Goal: Task Accomplishment & Management: Use online tool/utility

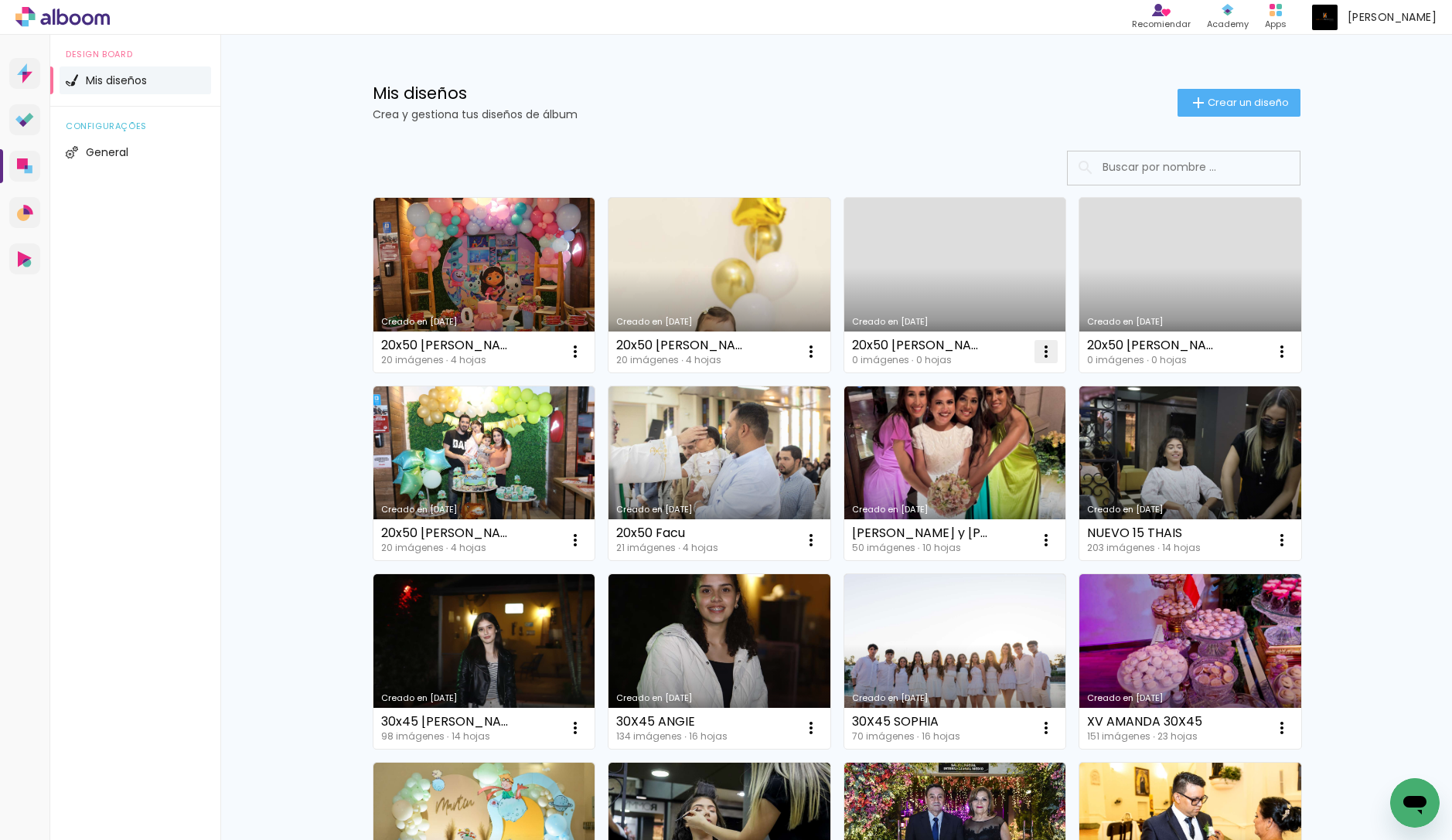
click at [1039, 345] on iron-icon at bounding box center [1046, 351] width 18 height 18
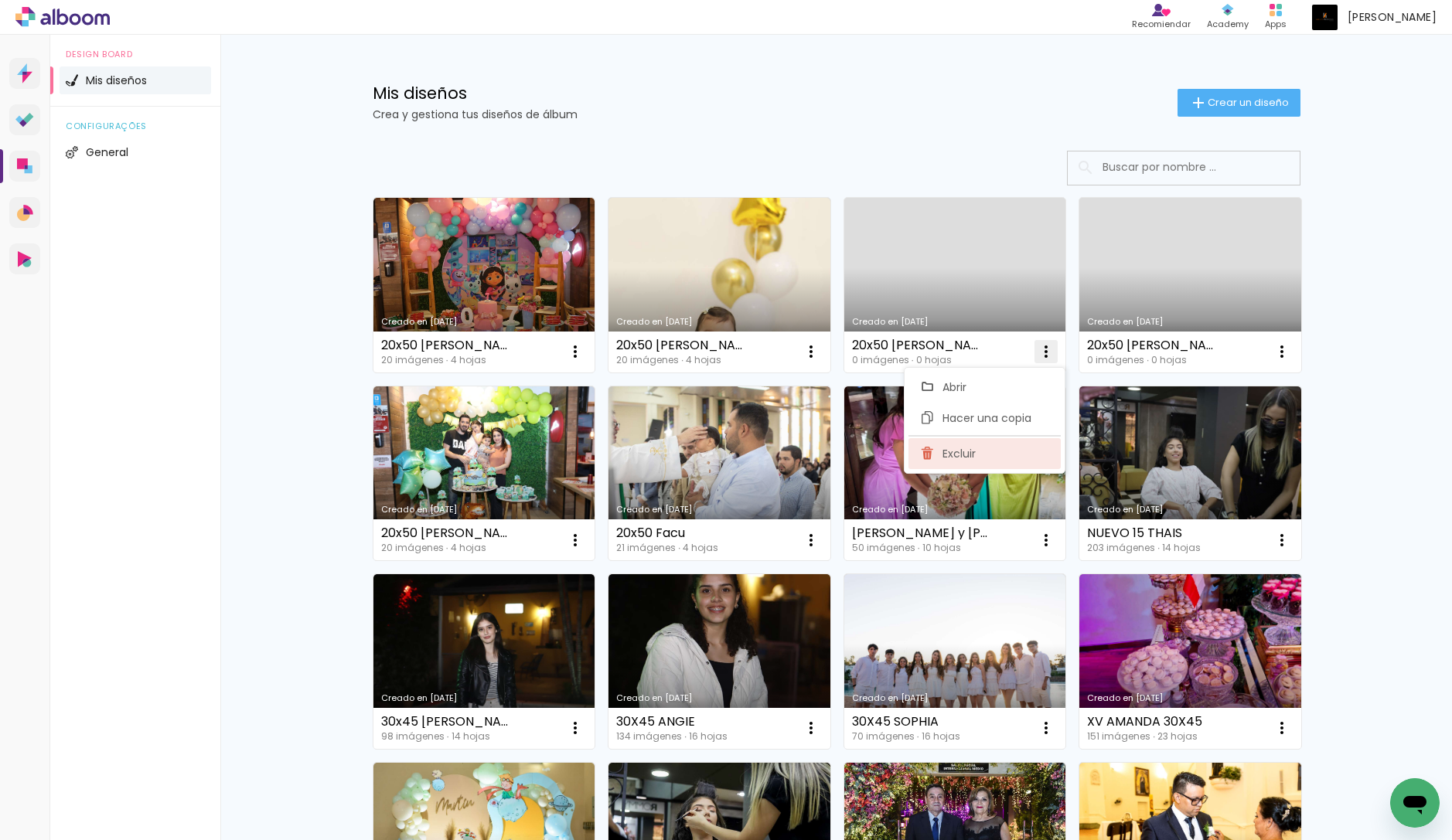
click at [986, 454] on paper-item "Excluir" at bounding box center [985, 454] width 153 height 31
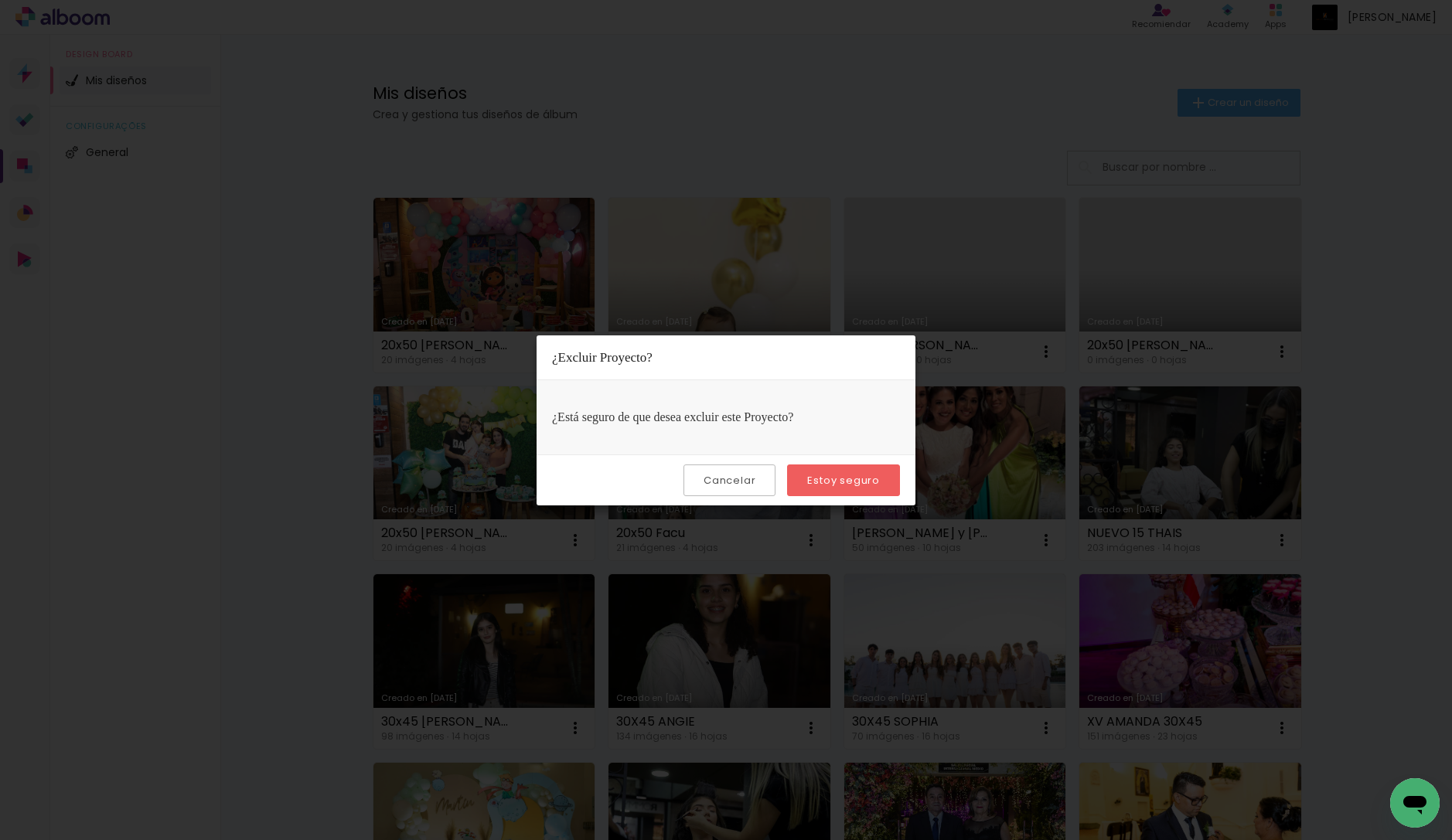
click at [0, 0] on slot "Estoy seguro" at bounding box center [0, 0] width 0 height 0
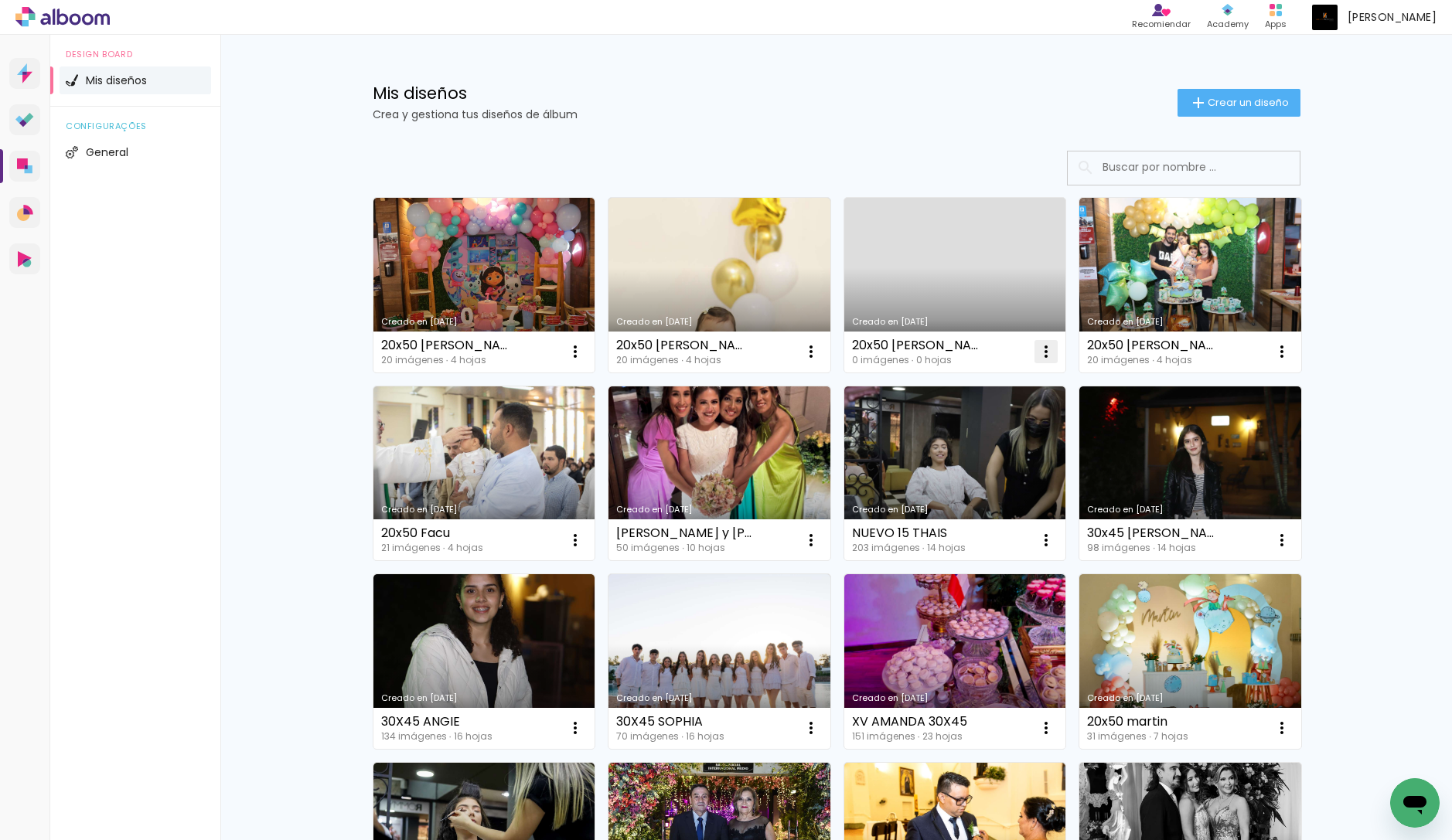
click at [1038, 350] on iron-icon at bounding box center [1046, 351] width 18 height 18
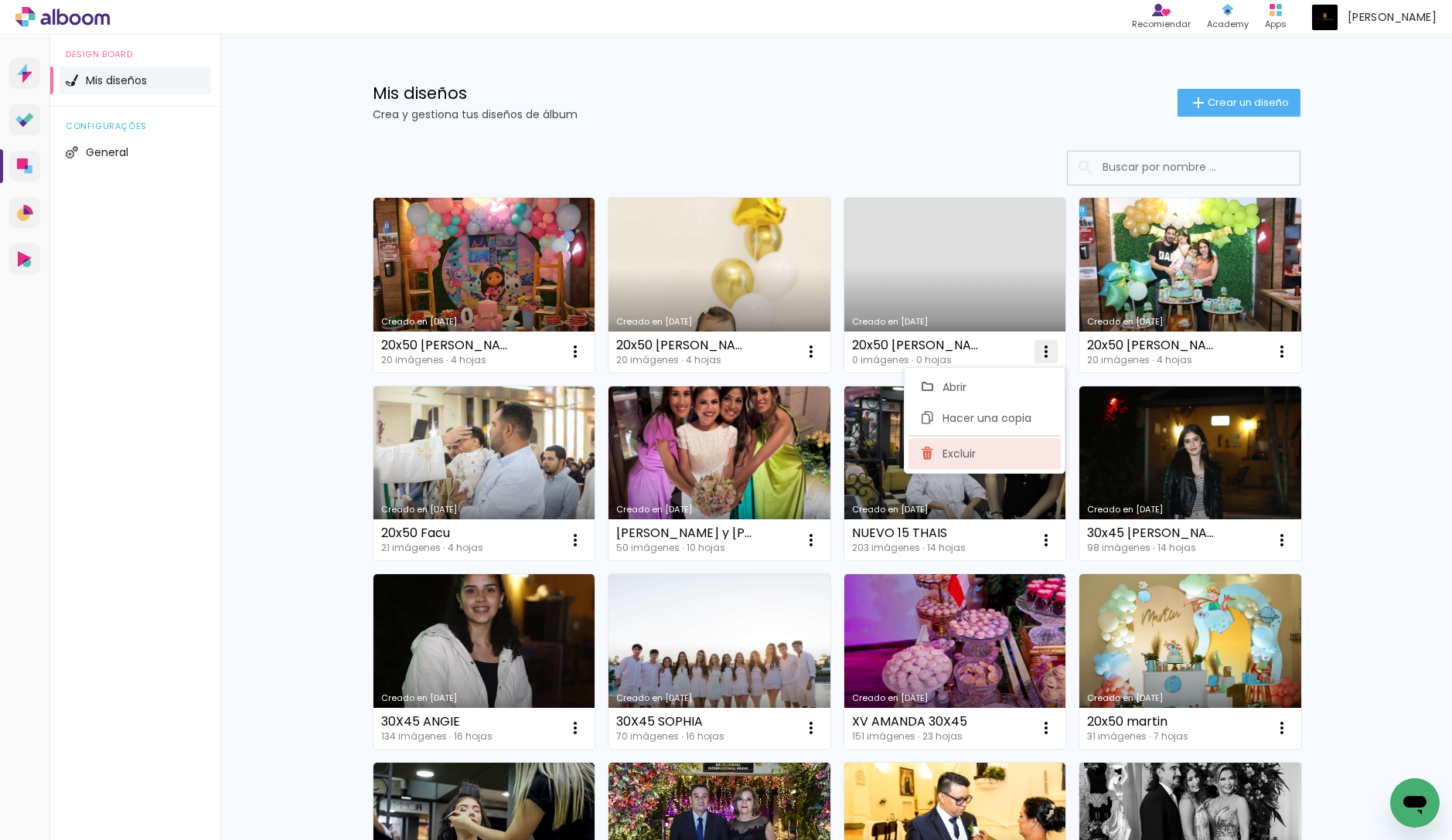
click at [966, 450] on span "Excluir" at bounding box center [959, 454] width 34 height 11
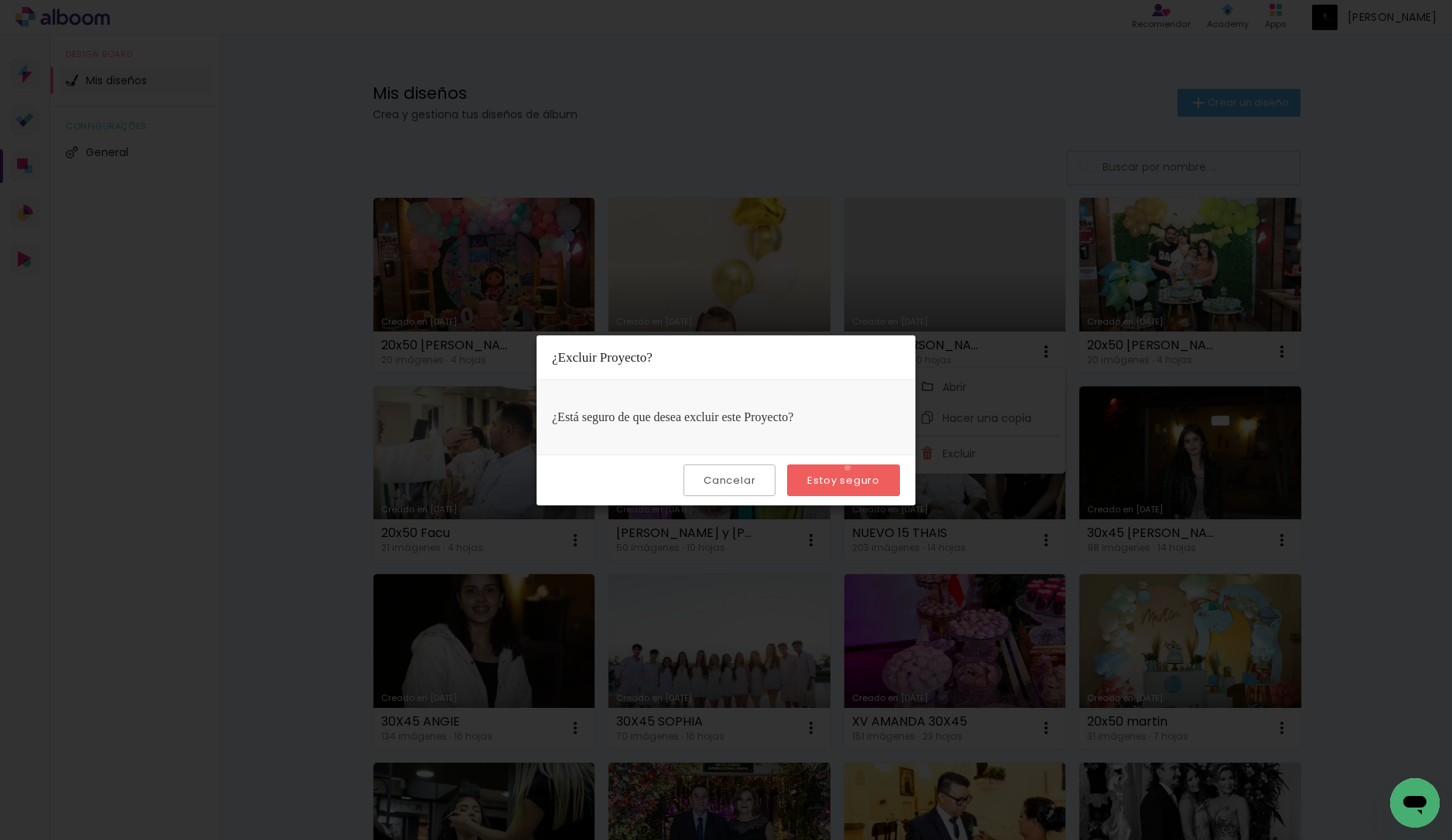
click at [849, 468] on paper-button "Estoy seguro" at bounding box center [843, 480] width 113 height 32
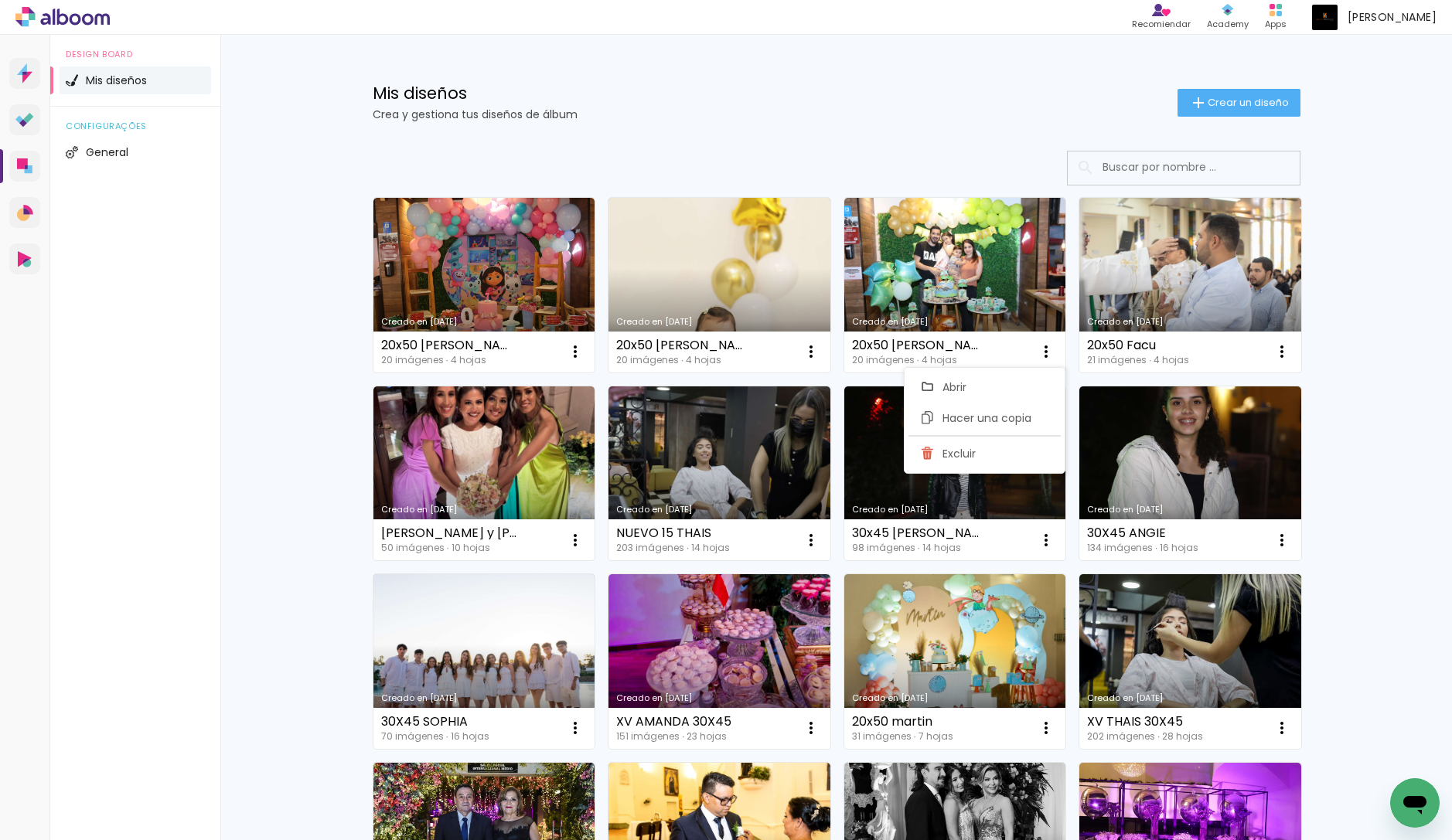
click at [1351, 385] on div "Mis diseños Crea y gestiona tus diseños de álbum Crear un diseño Creado en 9/10…" at bounding box center [836, 855] width 1231 height 1642
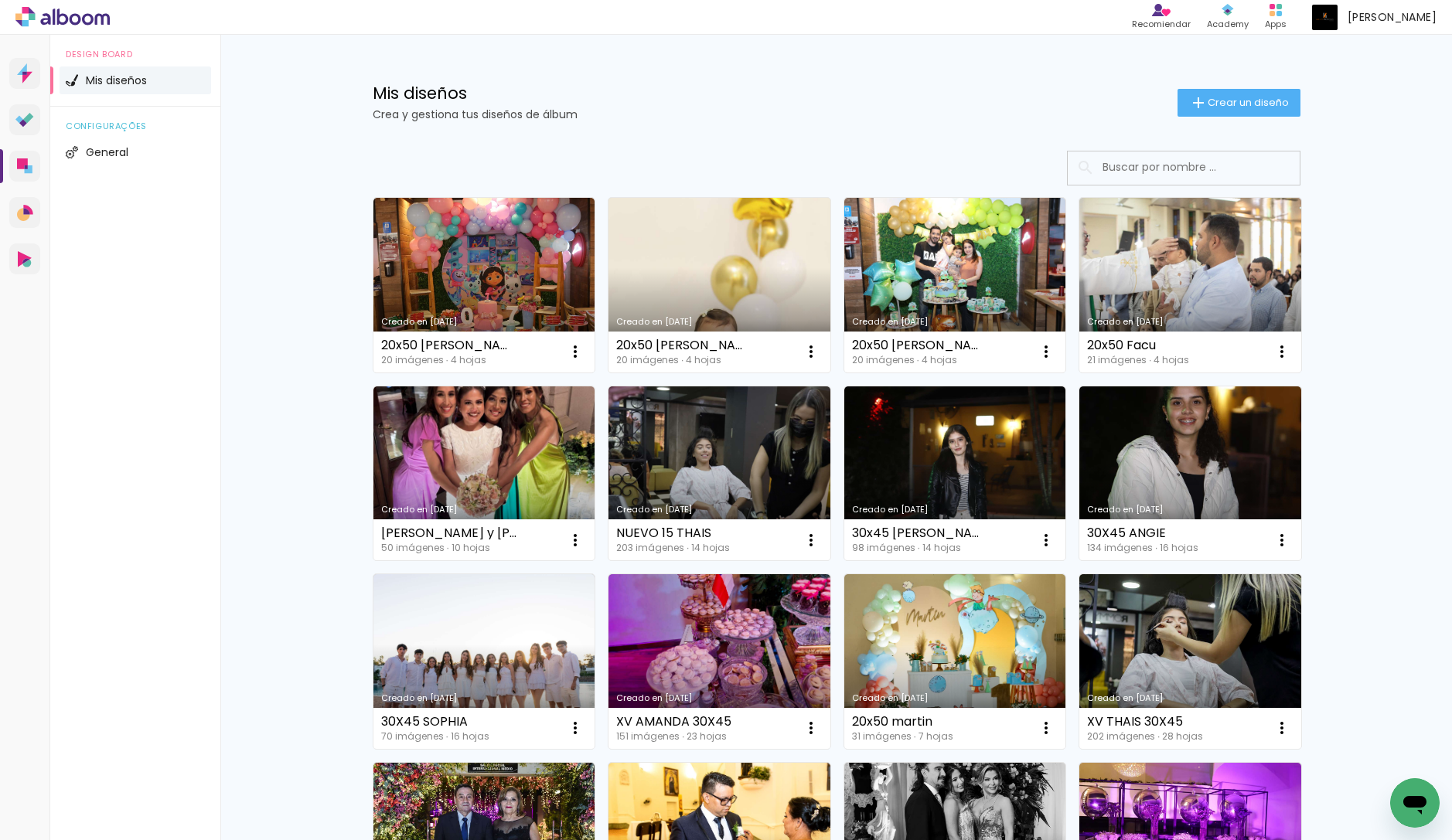
click at [689, 281] on link "Creado en [DATE]" at bounding box center [719, 285] width 221 height 174
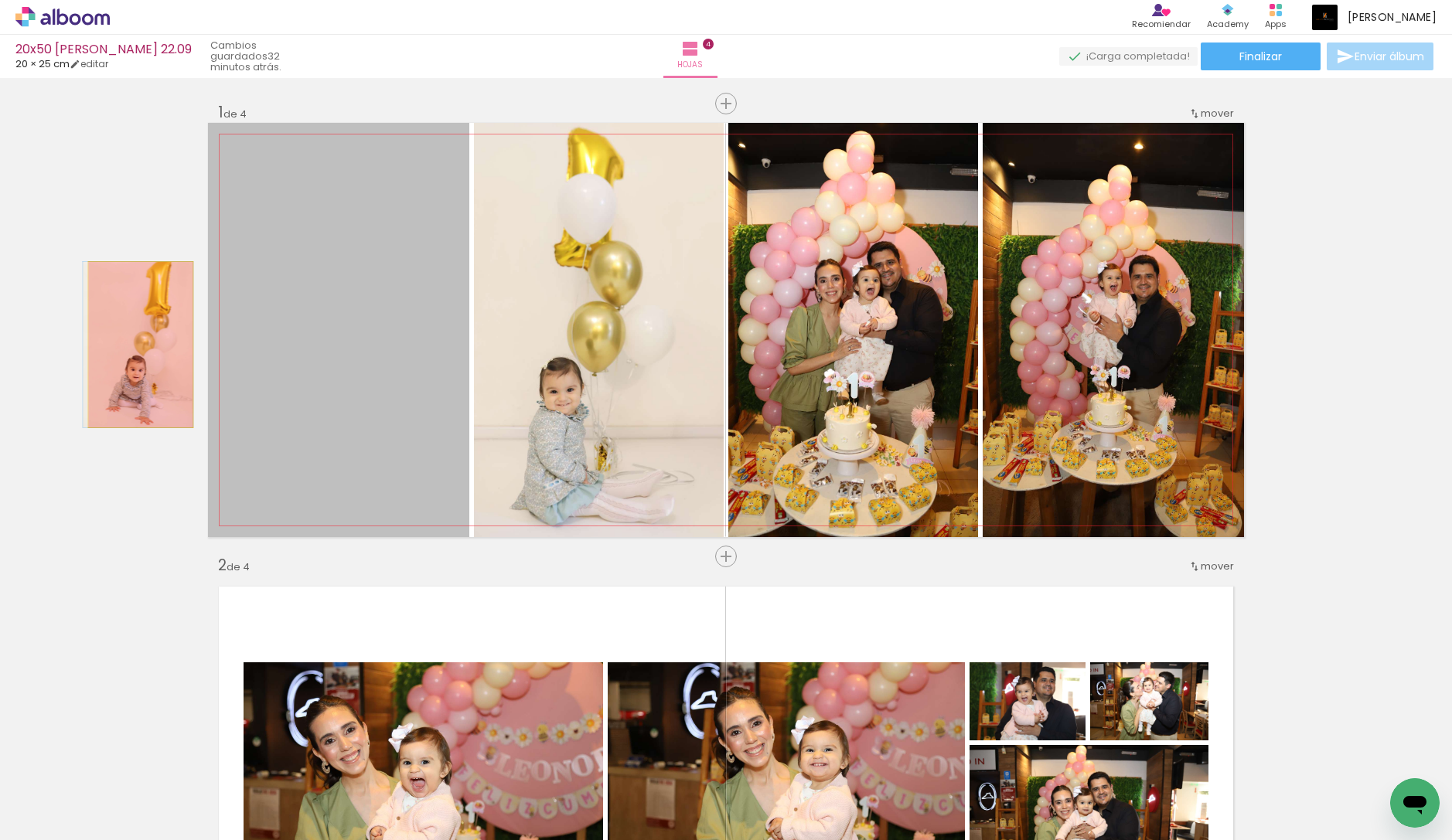
drag, startPoint x: 346, startPoint y: 340, endPoint x: 141, endPoint y: 345, distance: 205.1
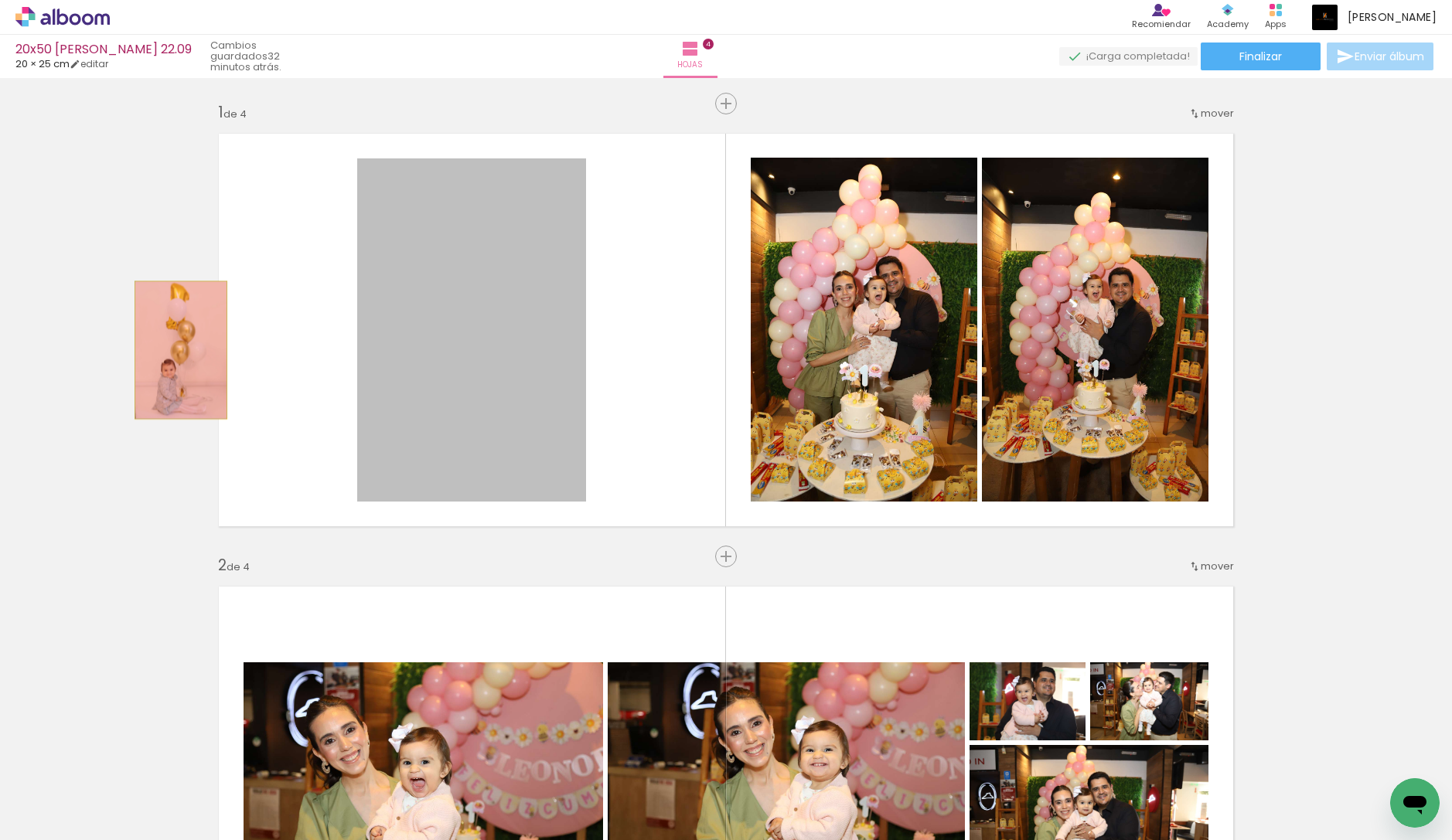
drag, startPoint x: 429, startPoint y: 322, endPoint x: 181, endPoint y: 350, distance: 249.6
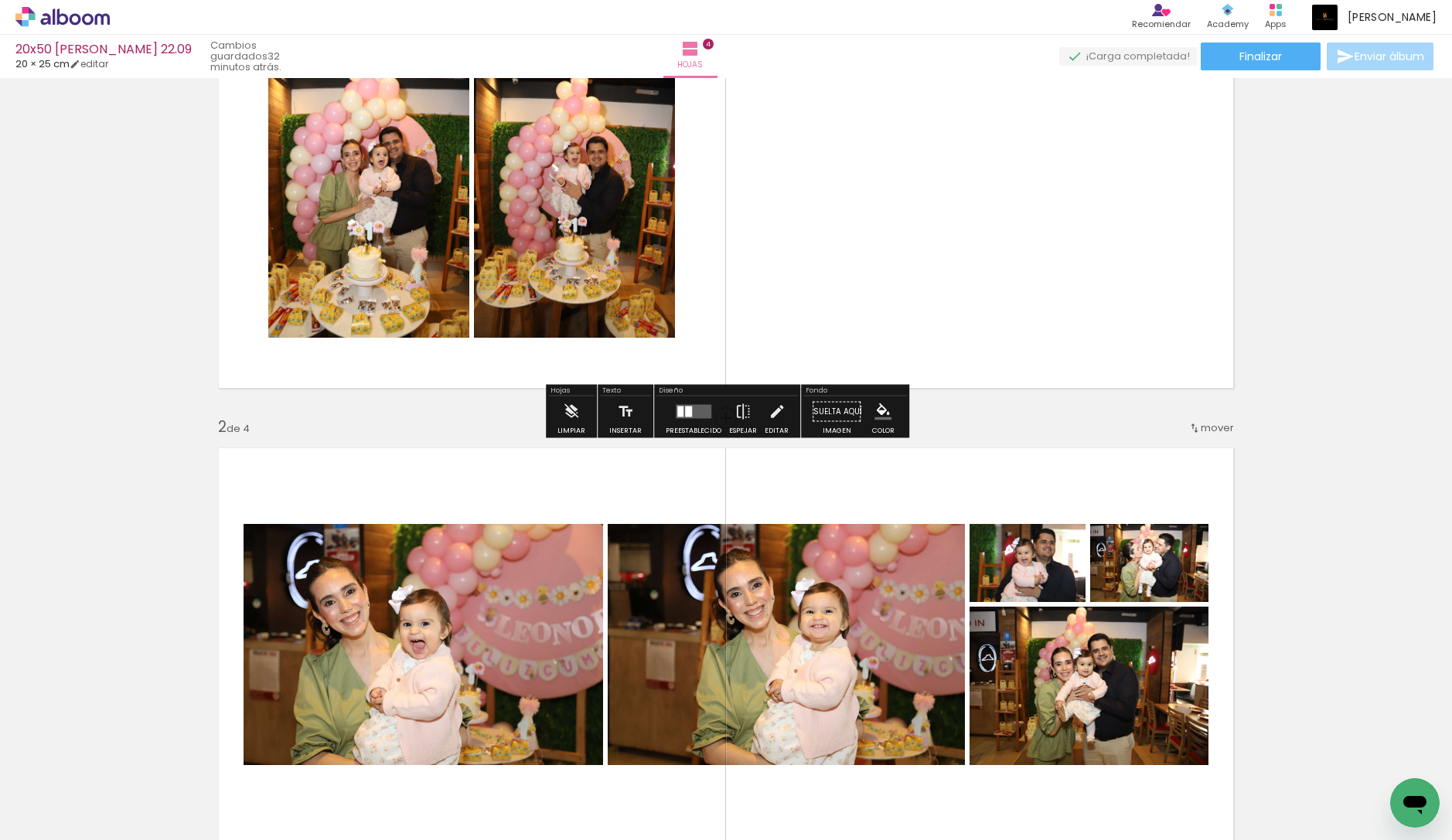
scroll to position [146, 0]
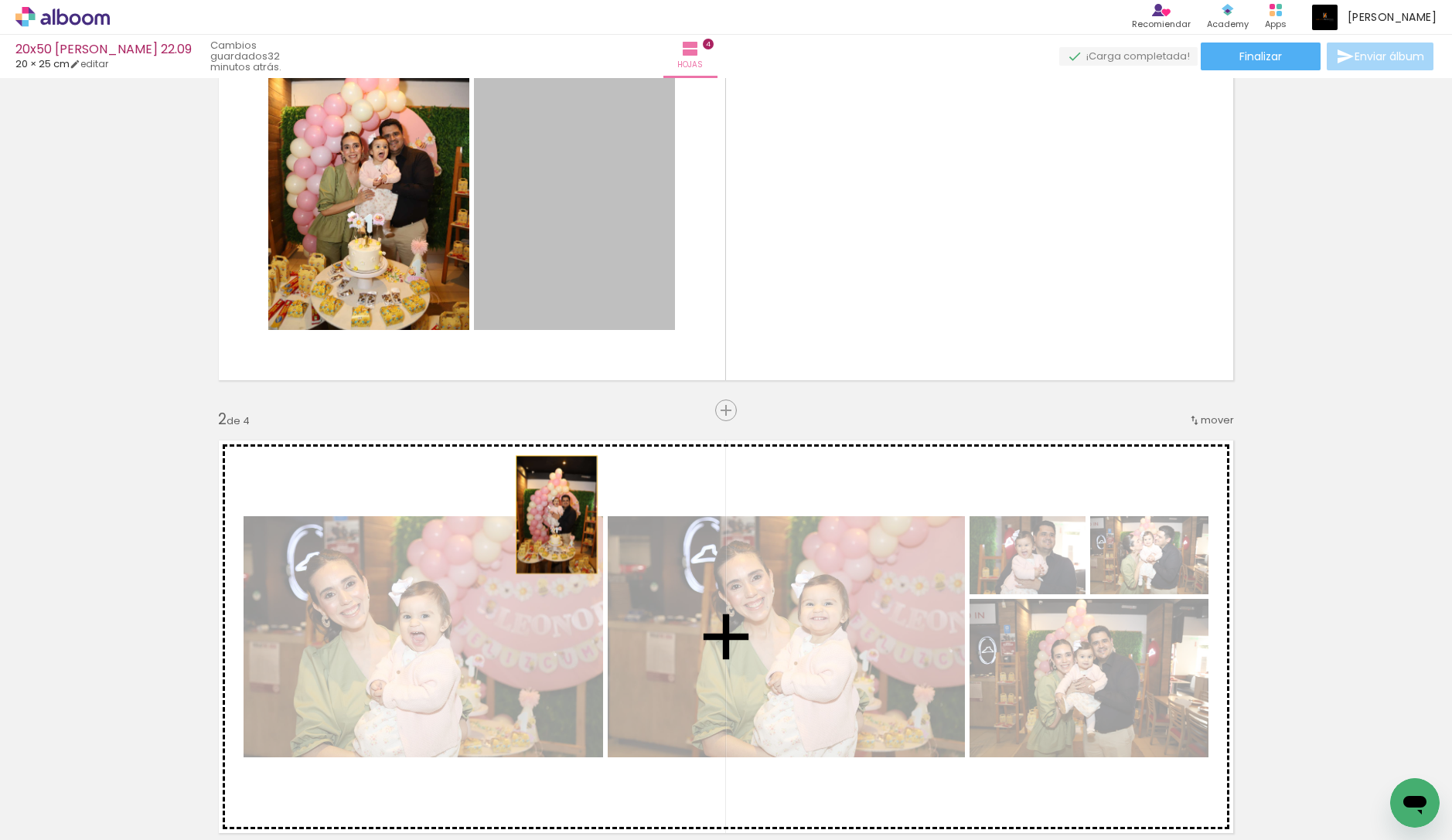
drag, startPoint x: 591, startPoint y: 270, endPoint x: 557, endPoint y: 515, distance: 247.3
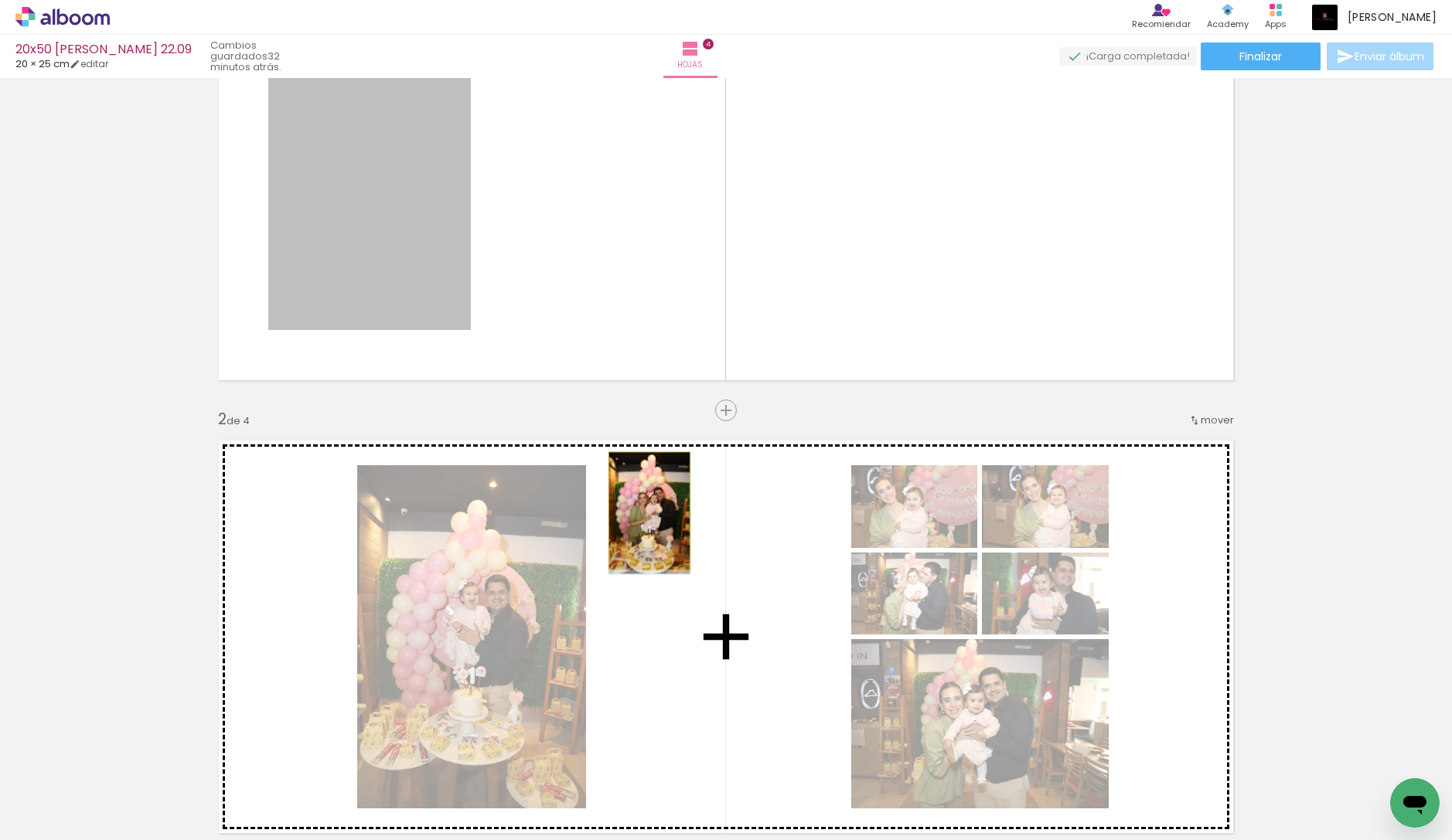
drag, startPoint x: 414, startPoint y: 231, endPoint x: 649, endPoint y: 511, distance: 365.5
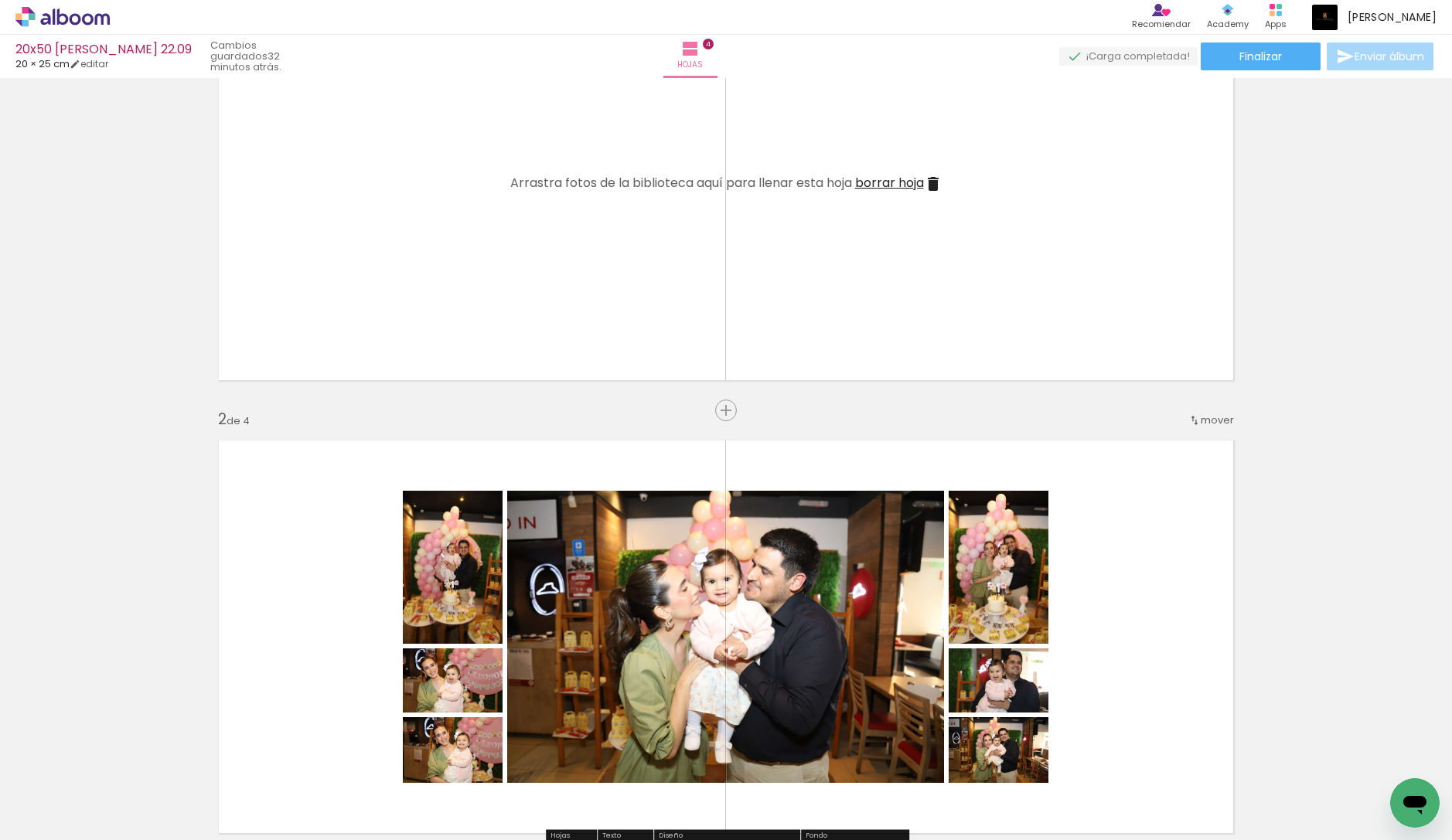
scroll to position [147, 0]
click at [936, 179] on iron-icon at bounding box center [933, 183] width 18 height 18
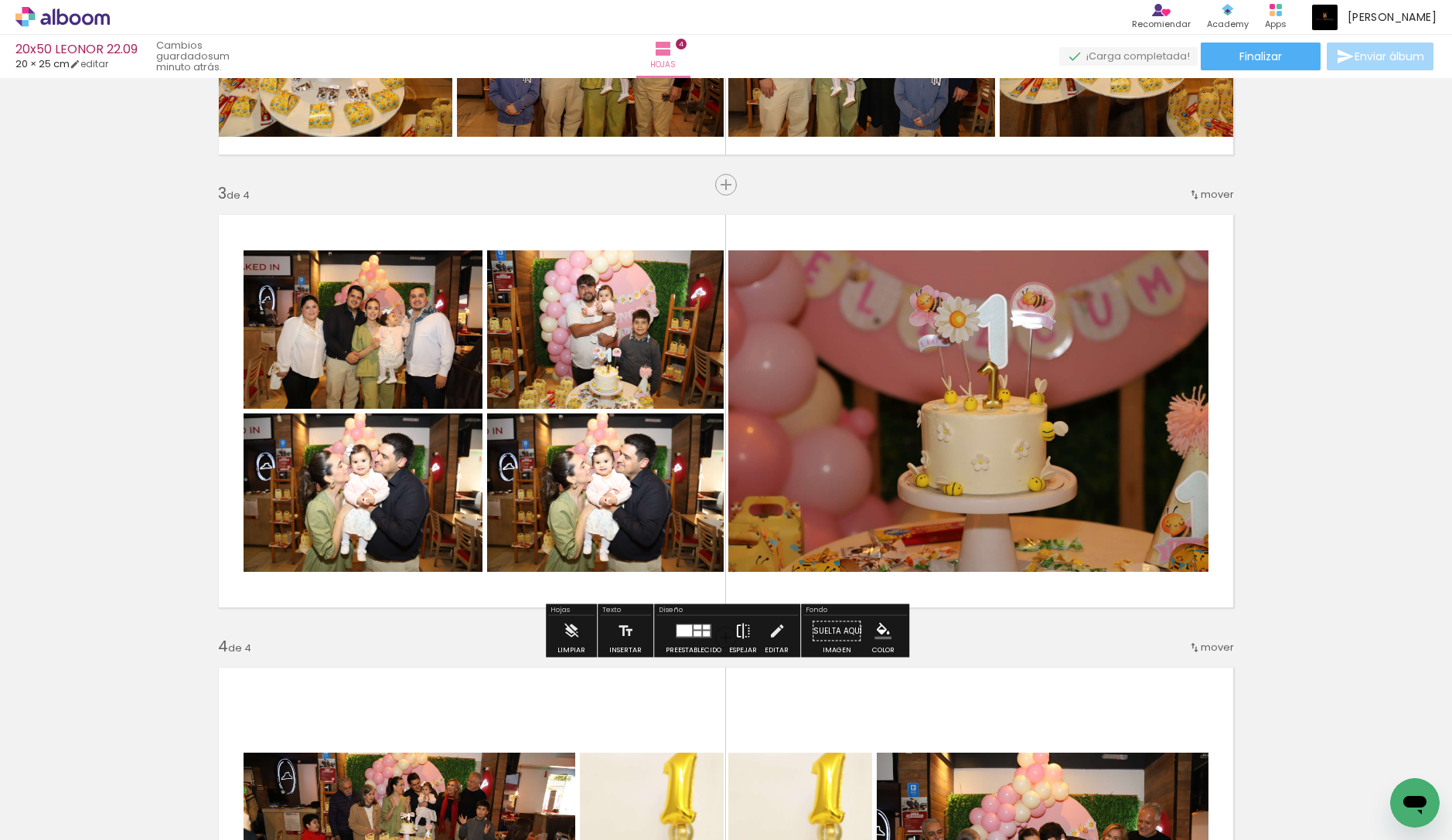
scroll to position [570, 0]
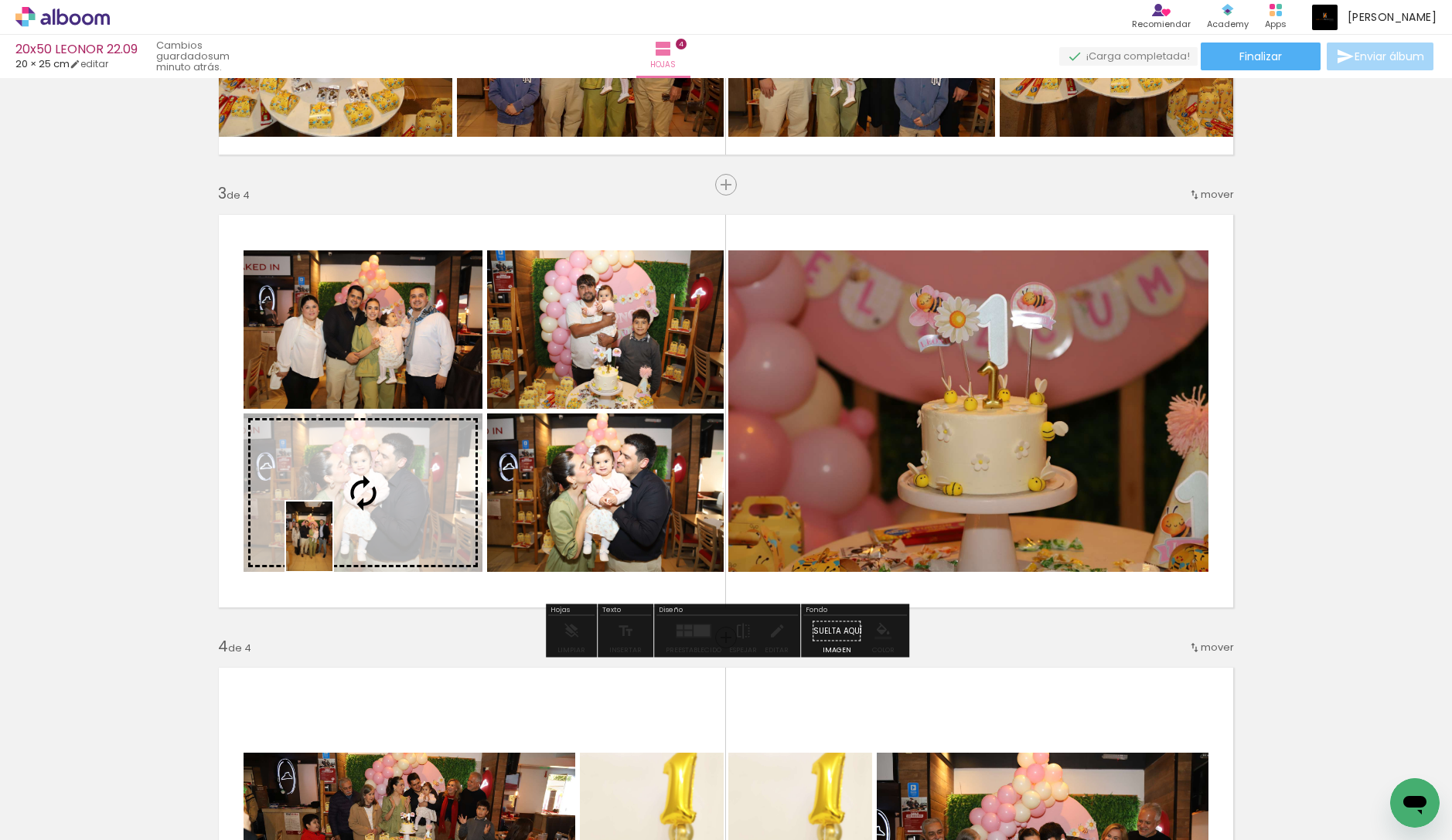
drag, startPoint x: 253, startPoint y: 793, endPoint x: 332, endPoint y: 547, distance: 258.4
click at [332, 547] on quentale-workspace at bounding box center [726, 420] width 1452 height 840
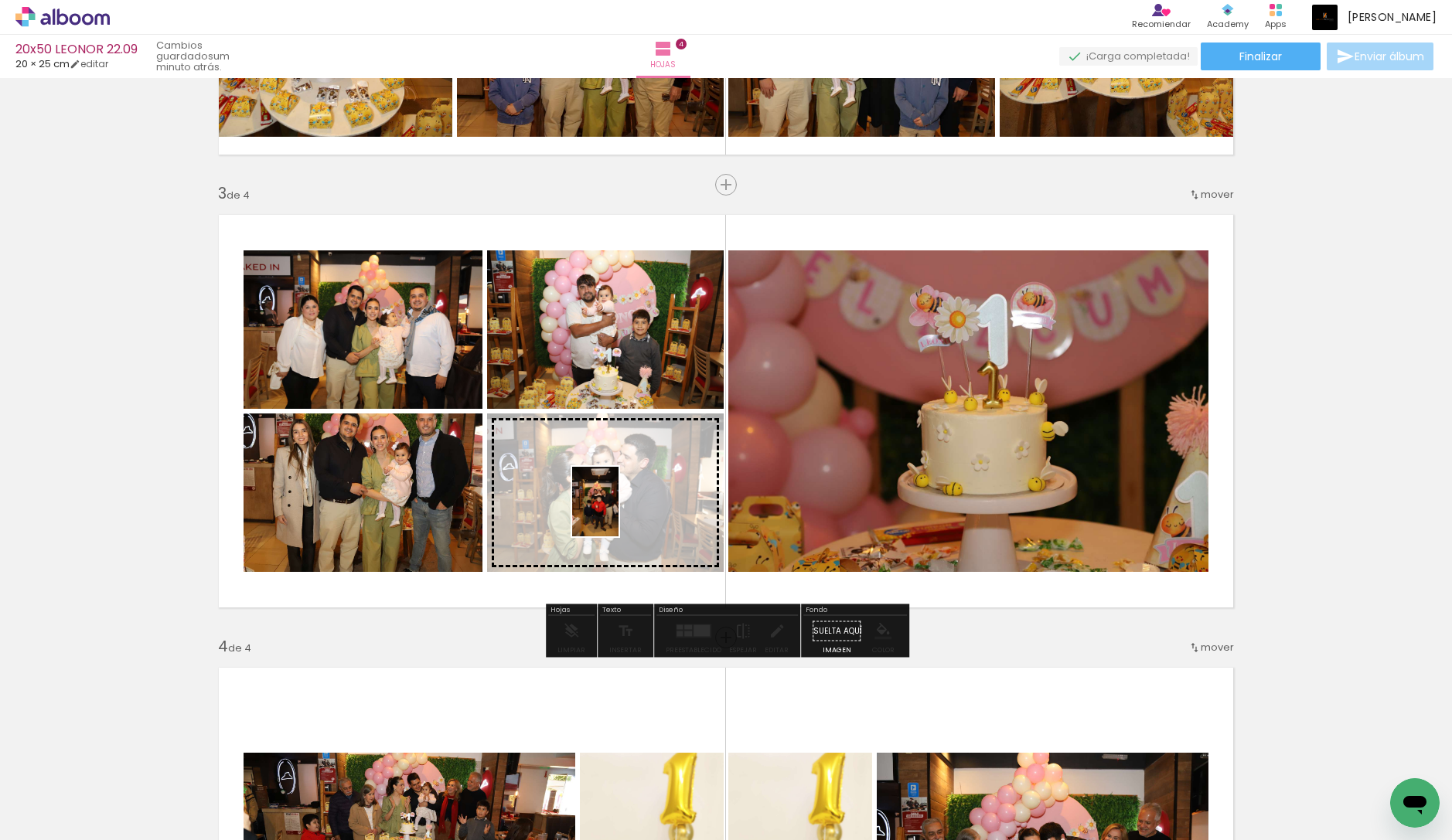
drag, startPoint x: 266, startPoint y: 780, endPoint x: 618, endPoint y: 513, distance: 441.8
click at [618, 513] on quentale-workspace at bounding box center [726, 420] width 1452 height 840
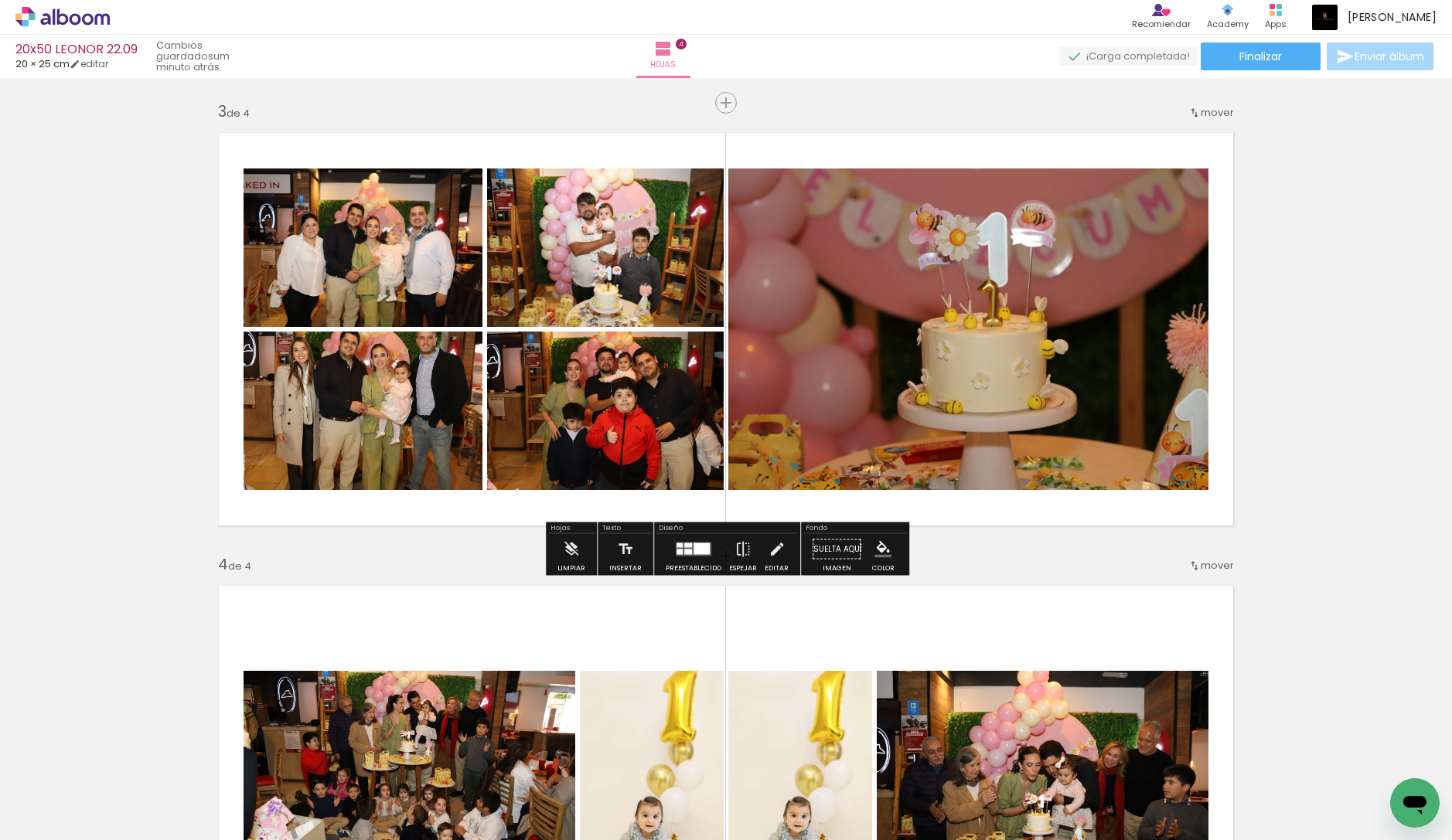
scroll to position [1066, 0]
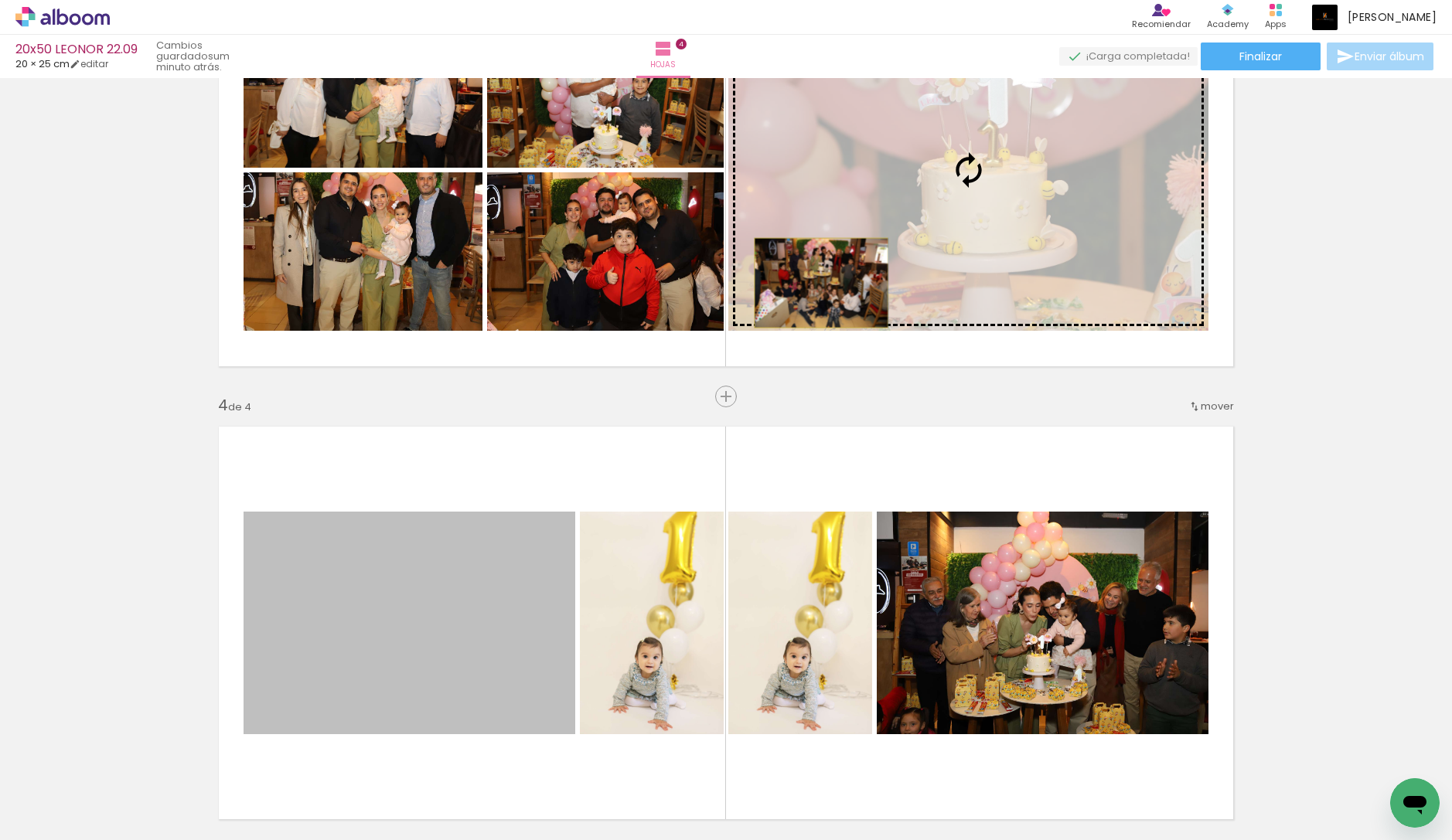
drag, startPoint x: 497, startPoint y: 614, endPoint x: 821, endPoint y: 283, distance: 463.2
click at [821, 283] on div "Insertar hoja 1 de 4 Insertar hoja 2 de 4 Insertar hoja 3 de 4 Insertar hoja 4 …" at bounding box center [726, 150] width 1452 height 2264
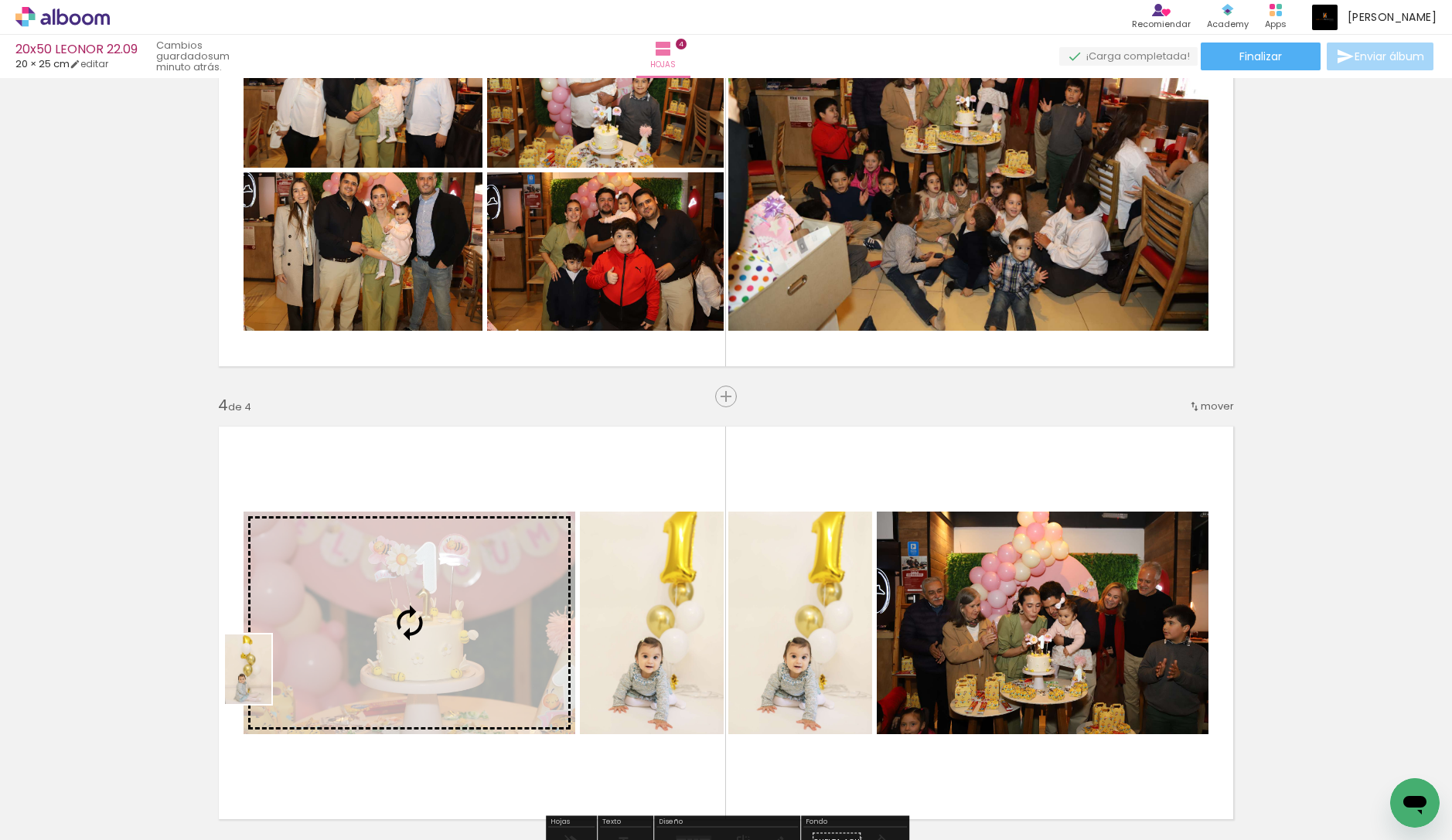
drag, startPoint x: 154, startPoint y: 817, endPoint x: 271, endPoint y: 681, distance: 179.4
click at [271, 681] on quentale-workspace at bounding box center [726, 420] width 1452 height 840
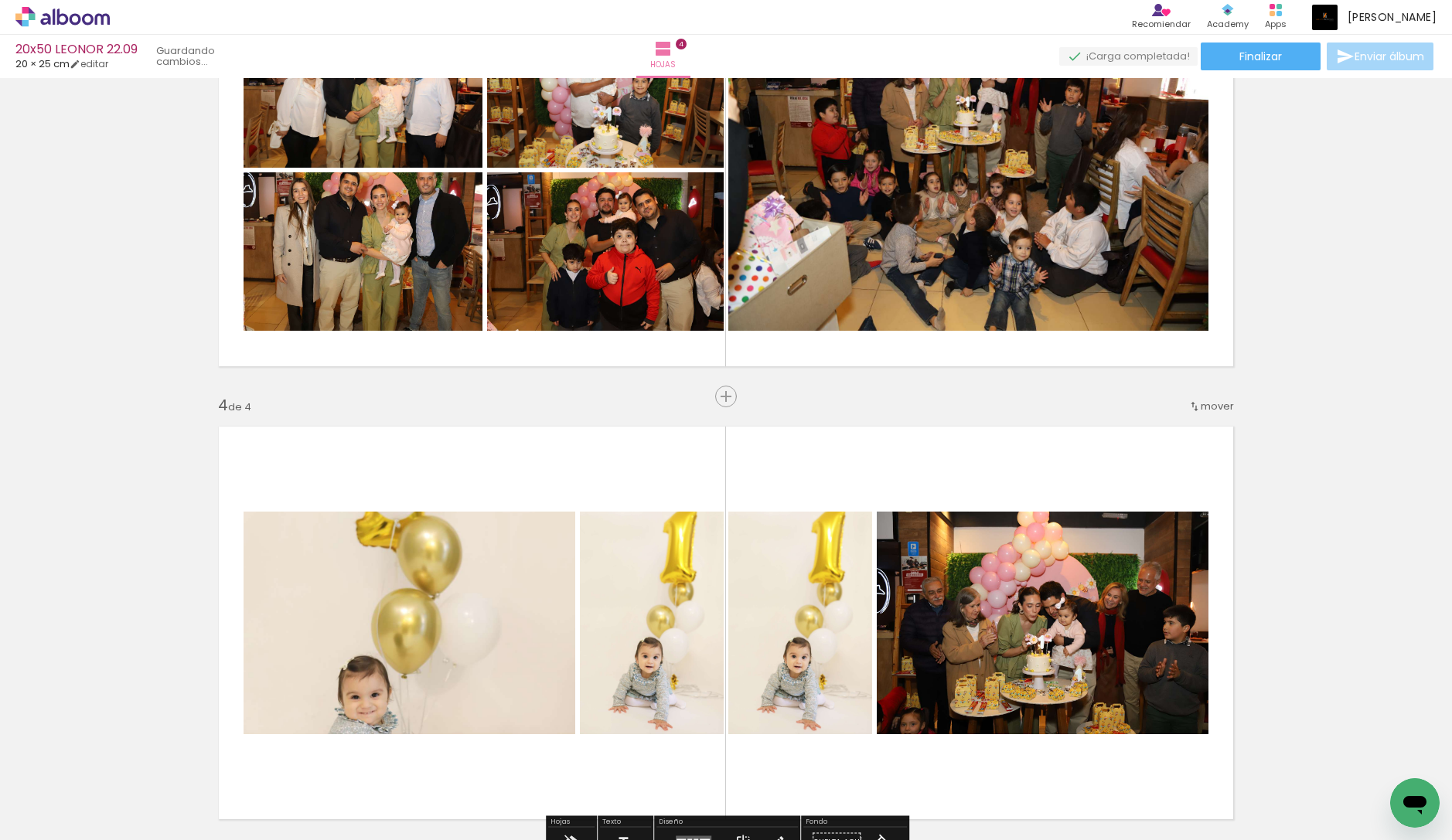
scroll to position [1074, 0]
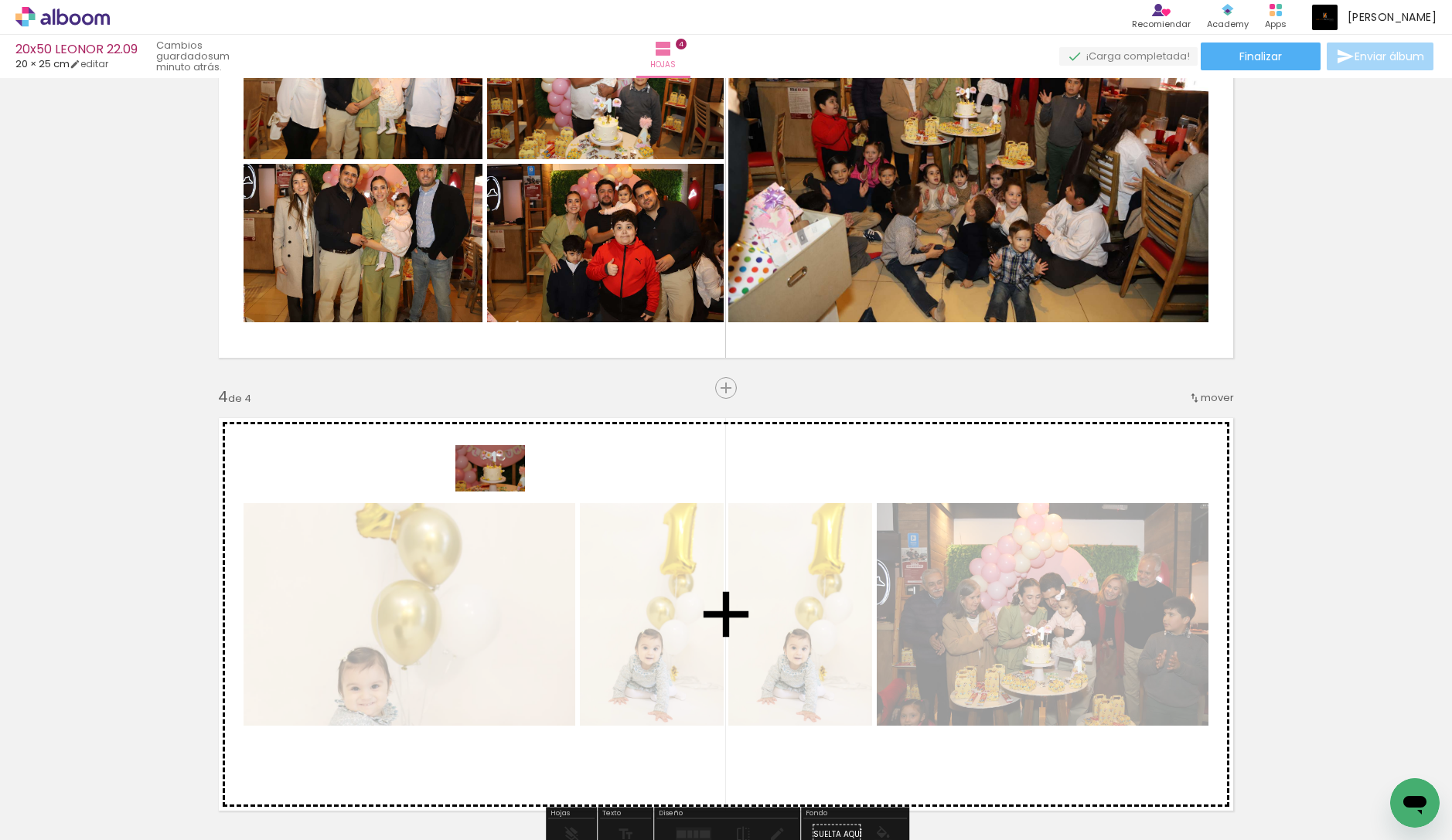
drag, startPoint x: 166, startPoint y: 786, endPoint x: 502, endPoint y: 491, distance: 447.1
click at [502, 491] on quentale-workspace at bounding box center [726, 420] width 1452 height 840
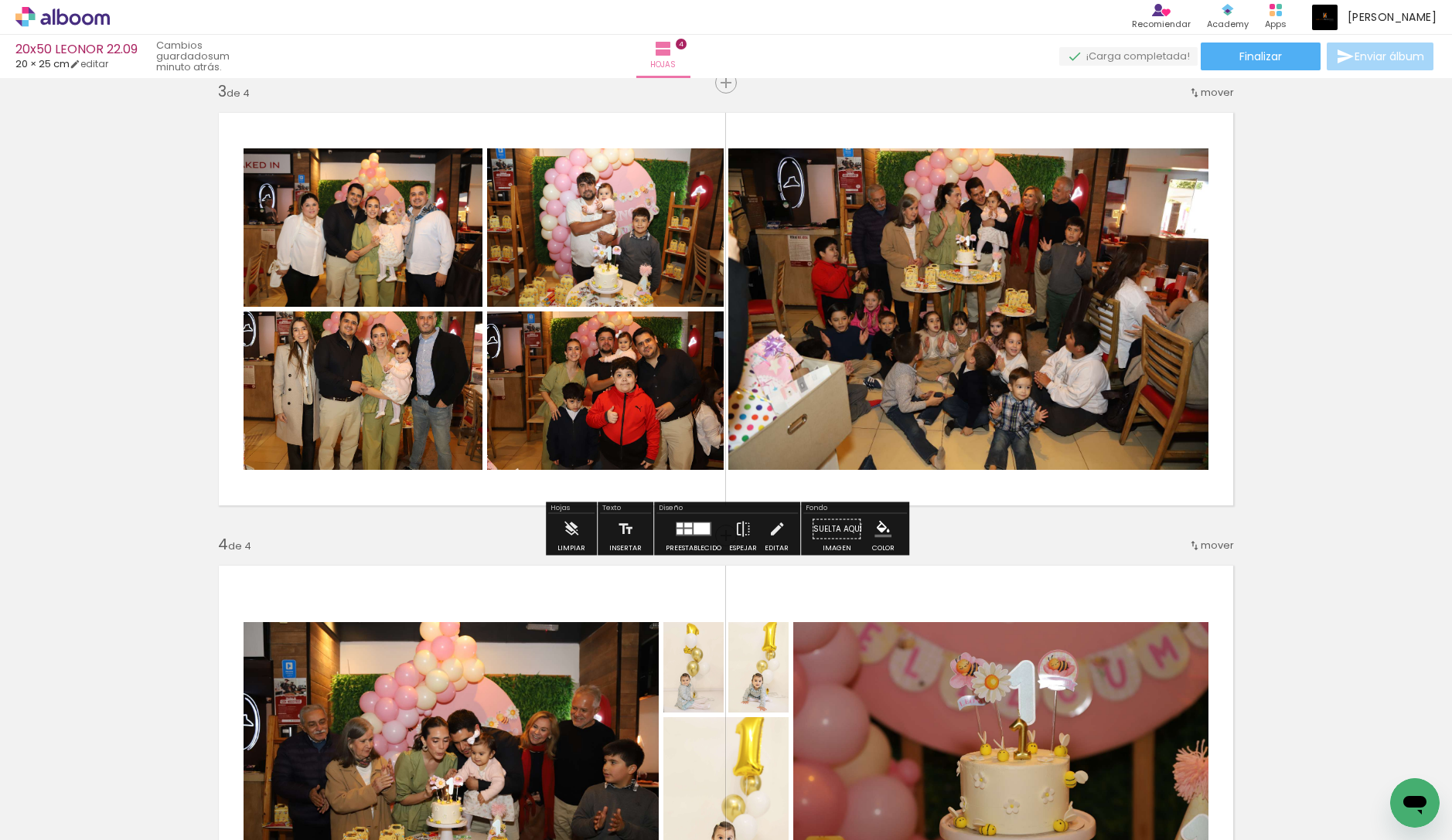
scroll to position [778, 0]
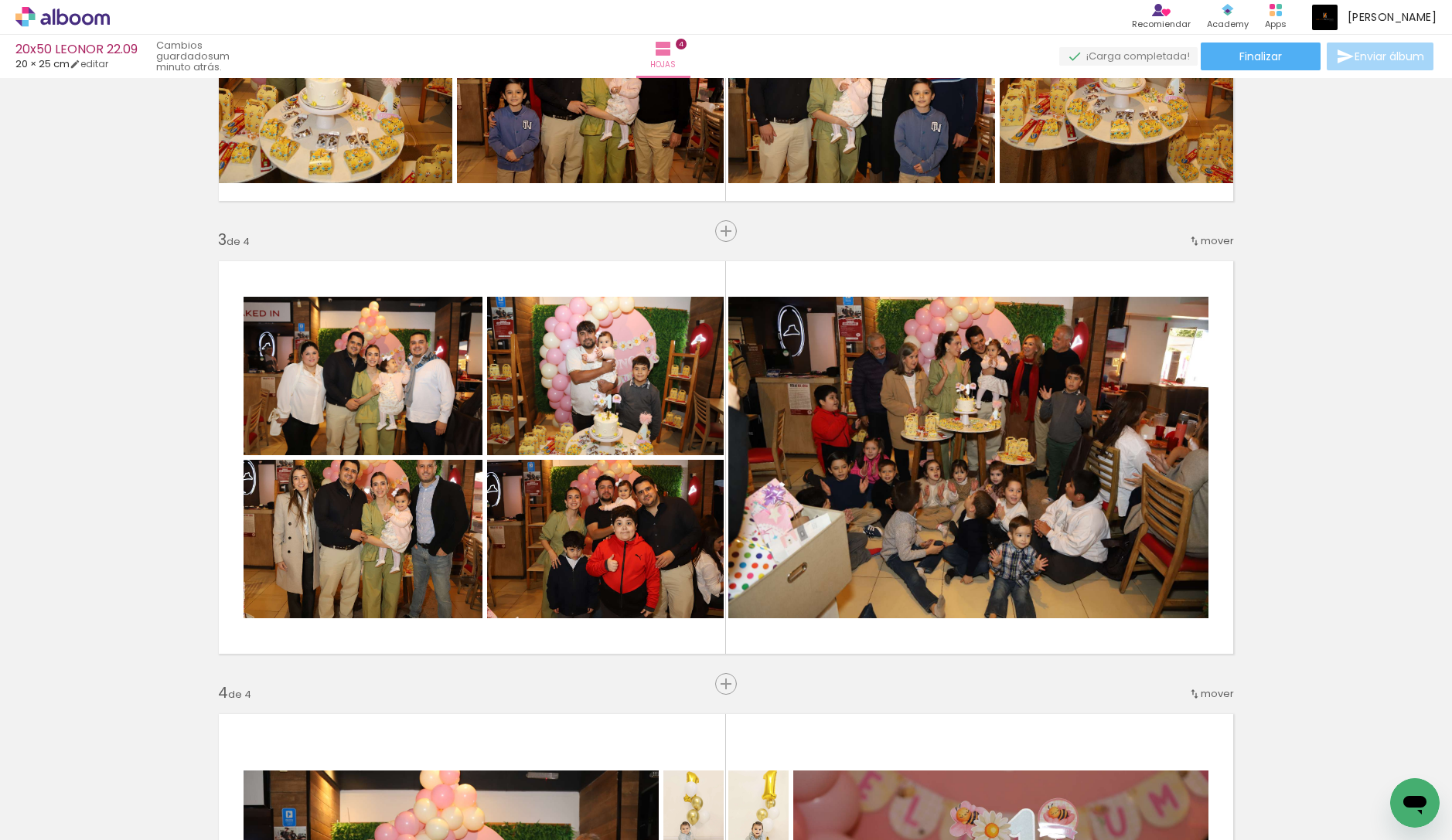
click at [29, 799] on input "No usadas" at bounding box center [35, 806] width 43 height 13
click at [0, 0] on slot "No usadas" at bounding box center [0, 0] width 0 height 0
click at [53, 799] on input "No usadas" at bounding box center [35, 806] width 43 height 13
click at [0, 0] on slot "Todas las fotos" at bounding box center [0, 0] width 0 height 0
type input "Todas las fotos"
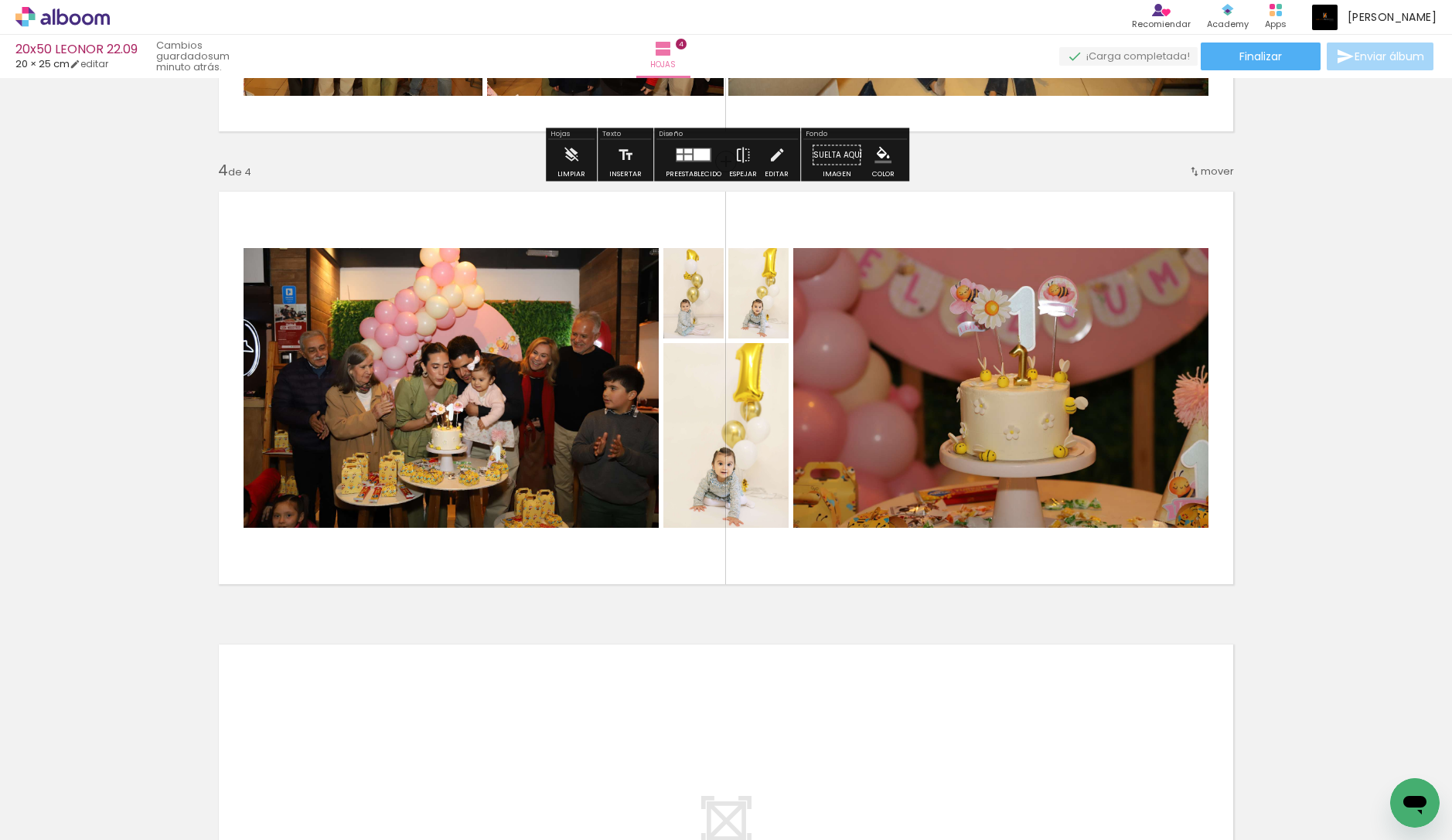
scroll to position [1356, 0]
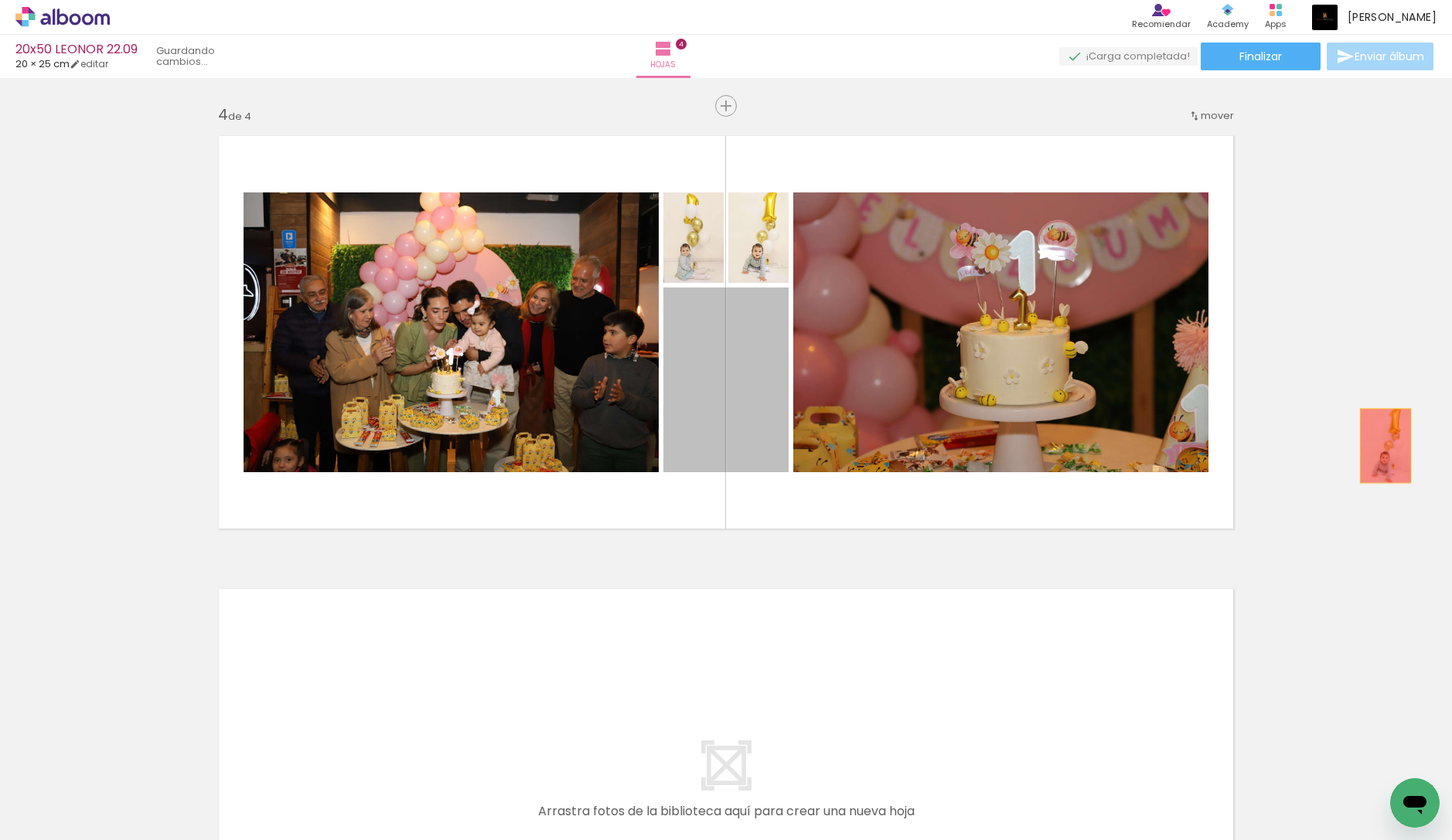
drag, startPoint x: 774, startPoint y: 399, endPoint x: 1385, endPoint y: 446, distance: 612.8
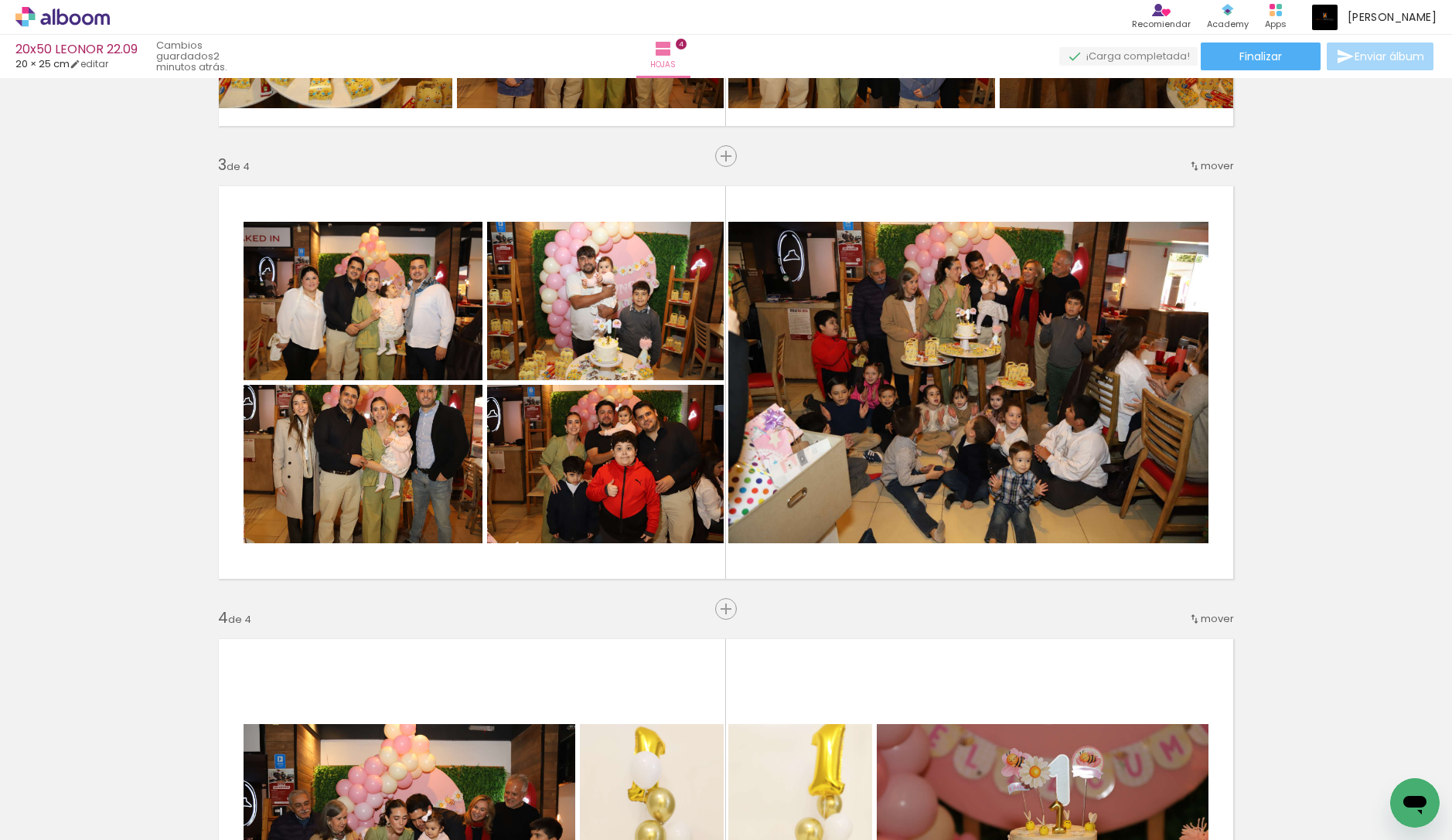
scroll to position [831, 0]
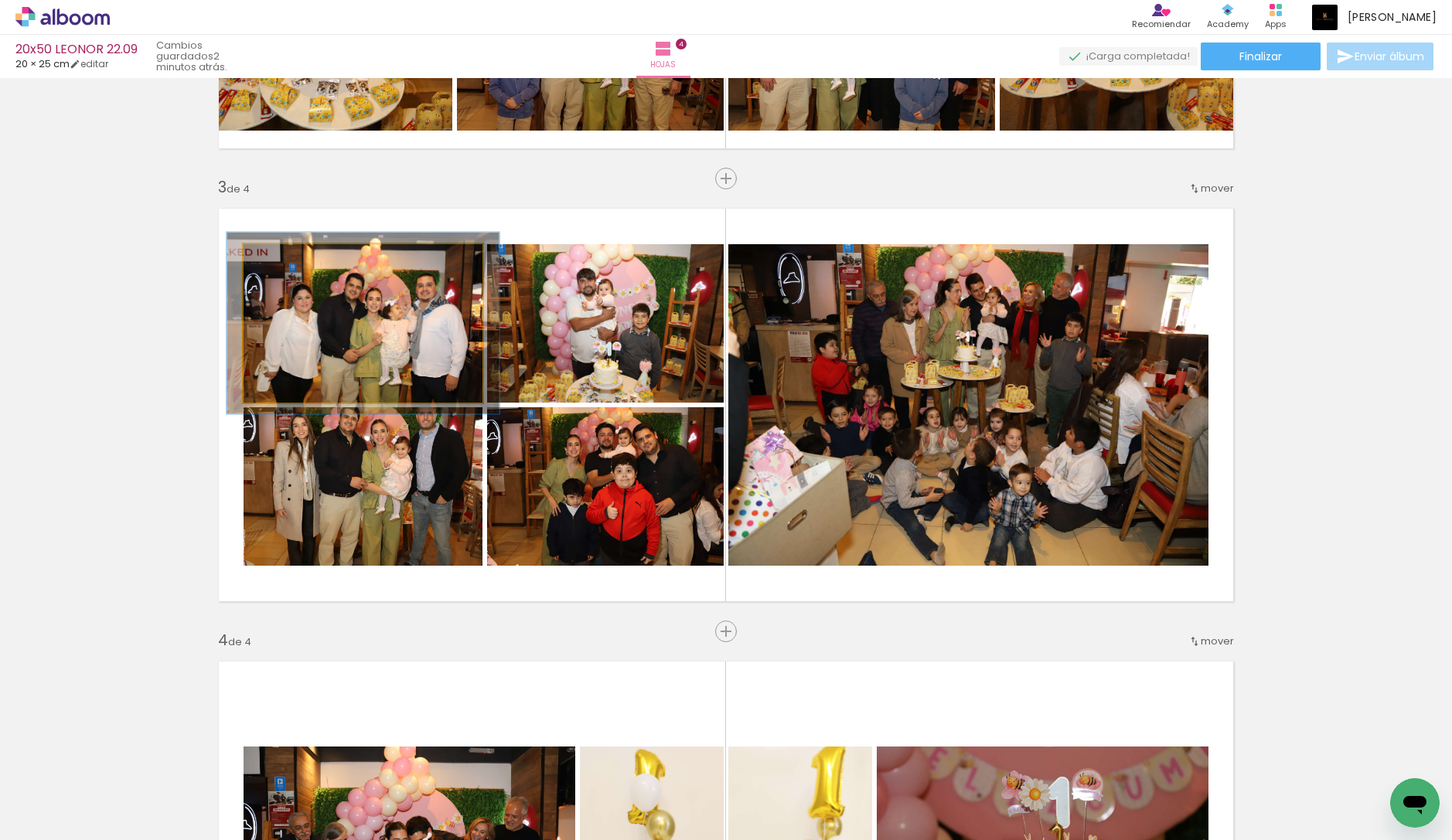
type paper-slider "113"
click at [294, 262] on div at bounding box center [287, 260] width 24 height 24
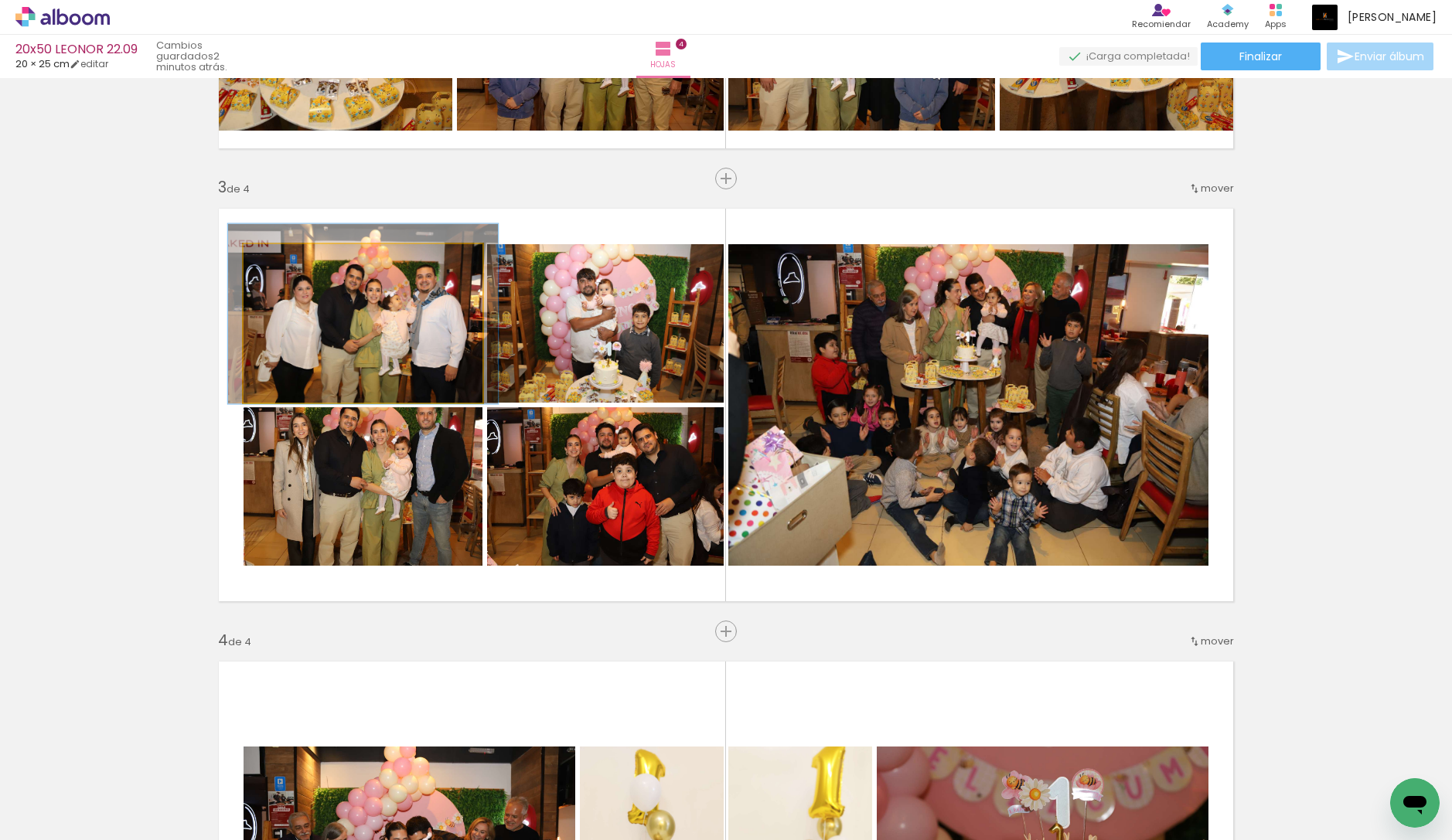
drag, startPoint x: 338, startPoint y: 315, endPoint x: 338, endPoint y: 306, distance: 9.0
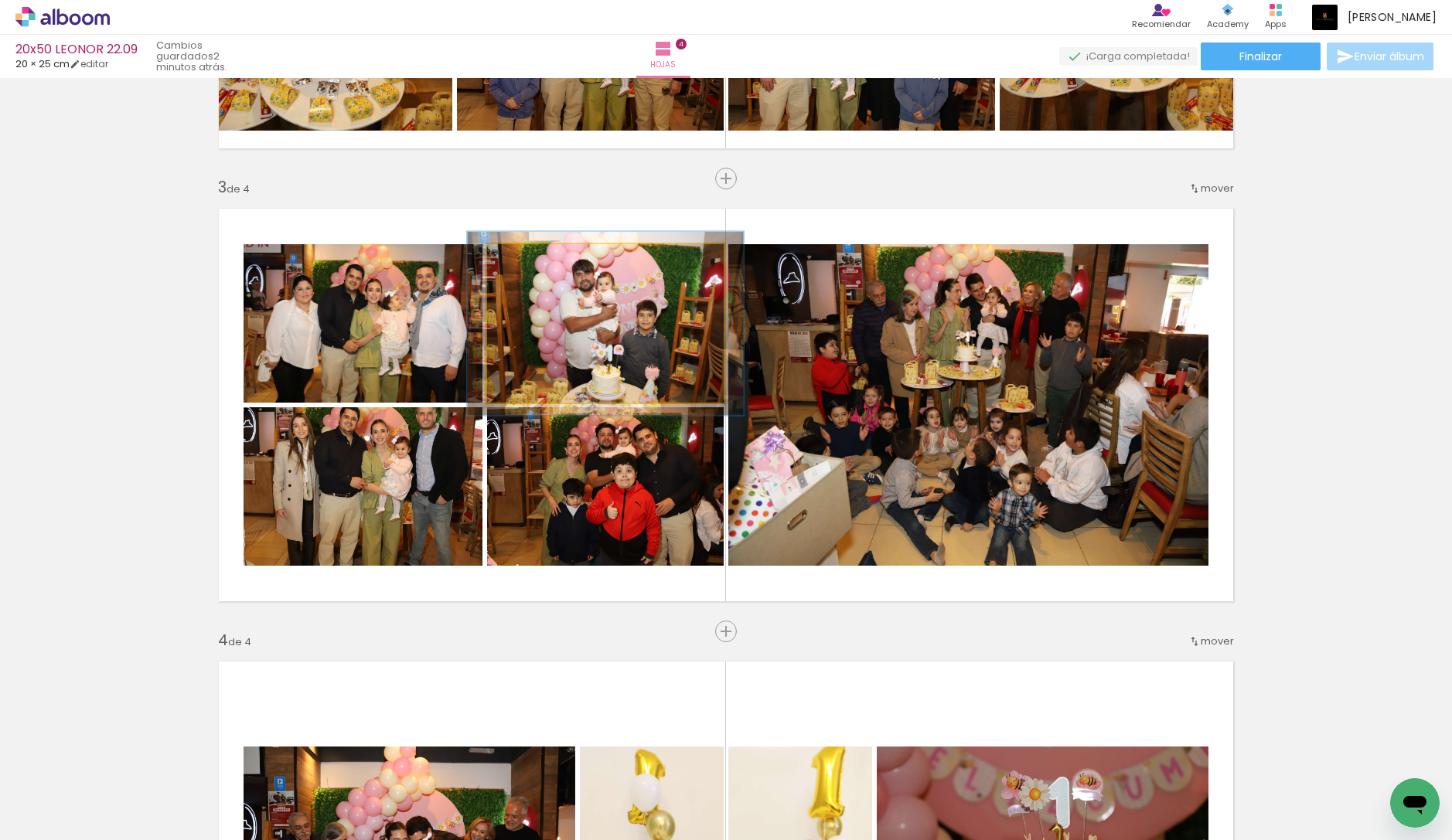
drag, startPoint x: 525, startPoint y: 259, endPoint x: 533, endPoint y: 260, distance: 8.1
type paper-slider "116"
click at [533, 260] on div at bounding box center [532, 260] width 14 height 14
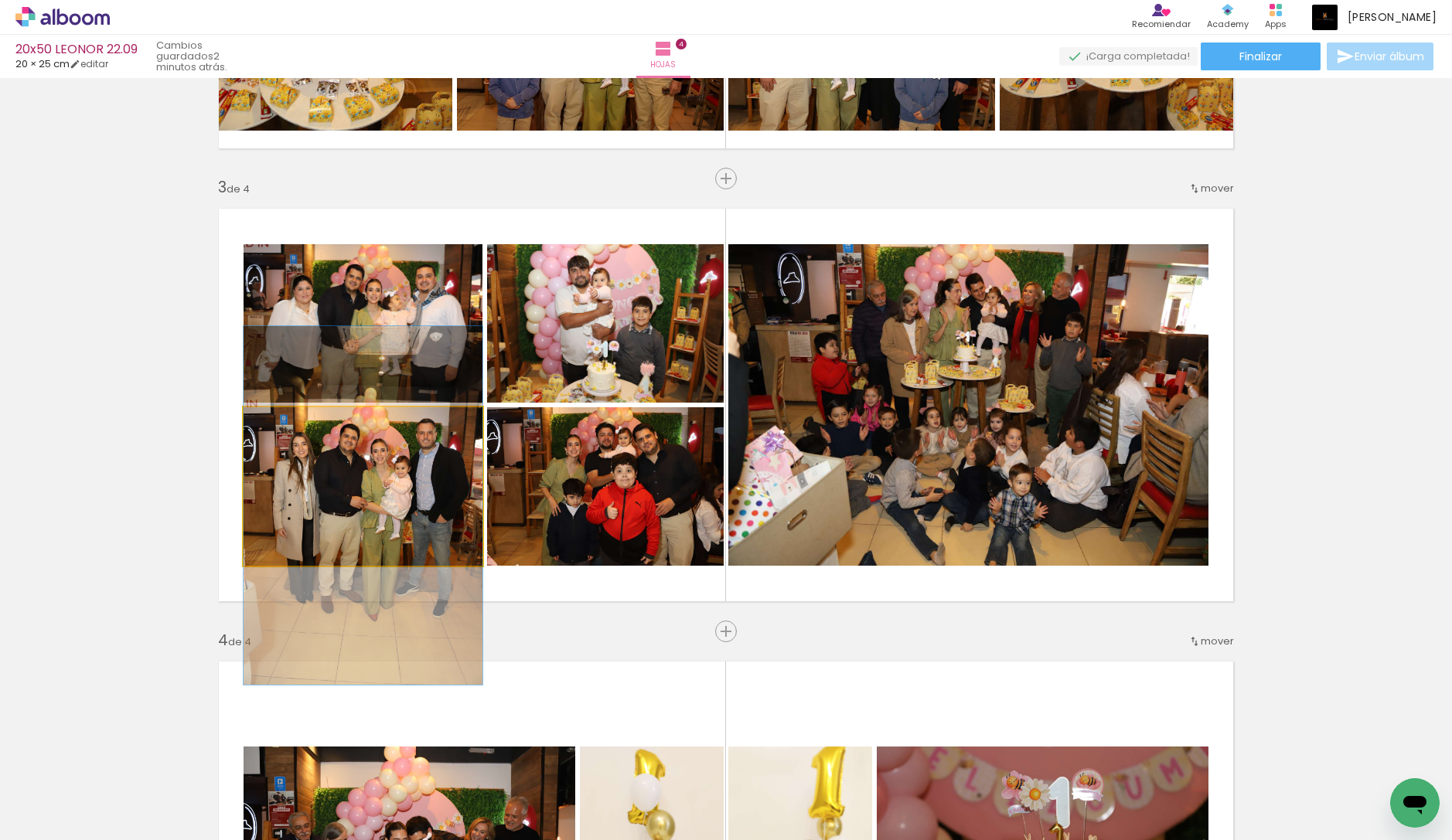
drag, startPoint x: 340, startPoint y: 478, endPoint x: 332, endPoint y: 495, distance: 18.8
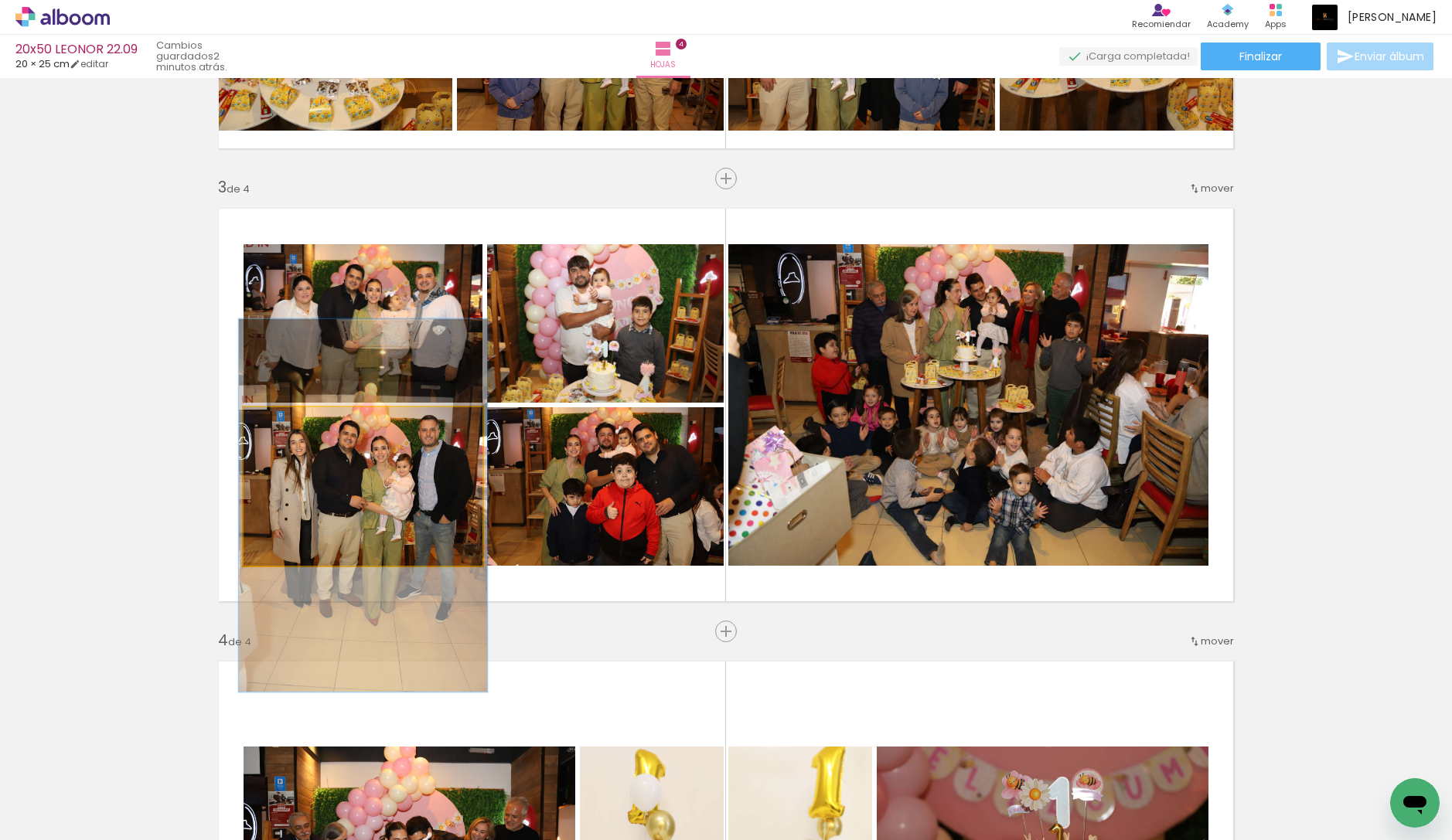
type paper-slider "104"
click at [287, 426] on div at bounding box center [282, 423] width 24 height 24
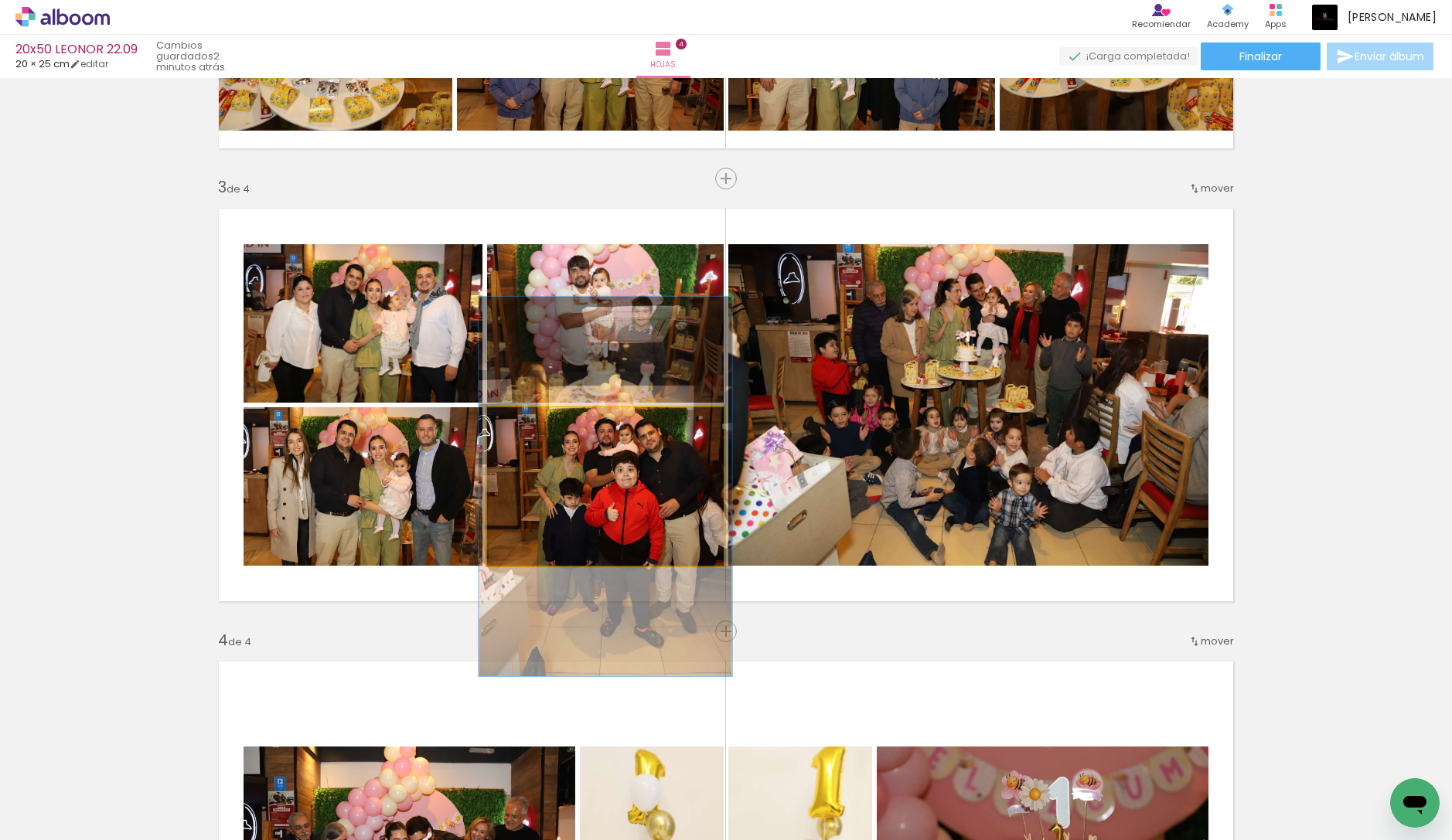
type paper-slider "107"
click at [536, 426] on div at bounding box center [527, 423] width 24 height 24
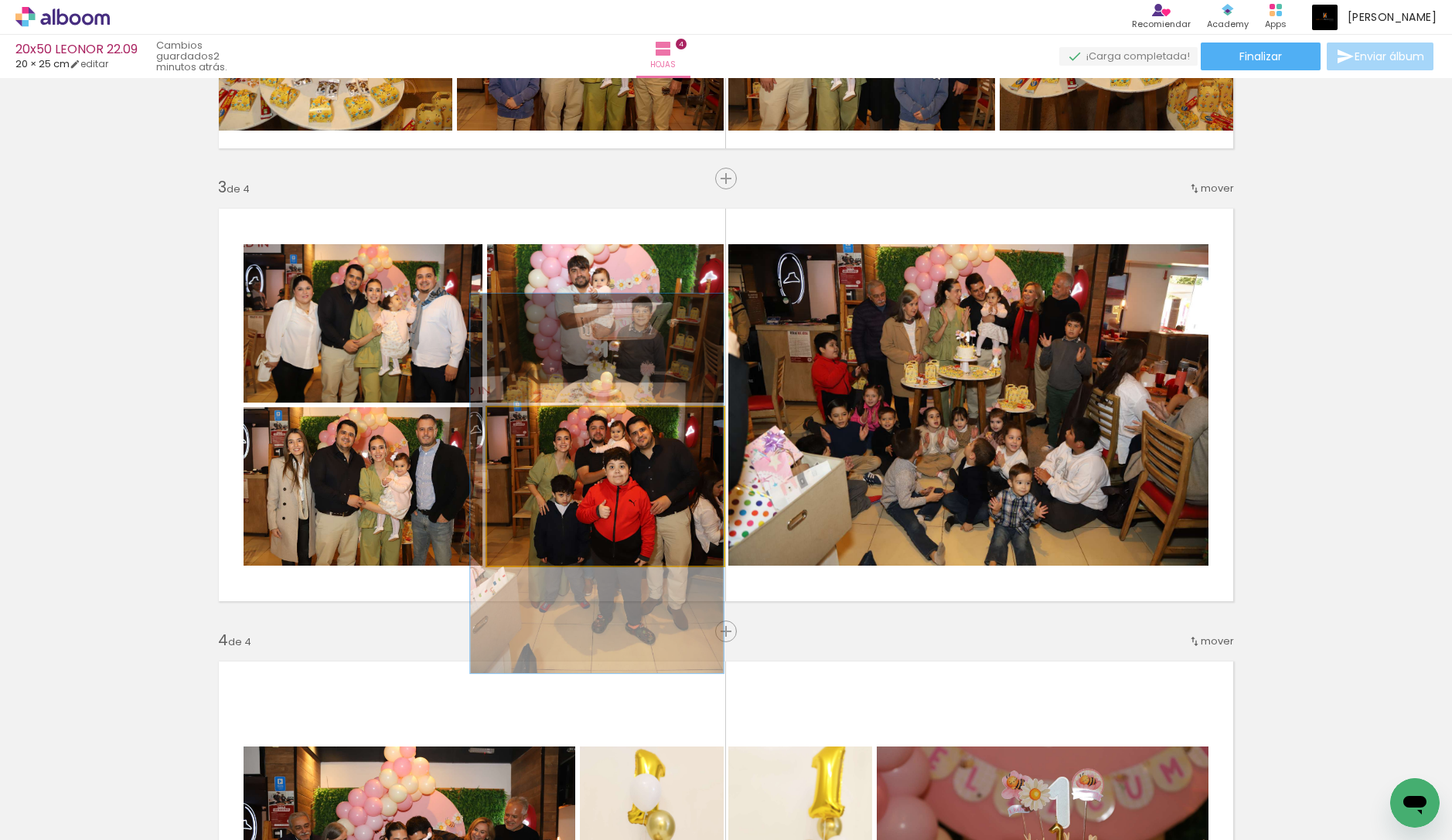
drag, startPoint x: 618, startPoint y: 466, endPoint x: 606, endPoint y: 463, distance: 12.4
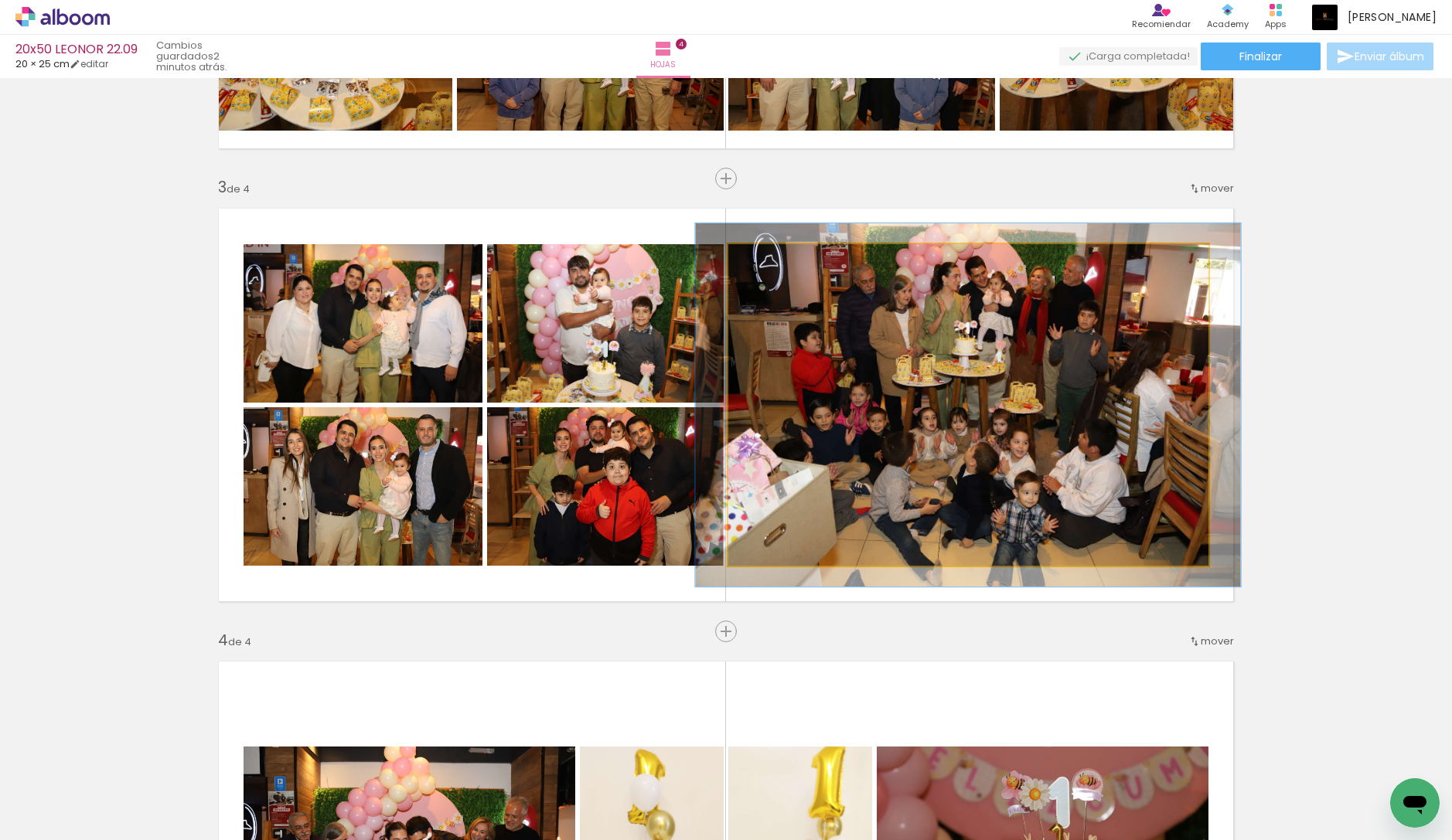
type paper-slider "113"
click at [772, 263] on div at bounding box center [771, 260] width 14 height 14
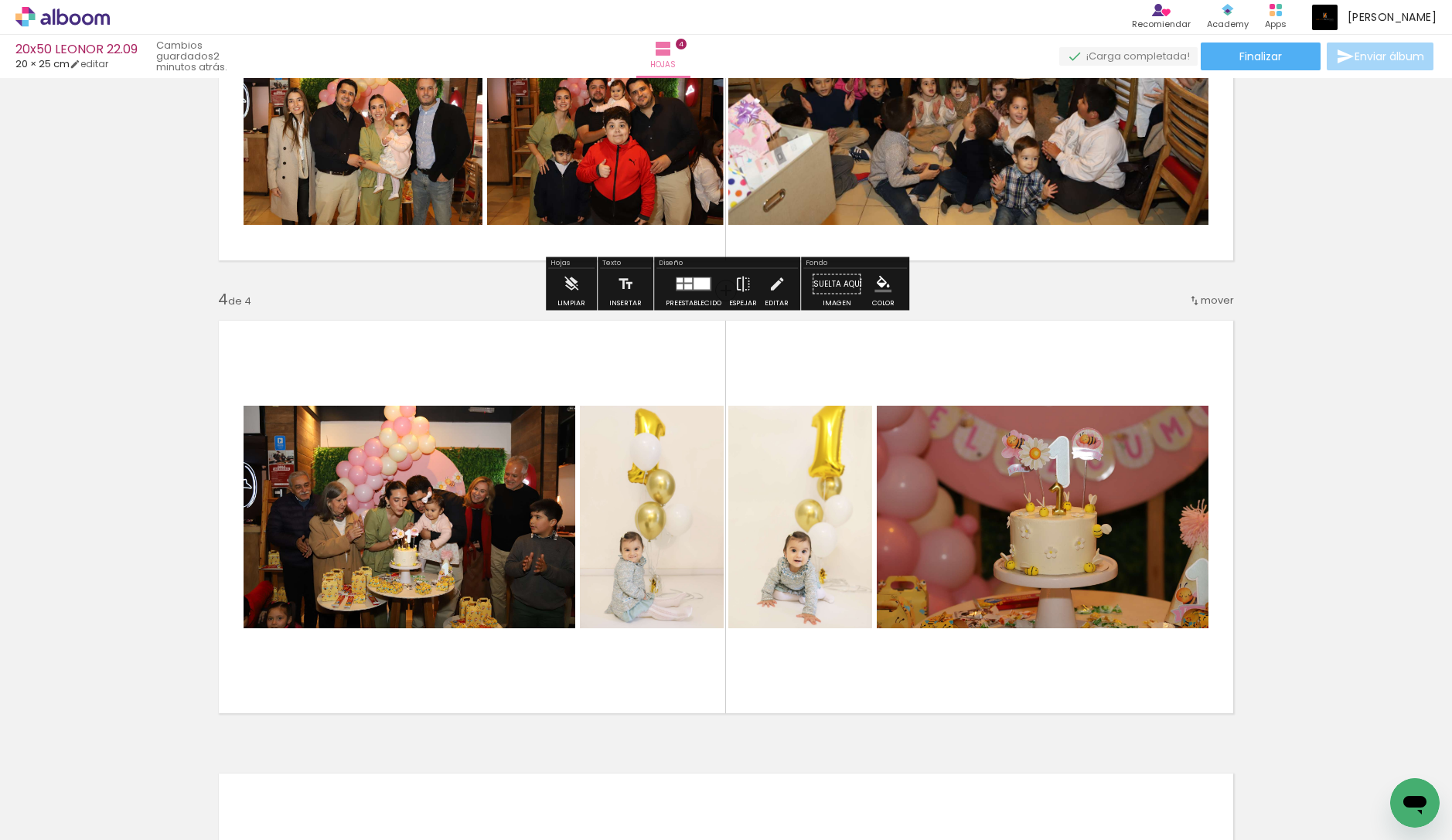
scroll to position [1196, 0]
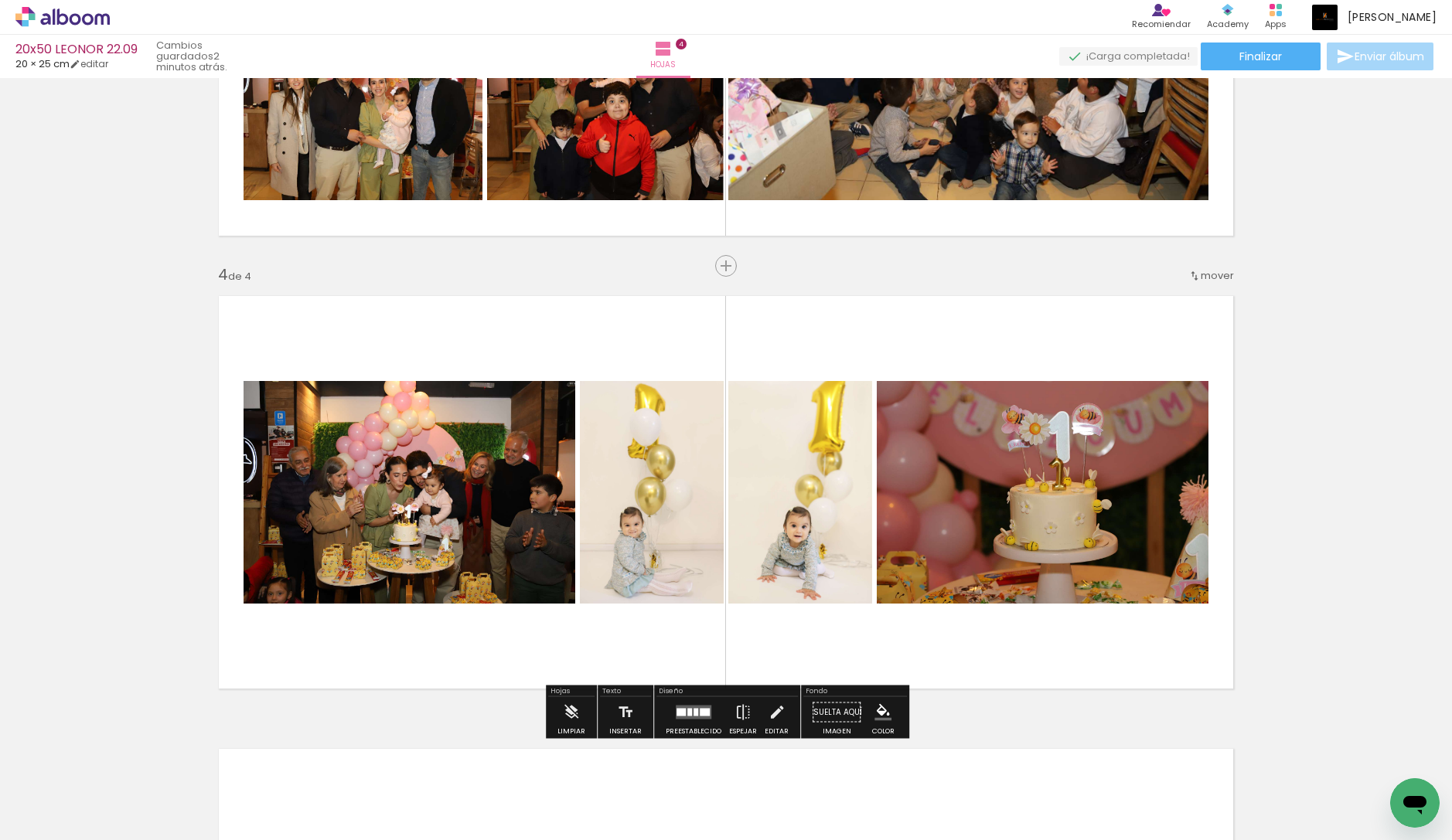
click at [701, 717] on quentale-layouter at bounding box center [693, 712] width 35 height 14
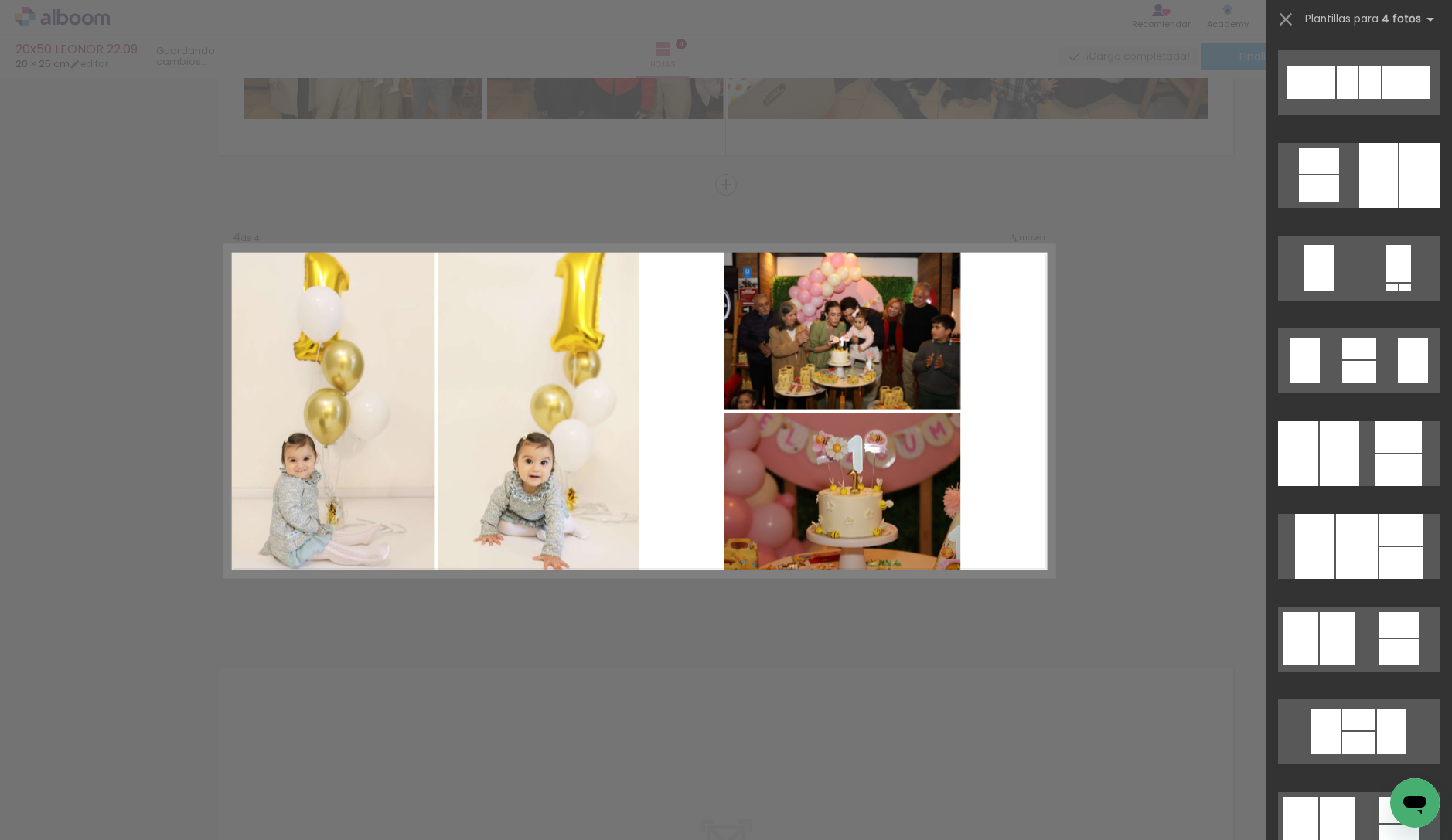
scroll to position [936, 0]
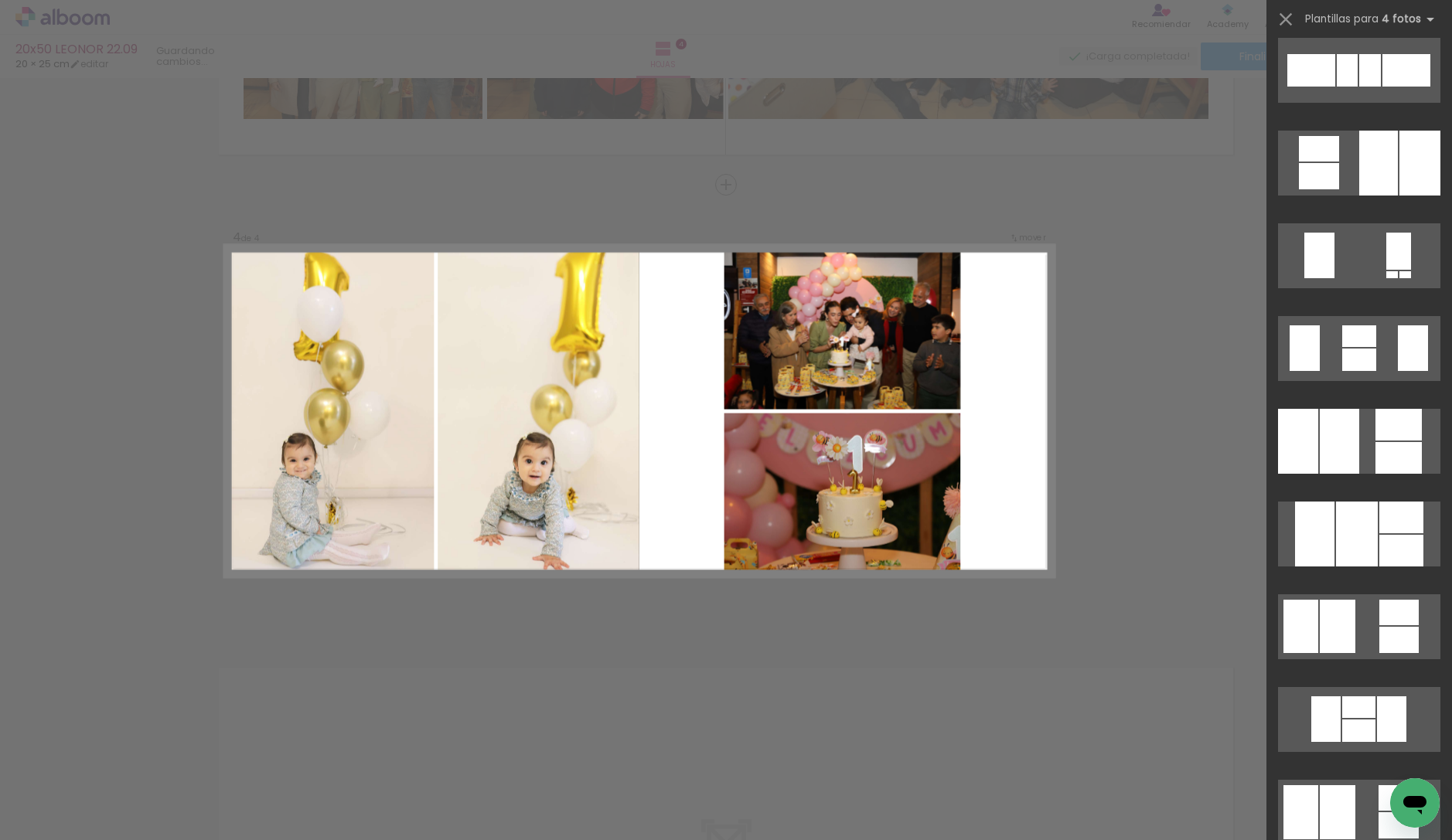
click at [1364, 439] on quentale-layouter at bounding box center [1359, 441] width 163 height 65
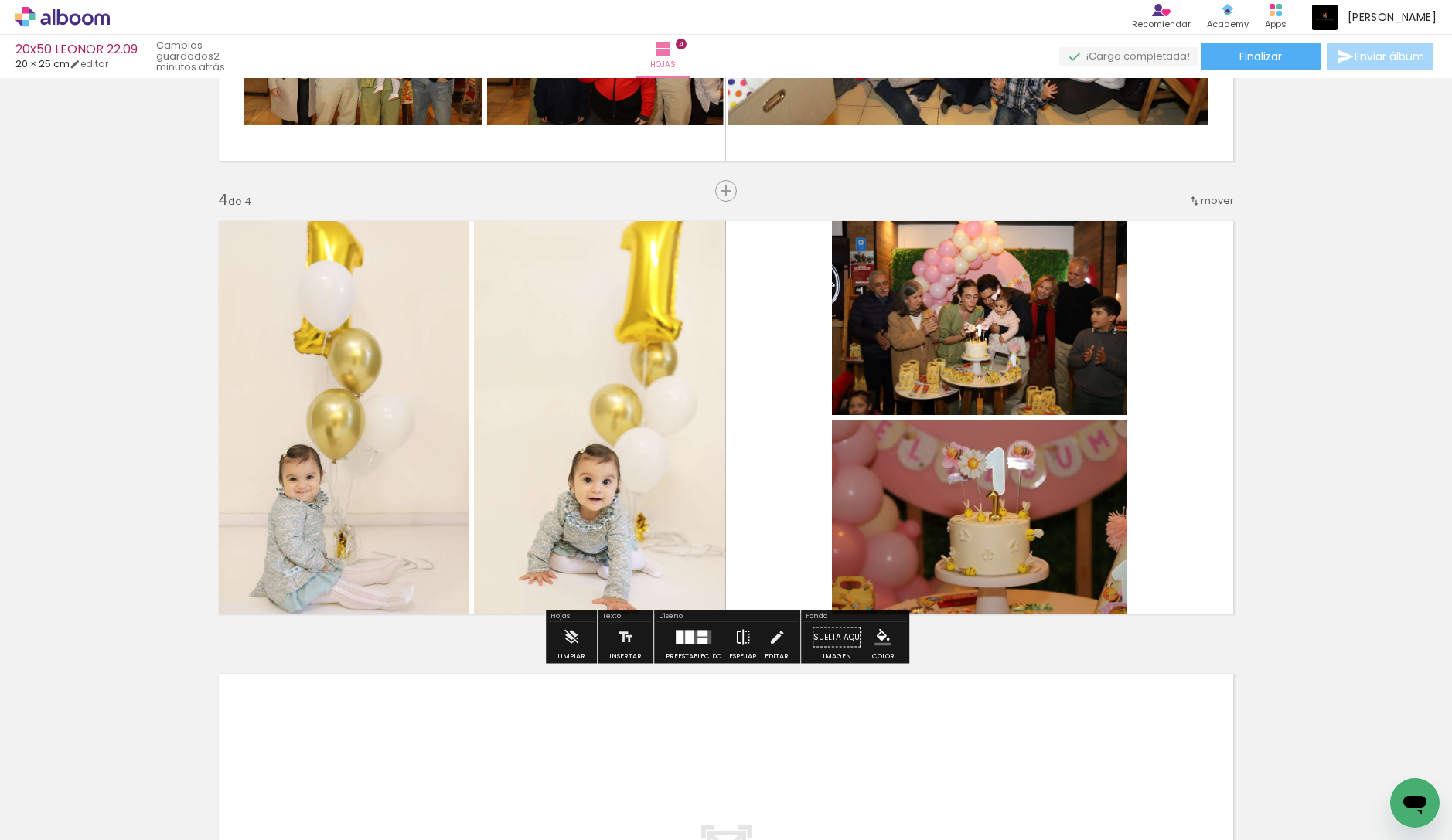
click at [746, 630] on iron-icon at bounding box center [743, 637] width 17 height 31
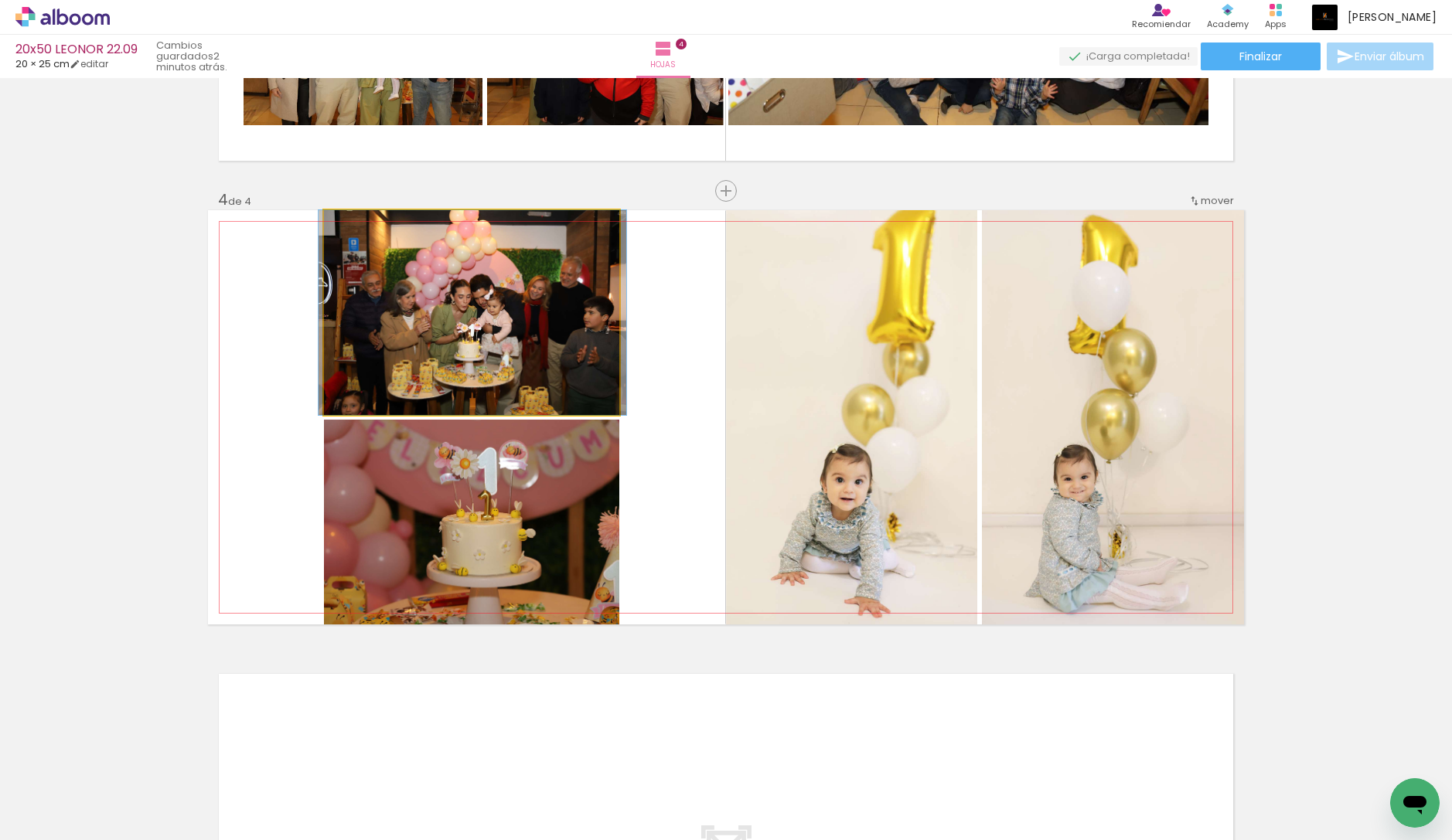
drag, startPoint x: 497, startPoint y: 304, endPoint x: 502, endPoint y: 295, distance: 10.3
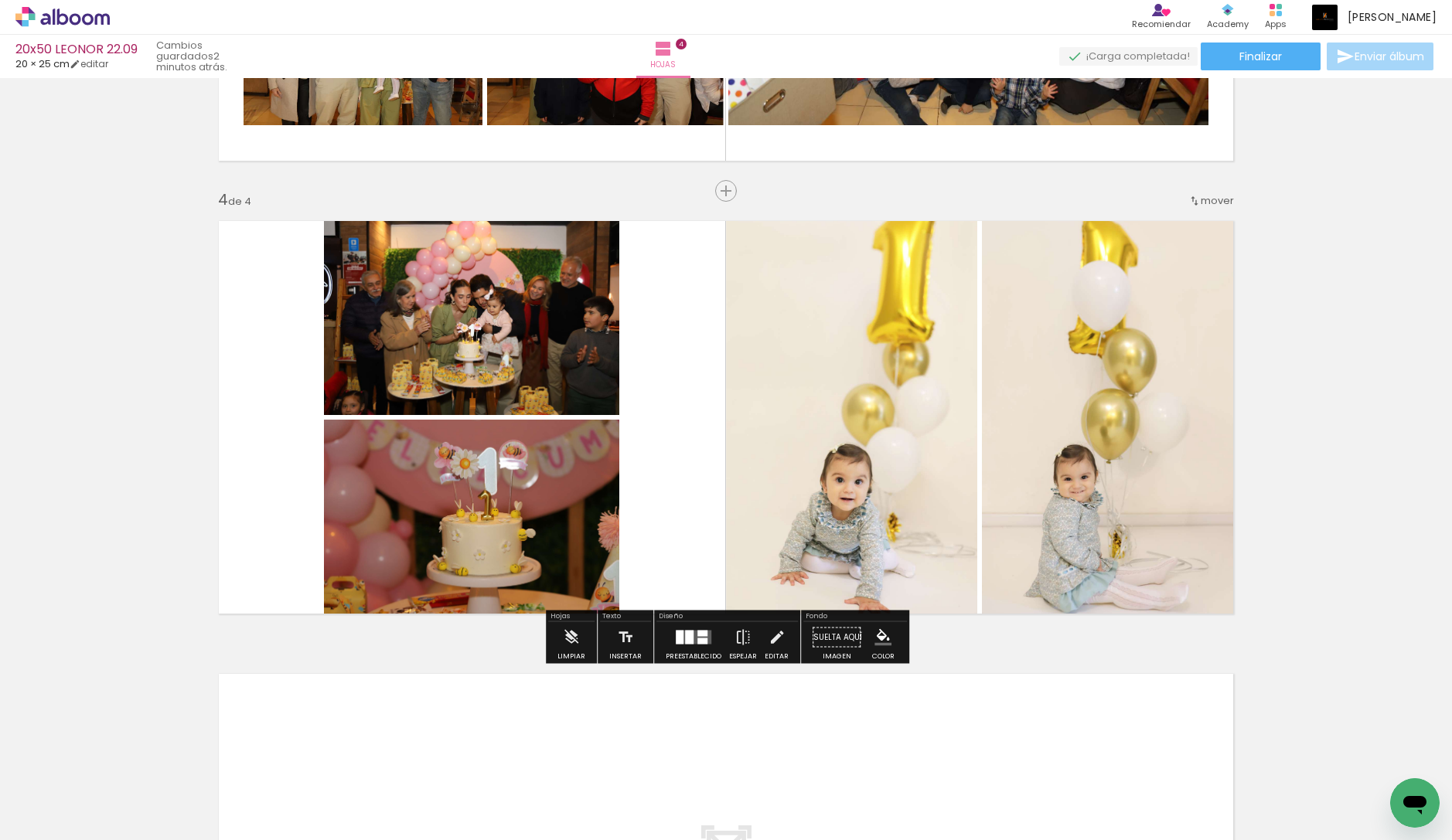
scroll to position [1159, 0]
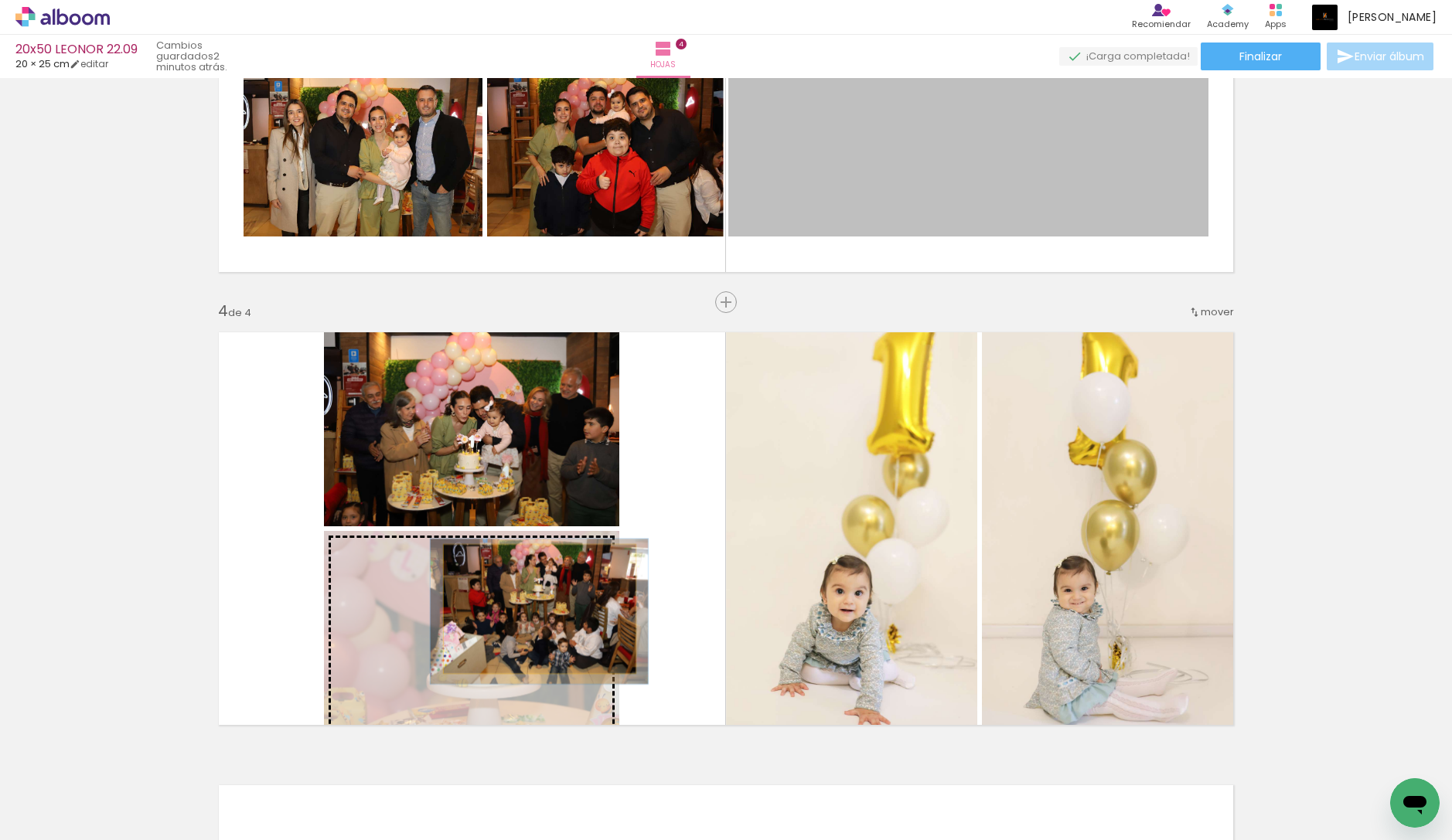
drag, startPoint x: 847, startPoint y: 208, endPoint x: 539, endPoint y: 609, distance: 505.6
click at [539, 609] on div "Insertar hoja 1 de 4 Insertar hoja 2 de 4 Insertar hoja 3 de 4 Insertar hoja 4 …" at bounding box center [726, 55] width 1452 height 2264
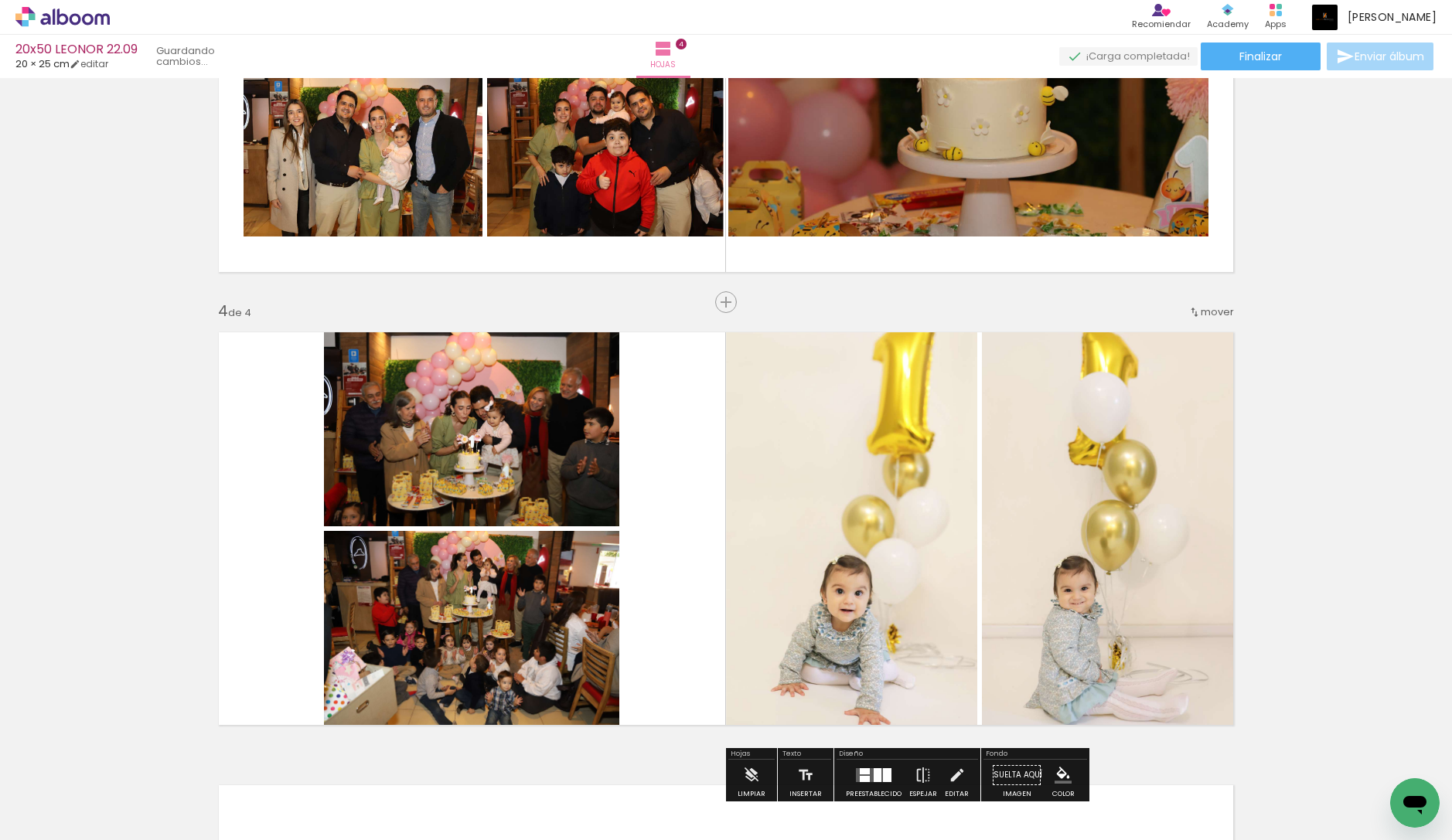
scroll to position [1169, 0]
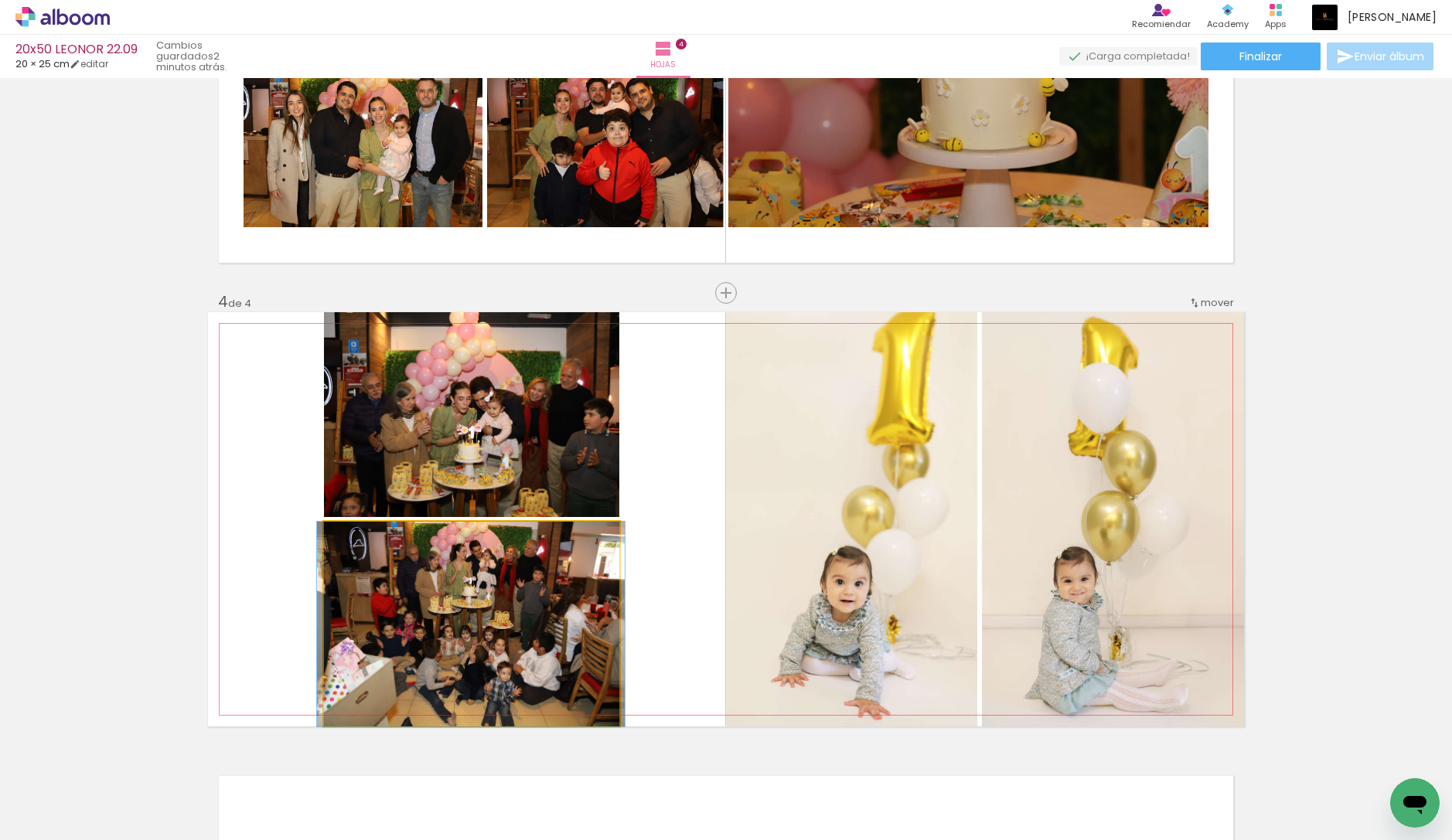
drag, startPoint x: 503, startPoint y: 609, endPoint x: 502, endPoint y: 594, distance: 15.0
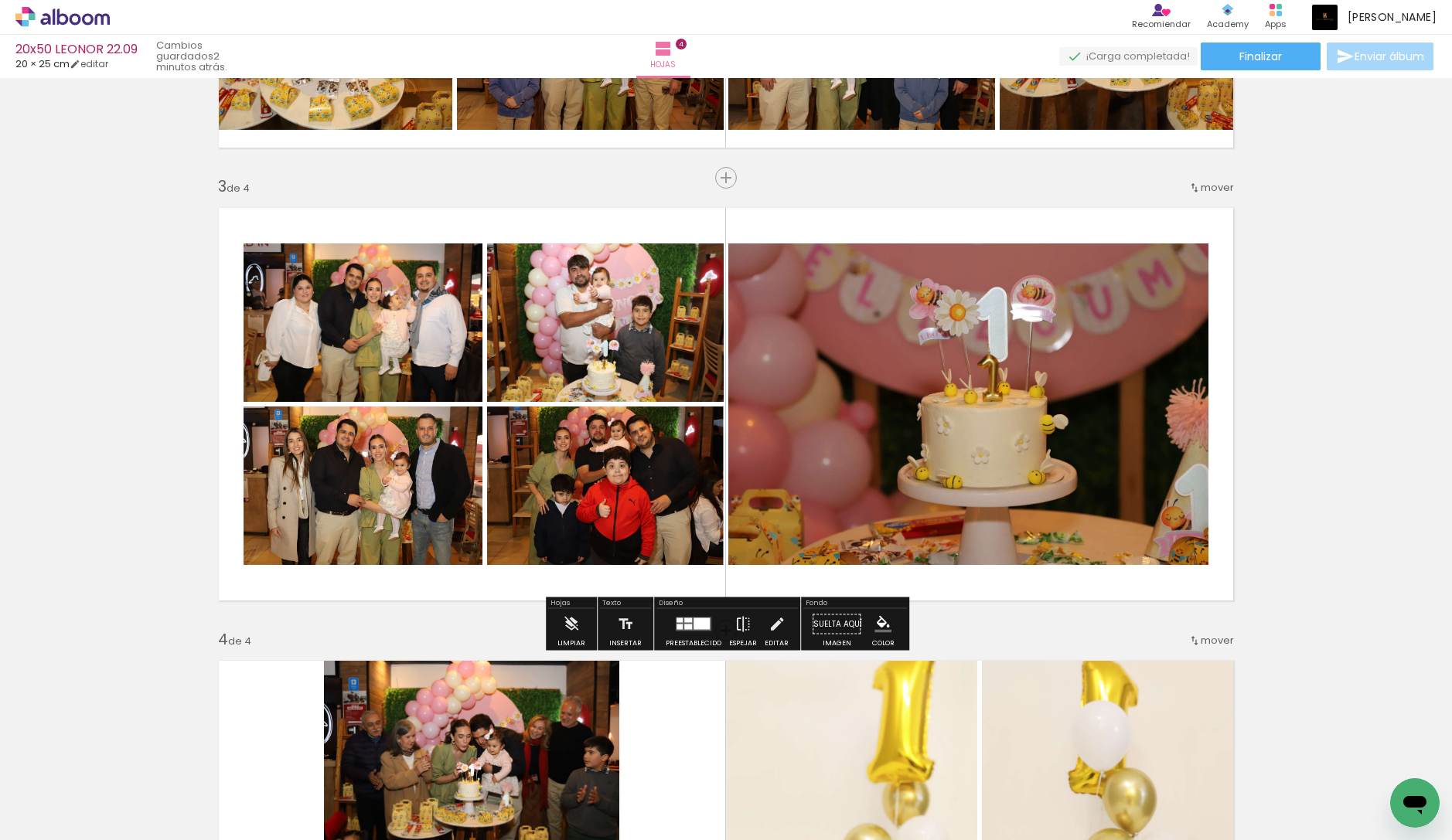
scroll to position [806, 0]
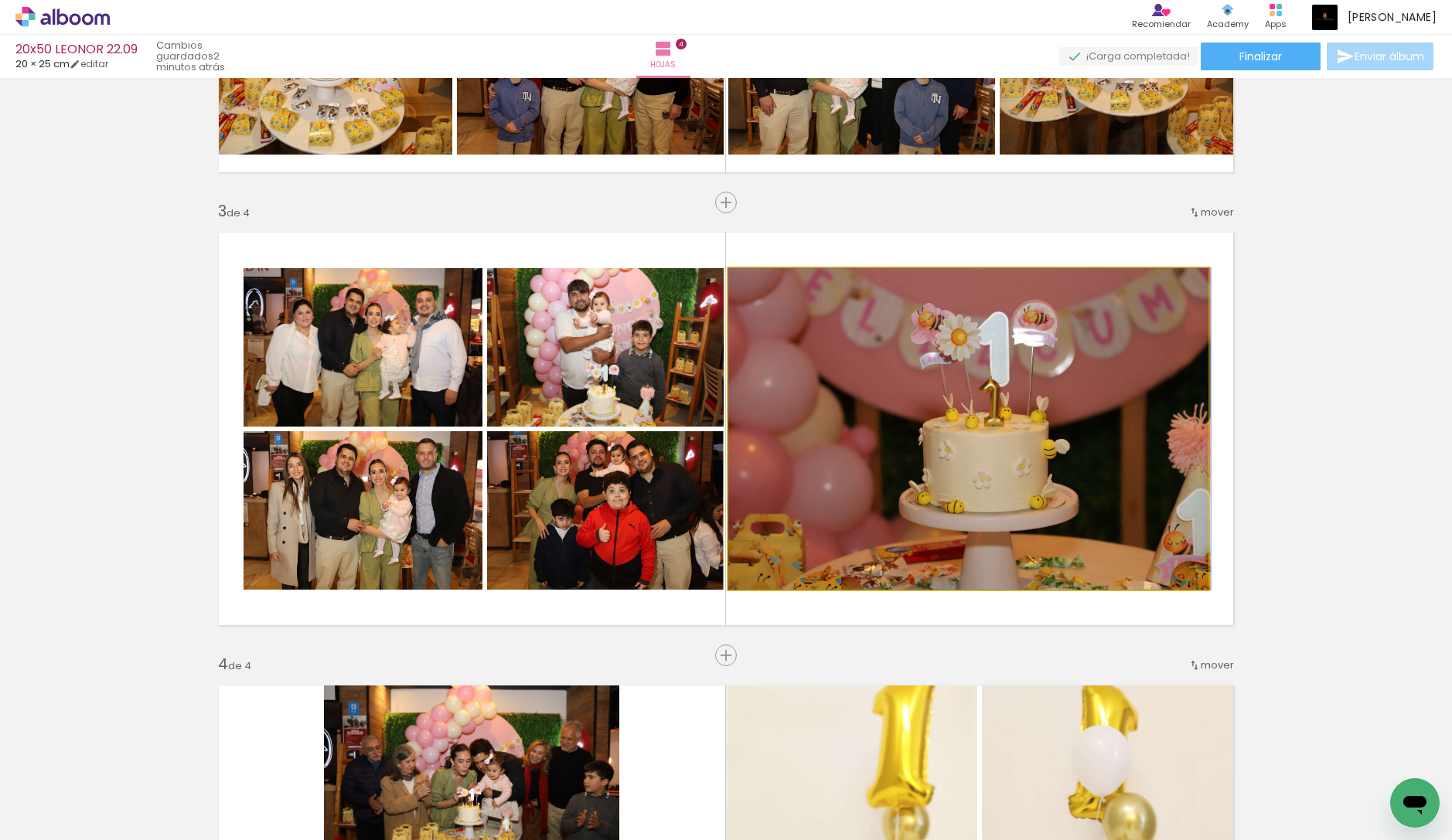
drag, startPoint x: 1083, startPoint y: 439, endPoint x: 1097, endPoint y: 435, distance: 14.6
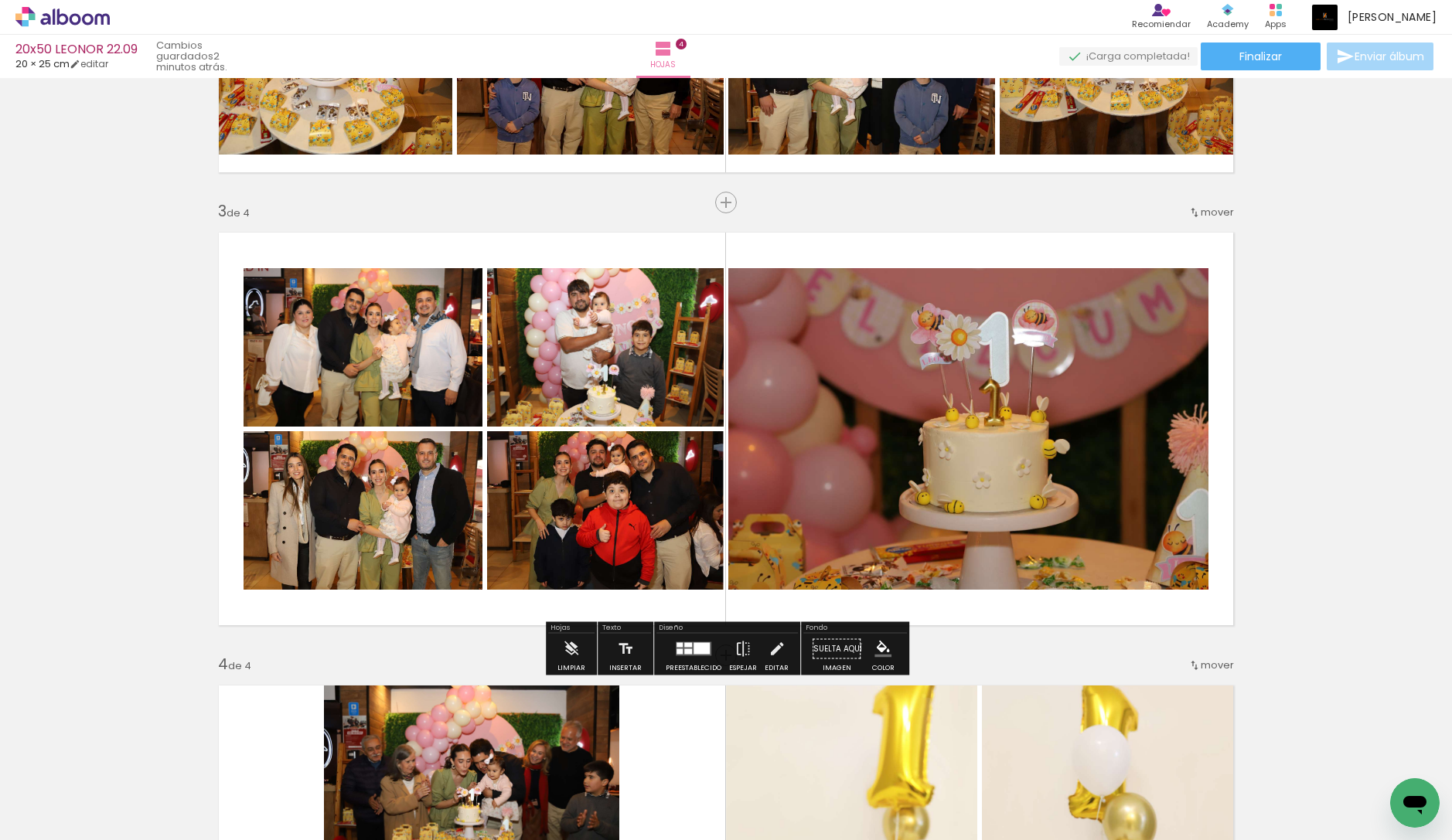
scroll to position [1074, 0]
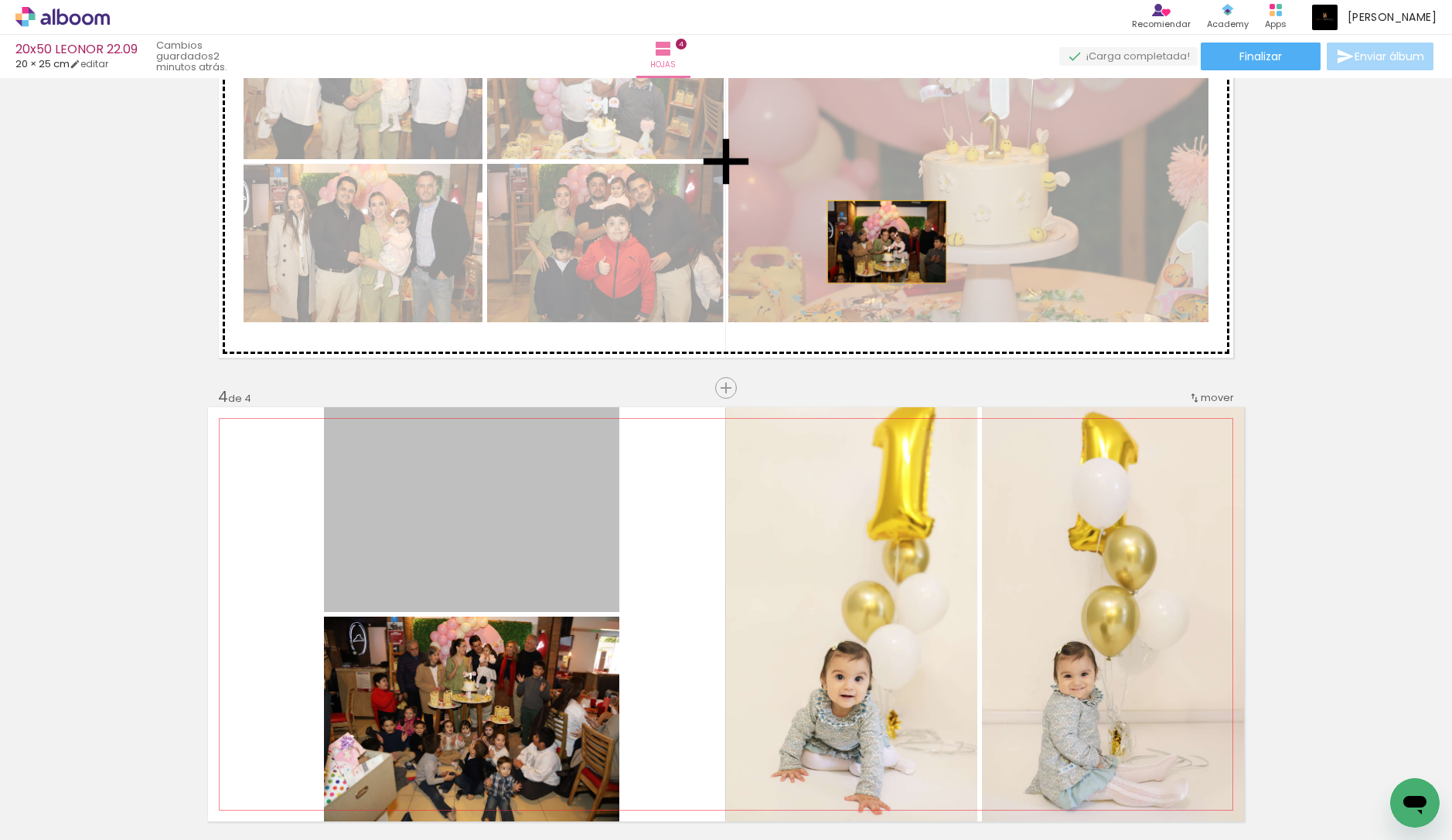
drag, startPoint x: 518, startPoint y: 541, endPoint x: 887, endPoint y: 241, distance: 475.6
click at [887, 241] on div "Insertar hoja 1 de 4 Insertar hoja 2 de 4 Insertar hoja 3 de 4 Insertar hoja 4 …" at bounding box center [726, 142] width 1452 height 2264
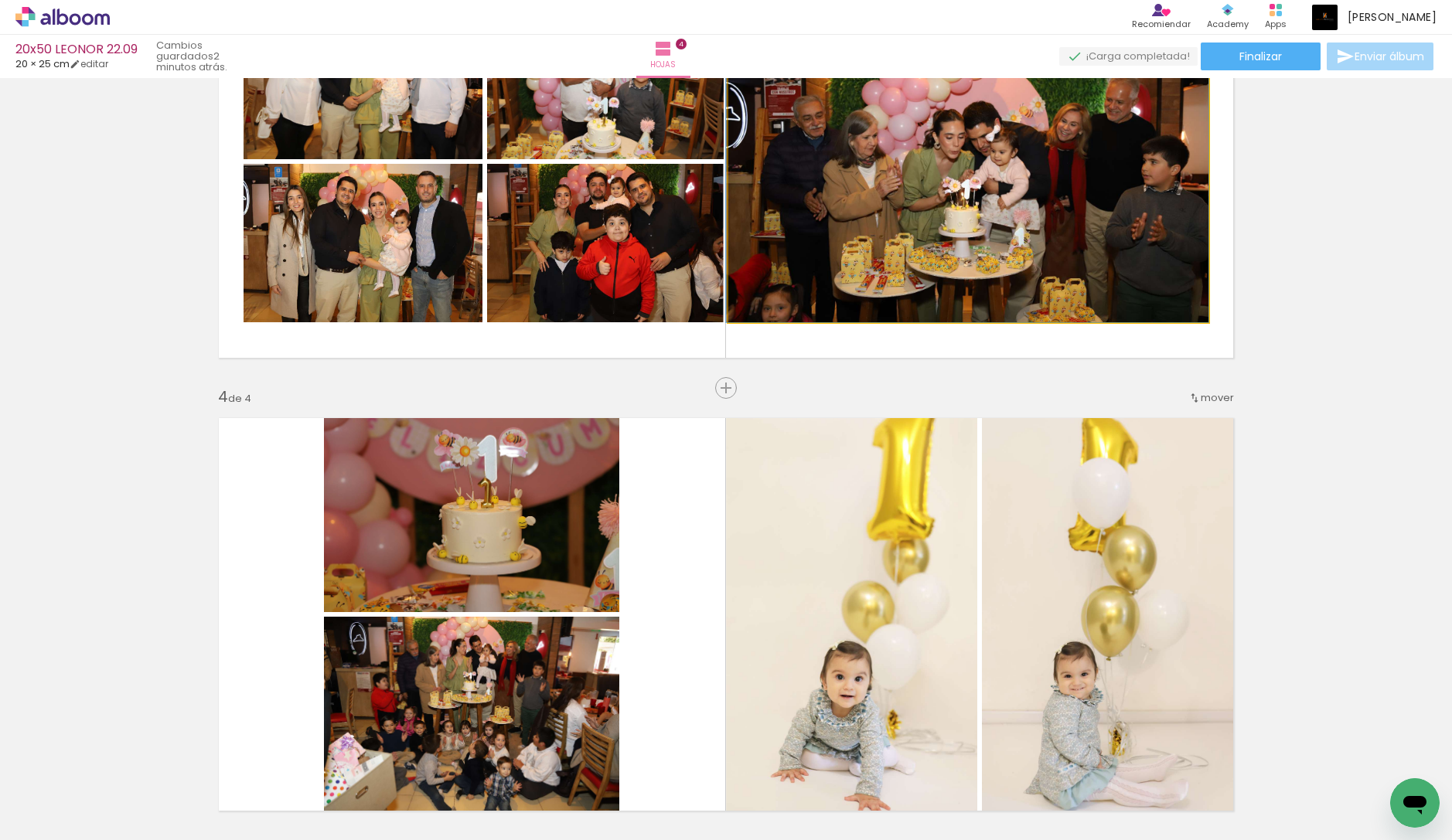
drag, startPoint x: 961, startPoint y: 230, endPoint x: 933, endPoint y: 231, distance: 28.0
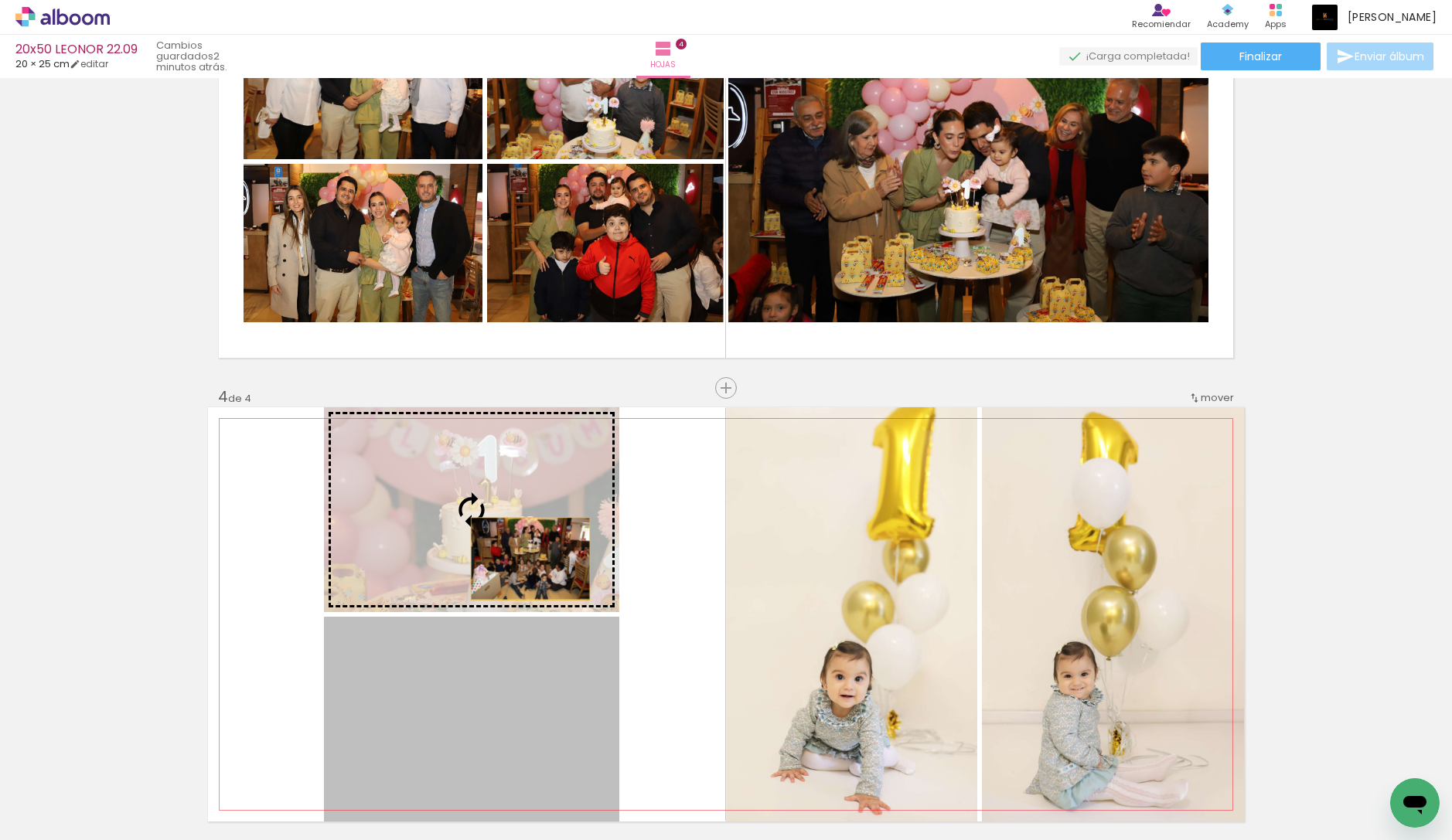
drag, startPoint x: 528, startPoint y: 640, endPoint x: 530, endPoint y: 558, distance: 82.0
click at [0, 0] on slot at bounding box center [0, 0] width 0 height 0
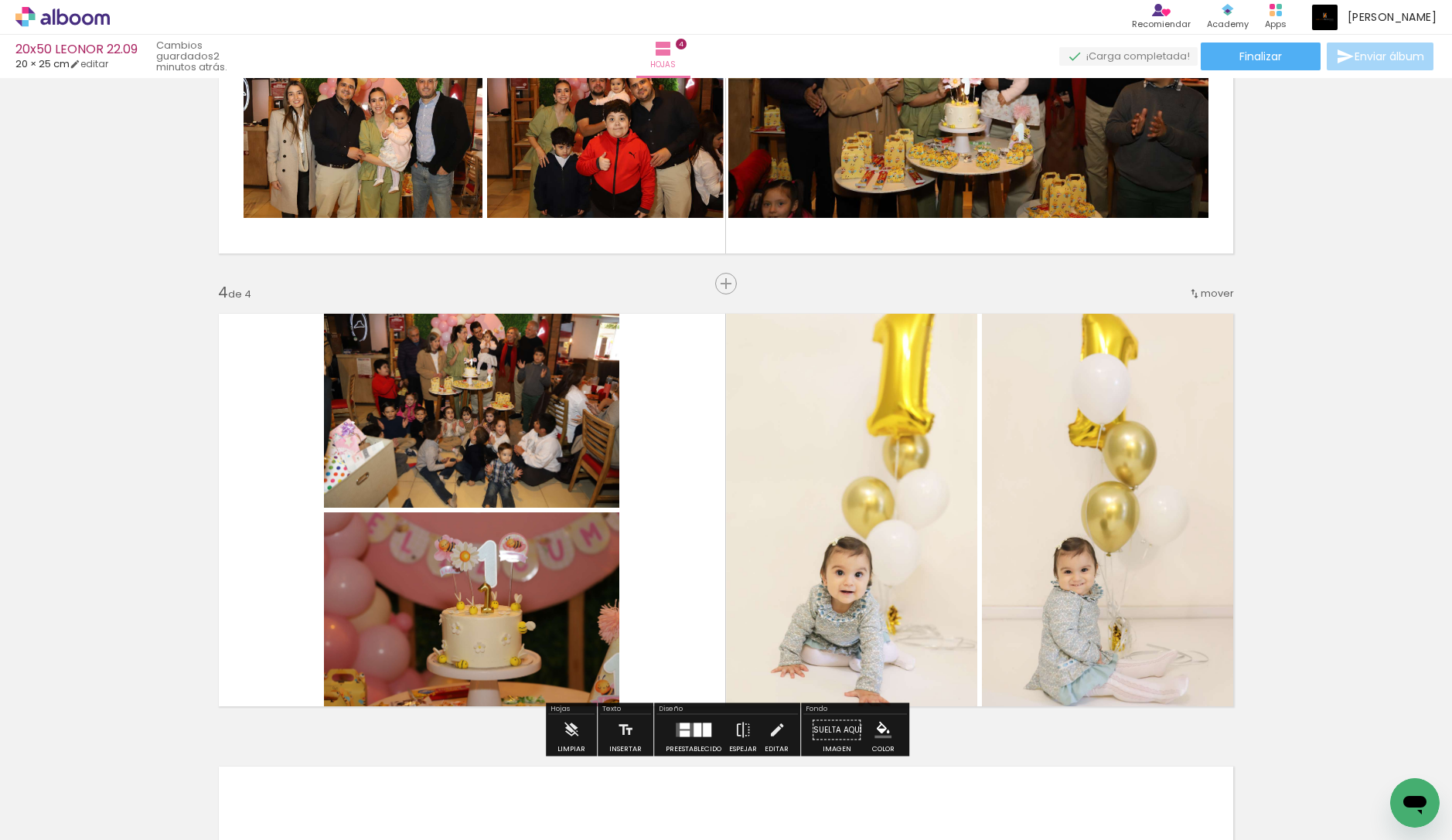
scroll to position [1197, 0]
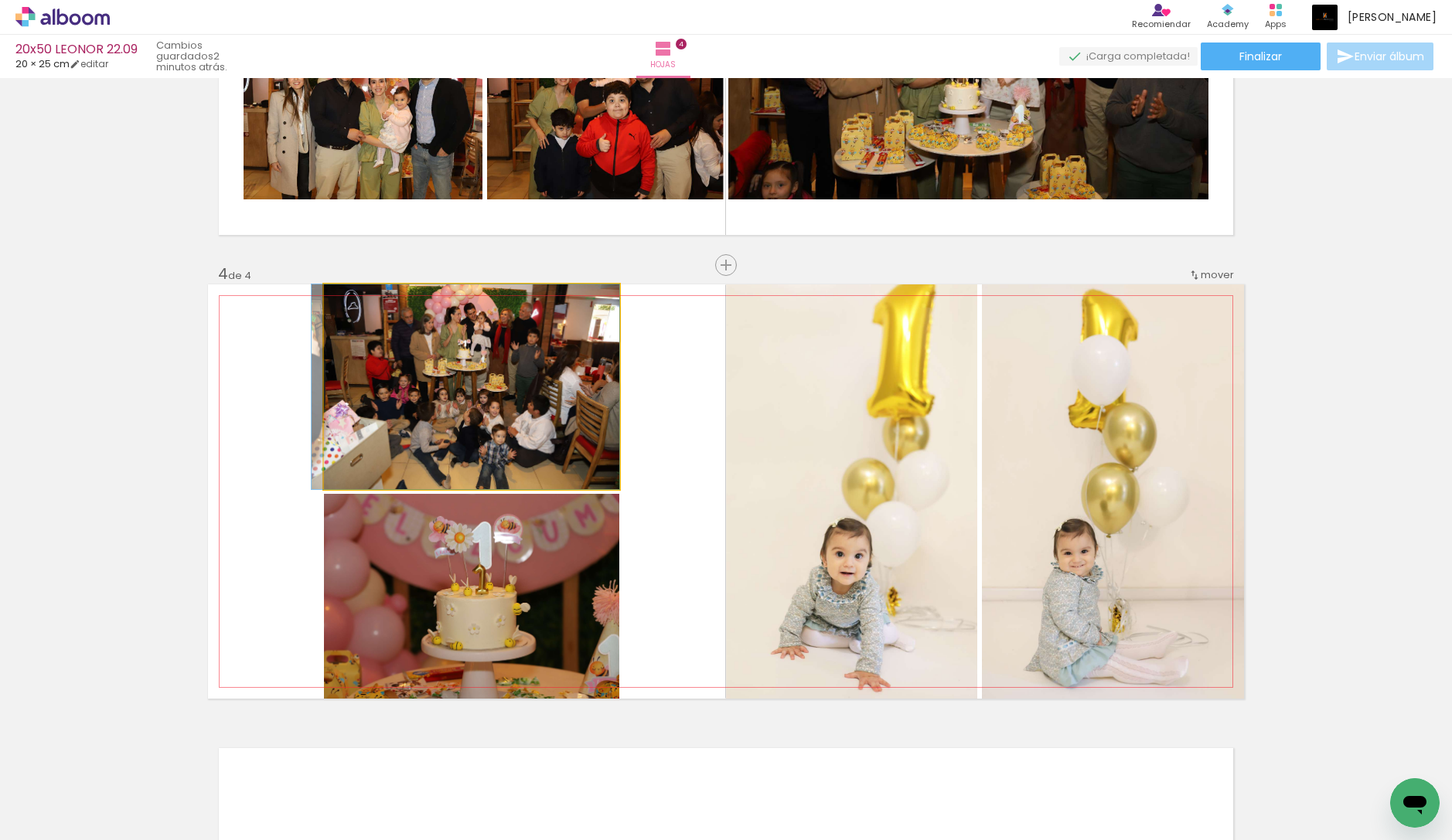
drag, startPoint x: 528, startPoint y: 413, endPoint x: 517, endPoint y: 417, distance: 11.7
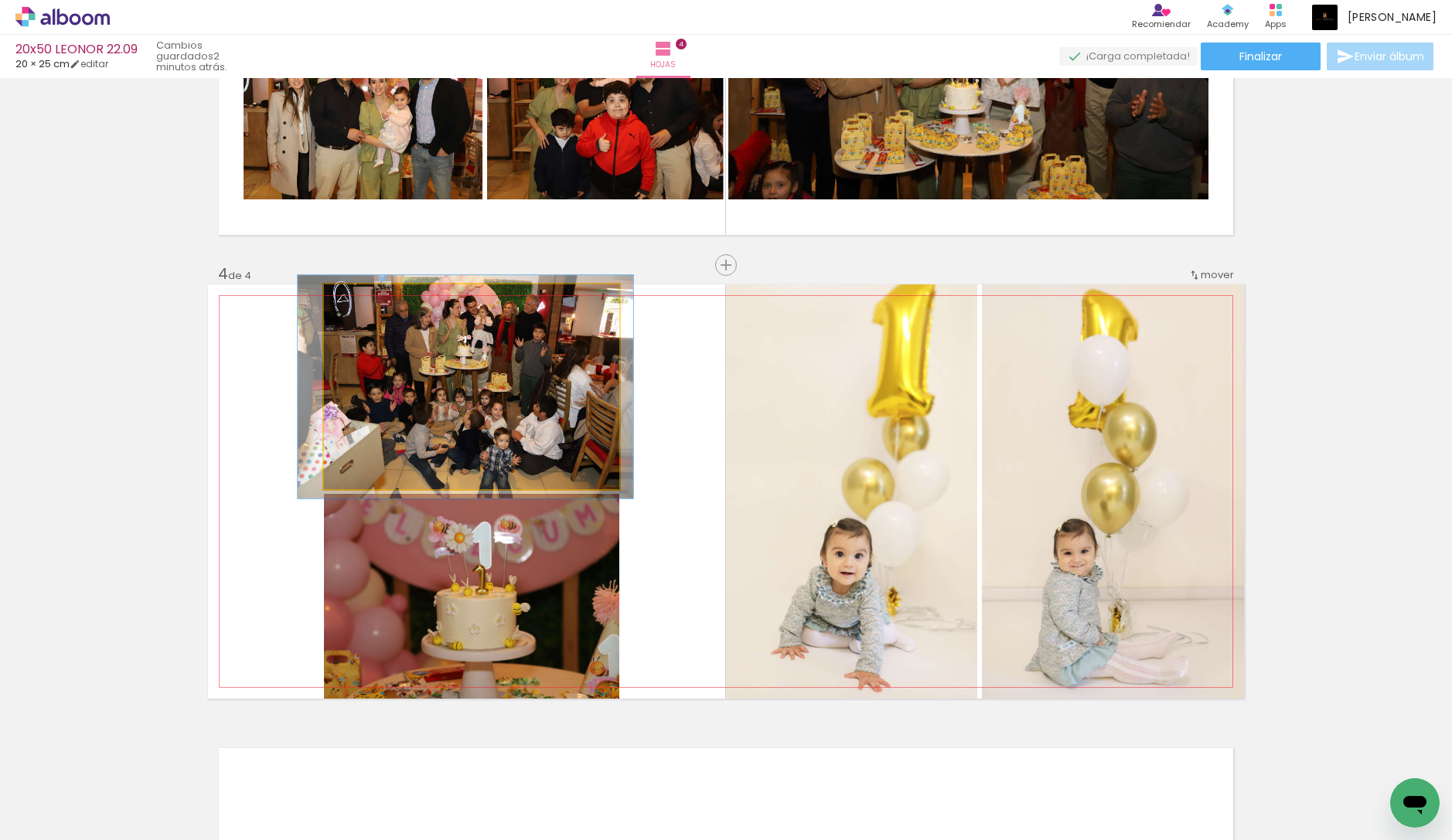
type paper-slider "109"
click at [371, 300] on div at bounding box center [364, 300] width 24 height 24
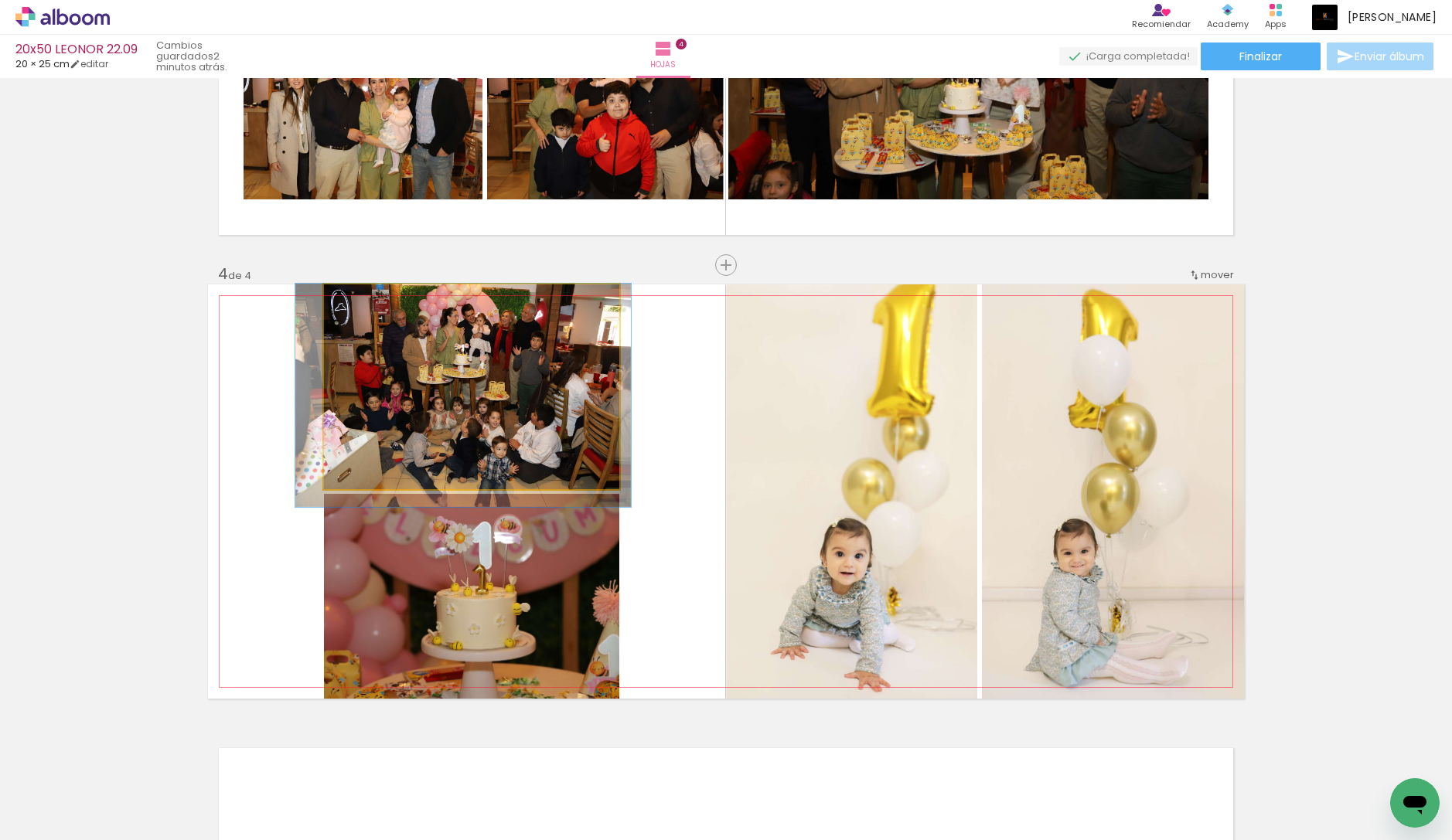
drag, startPoint x: 420, startPoint y: 345, endPoint x: 419, endPoint y: 362, distance: 17.0
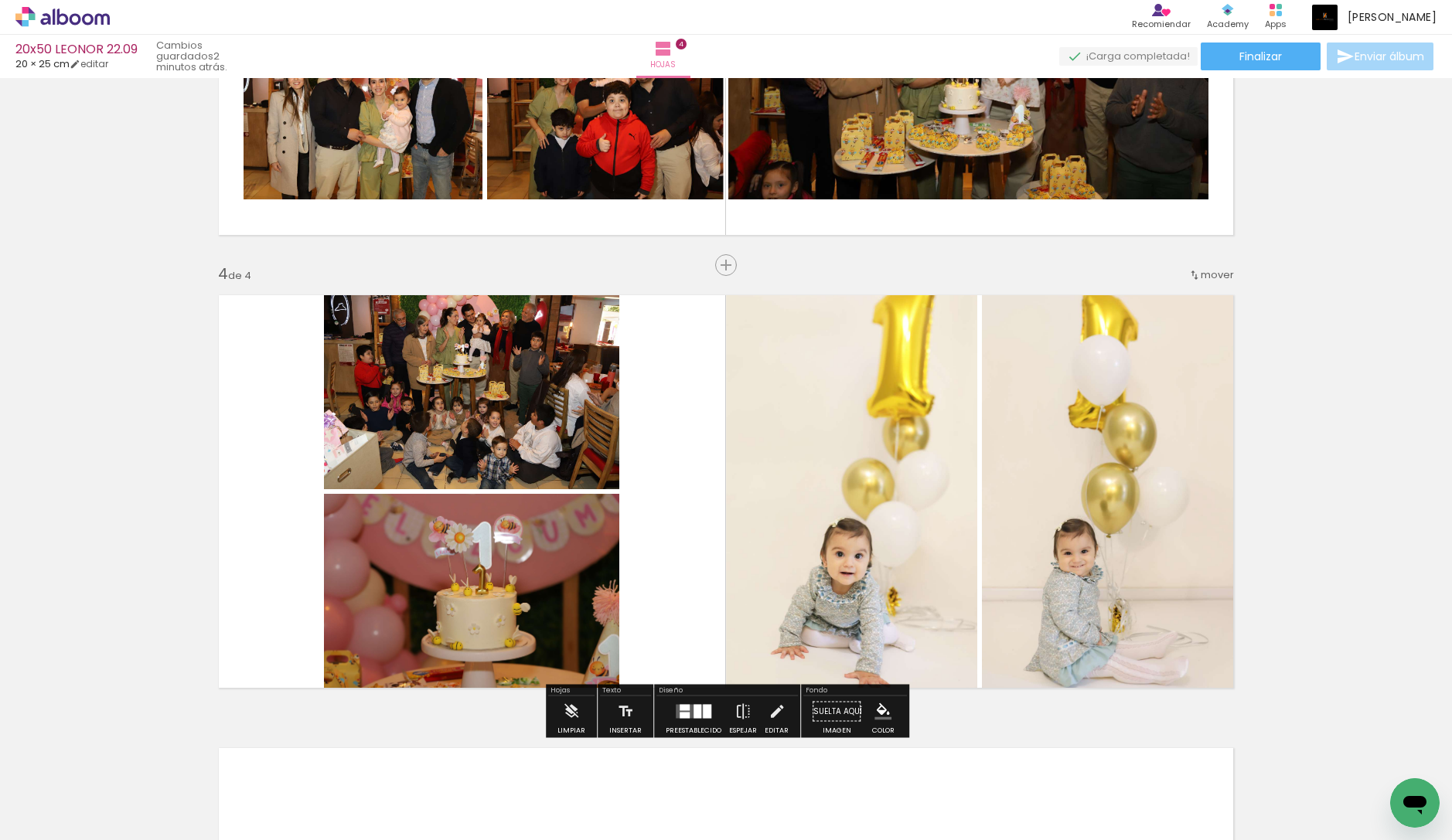
scroll to position [1199, 0]
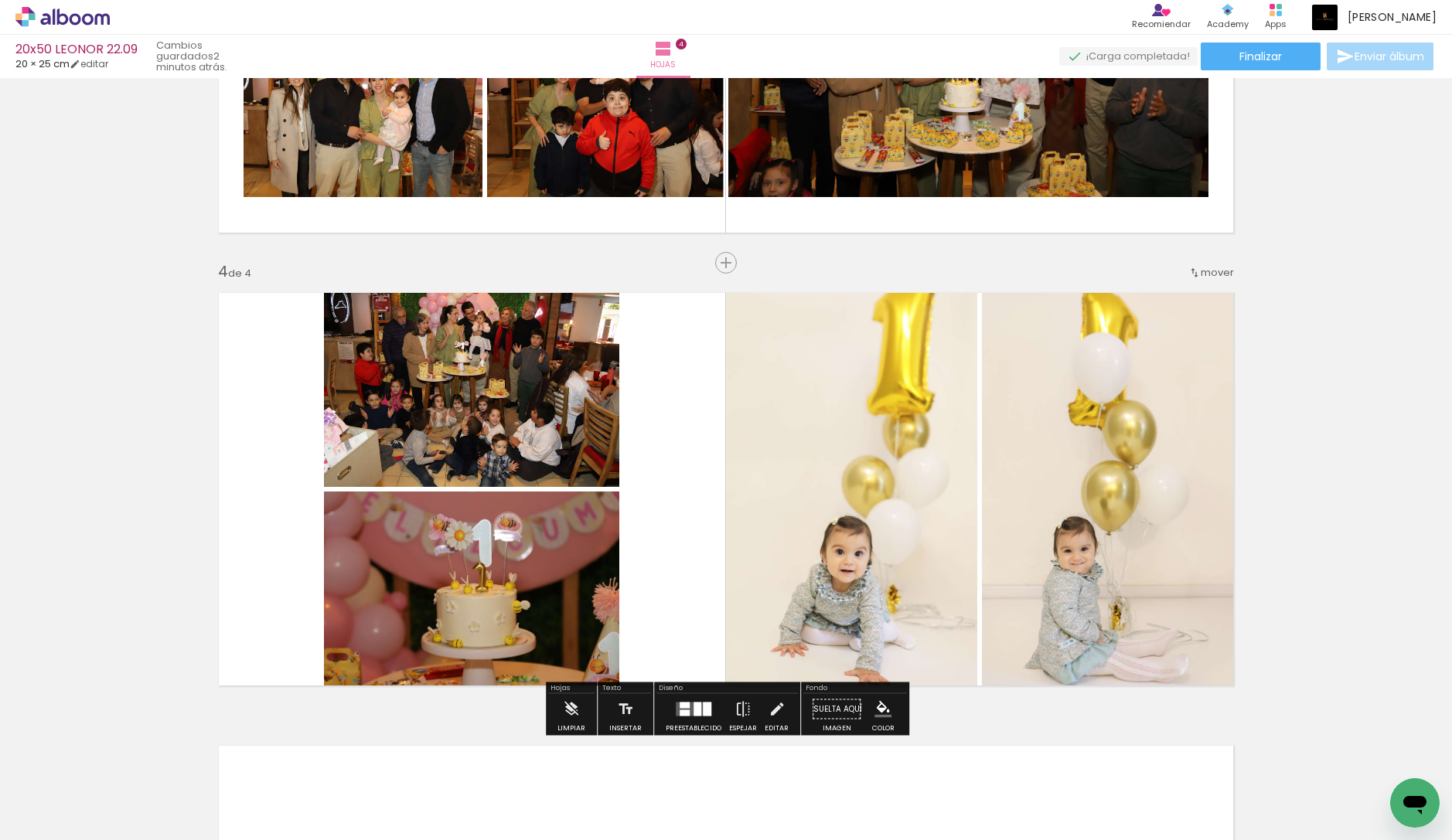
click at [1348, 500] on div "Insertar hoja 1 de 4 Insertar hoja 2 de 4 Insertar hoja 3 de 4 Insertar hoja 4 …" at bounding box center [726, 16] width 1452 height 2264
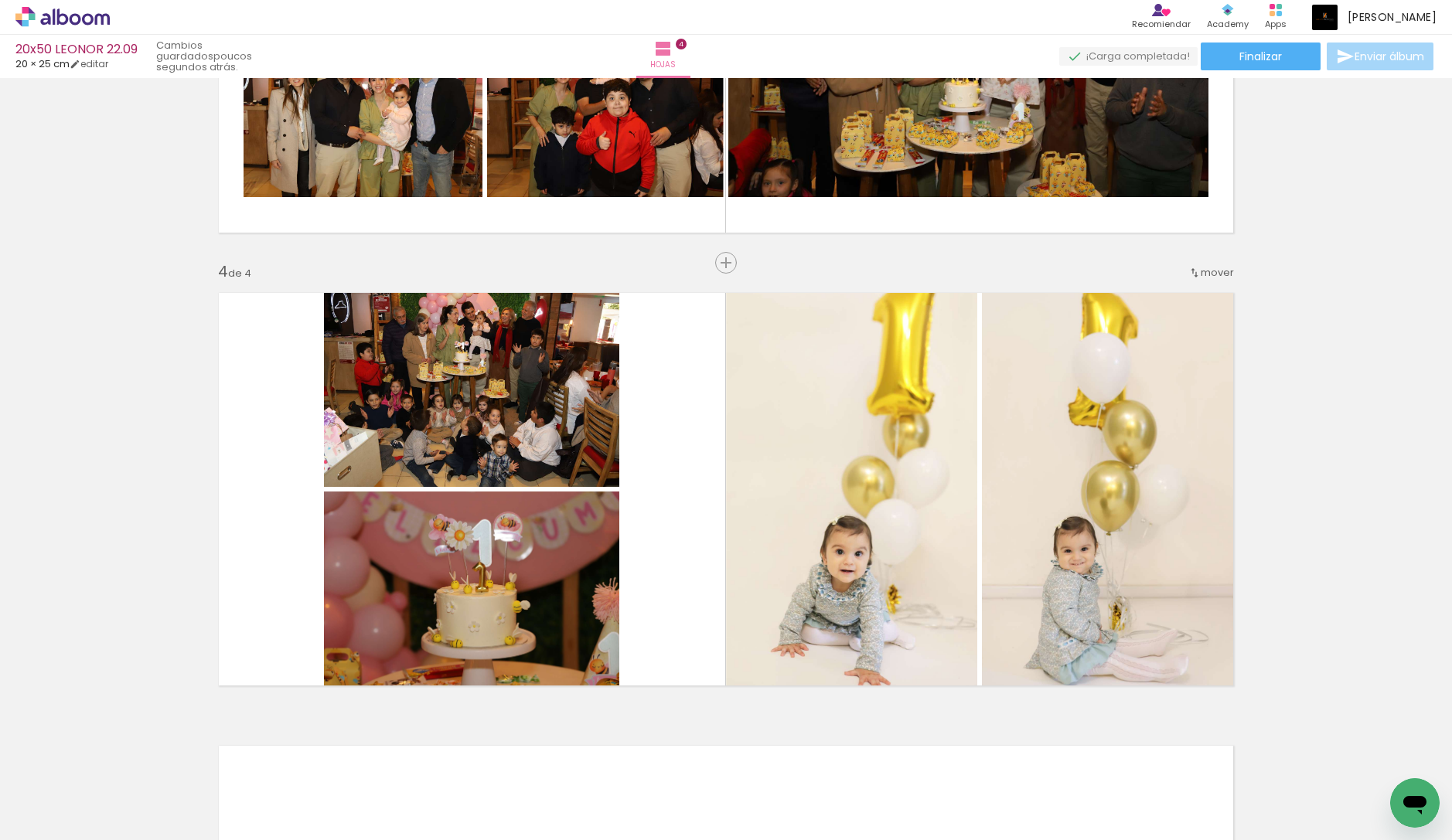
click at [1396, 361] on div "Insertar hoja 1 de 4 Insertar hoja 2 de 4 Insertar hoja 3 de 4 Insertar hoja 4 …" at bounding box center [726, 16] width 1452 height 2264
click at [1270, 54] on span "Finalizar" at bounding box center [1260, 56] width 43 height 11
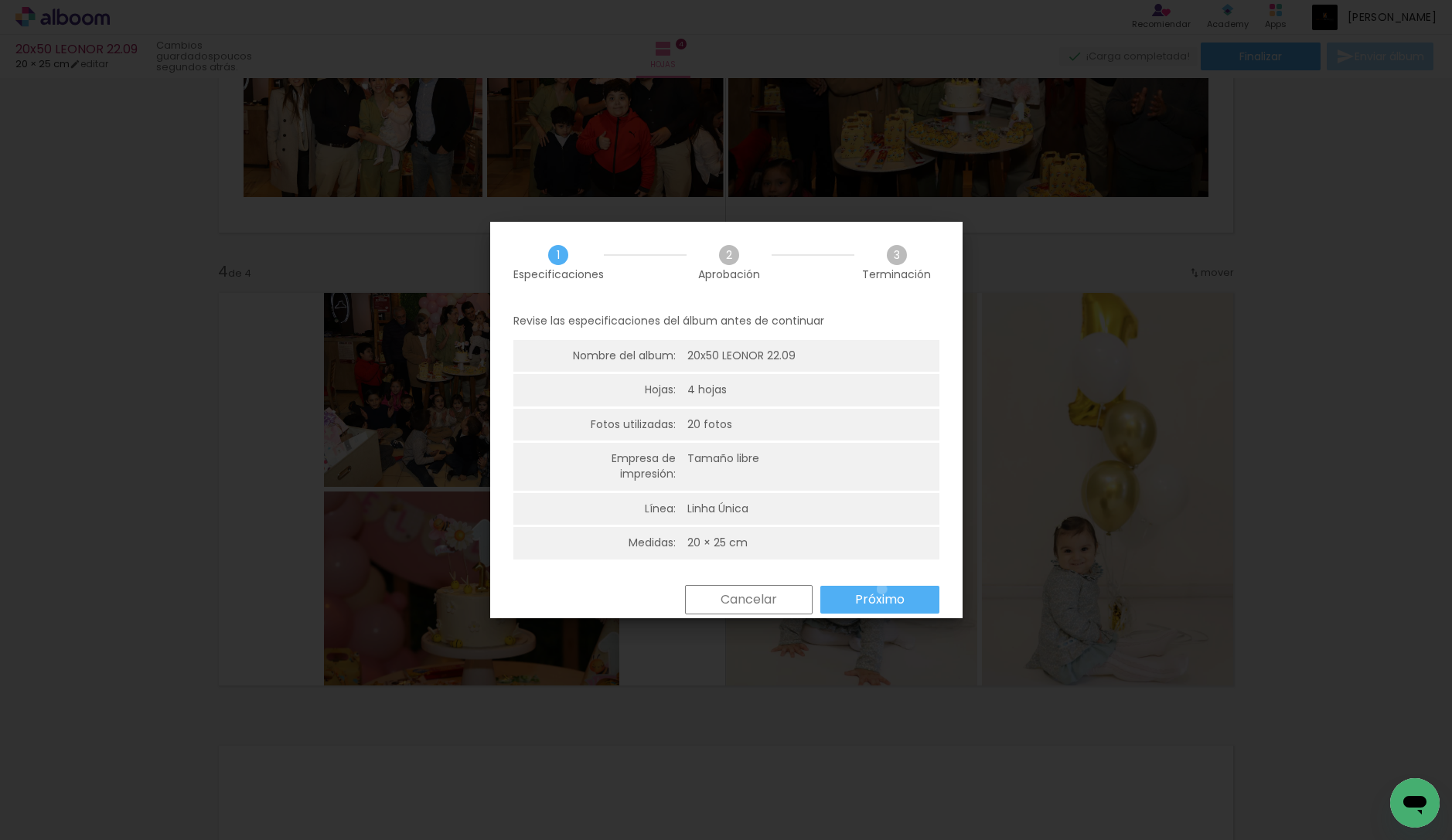
click at [882, 589] on paper-button "Próximo" at bounding box center [880, 599] width 119 height 28
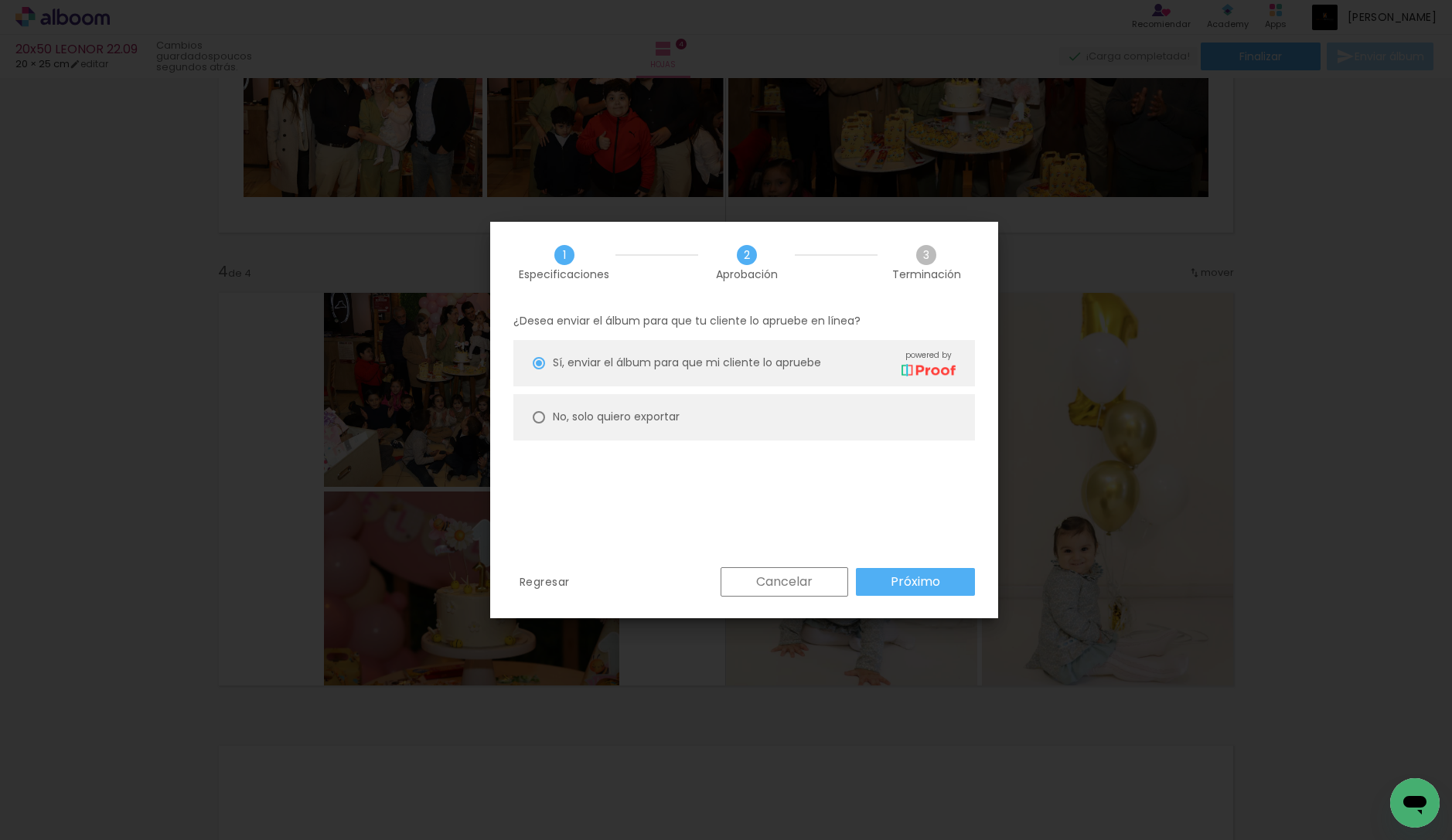
click at [627, 402] on paper-radio-button "No, solo quiero exportar" at bounding box center [744, 417] width 461 height 46
type paper-radio-button "on"
click at [0, 0] on slot "Próximo" at bounding box center [0, 0] width 0 height 0
type input "Alta, 300 DPI"
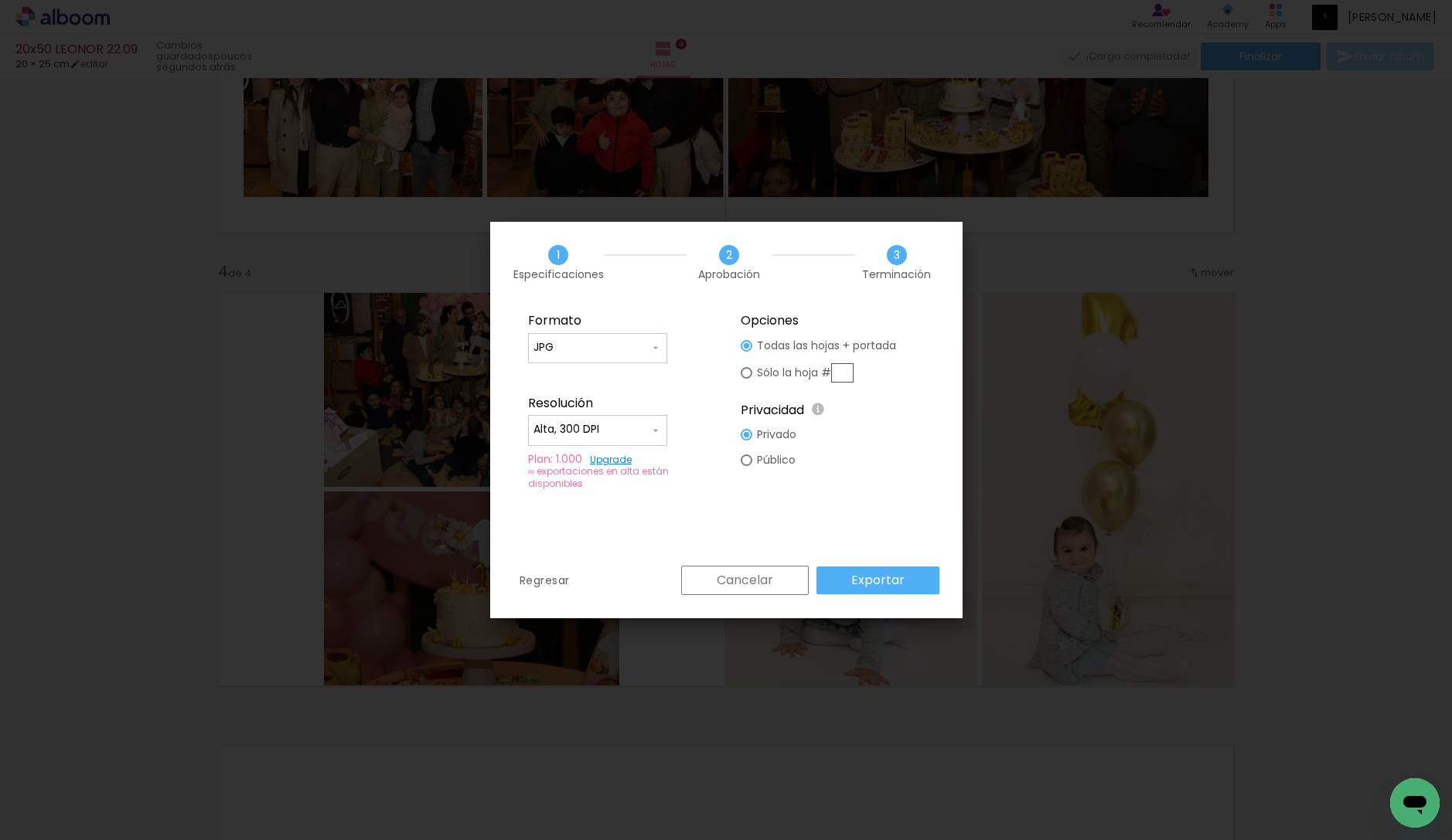
click at [0, 0] on slot "Exportar" at bounding box center [0, 0] width 0 height 0
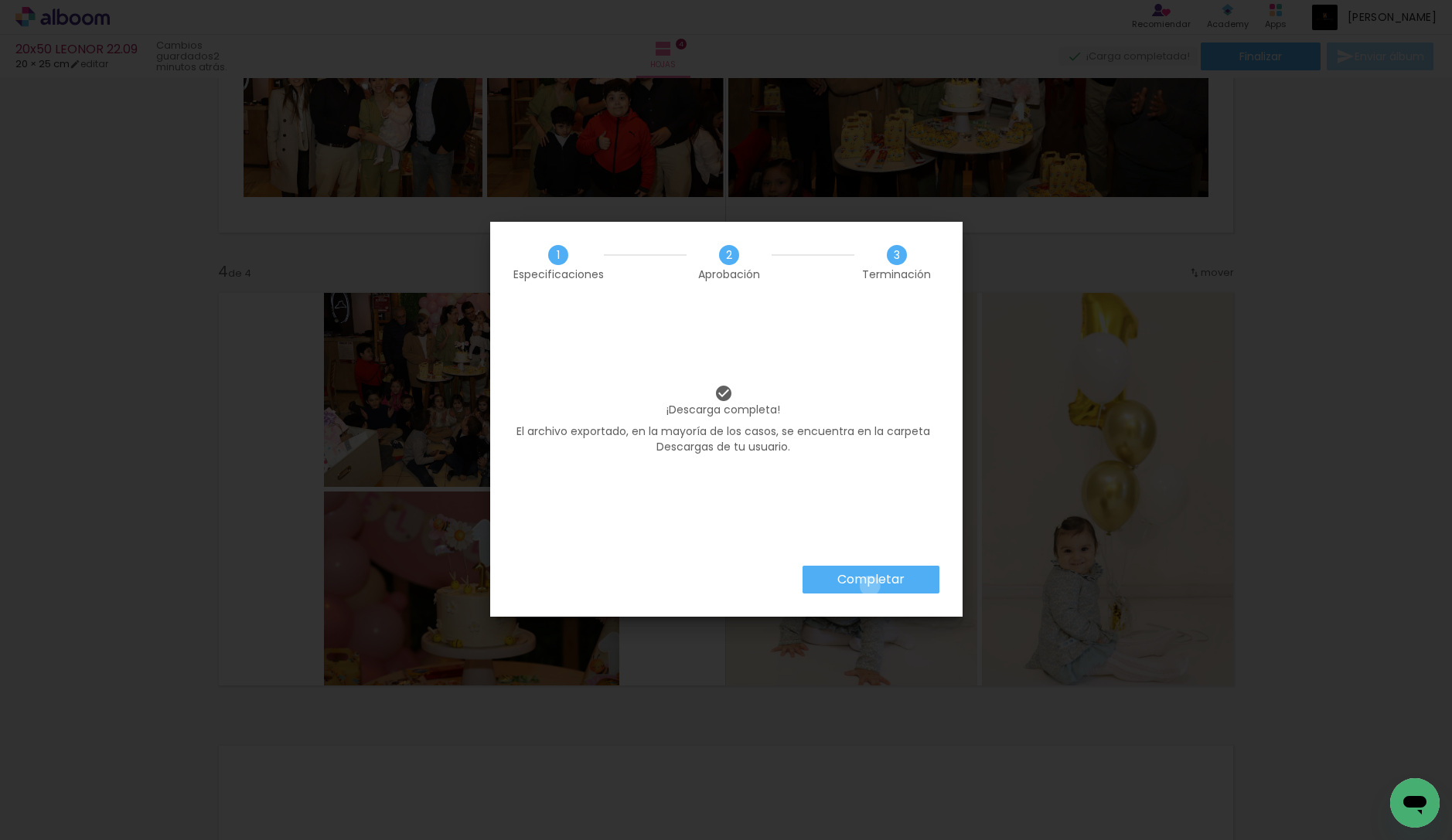
click at [0, 0] on slot "Completar" at bounding box center [0, 0] width 0 height 0
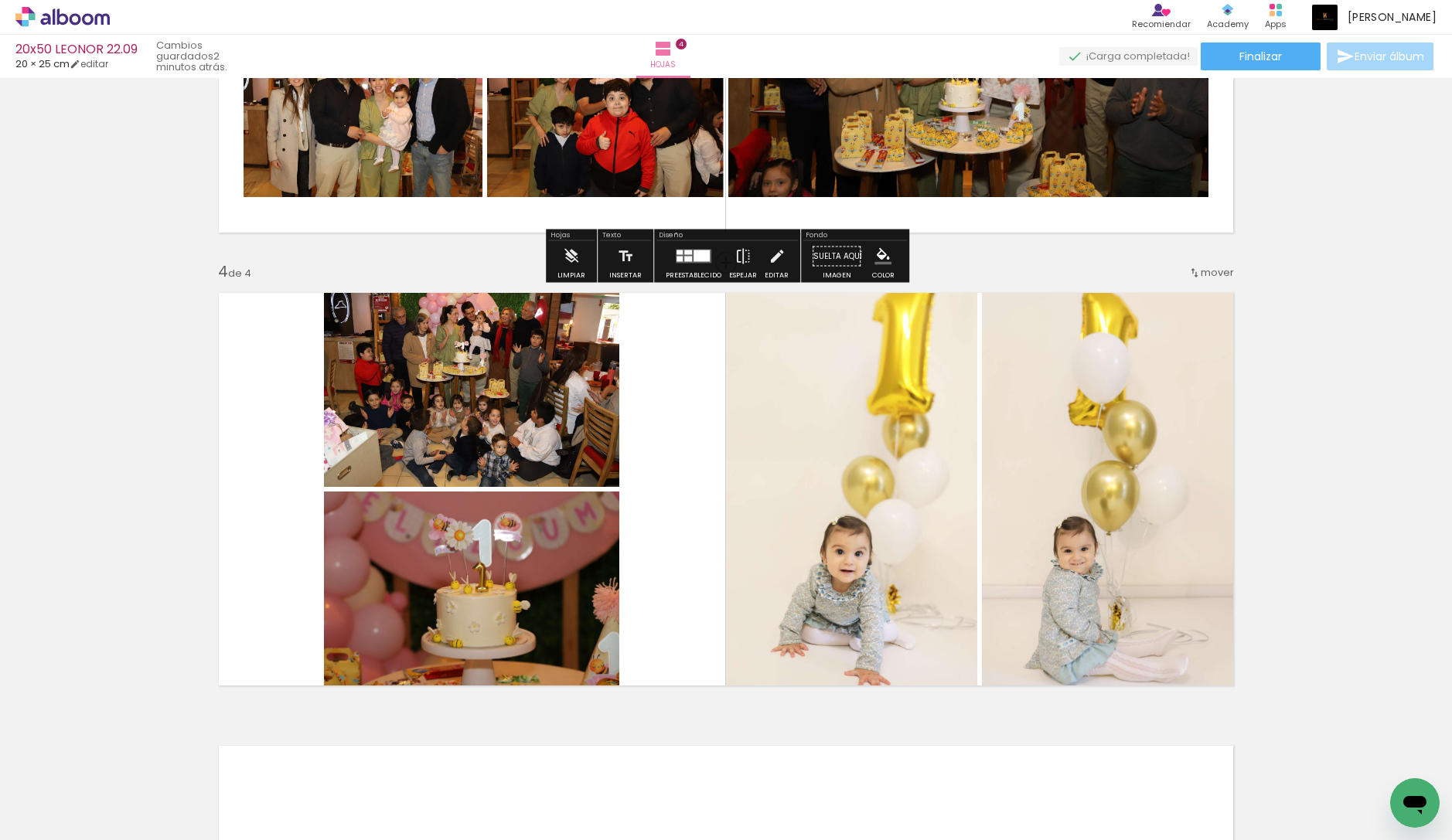
click at [93, 18] on icon at bounding box center [88, 19] width 12 height 12
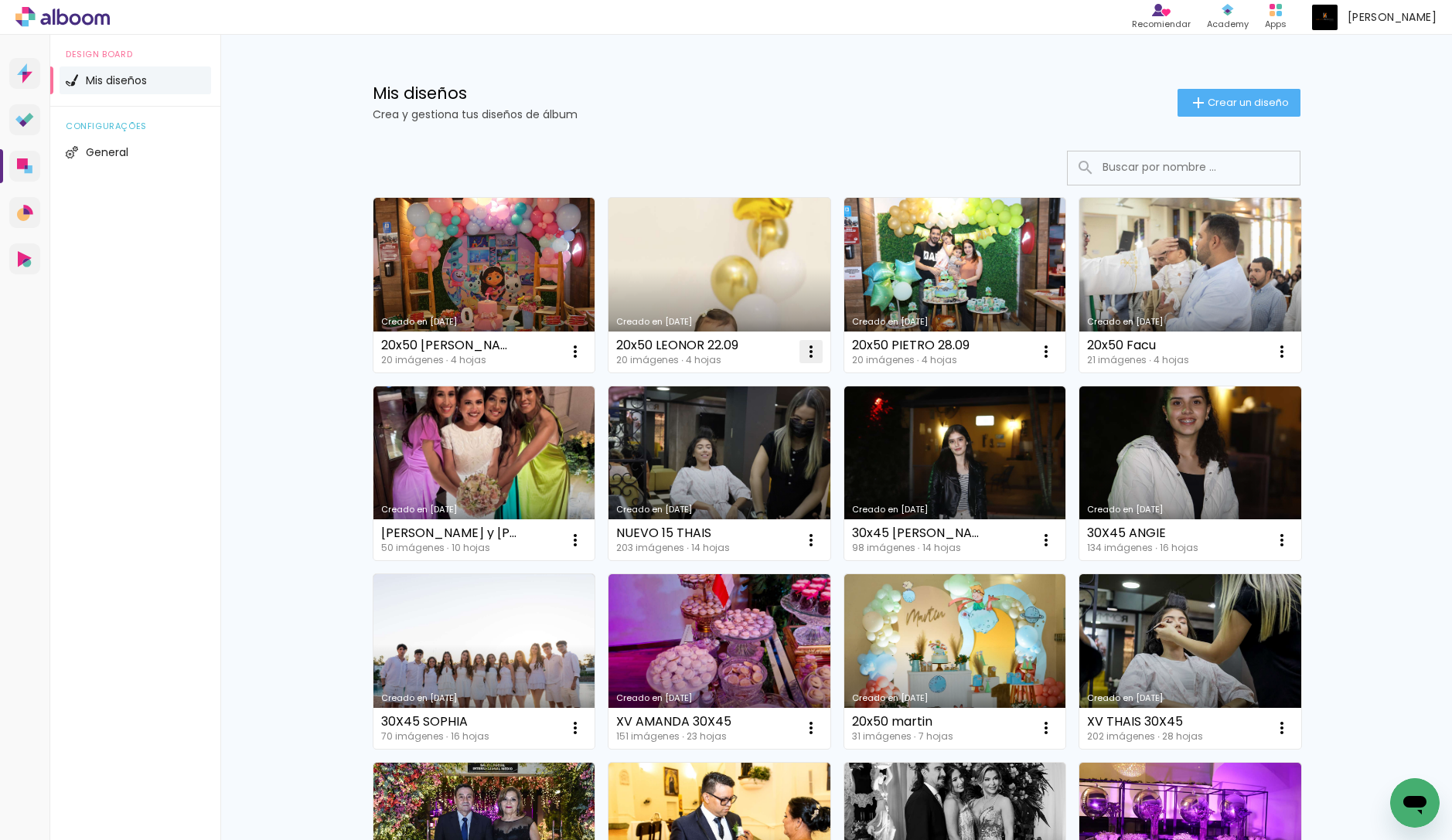
click at [814, 352] on iron-icon at bounding box center [811, 351] width 18 height 18
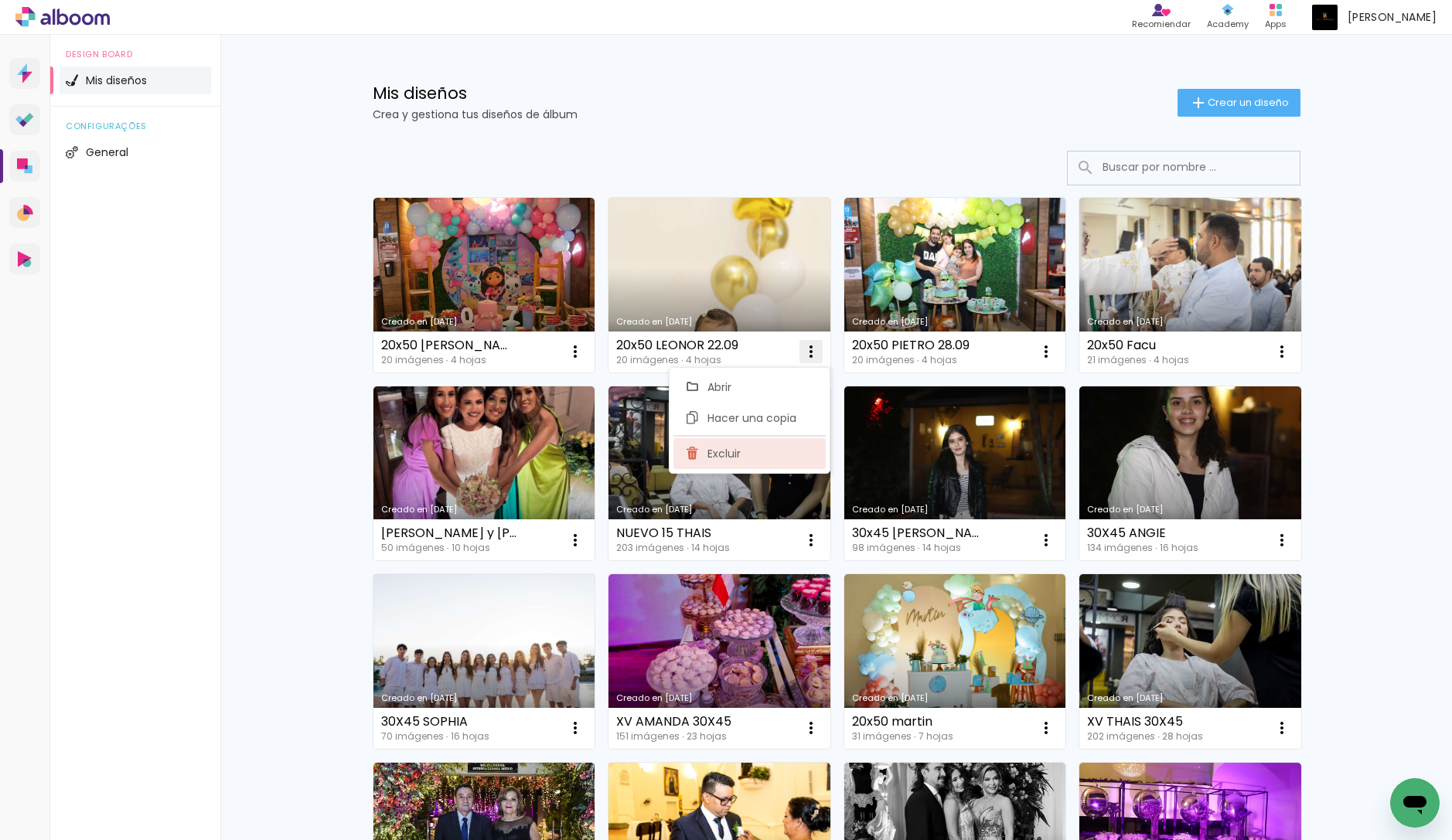
click at [773, 442] on paper-item "Excluir" at bounding box center [750, 454] width 153 height 31
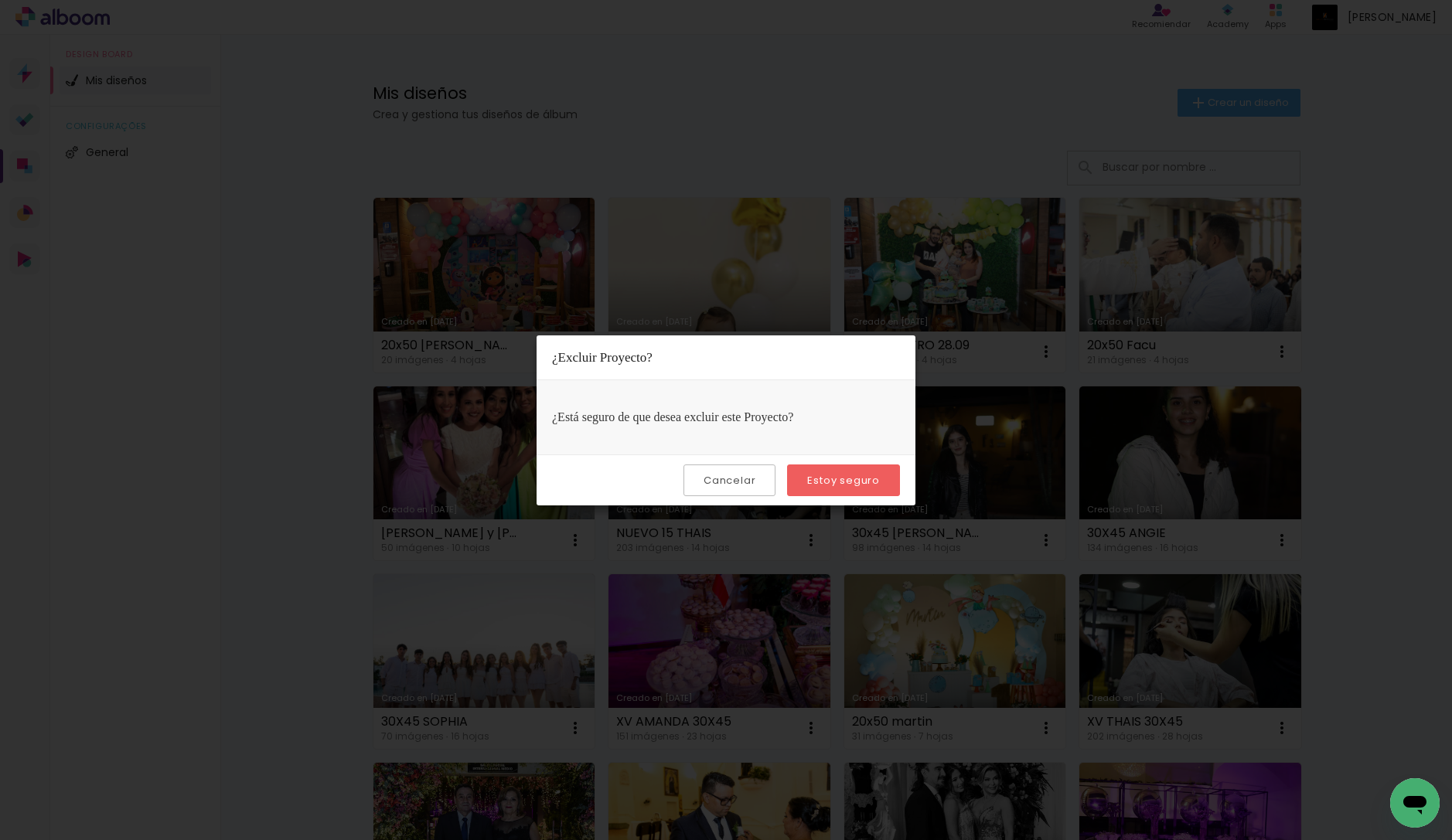
click at [0, 0] on slot "Estoy seguro" at bounding box center [0, 0] width 0 height 0
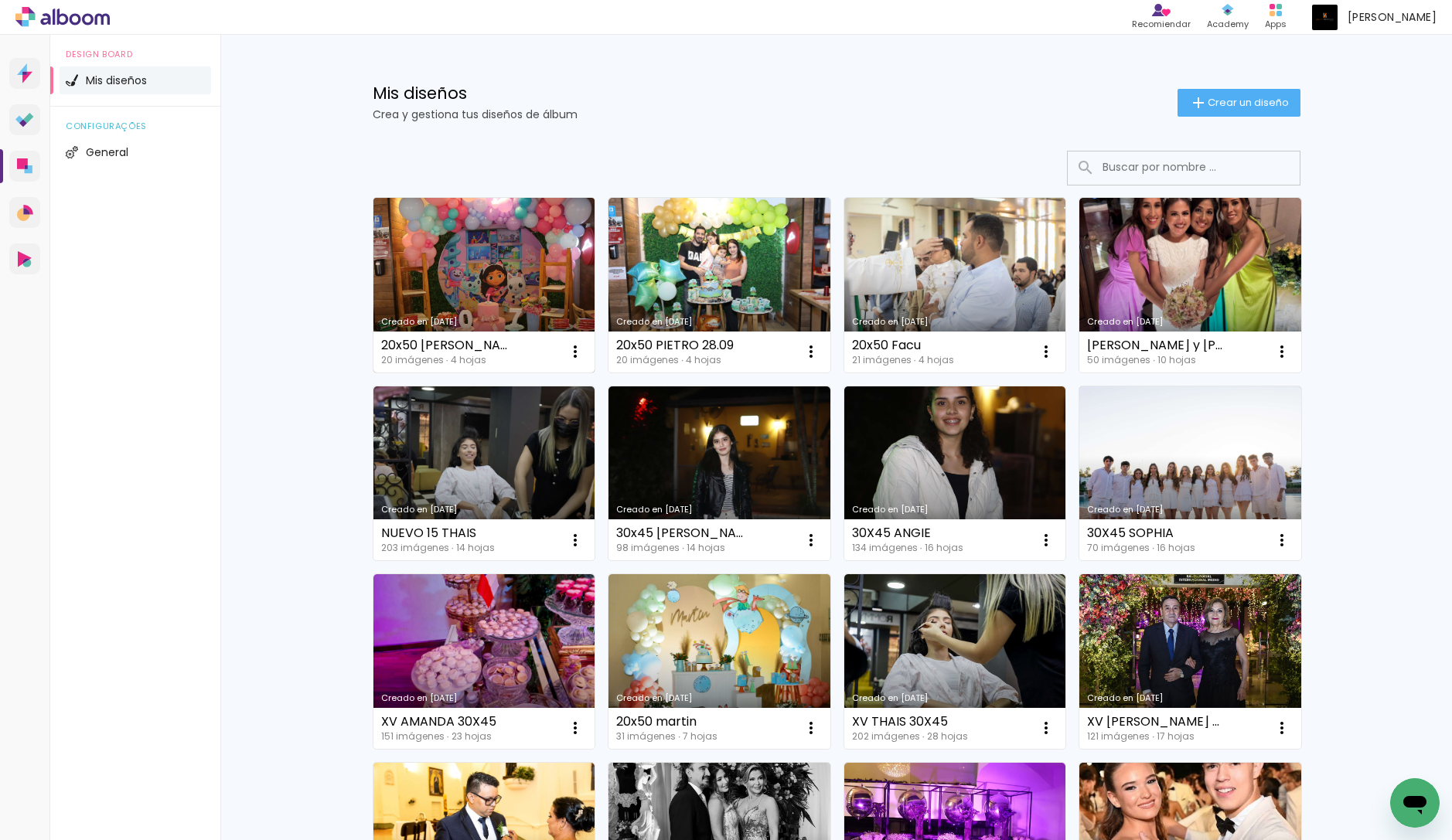
click at [496, 289] on link "Creado en [DATE]" at bounding box center [484, 285] width 221 height 174
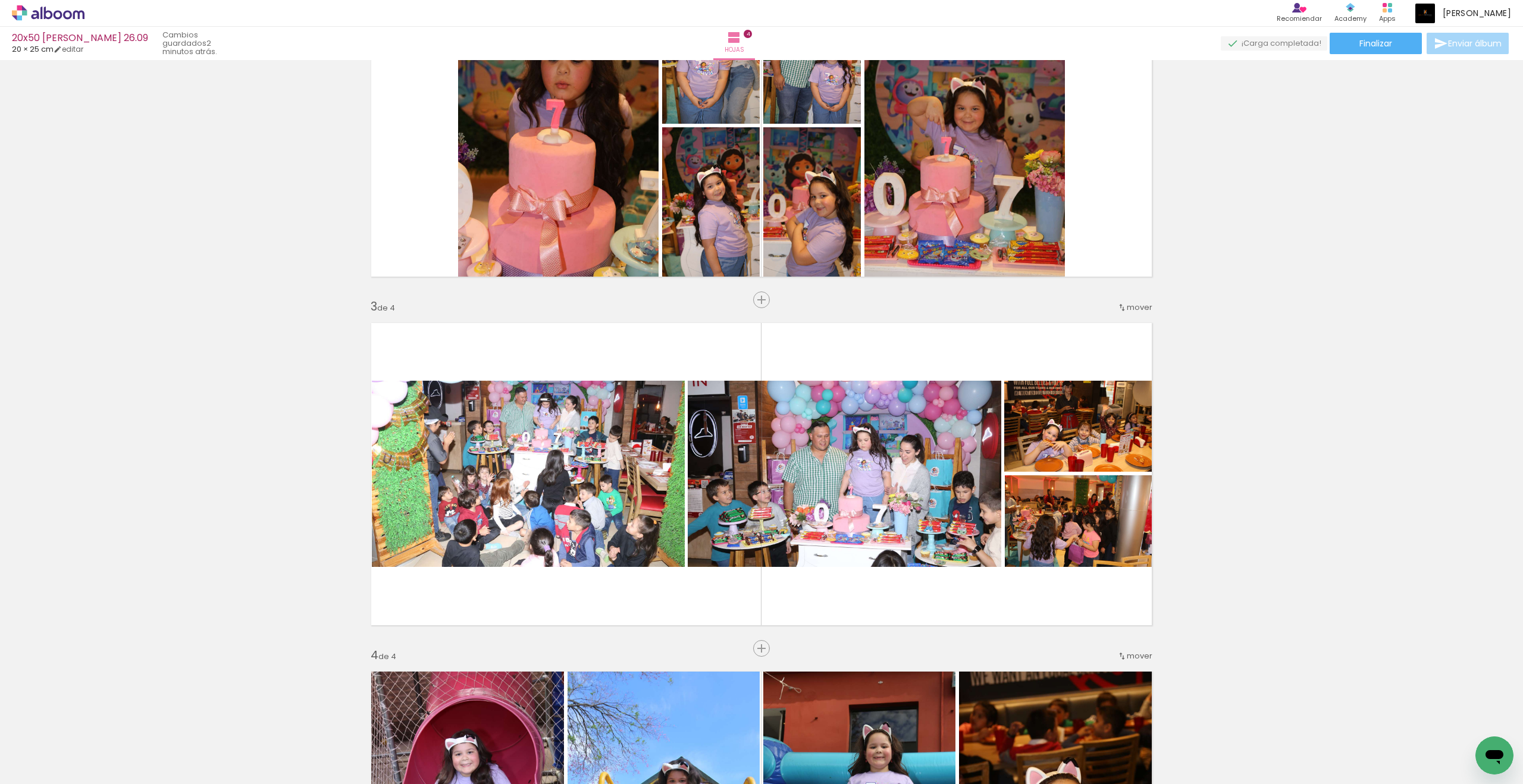
scroll to position [307, 0]
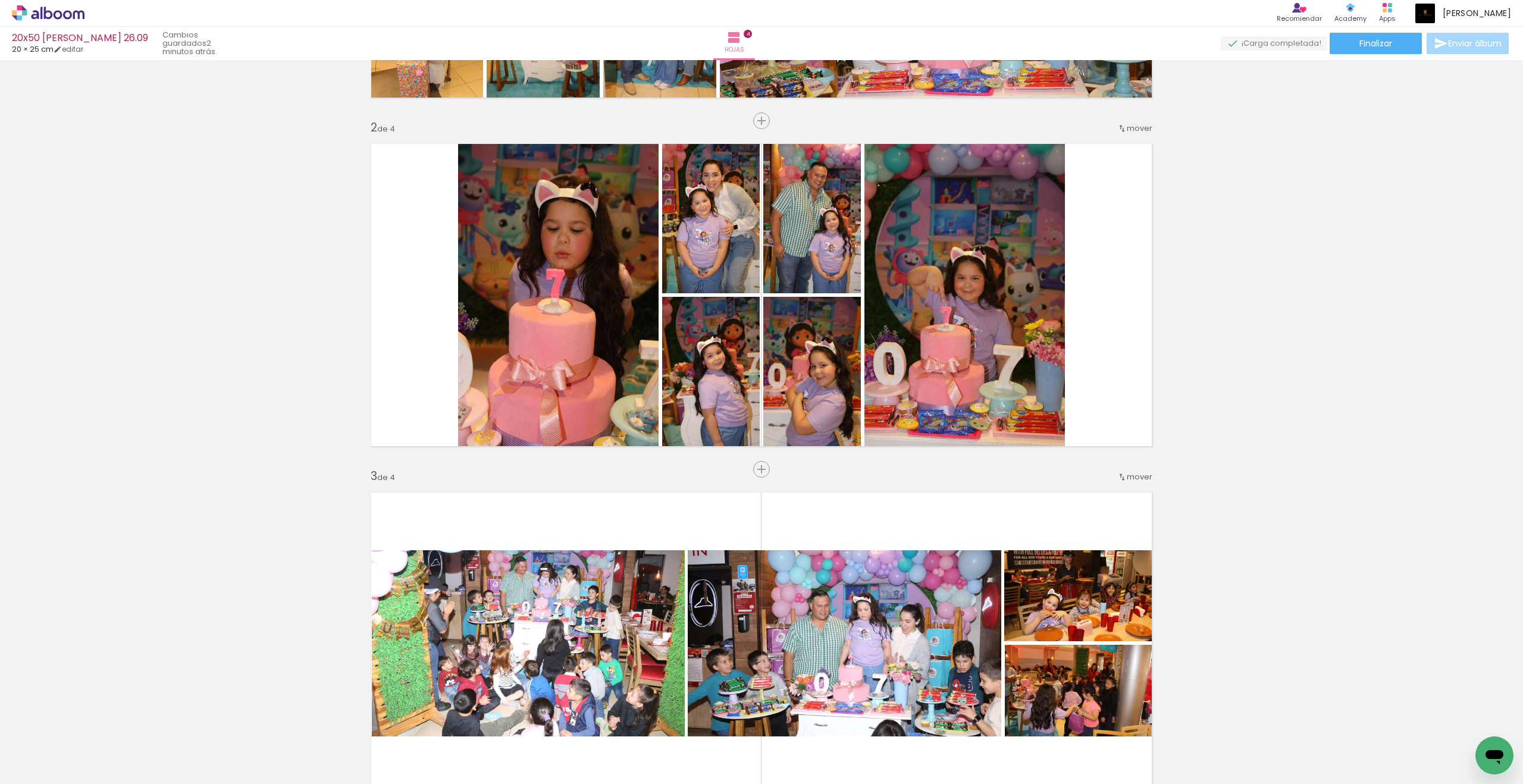
click at [568, 296] on quentale-photo at bounding box center [558, 295] width 201 height 319
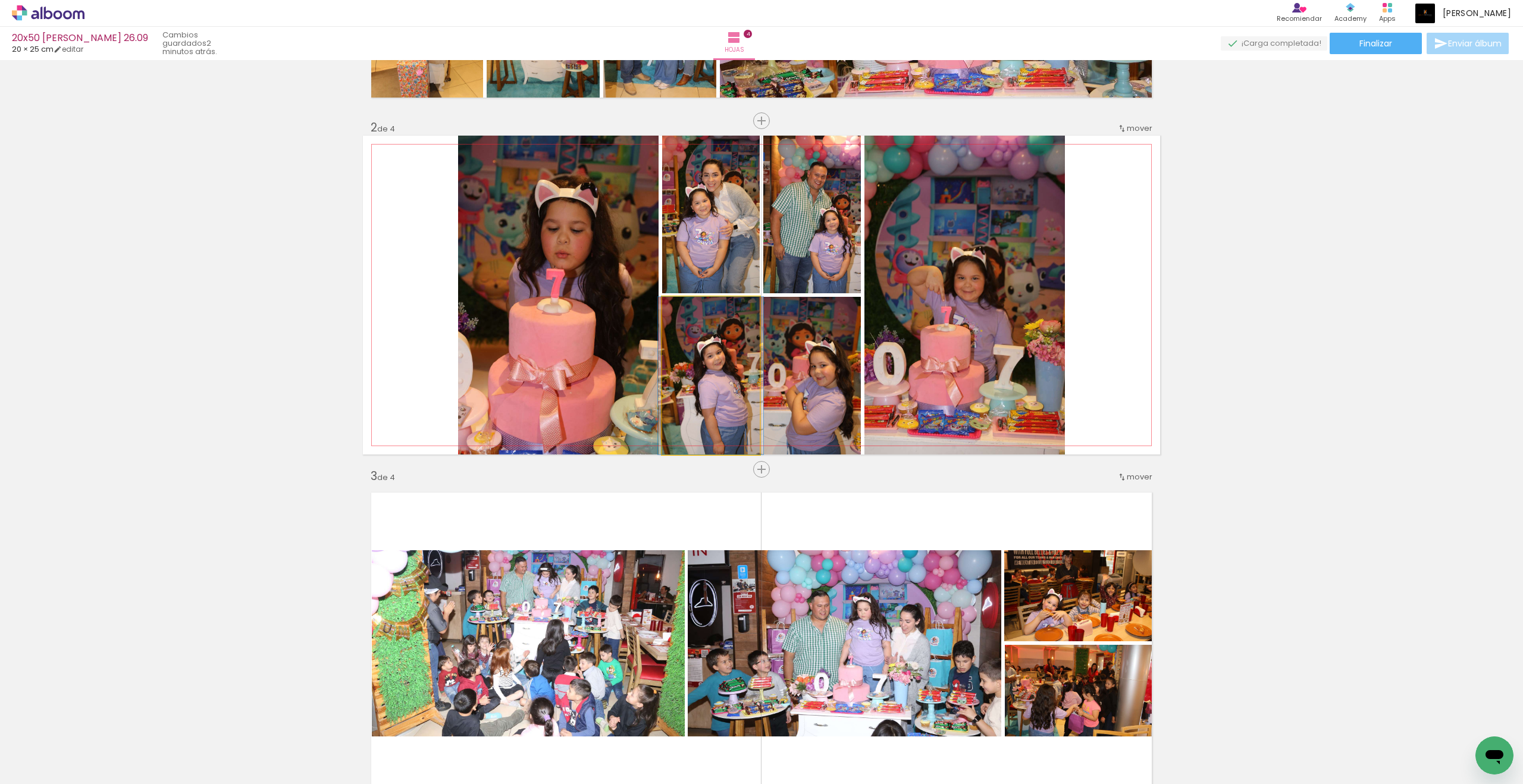
click at [699, 360] on quentale-photo at bounding box center [711, 376] width 97 height 157
click at [809, 379] on quentale-photo at bounding box center [812, 376] width 97 height 157
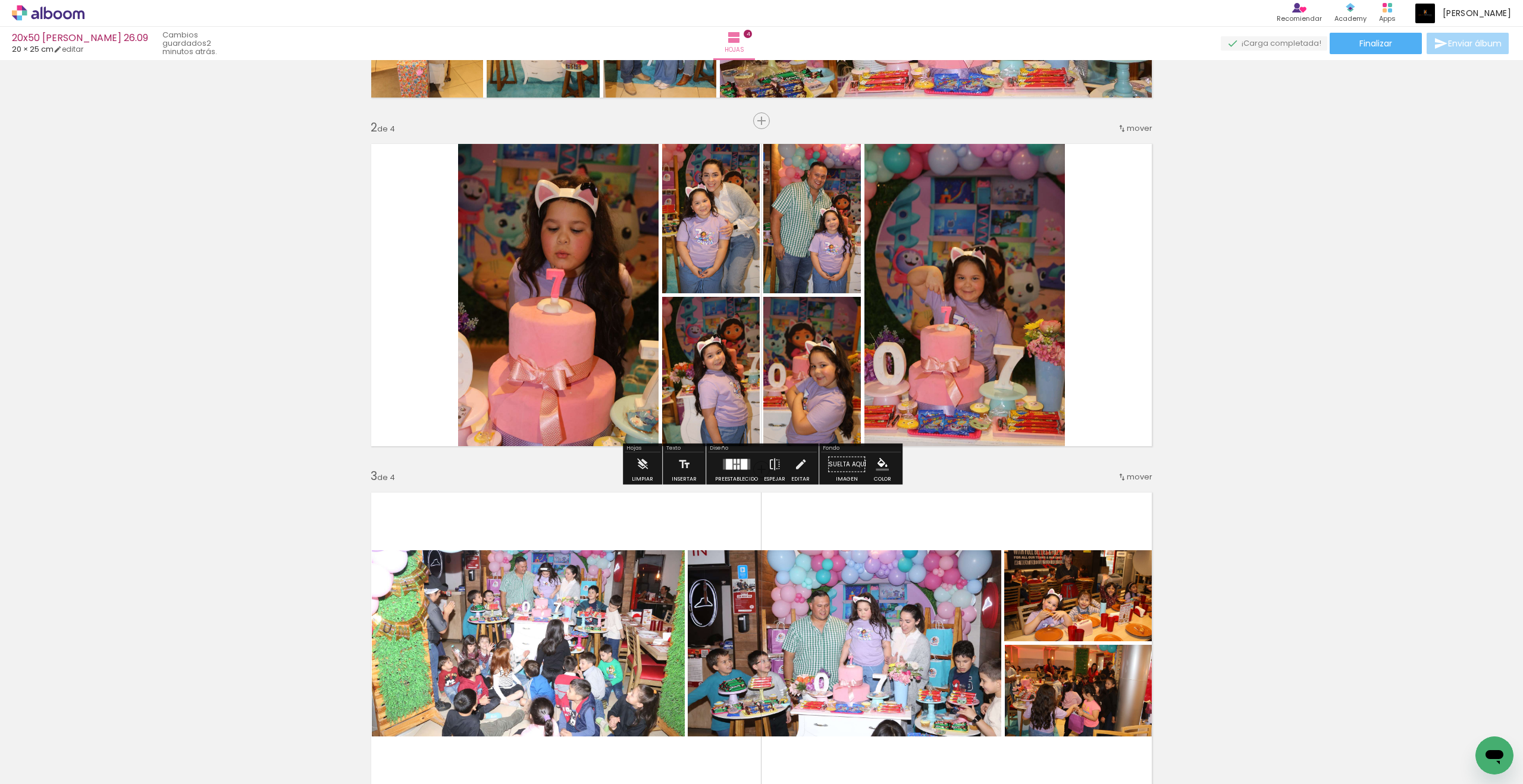
click at [947, 333] on quentale-photo at bounding box center [965, 295] width 201 height 319
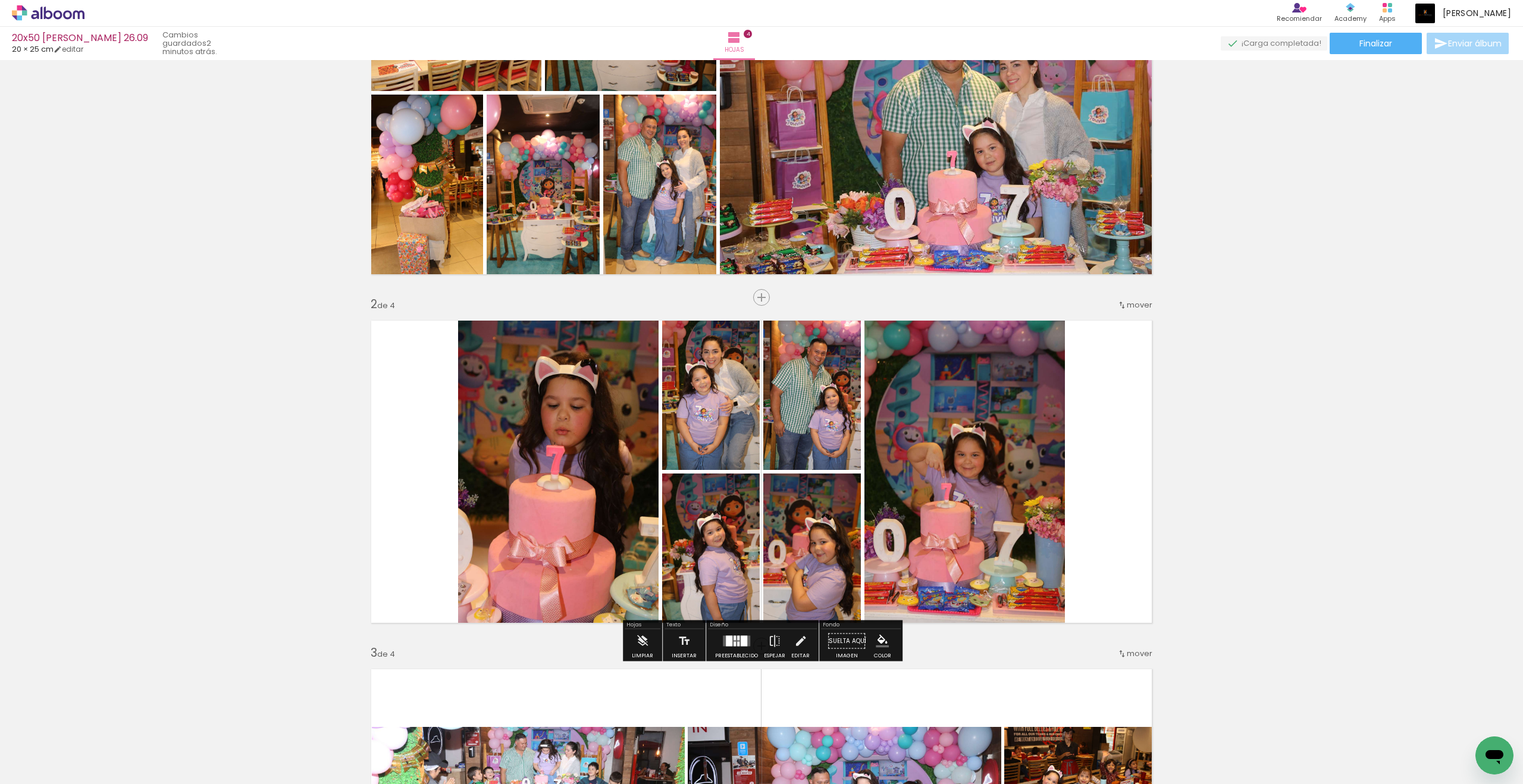
scroll to position [0, 0]
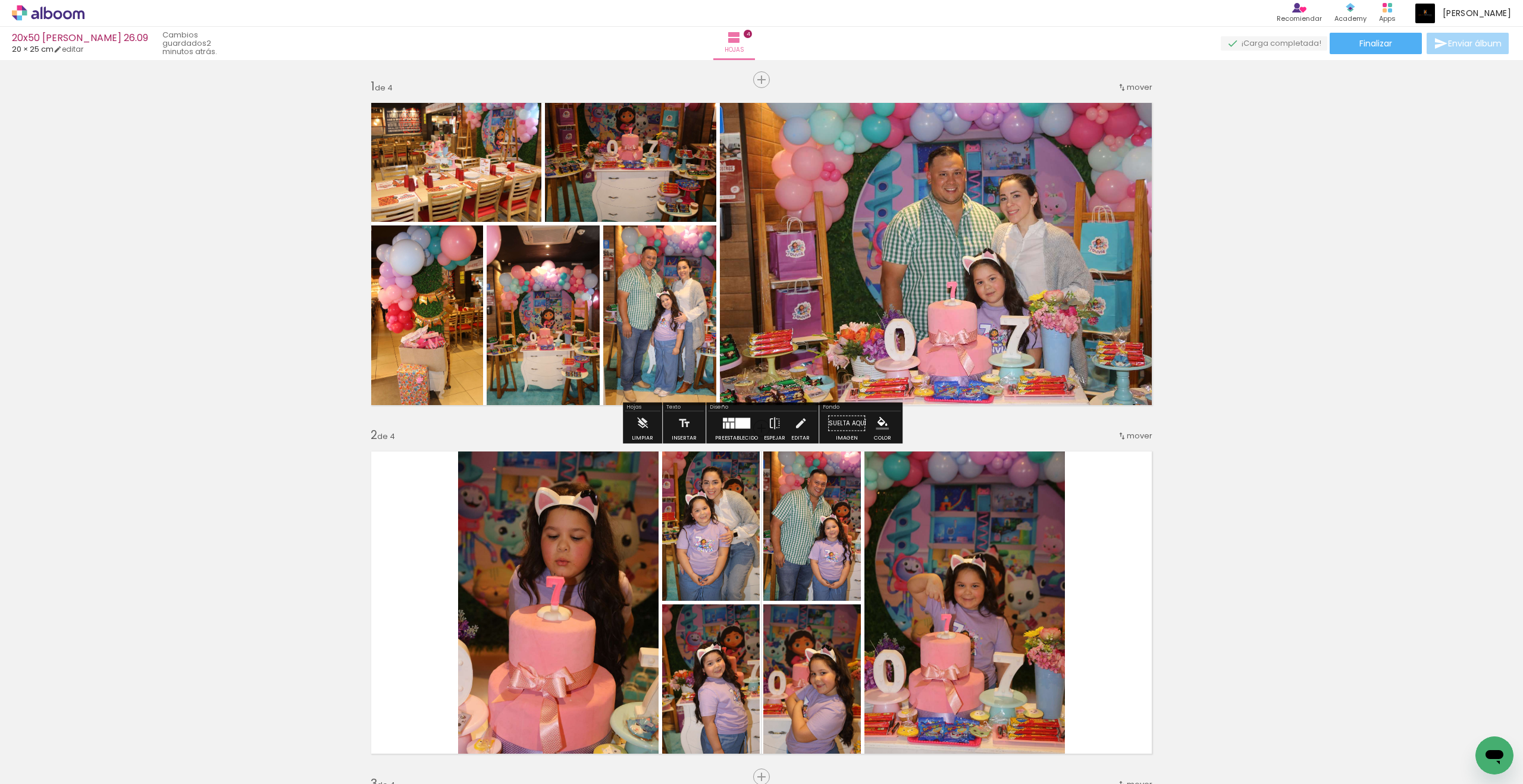
click at [762, 83] on iron-icon at bounding box center [762, 79] width 14 height 14
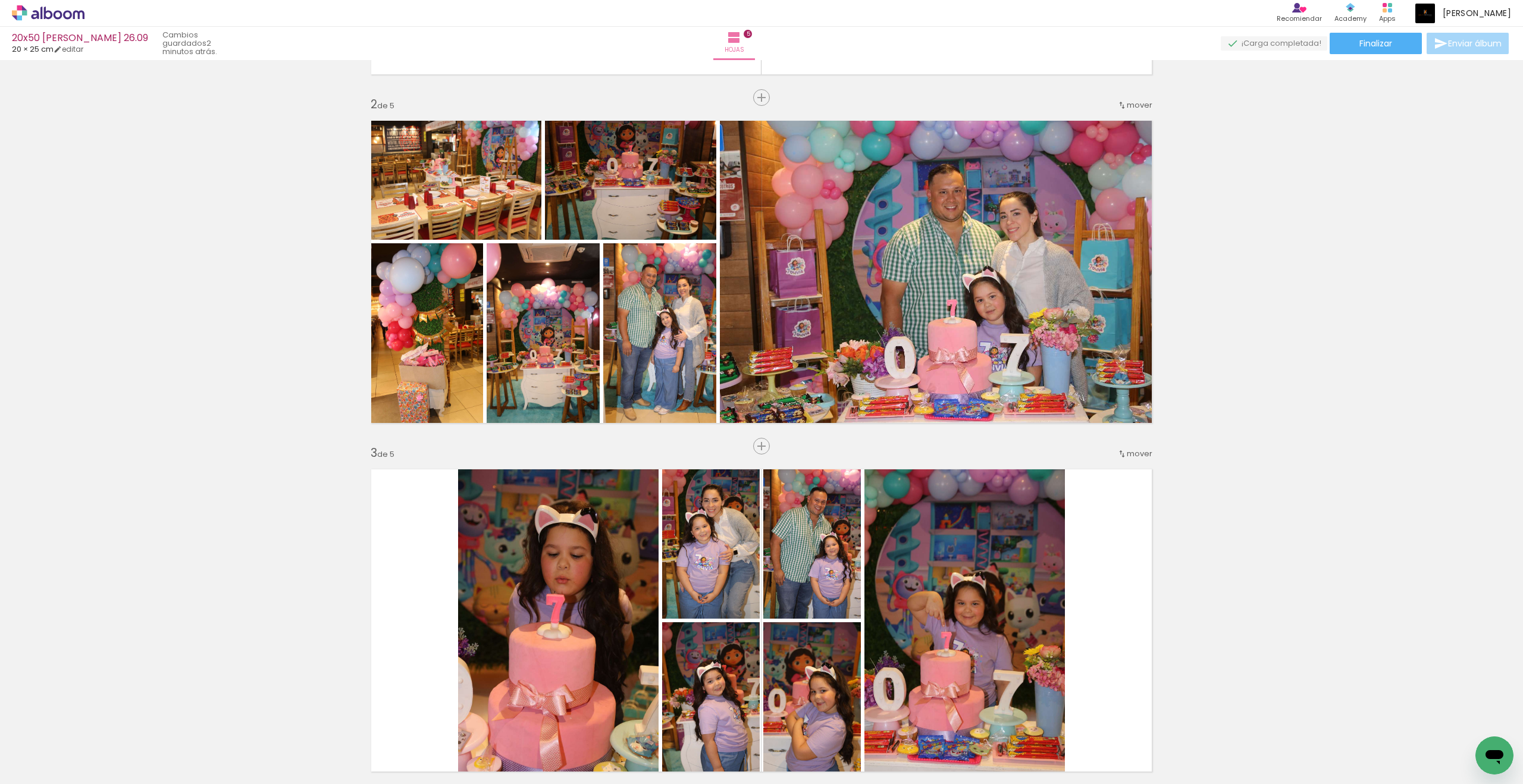
scroll to position [343, 0]
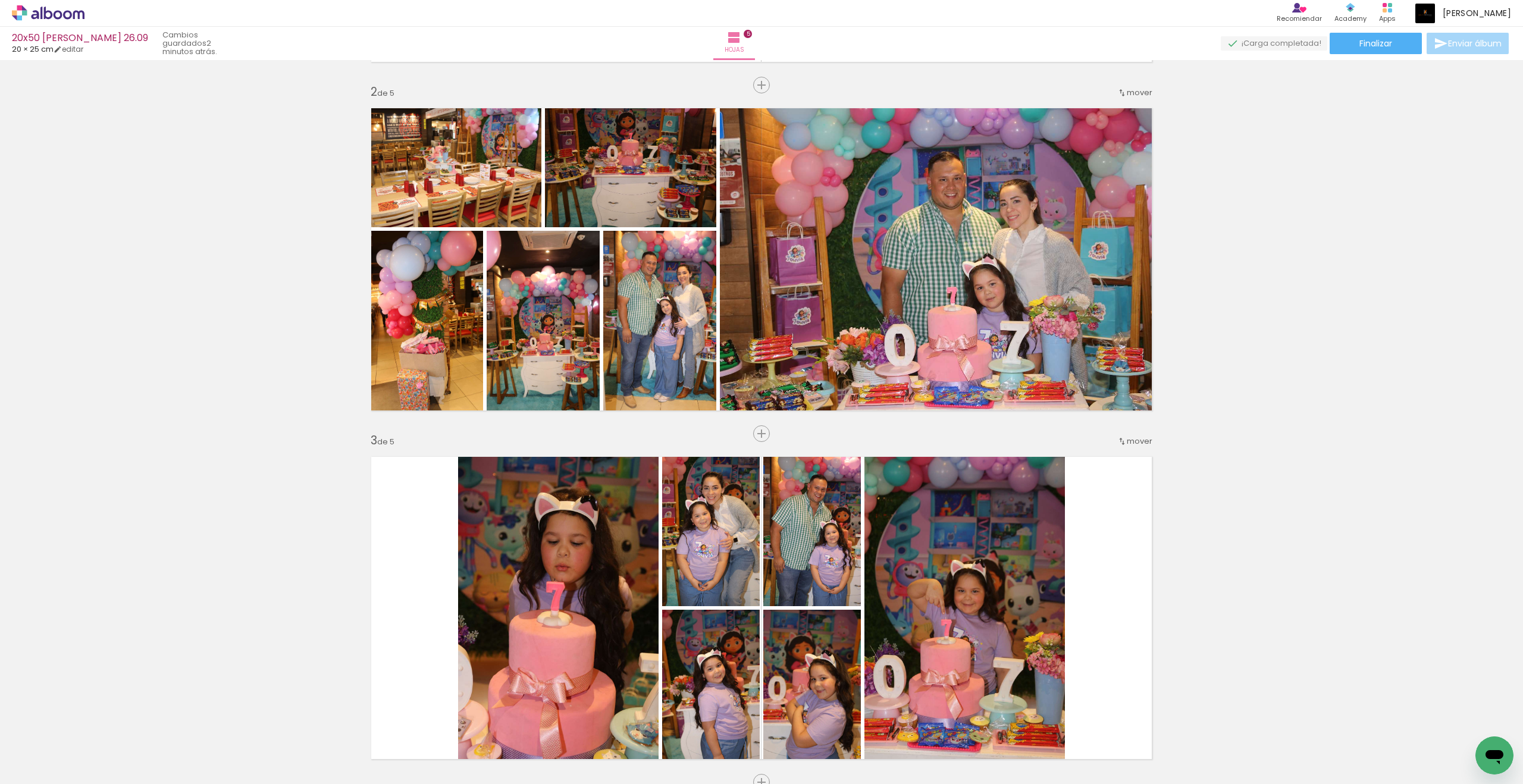
click at [1117, 445] on iron-icon at bounding box center [1122, 441] width 10 height 10
click at [1099, 461] on span "antes de la" at bounding box center [1095, 459] width 43 height 19
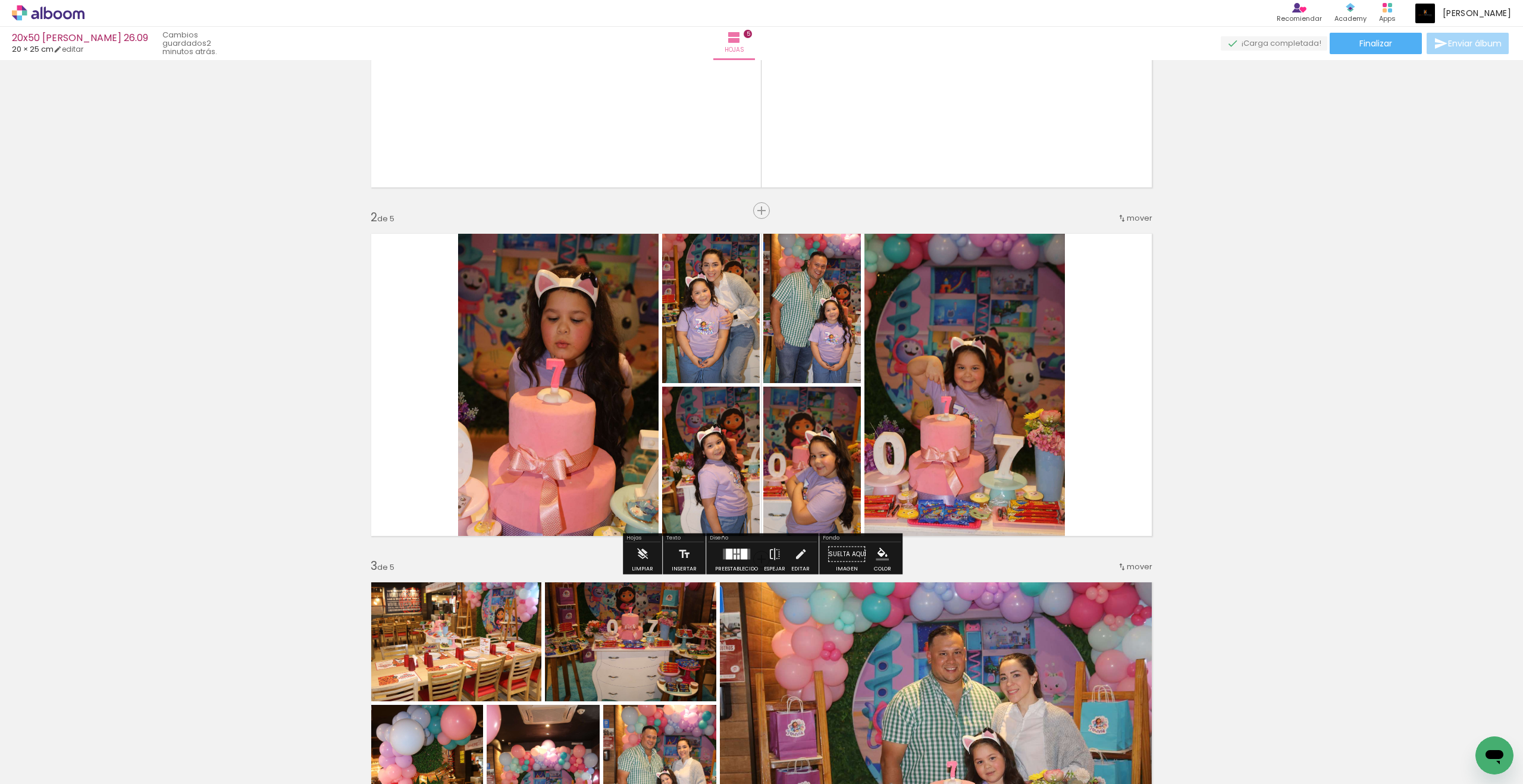
scroll to position [160, 0]
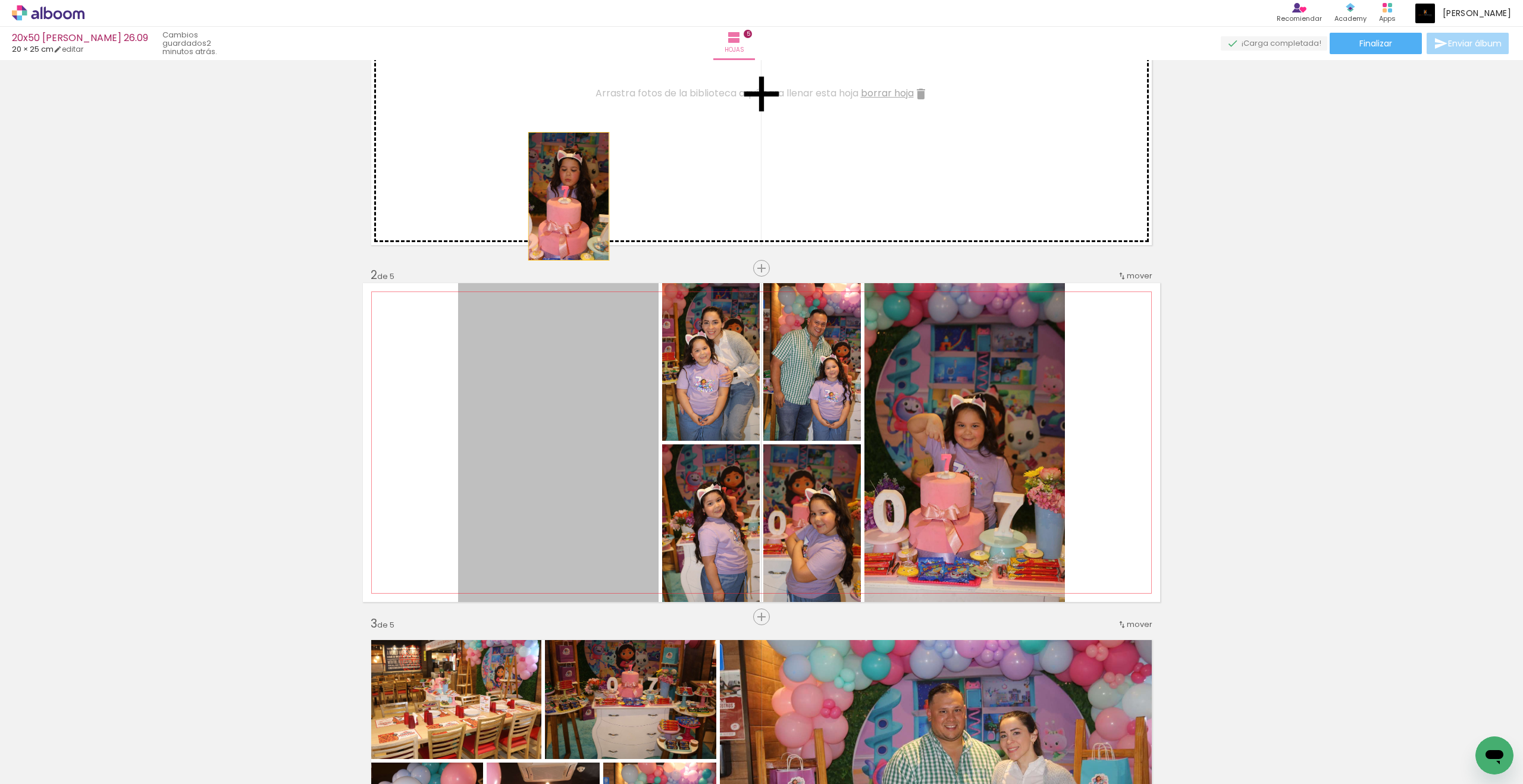
drag, startPoint x: 1433, startPoint y: 300, endPoint x: 569, endPoint y: 194, distance: 870.5
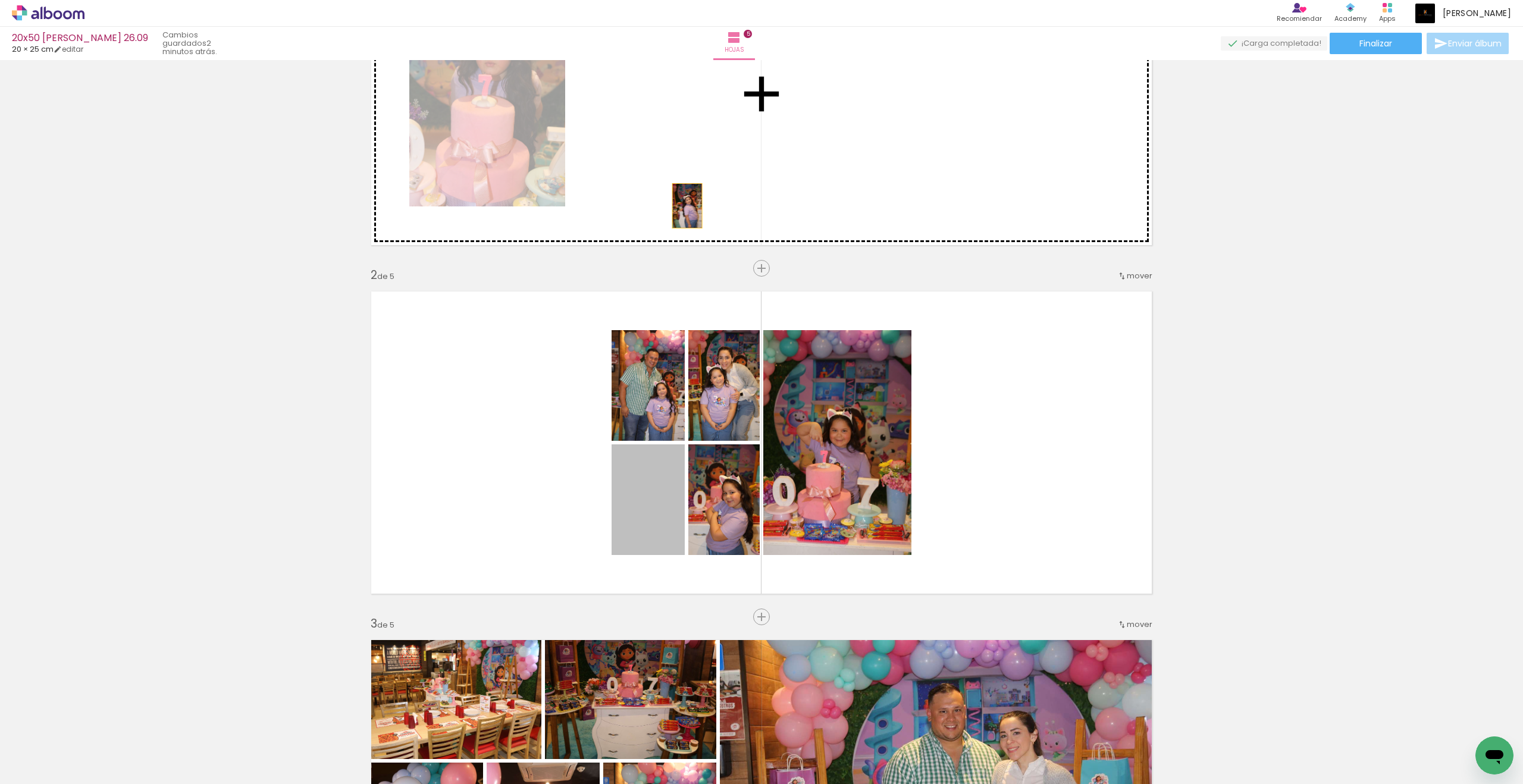
drag, startPoint x: 569, startPoint y: 194, endPoint x: 687, endPoint y: 206, distance: 118.6
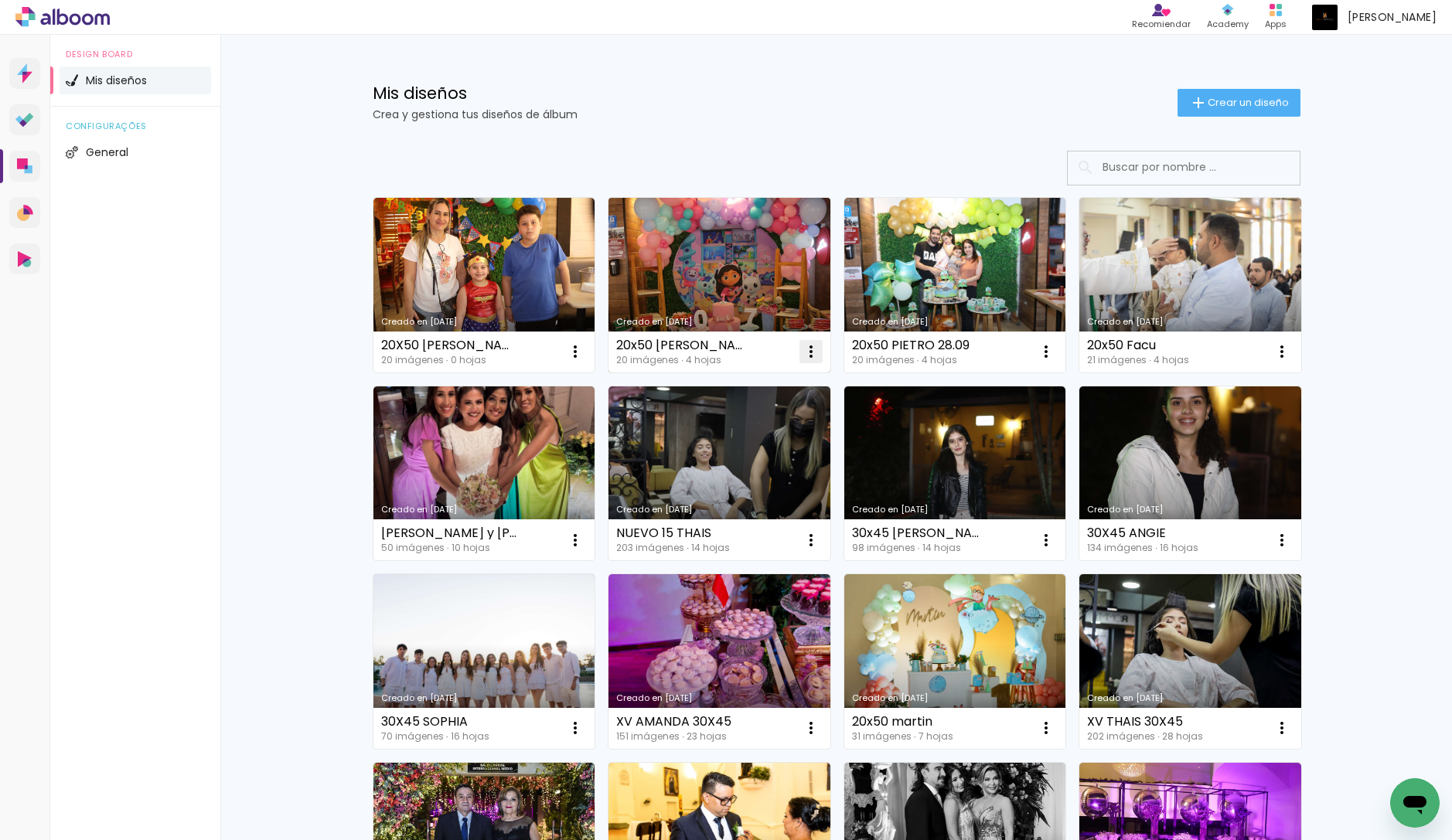
click at [807, 352] on iron-icon at bounding box center [811, 351] width 18 height 18
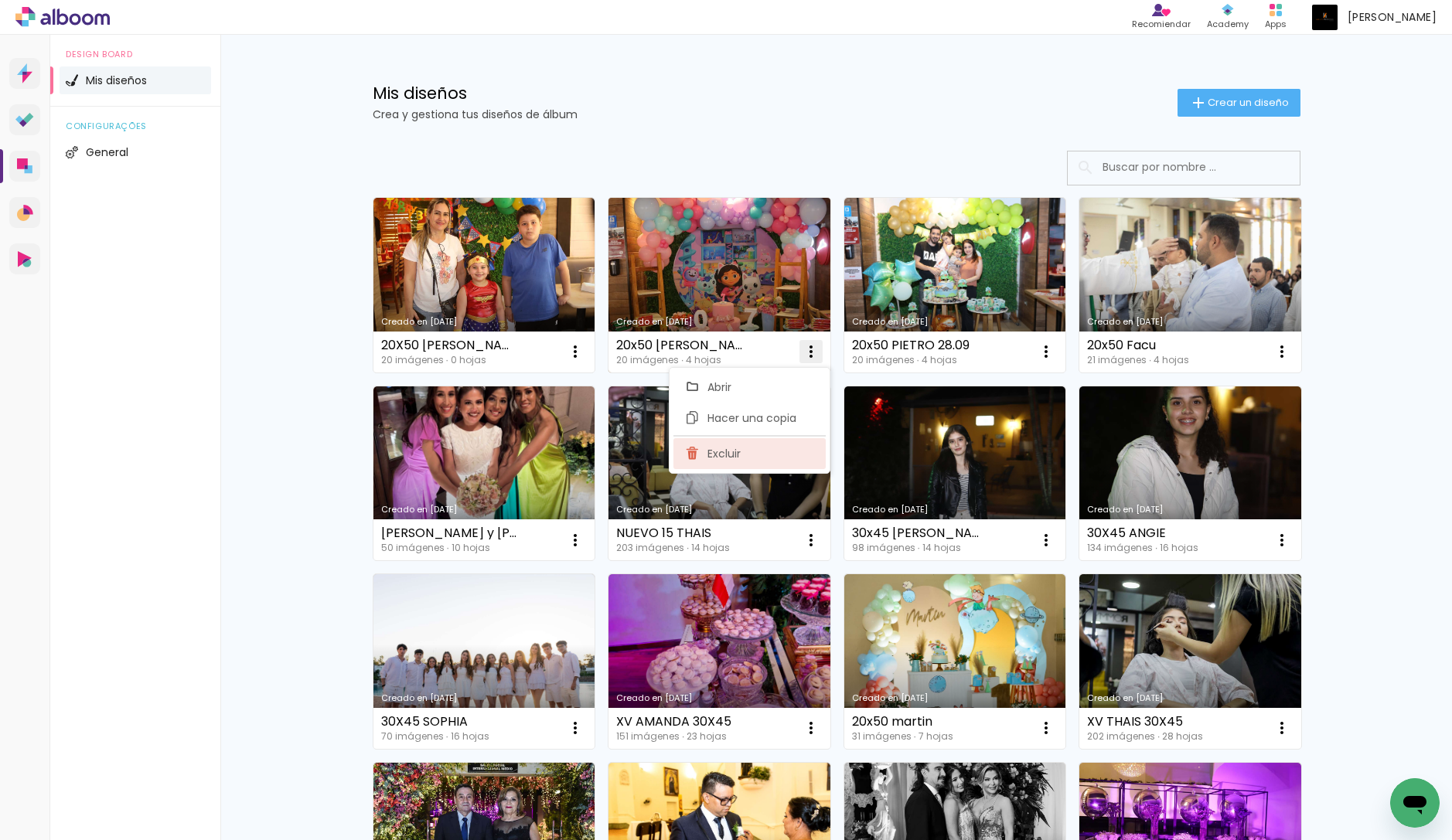
click at [757, 445] on paper-item "Excluir" at bounding box center [750, 454] width 153 height 31
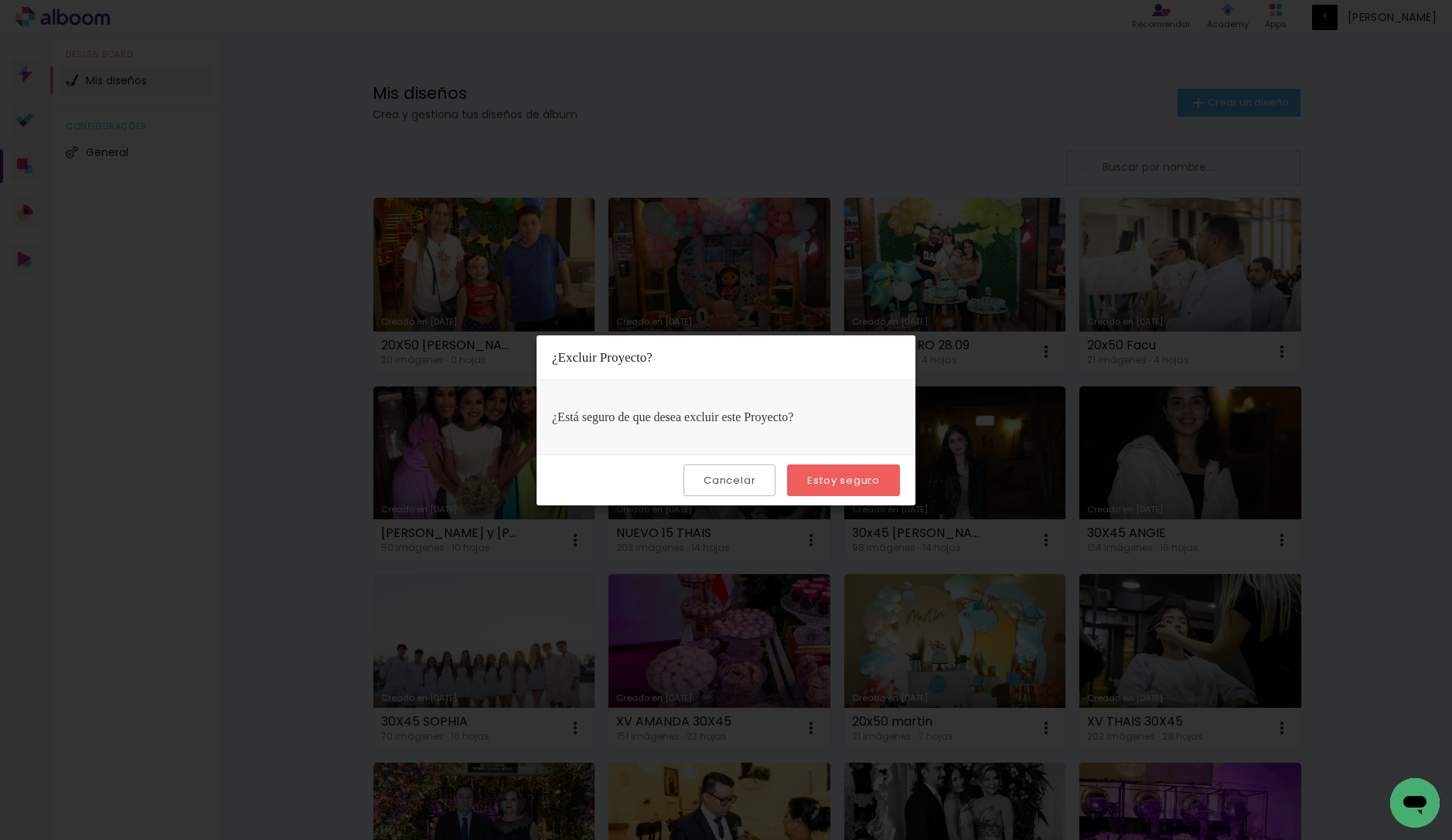
click at [0, 0] on slot "Estoy seguro" at bounding box center [0, 0] width 0 height 0
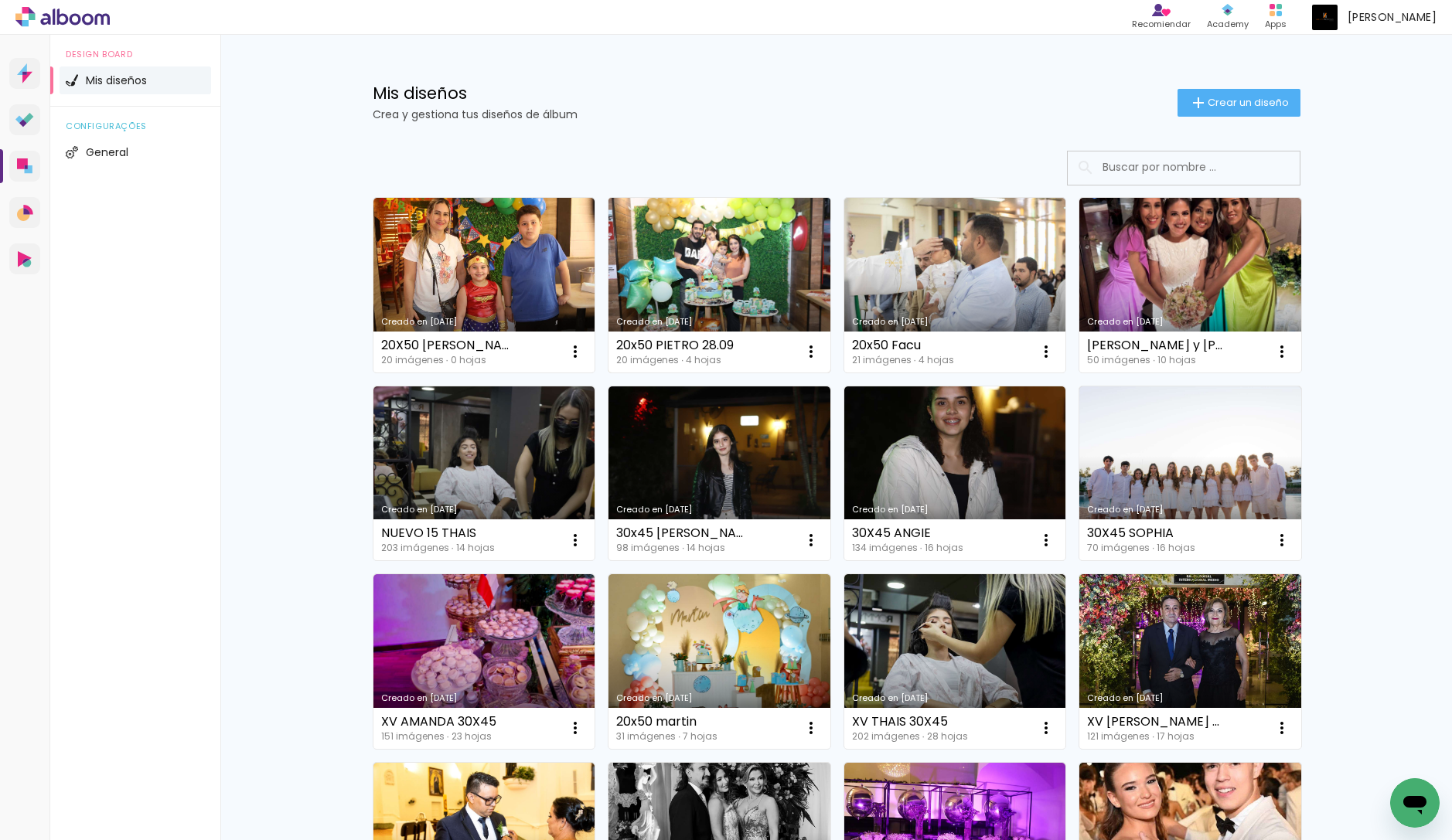
click at [791, 288] on link "Creado en [DATE]" at bounding box center [719, 285] width 221 height 174
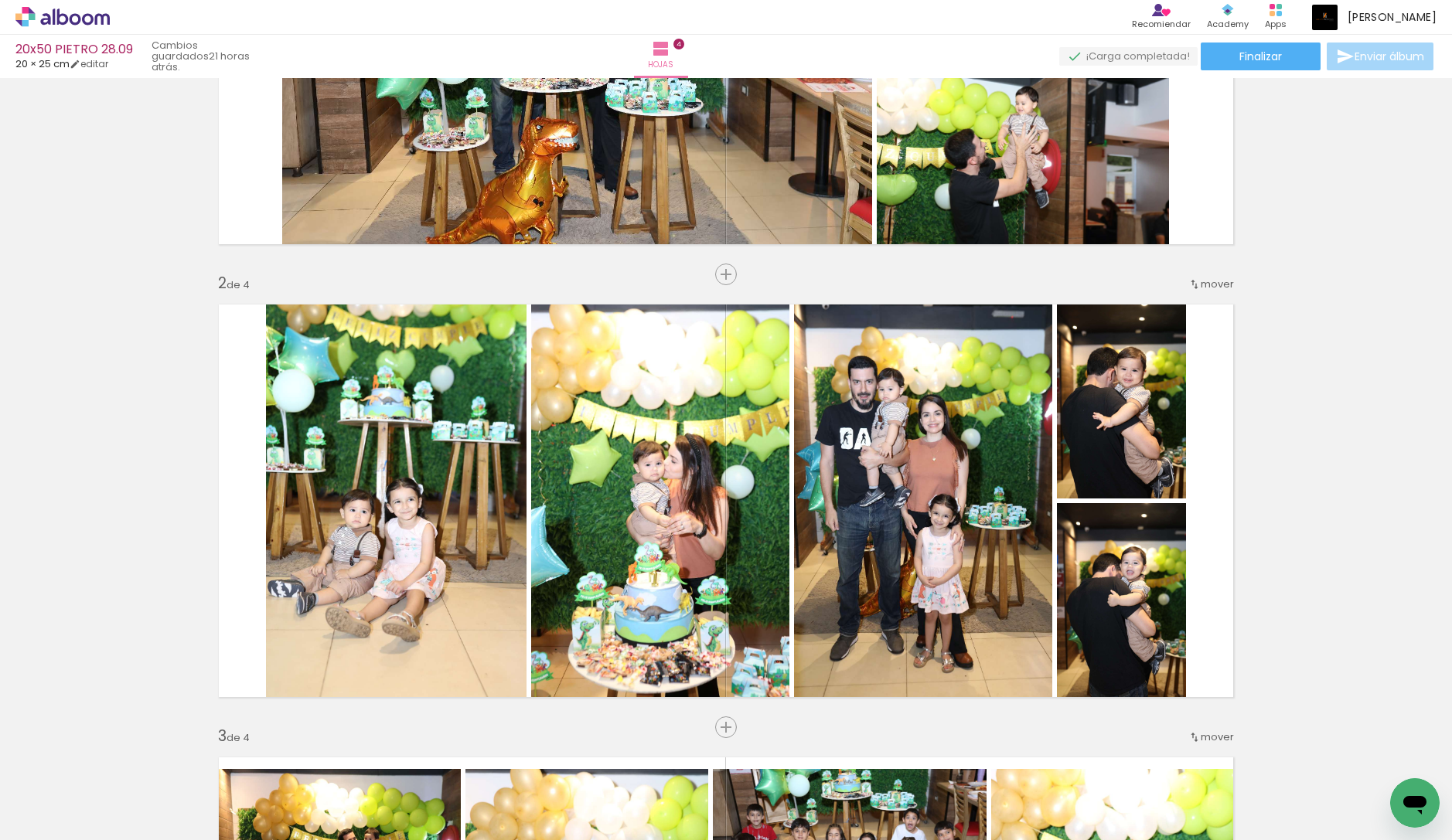
scroll to position [214, 0]
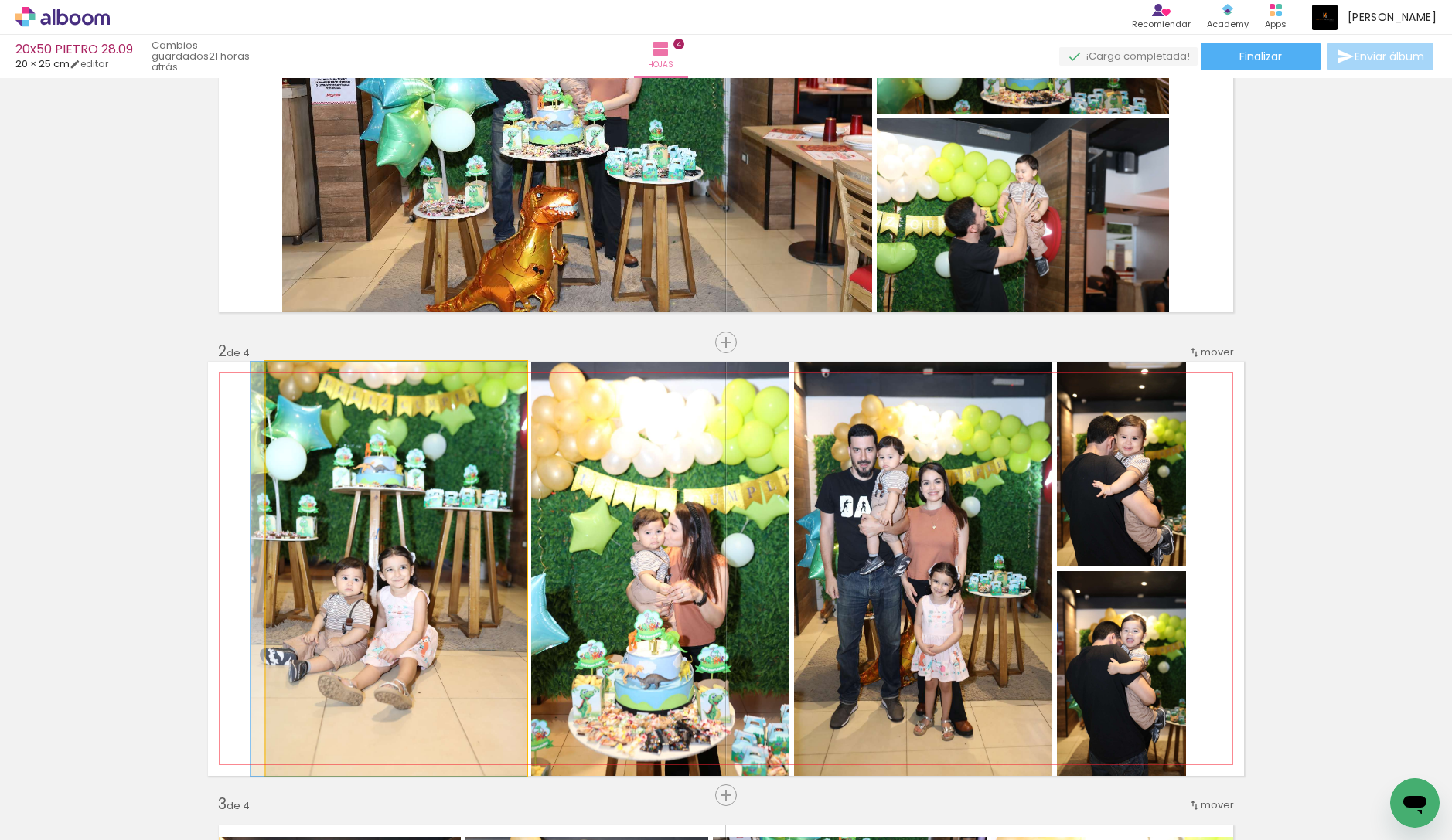
drag, startPoint x: 485, startPoint y: 512, endPoint x: 429, endPoint y: 544, distance: 64.5
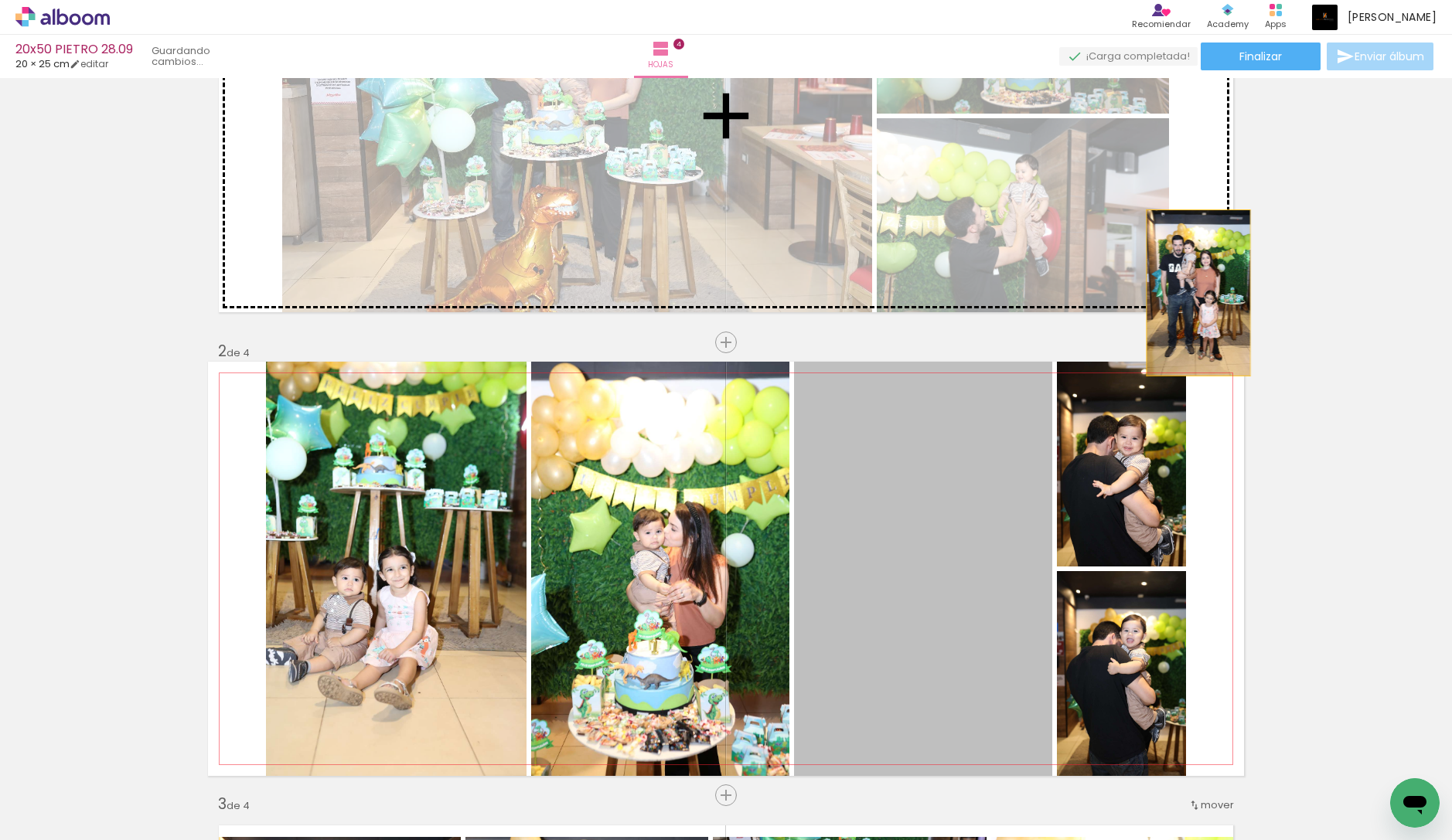
drag, startPoint x: 983, startPoint y: 513, endPoint x: 1198, endPoint y: 293, distance: 307.6
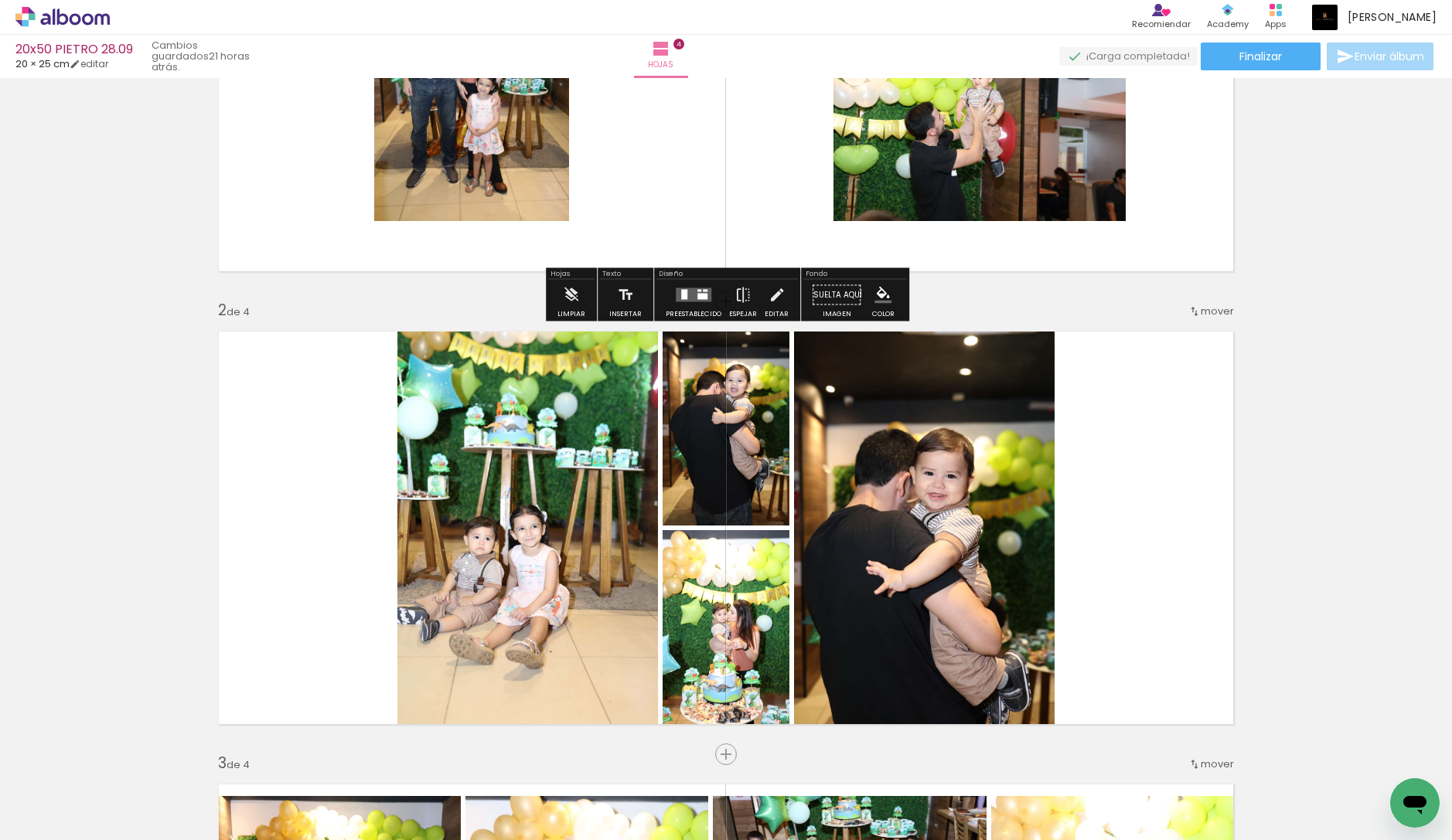
scroll to position [256, 0]
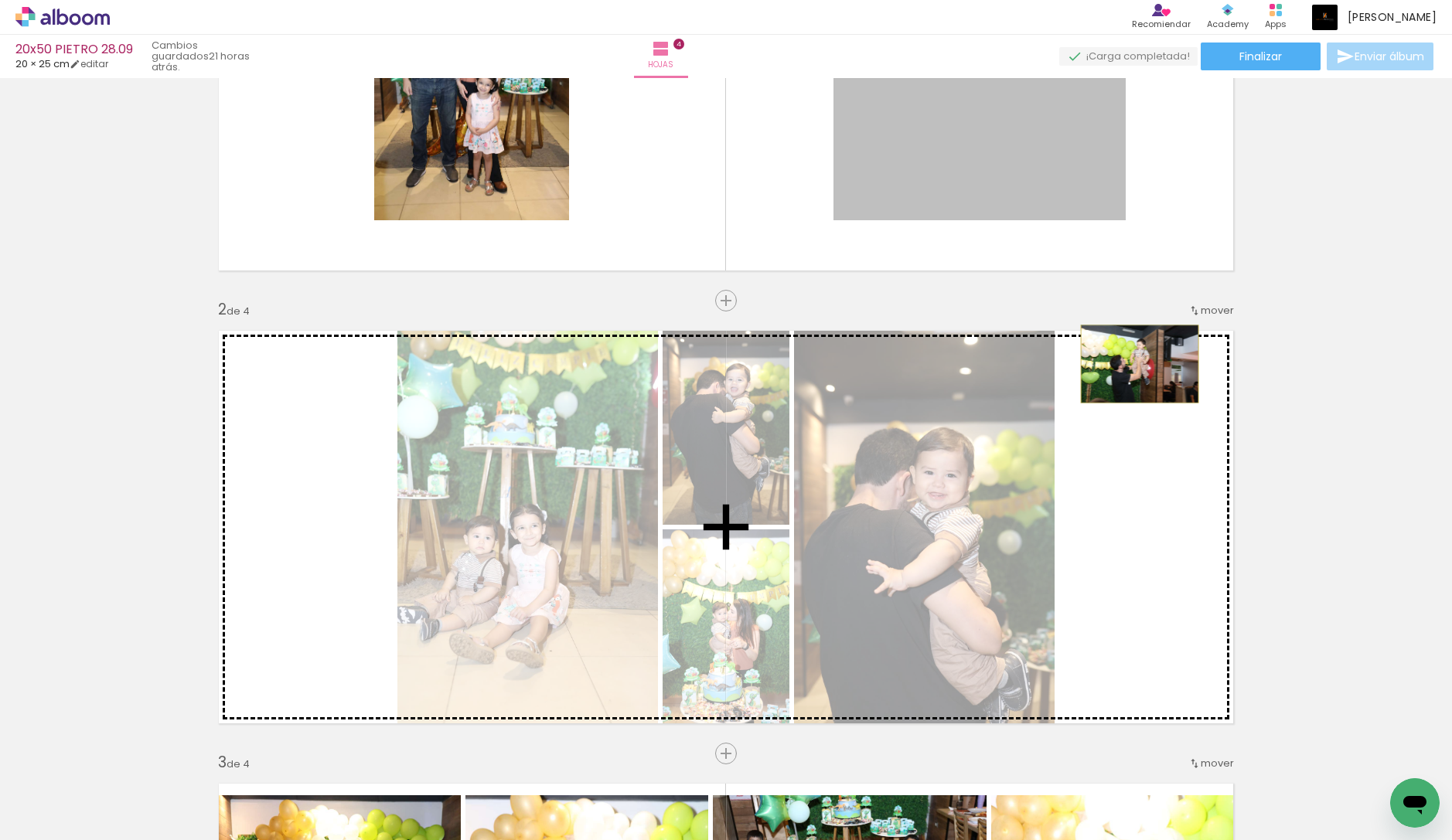
drag, startPoint x: 1069, startPoint y: 187, endPoint x: 1139, endPoint y: 364, distance: 190.3
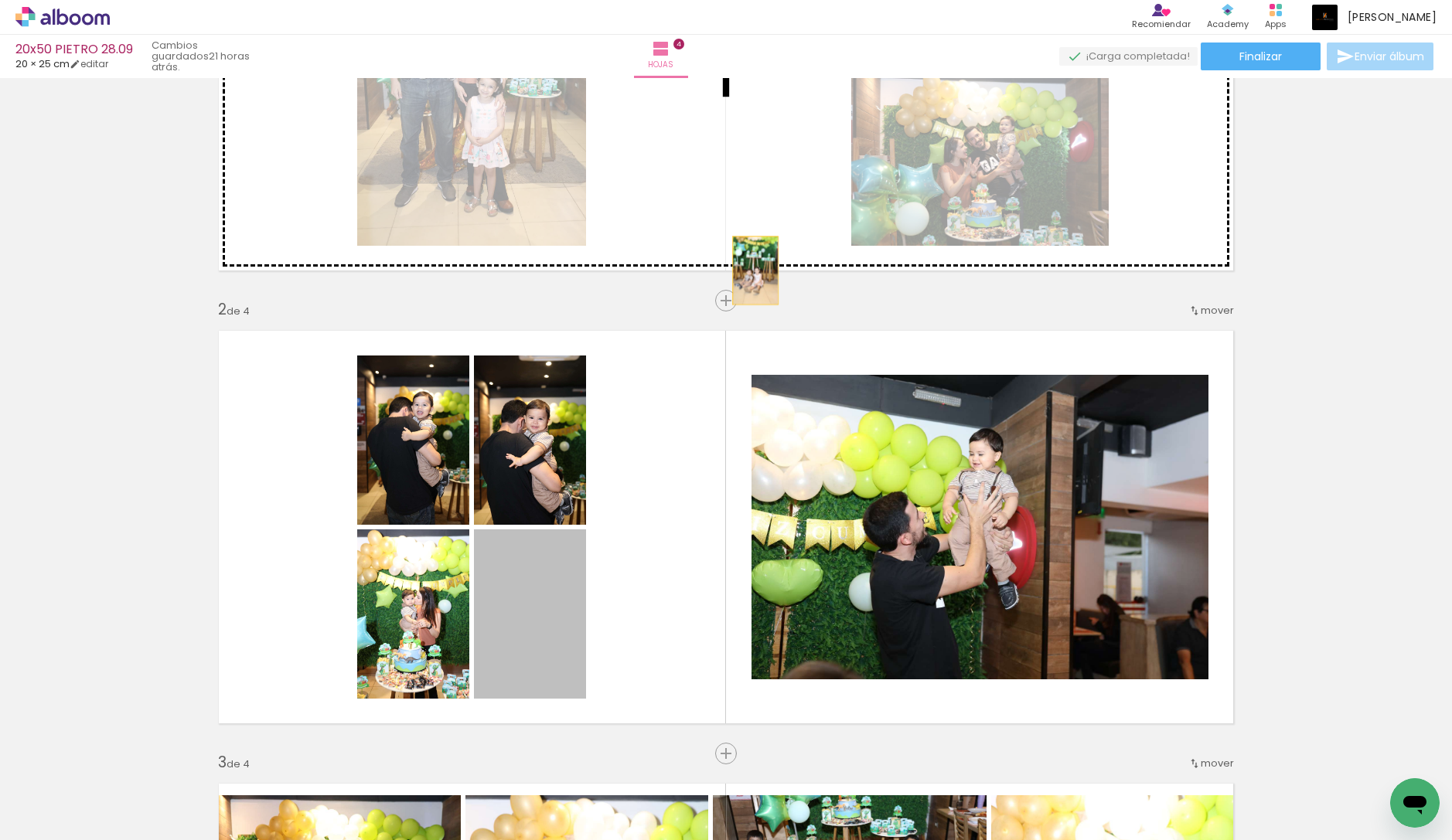
drag, startPoint x: 537, startPoint y: 646, endPoint x: 765, endPoint y: 241, distance: 464.8
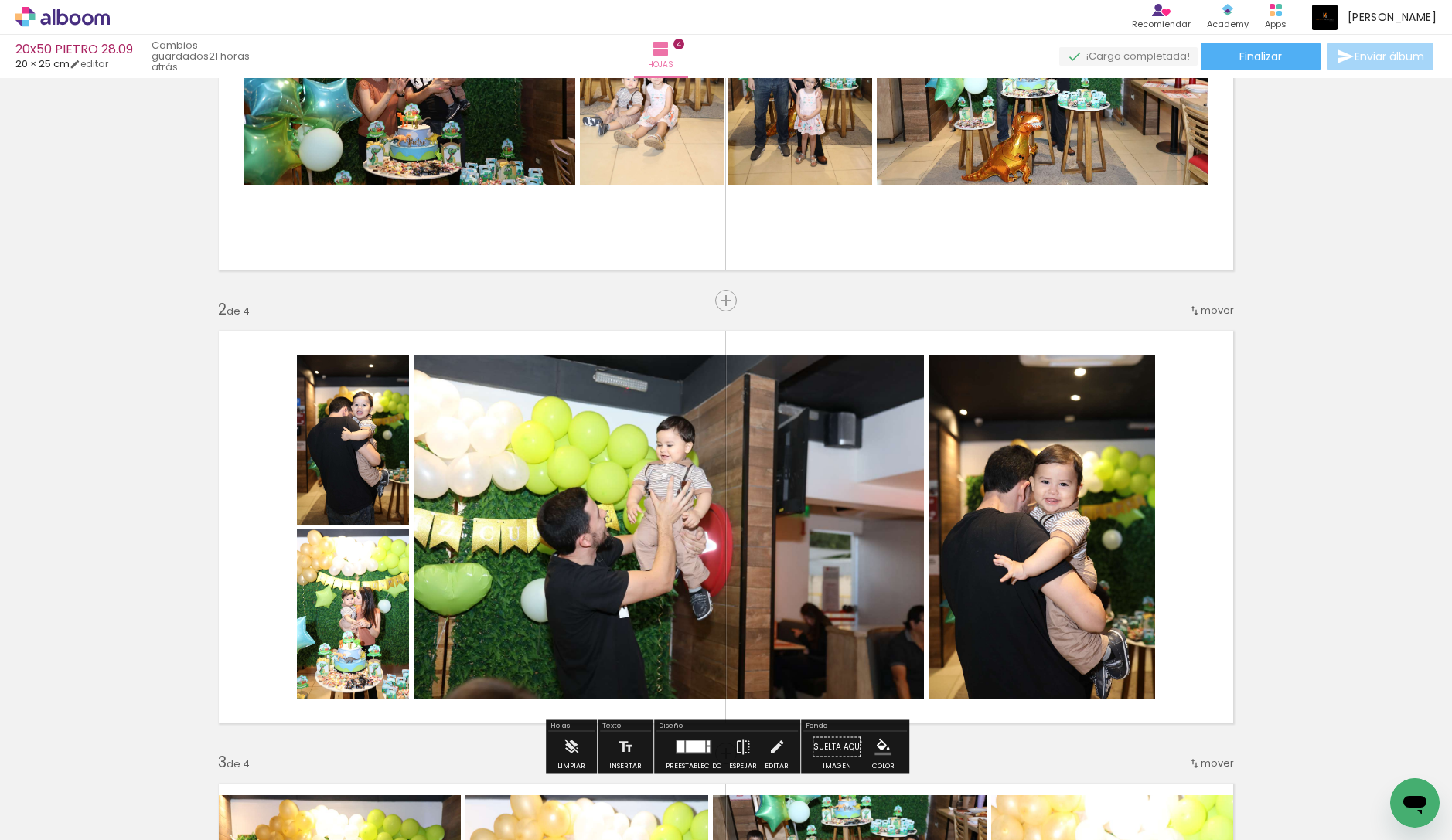
scroll to position [0, 0]
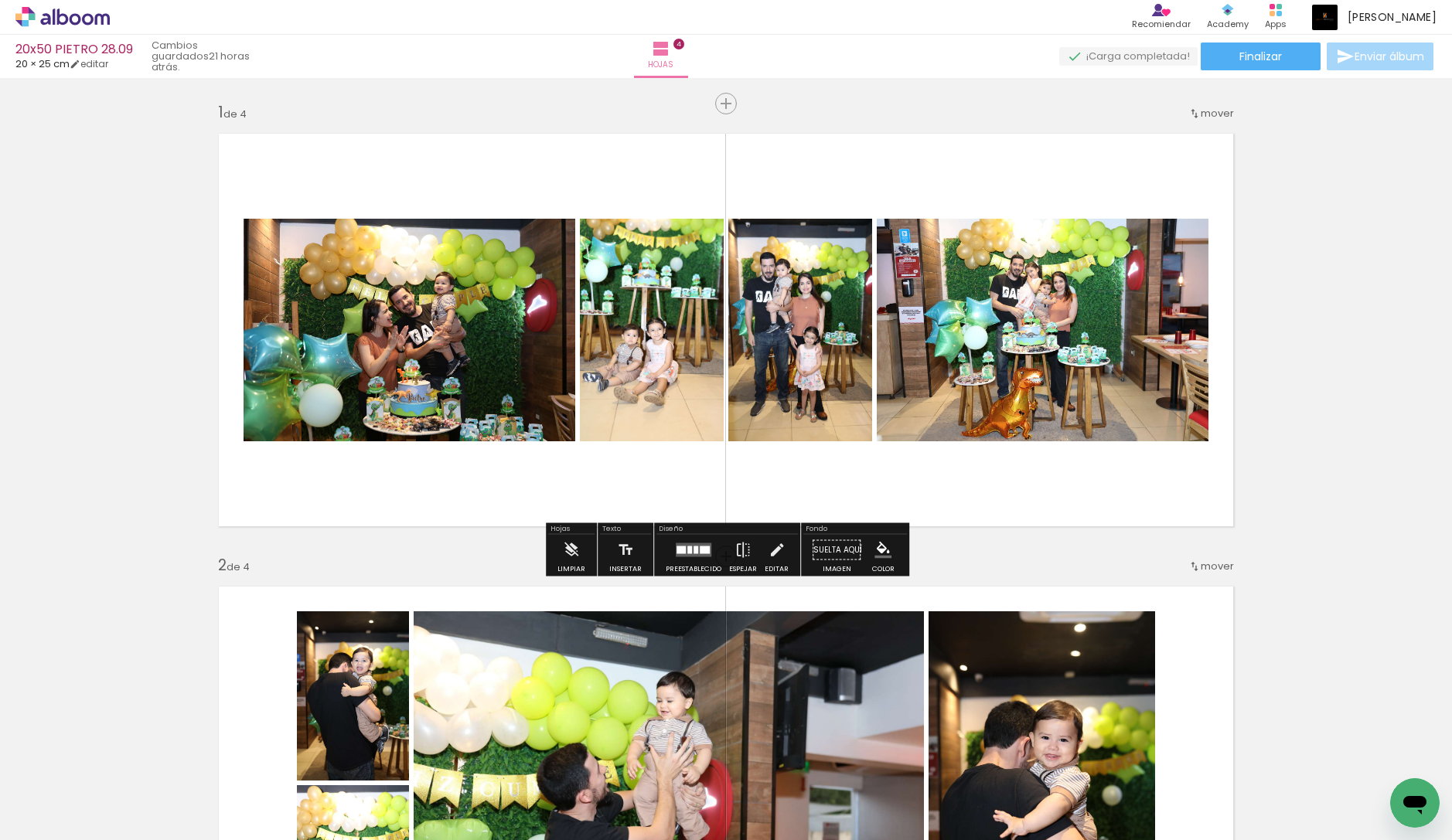
click at [680, 547] on div at bounding box center [680, 550] width 9 height 8
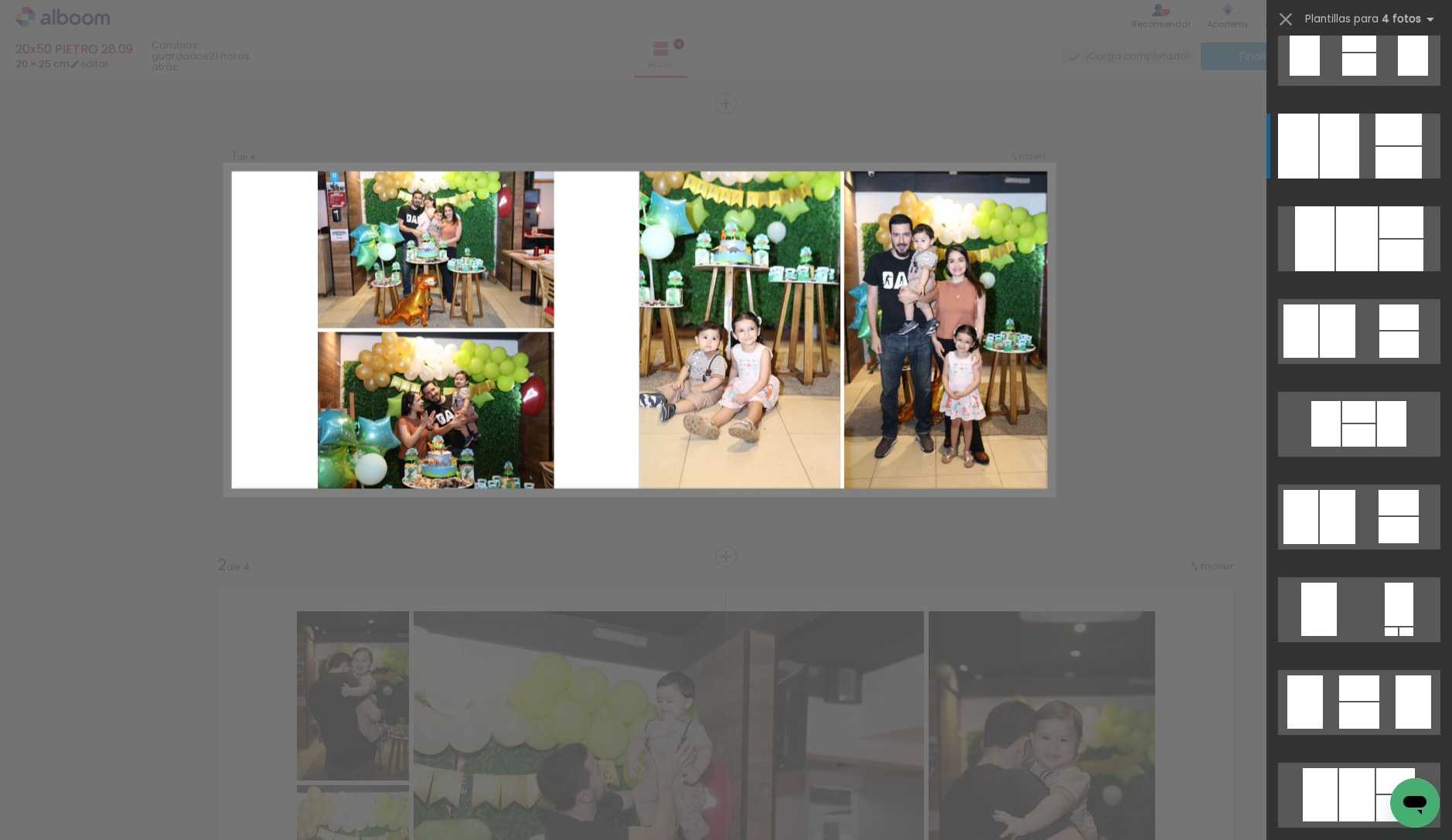
click at [1408, 173] on div at bounding box center [1398, 163] width 46 height 32
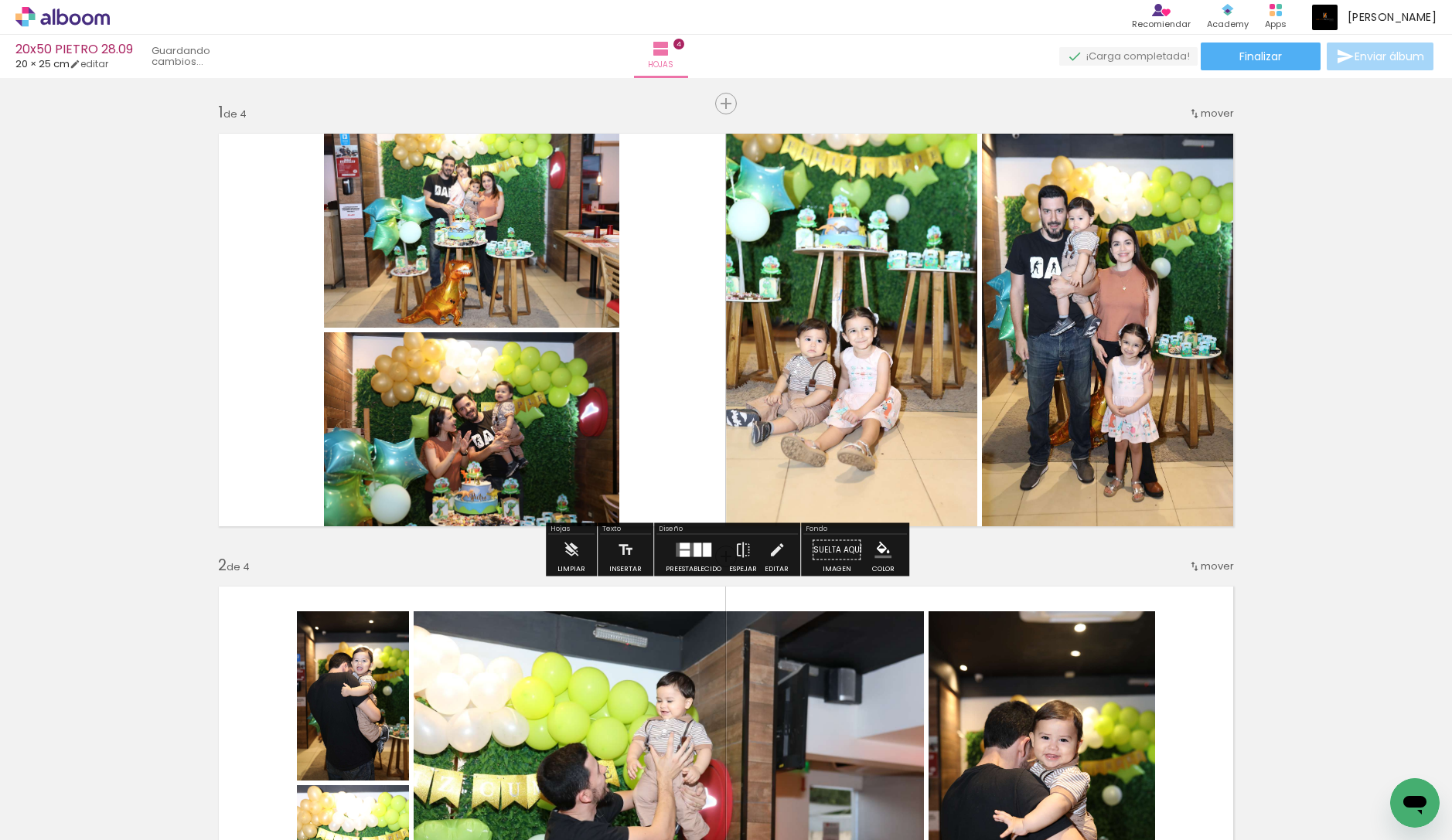
click at [0, 0] on slot at bounding box center [0, 0] width 0 height 0
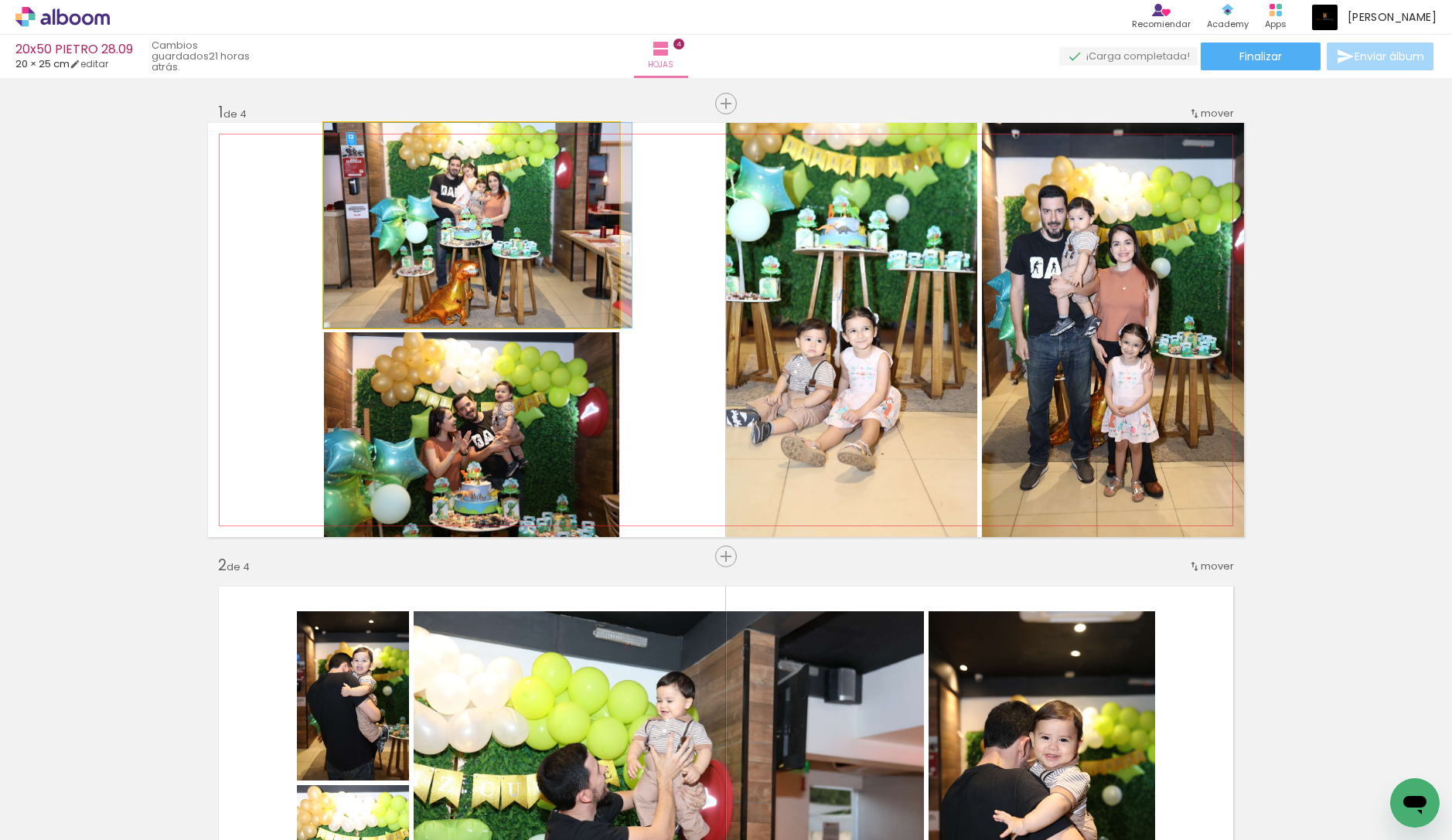
scroll to position [1243, 0]
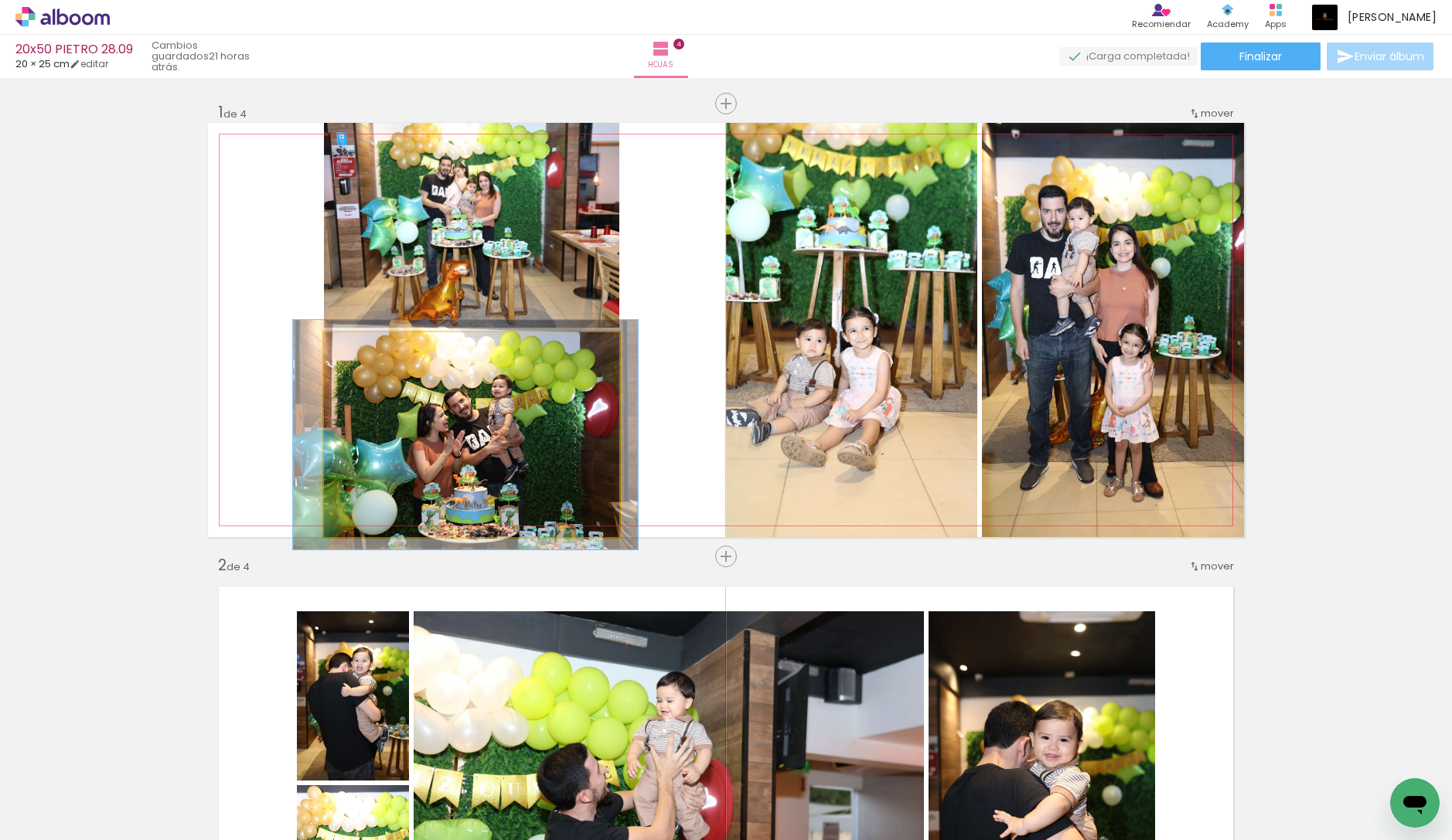
type paper-slider "112"
click at [373, 348] on div at bounding box center [366, 348] width 24 height 24
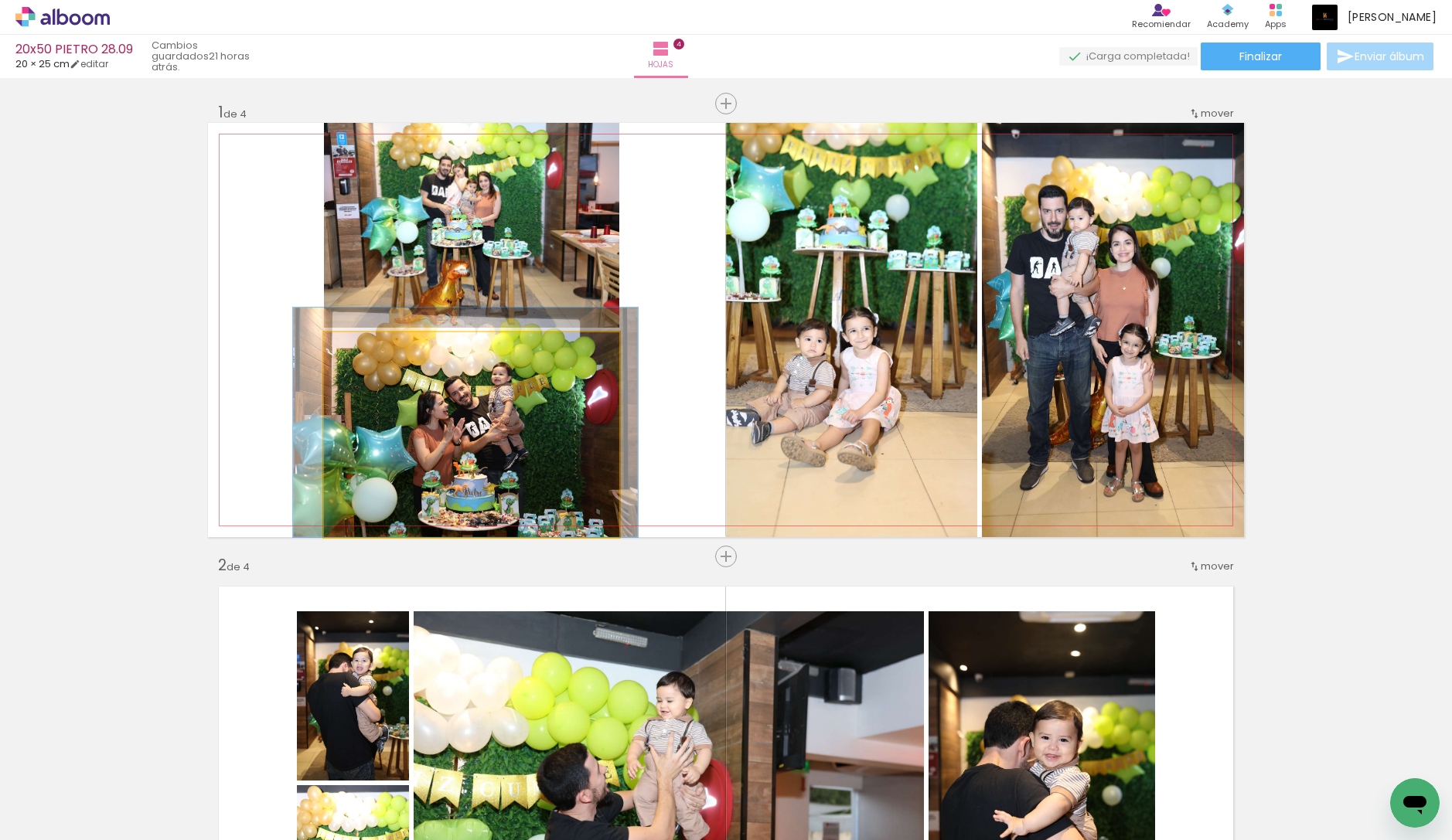
drag, startPoint x: 440, startPoint y: 420, endPoint x: 440, endPoint y: 398, distance: 22.0
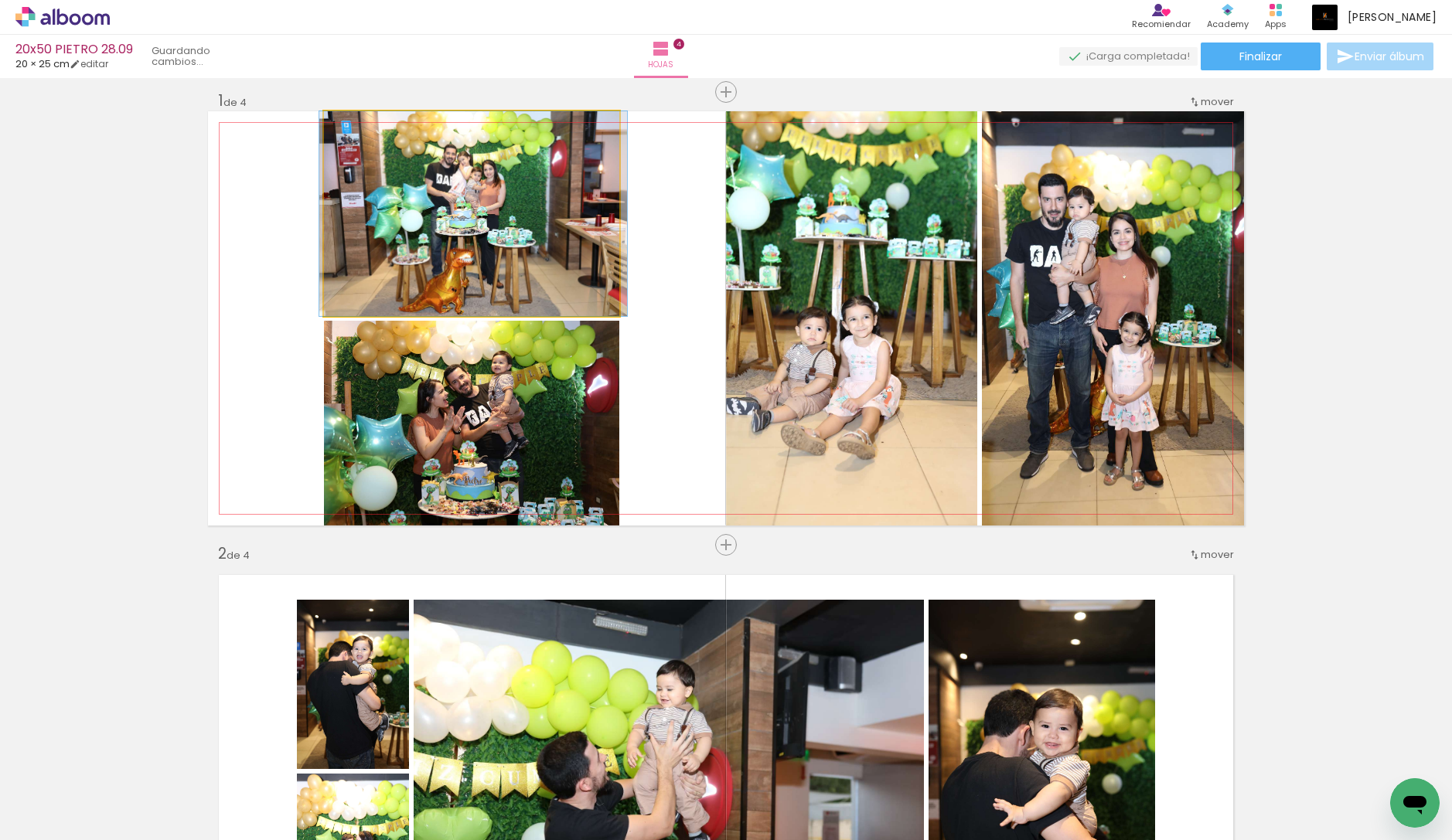
scroll to position [19, 0]
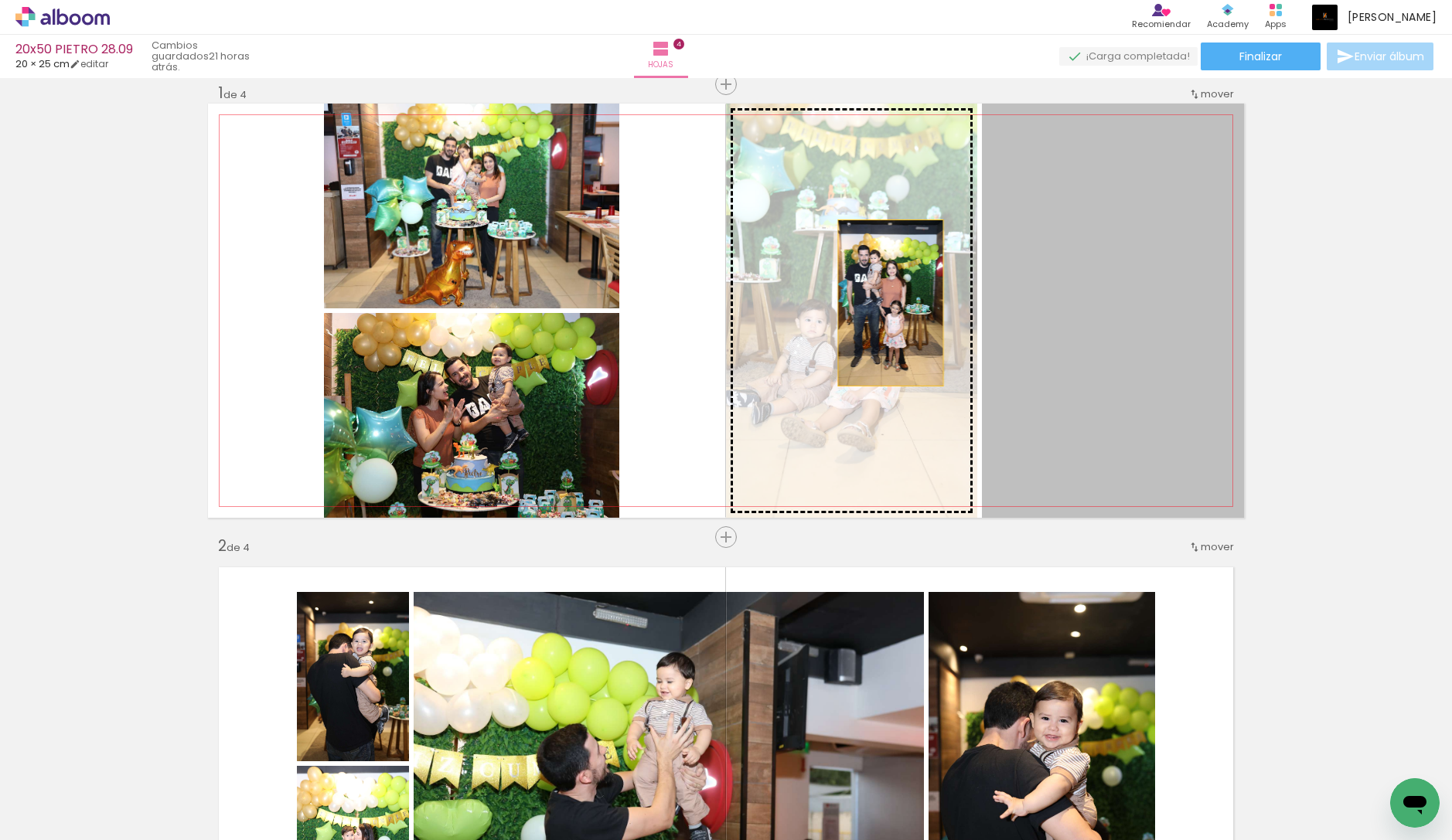
drag, startPoint x: 1150, startPoint y: 286, endPoint x: 891, endPoint y: 303, distance: 259.6
click at [0, 0] on slot at bounding box center [0, 0] width 0 height 0
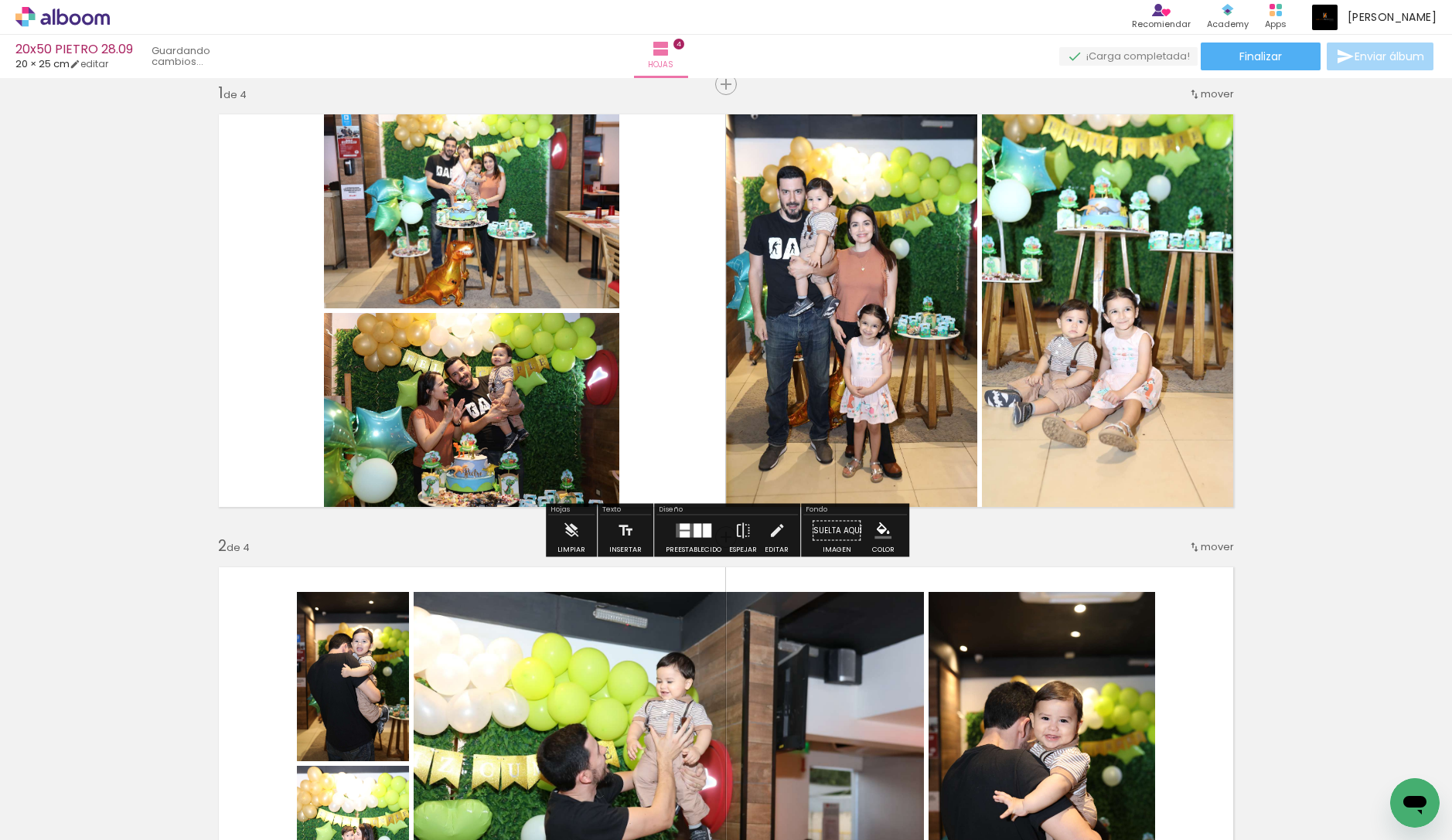
scroll to position [33, 0]
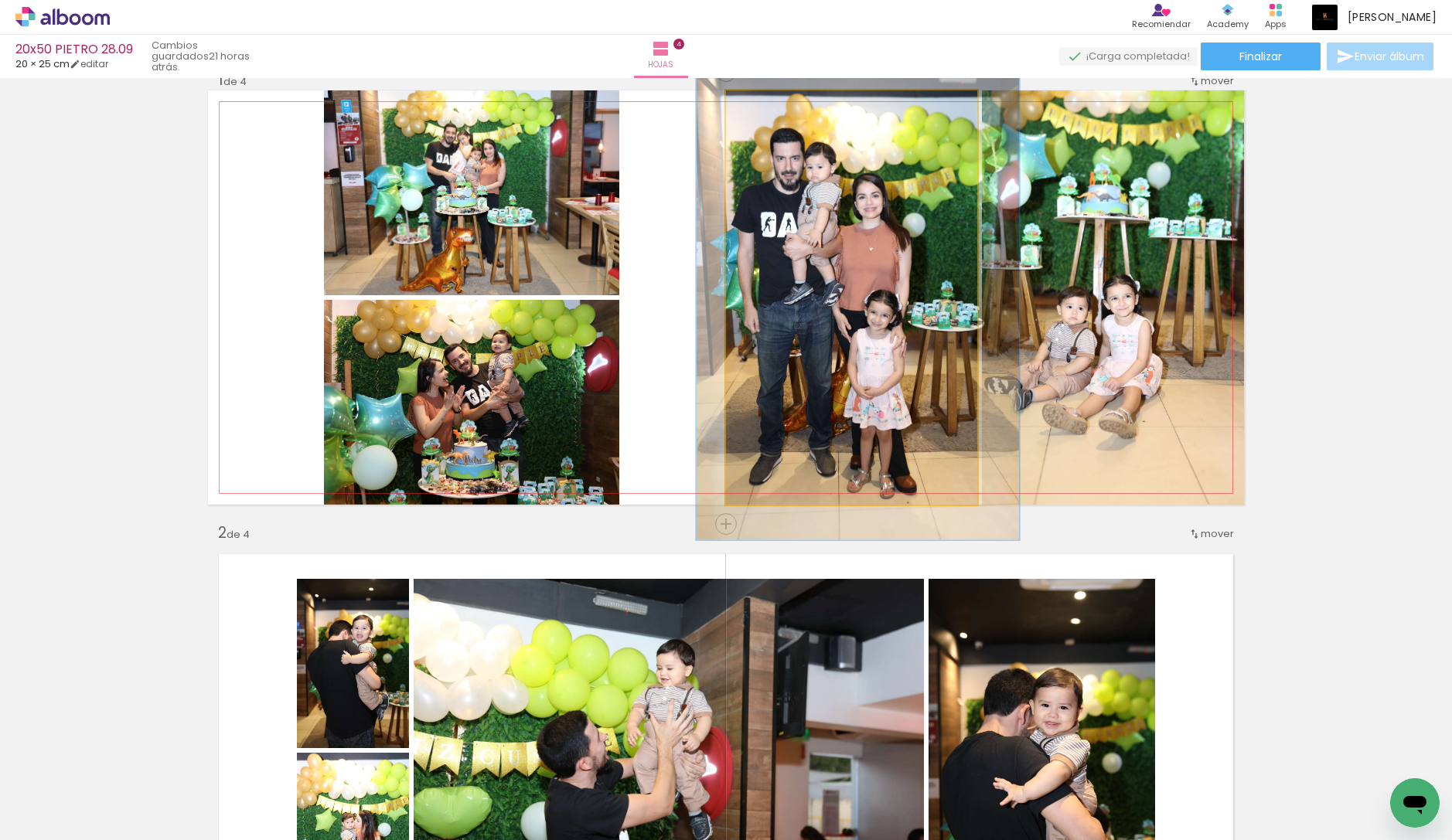
drag, startPoint x: 768, startPoint y: 107, endPoint x: 778, endPoint y: 109, distance: 10.2
type paper-slider "117"
click at [778, 109] on div at bounding box center [771, 106] width 24 height 24
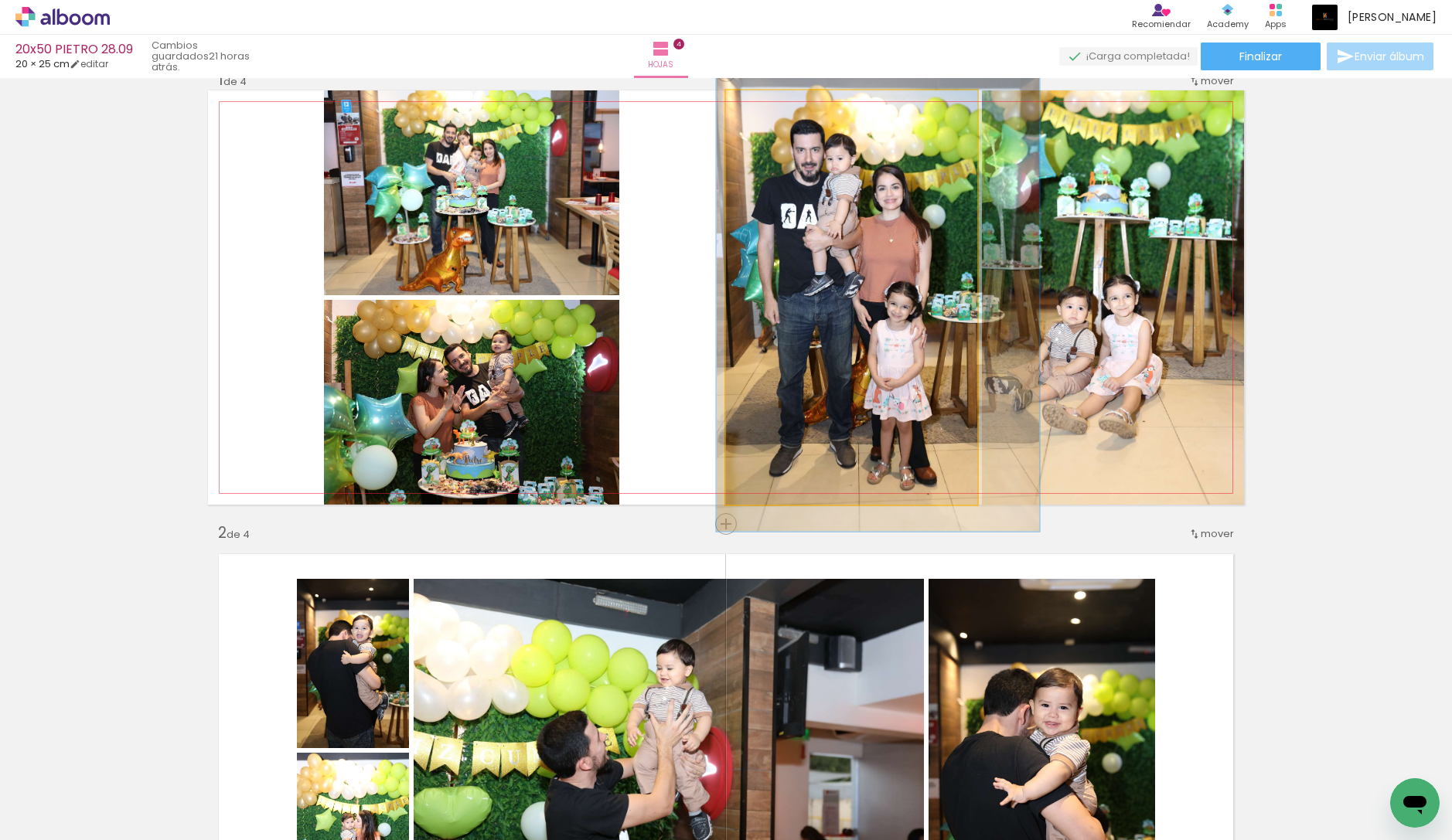
drag, startPoint x: 825, startPoint y: 186, endPoint x: 842, endPoint y: 180, distance: 18.0
click at [814, 286] on quentale-photo at bounding box center [851, 298] width 252 height 414
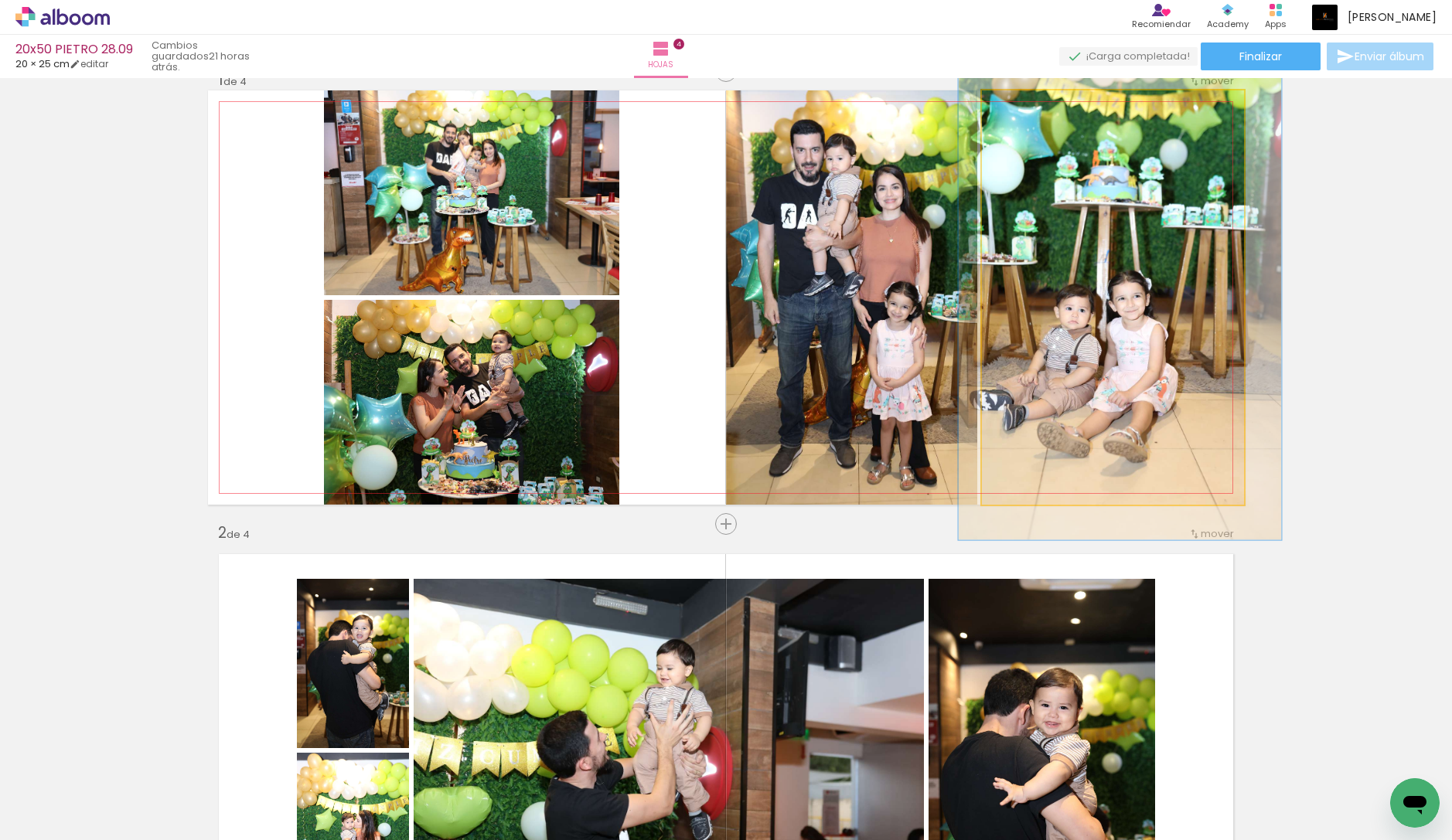
drag, startPoint x: 1015, startPoint y: 105, endPoint x: 1024, endPoint y: 106, distance: 9.1
type paper-slider "117"
click at [1024, 106] on div at bounding box center [1027, 106] width 14 height 14
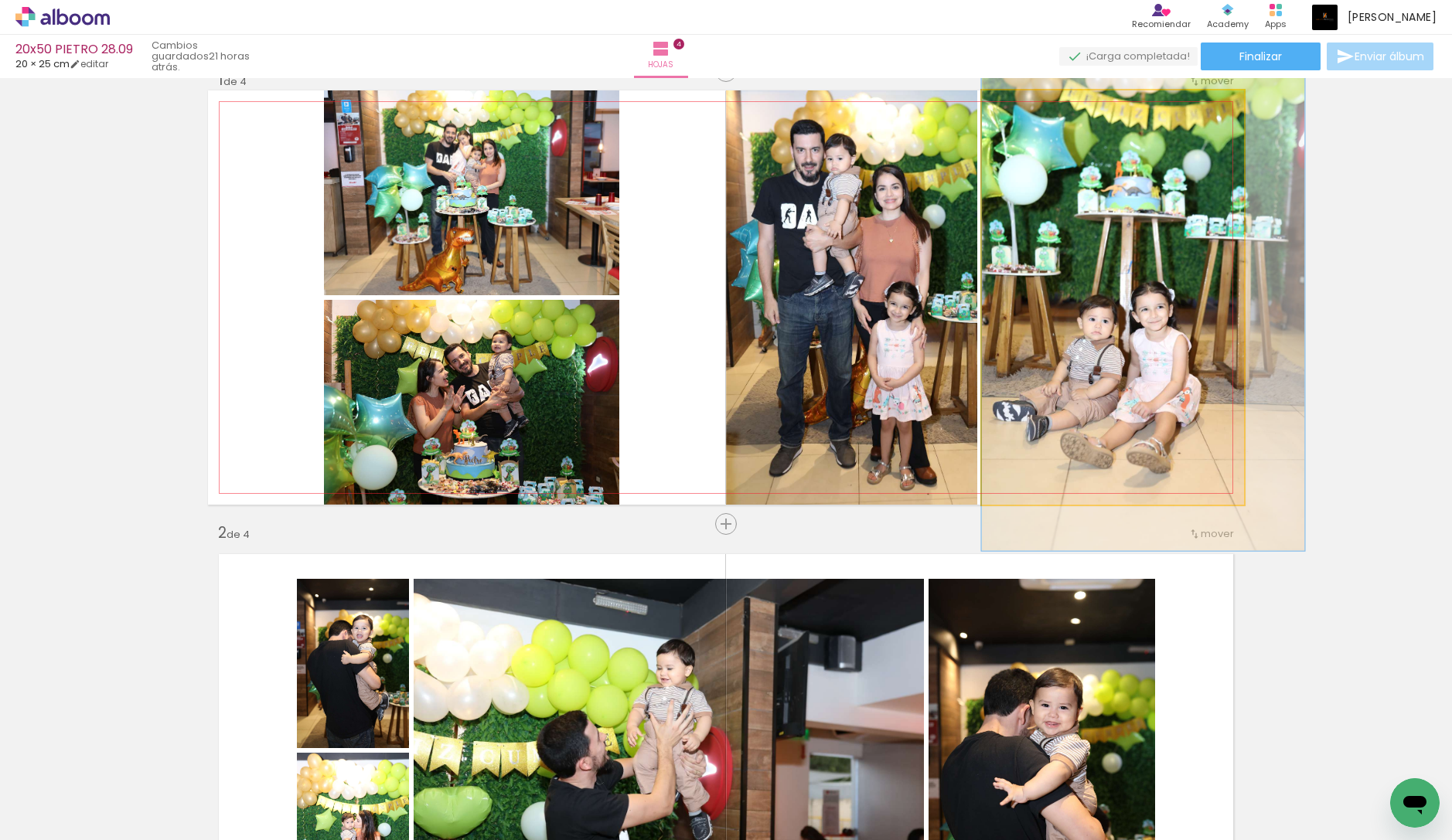
drag, startPoint x: 1067, startPoint y: 206, endPoint x: 1093, endPoint y: 217, distance: 28.2
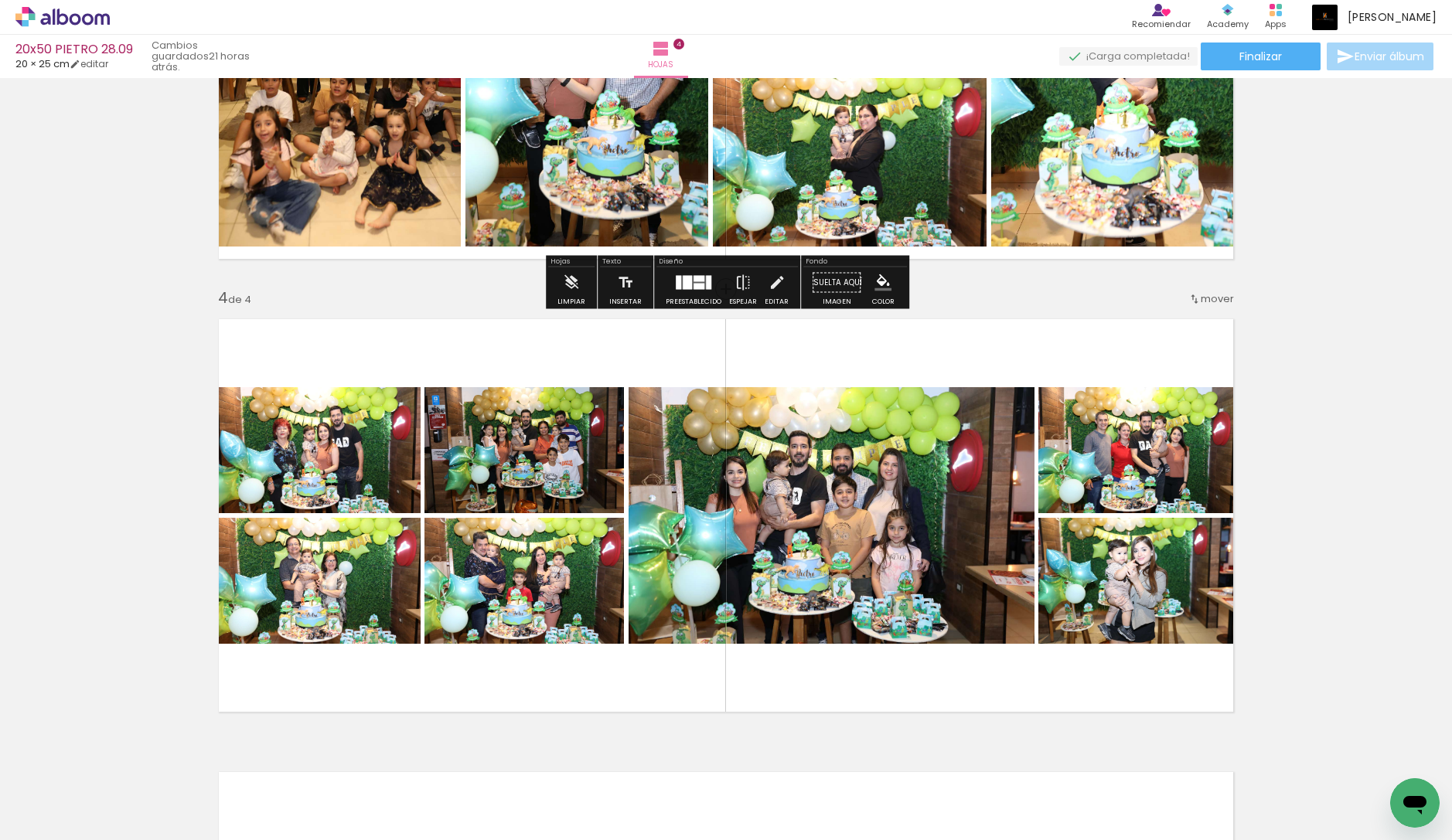
scroll to position [1233, 0]
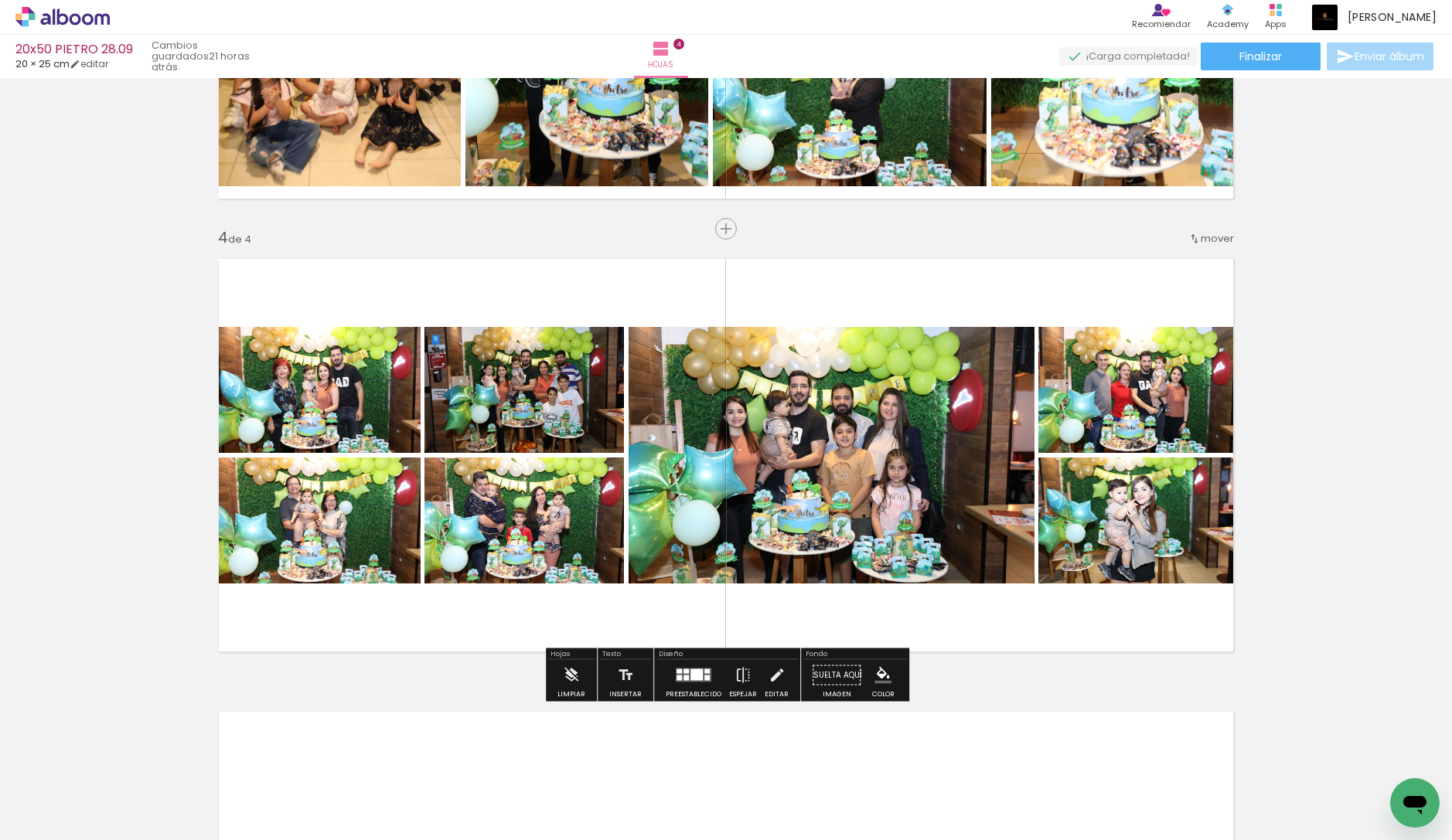
click at [1215, 237] on span "mover" at bounding box center [1217, 239] width 34 height 15
click at [1184, 278] on span "antes de la" at bounding box center [1158, 287] width 56 height 25
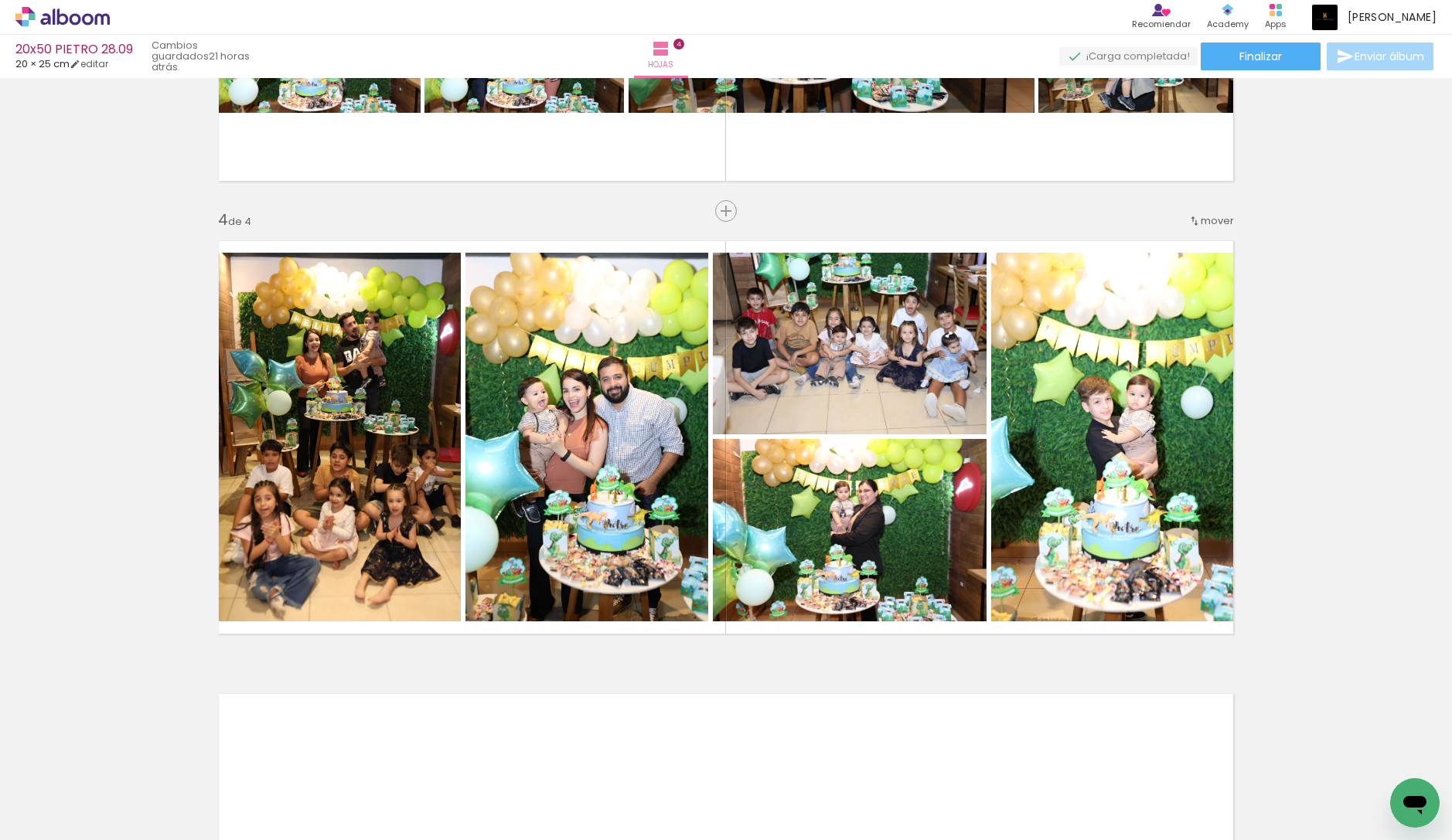
scroll to position [1206, 0]
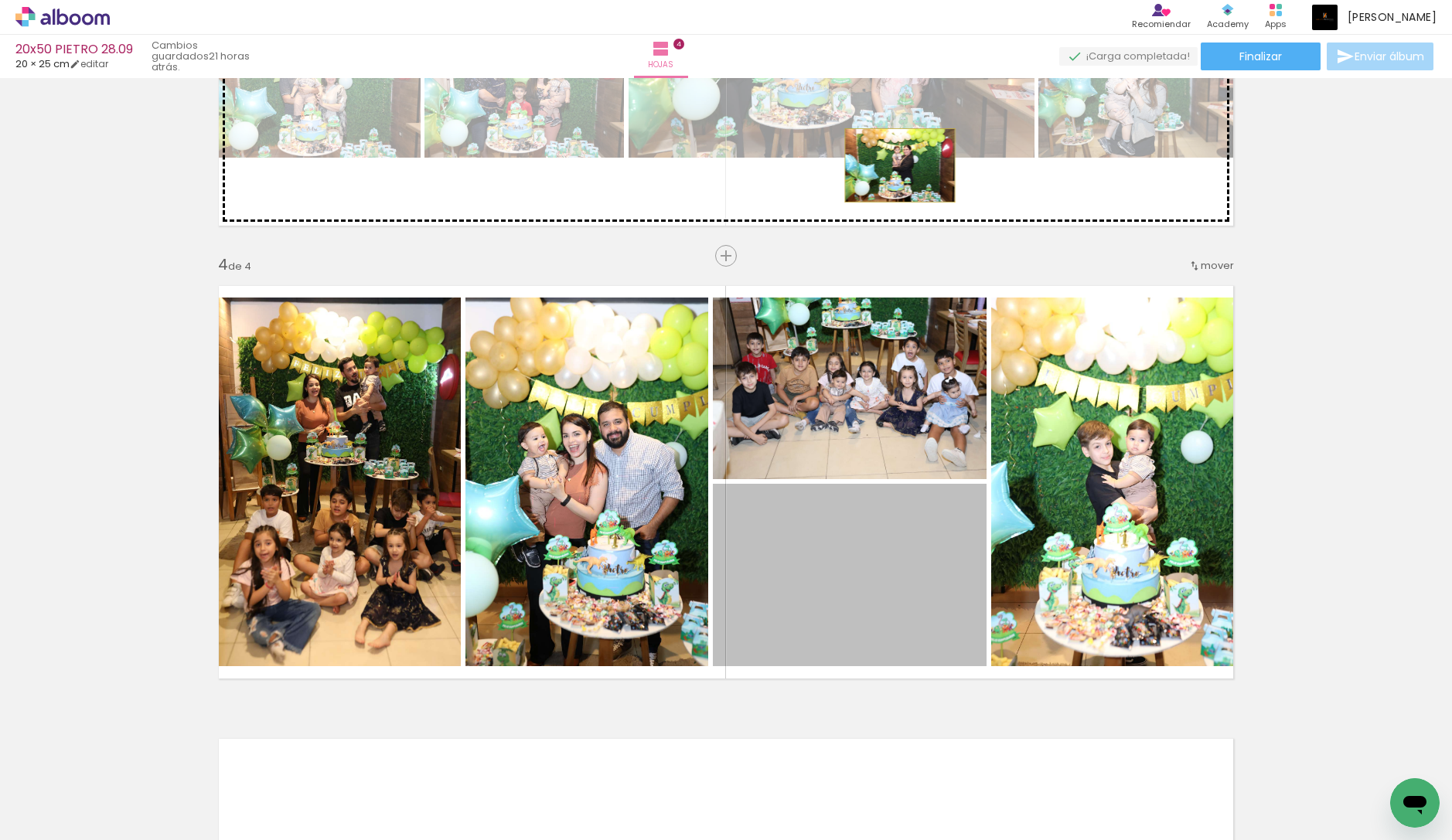
drag, startPoint x: 901, startPoint y: 572, endPoint x: 900, endPoint y: 165, distance: 407.0
click at [900, 165] on div "Insertar hoja 1 de 4 Insertar hoja 2 de 4 Insertar hoja 3 de 4 Insertar hoja 4 …" at bounding box center [726, 9] width 1452 height 2264
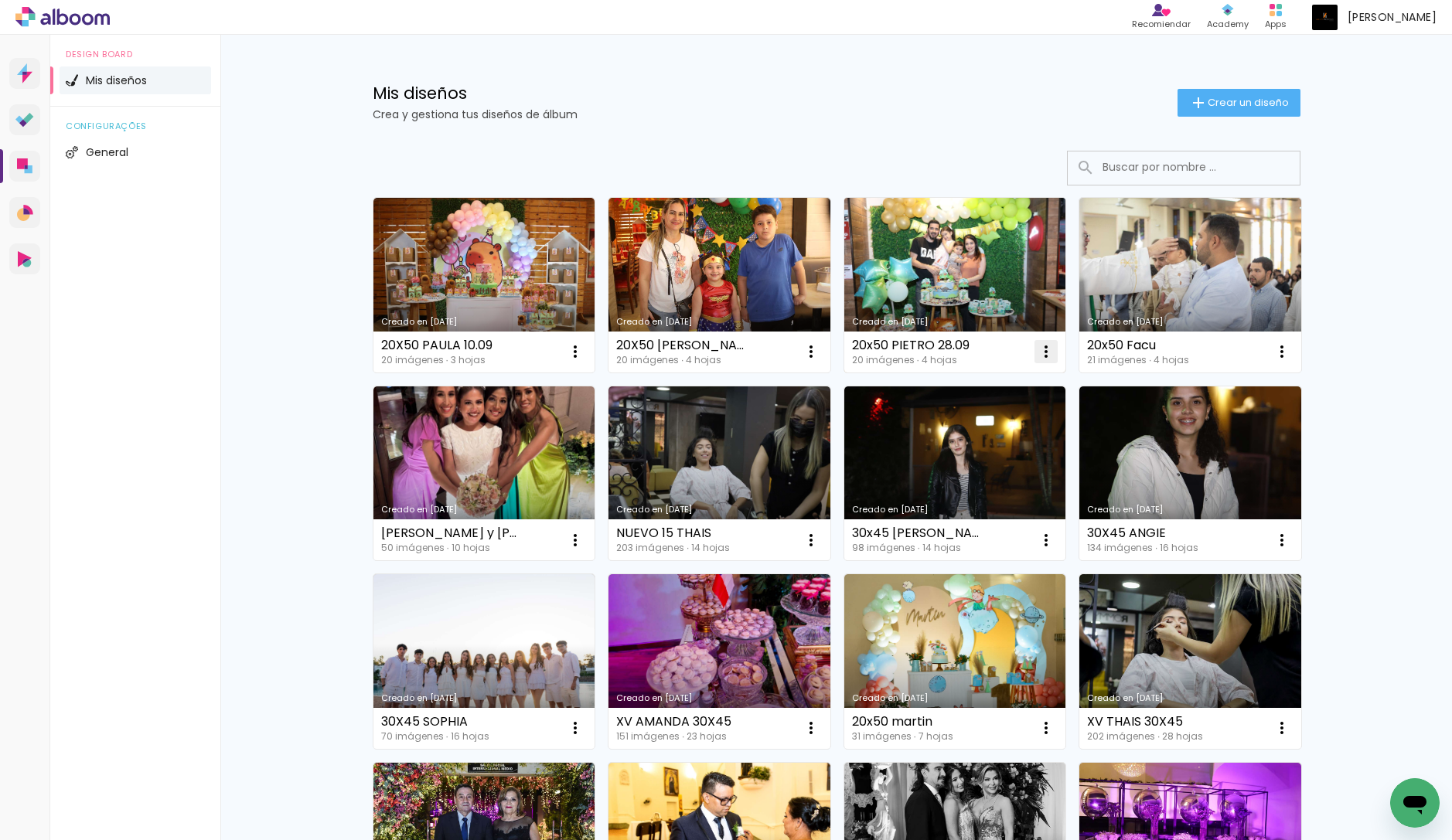
click at [1043, 345] on iron-icon at bounding box center [1046, 351] width 18 height 18
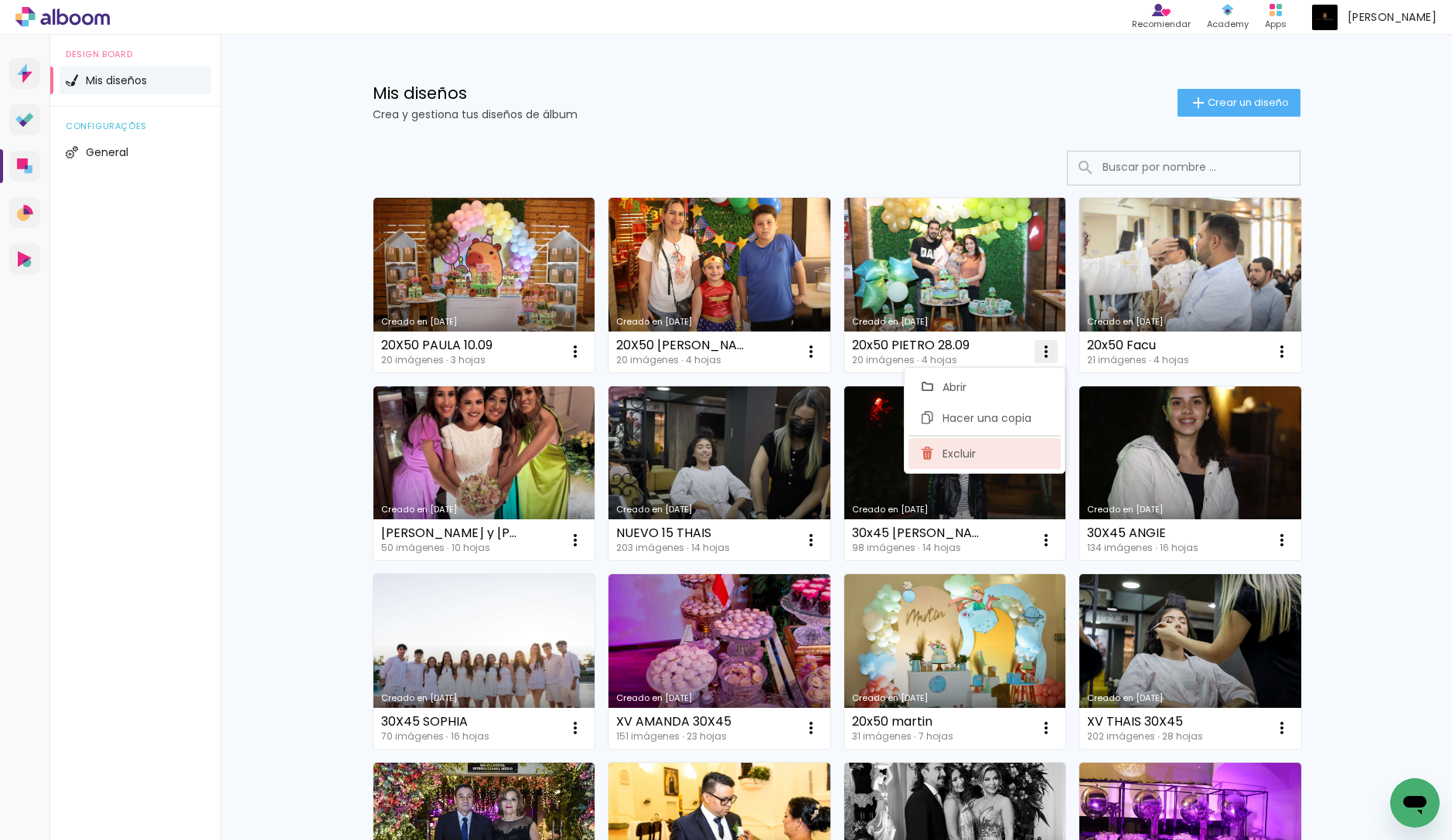
click at [991, 459] on paper-item "Excluir" at bounding box center [985, 454] width 153 height 31
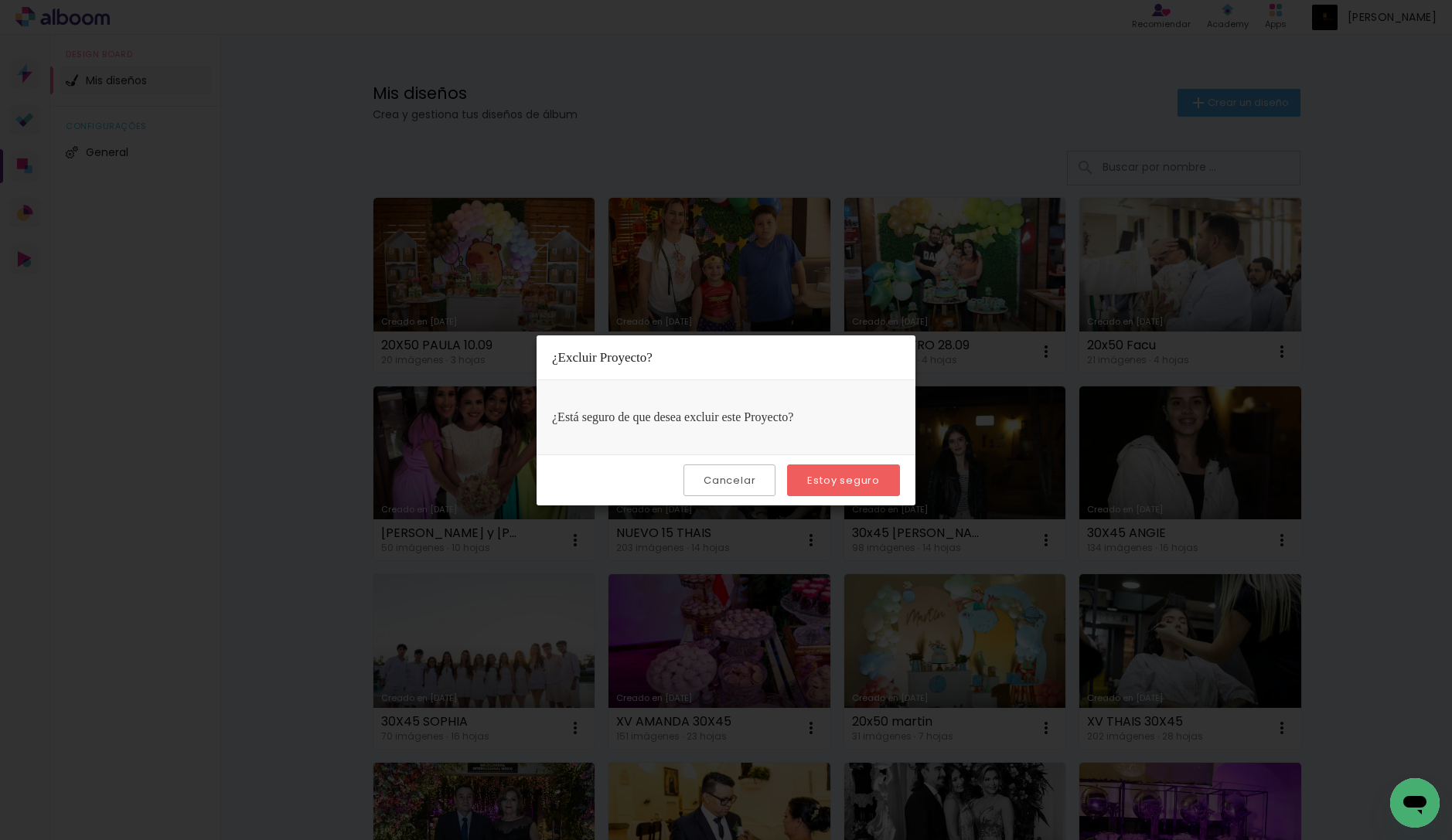
click at [0, 0] on slot "Estoy seguro" at bounding box center [0, 0] width 0 height 0
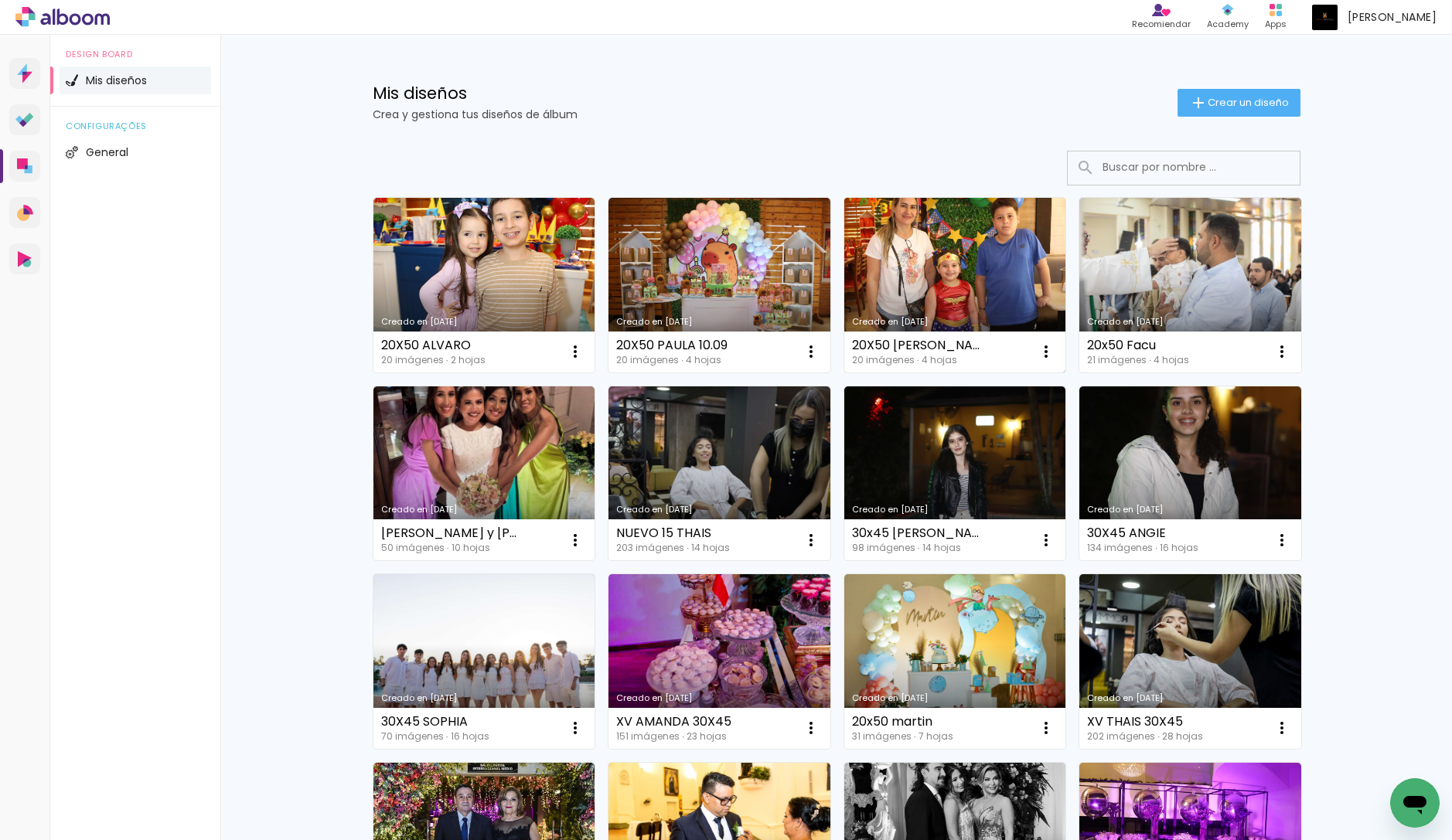
click at [932, 258] on link "Creado en [DATE]" at bounding box center [955, 285] width 221 height 174
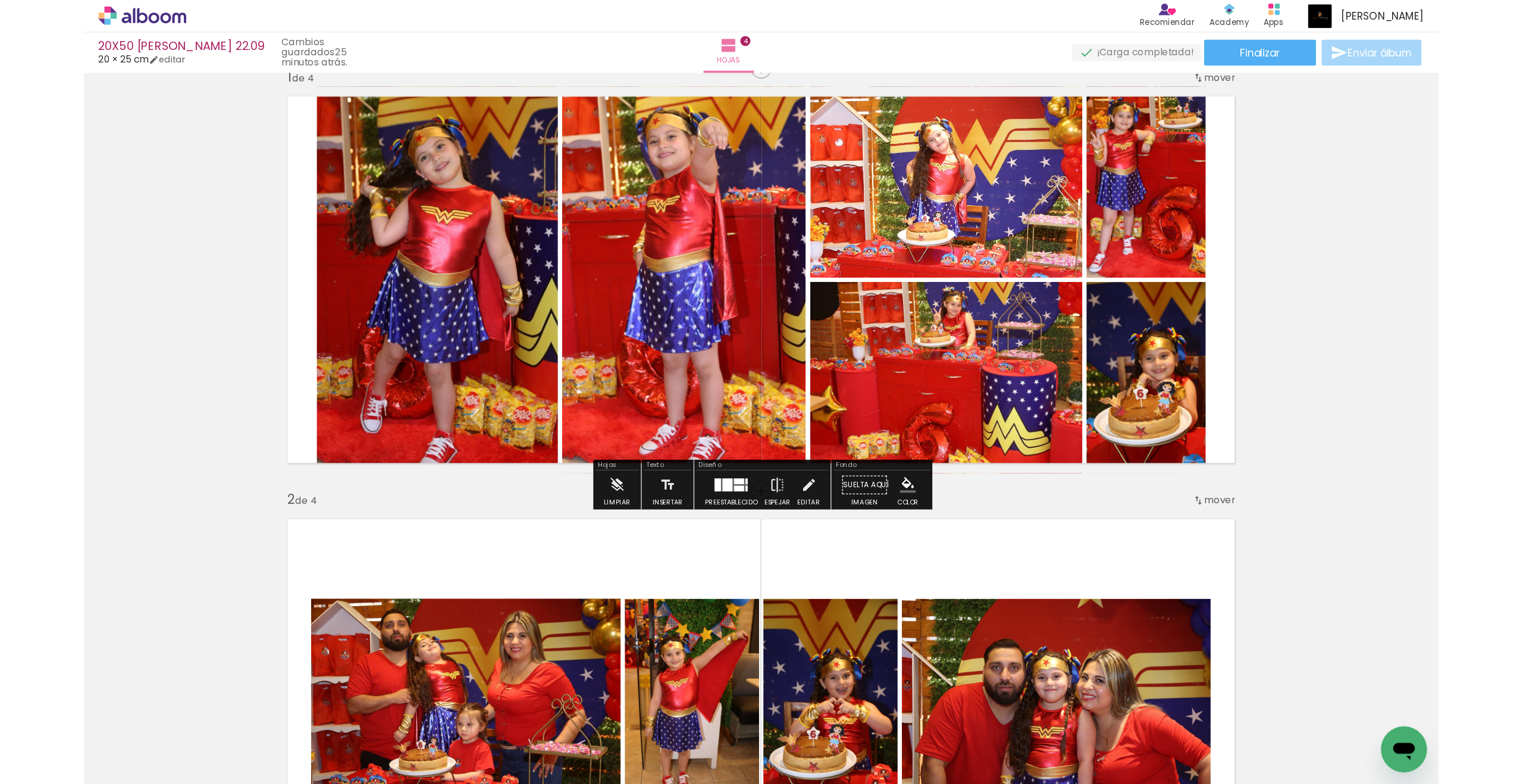
scroll to position [30, 0]
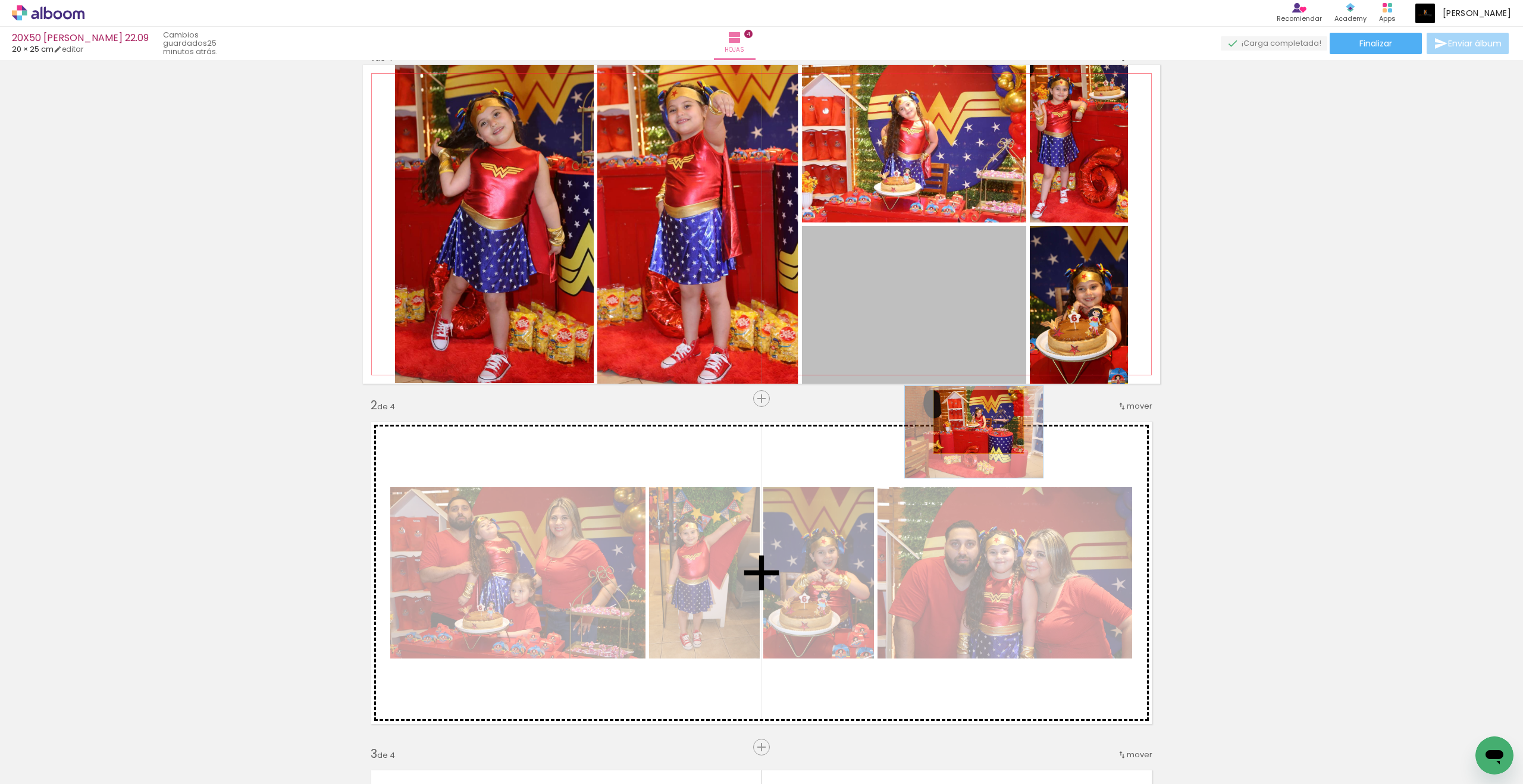
drag, startPoint x: 983, startPoint y: 390, endPoint x: 977, endPoint y: 431, distance: 41.4
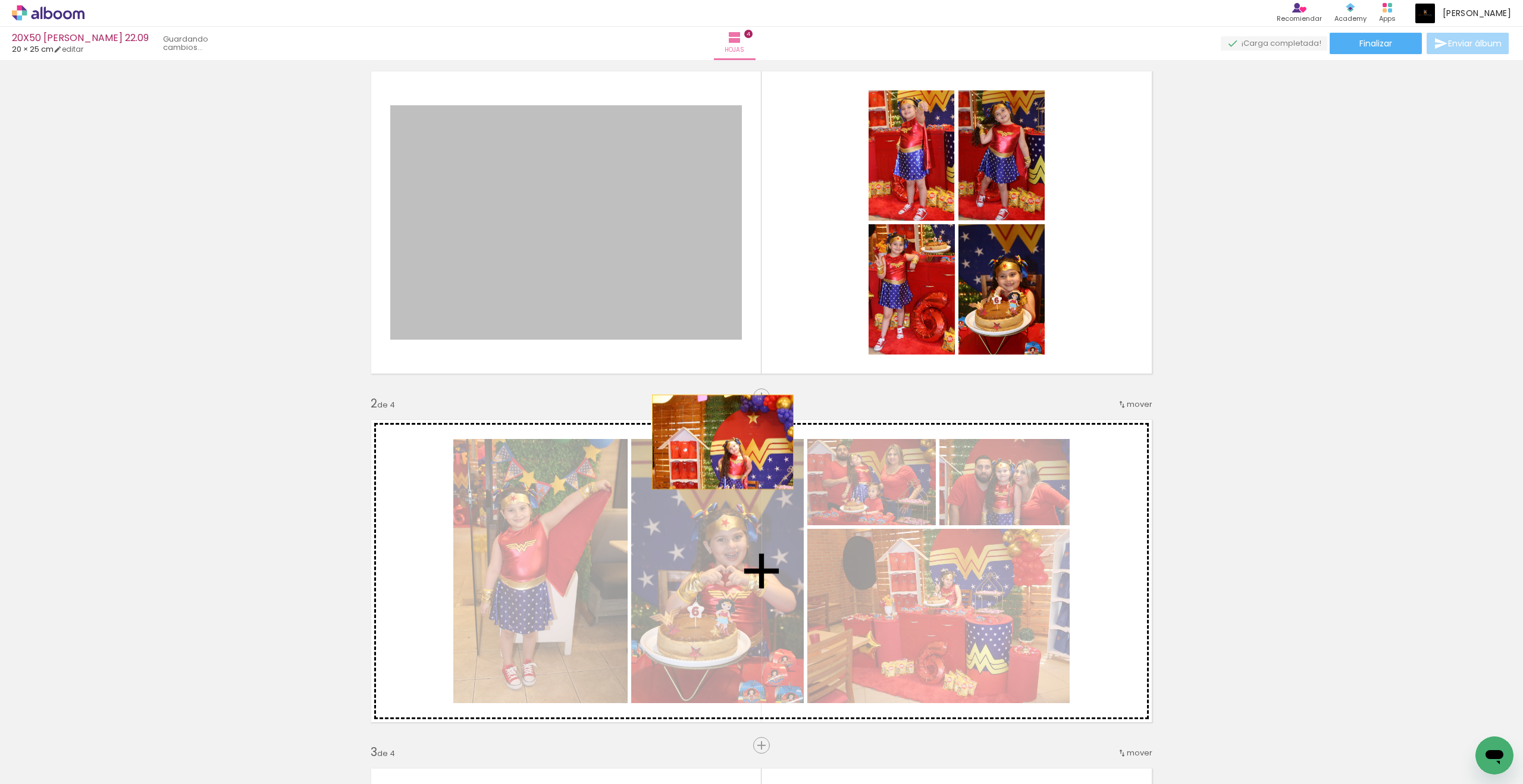
drag, startPoint x: 977, startPoint y: 431, endPoint x: 723, endPoint y: 443, distance: 254.3
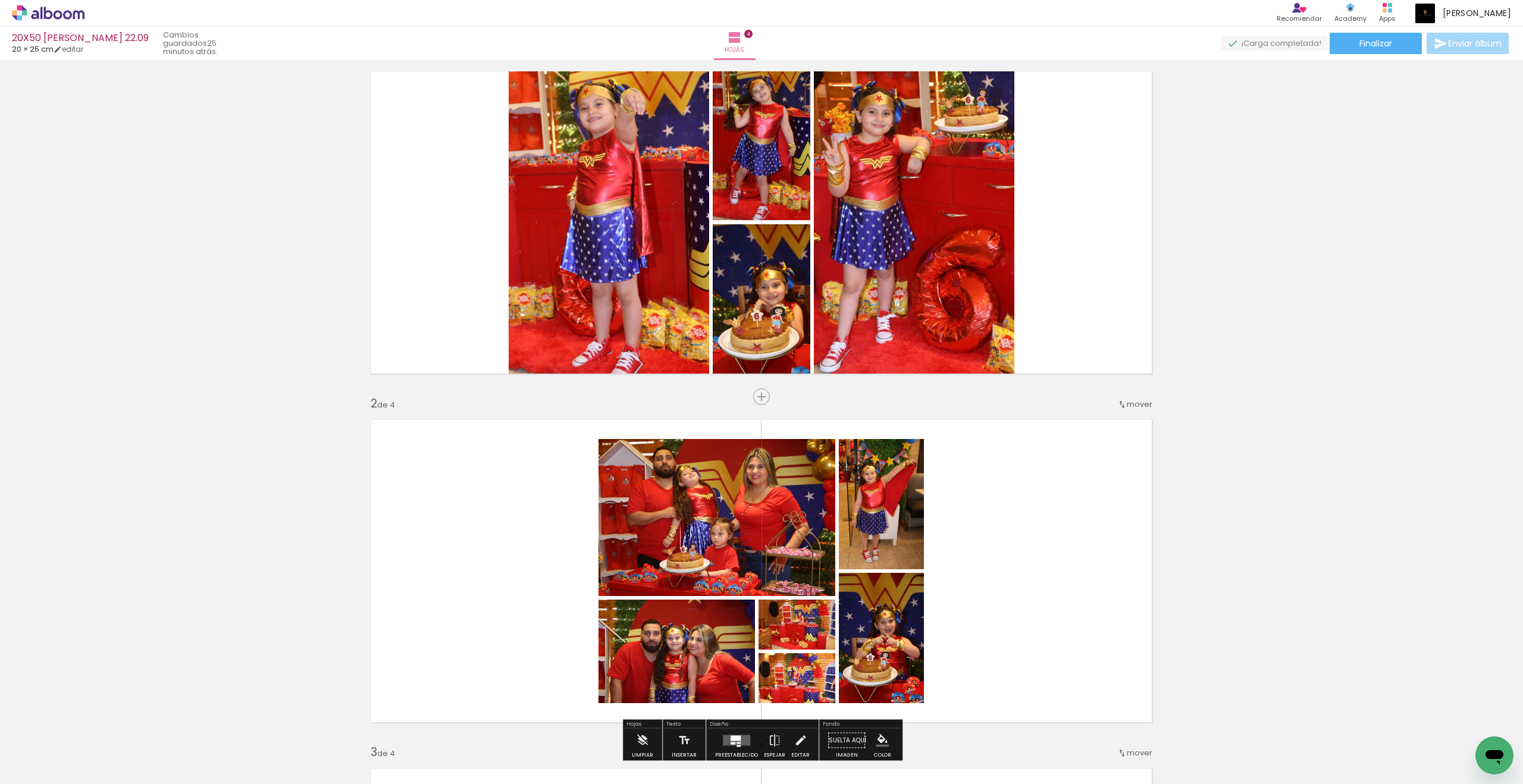
scroll to position [41, 0]
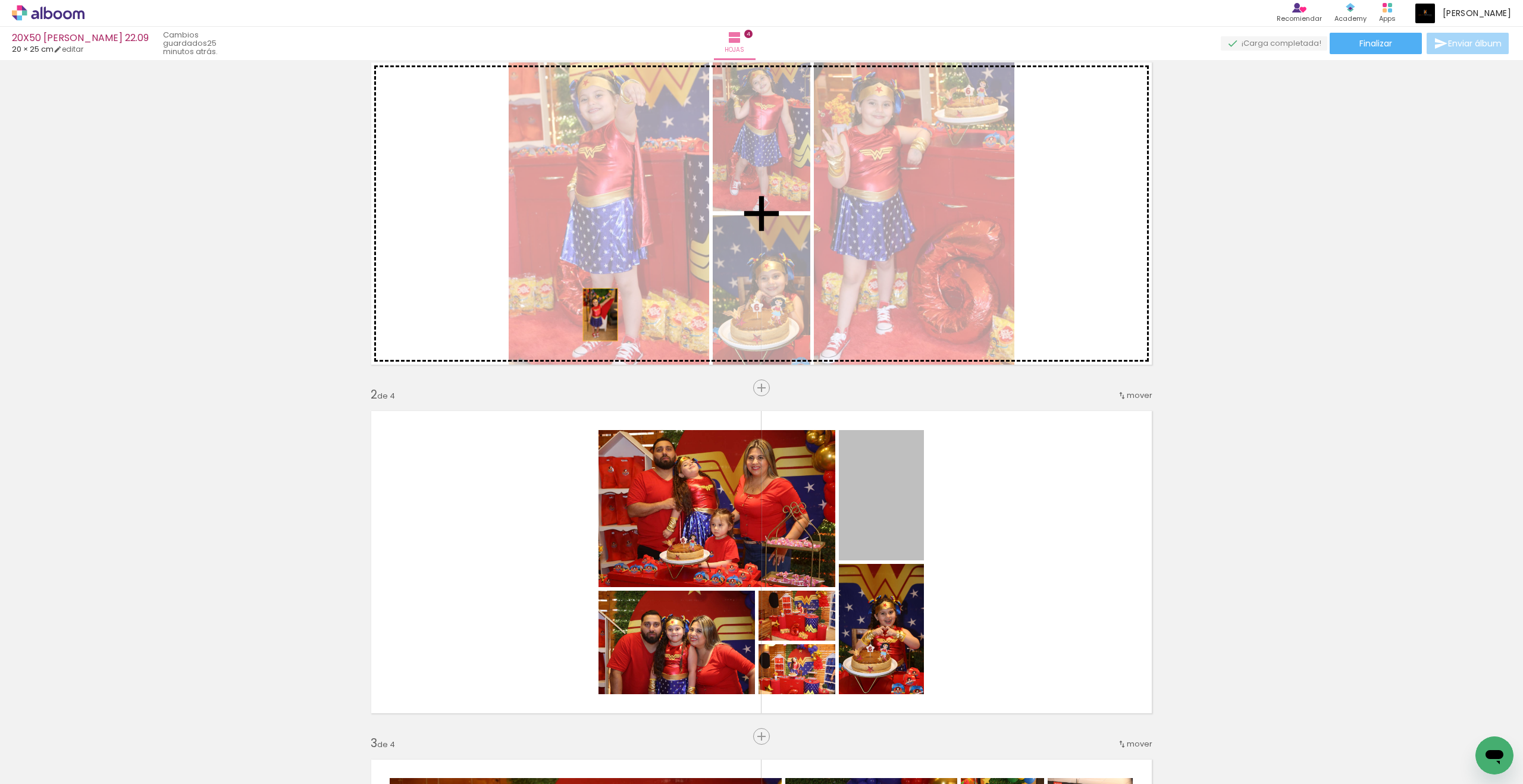
drag, startPoint x: 723, startPoint y: 443, endPoint x: 598, endPoint y: 314, distance: 179.6
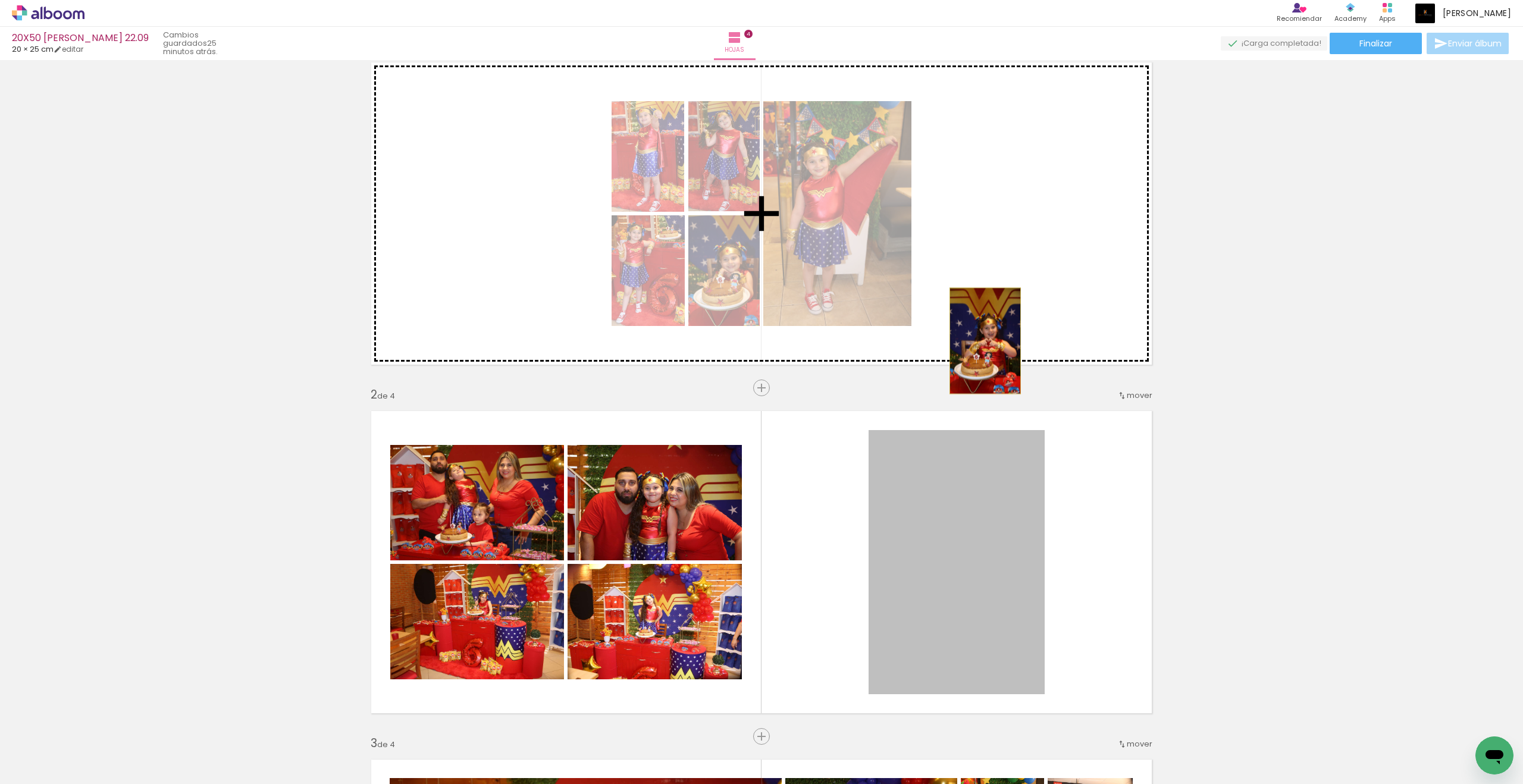
drag, startPoint x: 598, startPoint y: 314, endPoint x: 985, endPoint y: 341, distance: 387.9
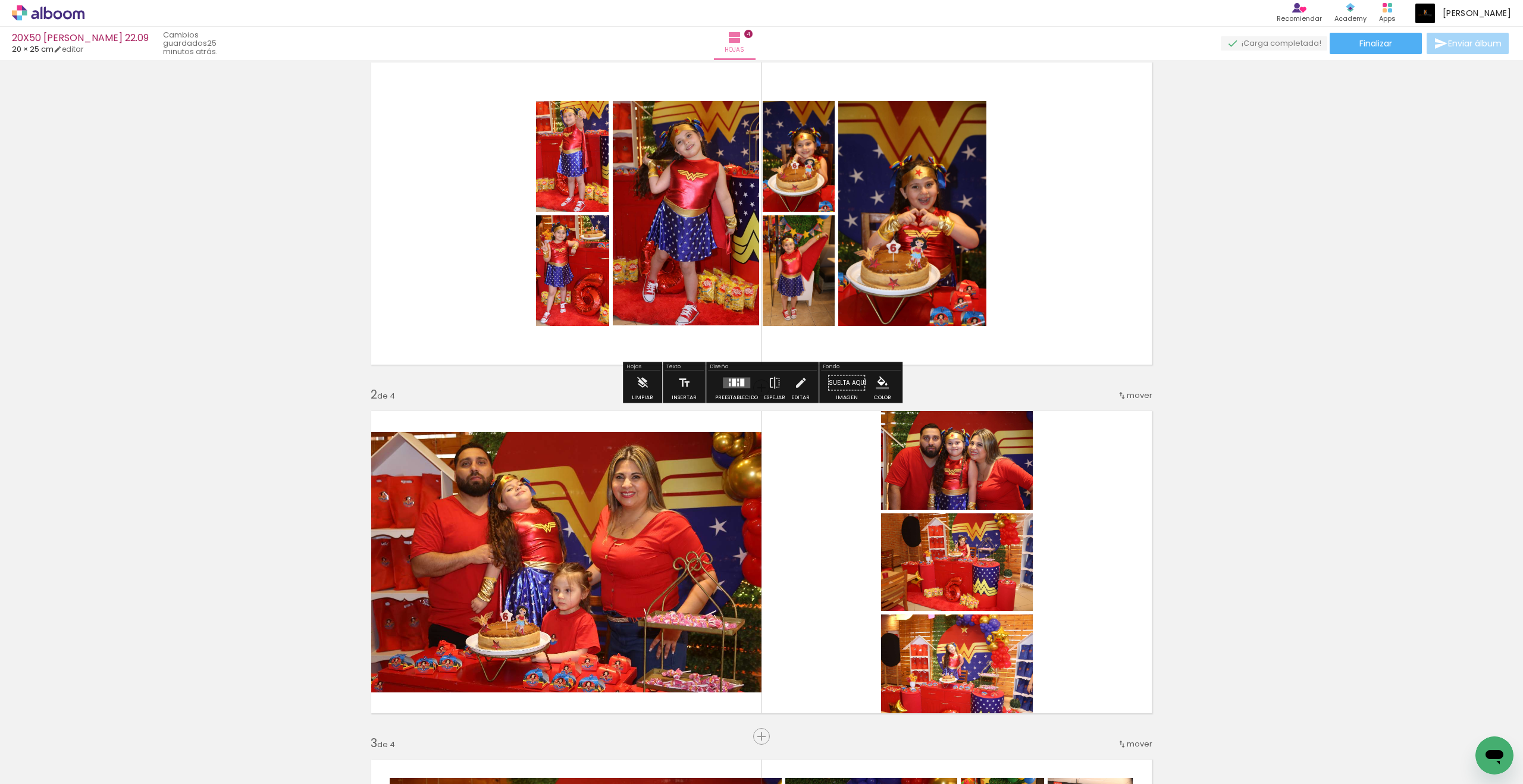
click at [741, 376] on div at bounding box center [737, 383] width 32 height 24
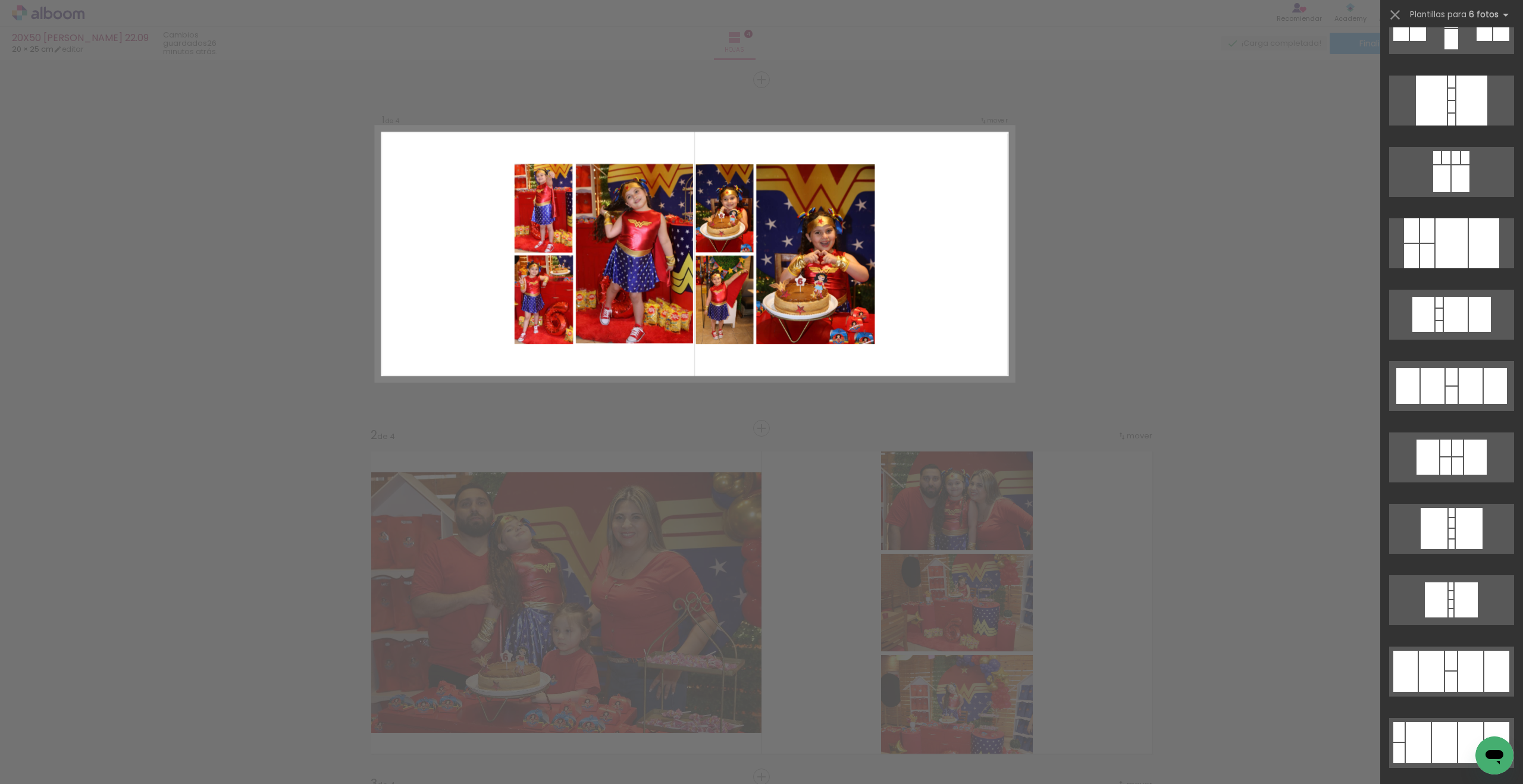
scroll to position [2521, 0]
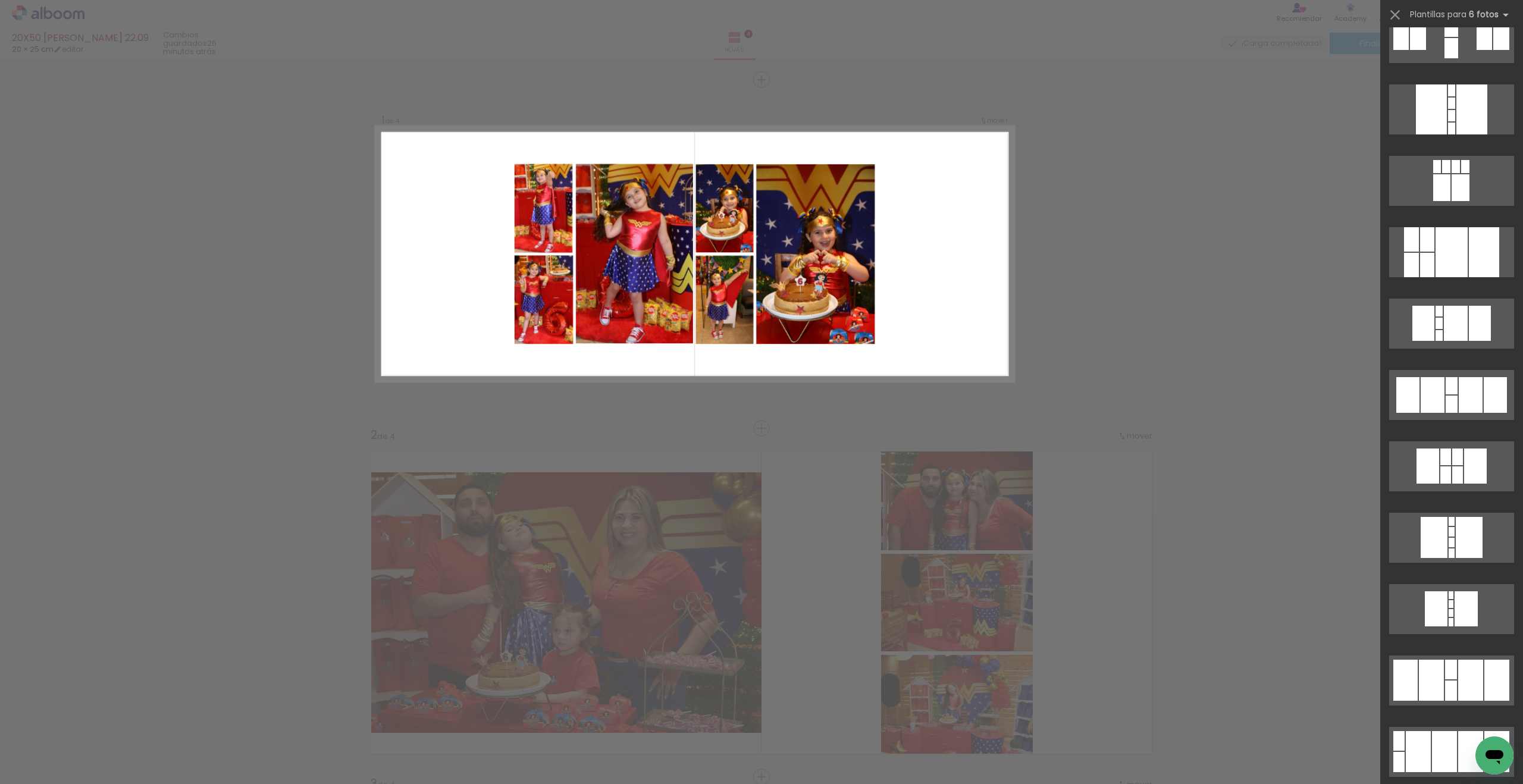
click at [1117, 252] on div at bounding box center [1452, 252] width 32 height 50
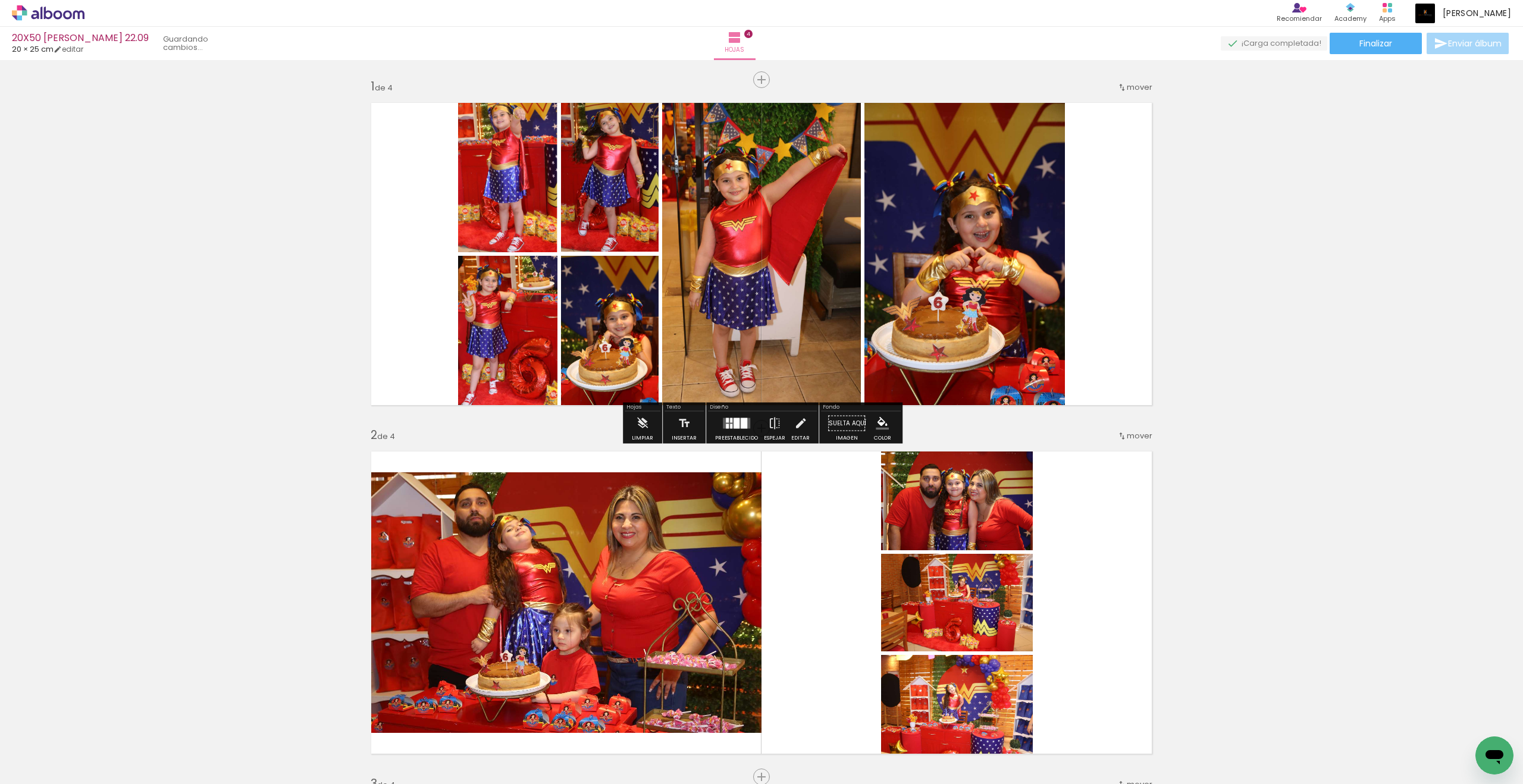
click at [1117, 252] on quentale-workspace at bounding box center [761, 392] width 1523 height 784
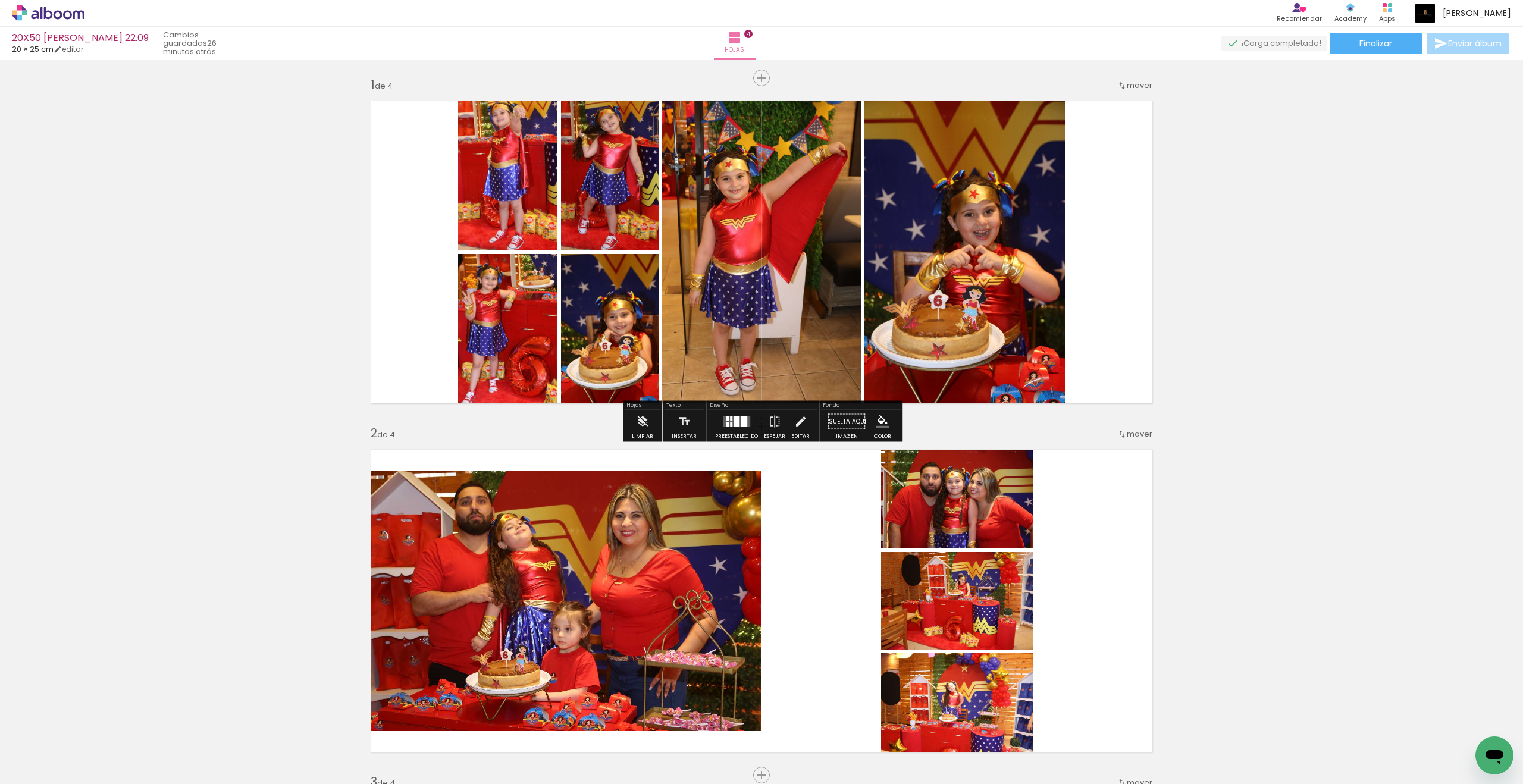
click at [769, 423] on iron-icon at bounding box center [775, 421] width 13 height 24
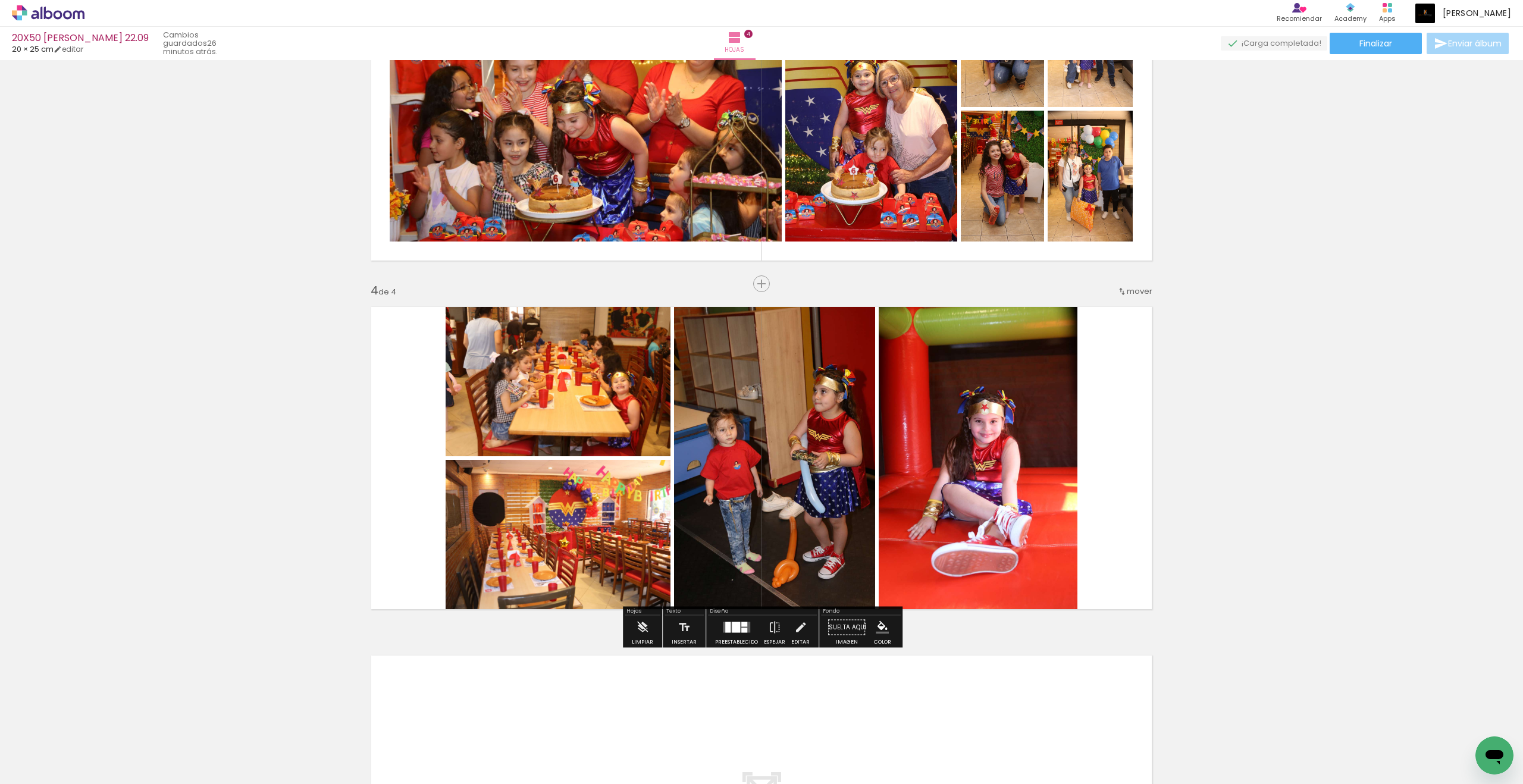
scroll to position [831, 0]
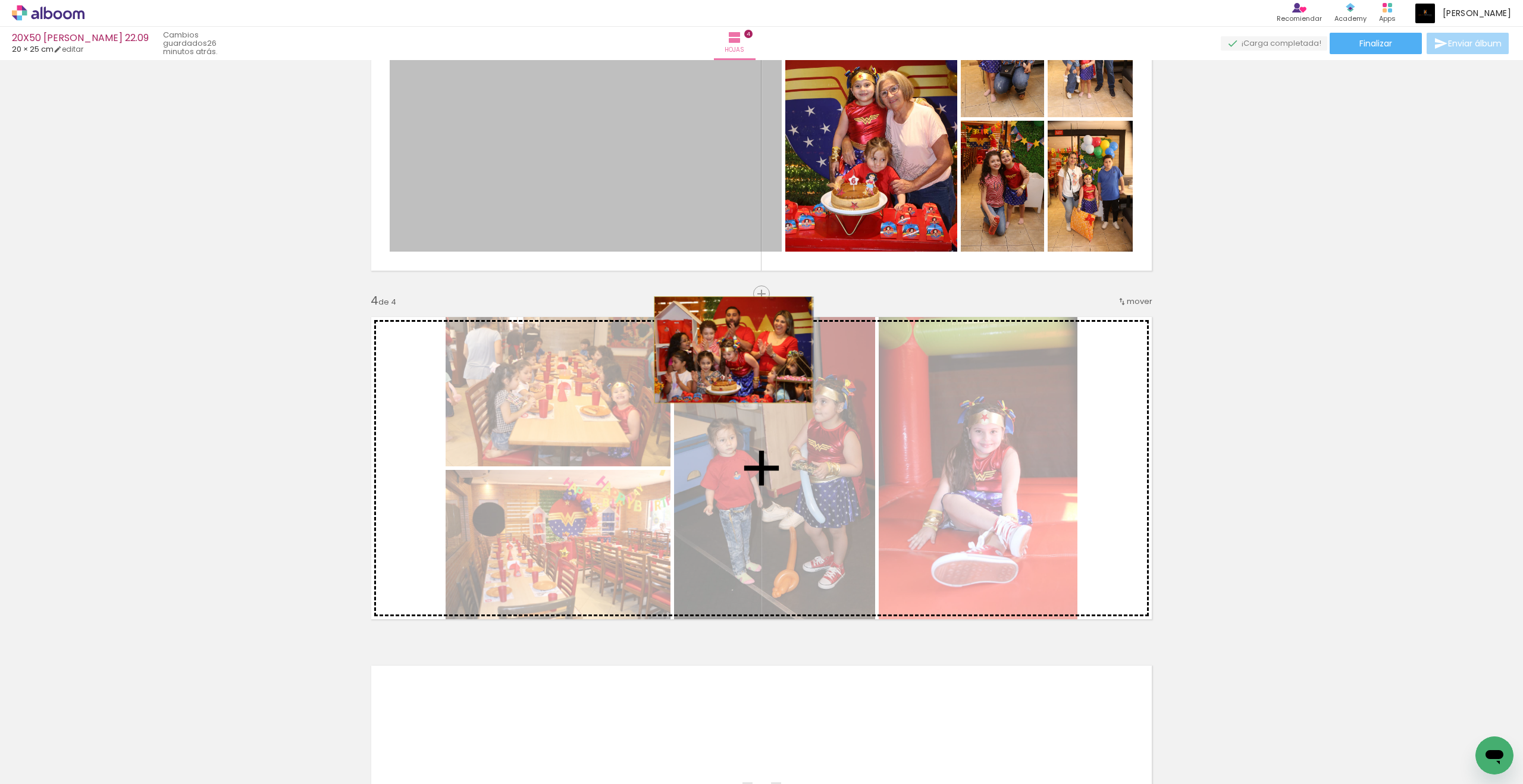
drag, startPoint x: 985, startPoint y: 341, endPoint x: 733, endPoint y: 350, distance: 252.2
click at [733, 350] on div "Insertar hoja 1 de 4 Insertar hoja 2 de 4 Insertar hoja 3 de 4 Insertar hoja 4 …" at bounding box center [761, 104] width 1523 height 1743
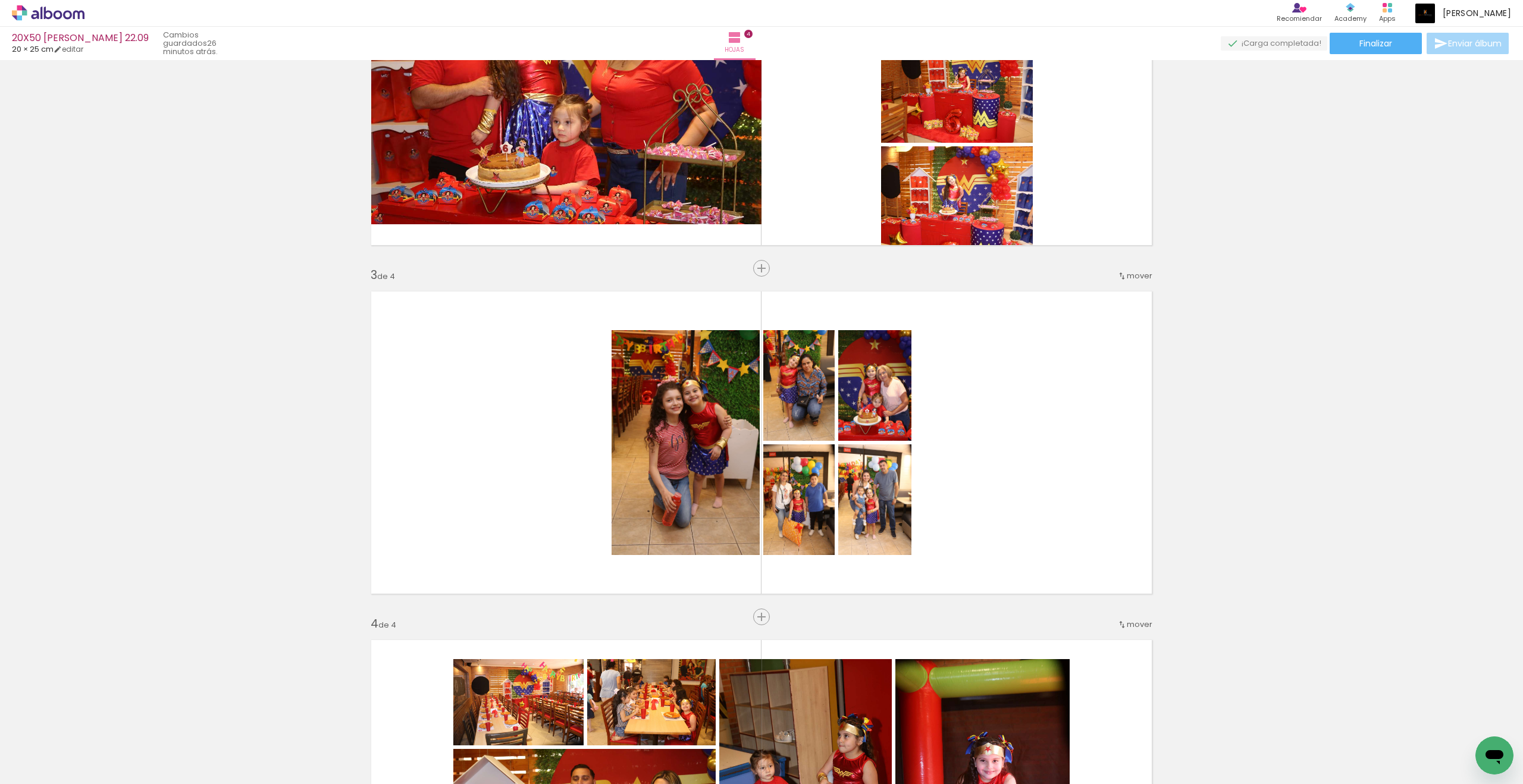
scroll to position [367, 0]
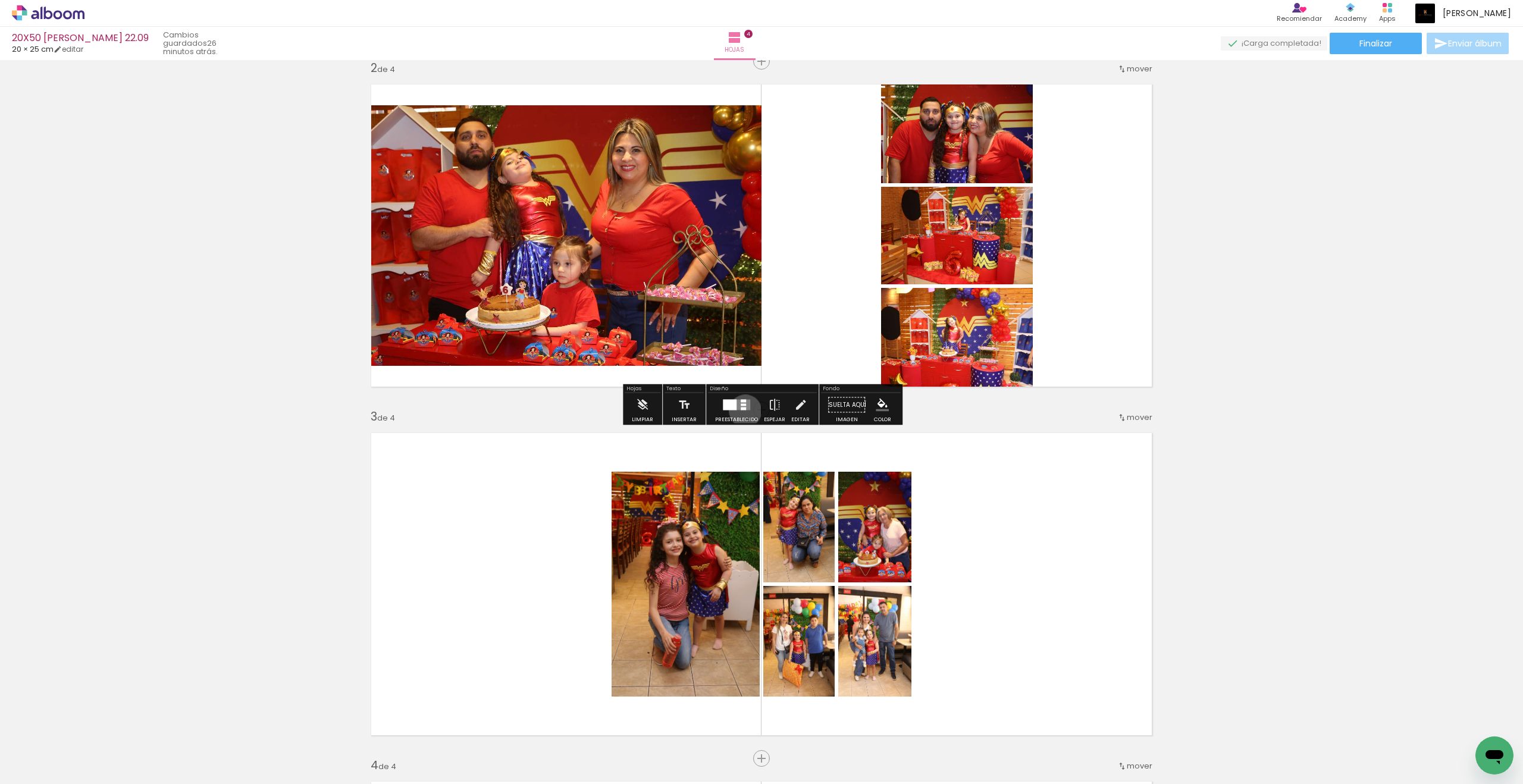
click at [742, 411] on div at bounding box center [737, 405] width 32 height 24
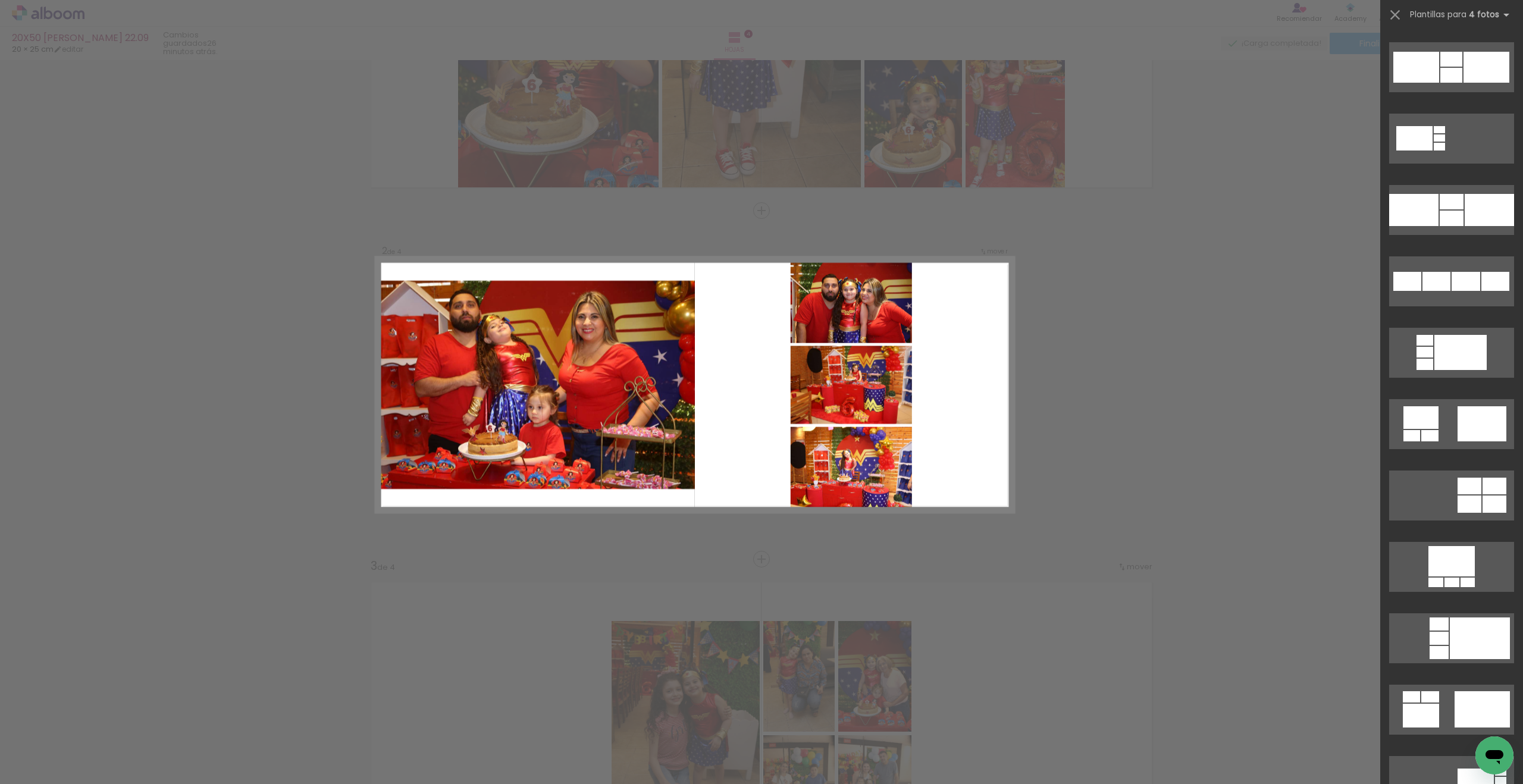
scroll to position [1597, 0]
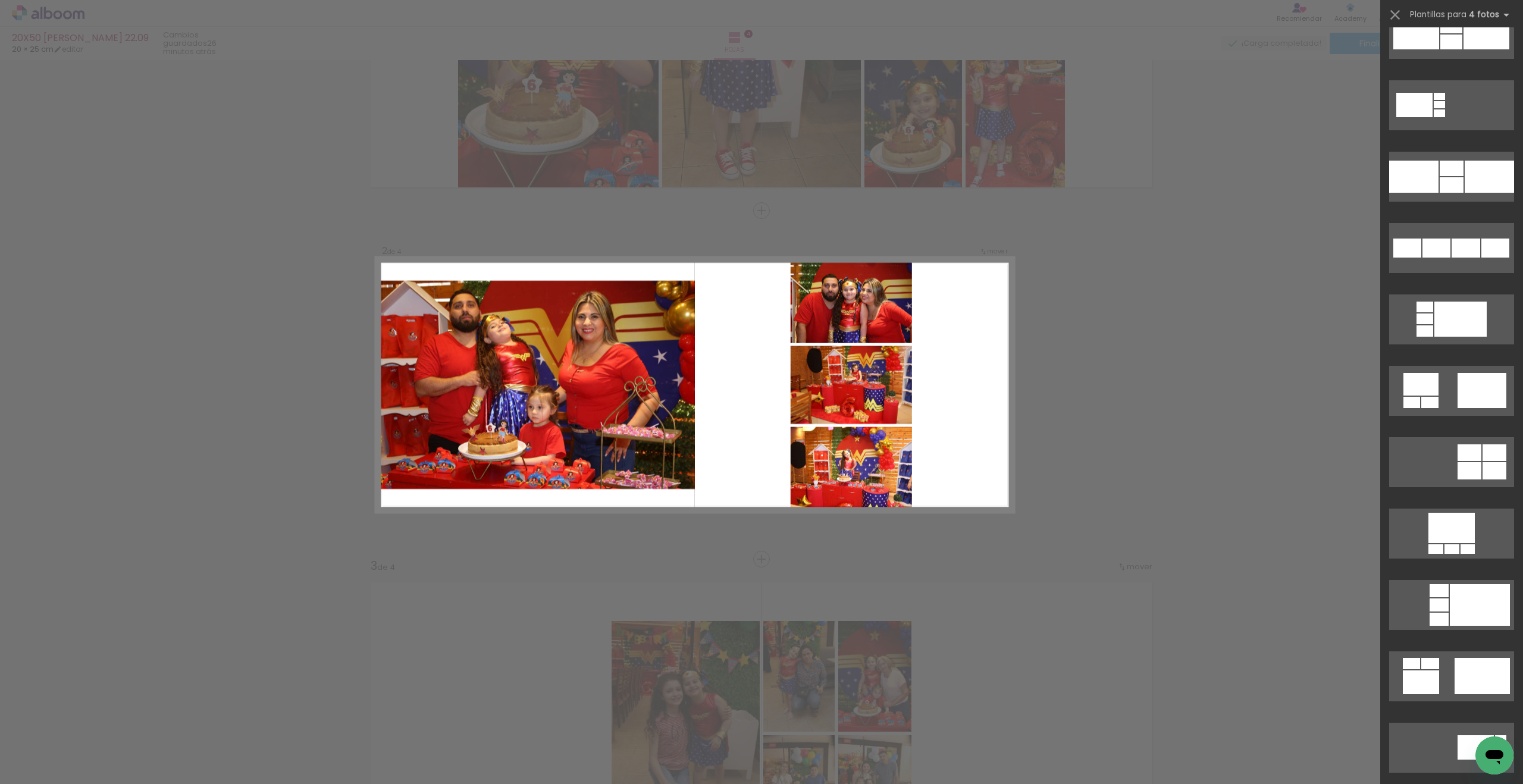
click at [1117, 430] on div "Confirmar Cancelar" at bounding box center [761, 728] width 1523 height 1771
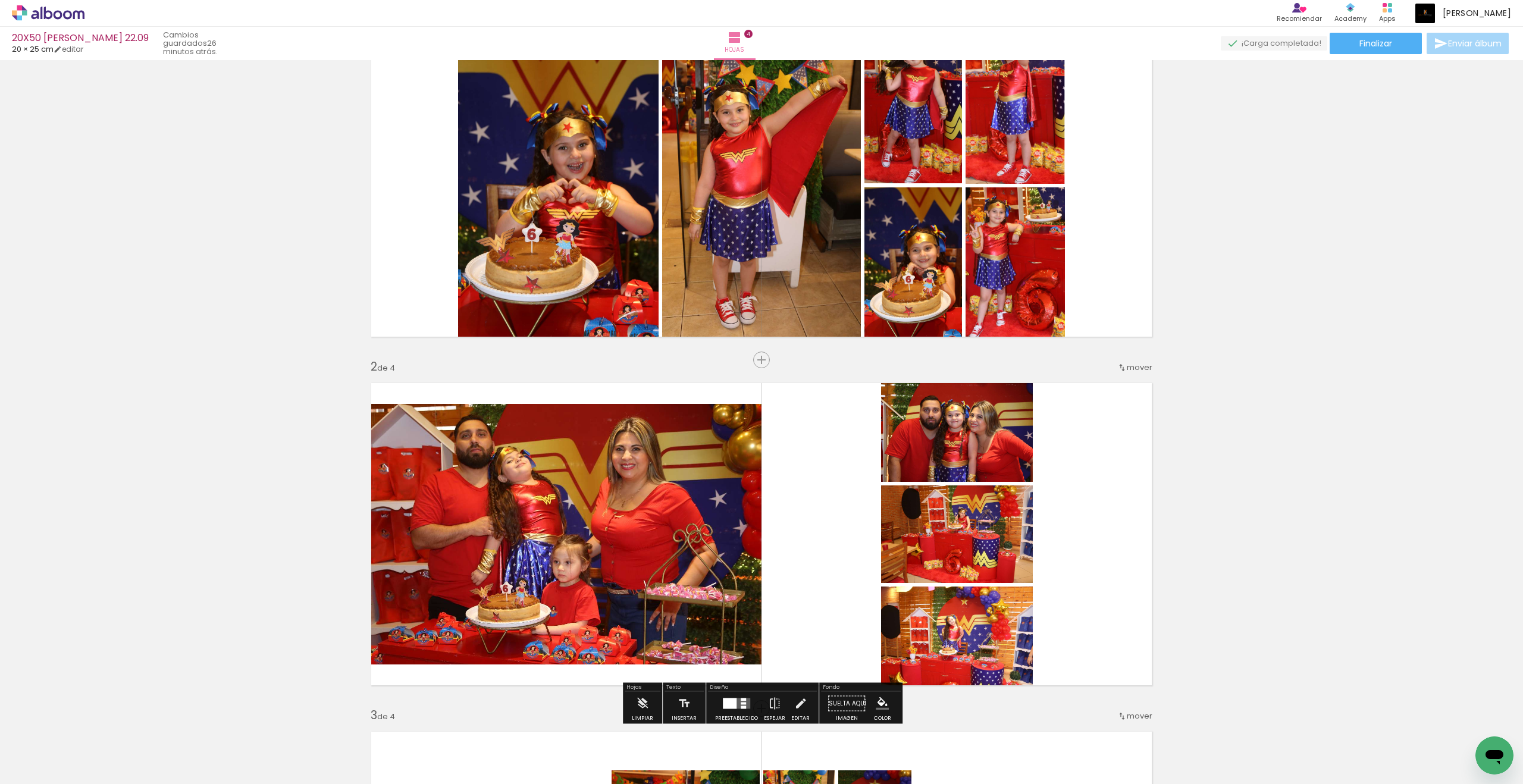
scroll to position [53, 0]
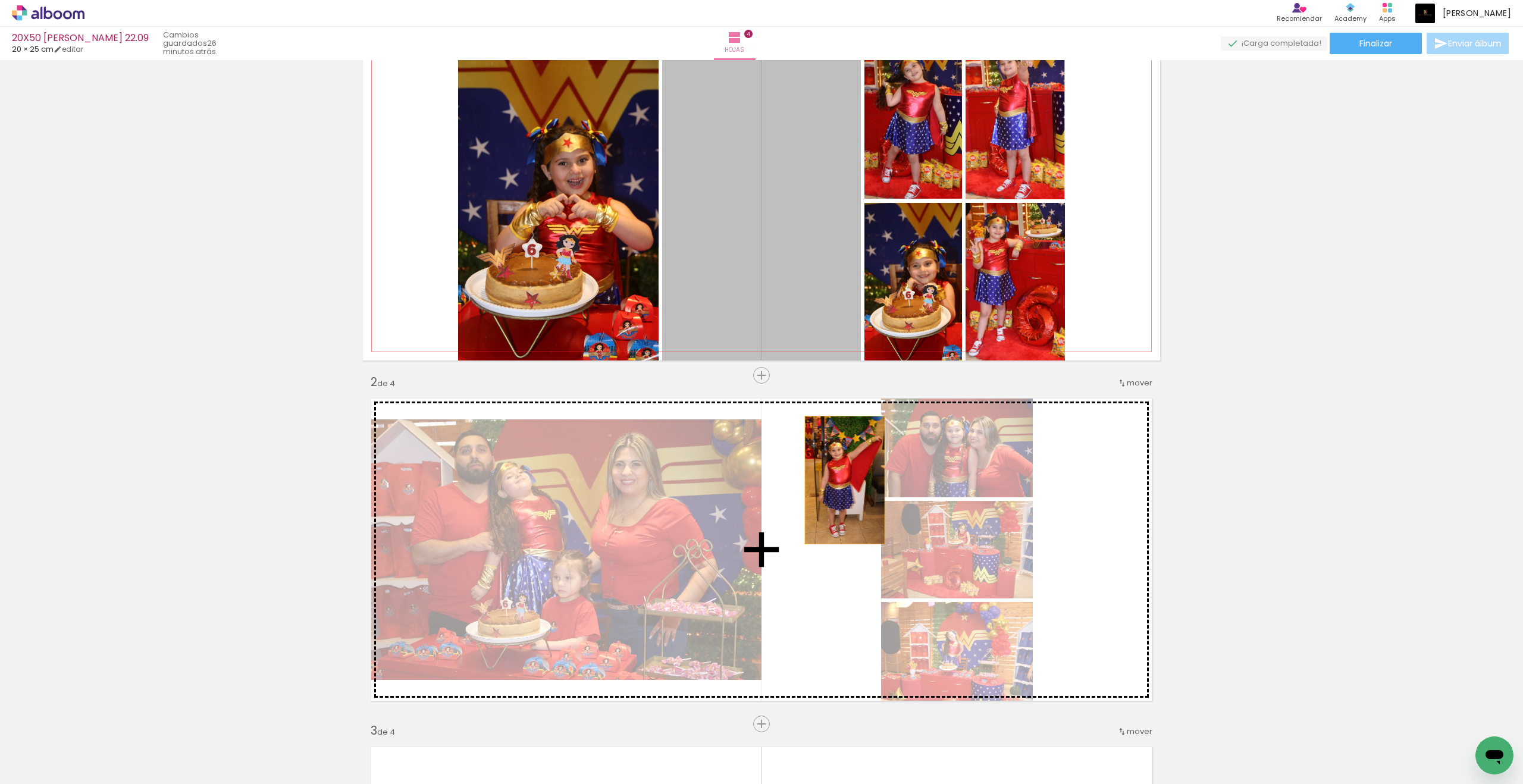
drag, startPoint x: 733, startPoint y: 350, endPoint x: 846, endPoint y: 486, distance: 176.8
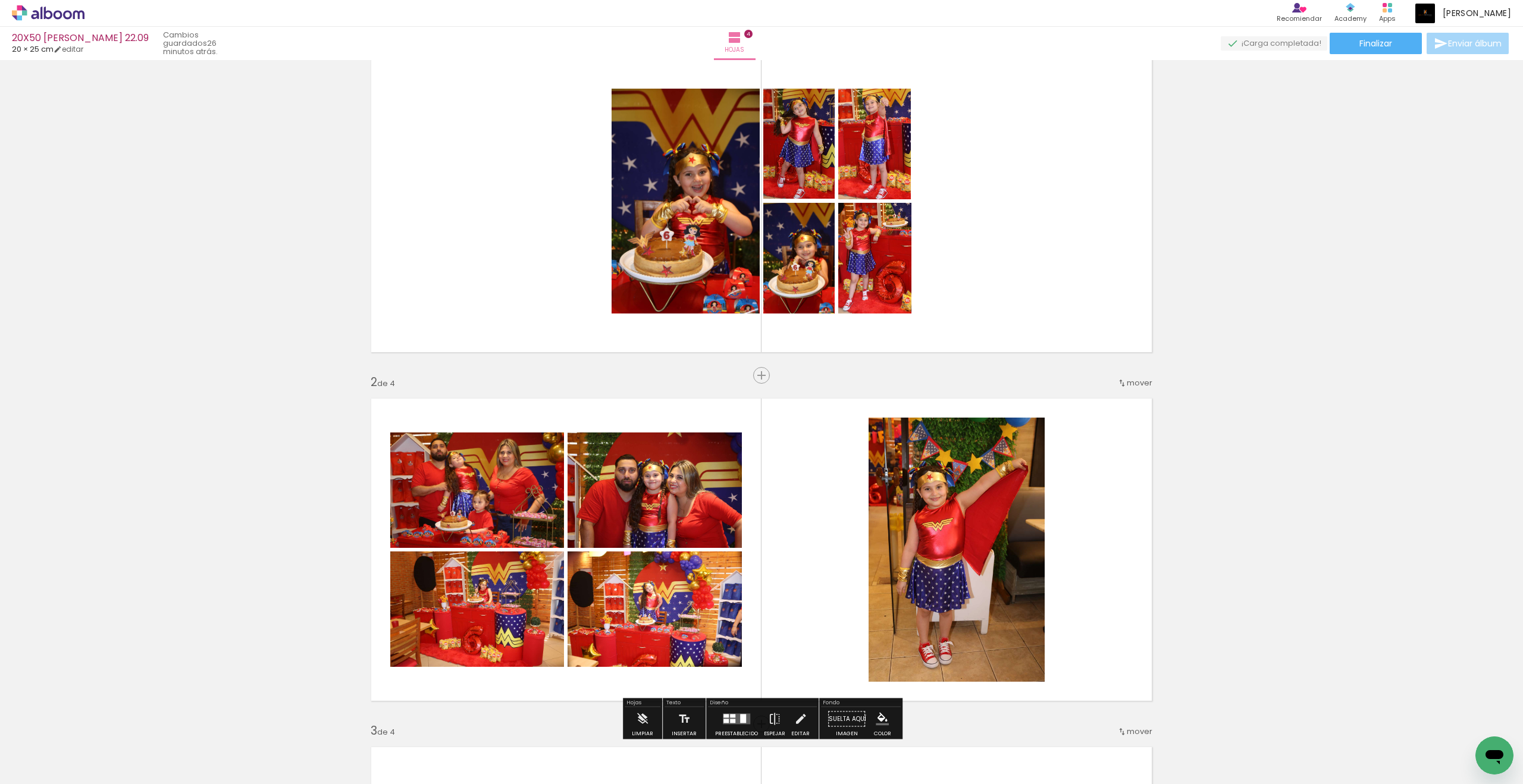
click at [1117, 383] on span "mover" at bounding box center [1140, 383] width 26 height 12
click at [1117, 381] on paper-item "antes de la 1" at bounding box center [1109, 381] width 90 height 19
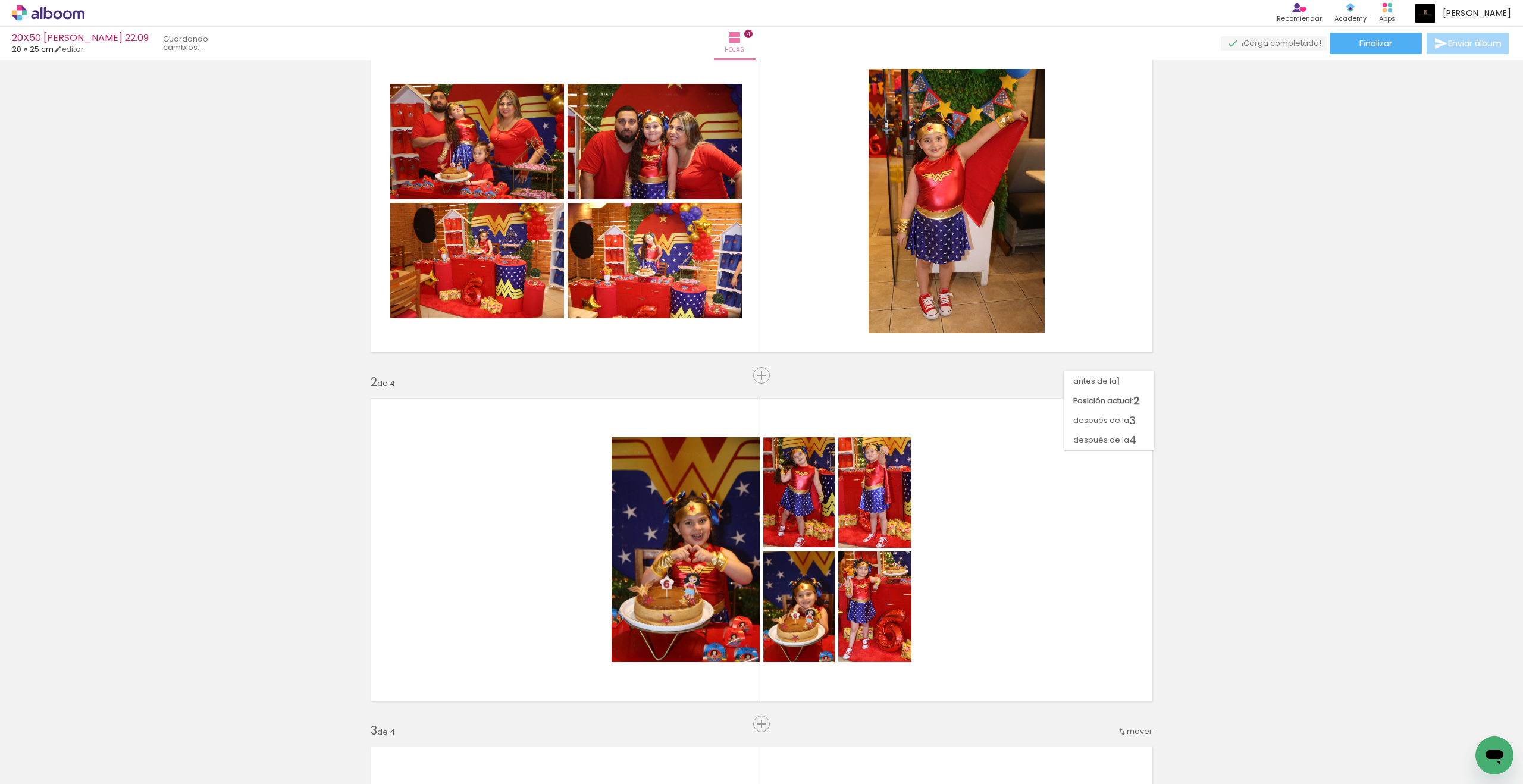
scroll to position [0, 0]
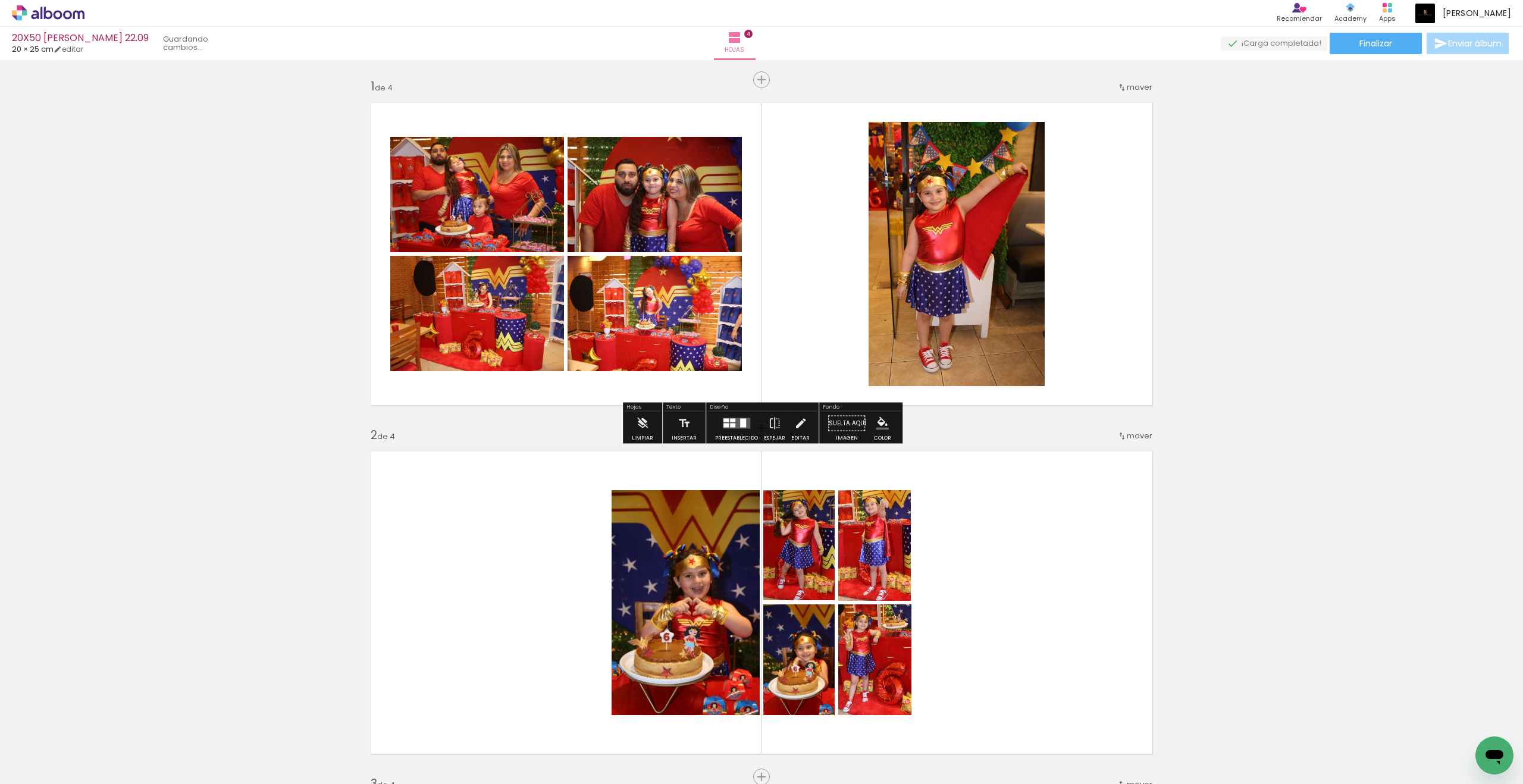
click at [717, 421] on paper-button "Preestablecido" at bounding box center [737, 427] width 49 height 30
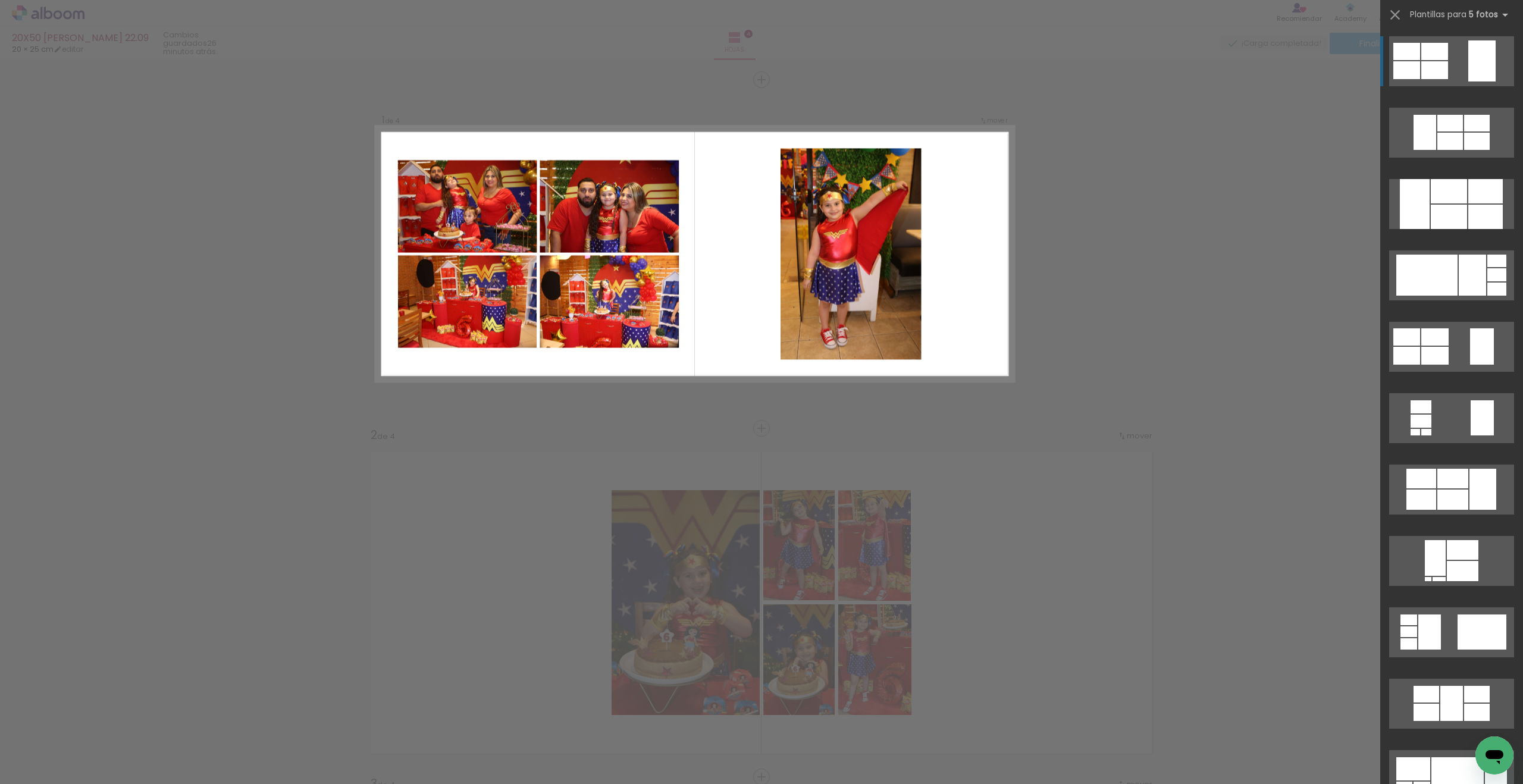
click at [1117, 212] on div at bounding box center [1449, 217] width 36 height 25
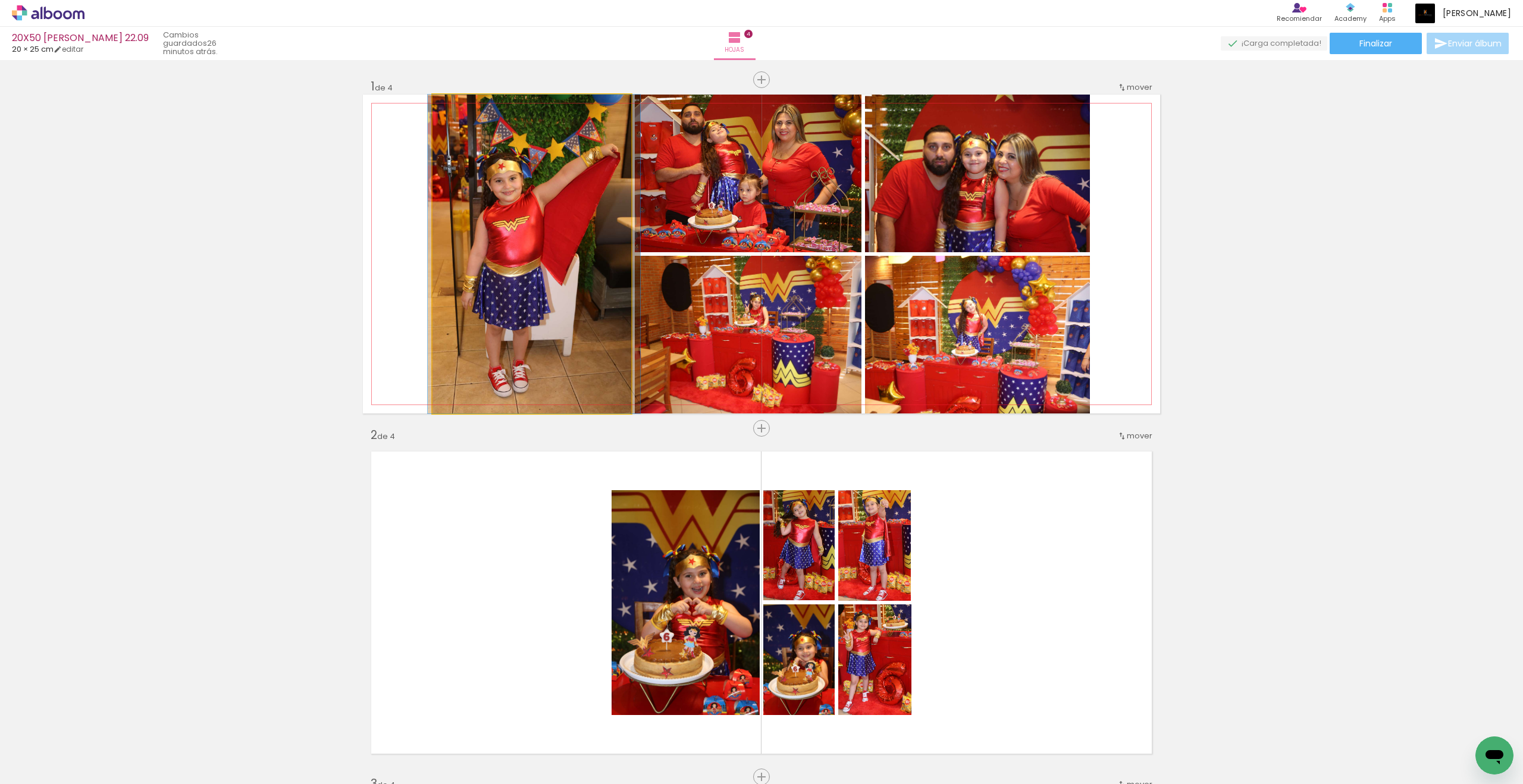
drag, startPoint x: 846, startPoint y: 486, endPoint x: 496, endPoint y: 239, distance: 428.4
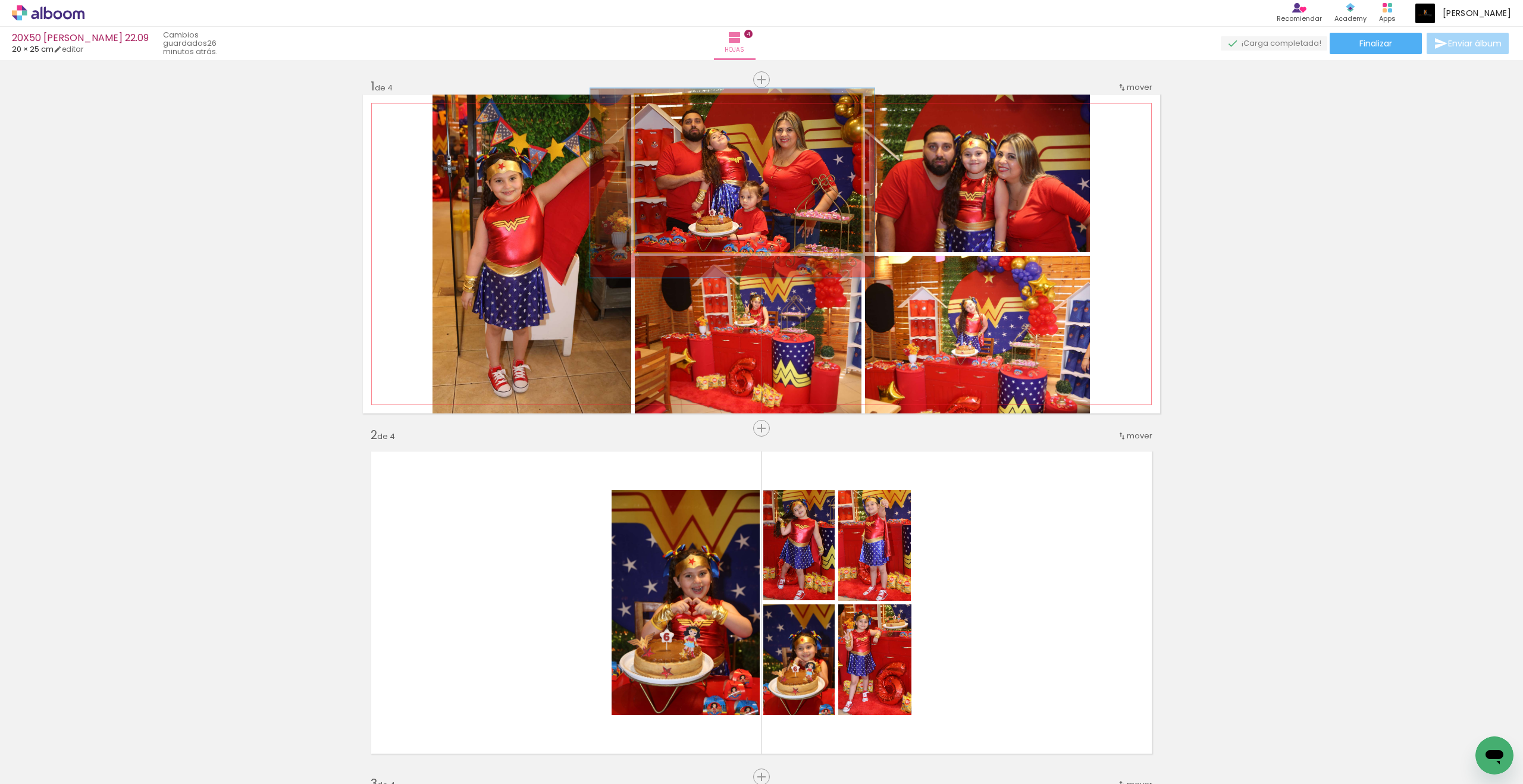
drag, startPoint x: 496, startPoint y: 239, endPoint x: 693, endPoint y: 174, distance: 207.4
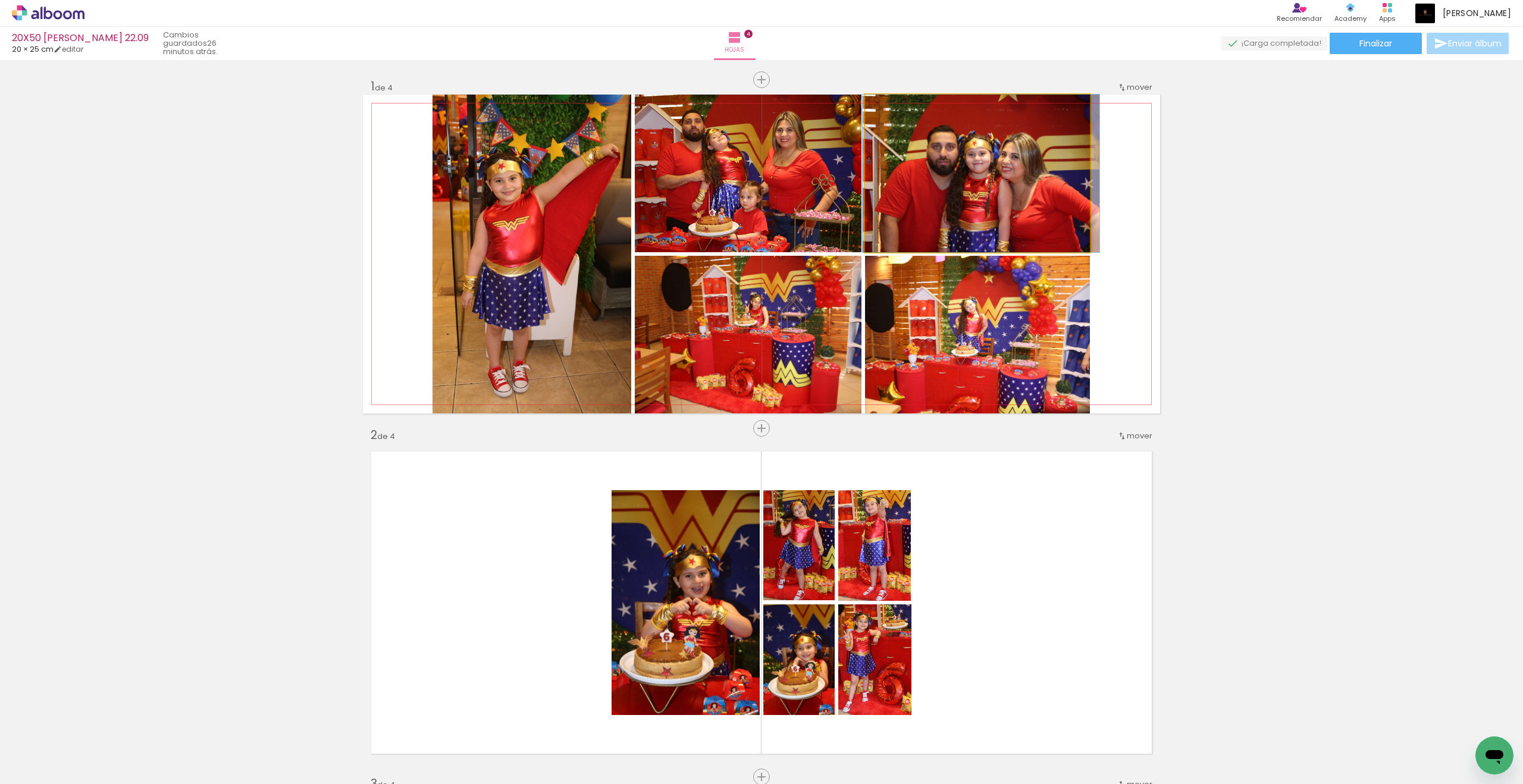
drag, startPoint x: 693, startPoint y: 174, endPoint x: 1017, endPoint y: 163, distance: 324.2
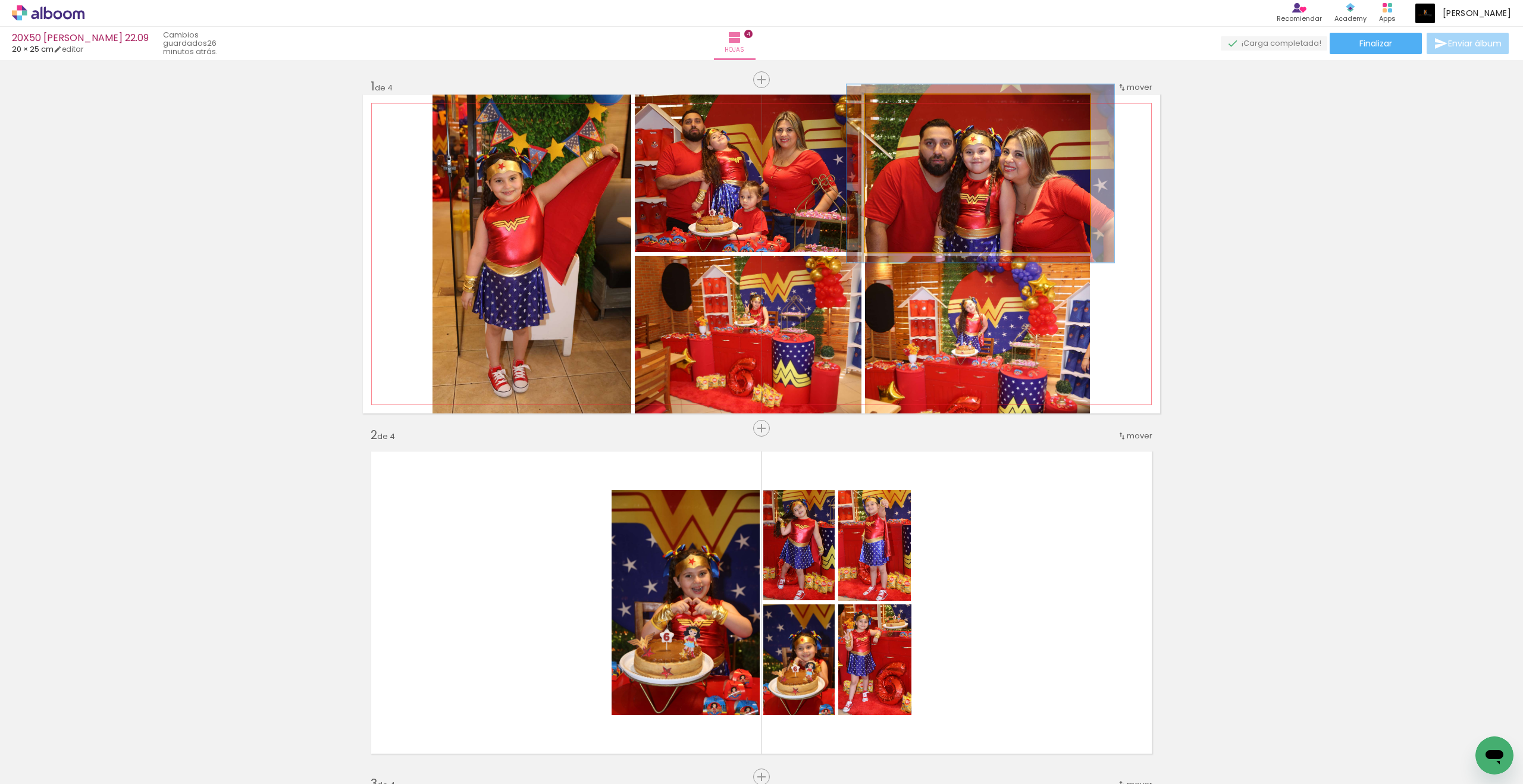
drag, startPoint x: 1017, startPoint y: 163, endPoint x: 899, endPoint y: 108, distance: 130.2
type paper-slider "113"
click at [899, 108] on div at bounding box center [898, 107] width 11 height 11
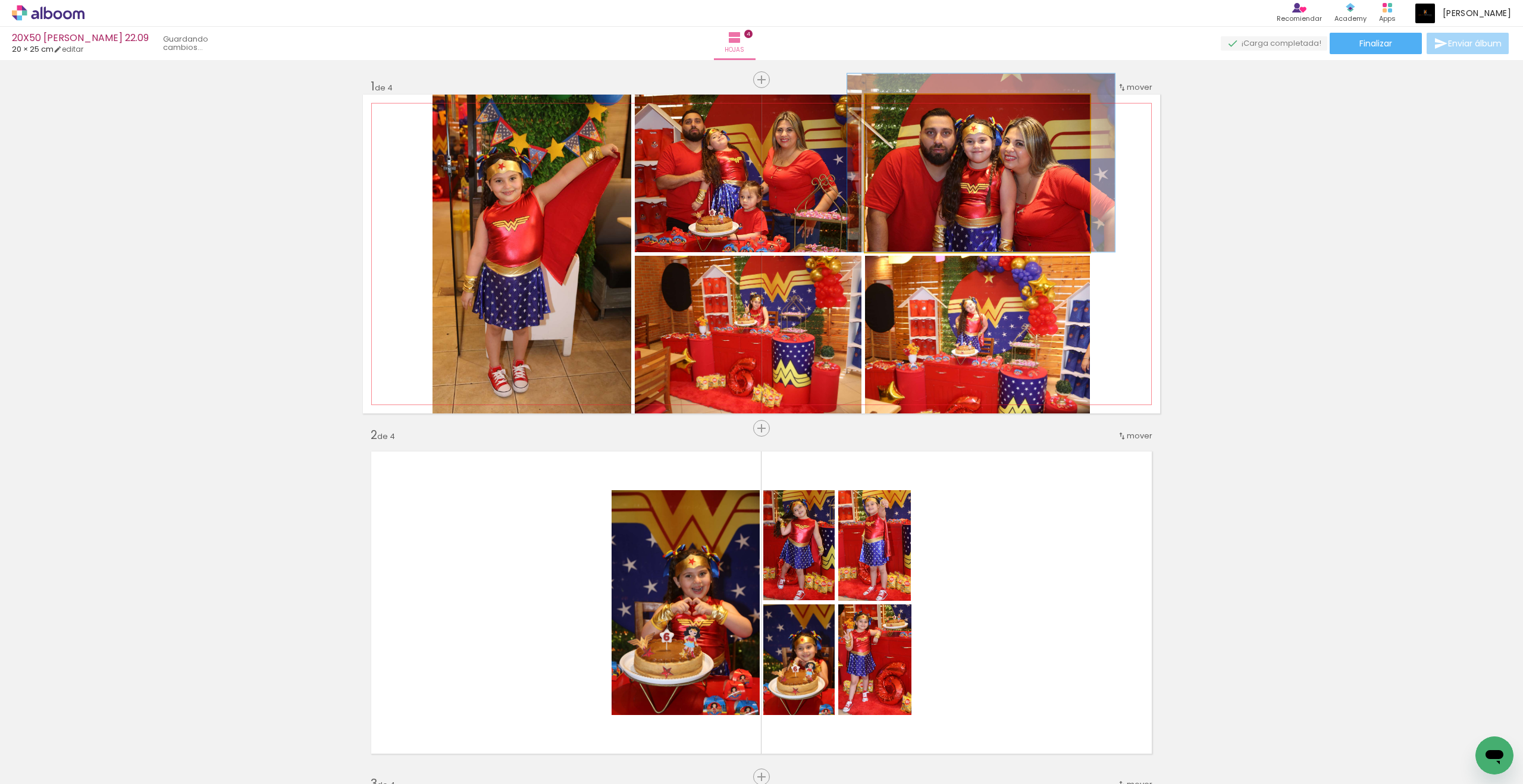
drag, startPoint x: 899, startPoint y: 108, endPoint x: 972, endPoint y: 144, distance: 81.4
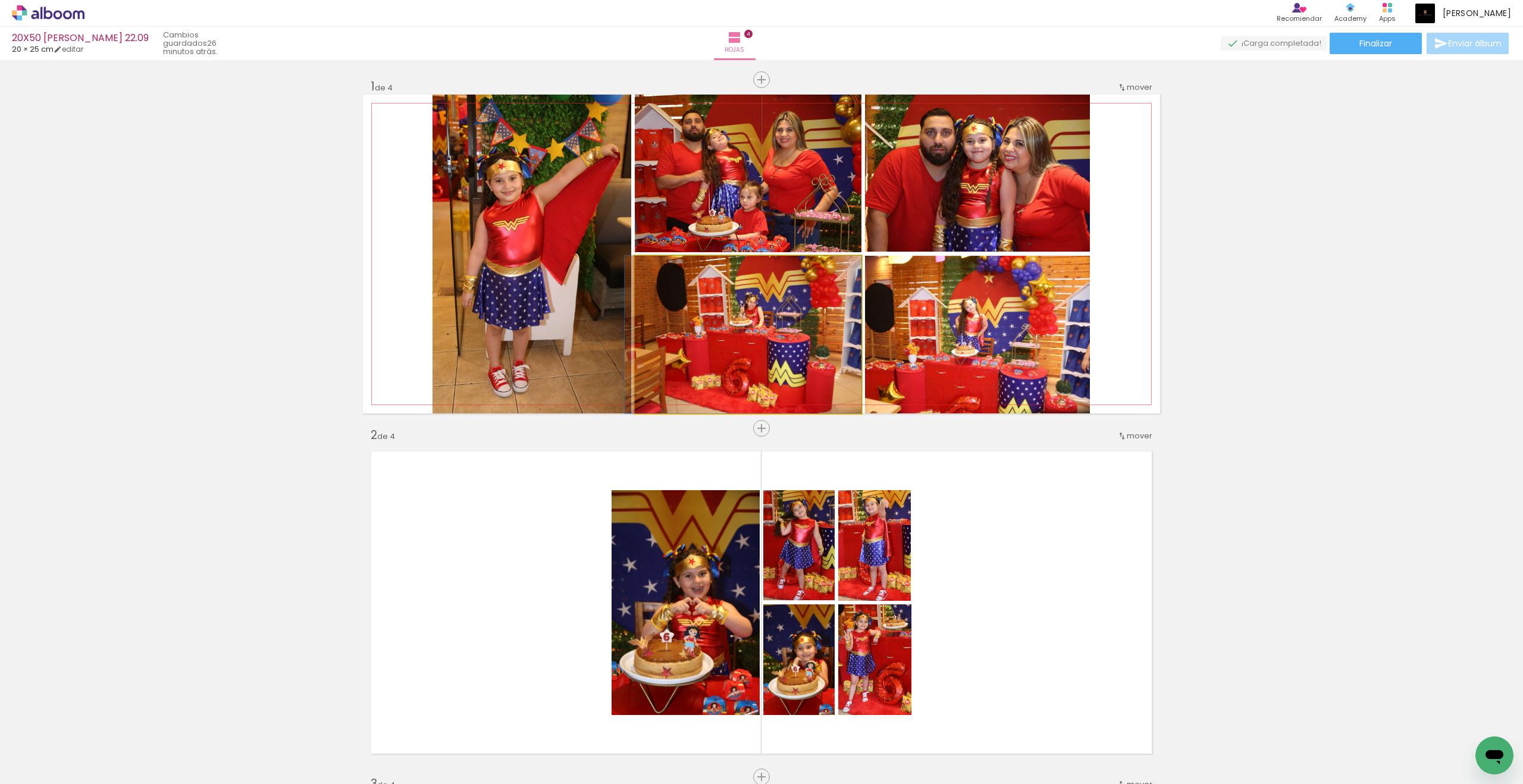
drag, startPoint x: 972, startPoint y: 144, endPoint x: 755, endPoint y: 329, distance: 285.2
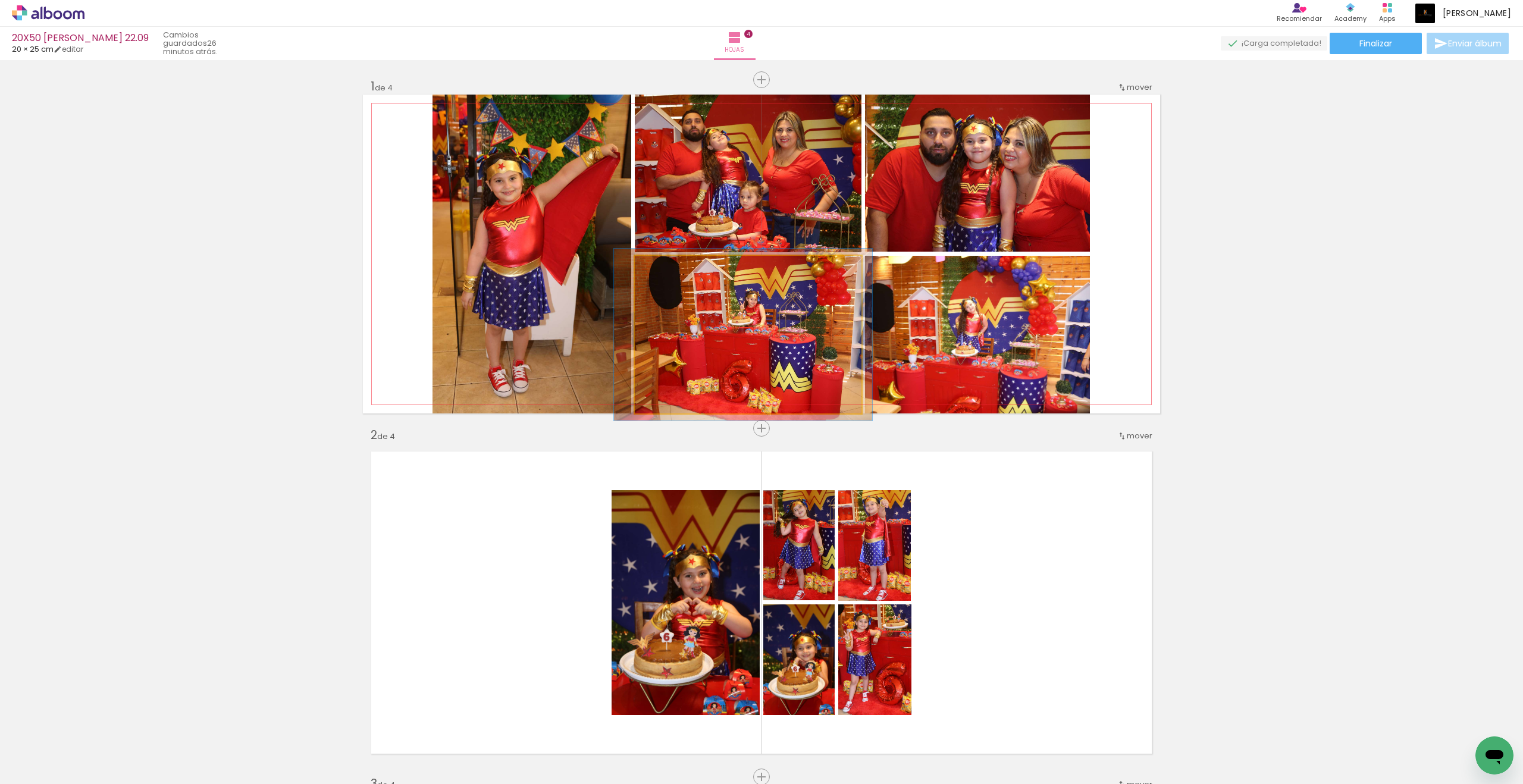
drag, startPoint x: 755, startPoint y: 329, endPoint x: 672, endPoint y: 271, distance: 101.3
type paper-slider "109"
click at [672, 271] on div at bounding box center [666, 268] width 19 height 19
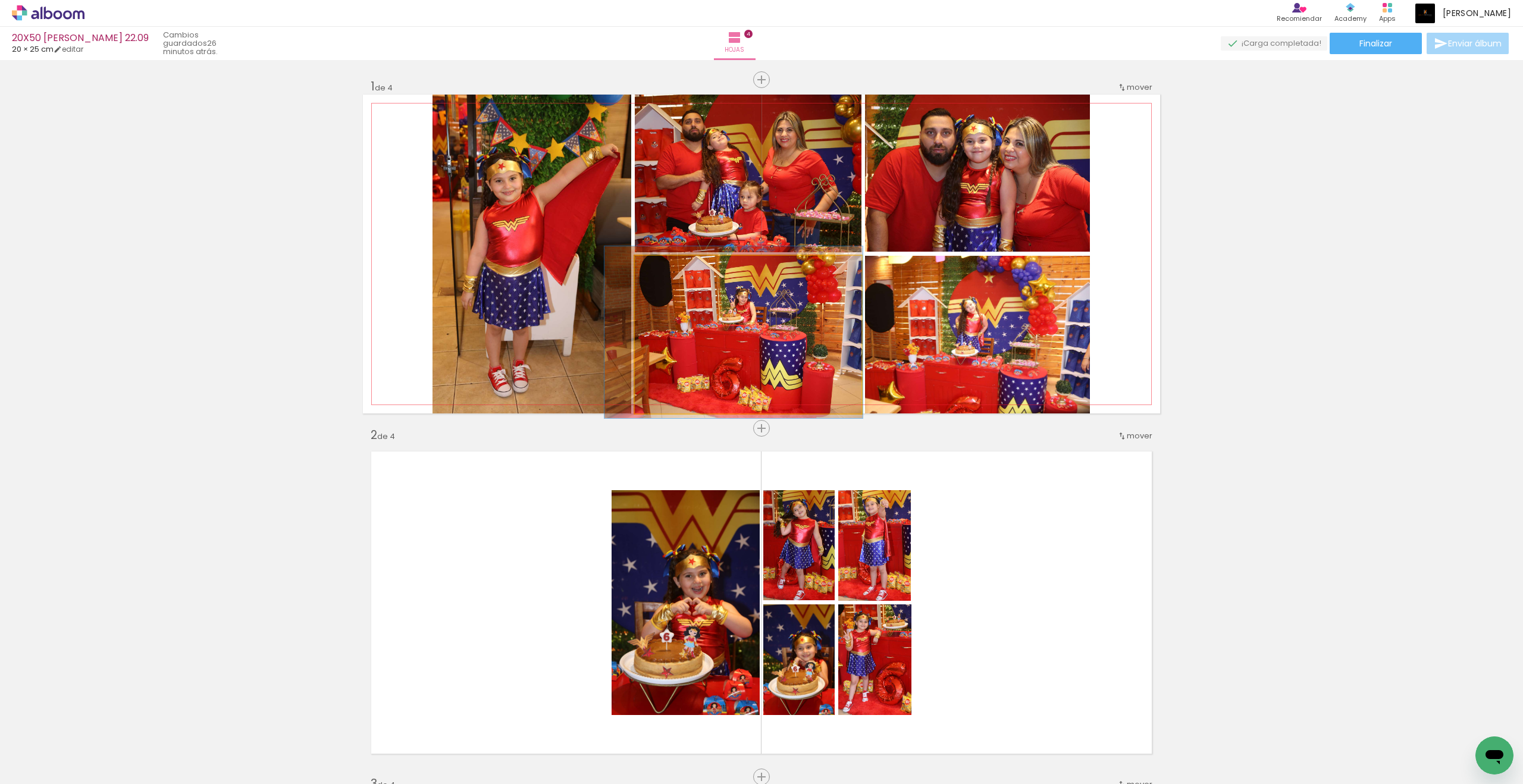
drag, startPoint x: 672, startPoint y: 271, endPoint x: 759, endPoint y: 342, distance: 112.3
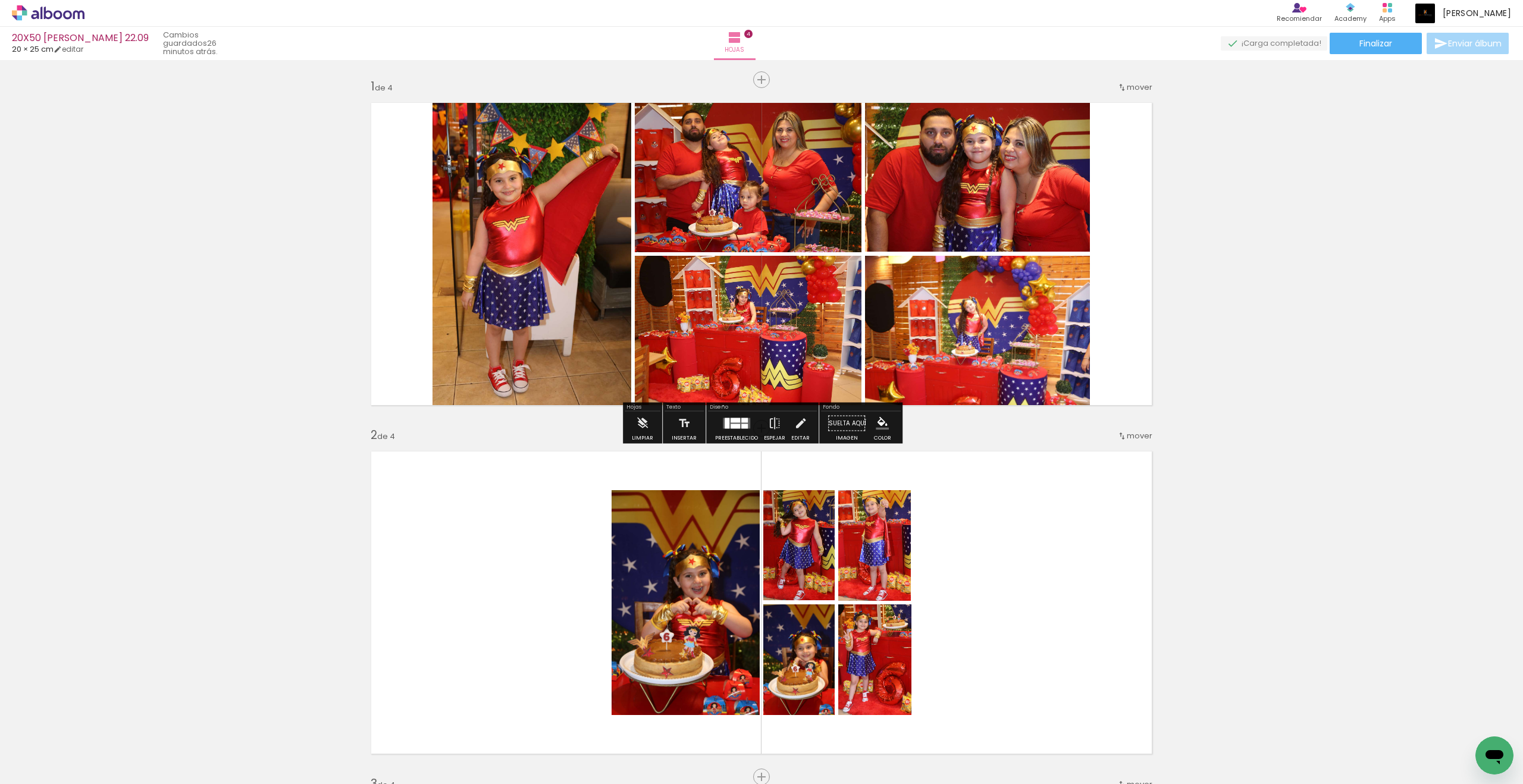
scroll to position [5, 0]
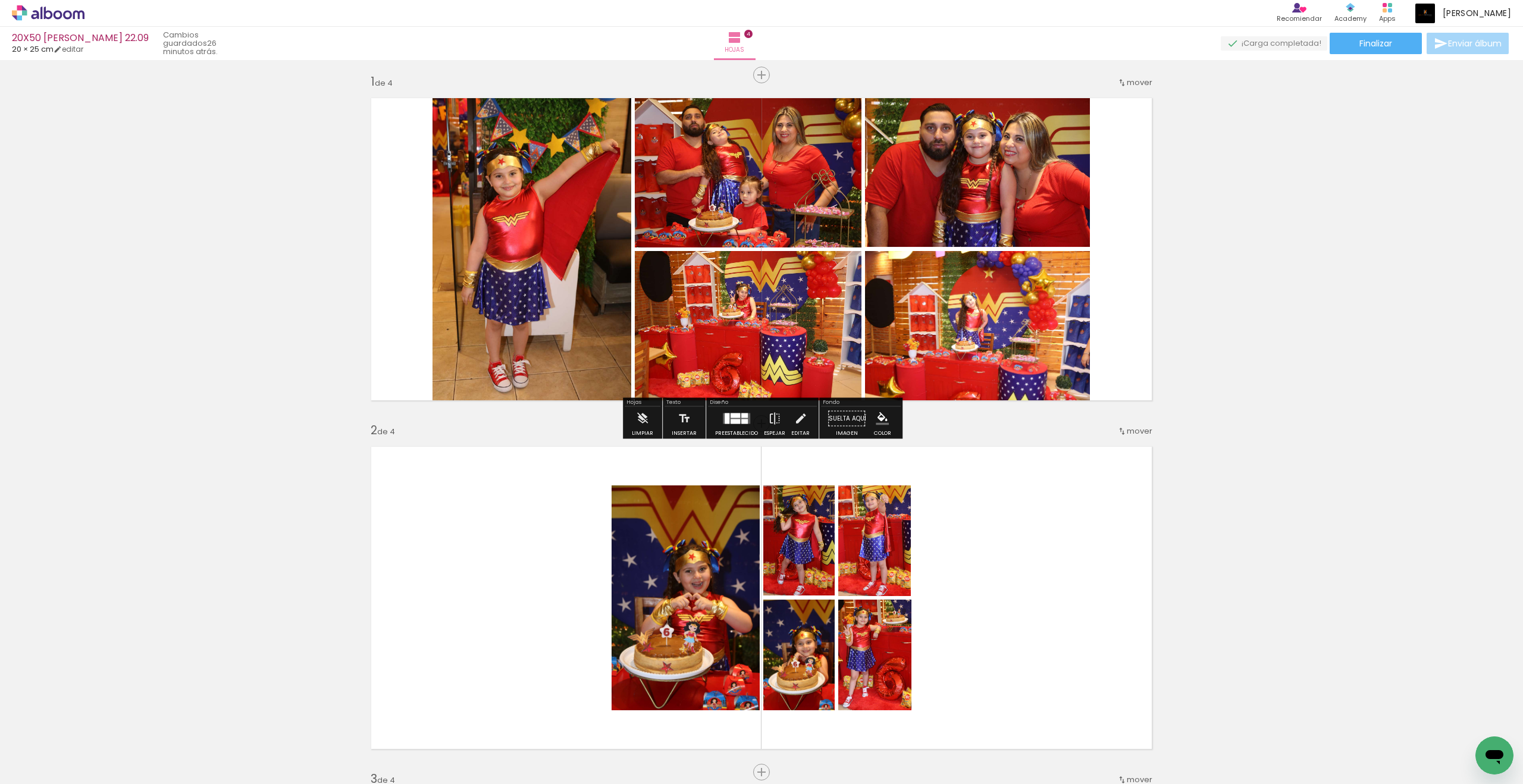
click at [894, 261] on quentale-photo at bounding box center [977, 330] width 225 height 157
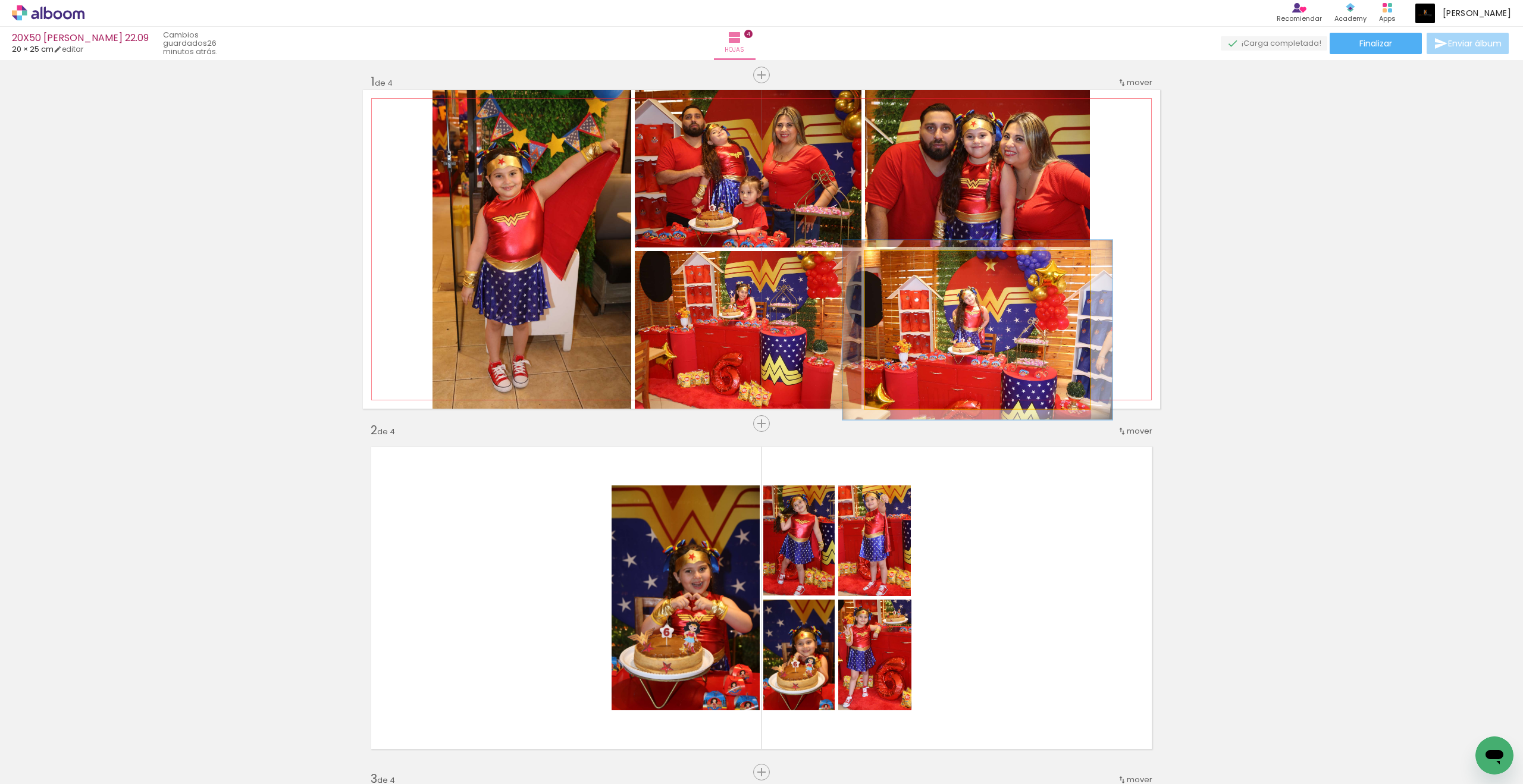
drag, startPoint x: 759, startPoint y: 342, endPoint x: 899, endPoint y: 262, distance: 161.2
type paper-slider "114"
click at [899, 262] on div at bounding box center [899, 263] width 11 height 11
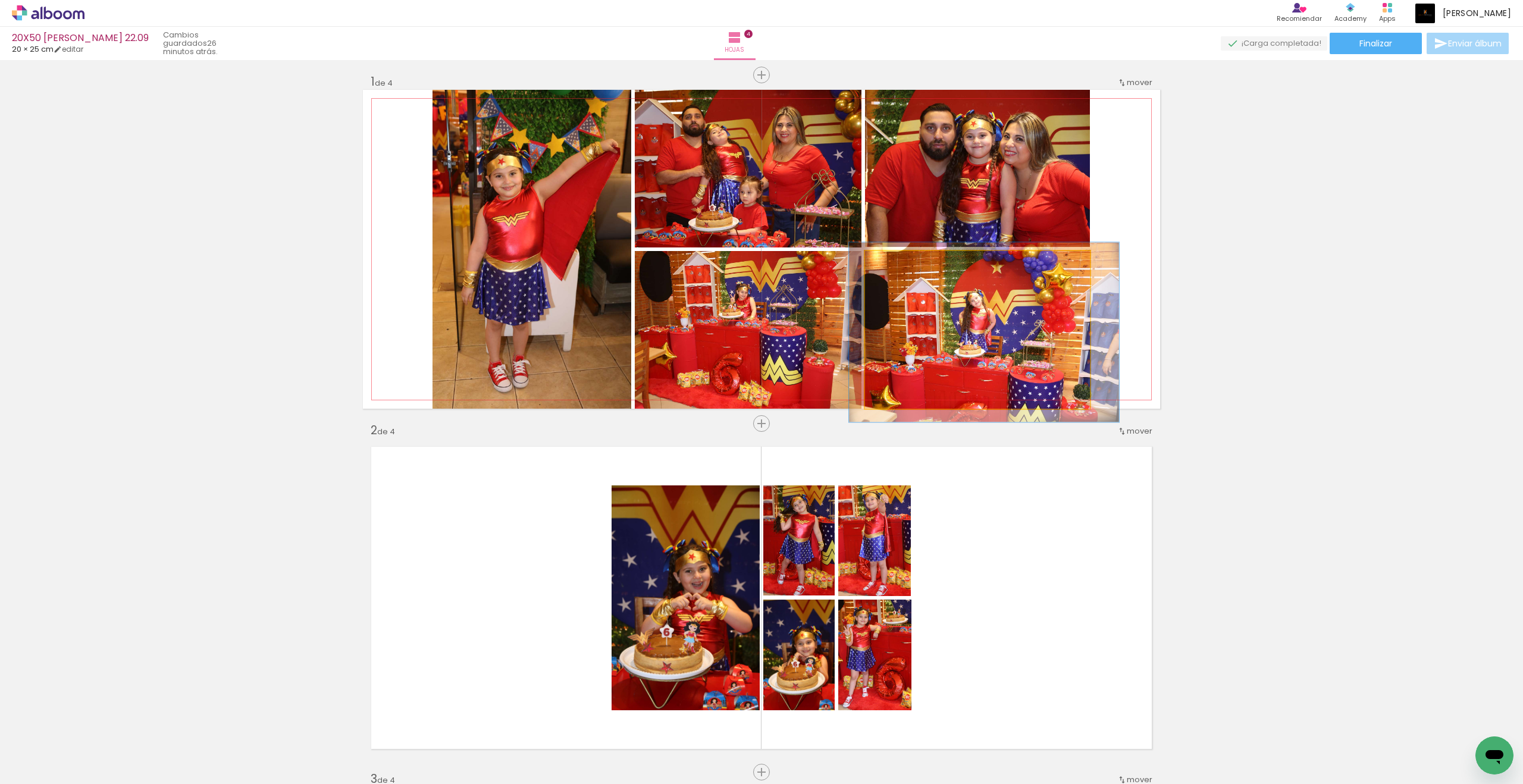
drag, startPoint x: 899, startPoint y: 262, endPoint x: 994, endPoint y: 361, distance: 137.2
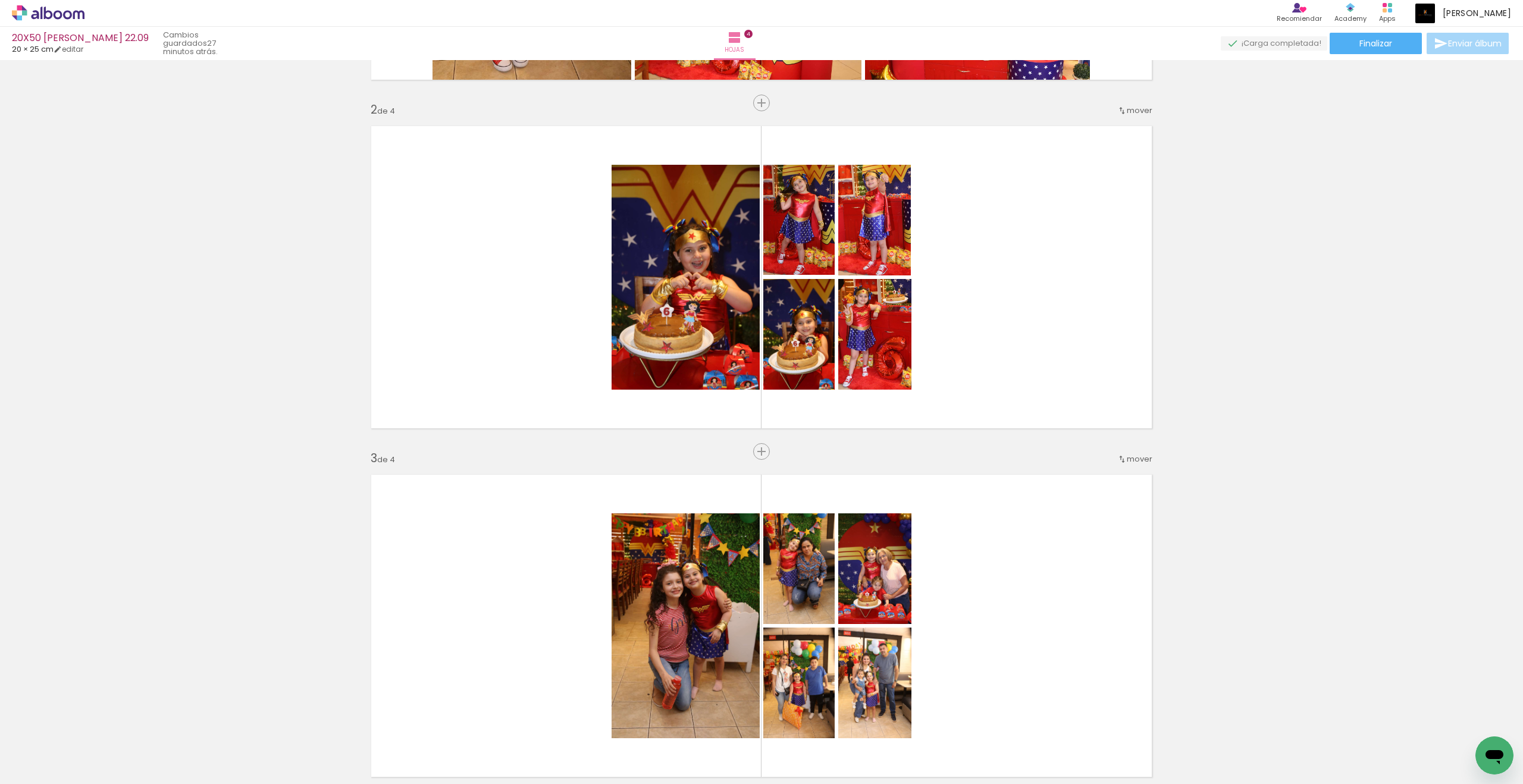
scroll to position [330, 0]
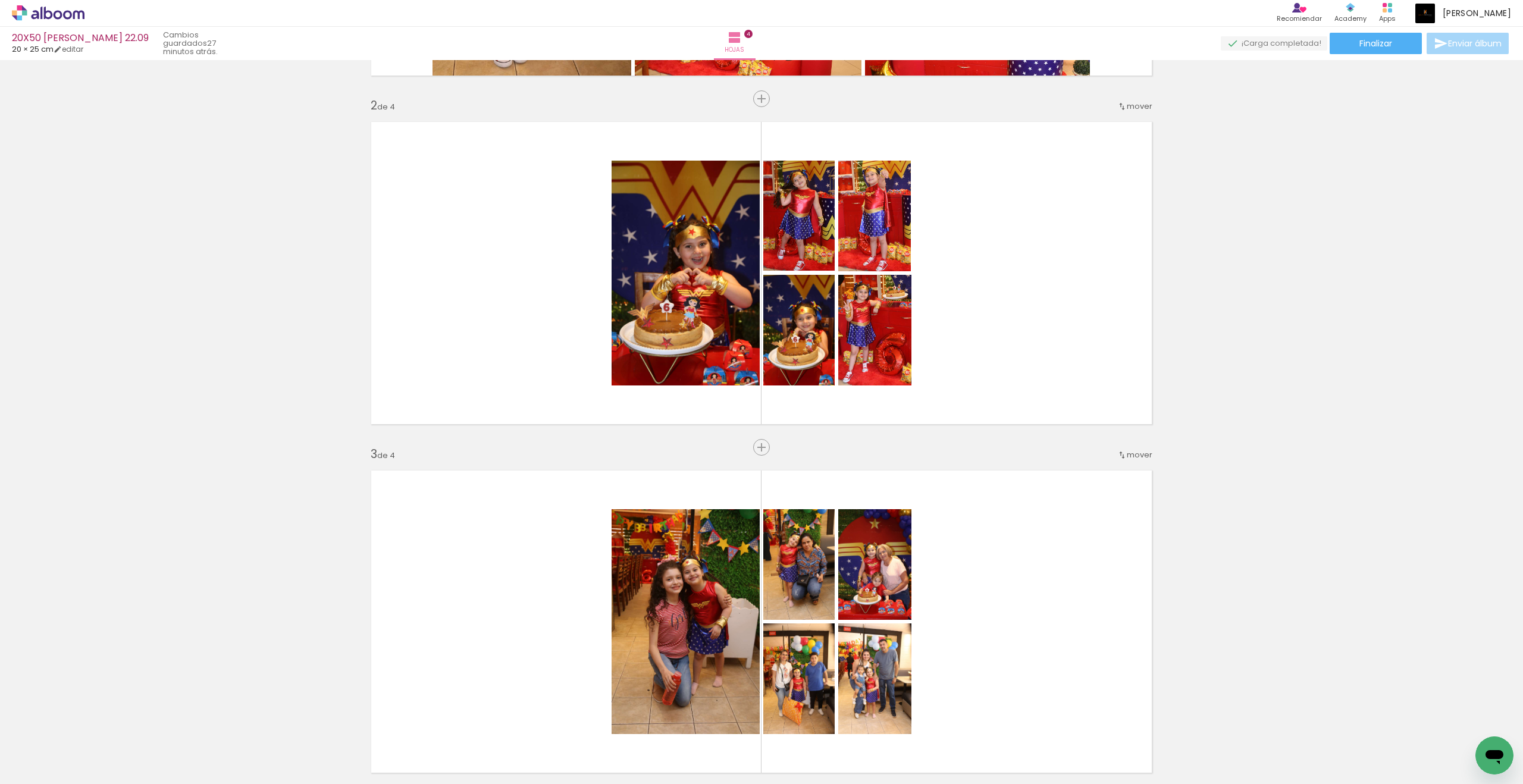
click at [836, 408] on quentale-layouter at bounding box center [761, 273] width 797 height 319
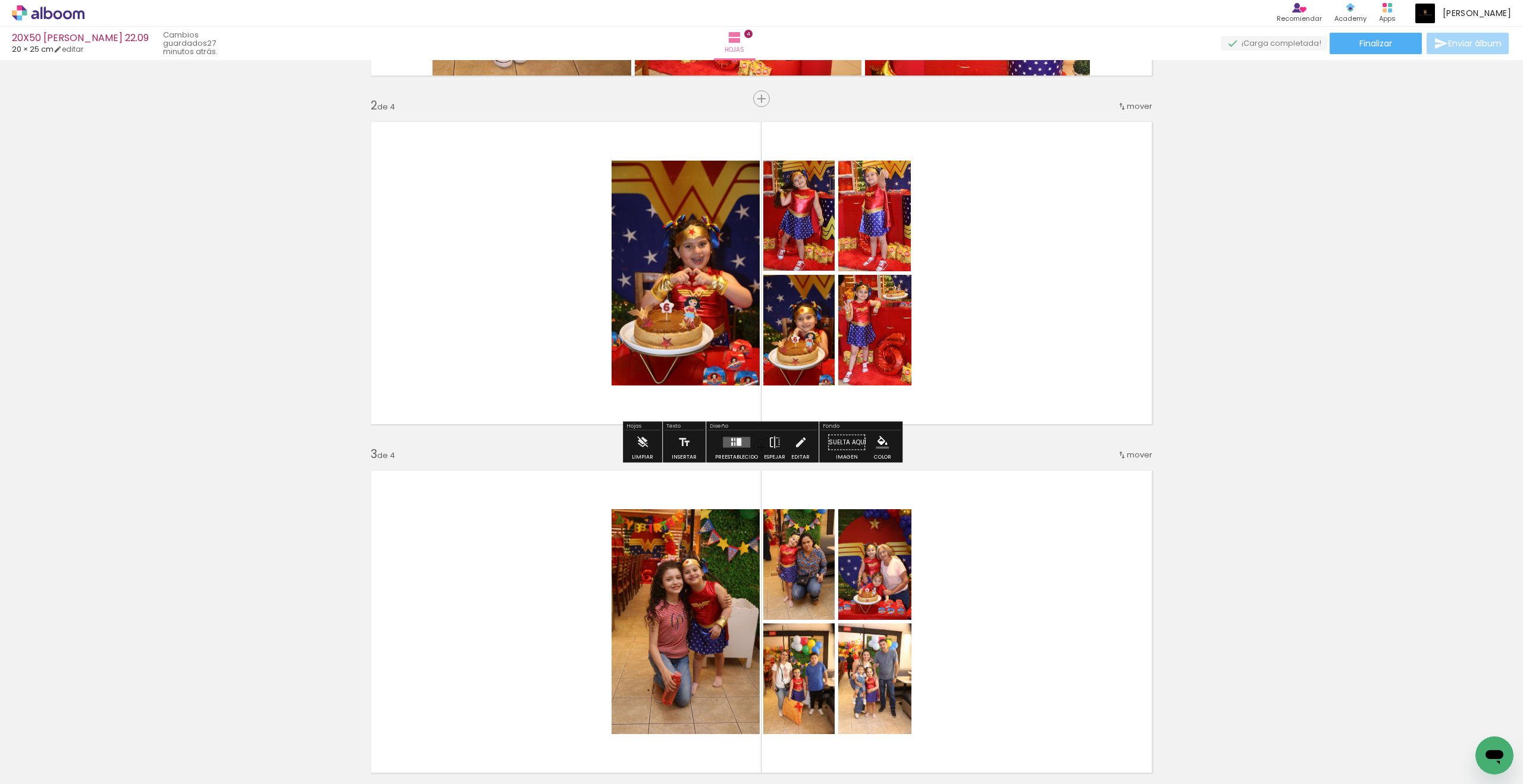
click at [723, 439] on quentale-layouter at bounding box center [737, 442] width 27 height 11
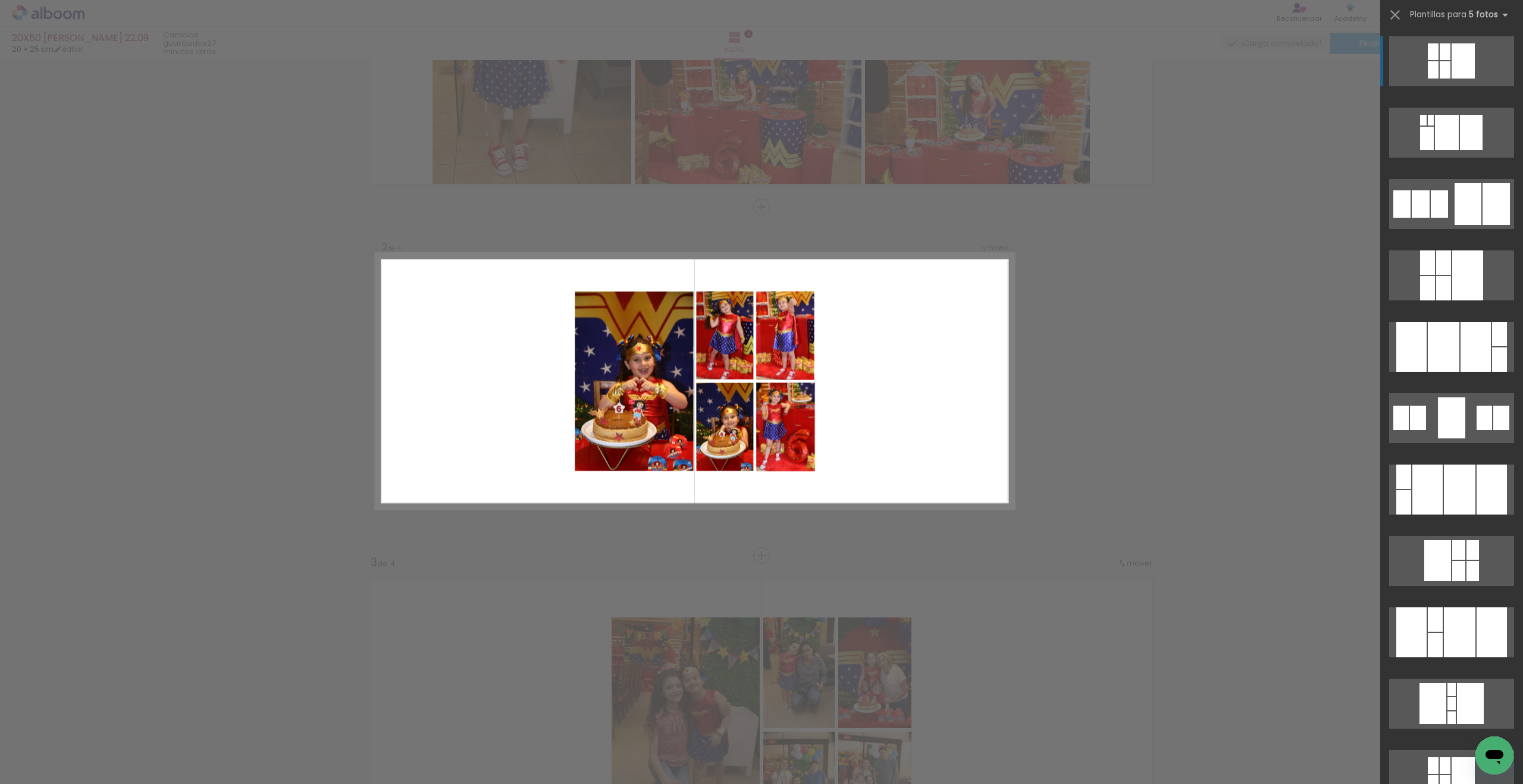
scroll to position [217, 0]
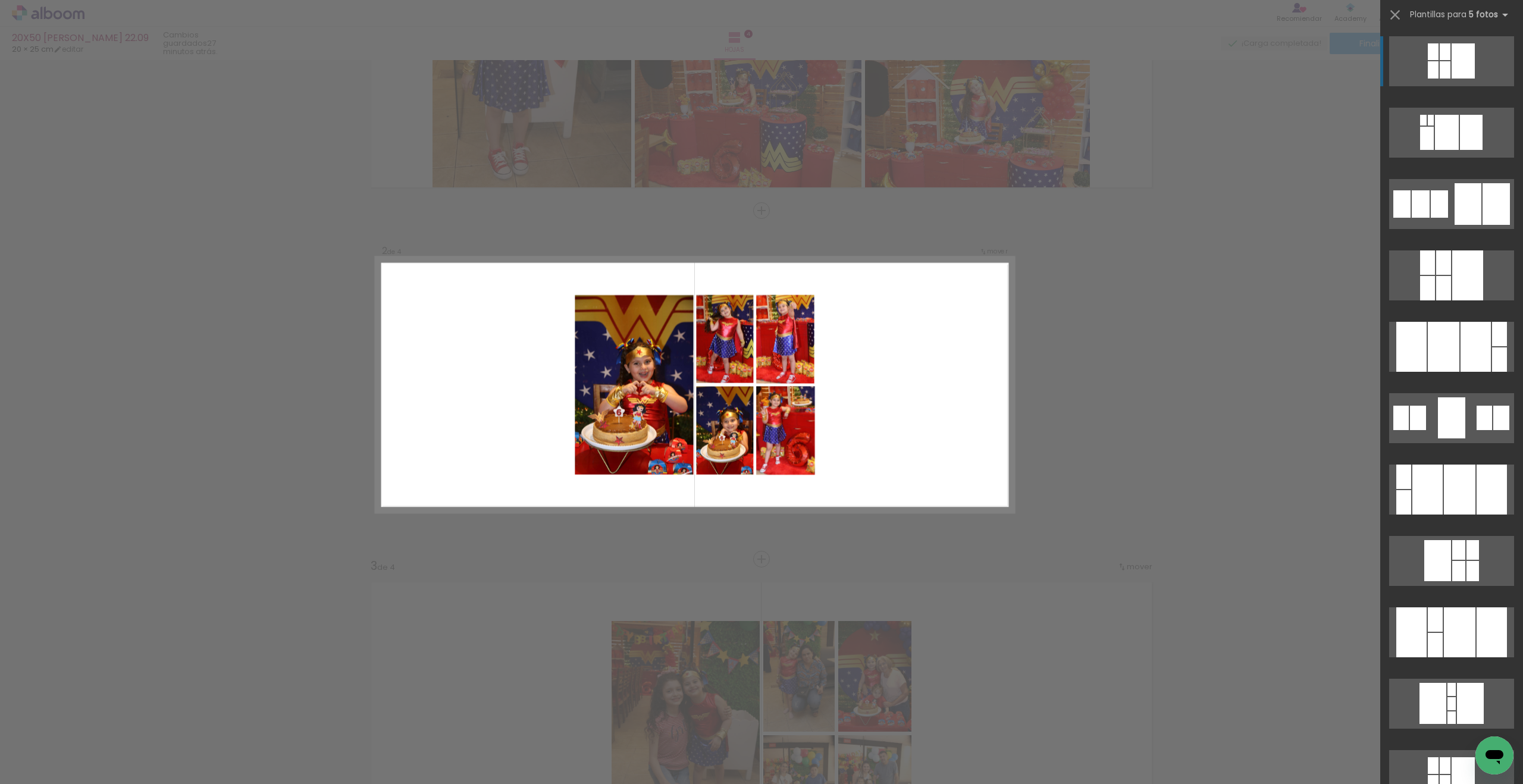
click at [1117, 627] on quentale-layouter at bounding box center [1452, 632] width 125 height 50
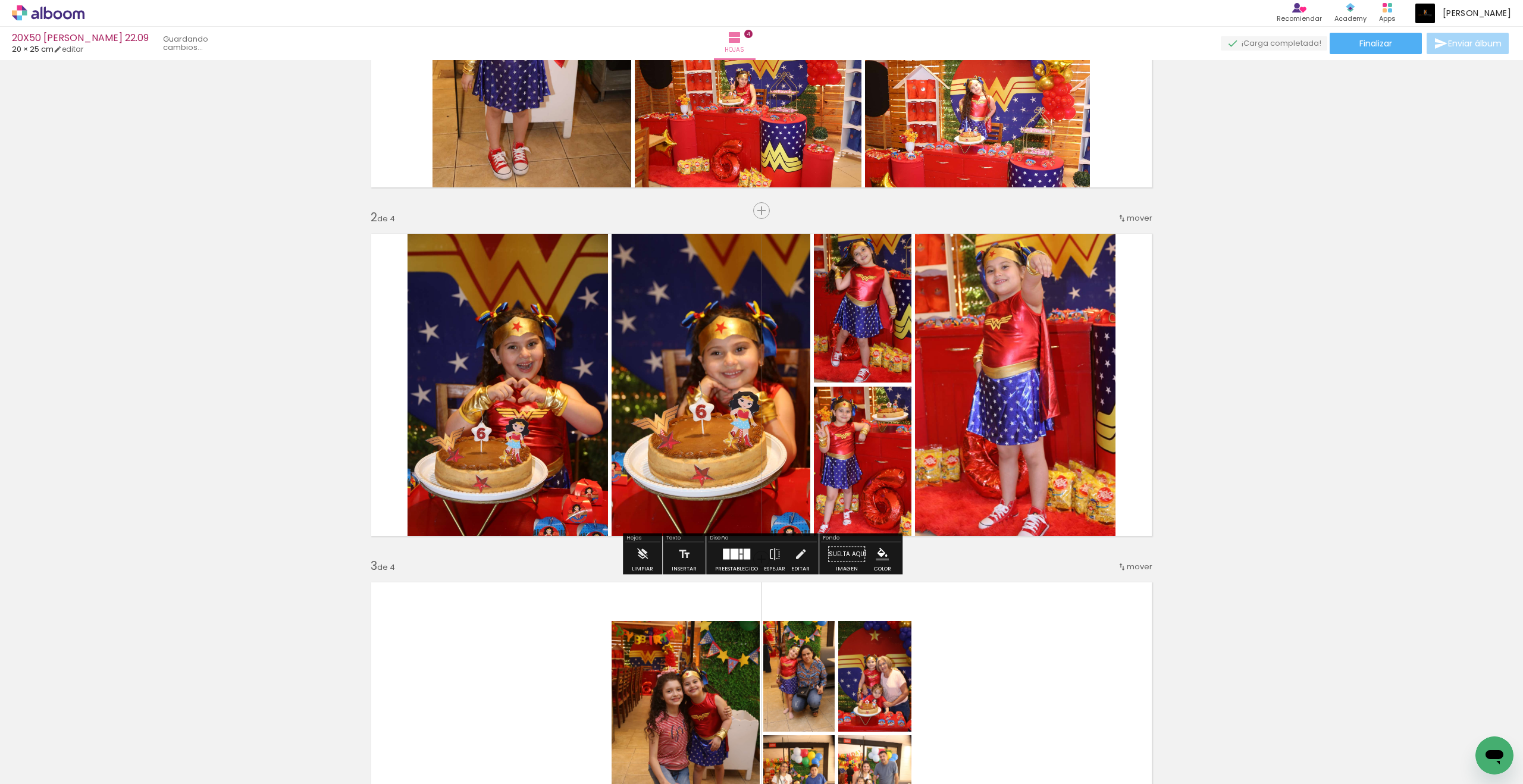
click at [1117, 627] on quentale-workspace at bounding box center [761, 392] width 1523 height 784
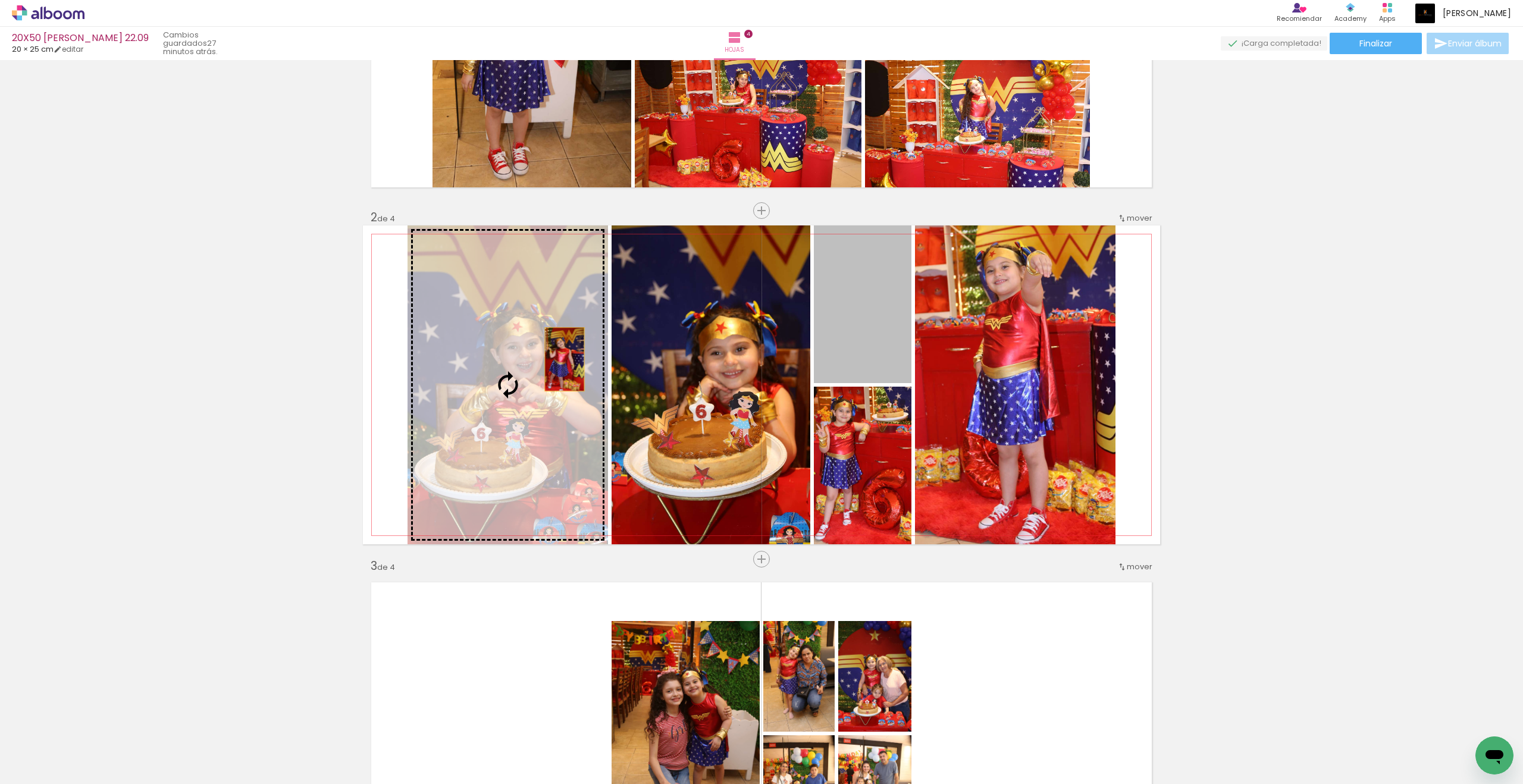
drag, startPoint x: 994, startPoint y: 361, endPoint x: 565, endPoint y: 359, distance: 429.0
click at [0, 0] on slot at bounding box center [0, 0] width 0 height 0
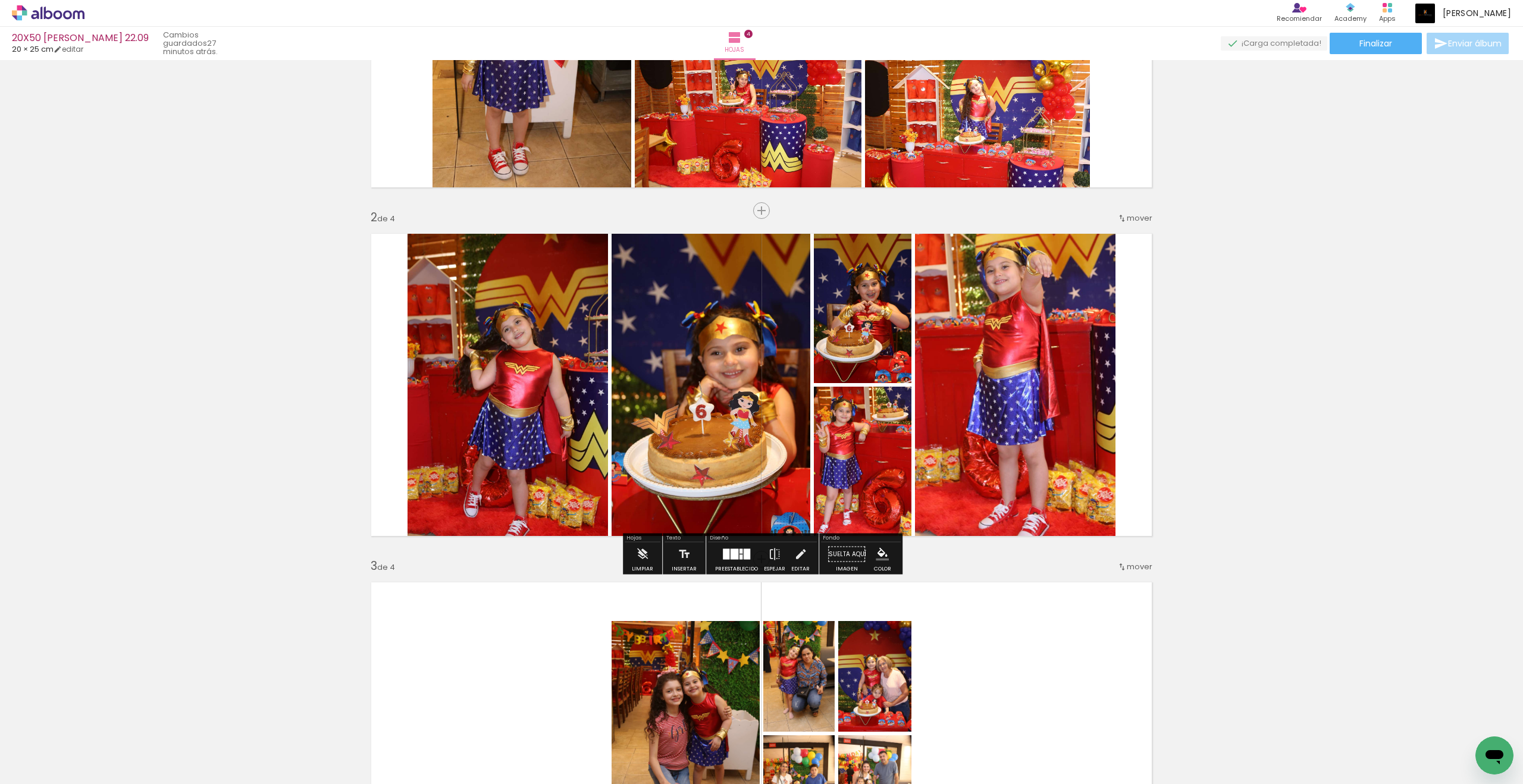
drag, startPoint x: 565, startPoint y: 359, endPoint x: 430, endPoint y: 241, distance: 179.3
click at [430, 241] on div at bounding box center [435, 237] width 19 height 19
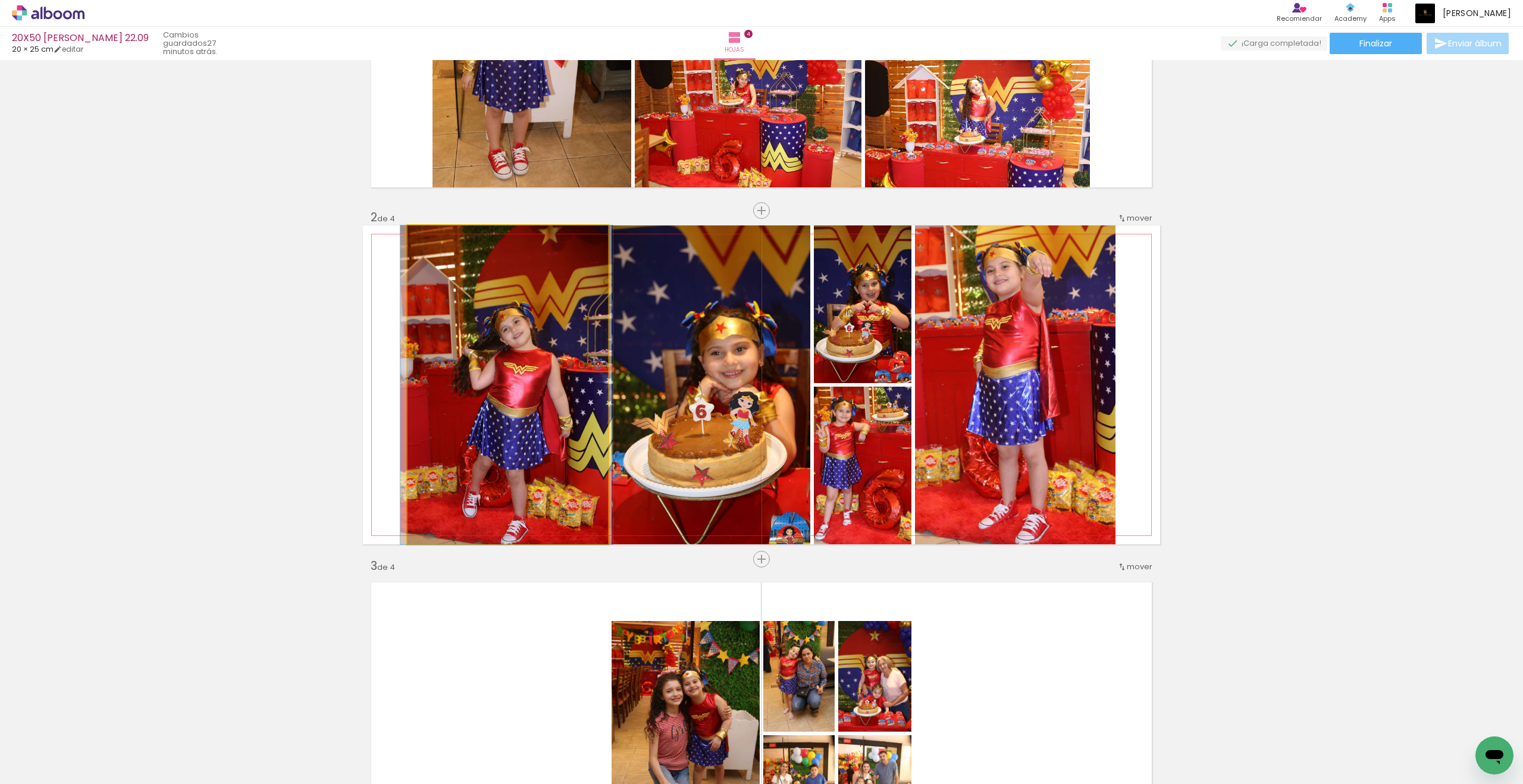
drag, startPoint x: 430, startPoint y: 241, endPoint x: 491, endPoint y: 309, distance: 91.4
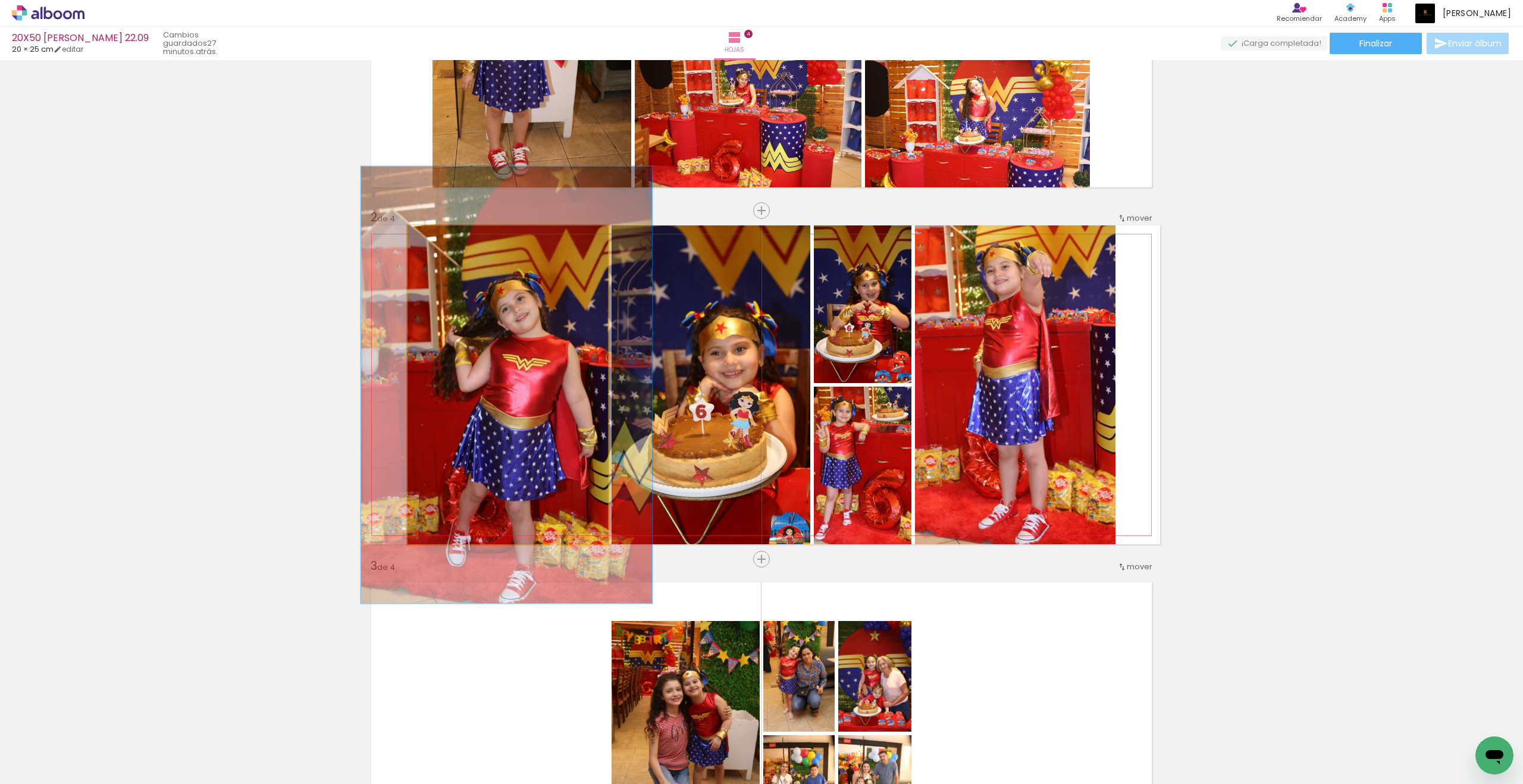
drag, startPoint x: 491, startPoint y: 309, endPoint x: 451, endPoint y: 239, distance: 80.6
click at [451, 239] on div at bounding box center [451, 237] width 11 height 11
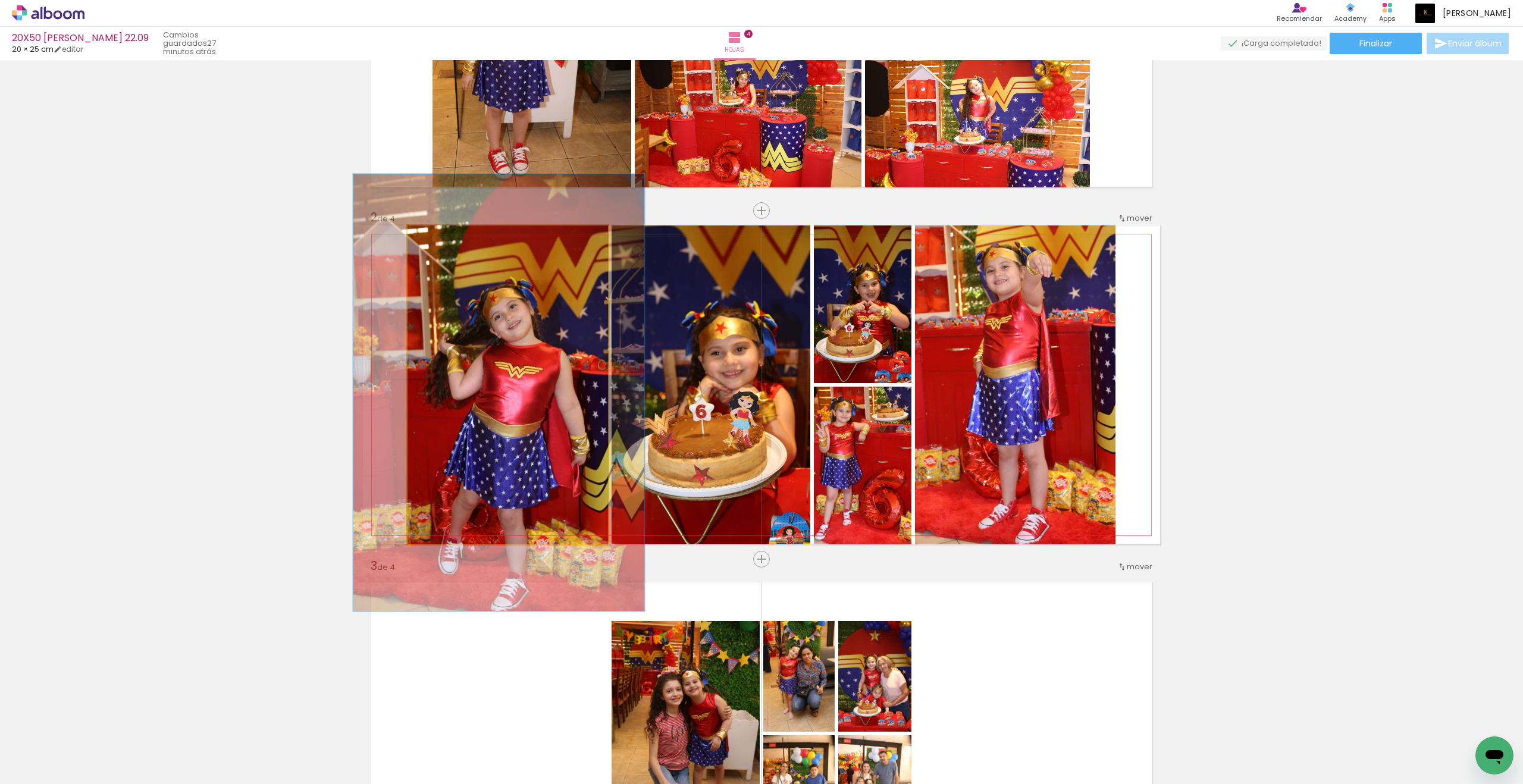
drag, startPoint x: 451, startPoint y: 239, endPoint x: 537, endPoint y: 325, distance: 121.6
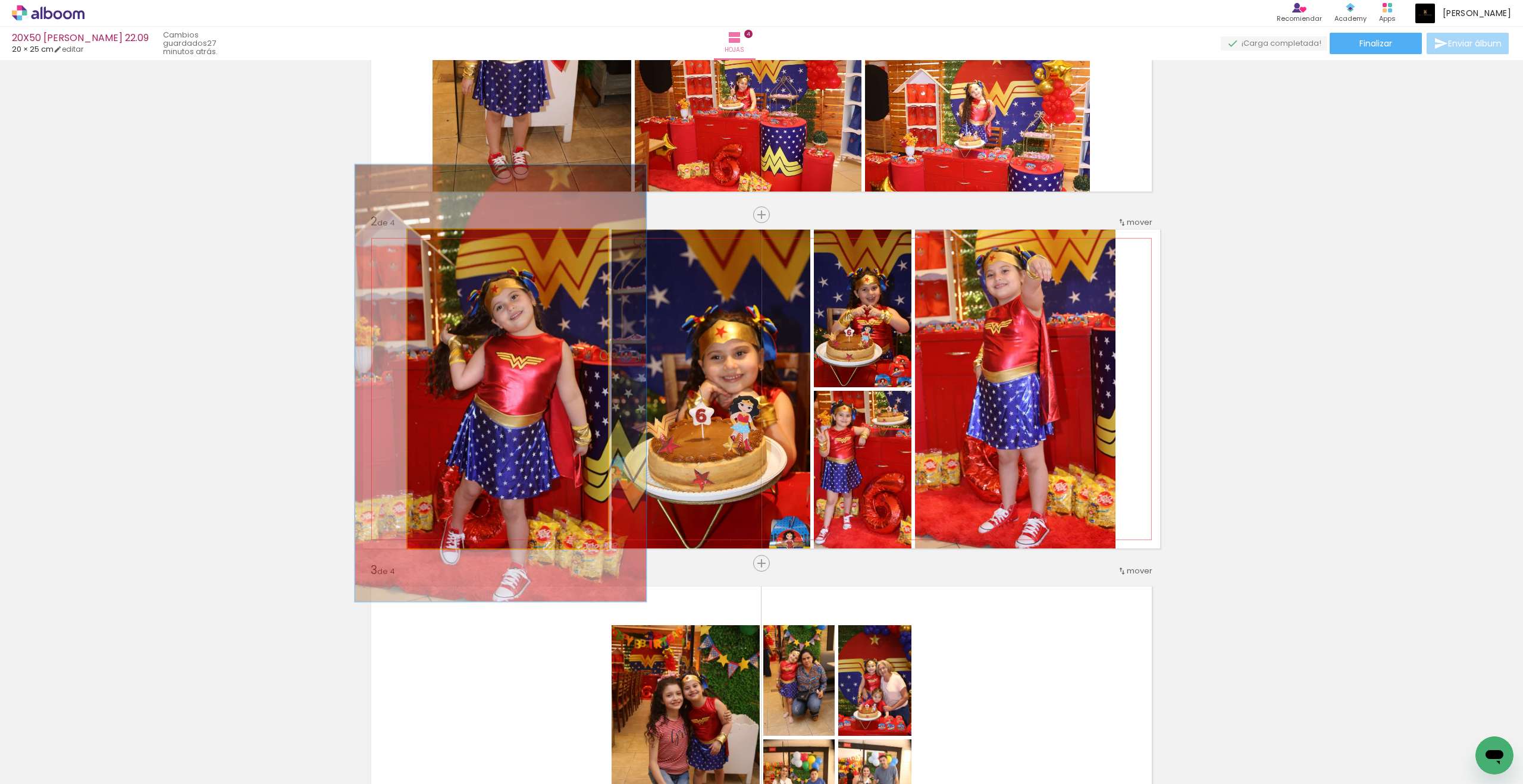
scroll to position [213, 0]
drag, startPoint x: 537, startPoint y: 325, endPoint x: 539, endPoint y: 311, distance: 14.1
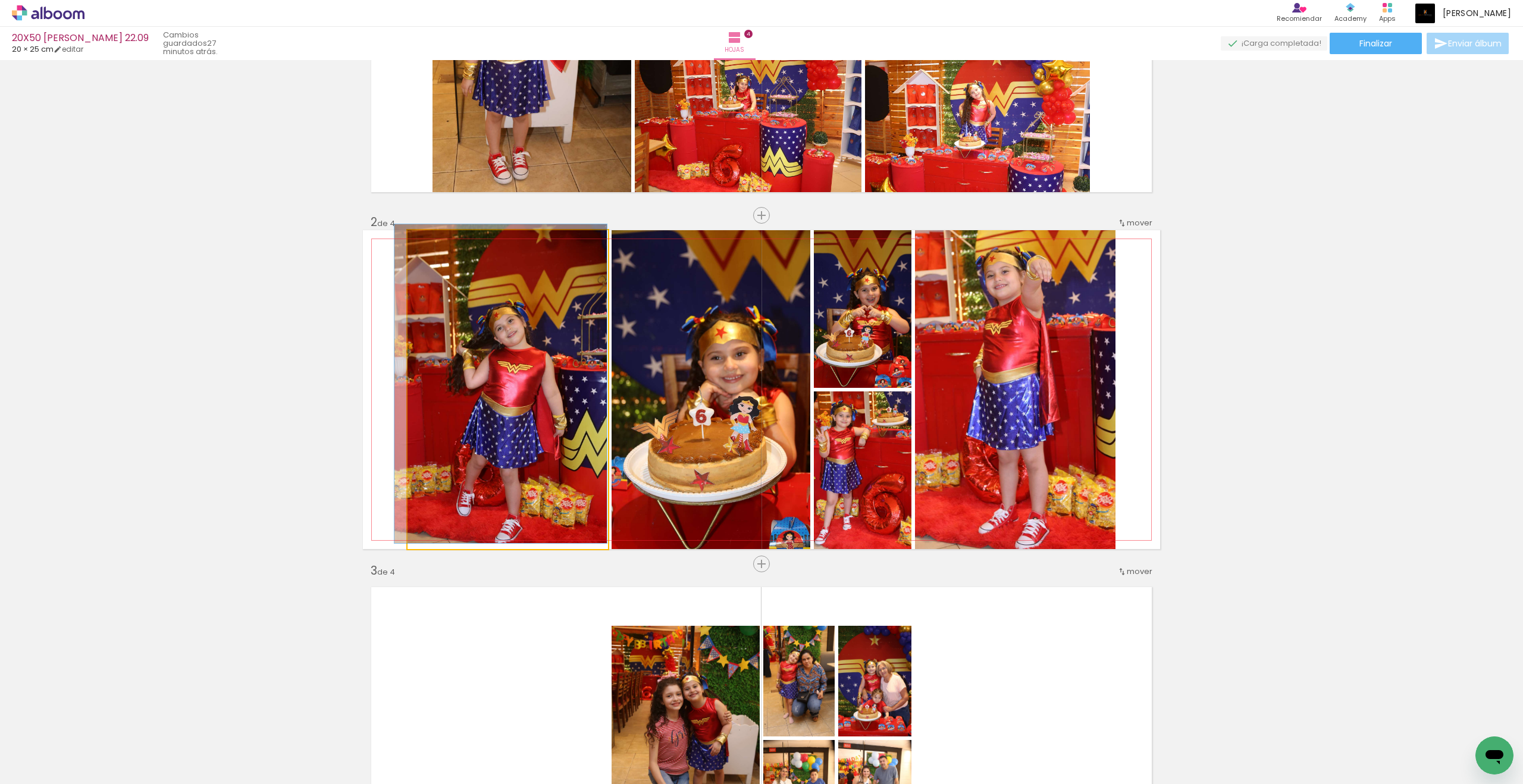
drag, startPoint x: 539, startPoint y: 311, endPoint x: 394, endPoint y: 248, distance: 158.1
click at [407, 248] on quentale-photo at bounding box center [507, 390] width 201 height 319
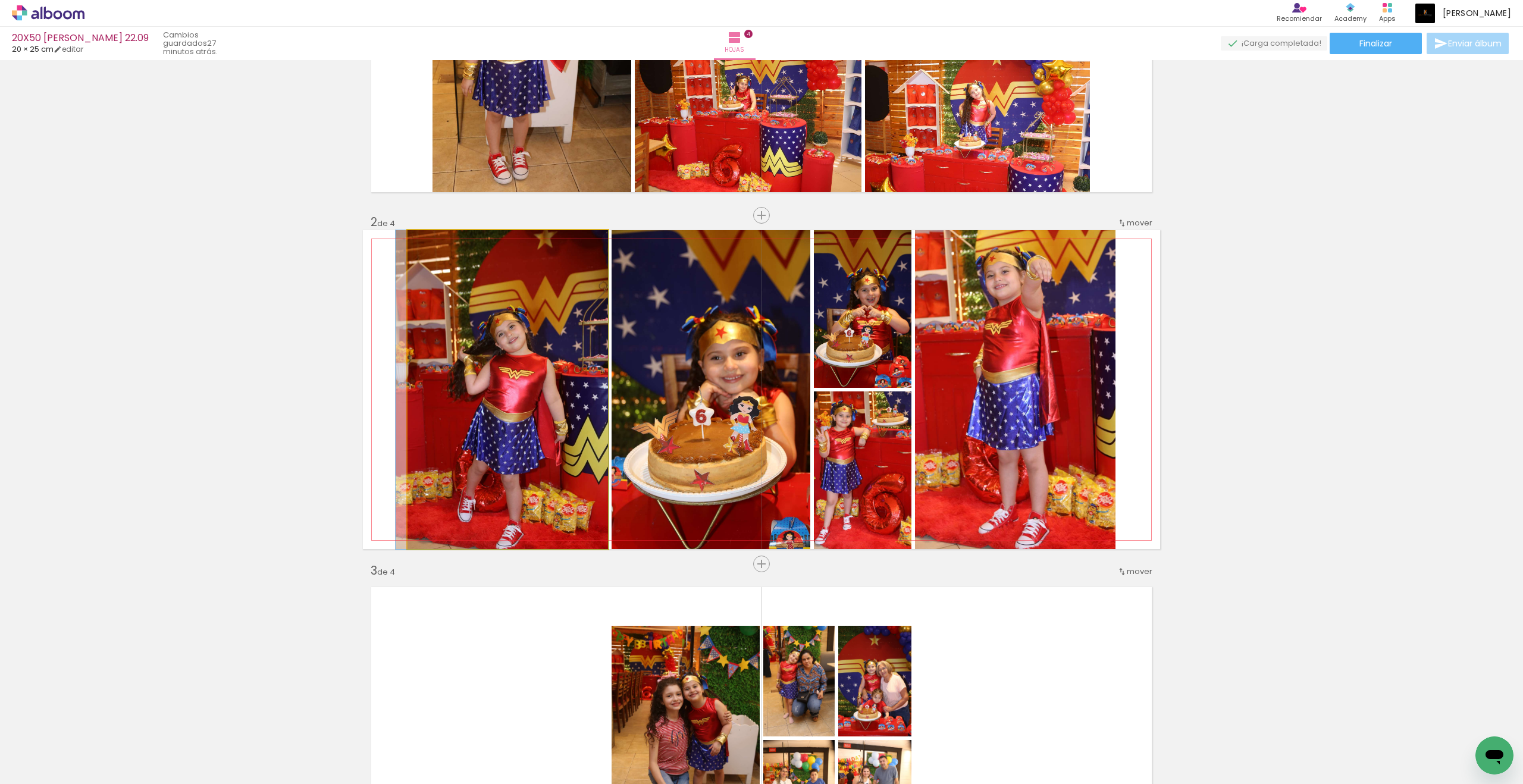
drag, startPoint x: 394, startPoint y: 248, endPoint x: 500, endPoint y: 332, distance: 135.2
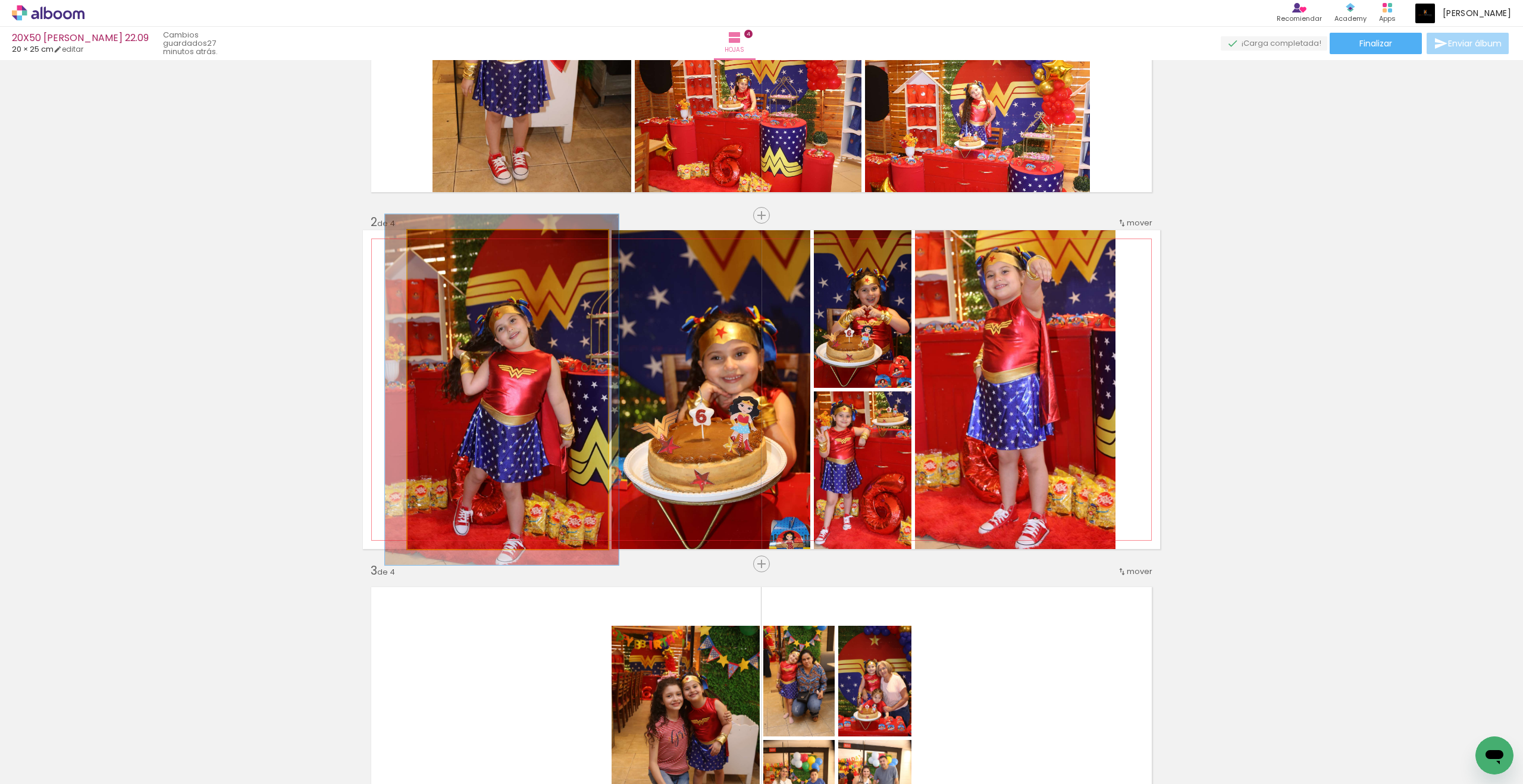
drag, startPoint x: 500, startPoint y: 332, endPoint x: 438, endPoint y: 245, distance: 106.8
type paper-slider "110"
click at [438, 245] on div at bounding box center [440, 243] width 11 height 11
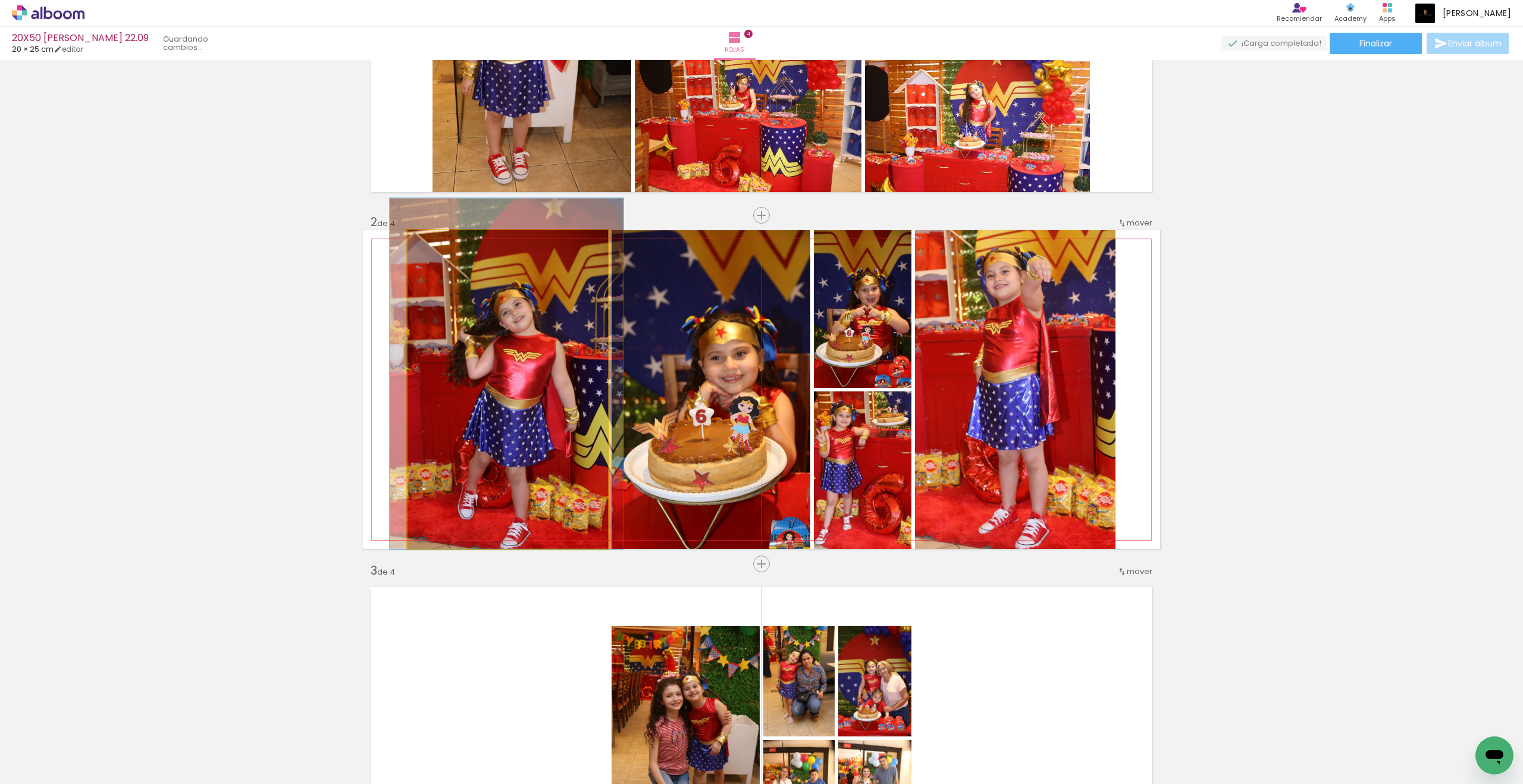
drag, startPoint x: 438, startPoint y: 245, endPoint x: 509, endPoint y: 337, distance: 116.2
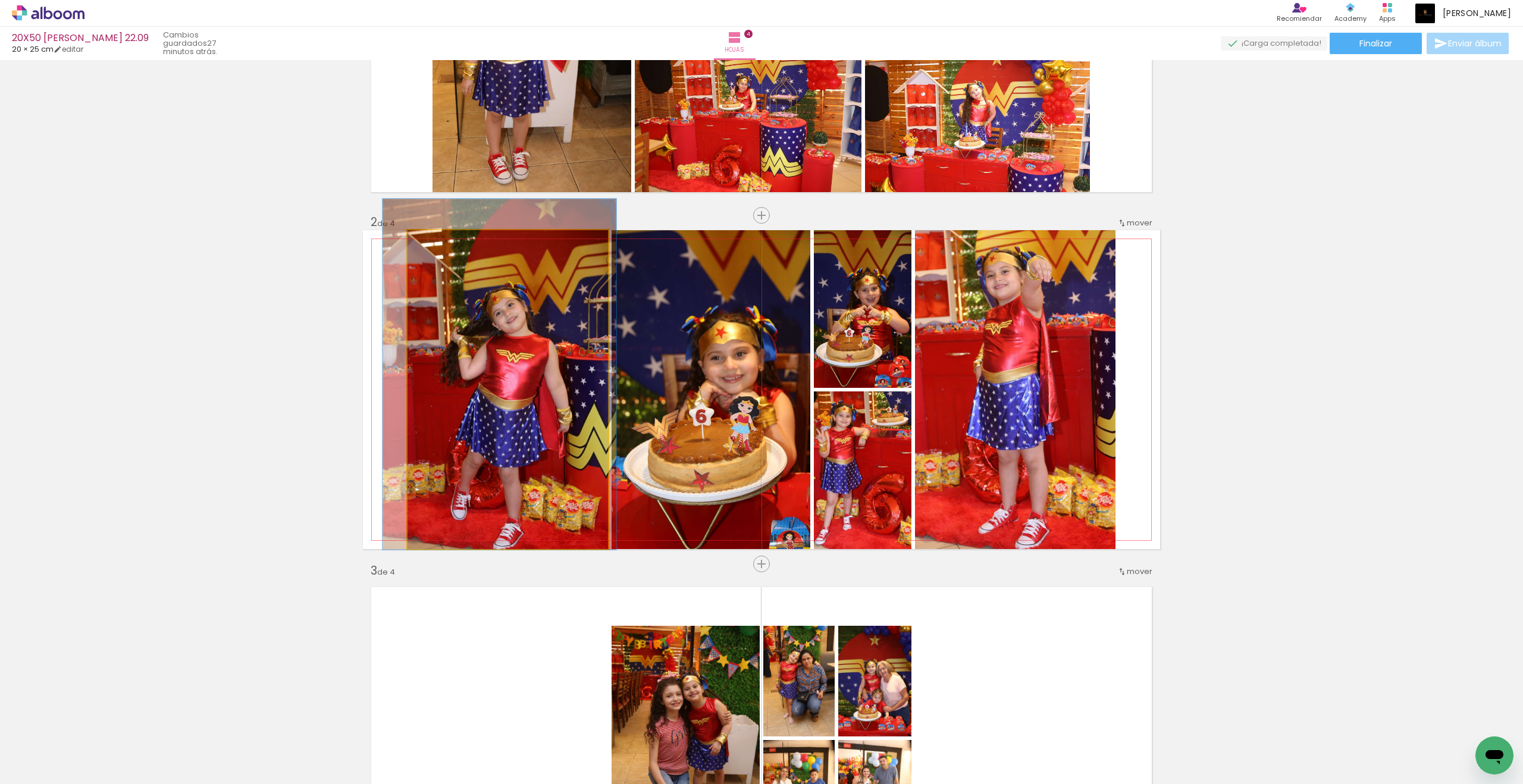
drag, startPoint x: 509, startPoint y: 337, endPoint x: 502, endPoint y: 337, distance: 7.0
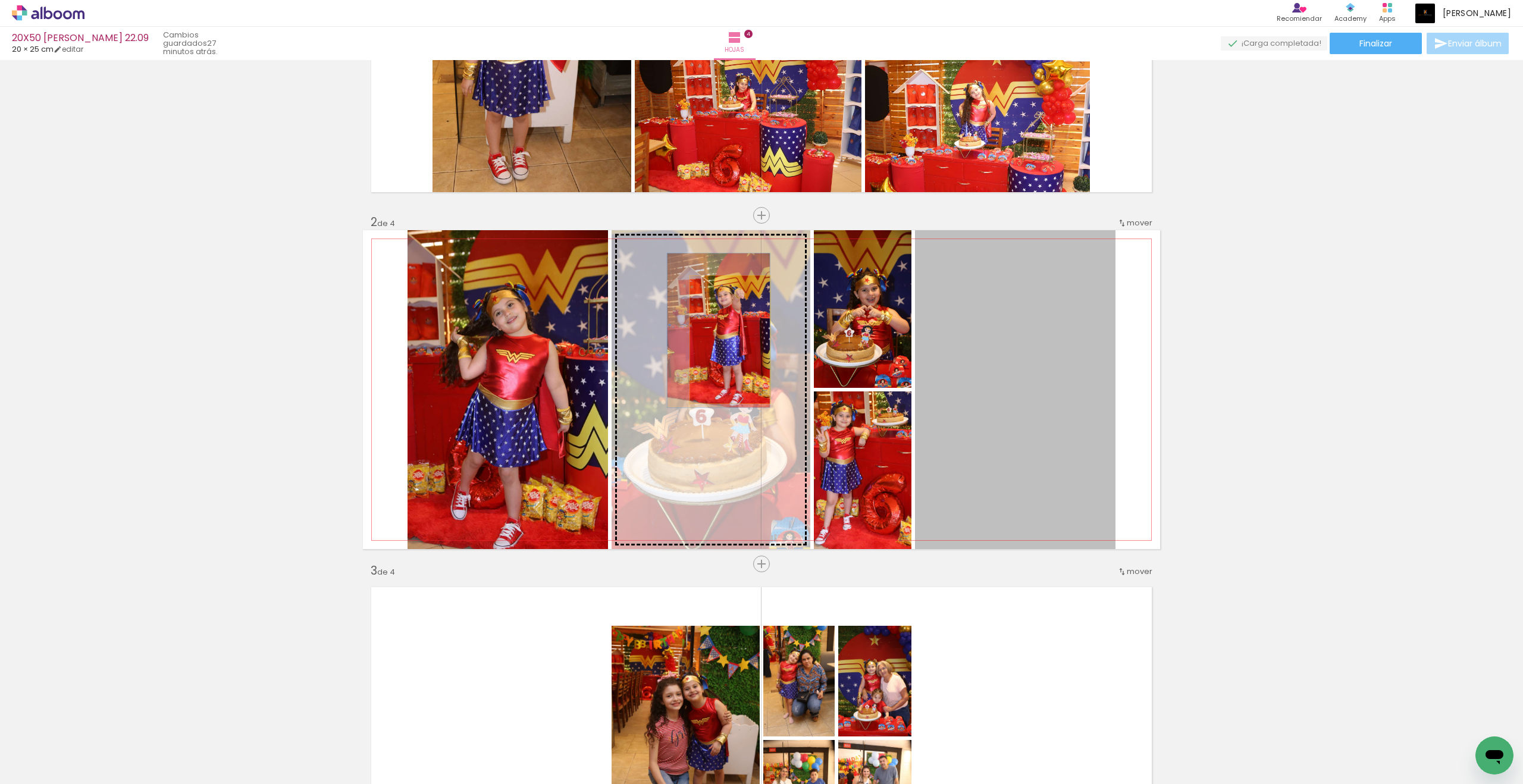
drag, startPoint x: 502, startPoint y: 337, endPoint x: 730, endPoint y: 339, distance: 228.0
click at [0, 0] on slot at bounding box center [0, 0] width 0 height 0
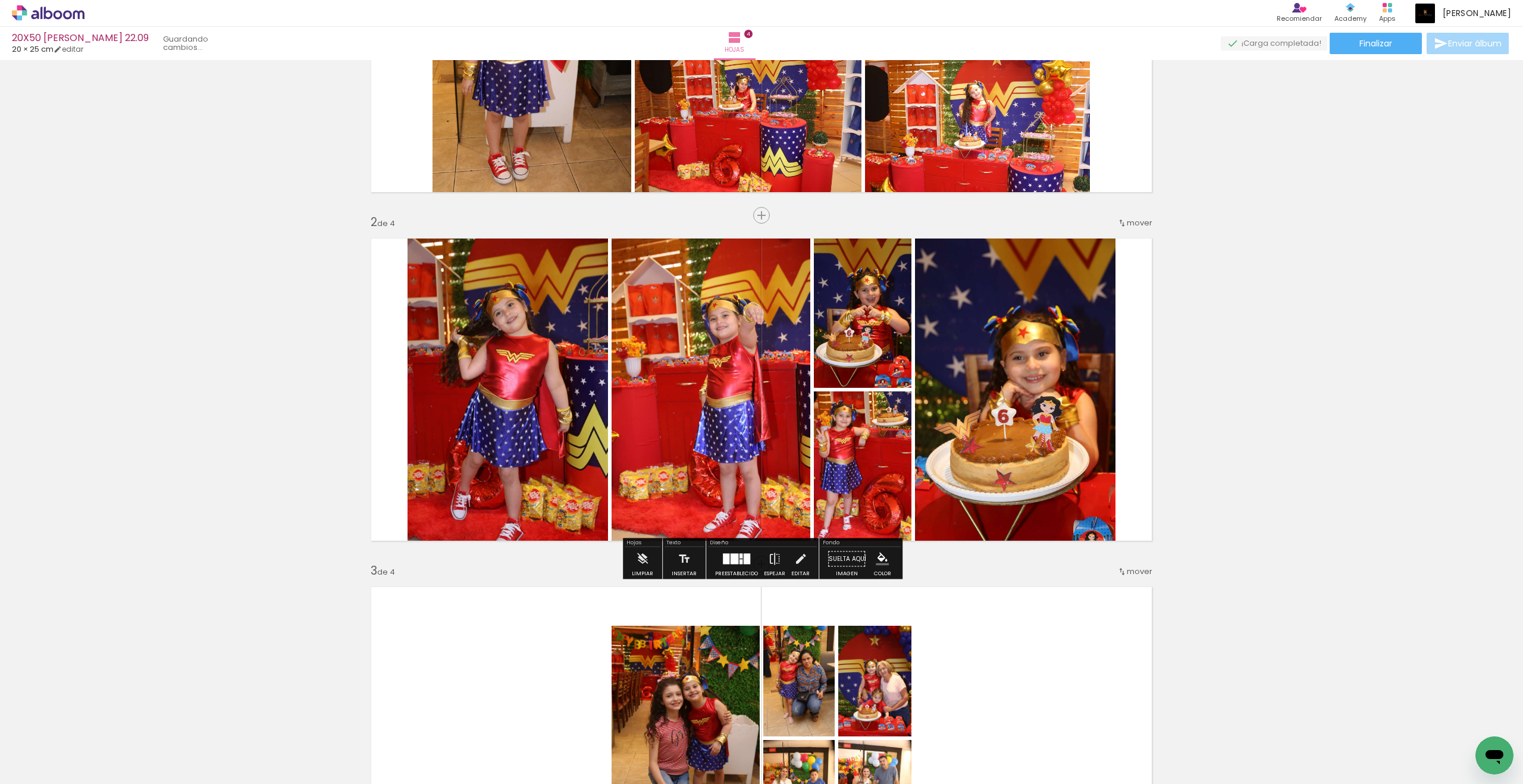
scroll to position [216, 0]
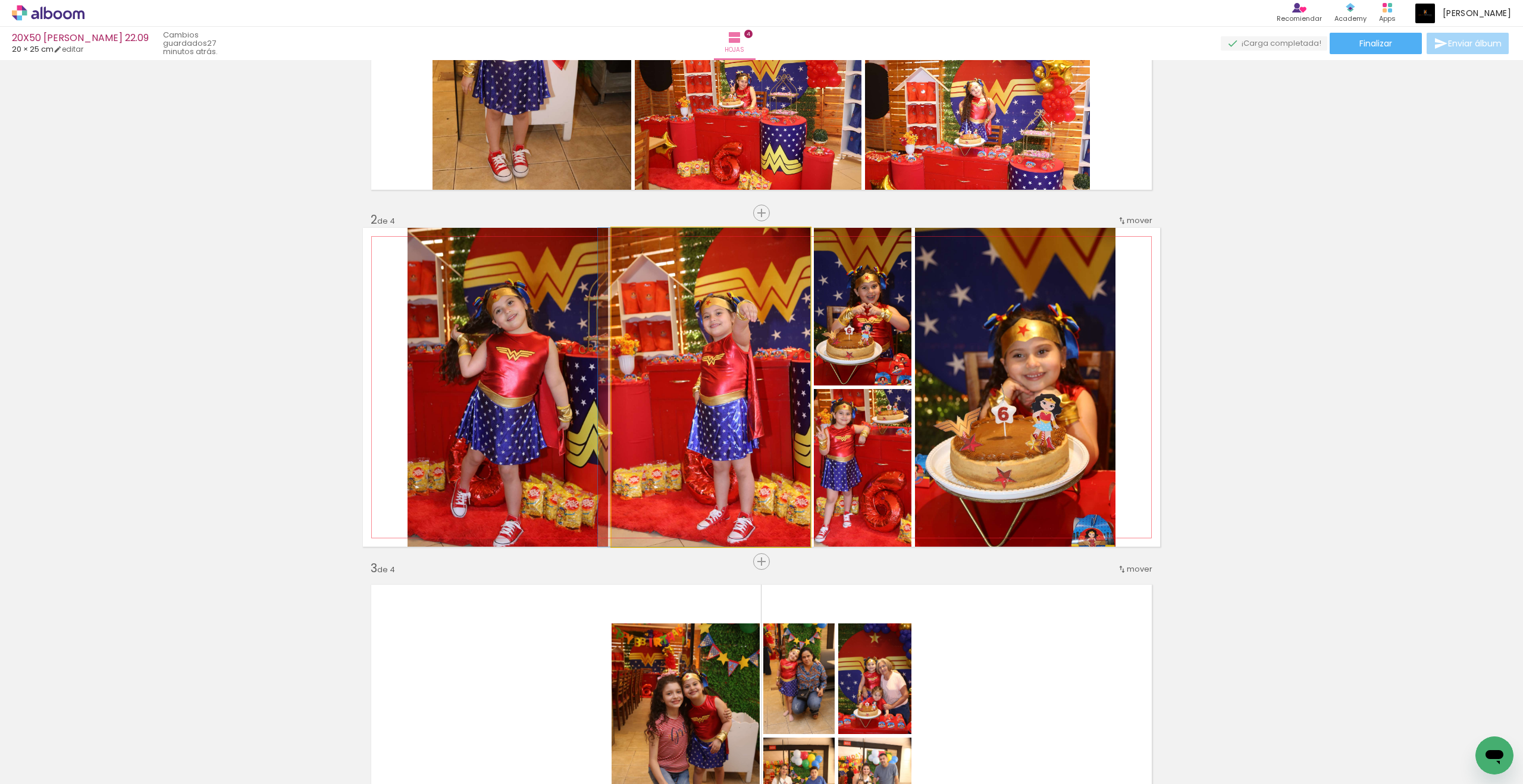
drag, startPoint x: 730, startPoint y: 339, endPoint x: 715, endPoint y: 316, distance: 27.5
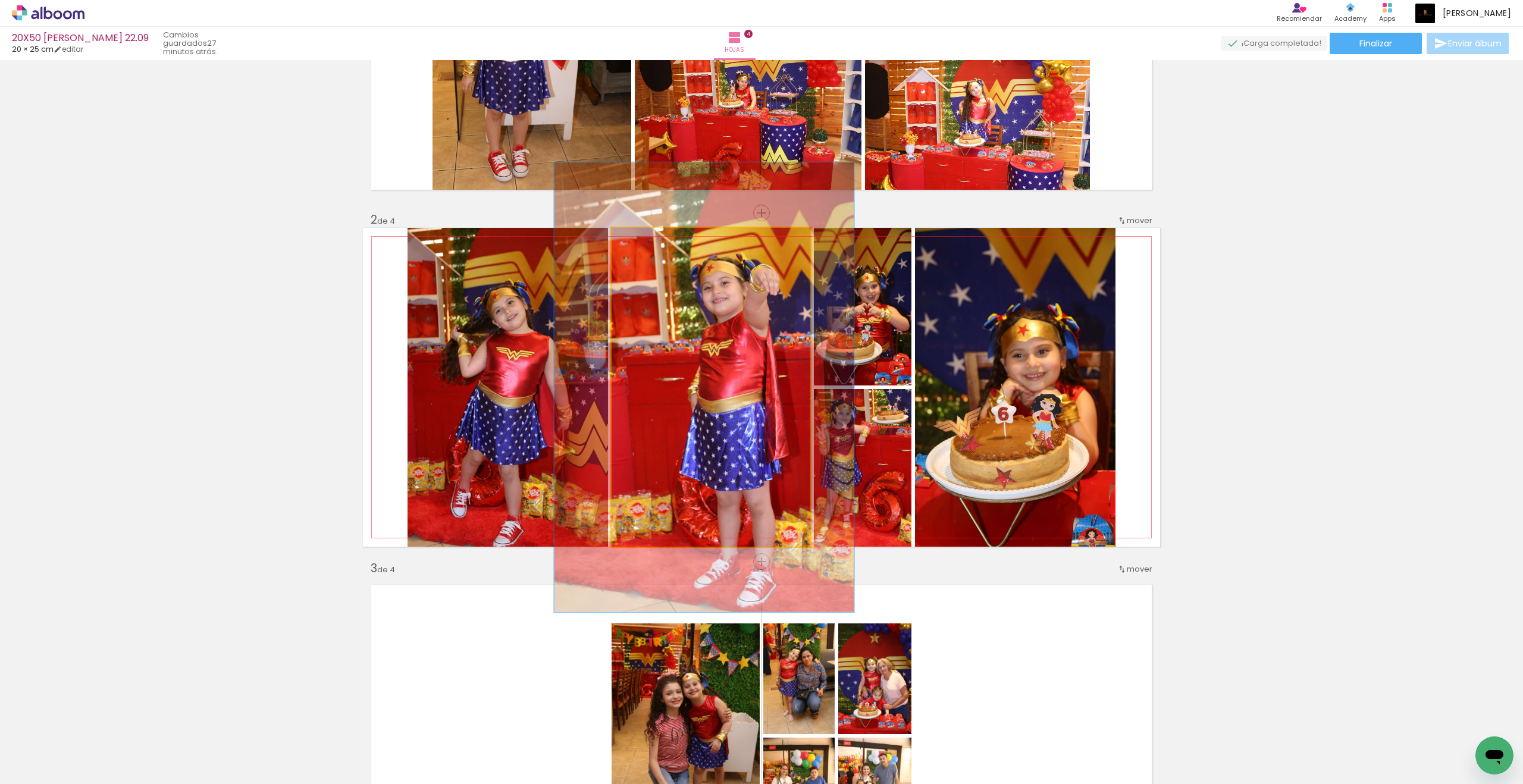
drag, startPoint x: 715, startPoint y: 316, endPoint x: 659, endPoint y: 250, distance: 86.6
type paper-slider "141"
click at [659, 250] on quentale-photo at bounding box center [711, 387] width 199 height 319
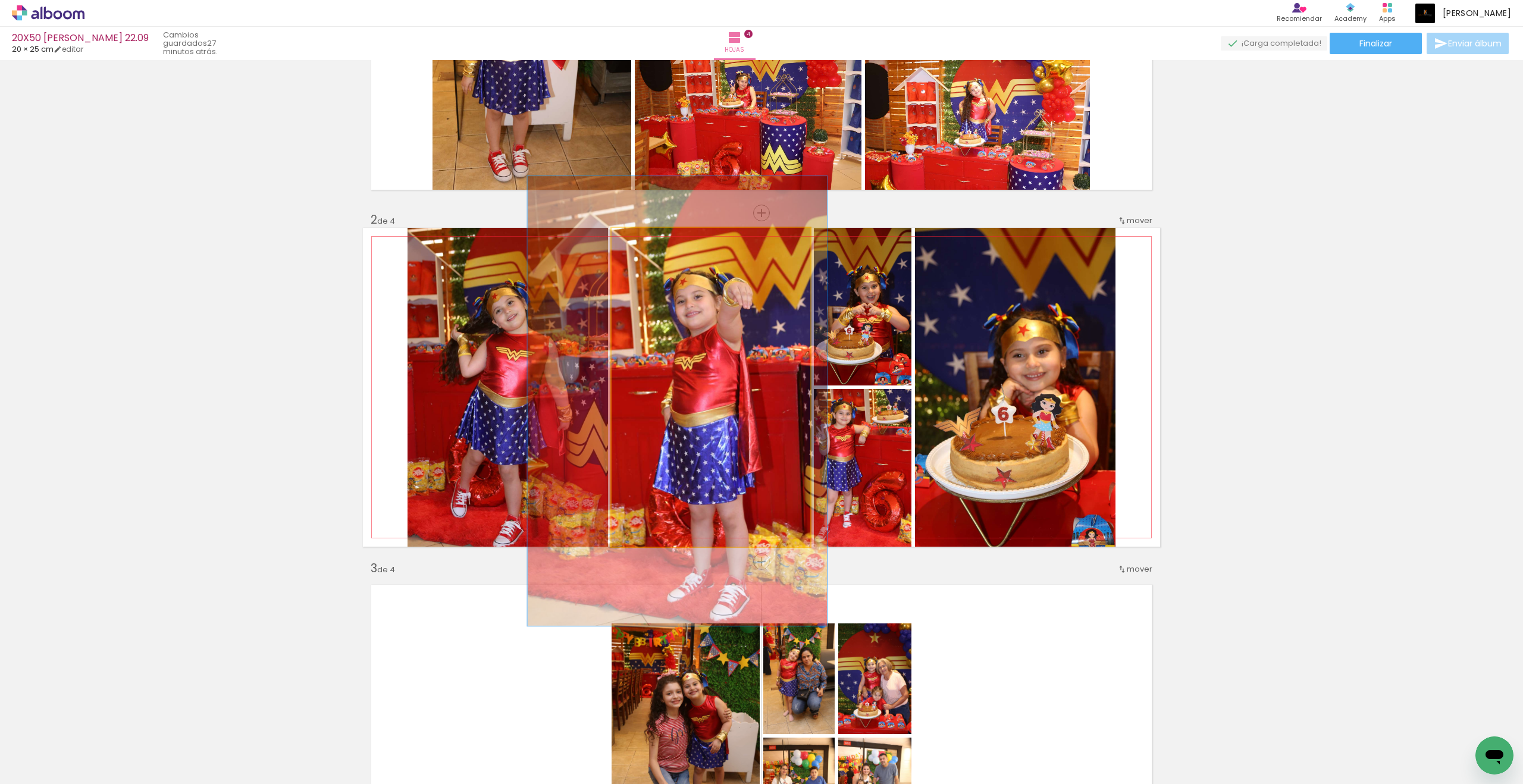
drag, startPoint x: 659, startPoint y: 250, endPoint x: 673, endPoint y: 315, distance: 66.5
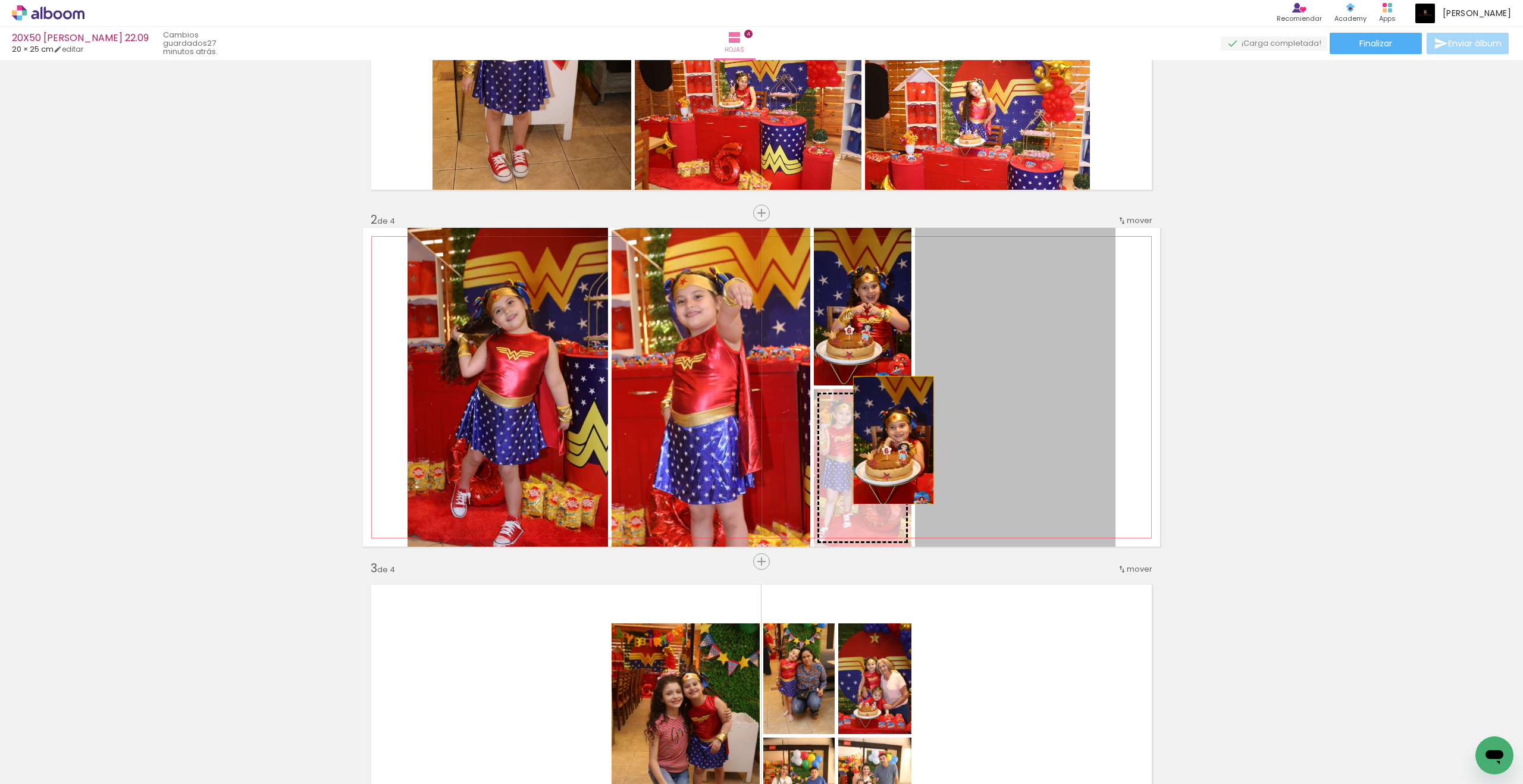
drag, startPoint x: 673, startPoint y: 315, endPoint x: 894, endPoint y: 440, distance: 253.9
click at [0, 0] on slot at bounding box center [0, 0] width 0 height 0
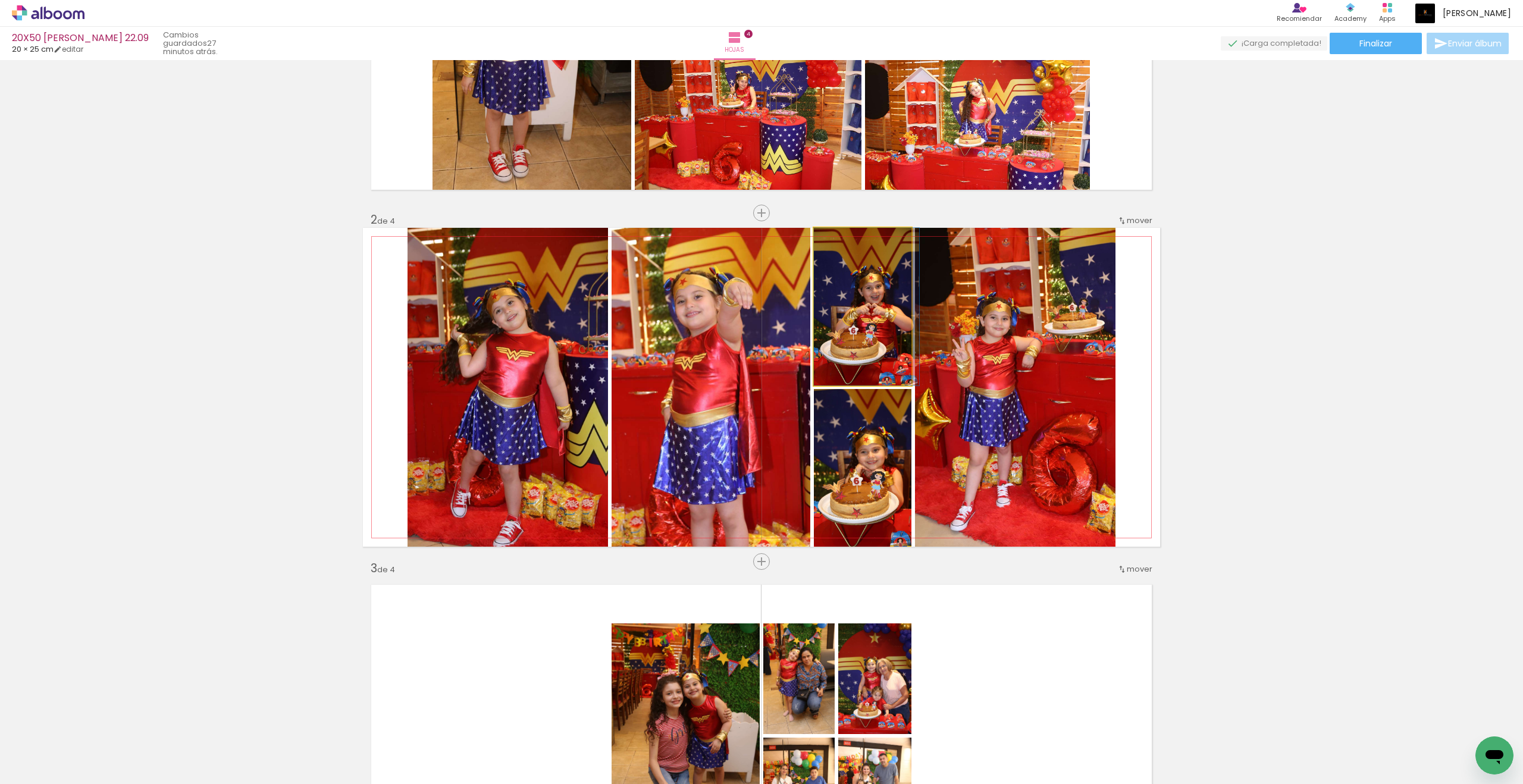
drag, startPoint x: 894, startPoint y: 440, endPoint x: 855, endPoint y: 256, distance: 188.1
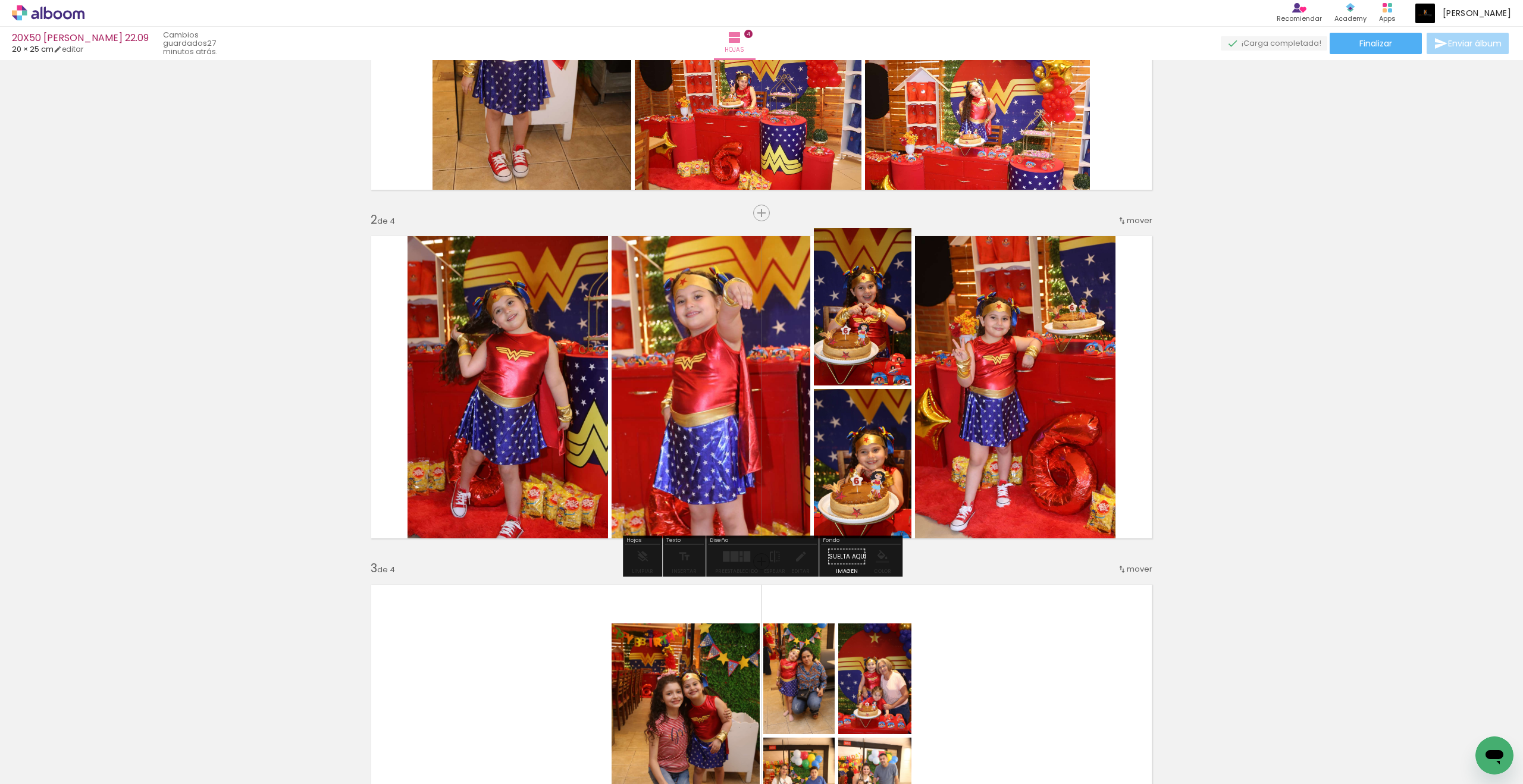
drag, startPoint x: 855, startPoint y: 256, endPoint x: 843, endPoint y: 255, distance: 12.0
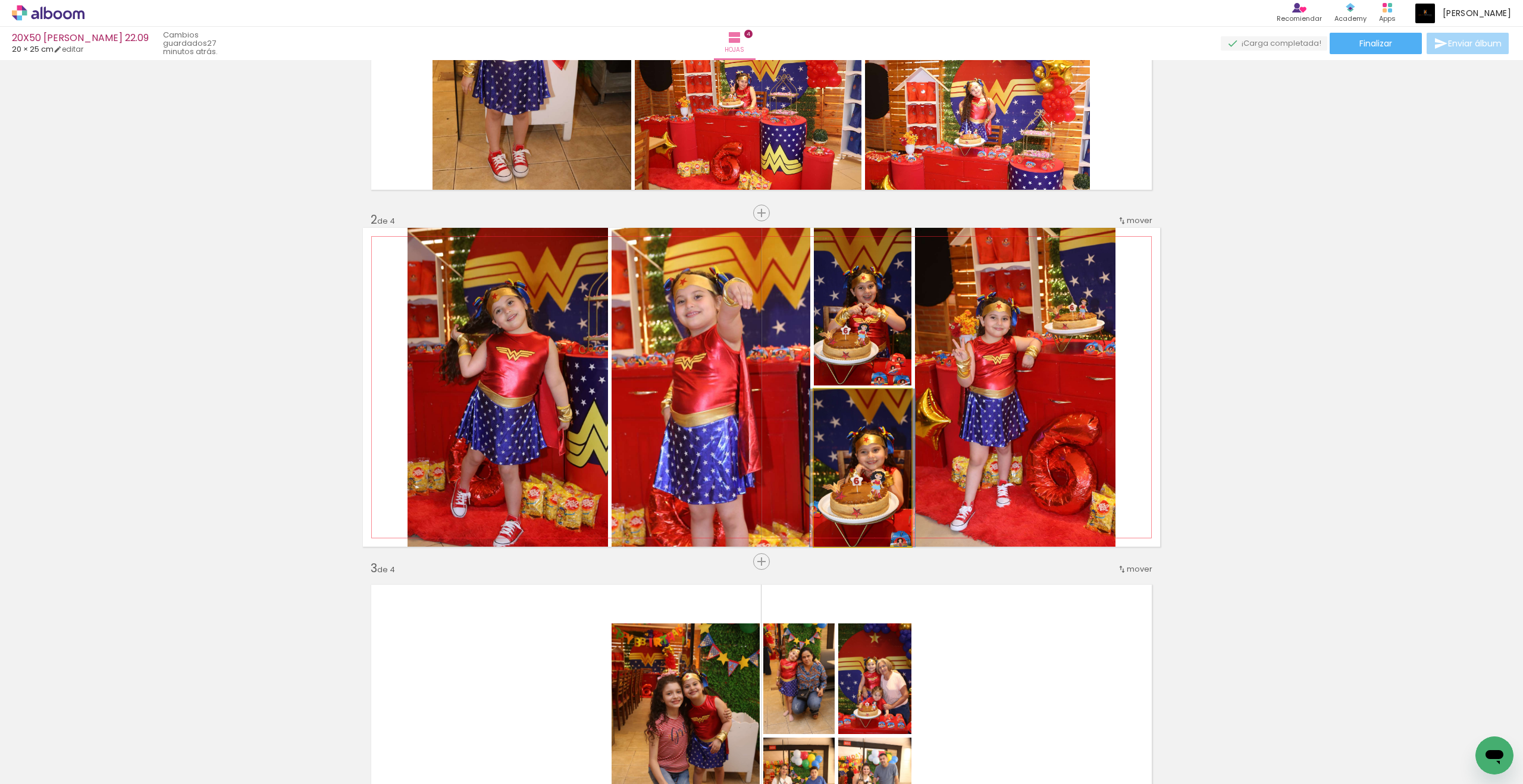
click at [860, 414] on quentale-photo at bounding box center [863, 468] width 97 height 157
drag, startPoint x: 843, startPoint y: 255, endPoint x: 844, endPoint y: 402, distance: 147.0
type paper-slider "103"
click at [844, 402] on div at bounding box center [843, 401] width 11 height 11
drag, startPoint x: 844, startPoint y: 402, endPoint x: 883, endPoint y: 430, distance: 48.0
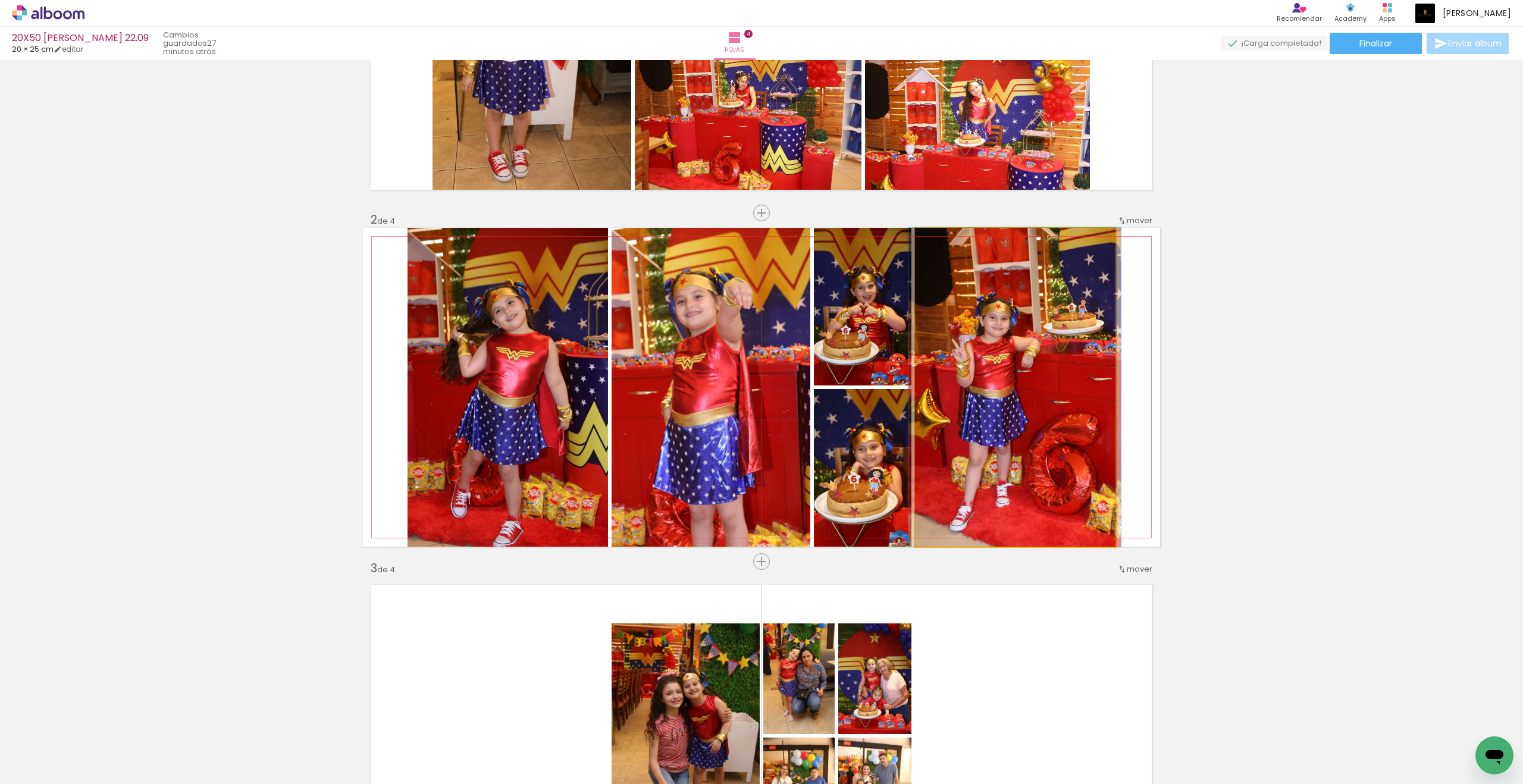
drag, startPoint x: 883, startPoint y: 430, endPoint x: 980, endPoint y: 322, distance: 145.2
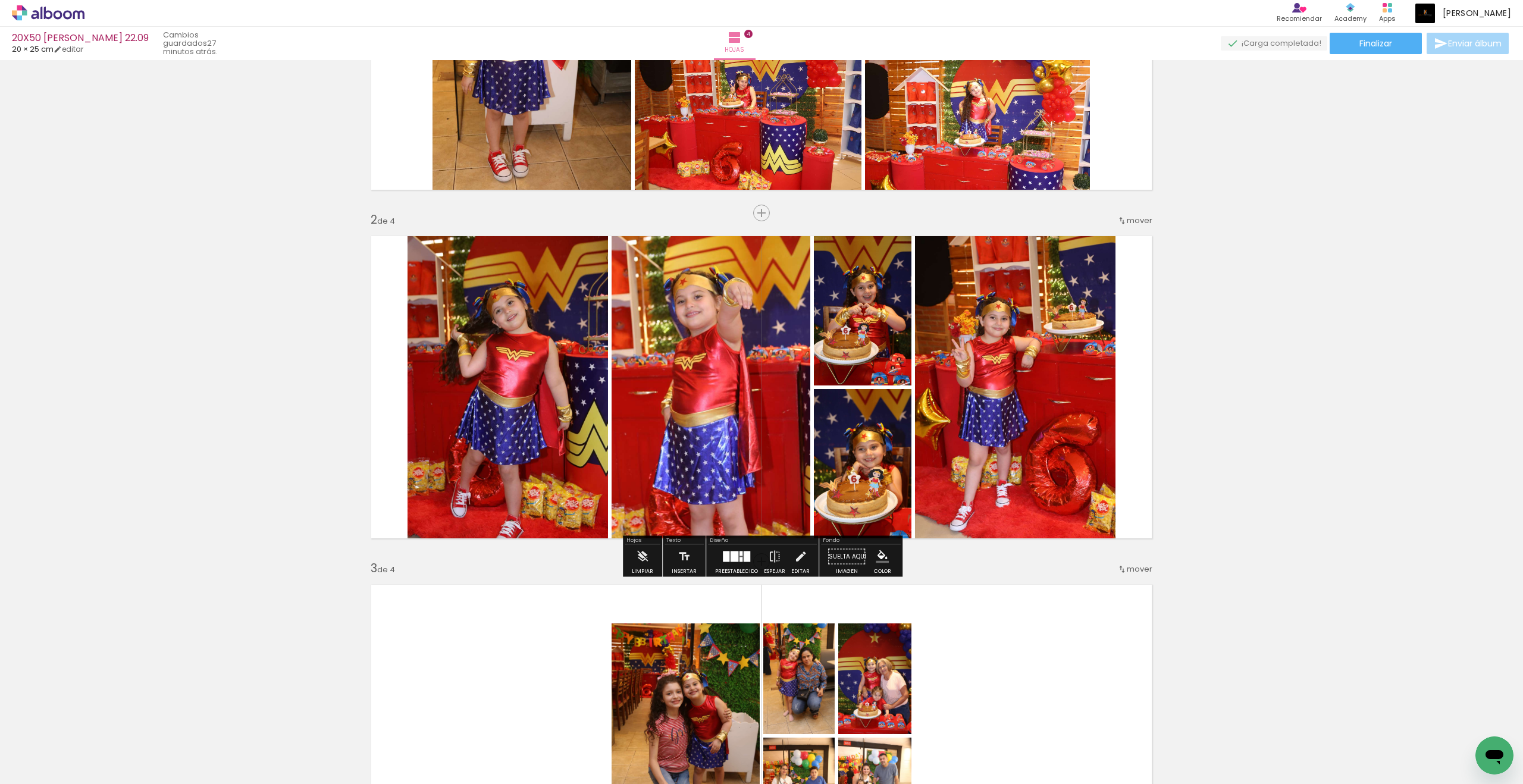
click at [1117, 368] on div "Insertar hoja 1 de 4 Insertar hoja 2 de 4 Insertar hoja 3 de 4 Insertar hoja 4 …" at bounding box center [761, 720] width 1523 height 1743
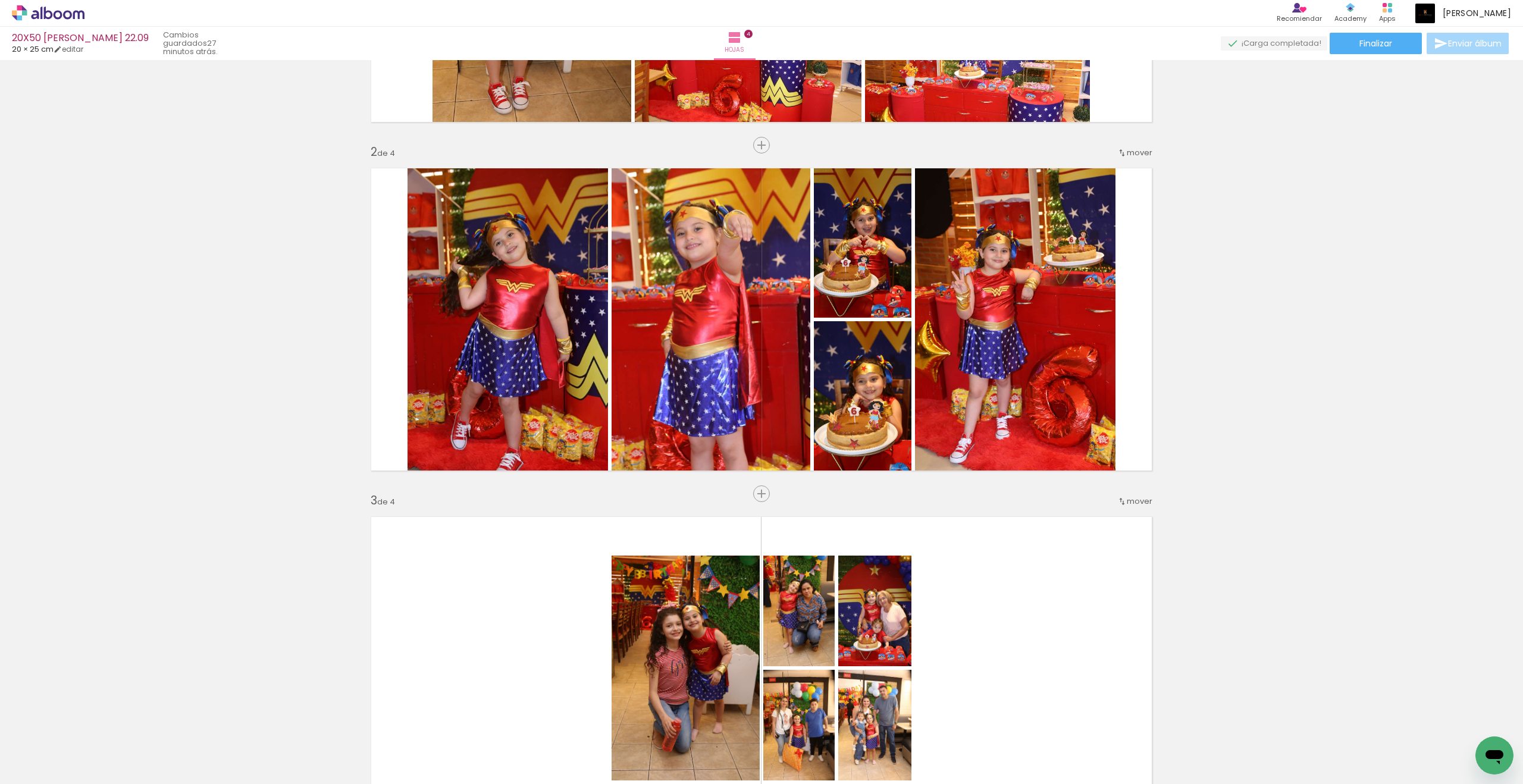
scroll to position [513, 0]
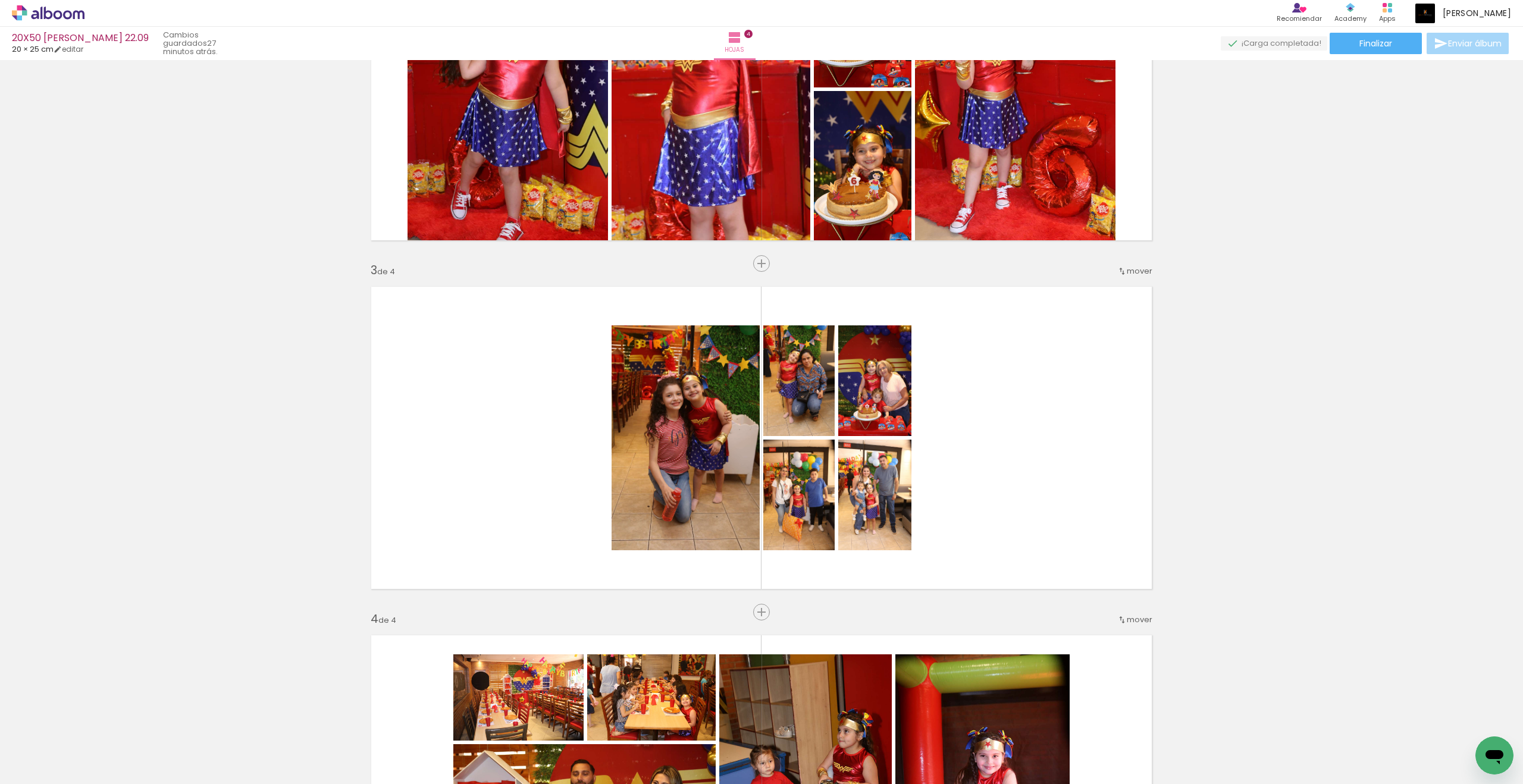
click at [1117, 402] on div "Insertar hoja 1 de 4 Insertar hoja 2 de 4 Insertar hoja 3 de 4 Insertar hoja 4 …" at bounding box center [761, 422] width 1523 height 1743
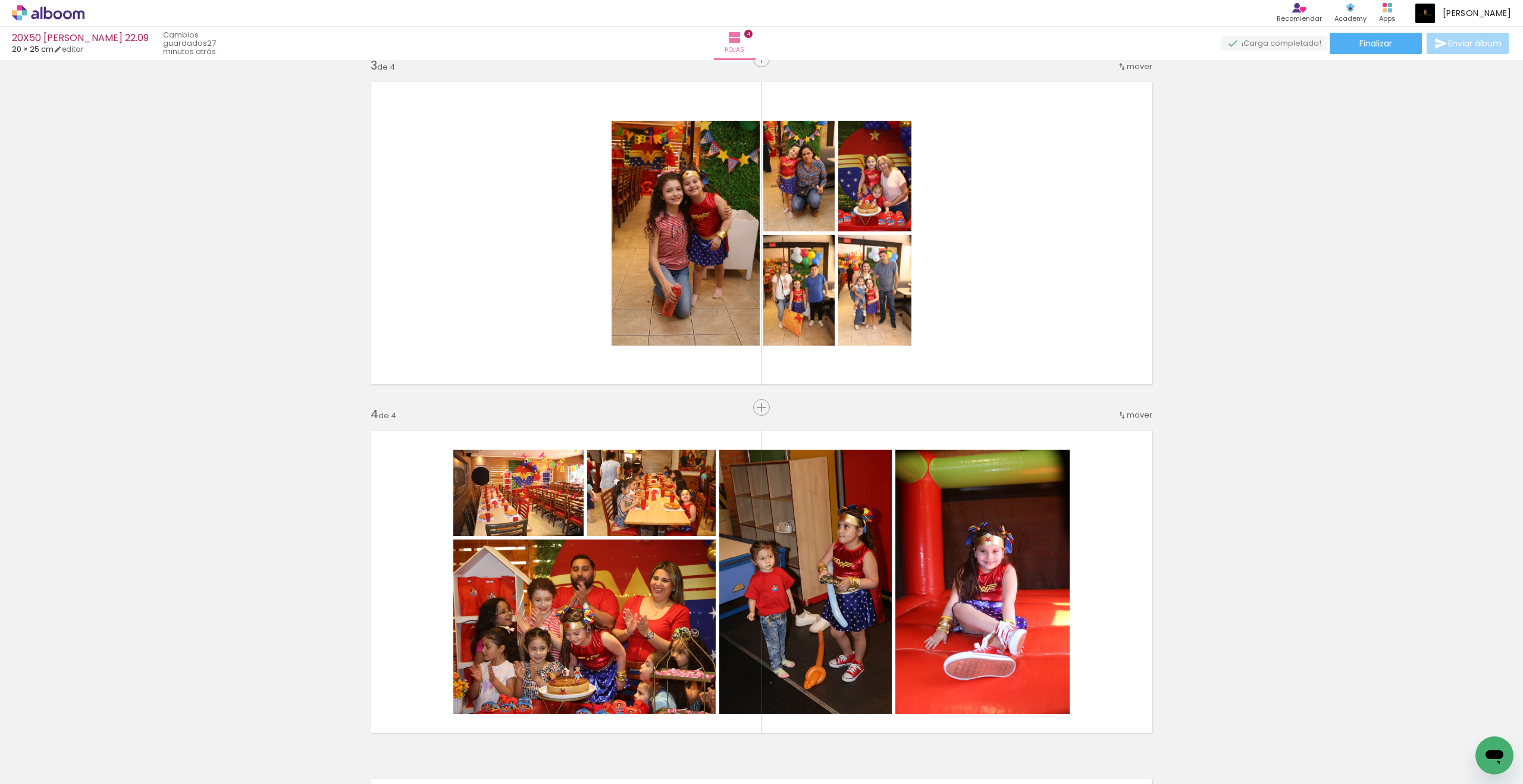
scroll to position [734, 0]
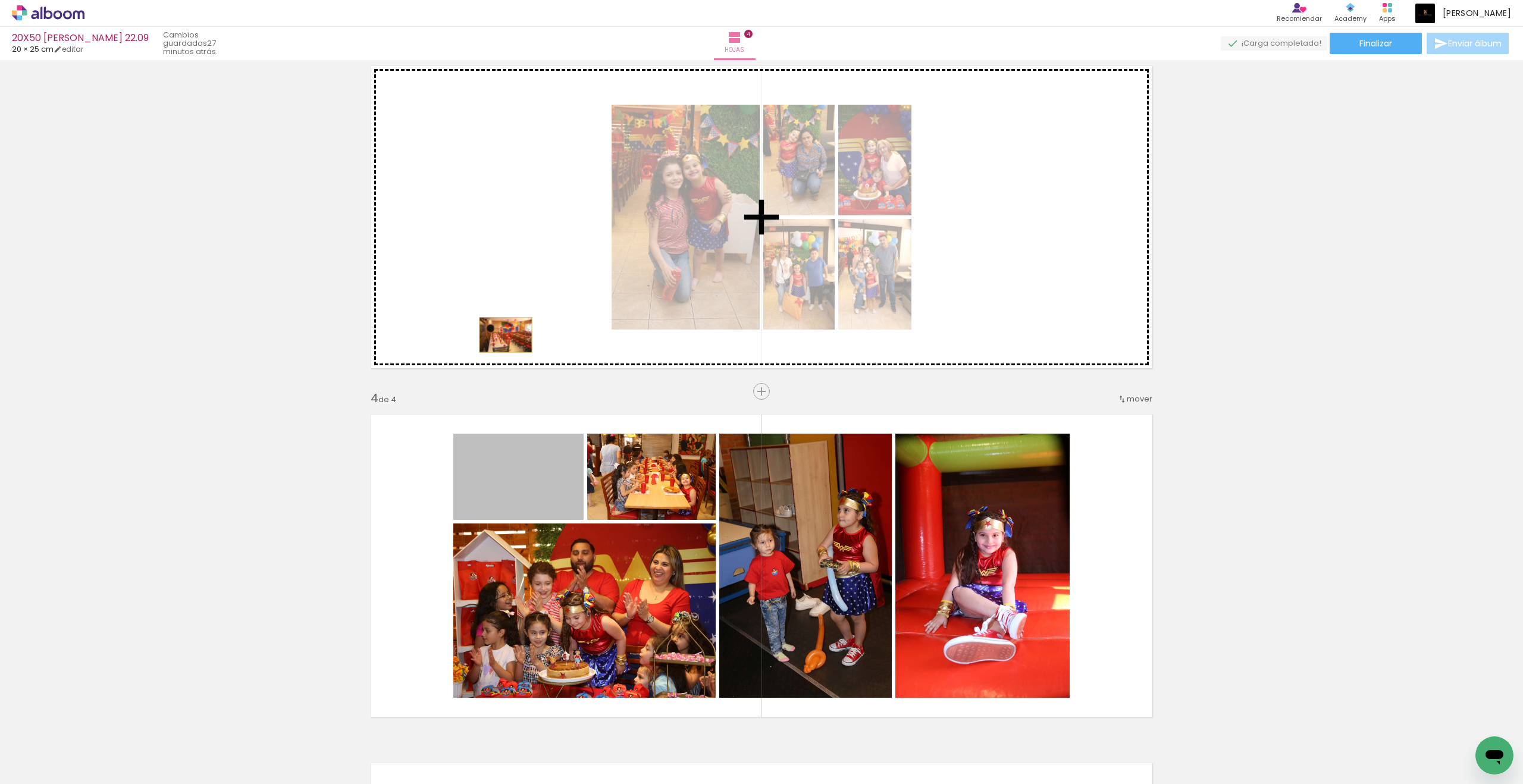
drag, startPoint x: 980, startPoint y: 322, endPoint x: 506, endPoint y: 335, distance: 474.2
click at [506, 335] on div "Insertar hoja 1 de 4 Insertar hoja 2 de 4 Insertar hoja 3 de 4 Insertar hoja 4 …" at bounding box center [761, 201] width 1523 height 1743
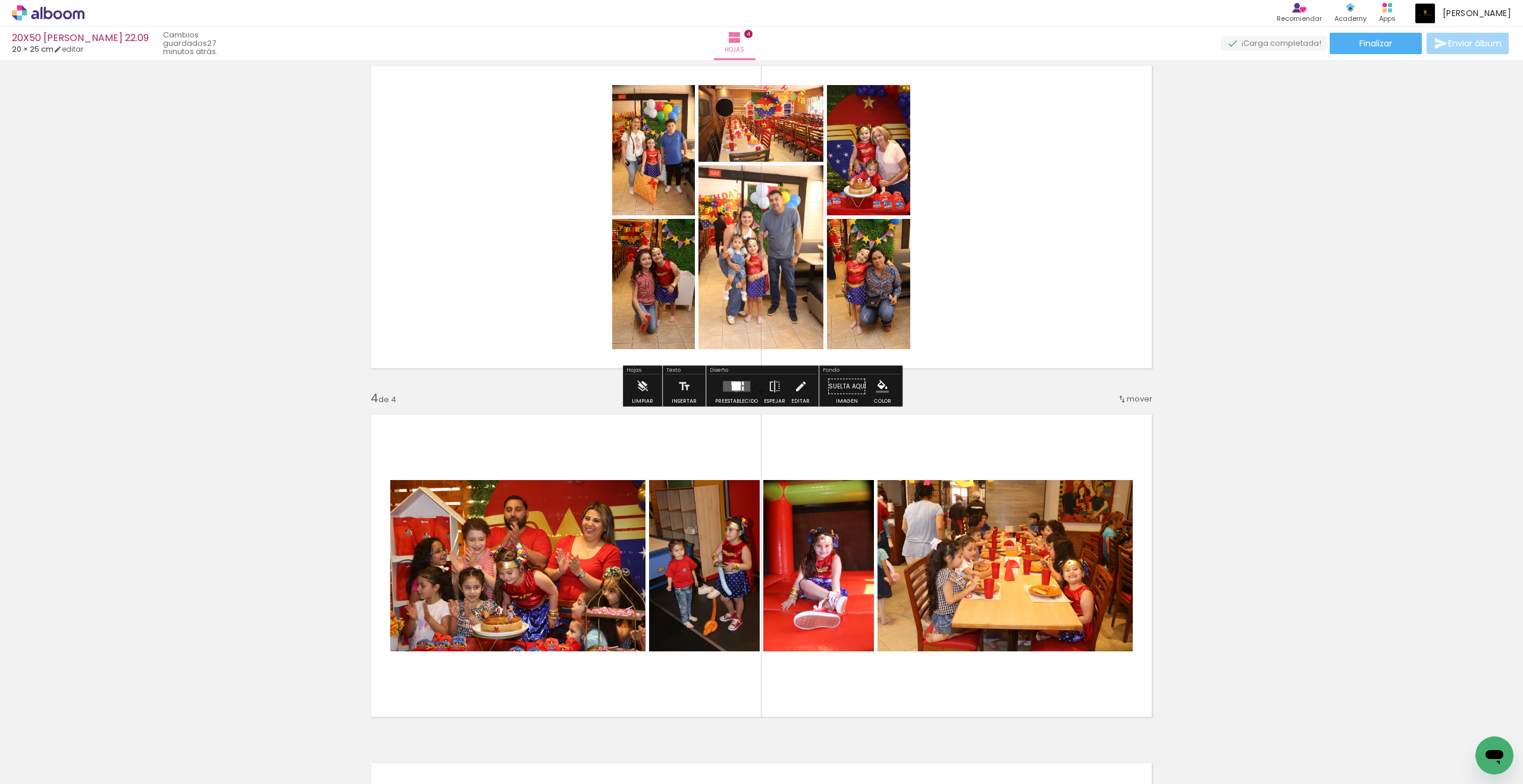
click at [733, 390] on div at bounding box center [737, 387] width 9 height 8
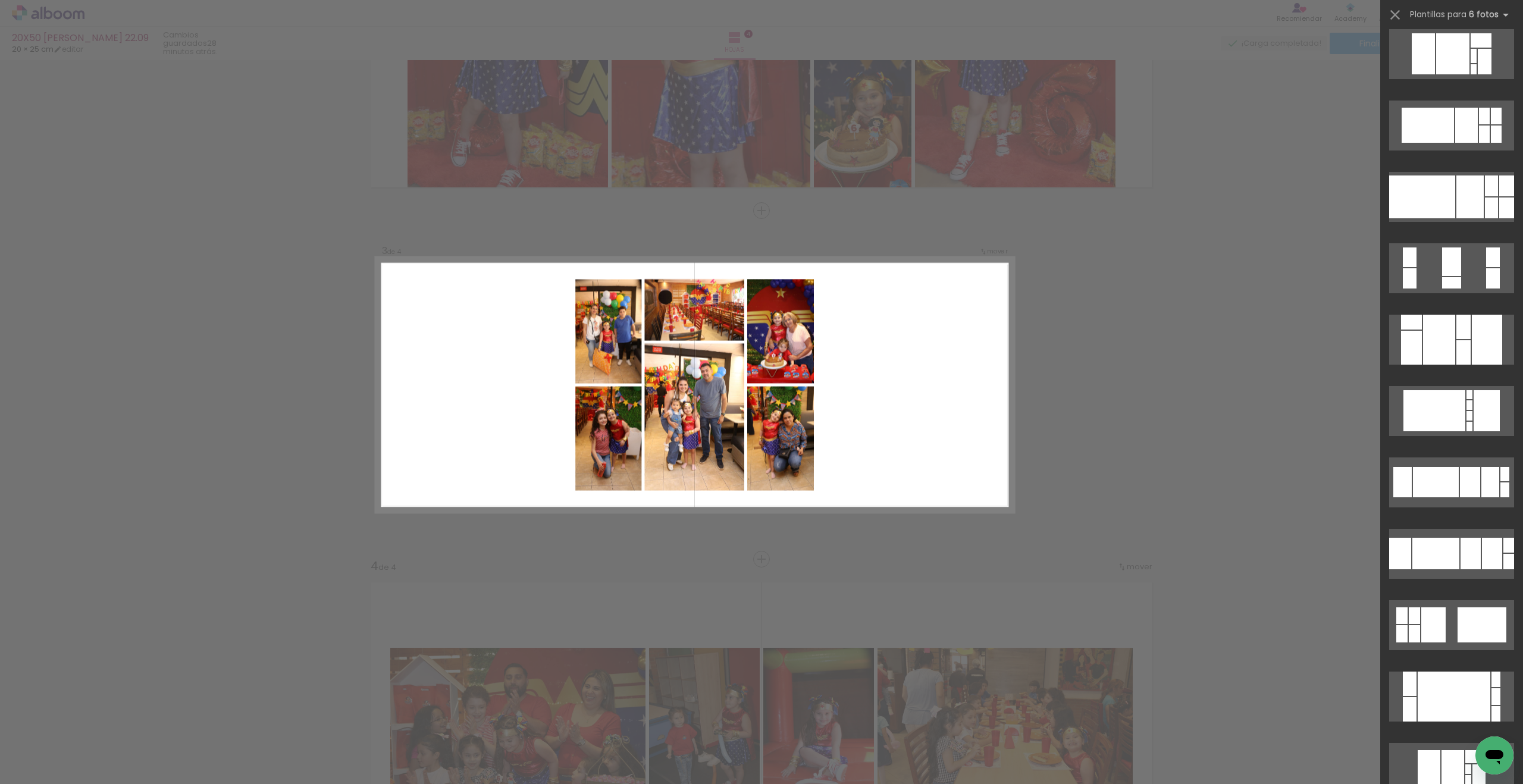
scroll to position [438, 0]
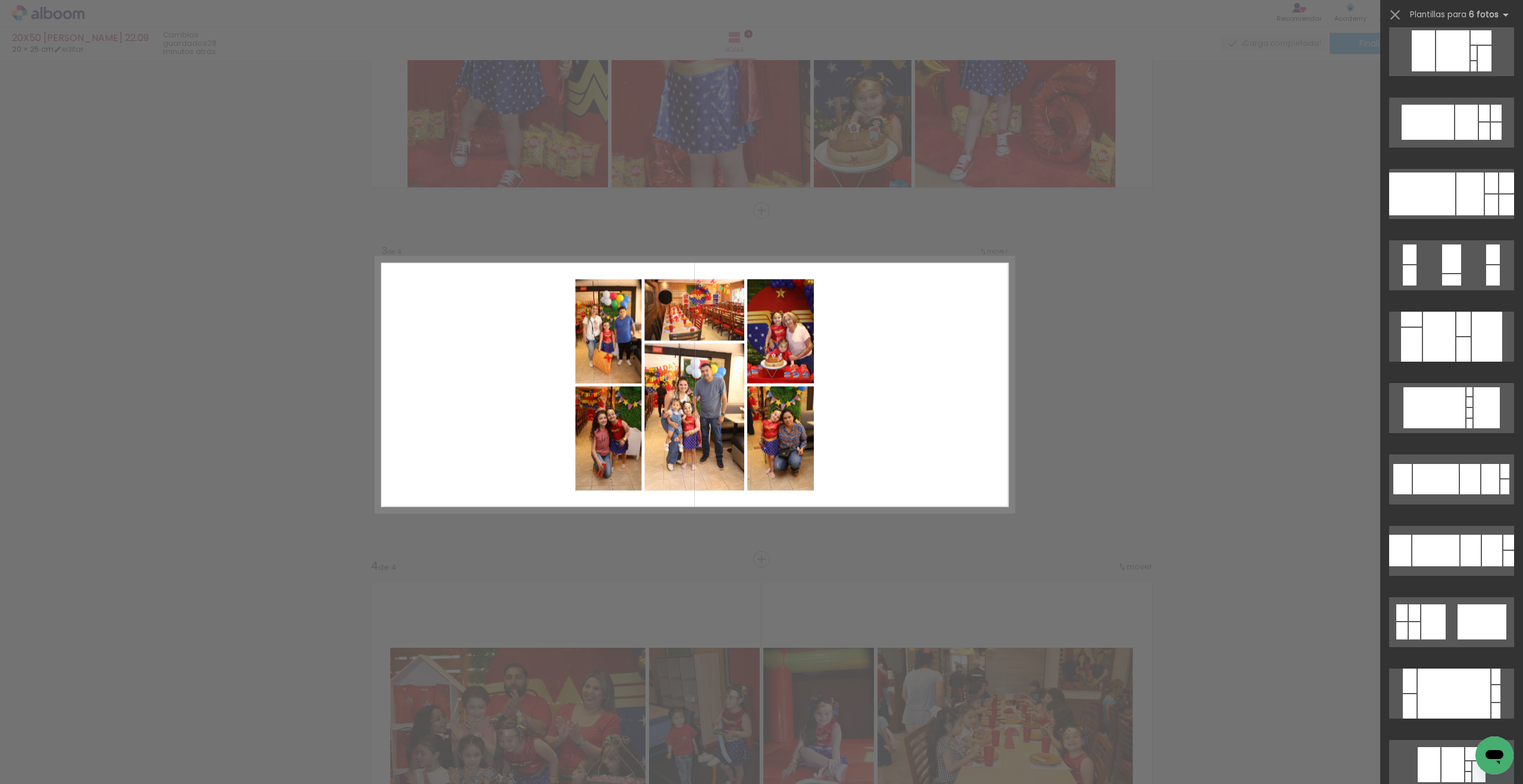
click at [1117, 332] on div at bounding box center [1439, 336] width 32 height 50
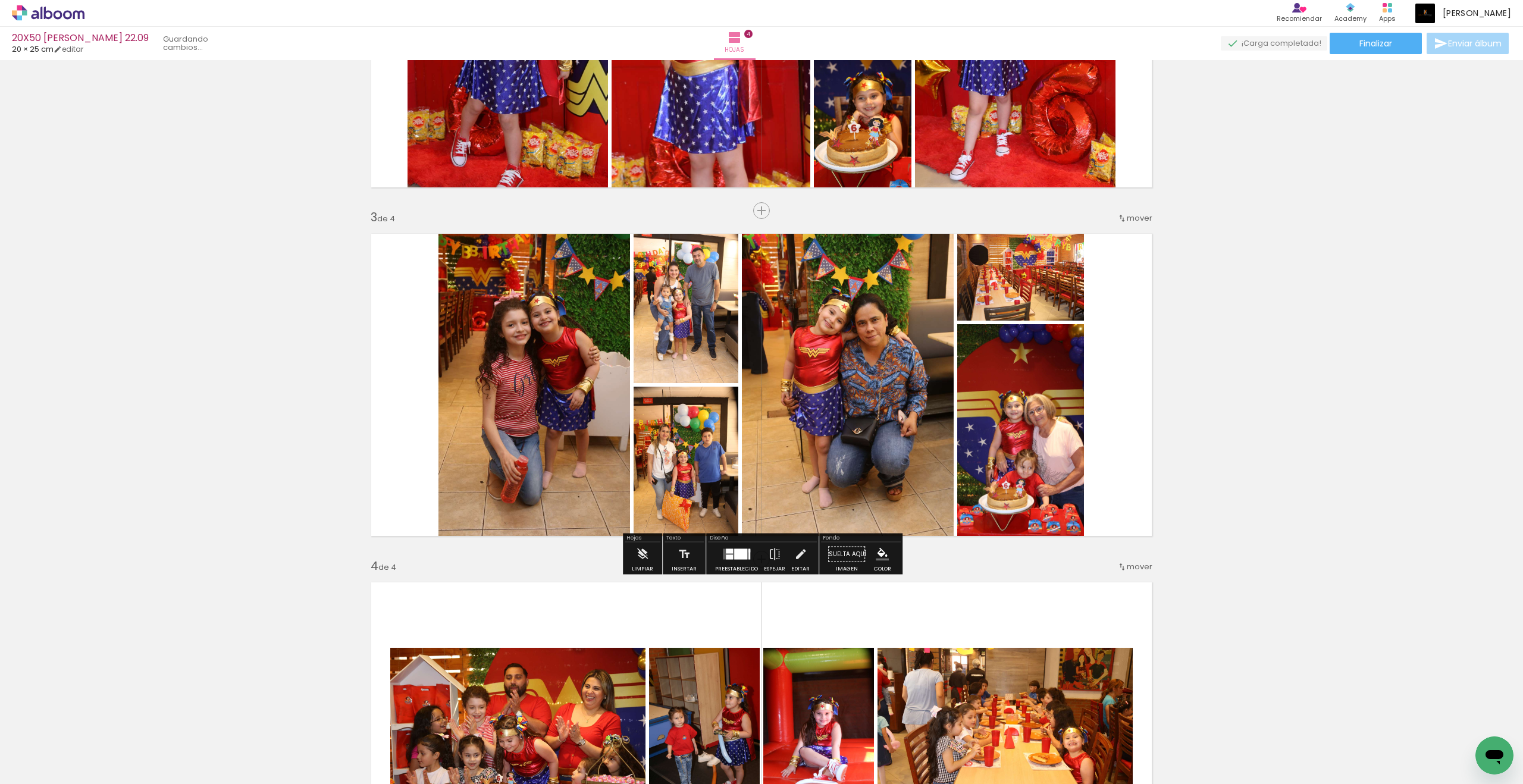
click at [1117, 332] on quentale-workspace at bounding box center [761, 392] width 1523 height 784
click at [1117, 332] on div "Insertar hoja 1 de 4 Insertar hoja 2 de 4 Insertar hoja 3 de 4 Insertar hoja 4 …" at bounding box center [761, 369] width 1523 height 1743
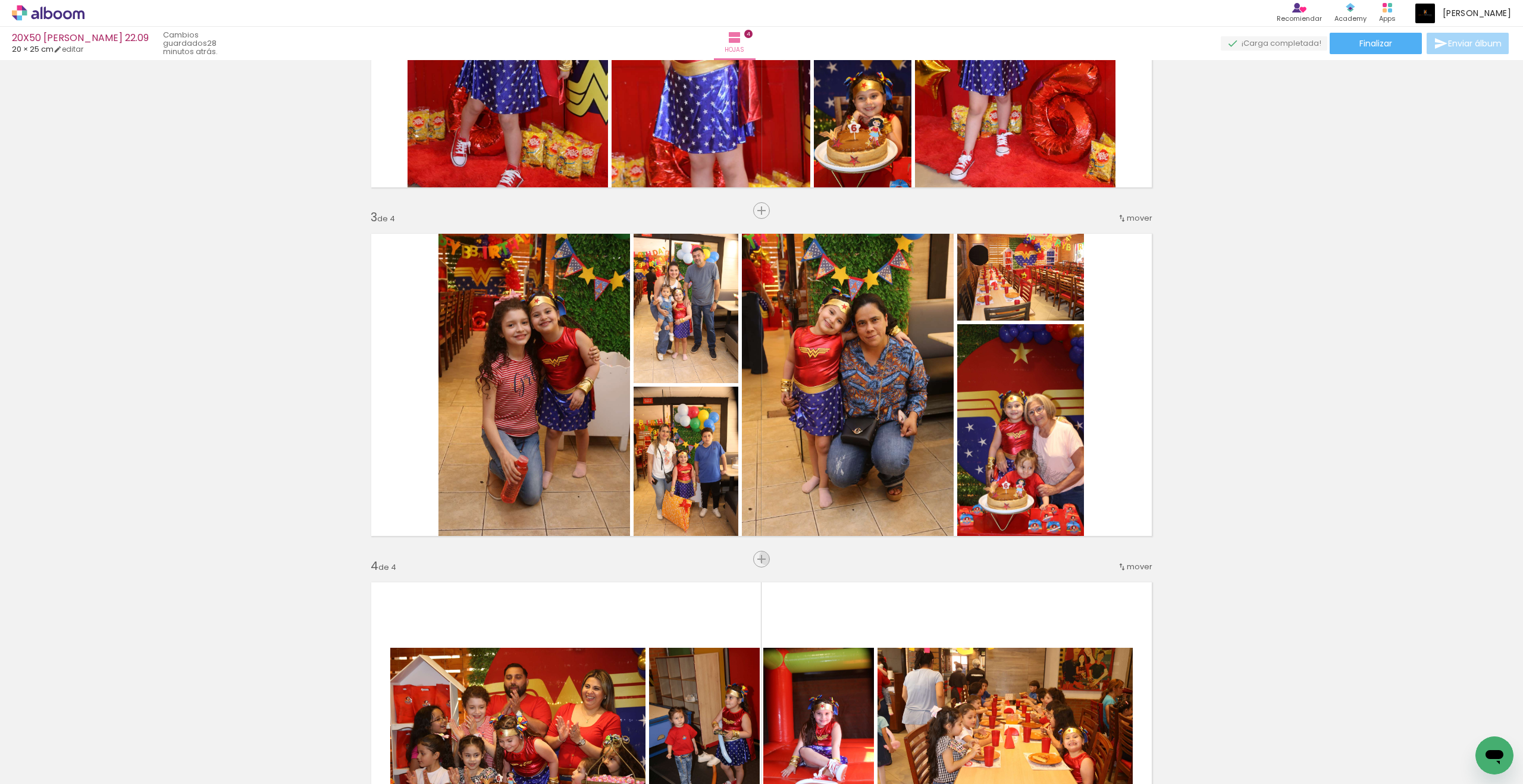
click at [767, 558] on div "Insertar hoja" at bounding box center [787, 559] width 65 height 14
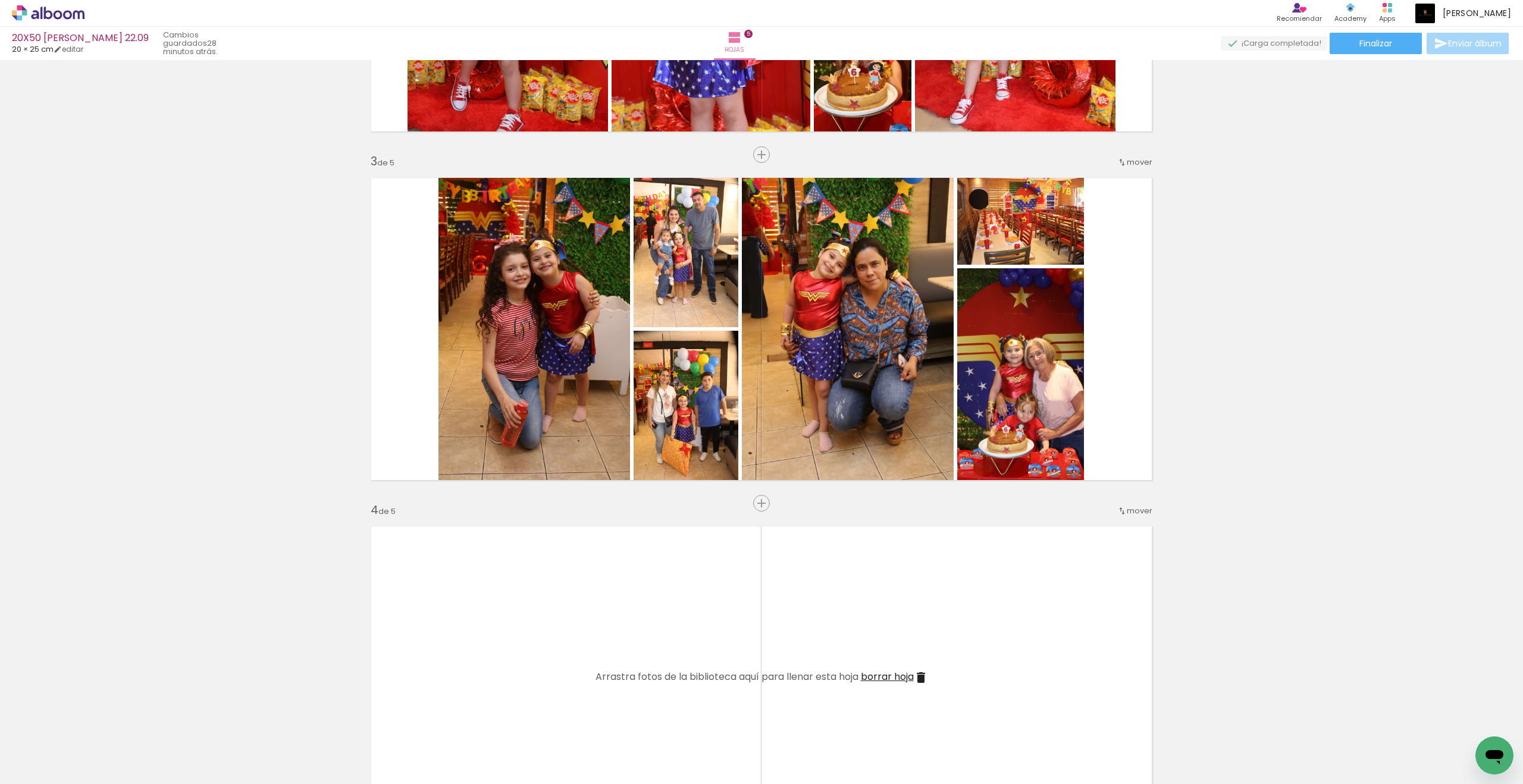
scroll to position [728, 0]
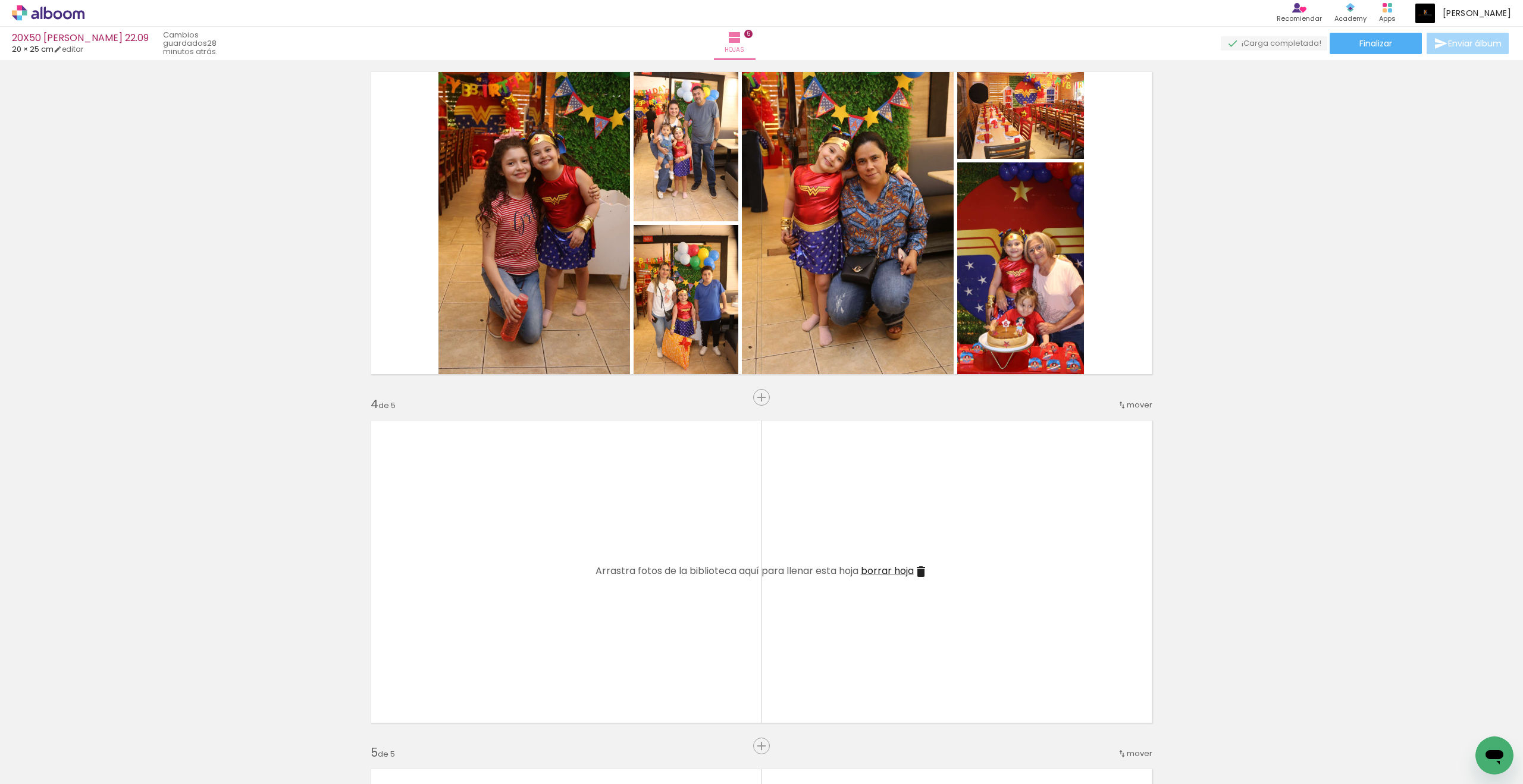
click at [920, 572] on iron-icon at bounding box center [921, 572] width 14 height 14
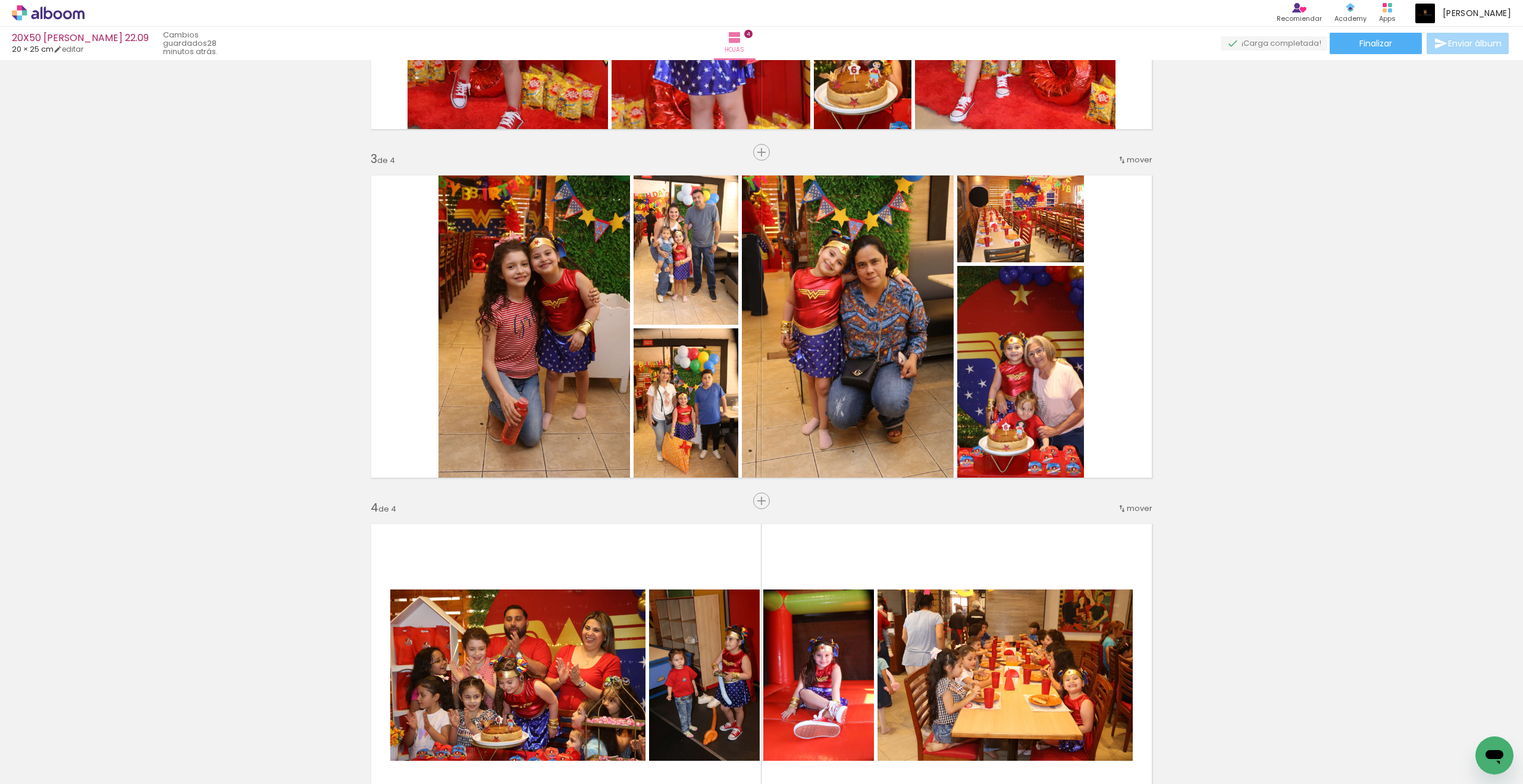
scroll to position [593, 0]
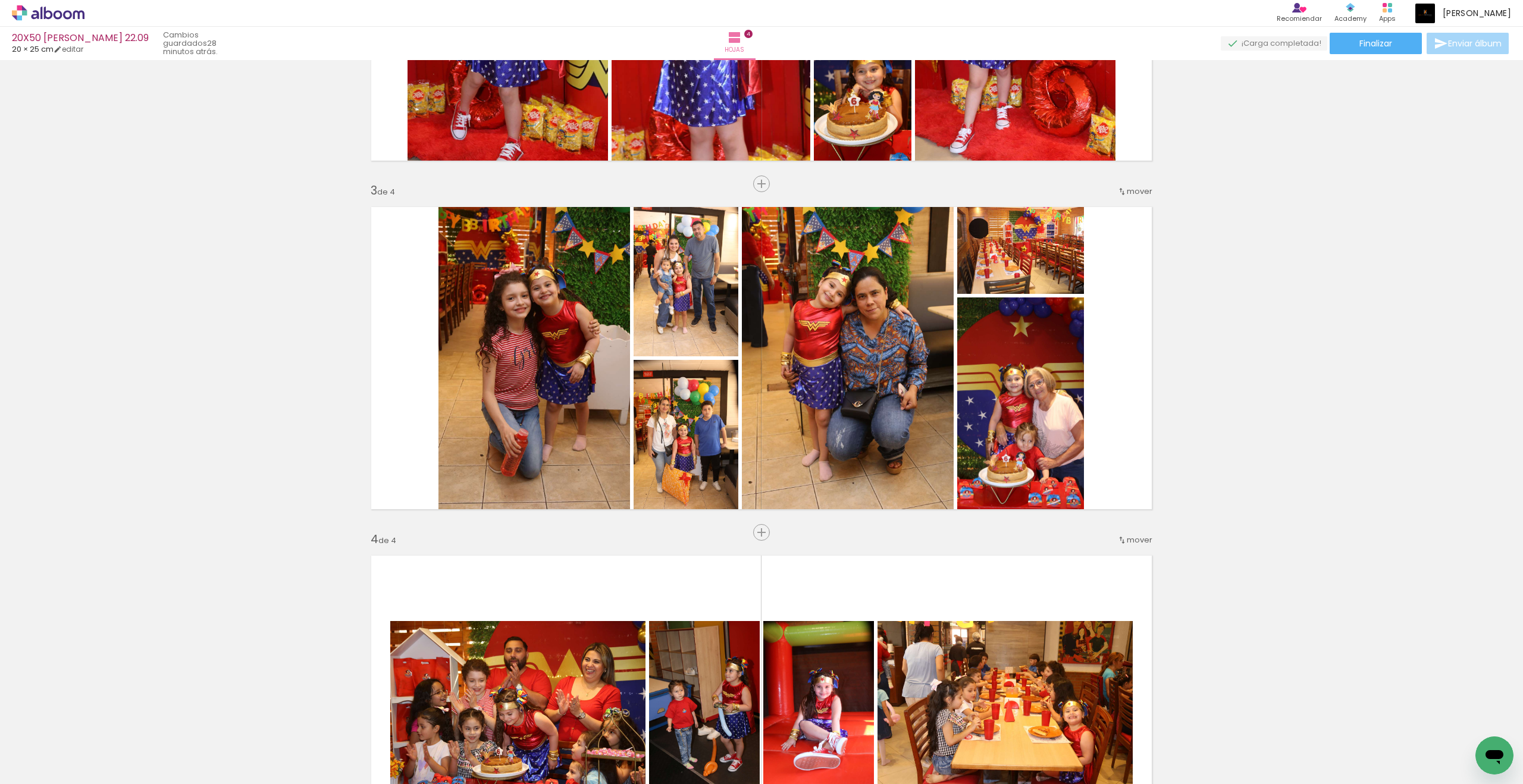
click at [781, 483] on quentale-photo at bounding box center [848, 358] width 212 height 319
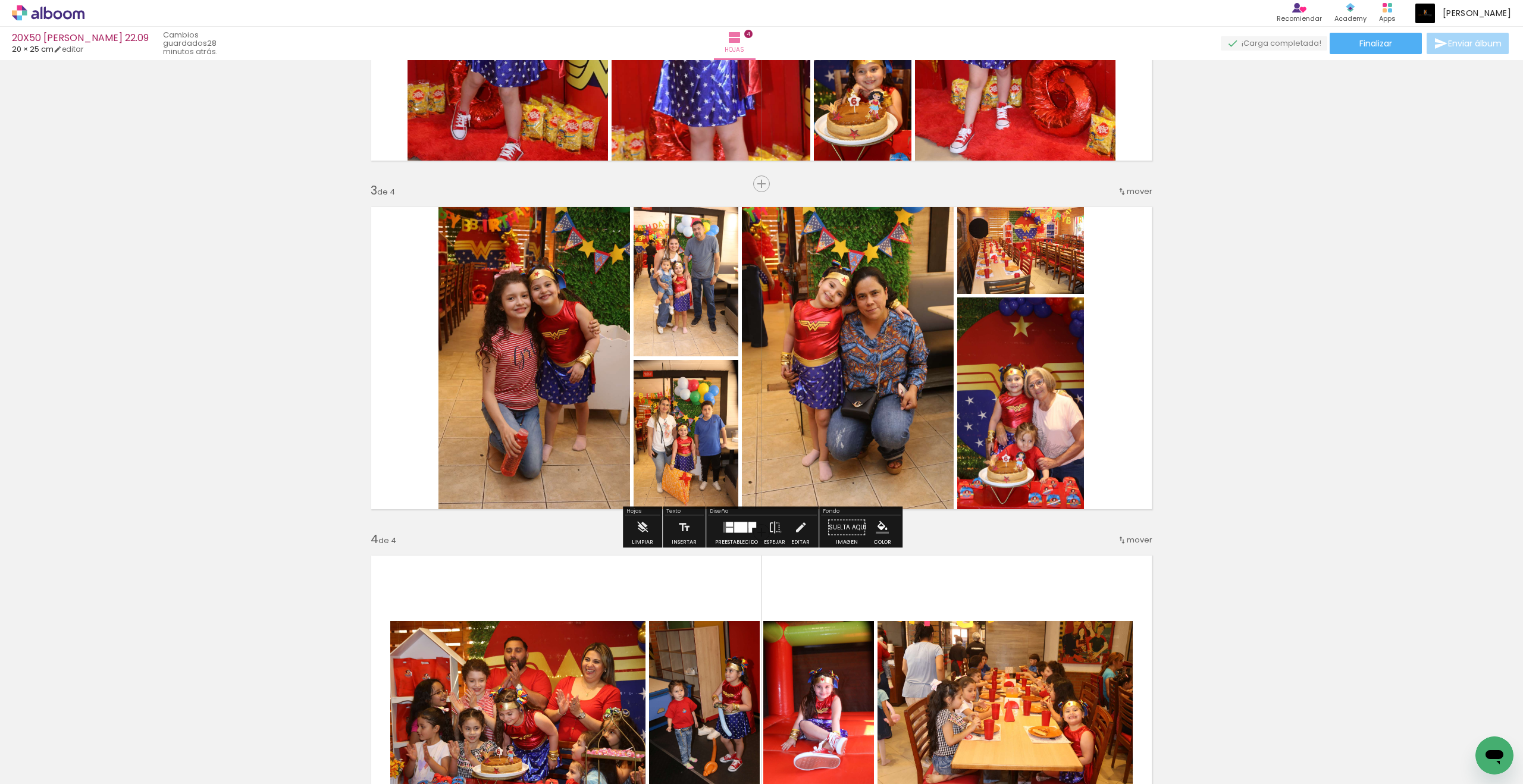
click at [778, 532] on iron-icon at bounding box center [775, 527] width 13 height 24
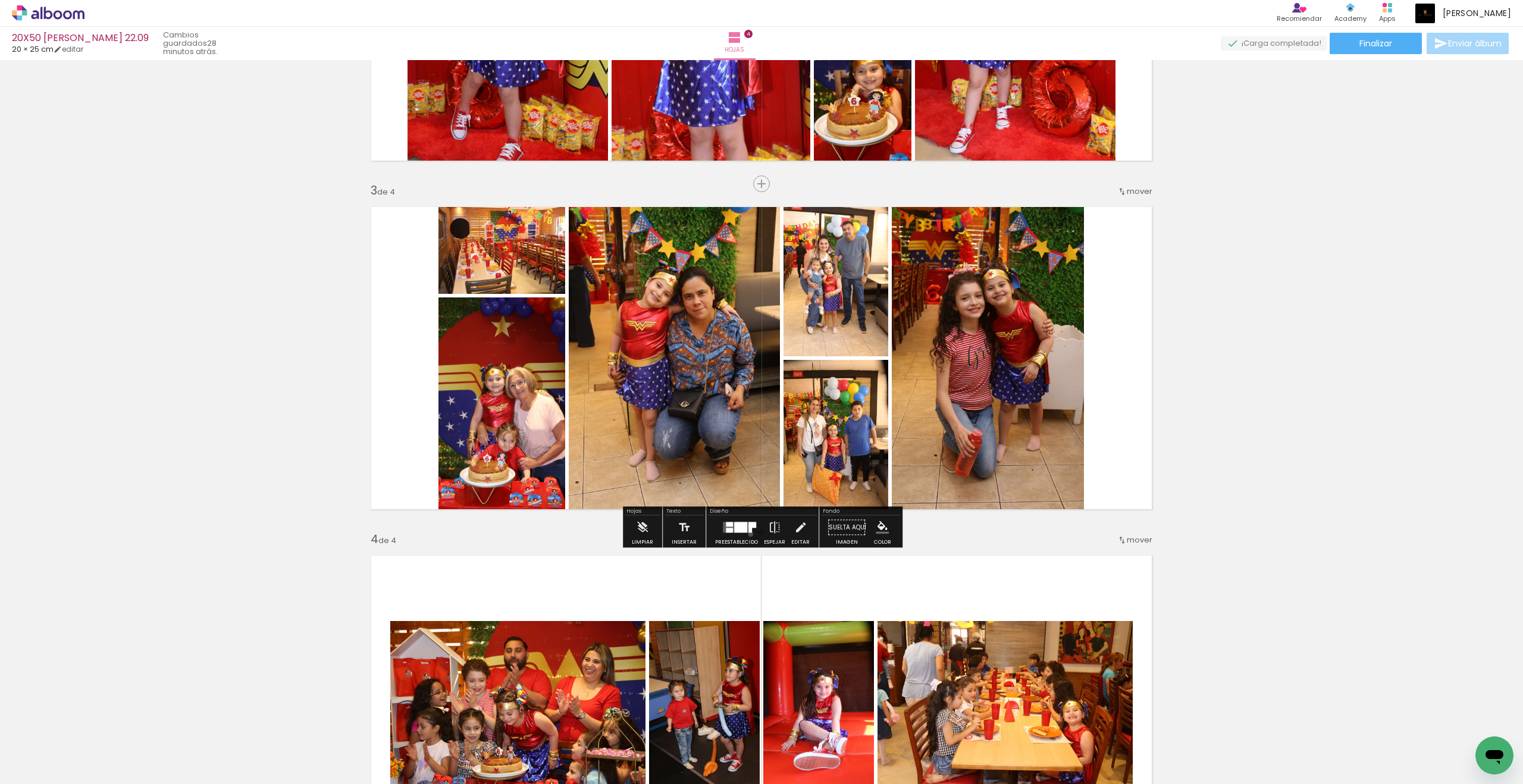
click at [748, 534] on div at bounding box center [737, 527] width 32 height 24
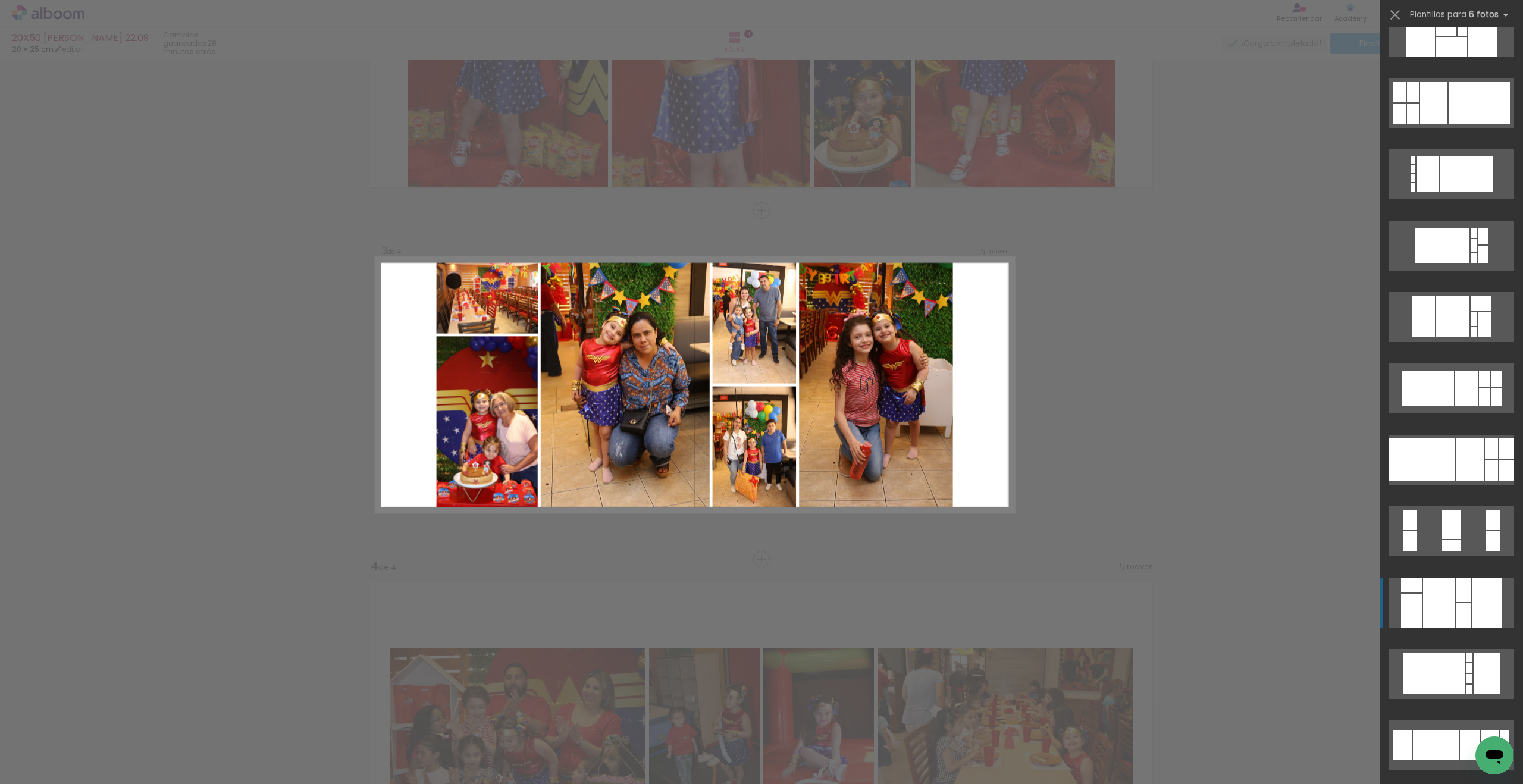
scroll to position [0, 0]
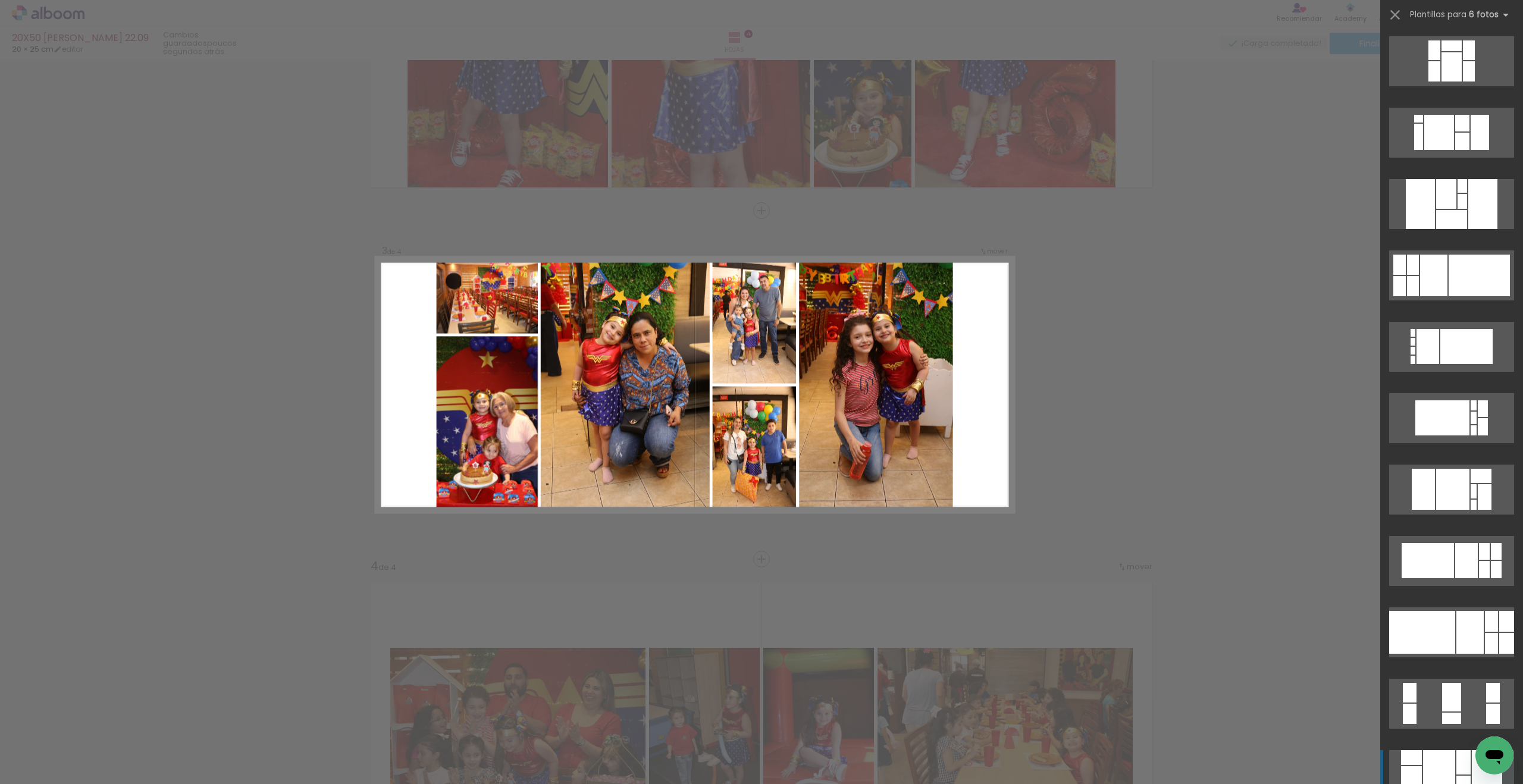
click at [1117, 284] on div at bounding box center [1434, 275] width 27 height 42
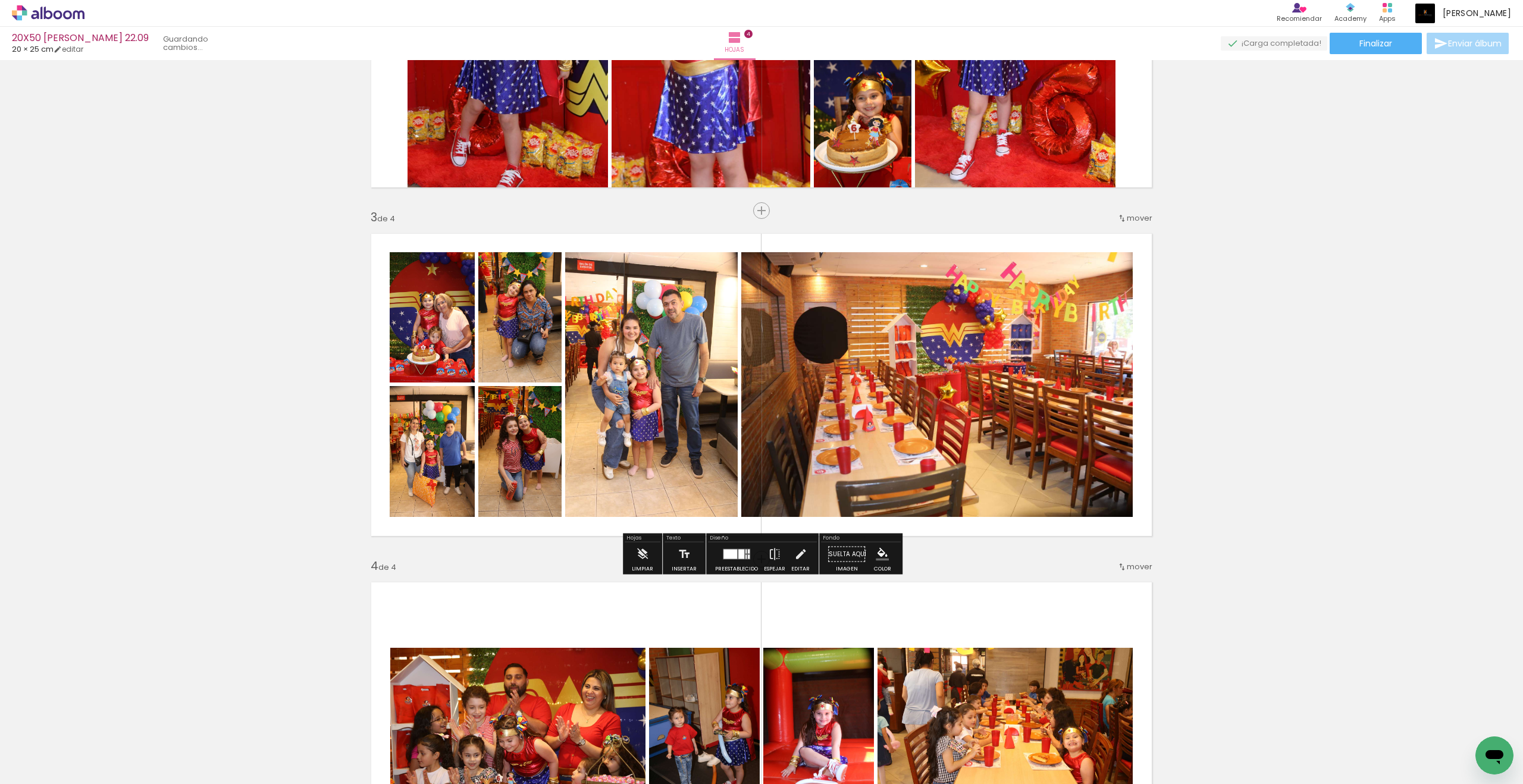
click at [1117, 284] on quentale-workspace at bounding box center [761, 392] width 1523 height 784
click at [1117, 284] on div "Insertar hoja 1 de 4 Insertar hoja 2 de 4 Insertar hoja 3 de 4 Insertar hoja 4 …" at bounding box center [761, 369] width 1523 height 1743
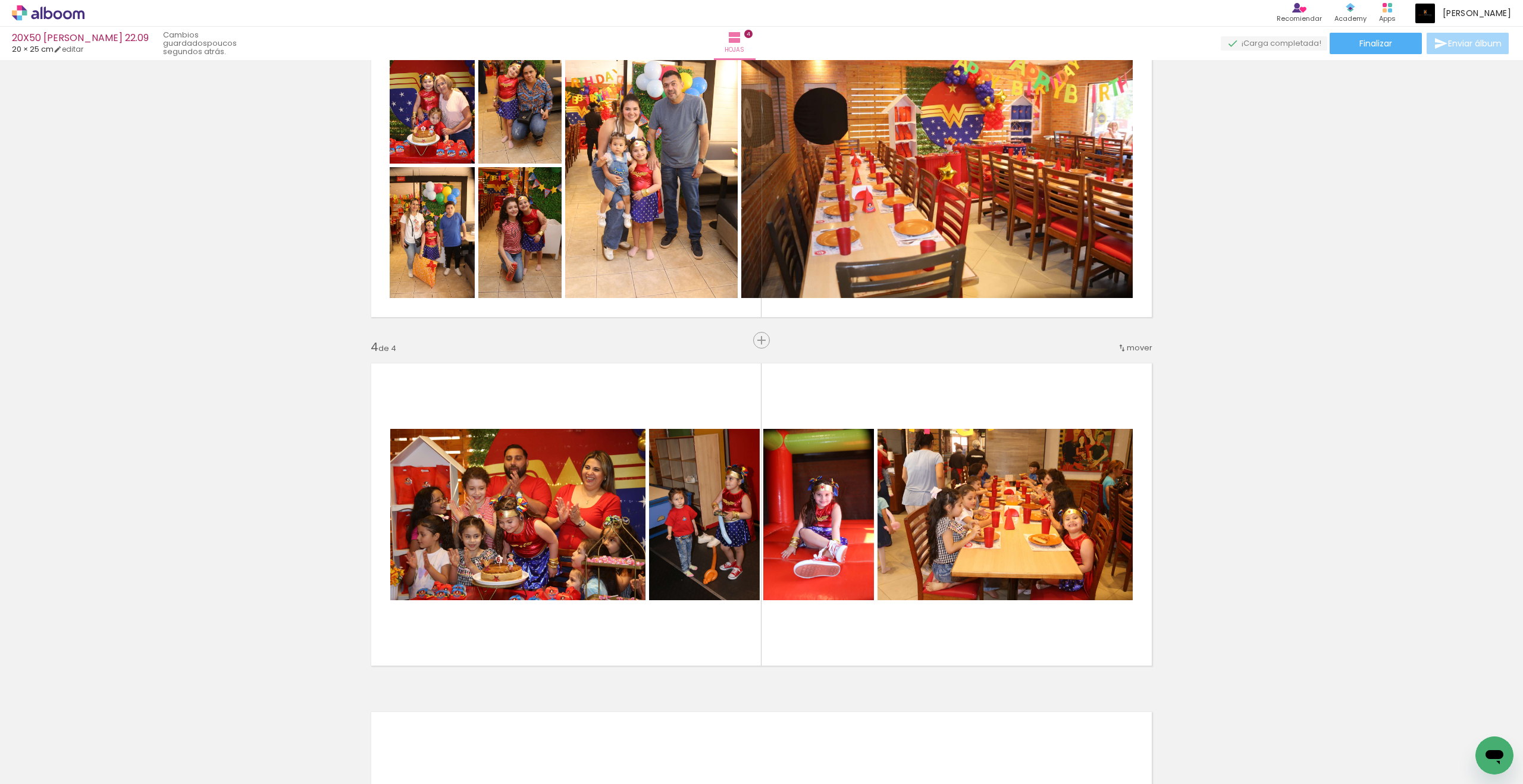
scroll to position [801, 0]
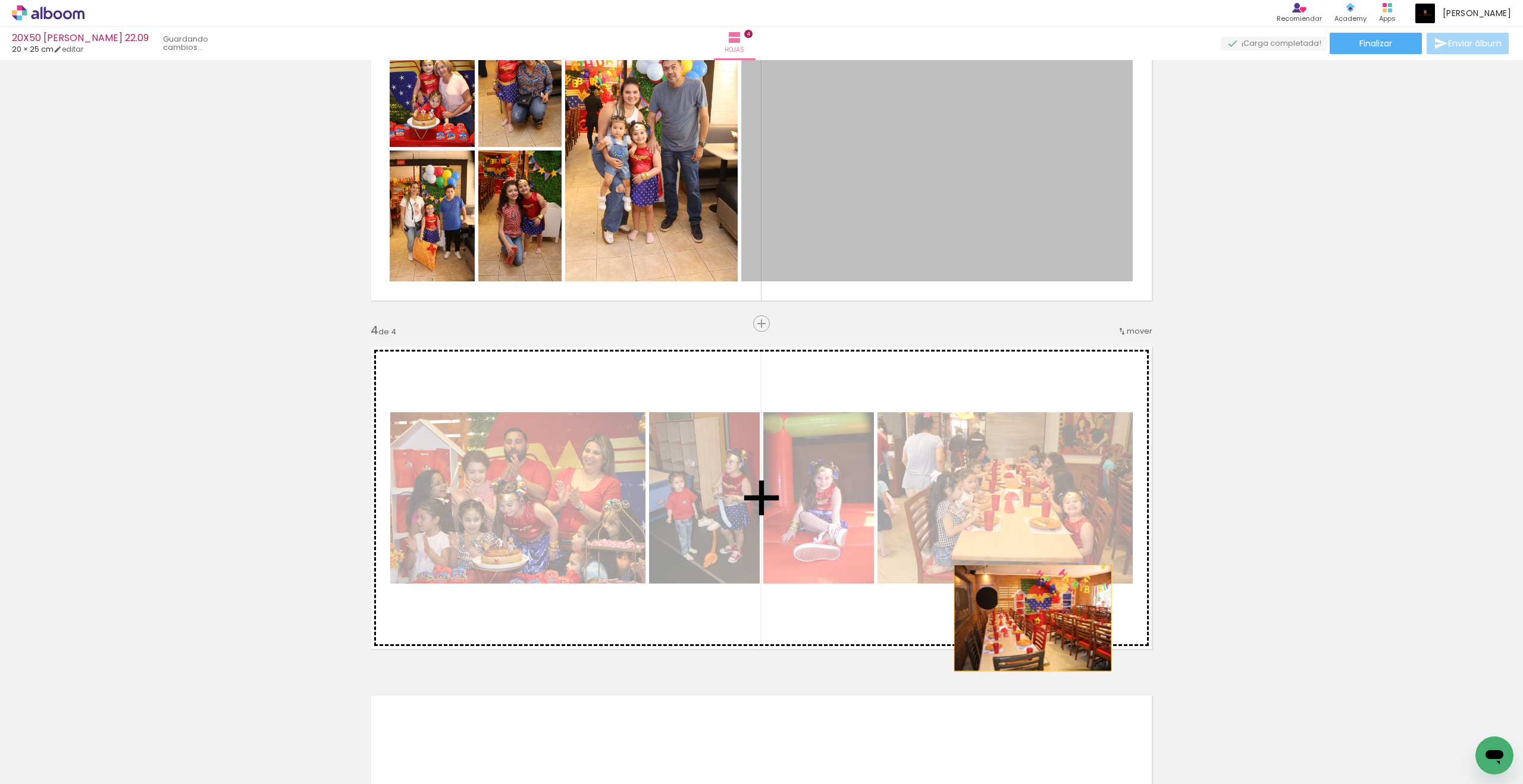
drag, startPoint x: 506, startPoint y: 335, endPoint x: 1033, endPoint y: 617, distance: 597.7
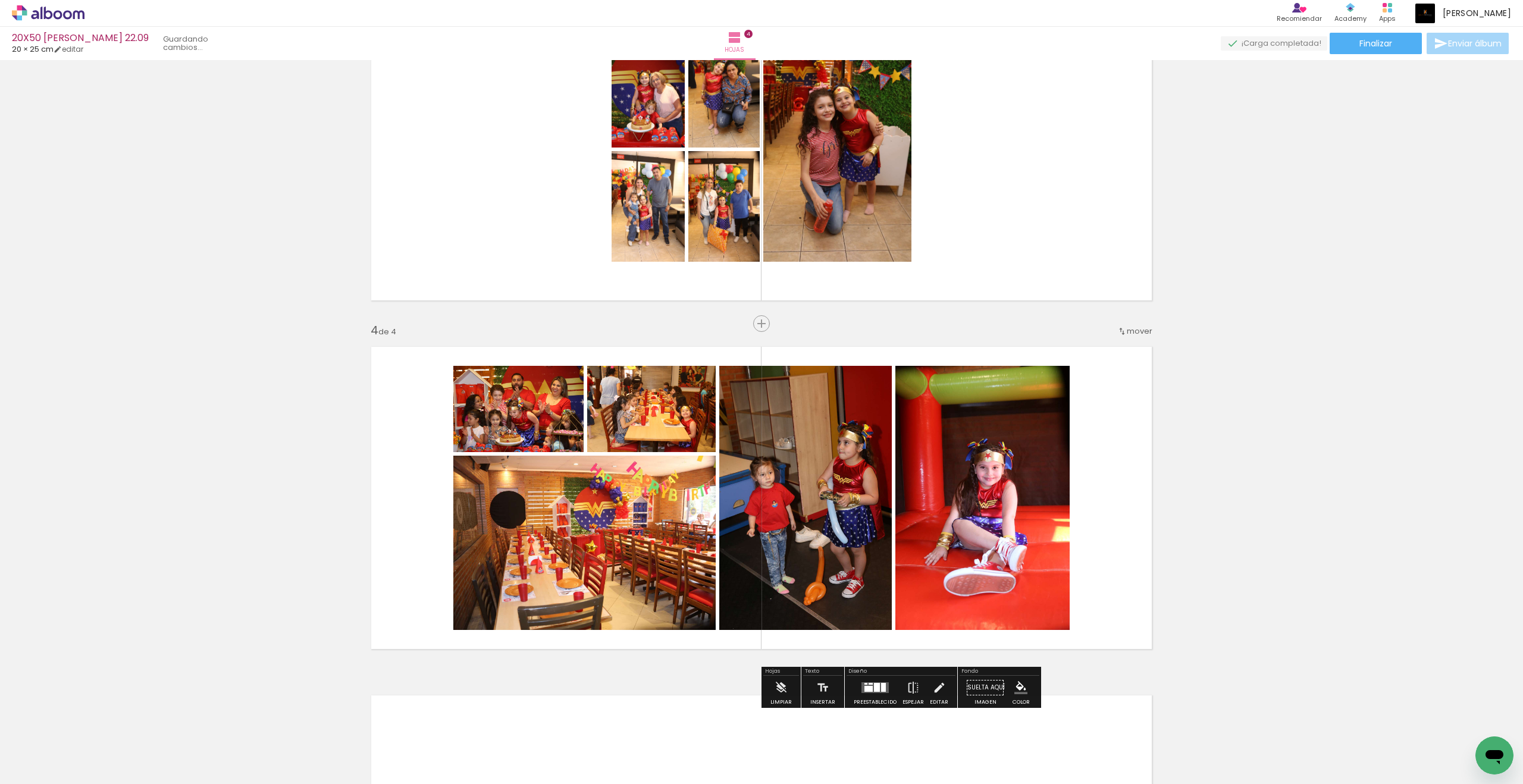
scroll to position [806, 0]
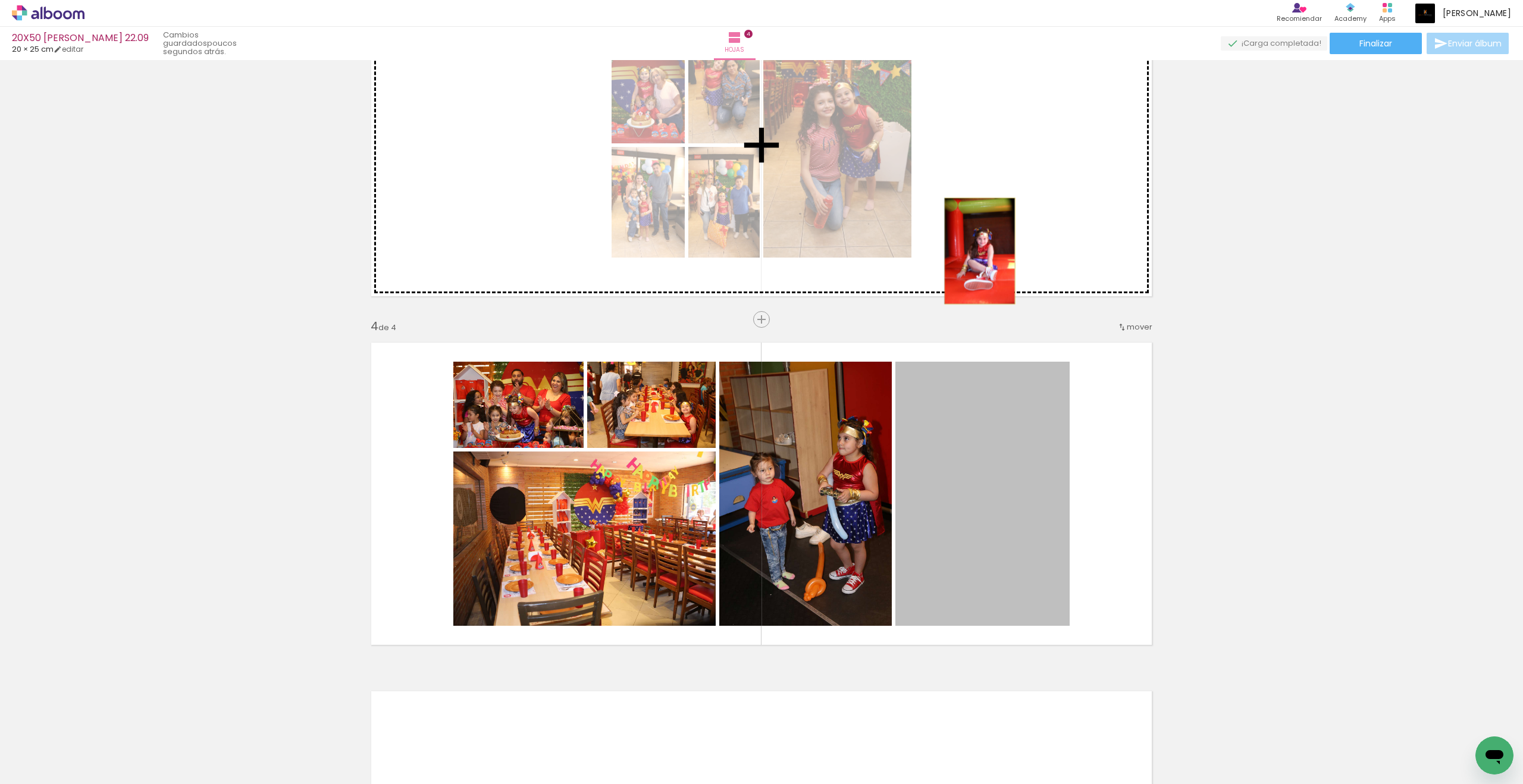
drag, startPoint x: 1033, startPoint y: 617, endPoint x: 980, endPoint y: 251, distance: 369.8
click at [980, 251] on div "Insertar hoja 1 de 4 Insertar hoja 2 de 4 Insertar hoja 3 de 4 Insertar hoja 4 …" at bounding box center [761, 130] width 1523 height 1743
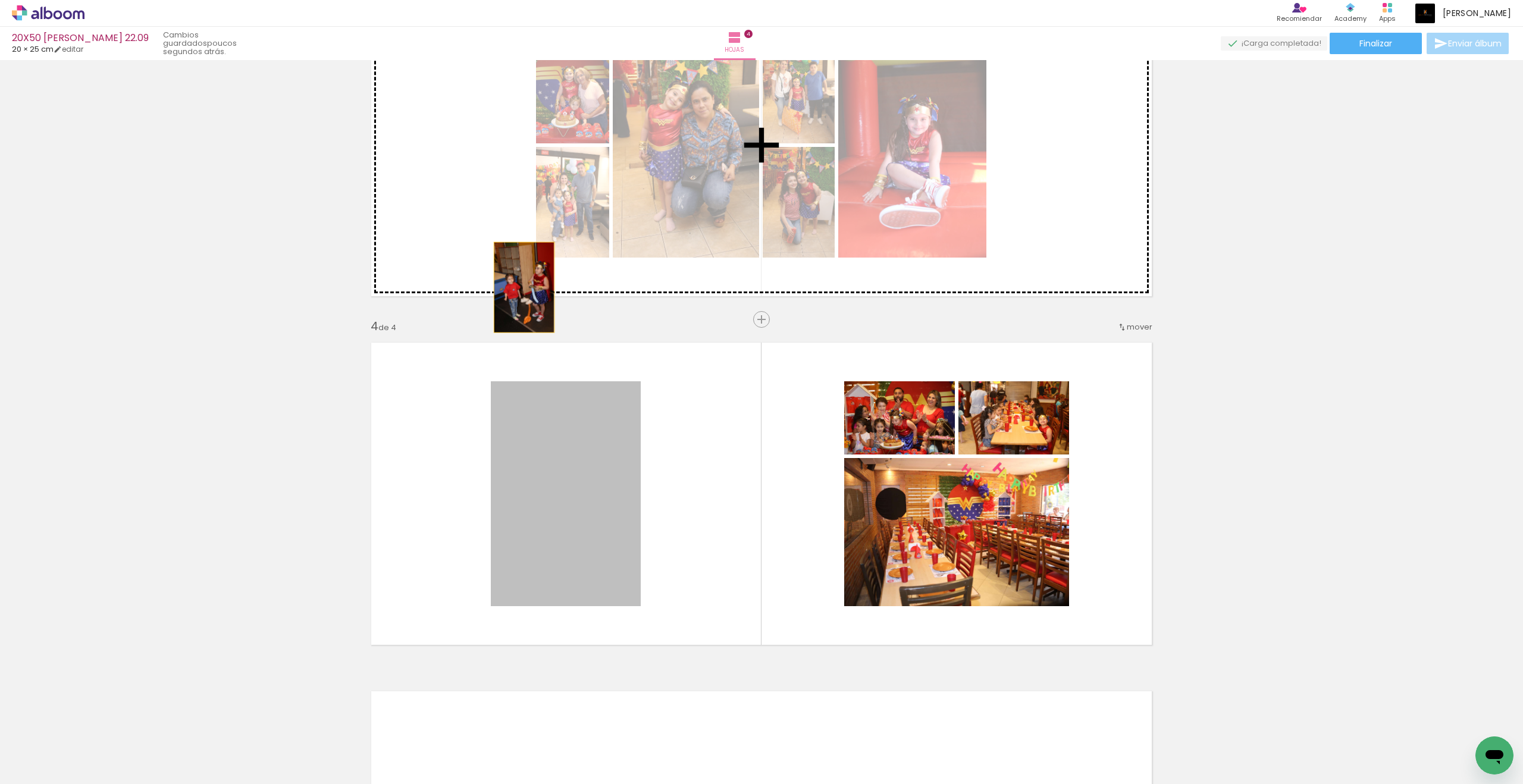
drag, startPoint x: 980, startPoint y: 251, endPoint x: 524, endPoint y: 287, distance: 457.4
click at [524, 287] on div "Insertar hoja 1 de 4 Insertar hoja 2 de 4 Insertar hoja 3 de 4 Insertar hoja 4 …" at bounding box center [761, 130] width 1523 height 1743
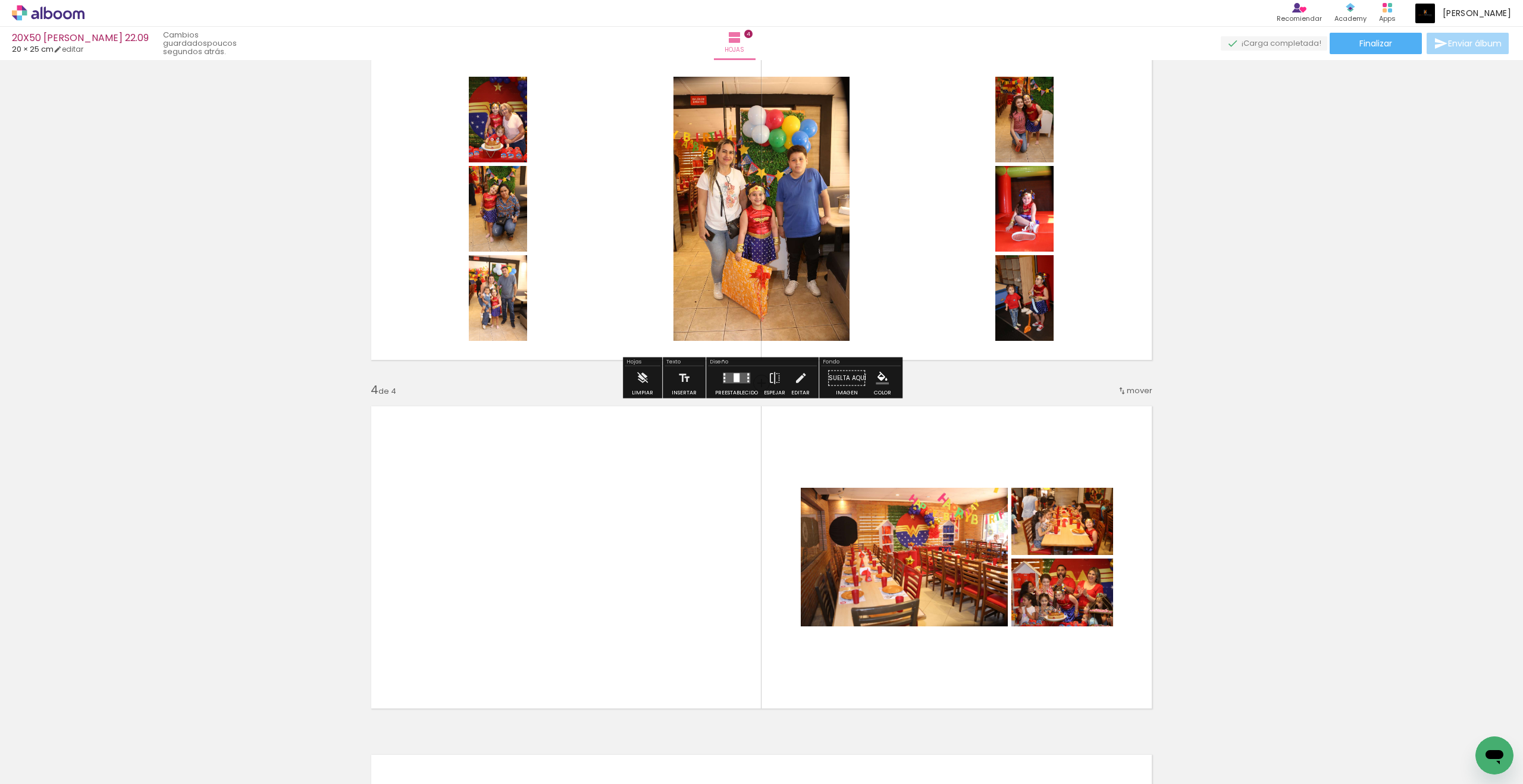
scroll to position [694, 0]
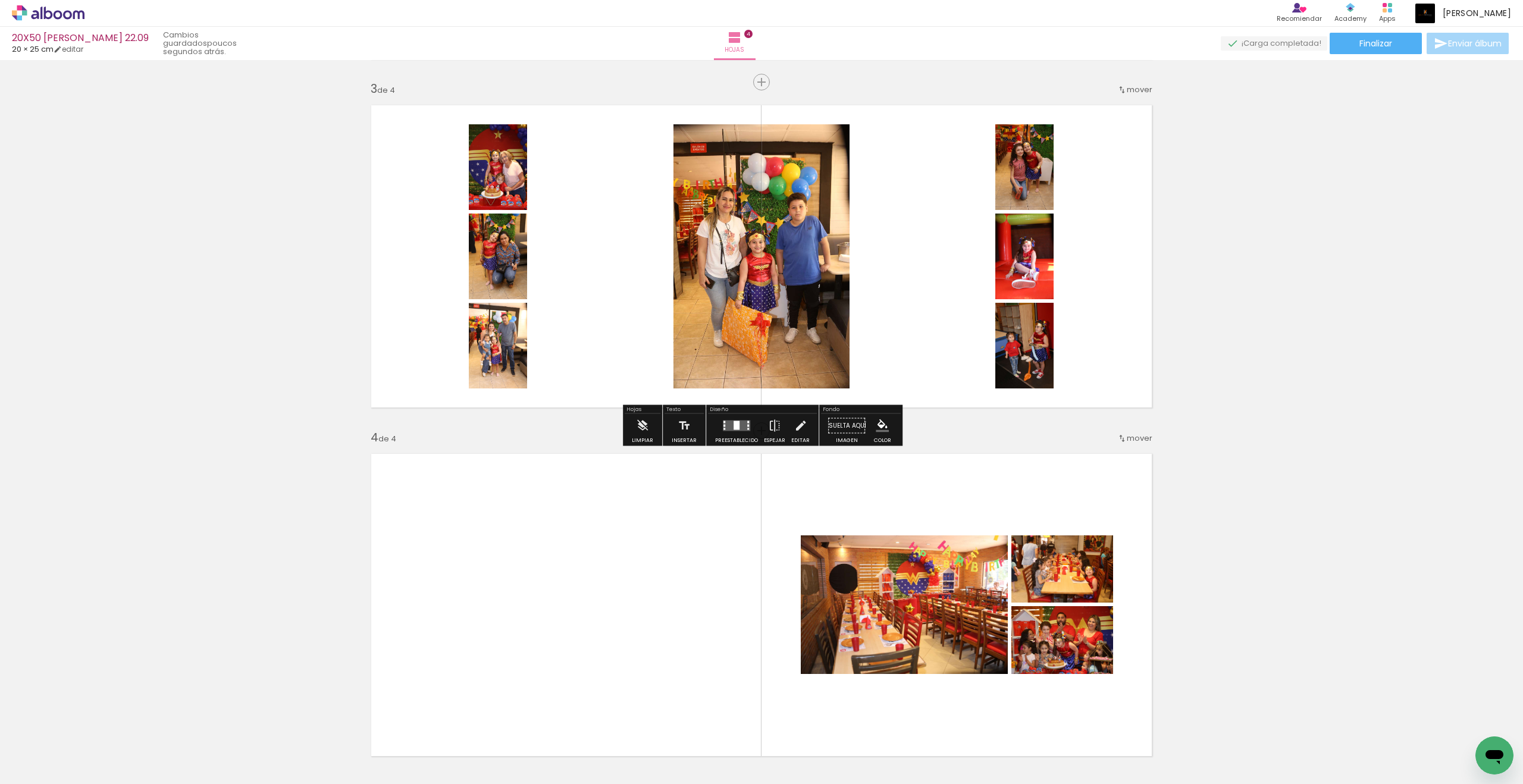
click at [733, 424] on div at bounding box center [736, 425] width 6 height 9
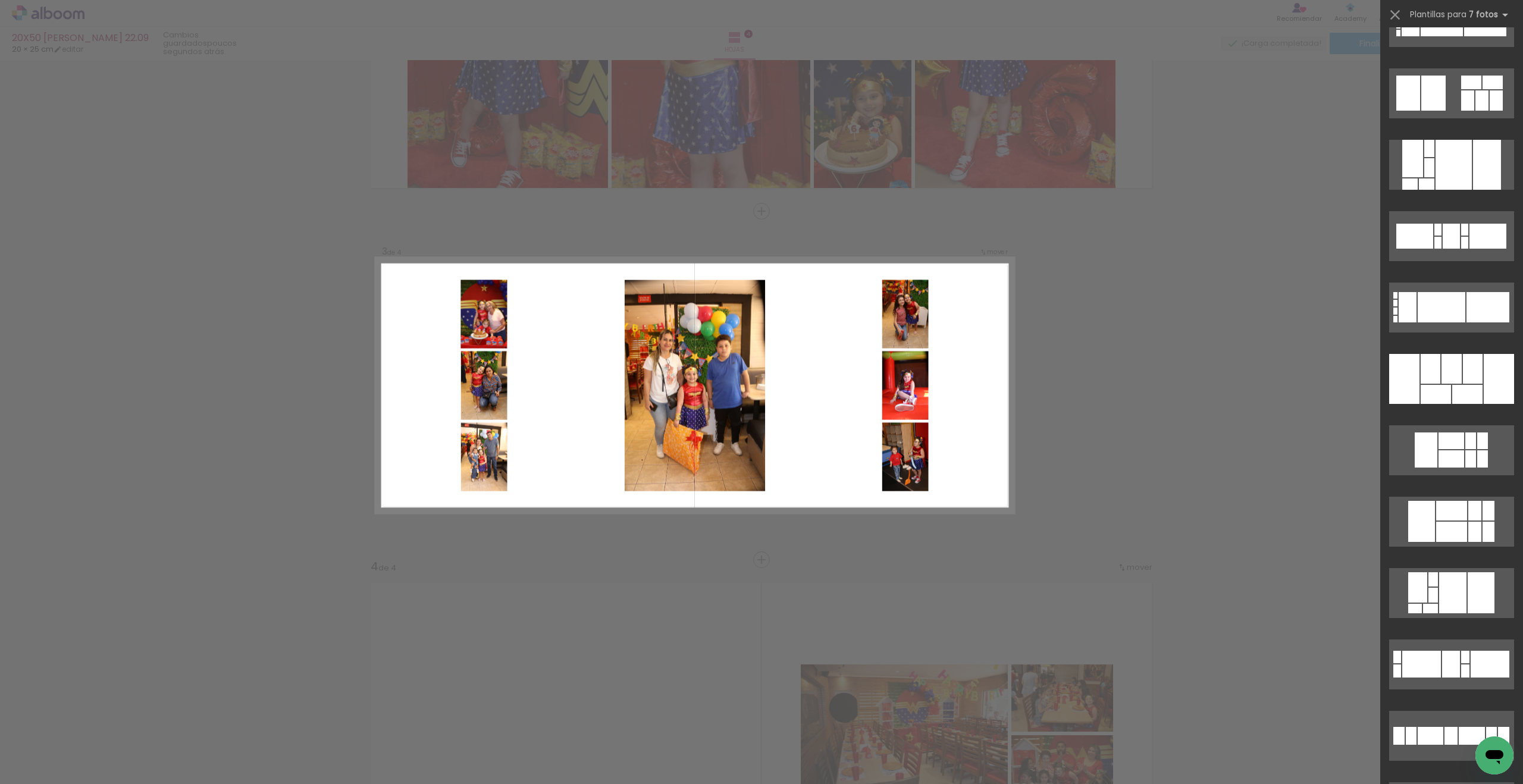
scroll to position [2327, 0]
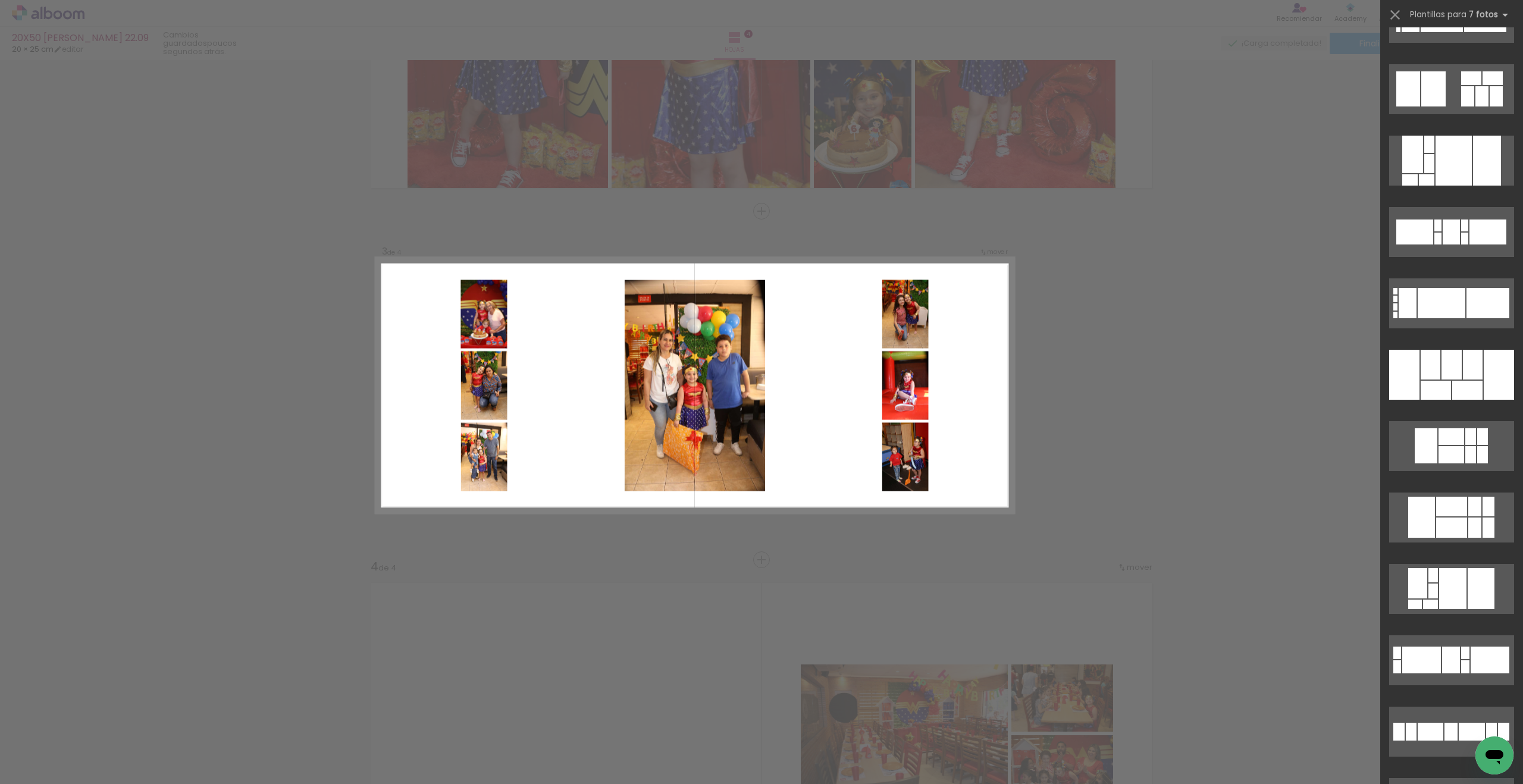
click at [1117, 374] on div at bounding box center [1473, 365] width 19 height 30
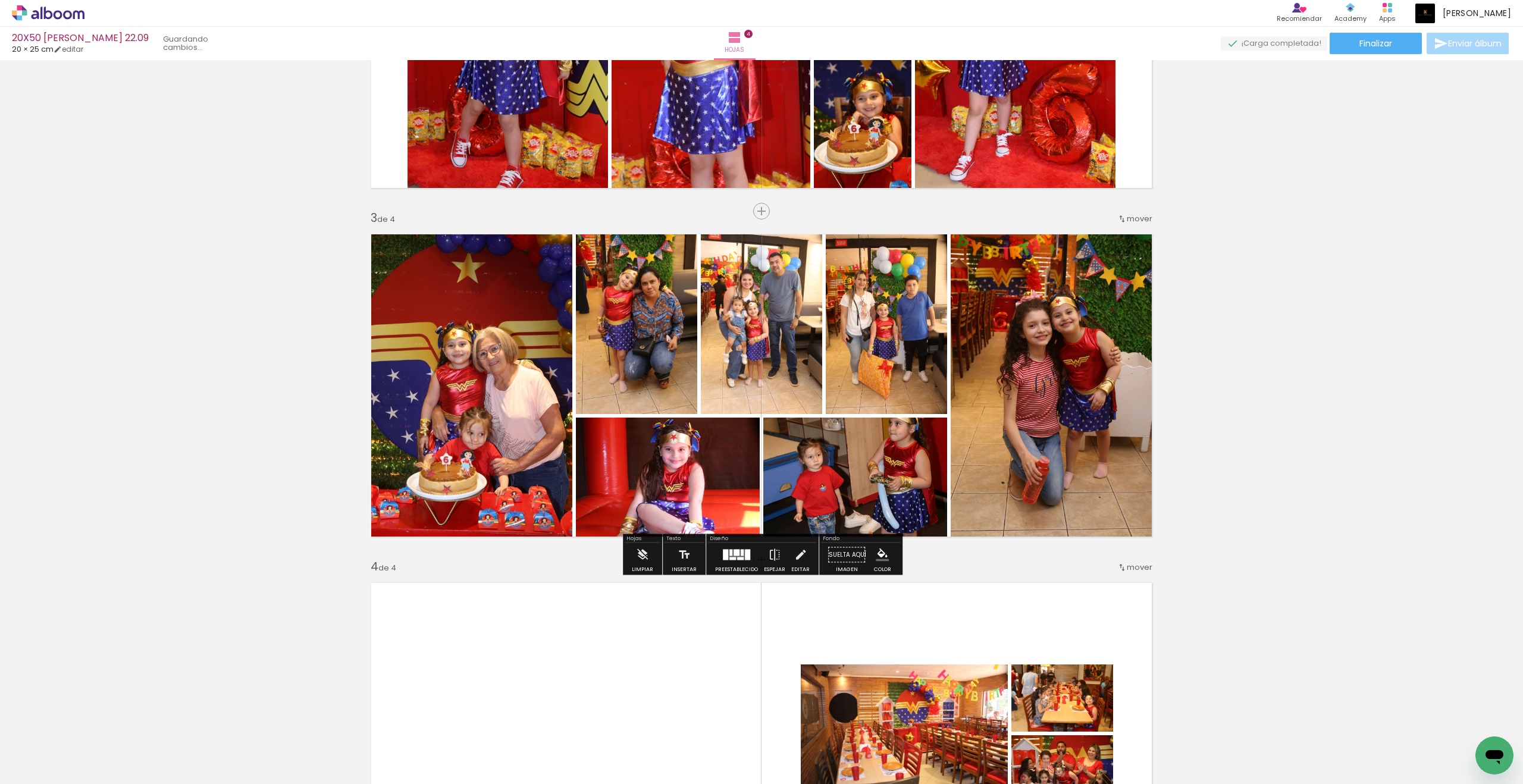
click at [1117, 374] on quentale-workspace at bounding box center [761, 392] width 1523 height 784
click at [1117, 374] on div "Insertar hoja 1 de 4 Insertar hoja 2 de 4 Insertar hoja 3 de 4 Insertar hoja 4 …" at bounding box center [761, 370] width 1523 height 1743
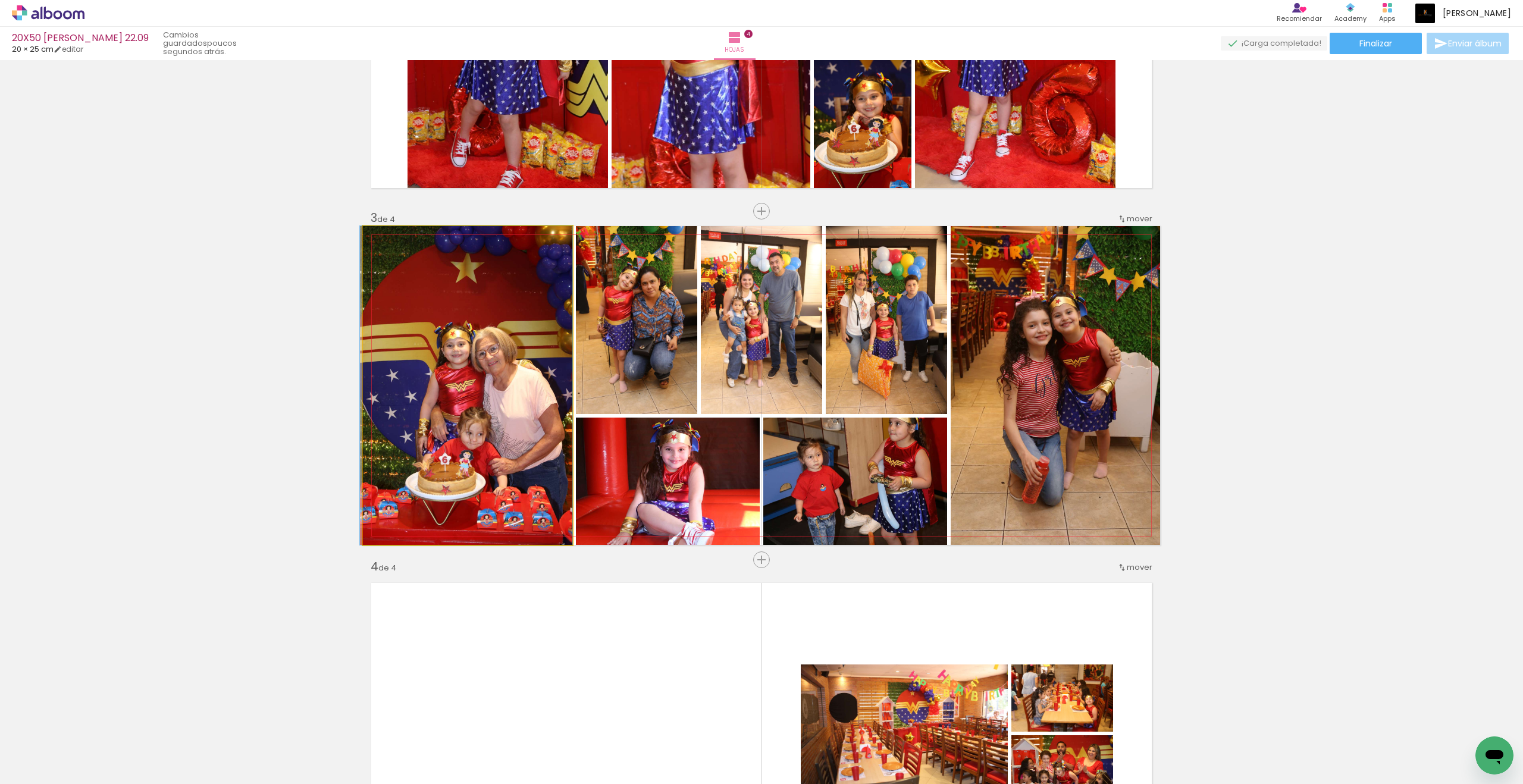
drag, startPoint x: 524, startPoint y: 287, endPoint x: 459, endPoint y: 371, distance: 106.2
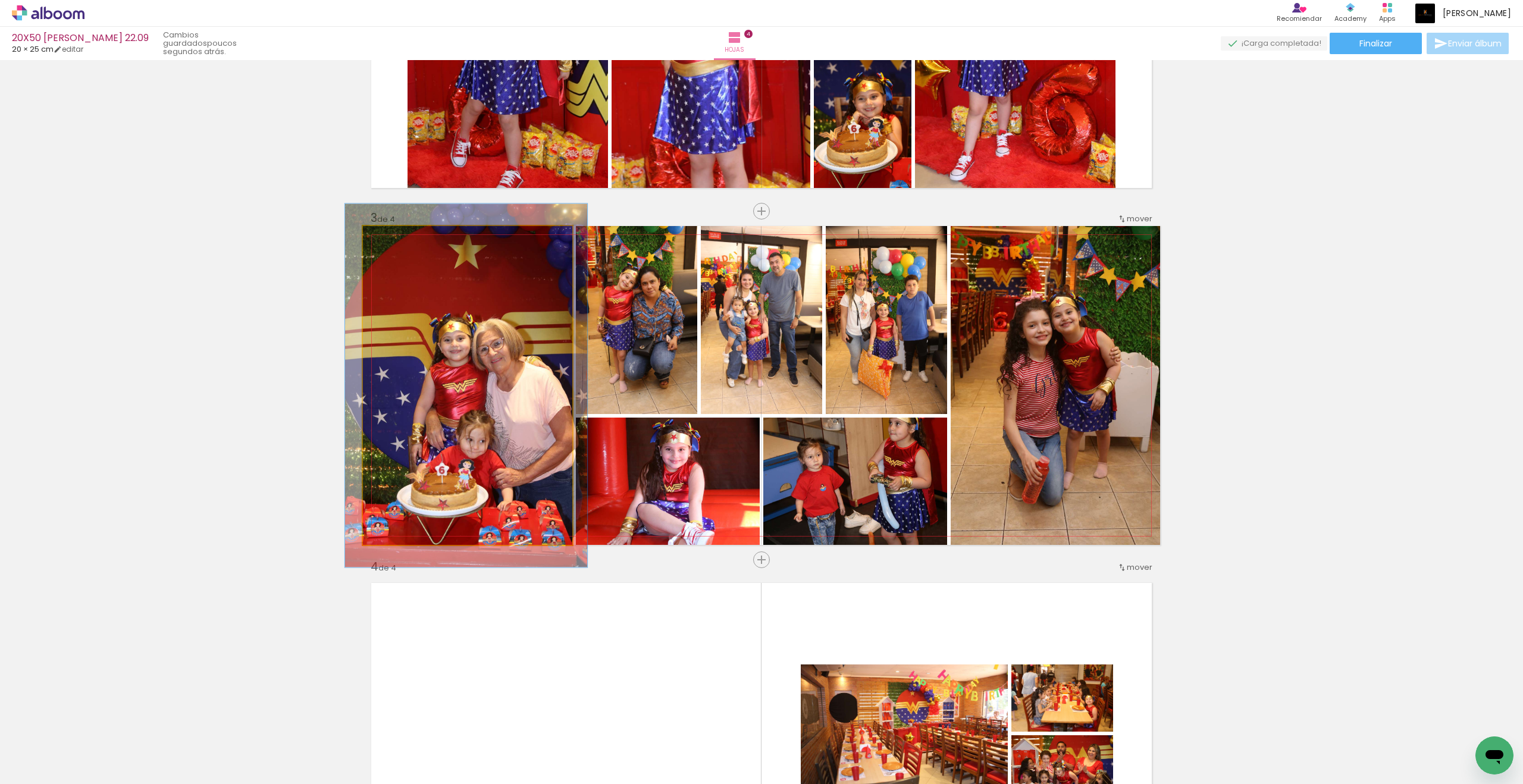
drag, startPoint x: 459, startPoint y: 371, endPoint x: 398, endPoint y: 241, distance: 143.6
click at [398, 241] on div at bounding box center [396, 238] width 11 height 11
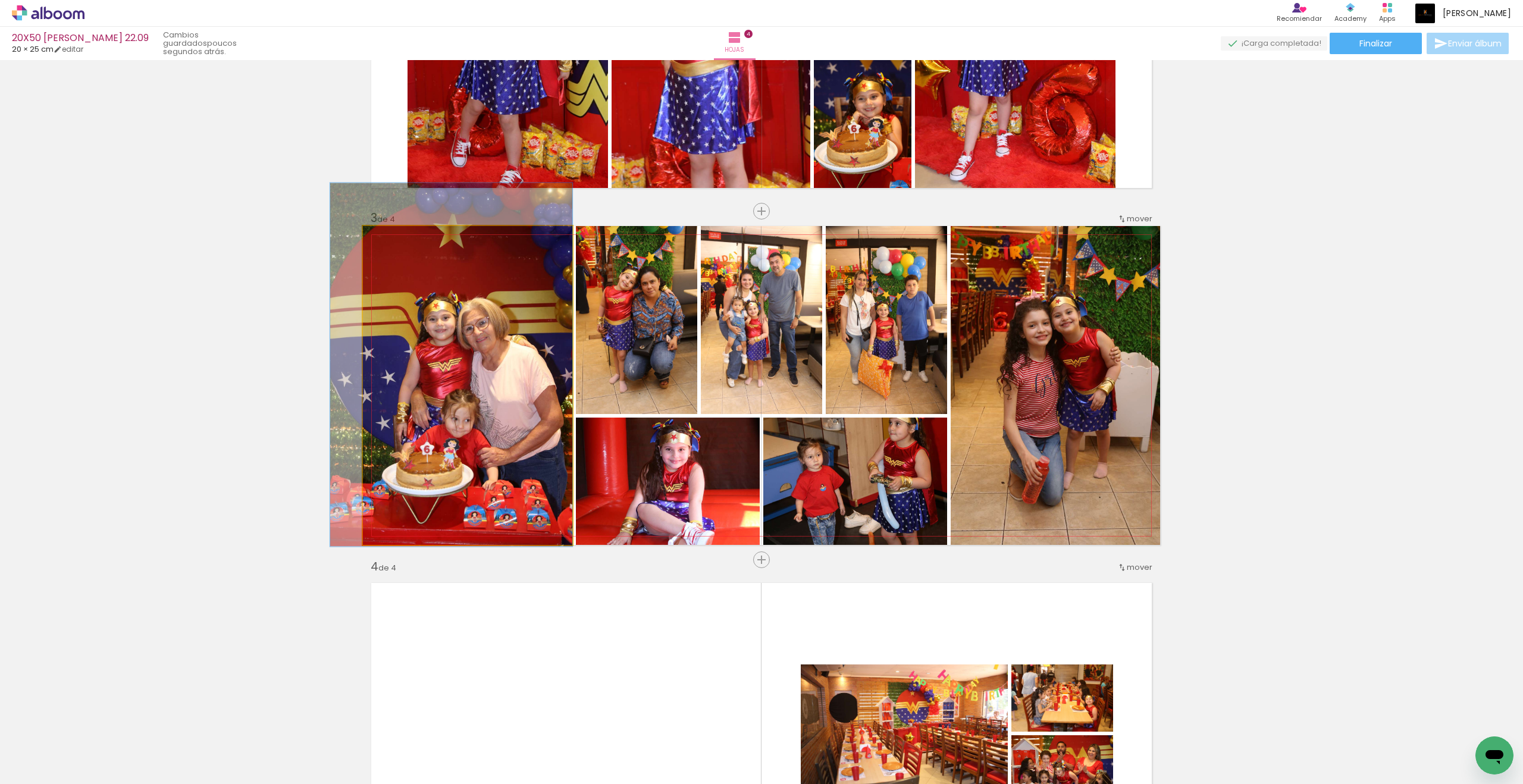
drag, startPoint x: 398, startPoint y: 241, endPoint x: 465, endPoint y: 345, distance: 123.7
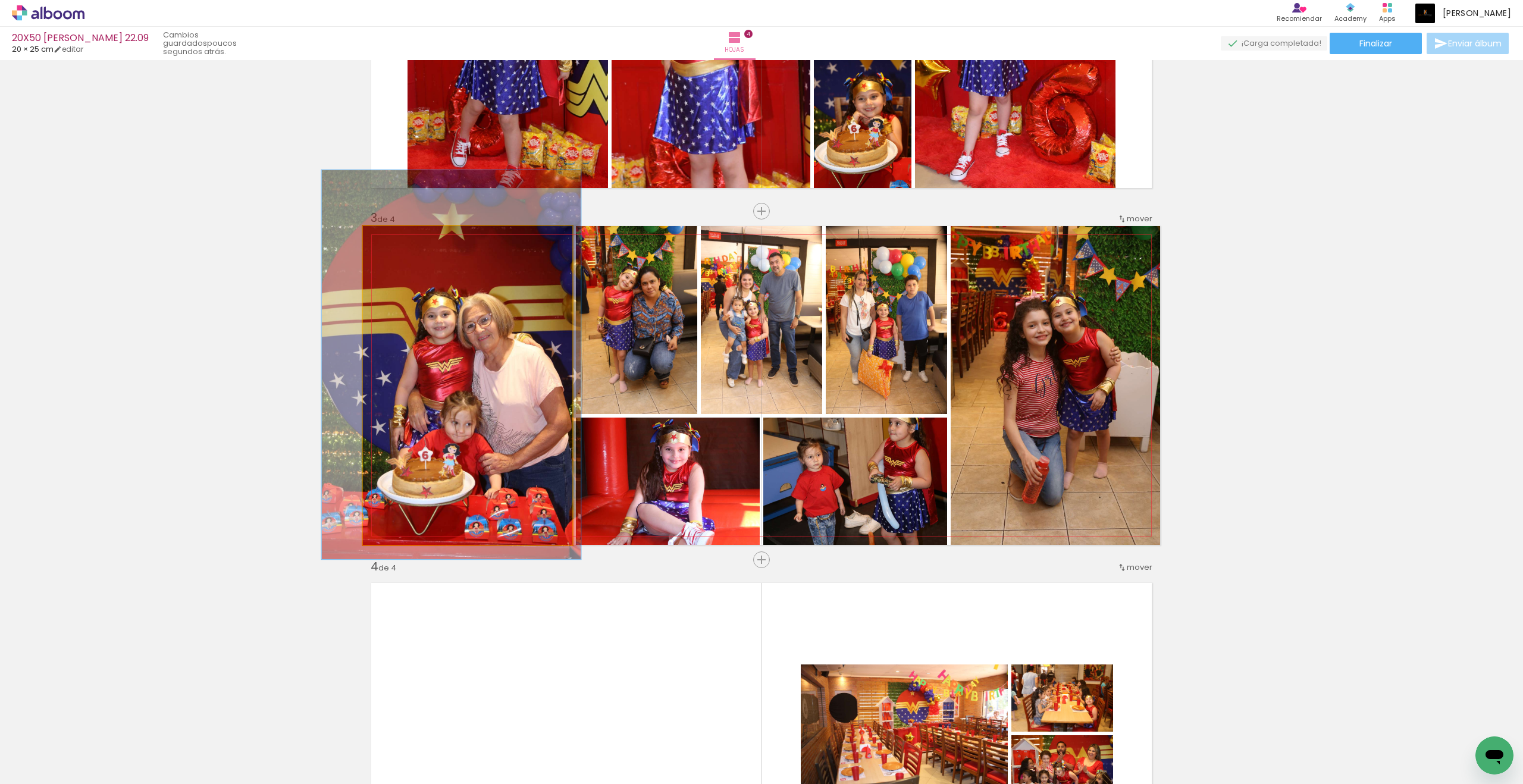
drag, startPoint x: 465, startPoint y: 345, endPoint x: 403, endPoint y: 240, distance: 121.9
type paper-slider "122"
click at [403, 240] on div at bounding box center [401, 238] width 11 height 11
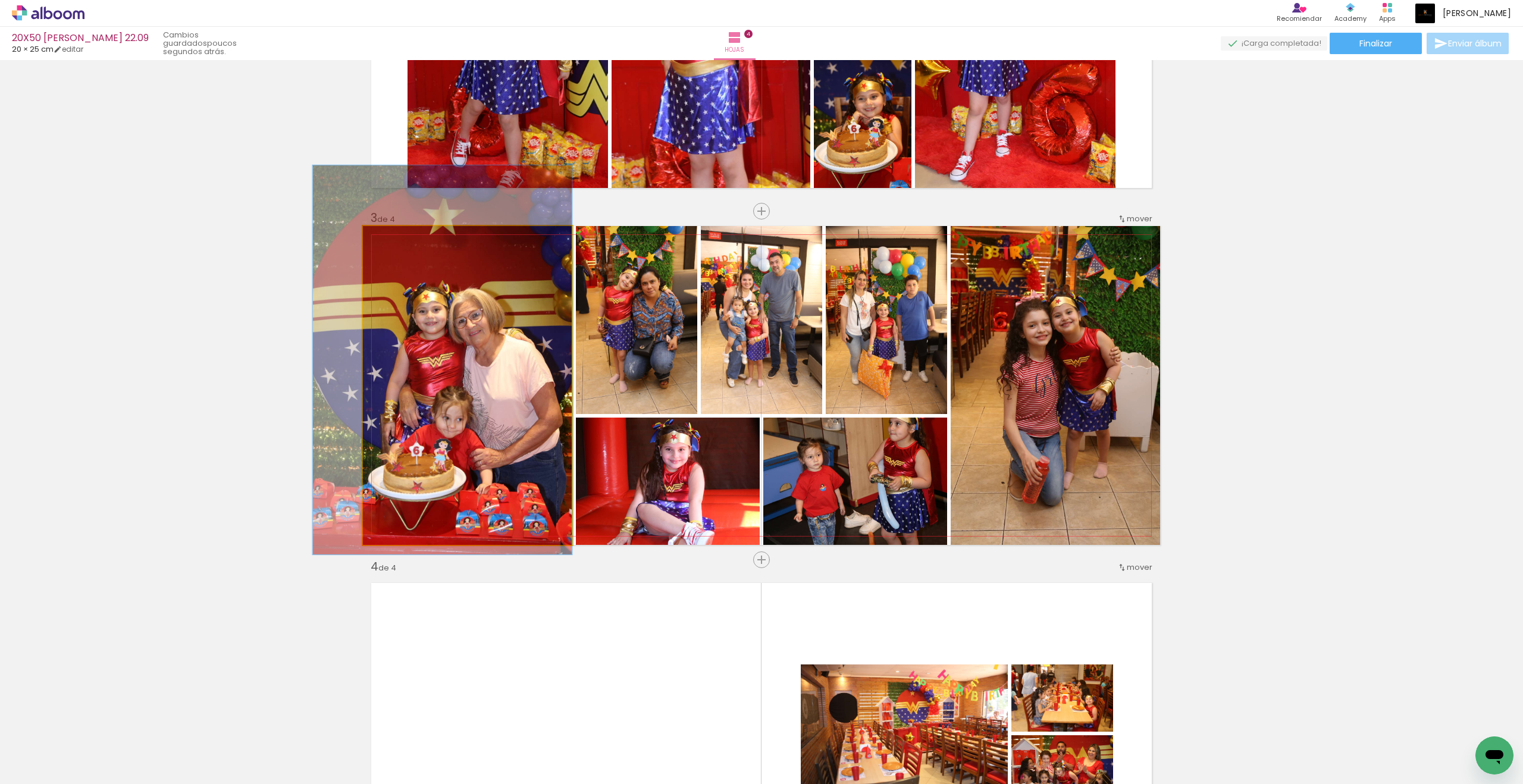
drag, startPoint x: 403, startPoint y: 240, endPoint x: 462, endPoint y: 305, distance: 87.8
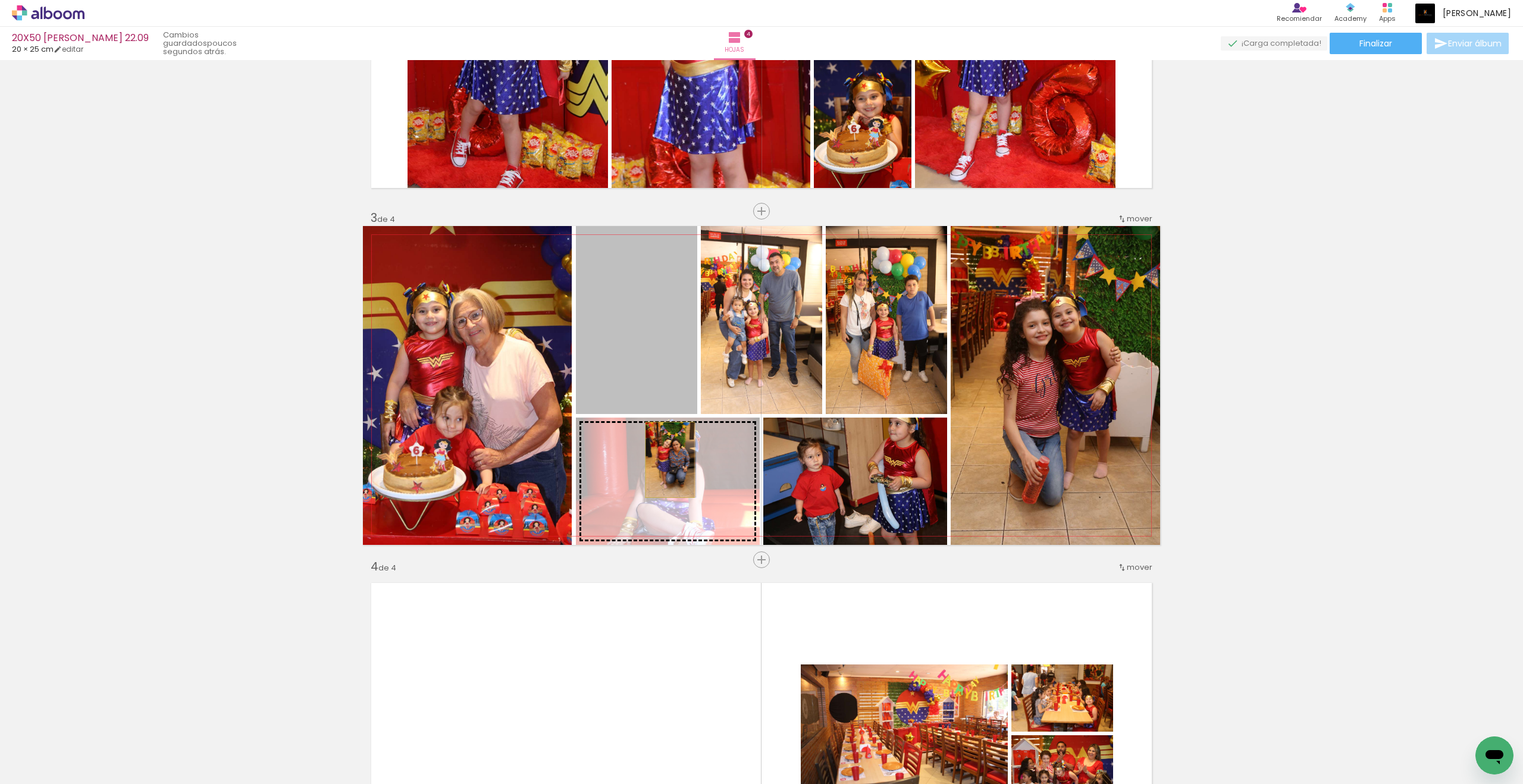
drag, startPoint x: 462, startPoint y: 305, endPoint x: 670, endPoint y: 459, distance: 258.8
click at [0, 0] on slot at bounding box center [0, 0] width 0 height 0
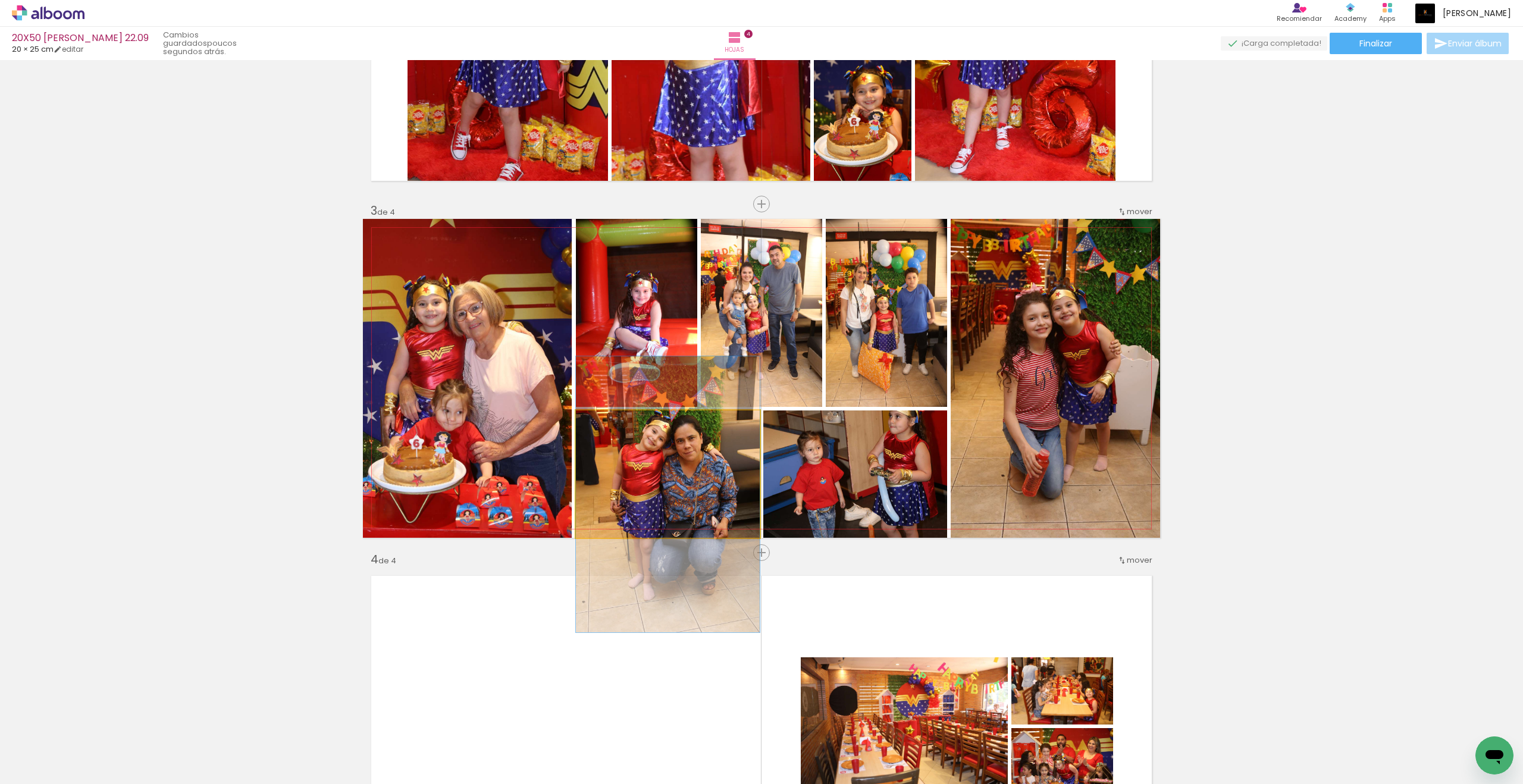
scroll to position [573, 0]
drag, startPoint x: 670, startPoint y: 459, endPoint x: 712, endPoint y: 472, distance: 44.0
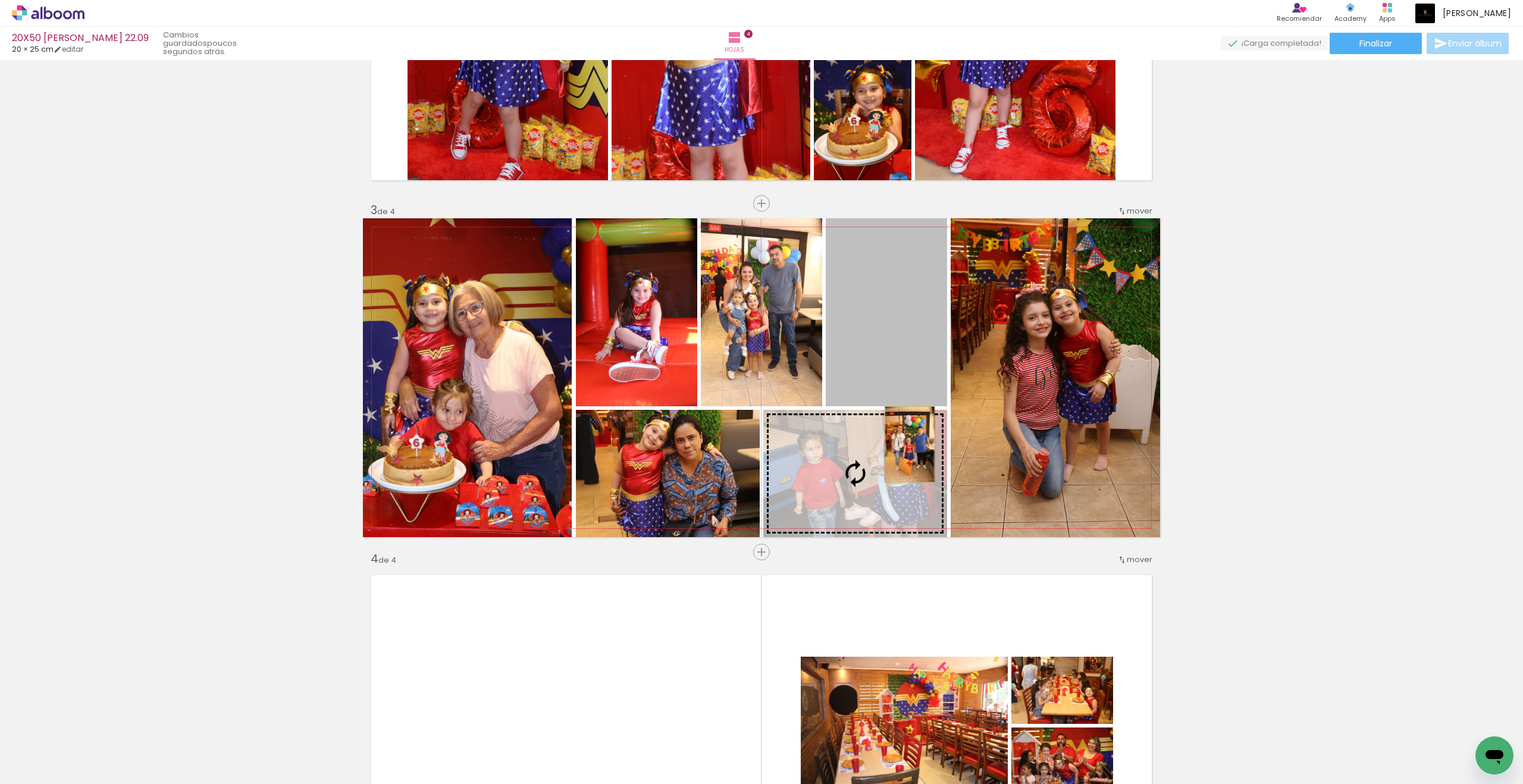
drag, startPoint x: 712, startPoint y: 472, endPoint x: 910, endPoint y: 444, distance: 200.0
click at [0, 0] on slot at bounding box center [0, 0] width 0 height 0
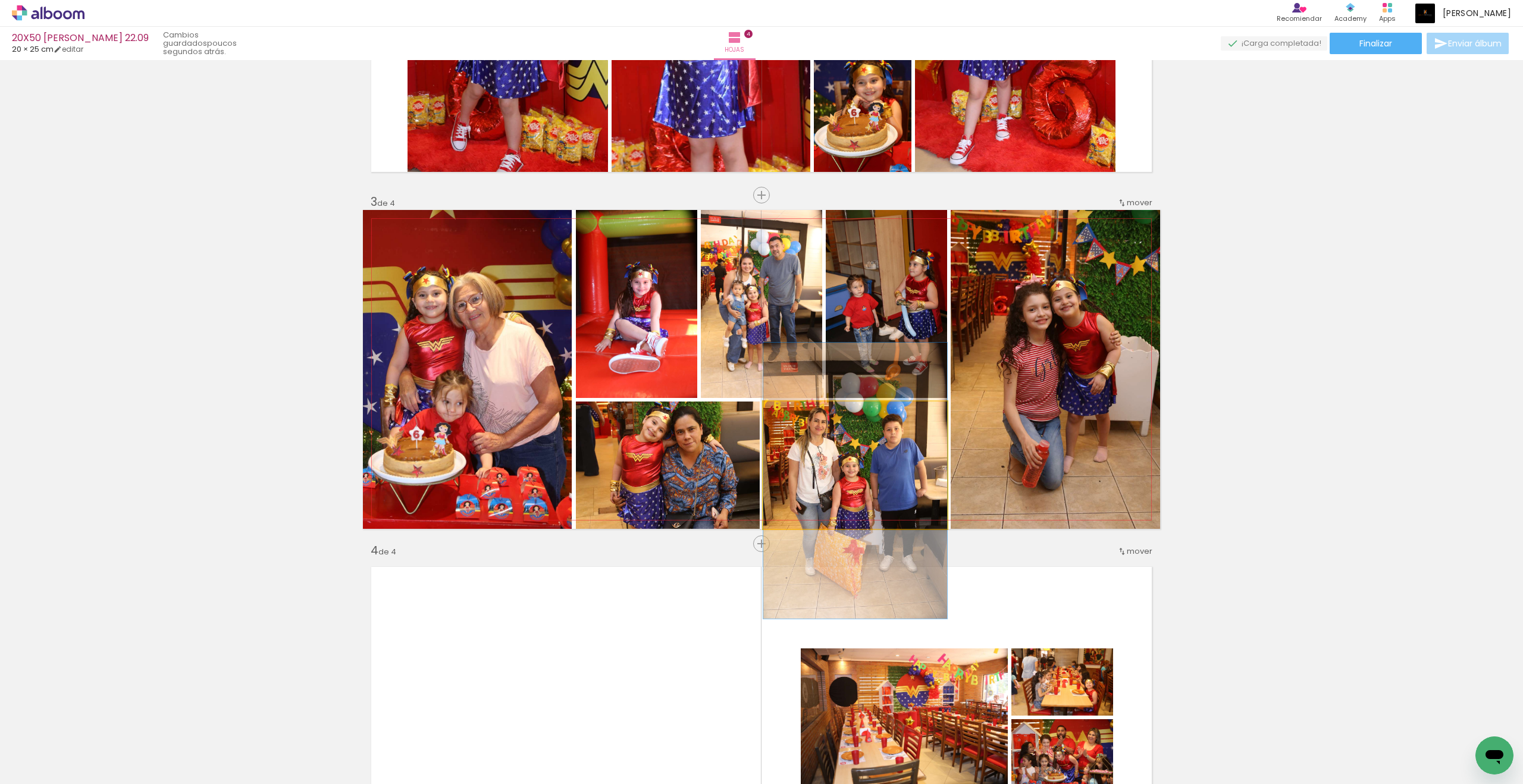
drag, startPoint x: 910, startPoint y: 444, endPoint x: 906, endPoint y: 463, distance: 19.4
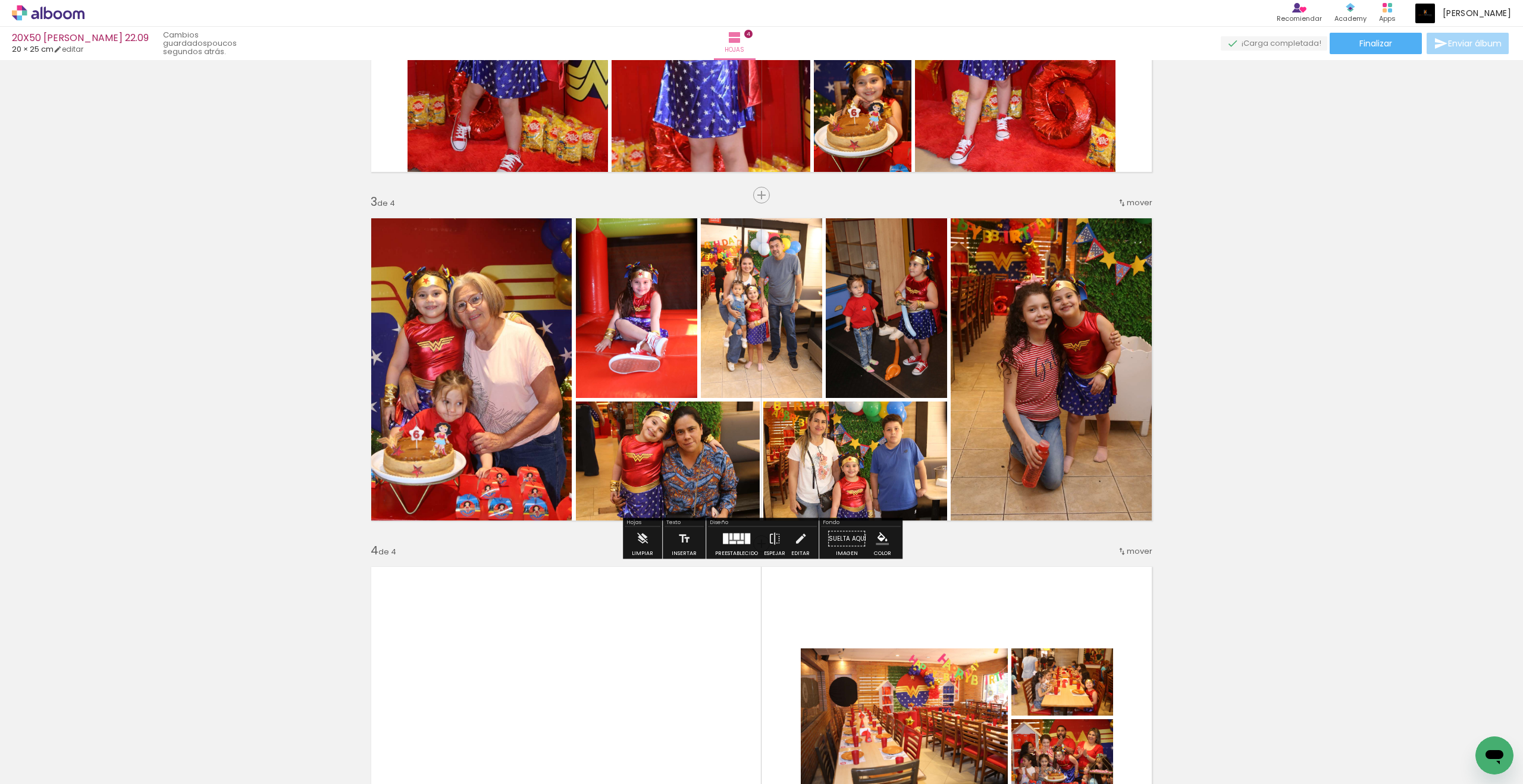
scroll to position [582, 0]
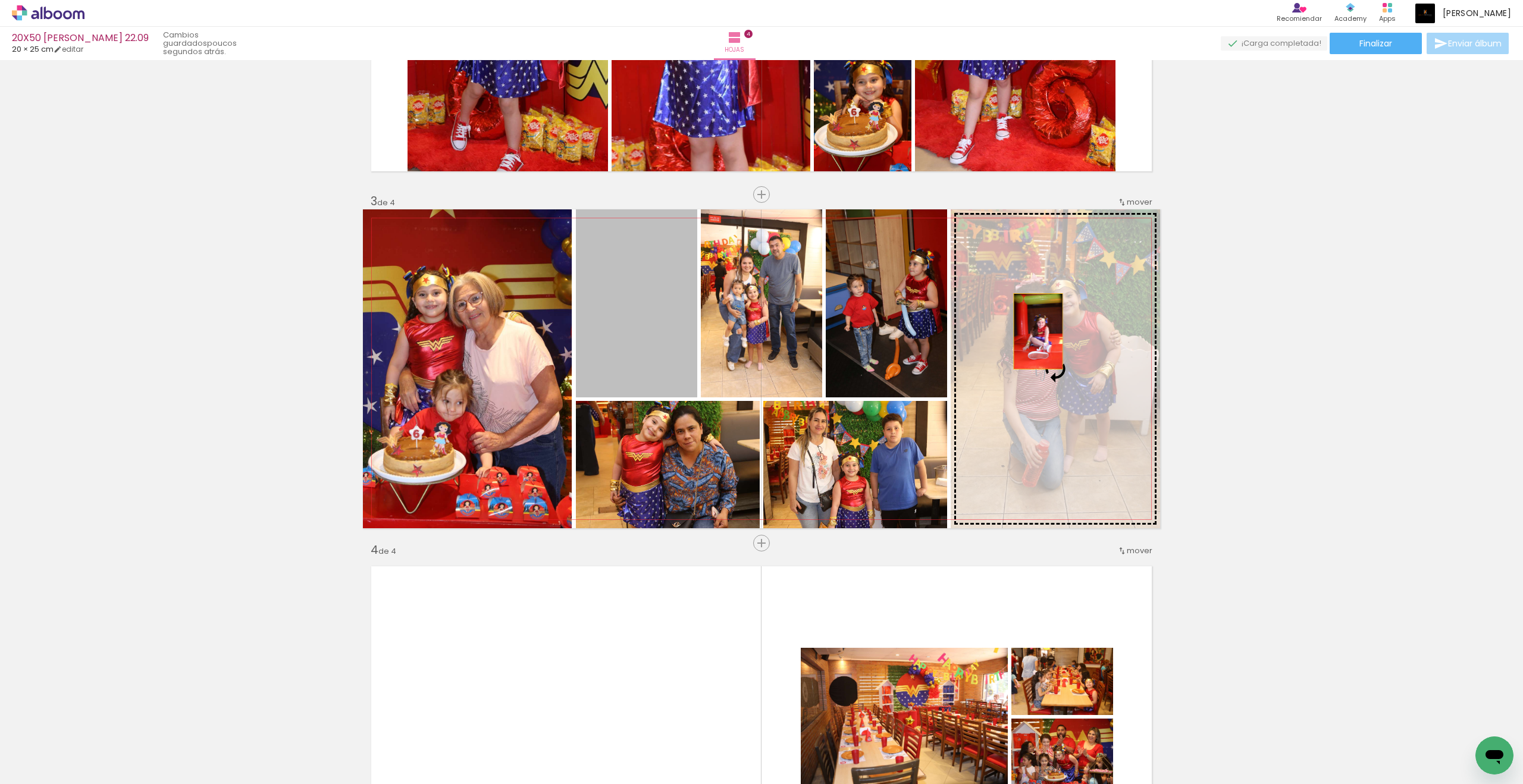
drag, startPoint x: 906, startPoint y: 463, endPoint x: 1038, endPoint y: 331, distance: 186.7
click at [0, 0] on slot at bounding box center [0, 0] width 0 height 0
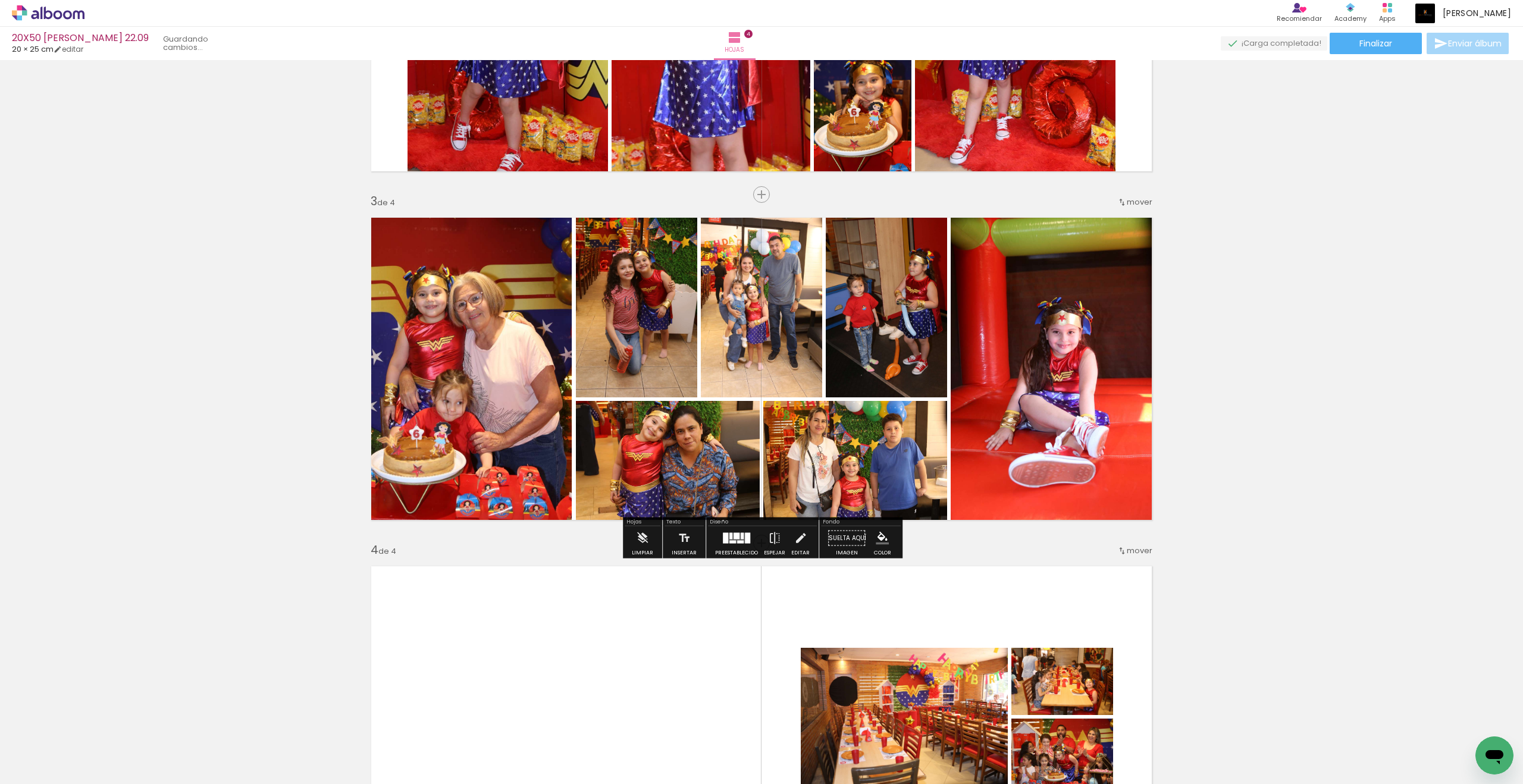
scroll to position [588, 0]
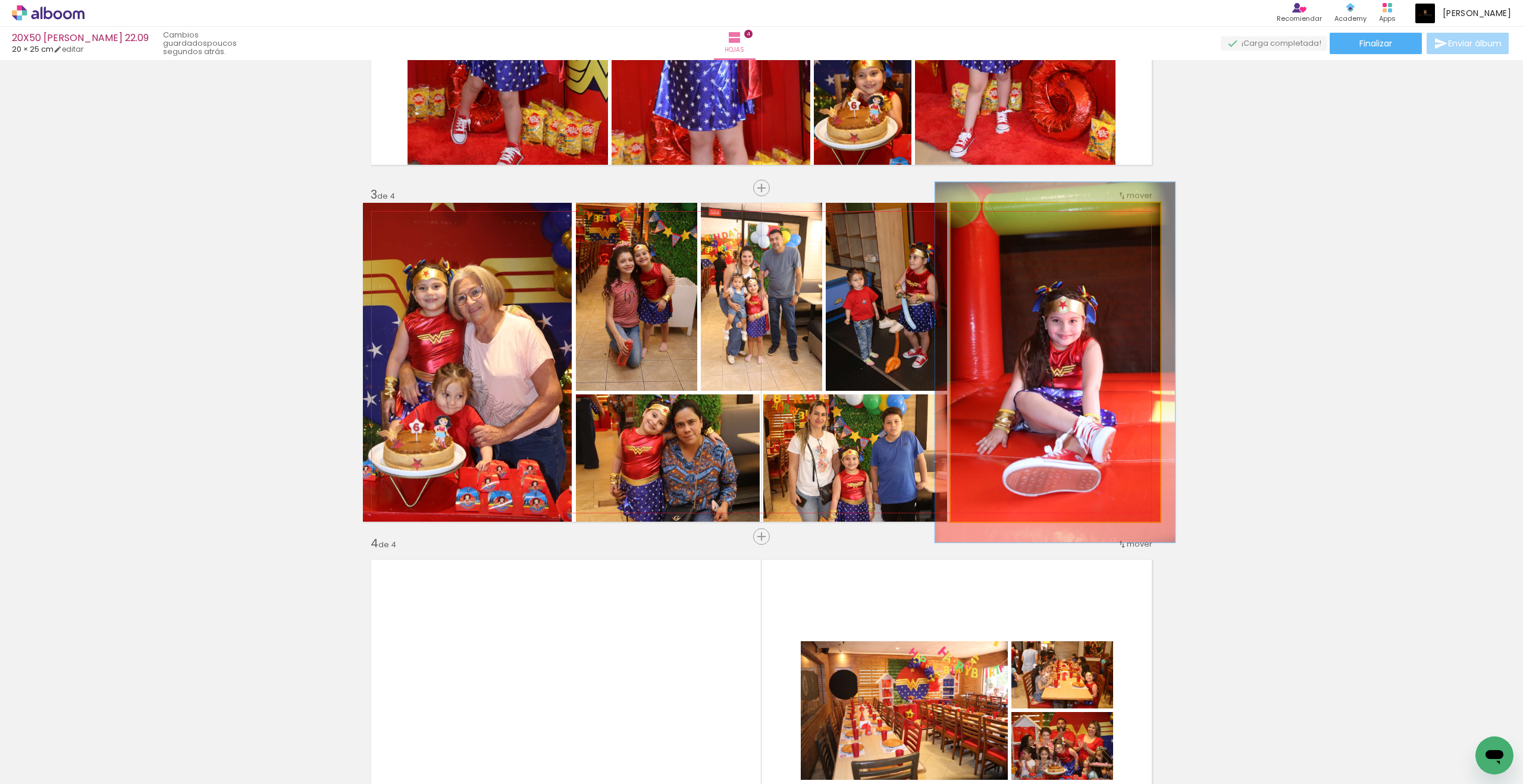
drag, startPoint x: 1038, startPoint y: 331, endPoint x: 987, endPoint y: 217, distance: 124.9
type paper-slider "113"
click at [987, 217] on div at bounding box center [984, 215] width 19 height 19
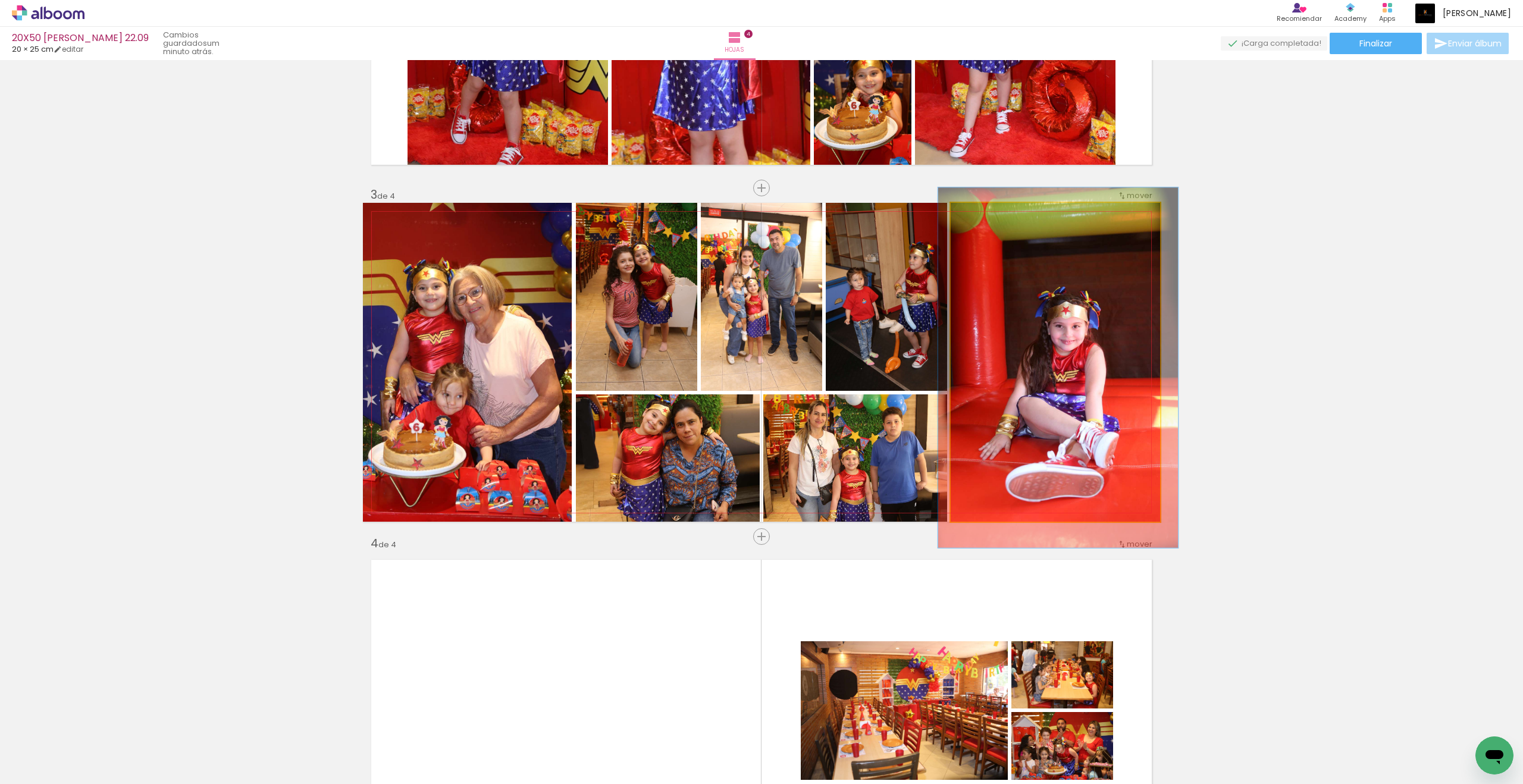
drag, startPoint x: 987, startPoint y: 217, endPoint x: 1040, endPoint y: 293, distance: 92.7
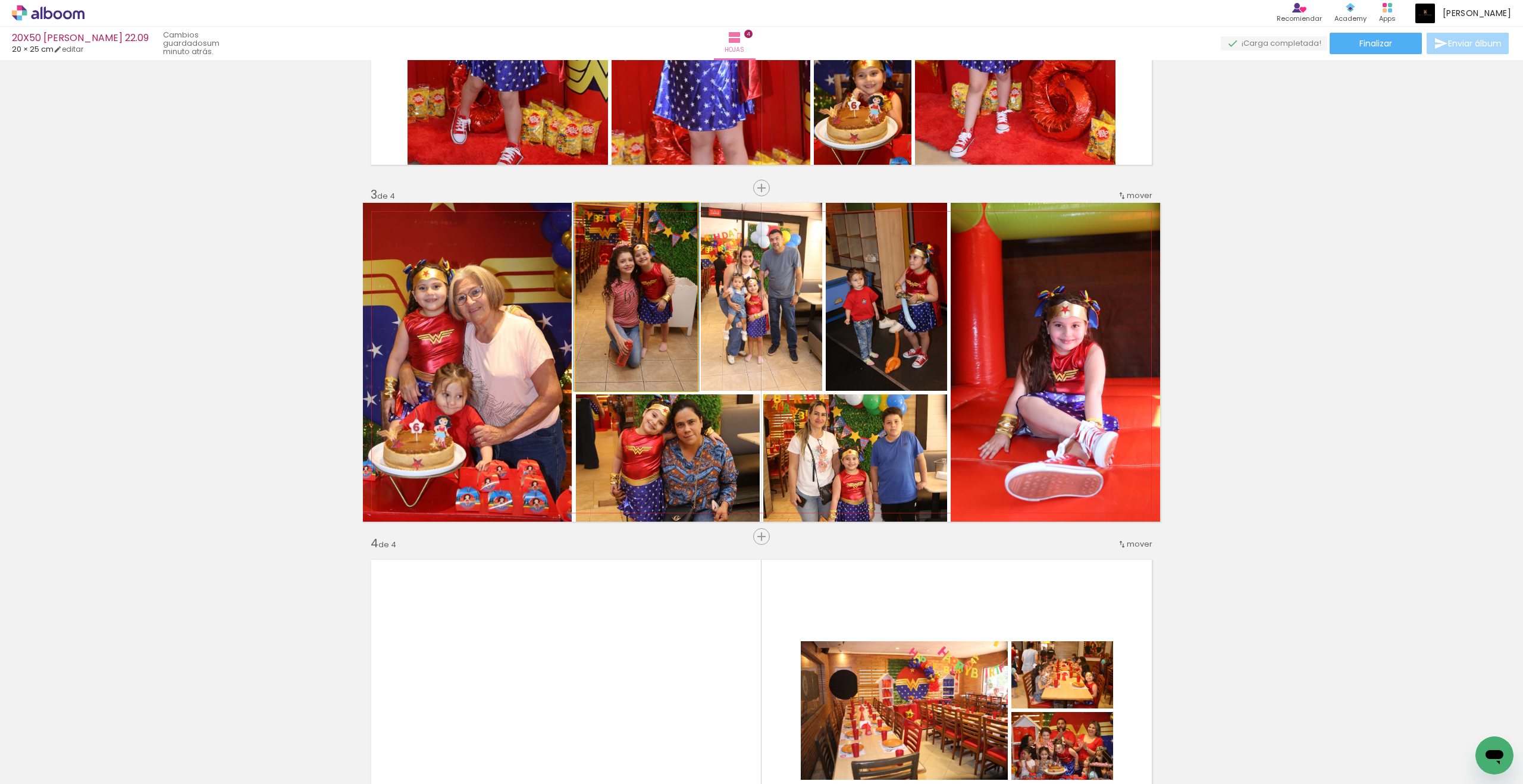
click at [626, 241] on quentale-photo at bounding box center [637, 296] width 121 height 188
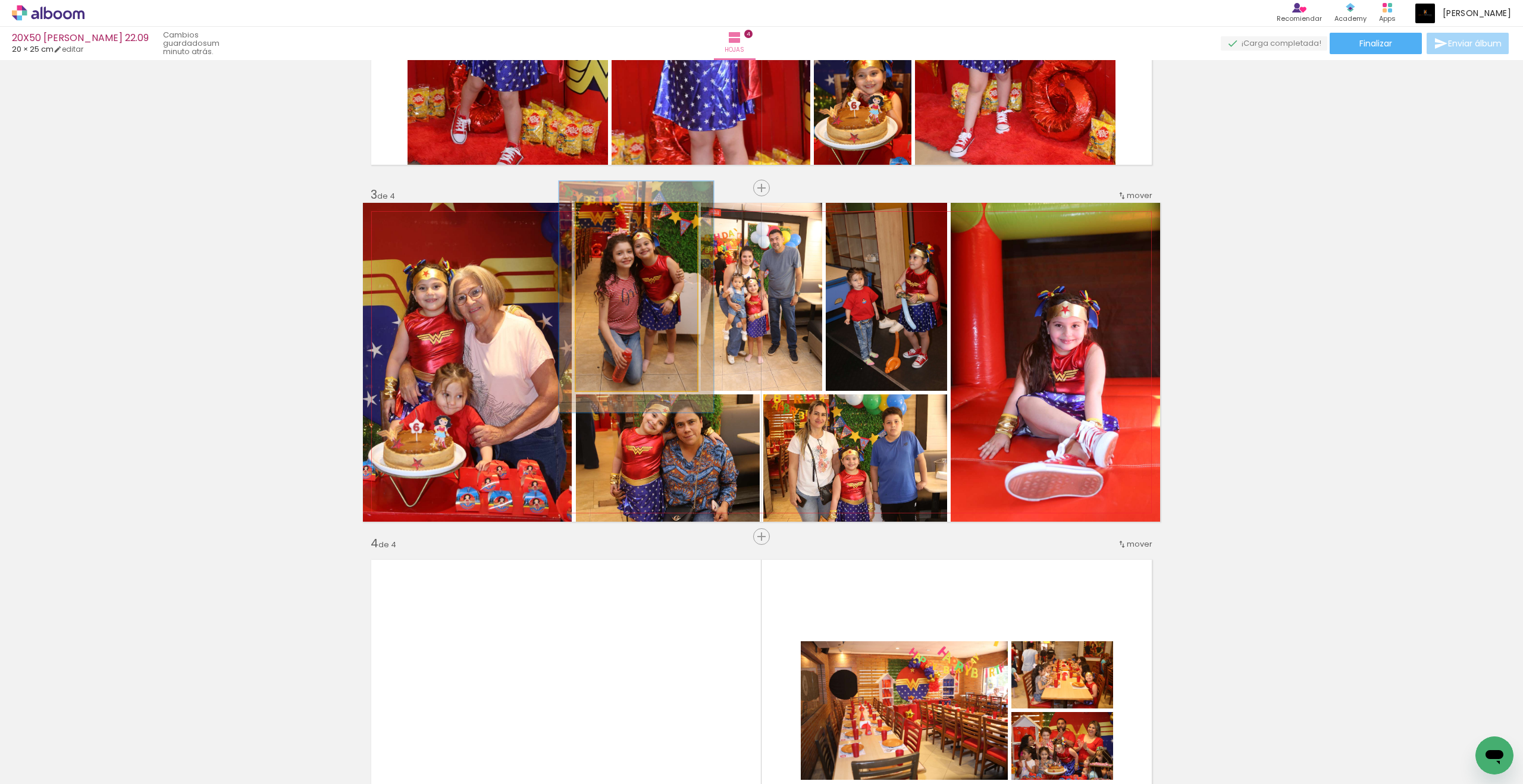
drag, startPoint x: 1040, startPoint y: 293, endPoint x: 620, endPoint y: 219, distance: 426.5
type paper-slider "123"
click at [620, 219] on div at bounding box center [613, 215] width 19 height 19
drag, startPoint x: 620, startPoint y: 219, endPoint x: 657, endPoint y: 272, distance: 64.6
click at [657, 272] on quentale-photo at bounding box center [637, 296] width 121 height 188
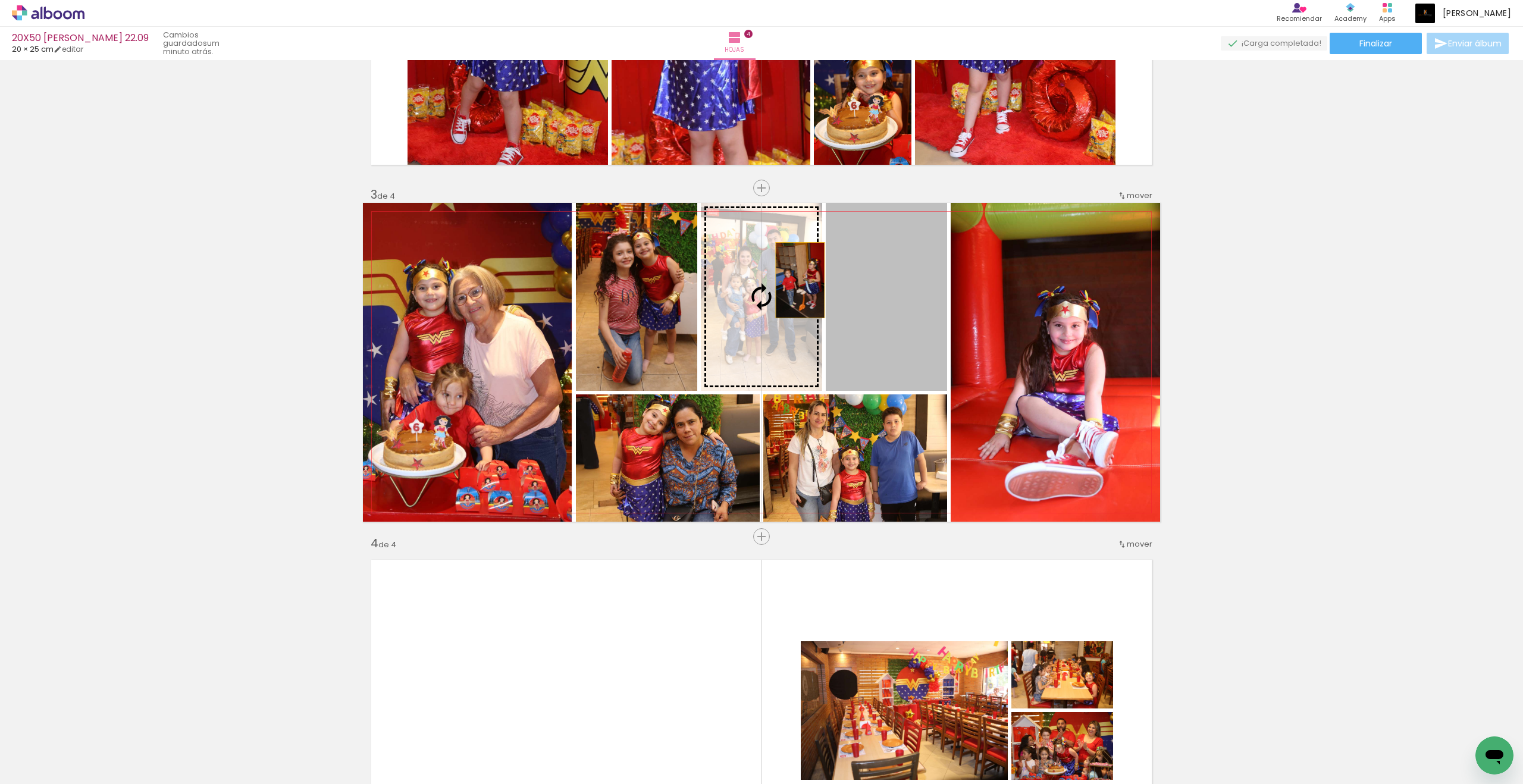
drag, startPoint x: 751, startPoint y: 246, endPoint x: 800, endPoint y: 280, distance: 59.6
click at [0, 0] on slot at bounding box center [0, 0] width 0 height 0
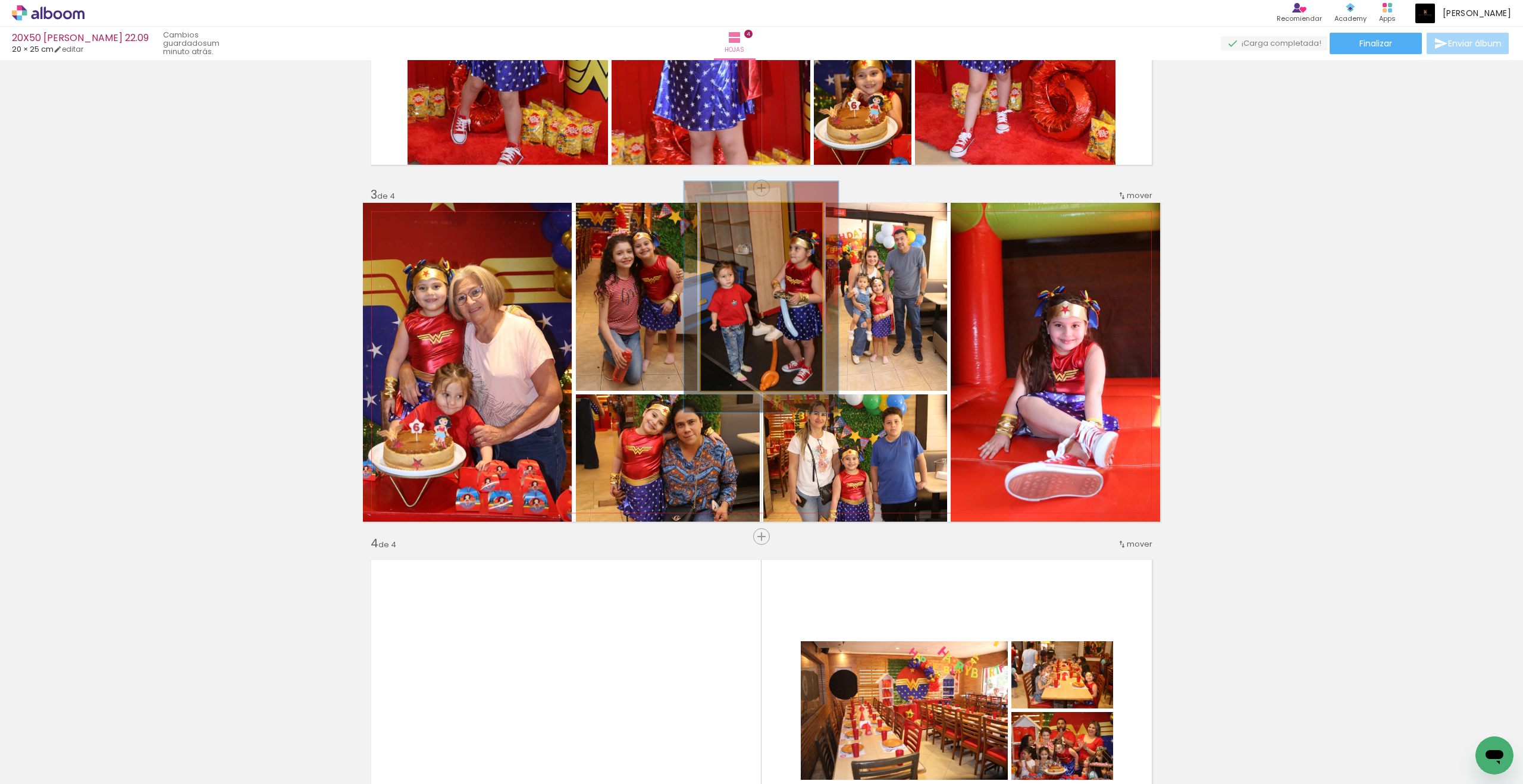
drag, startPoint x: 800, startPoint y: 280, endPoint x: 743, endPoint y: 217, distance: 85.0
type paper-slider "123"
click at [743, 217] on div at bounding box center [738, 215] width 19 height 19
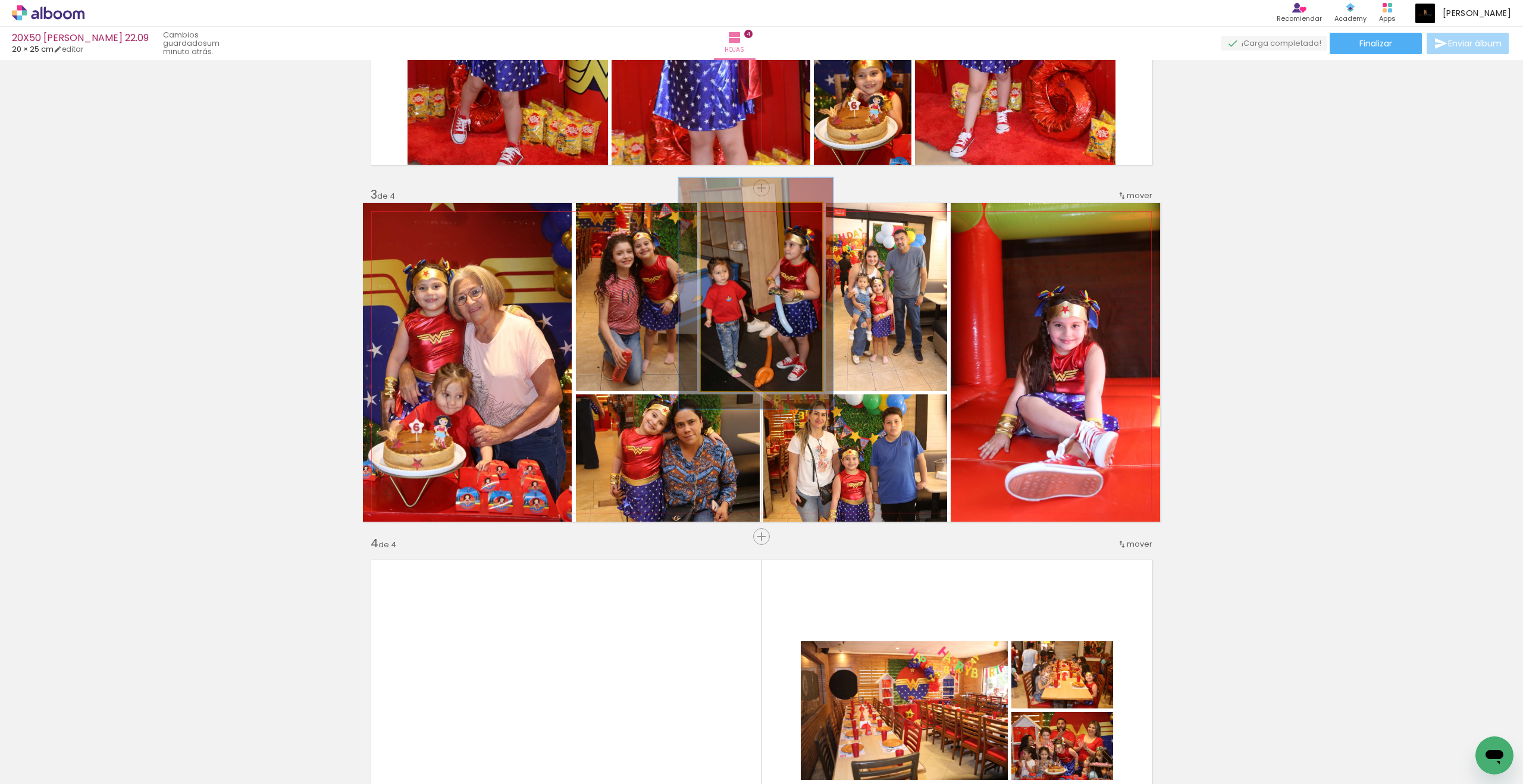
drag, startPoint x: 743, startPoint y: 217, endPoint x: 759, endPoint y: 252, distance: 38.5
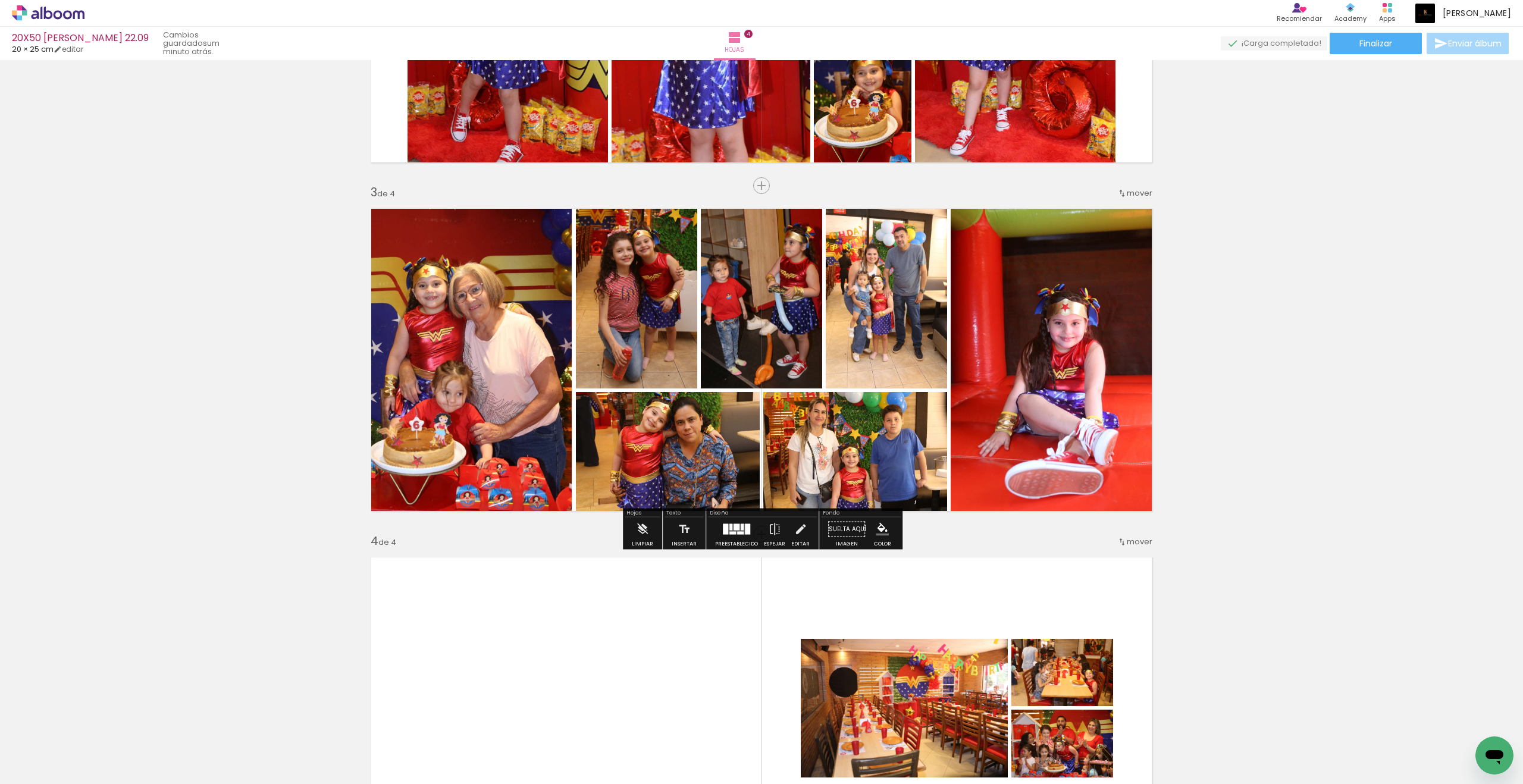
scroll to position [592, 0]
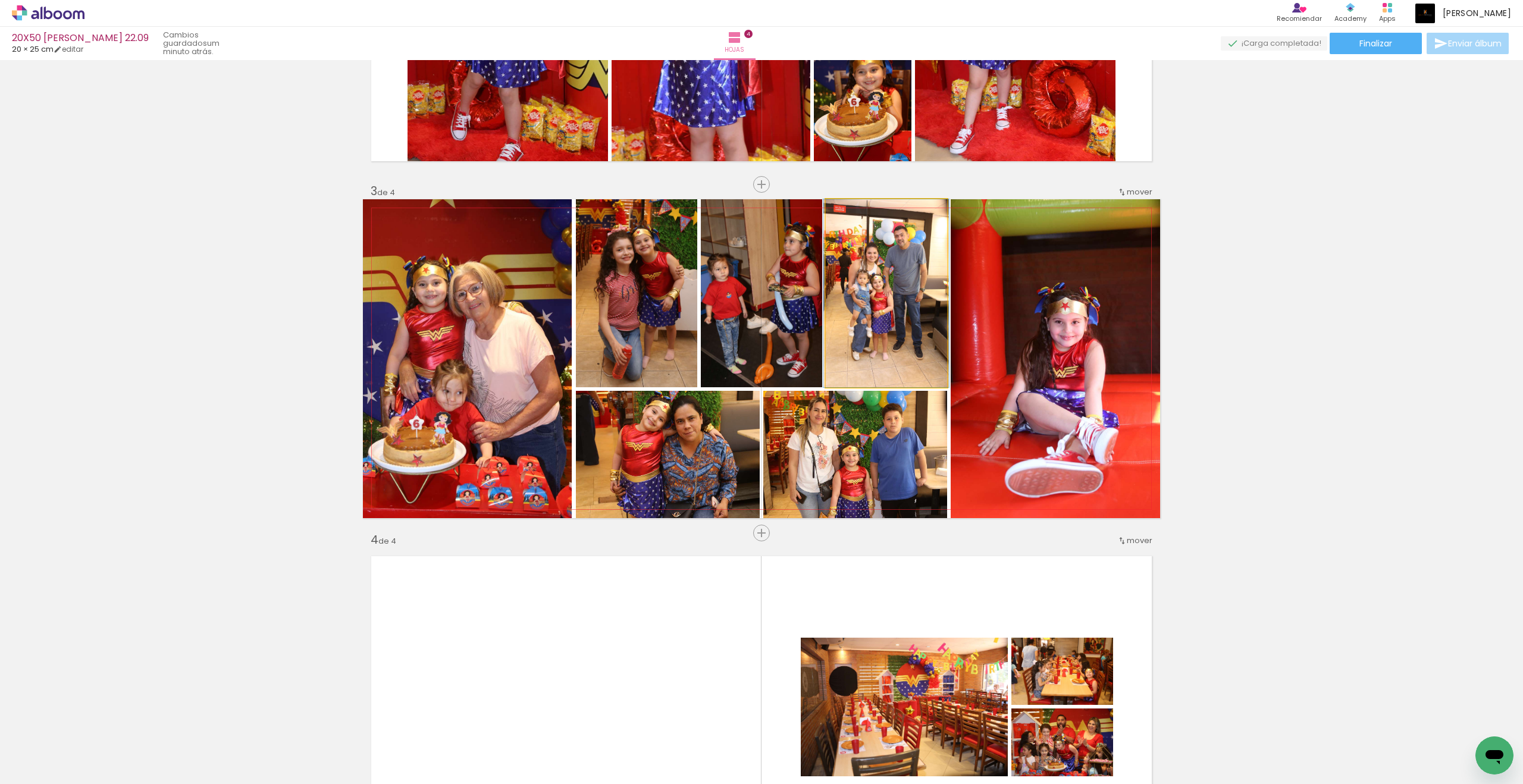
drag, startPoint x: 759, startPoint y: 252, endPoint x: 879, endPoint y: 288, distance: 125.3
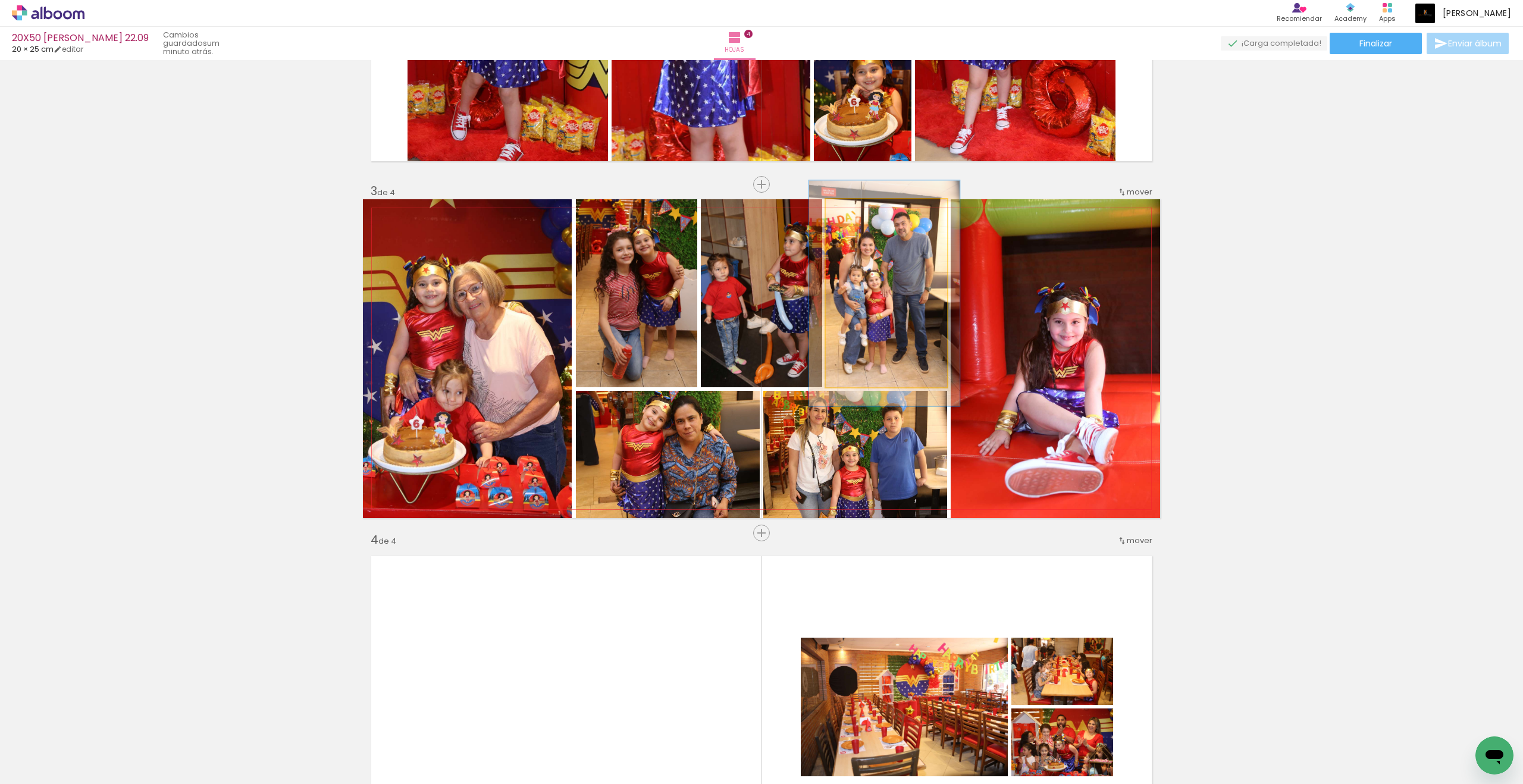
drag, startPoint x: 879, startPoint y: 288, endPoint x: 861, endPoint y: 217, distance: 73.2
type paper-slider "120"
click at [861, 217] on div at bounding box center [862, 211] width 19 height 19
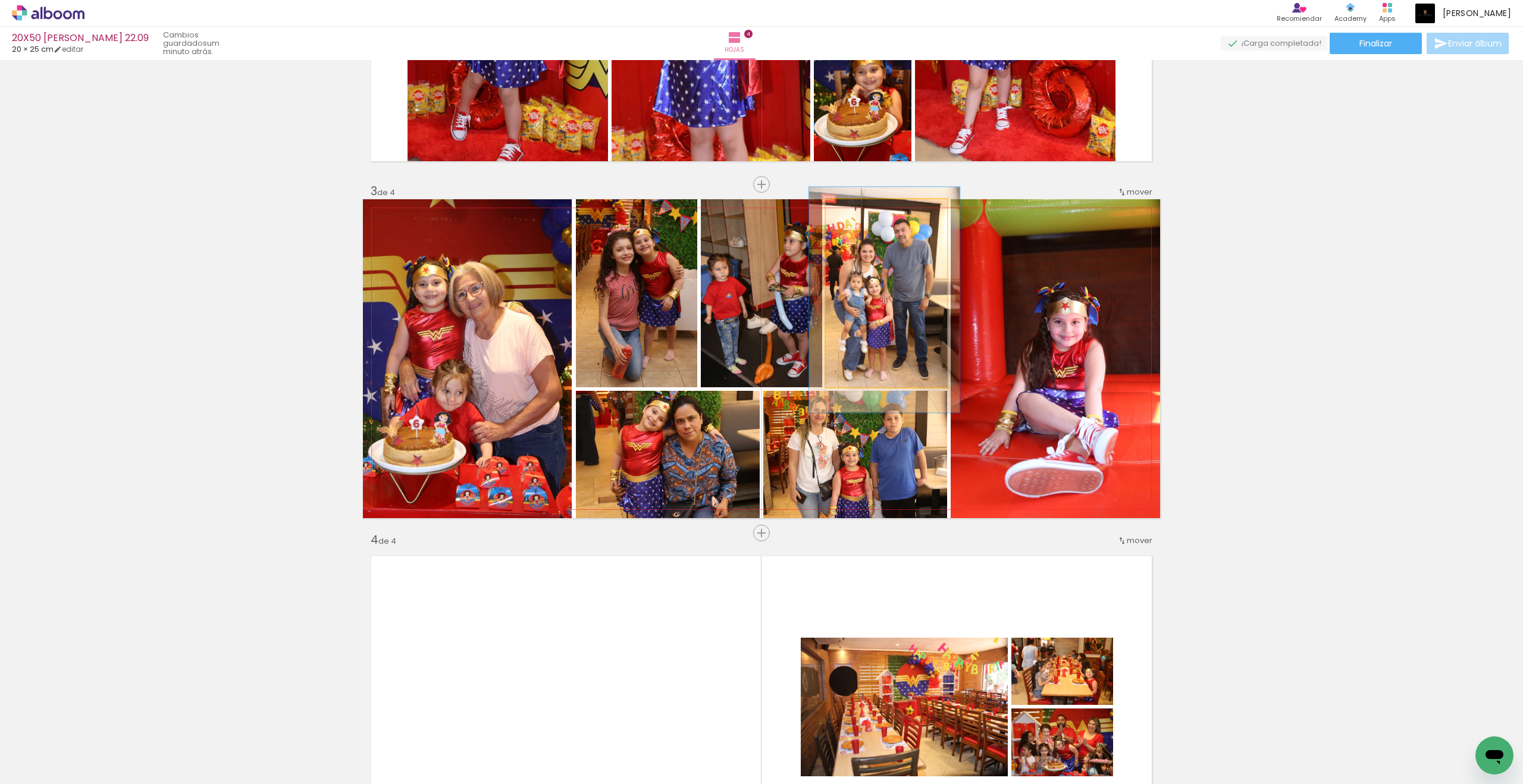
drag, startPoint x: 861, startPoint y: 217, endPoint x: 894, endPoint y: 274, distance: 65.9
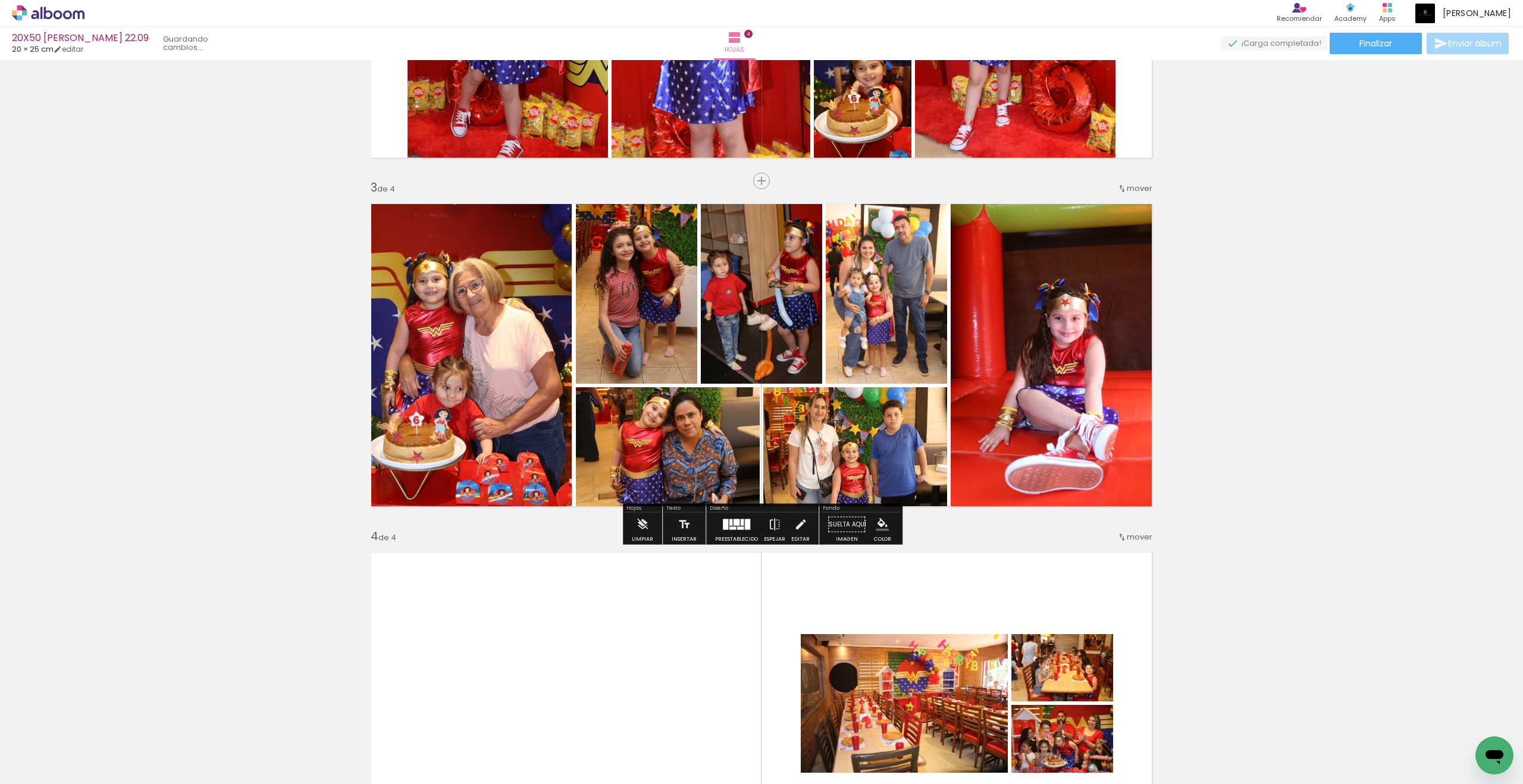
click at [1117, 322] on div "Insertar hoja 1 de 4 Insertar hoja 2 de 4 Insertar hoja 3 de 4 Insertar hoja 4 …" at bounding box center [761, 339] width 1523 height 1743
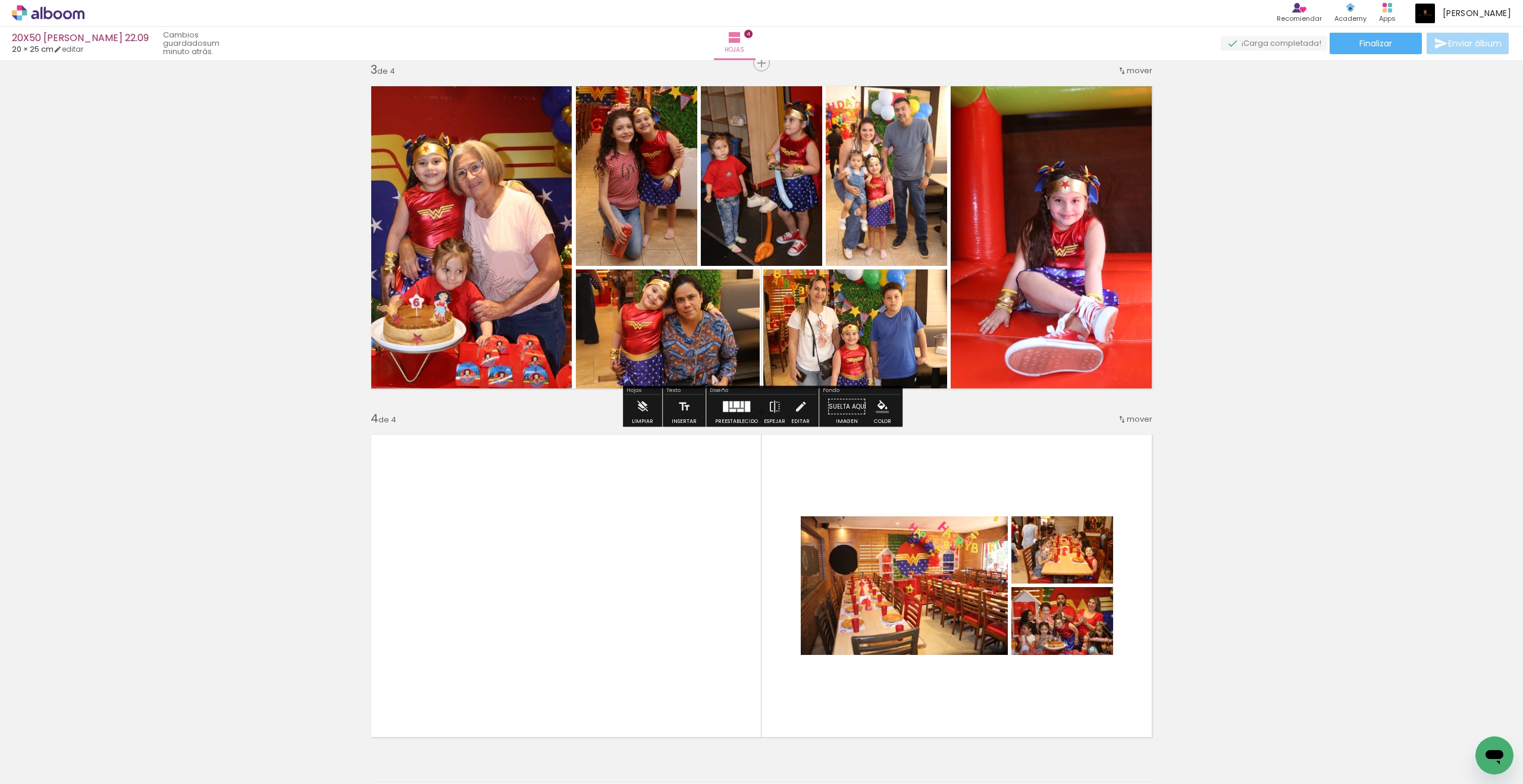
scroll to position [827, 0]
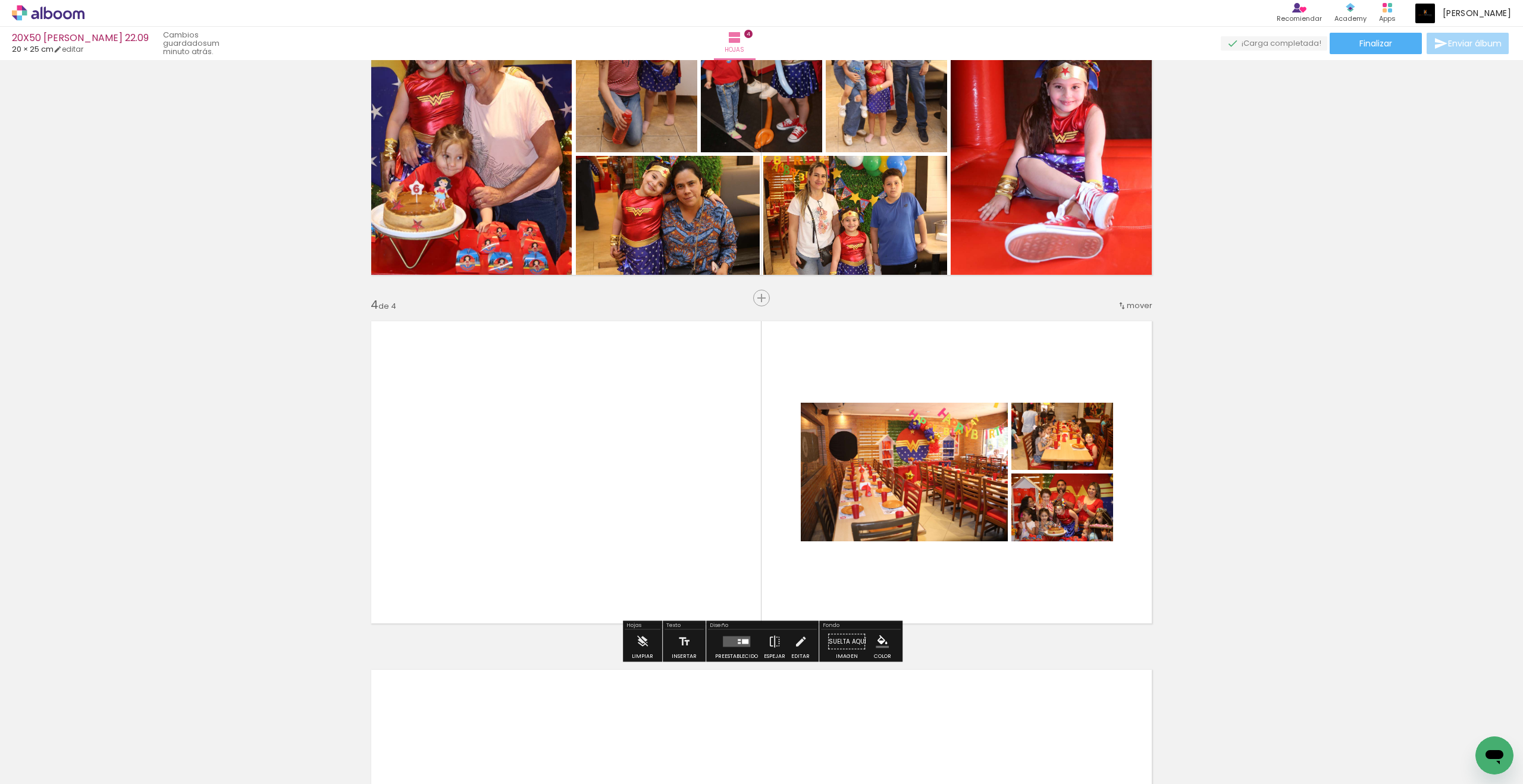
click at [719, 506] on quentale-layouter at bounding box center [761, 472] width 797 height 319
click at [738, 642] on div at bounding box center [739, 643] width 3 height 2
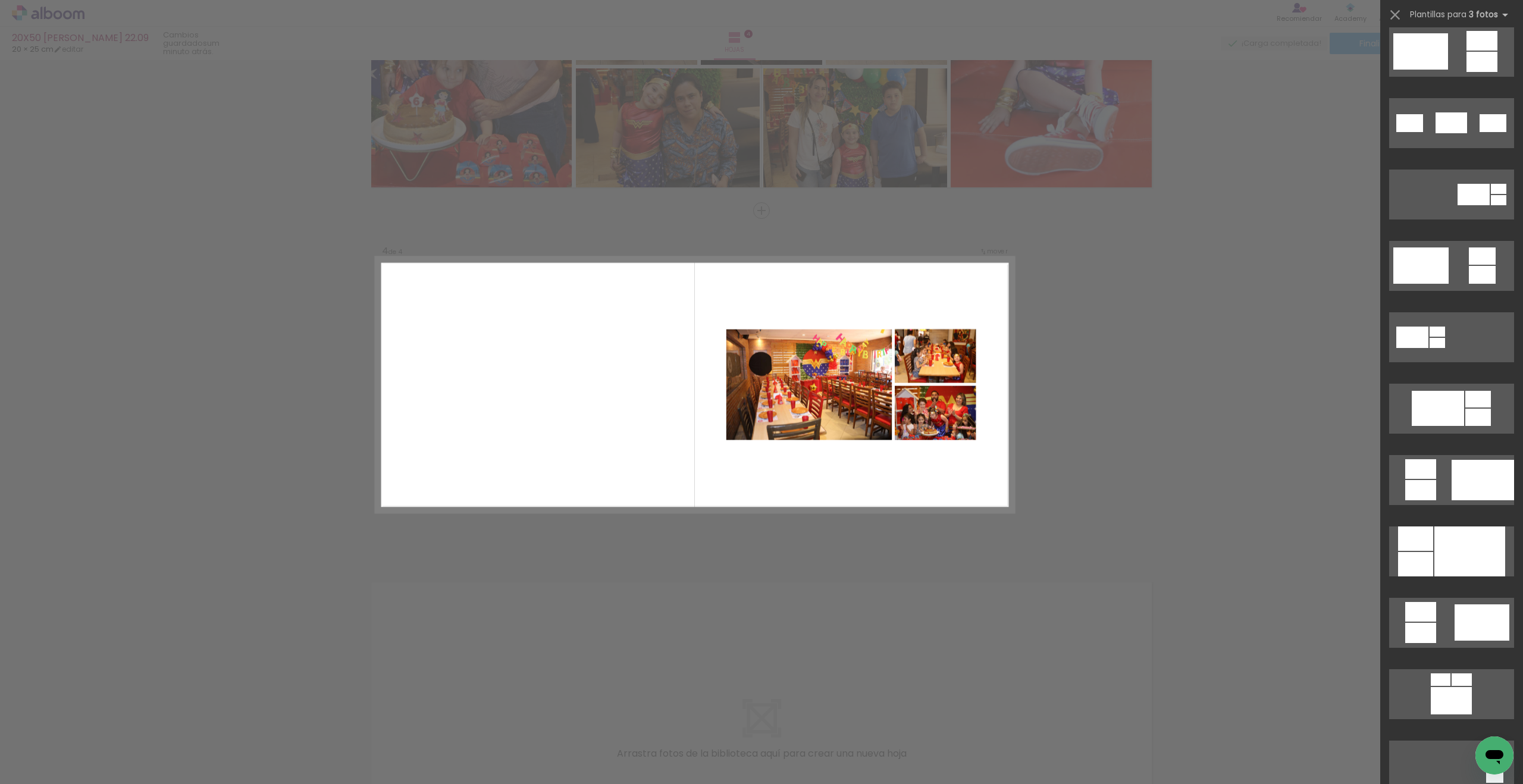
scroll to position [385, 0]
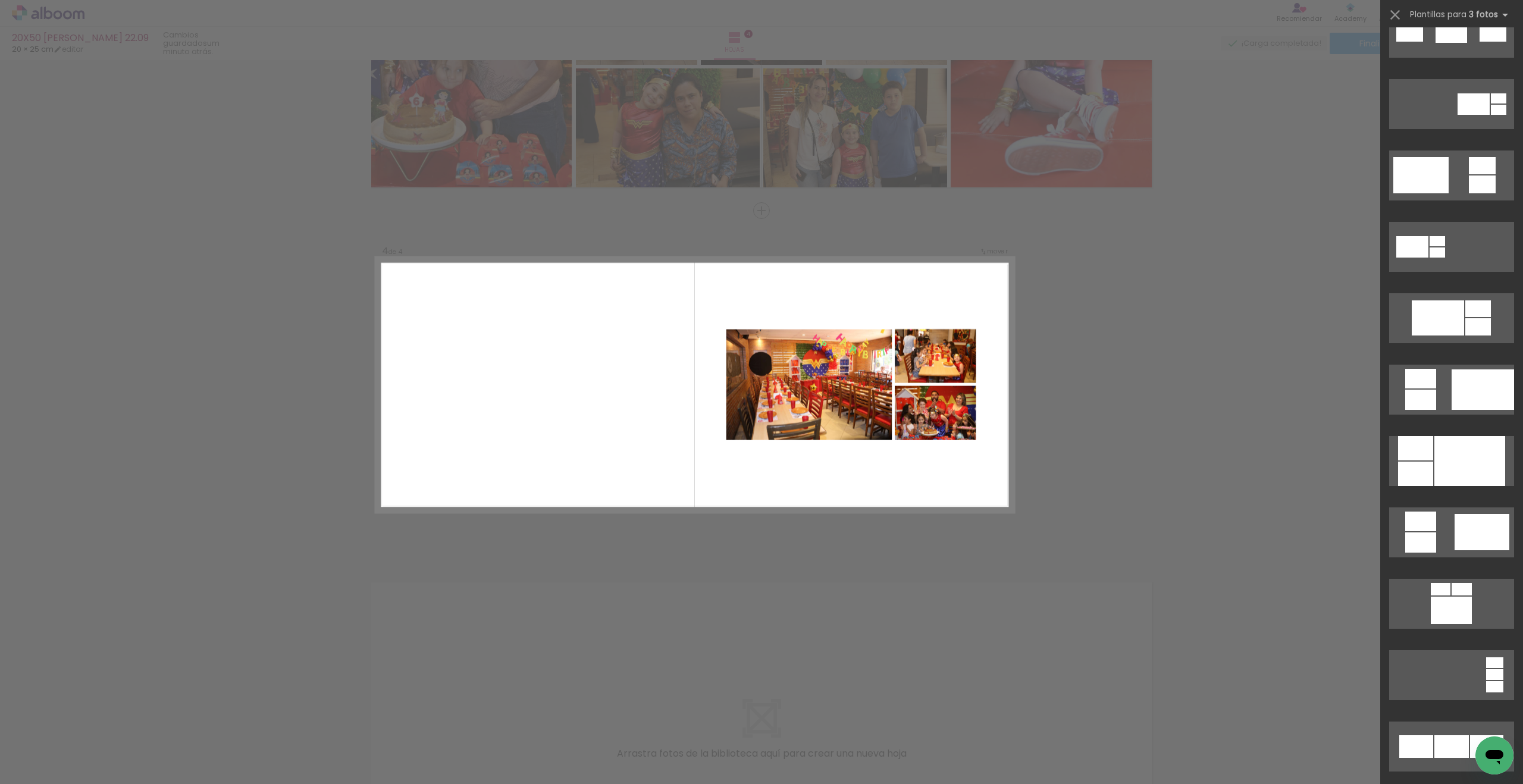
click at [1117, 449] on div at bounding box center [1470, 461] width 71 height 50
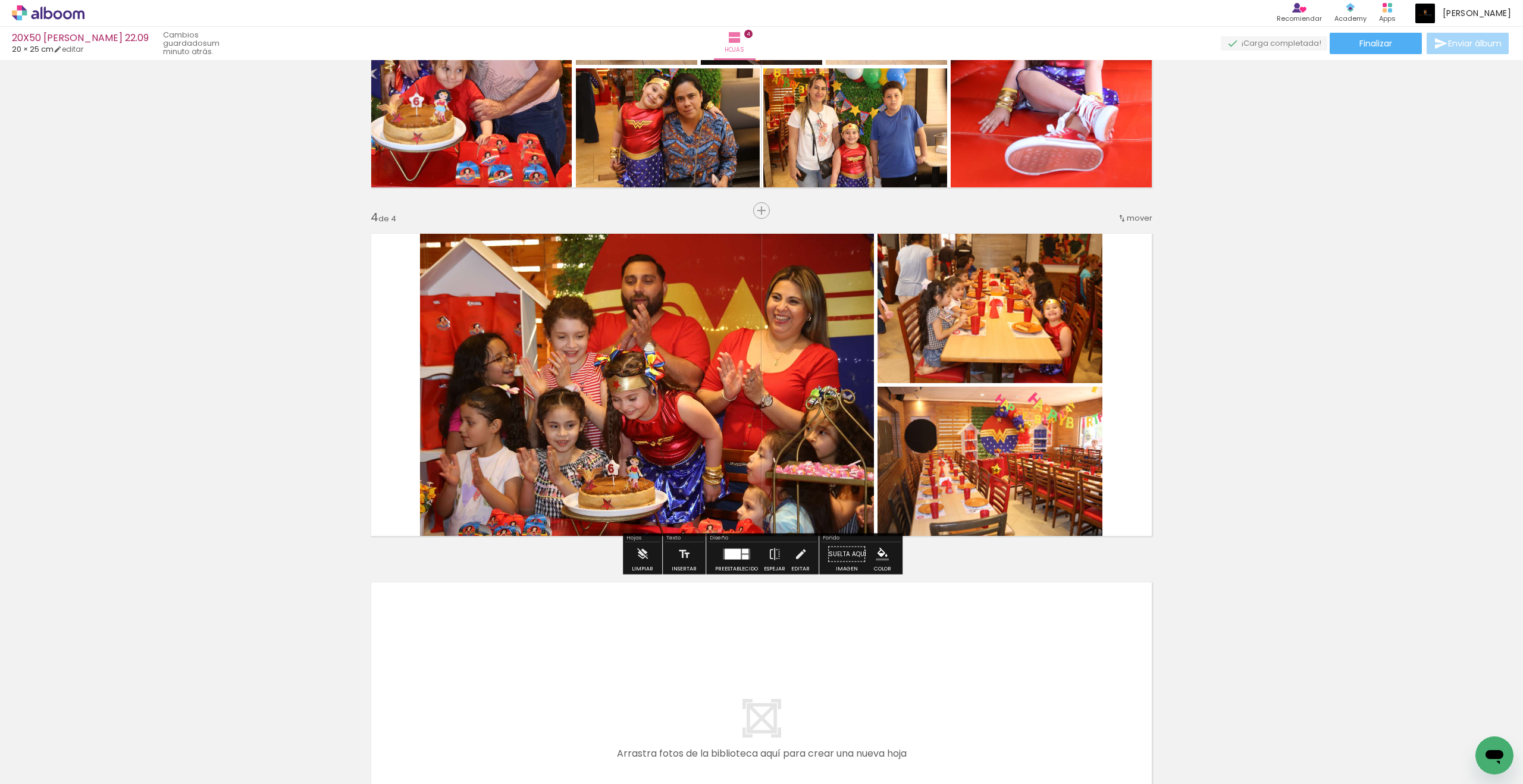
click at [1117, 449] on div "Insertar hoja 1 de 4 Insertar hoja 2 de 4 Insertar hoja 3 de 4 Insertar hoja 4 …" at bounding box center [761, 21] width 1523 height 1743
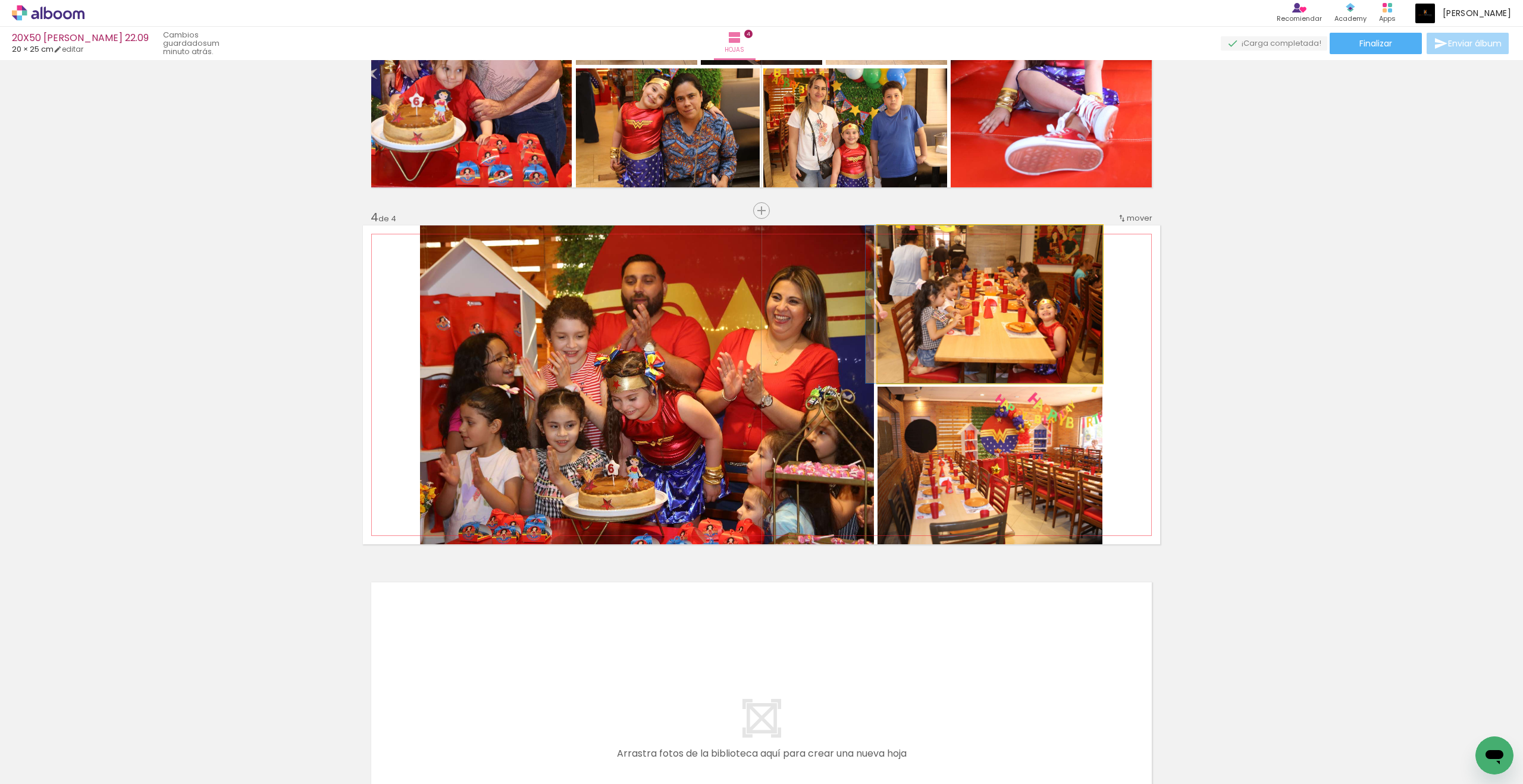
drag, startPoint x: 894, startPoint y: 274, endPoint x: 1016, endPoint y: 338, distance: 137.8
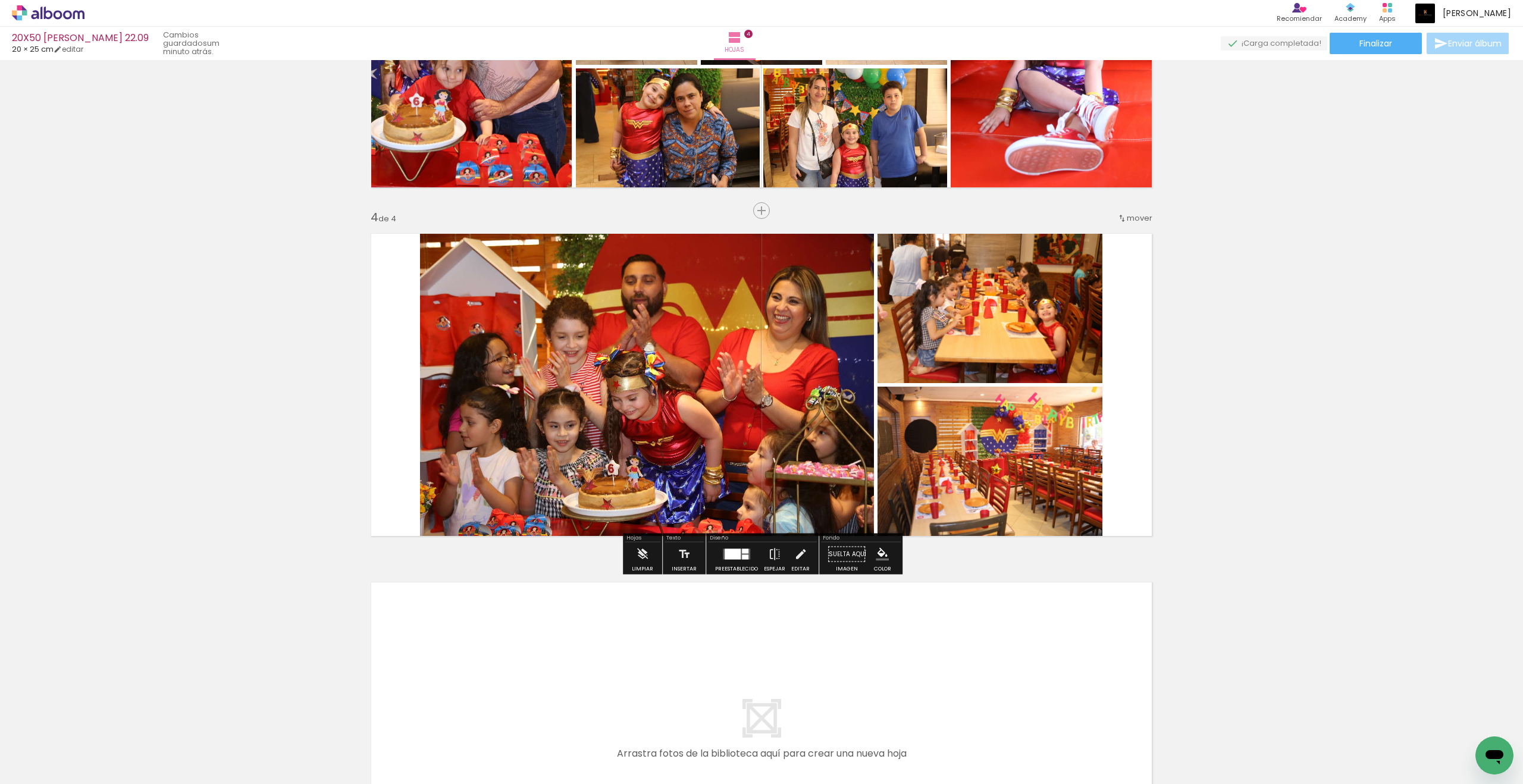
click at [768, 552] on iron-icon at bounding box center [775, 554] width 13 height 24
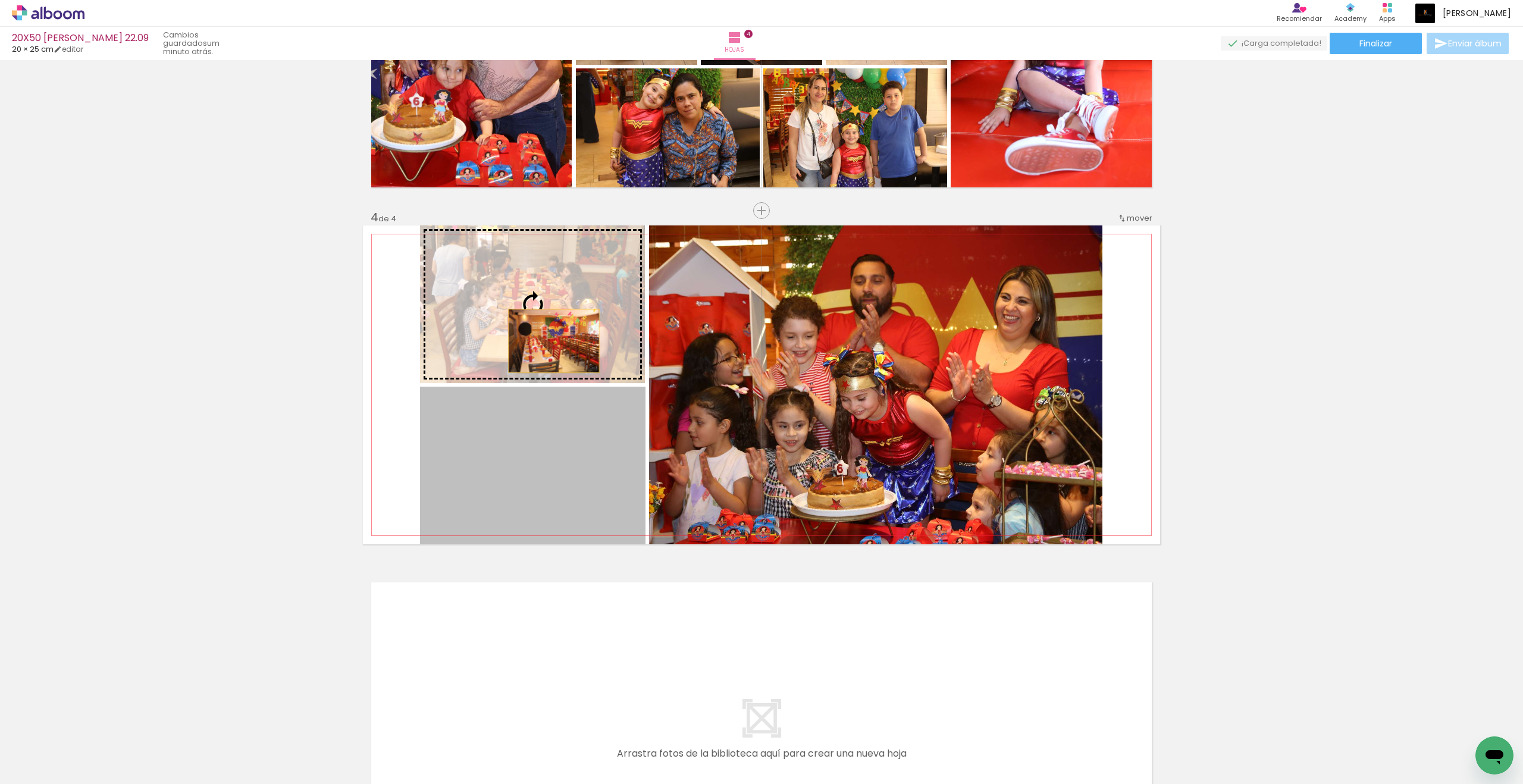
drag, startPoint x: 1016, startPoint y: 338, endPoint x: 554, endPoint y: 341, distance: 462.0
click at [0, 0] on slot at bounding box center [0, 0] width 0 height 0
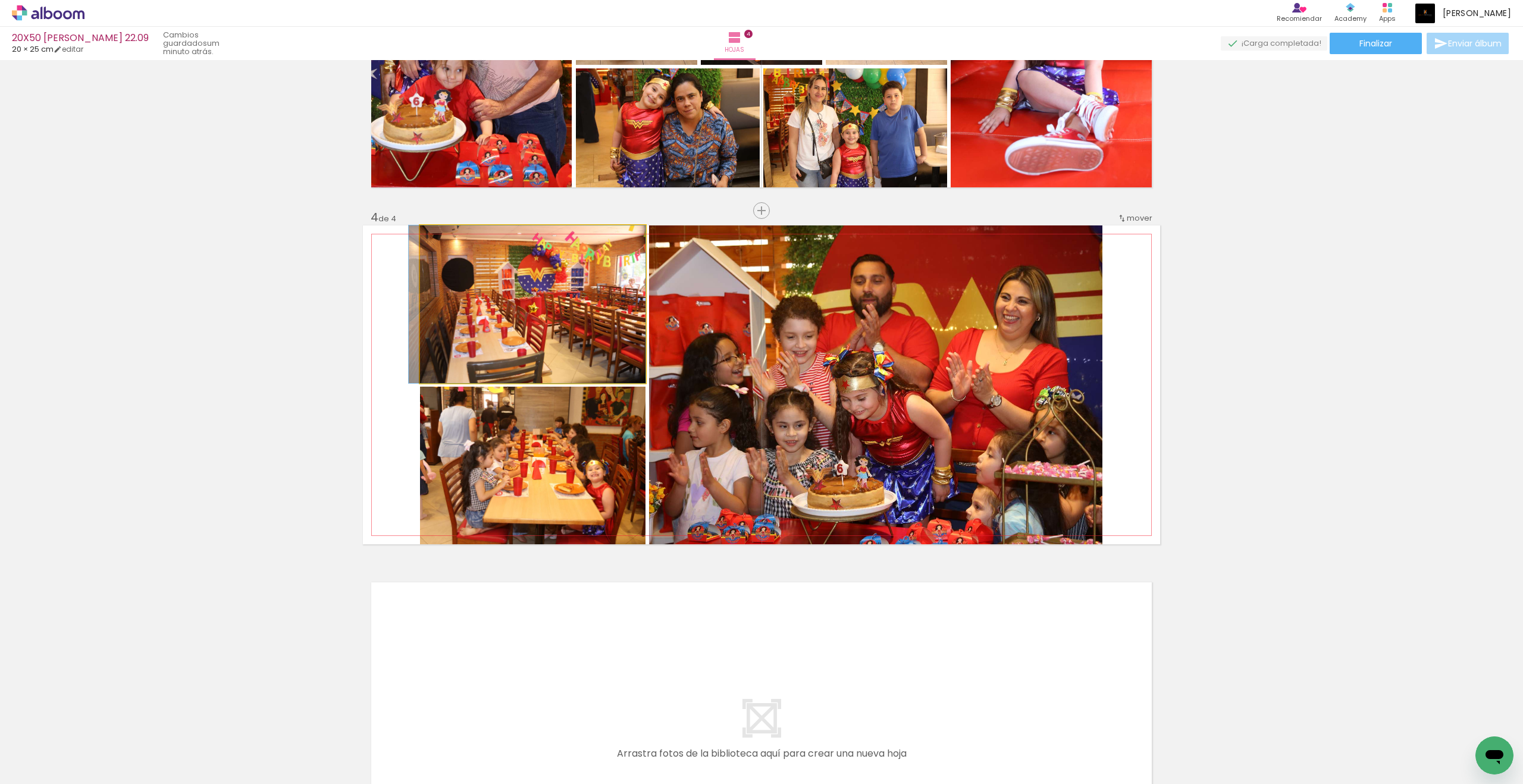
drag, startPoint x: 554, startPoint y: 341, endPoint x: 560, endPoint y: 323, distance: 19.0
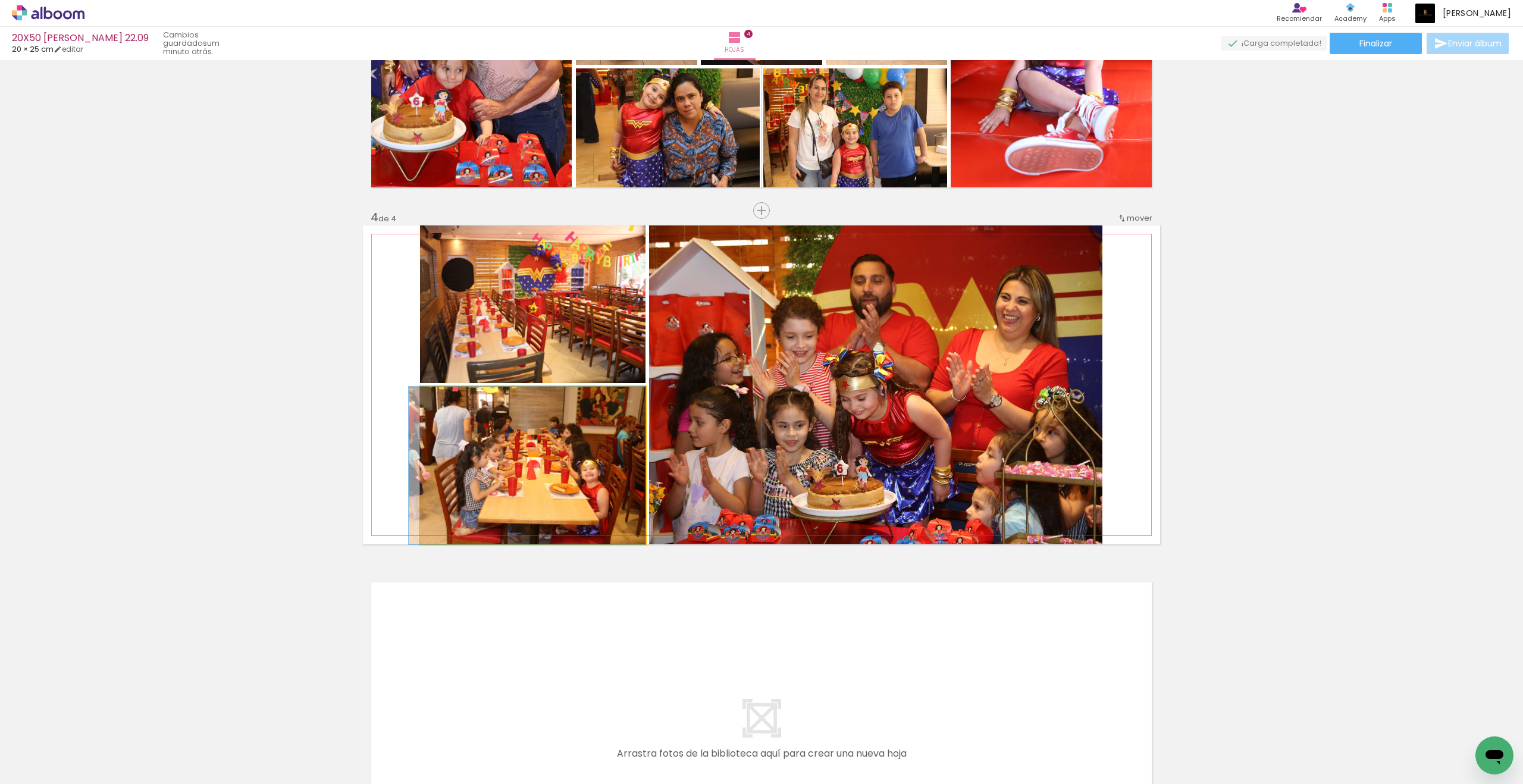
drag, startPoint x: 560, startPoint y: 323, endPoint x: 565, endPoint y: 456, distance: 133.1
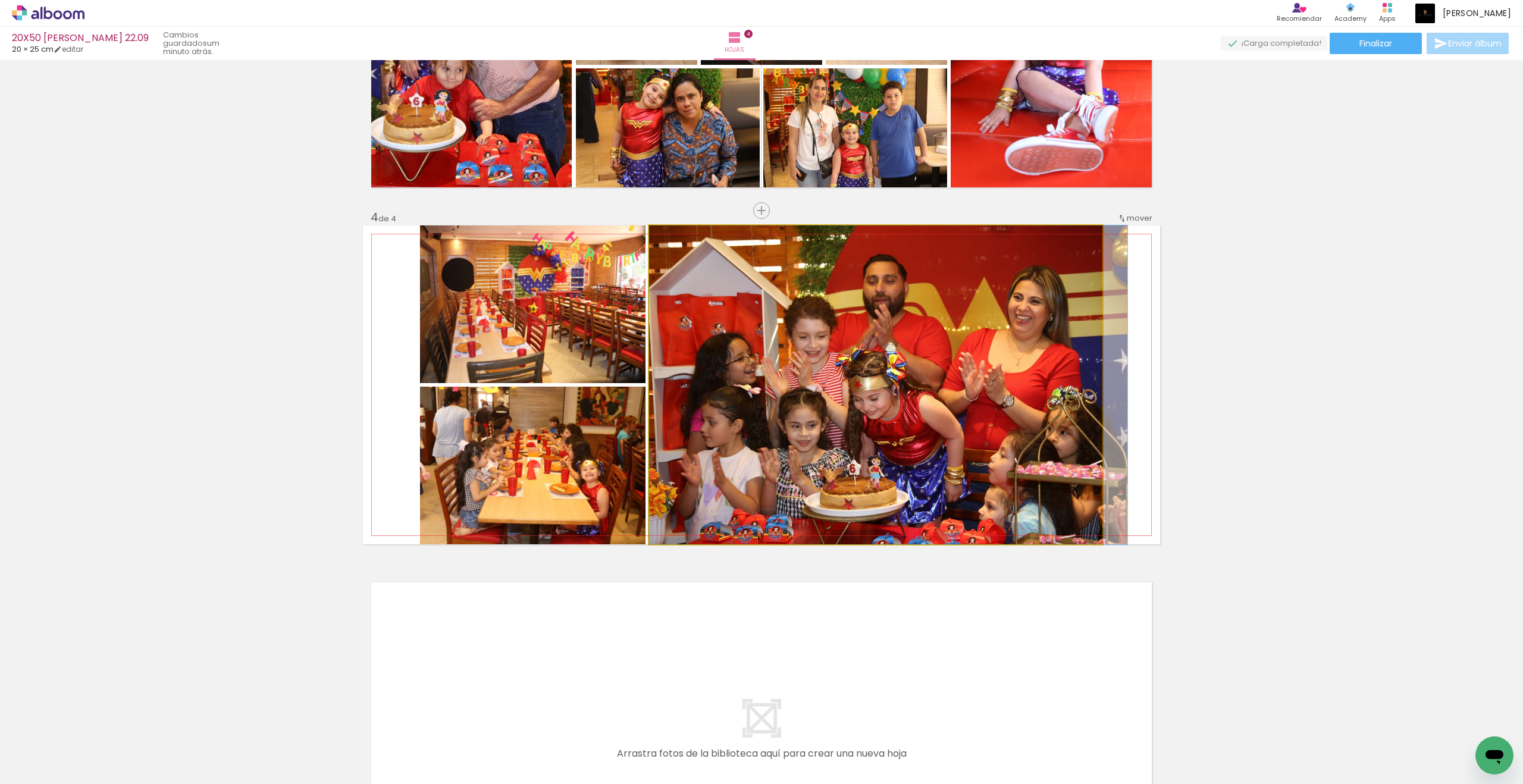
drag, startPoint x: 565, startPoint y: 456, endPoint x: 892, endPoint y: 414, distance: 329.7
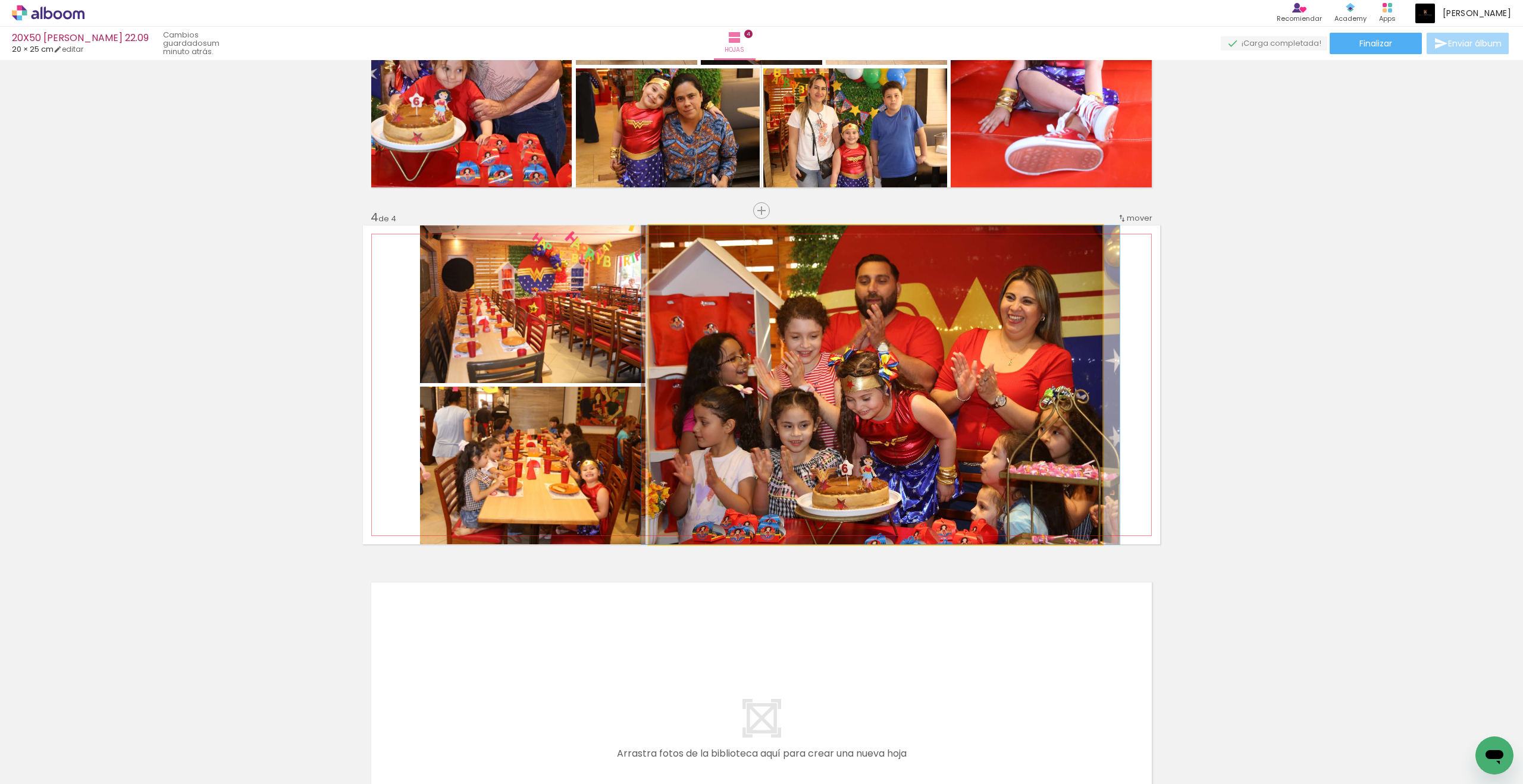
drag, startPoint x: 892, startPoint y: 414, endPoint x: 883, endPoint y: 417, distance: 9.5
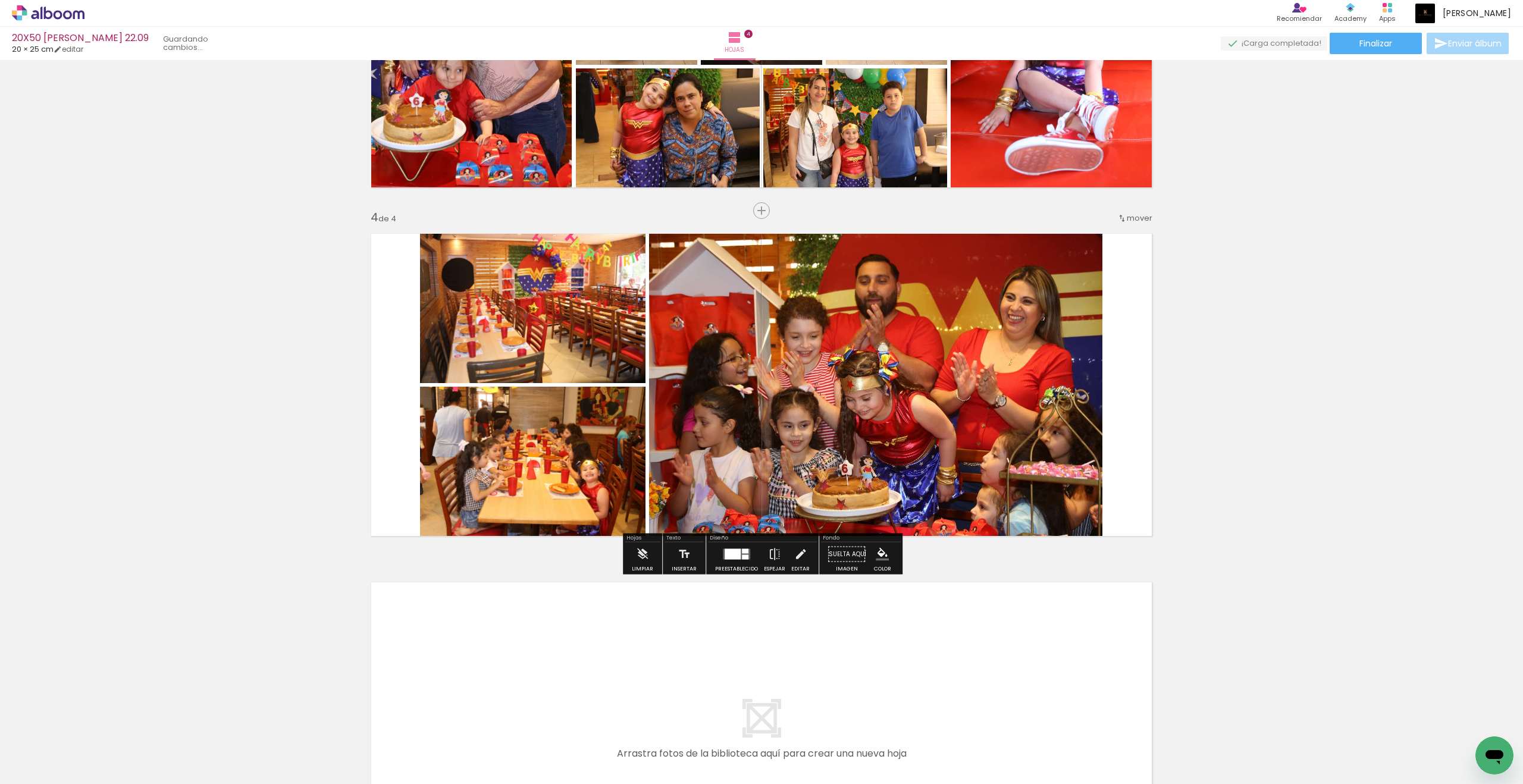
click at [1117, 421] on div "Insertar hoja 1 de 4 Insertar hoja 2 de 4 Insertar hoja 3 de 4 Insertar hoja 4 …" at bounding box center [761, 21] width 1523 height 1743
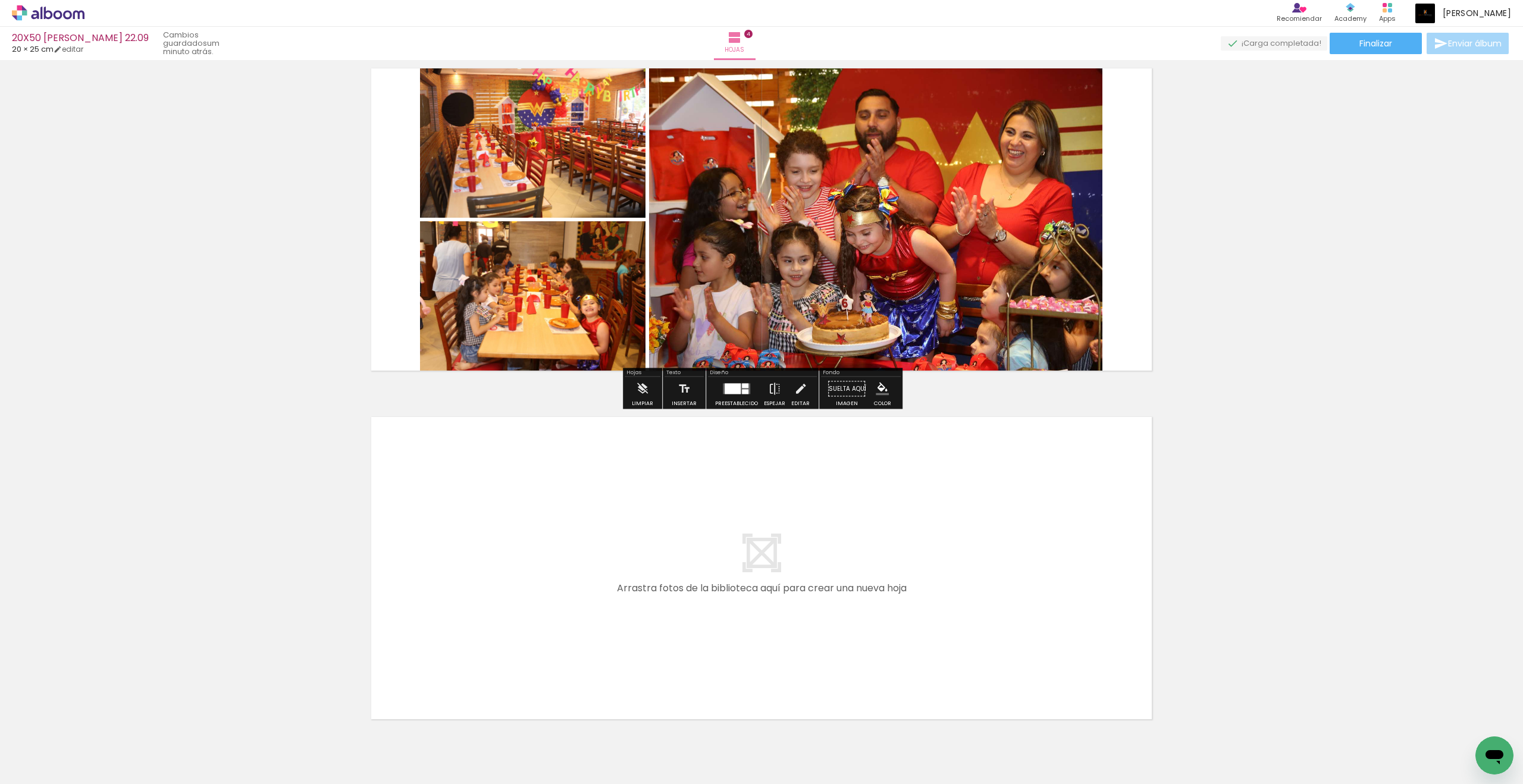
scroll to position [1140, 0]
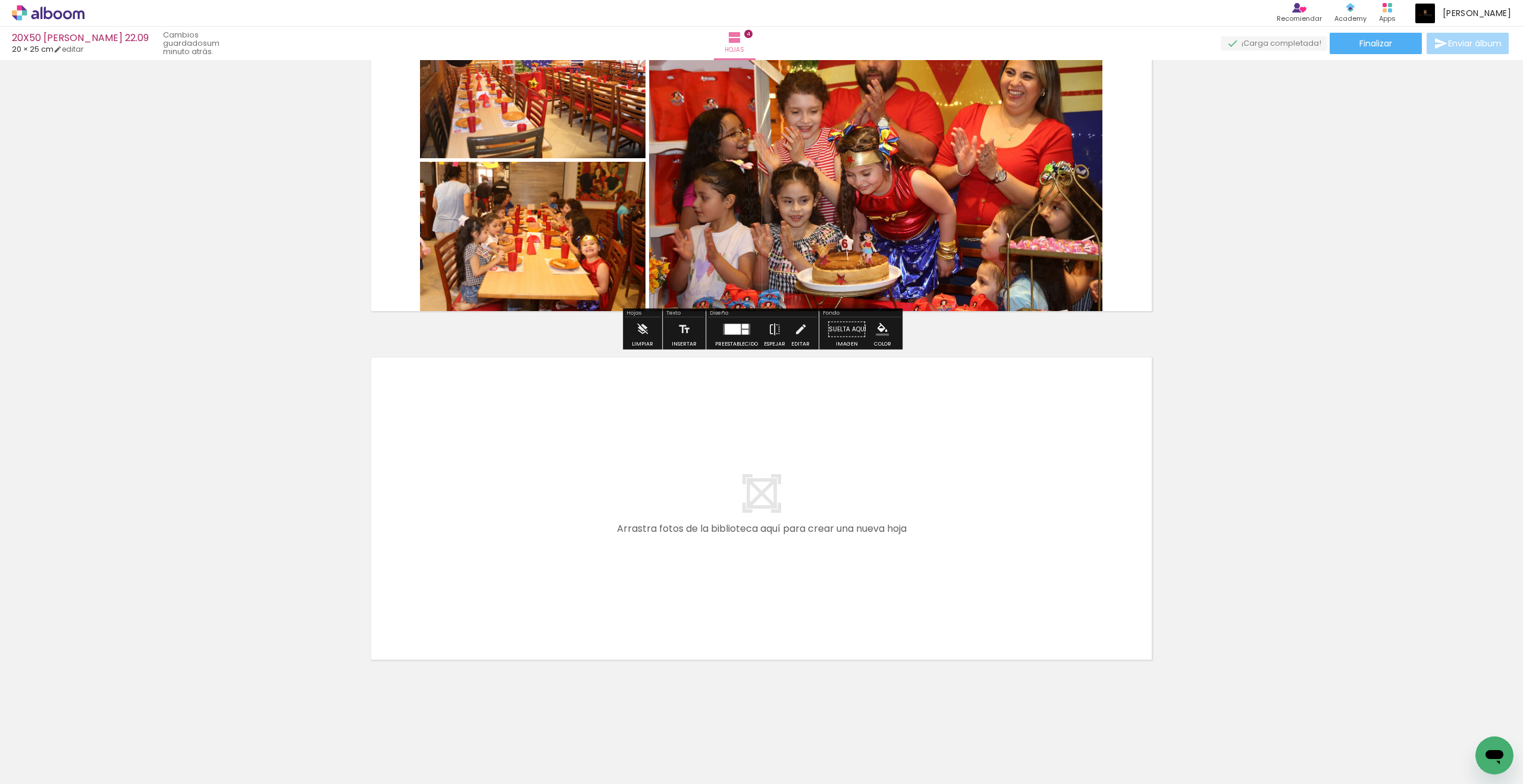
click at [1117, 39] on span "Finalizar" at bounding box center [1376, 43] width 33 height 8
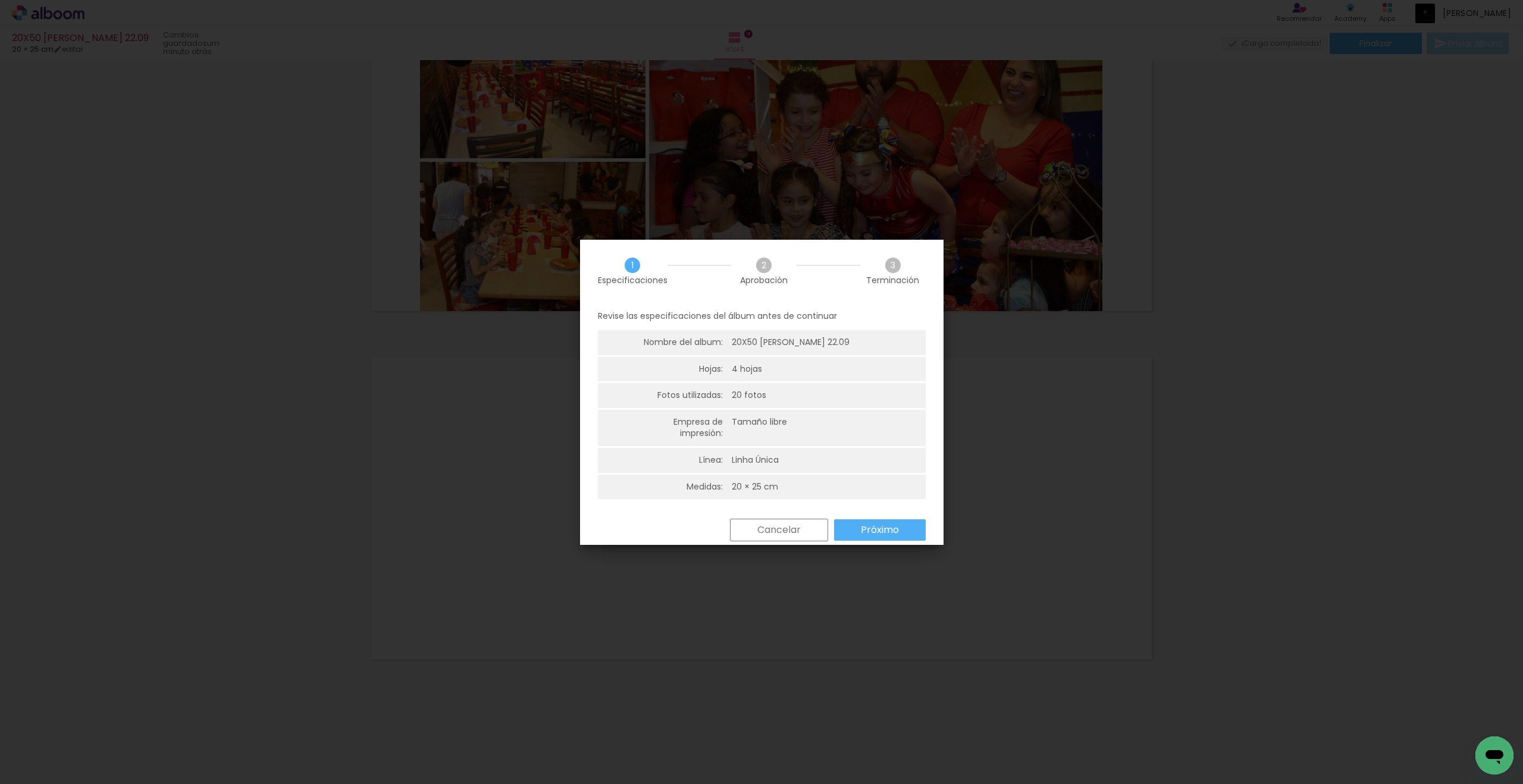
click at [915, 527] on paper-button "Próximo" at bounding box center [880, 530] width 92 height 21
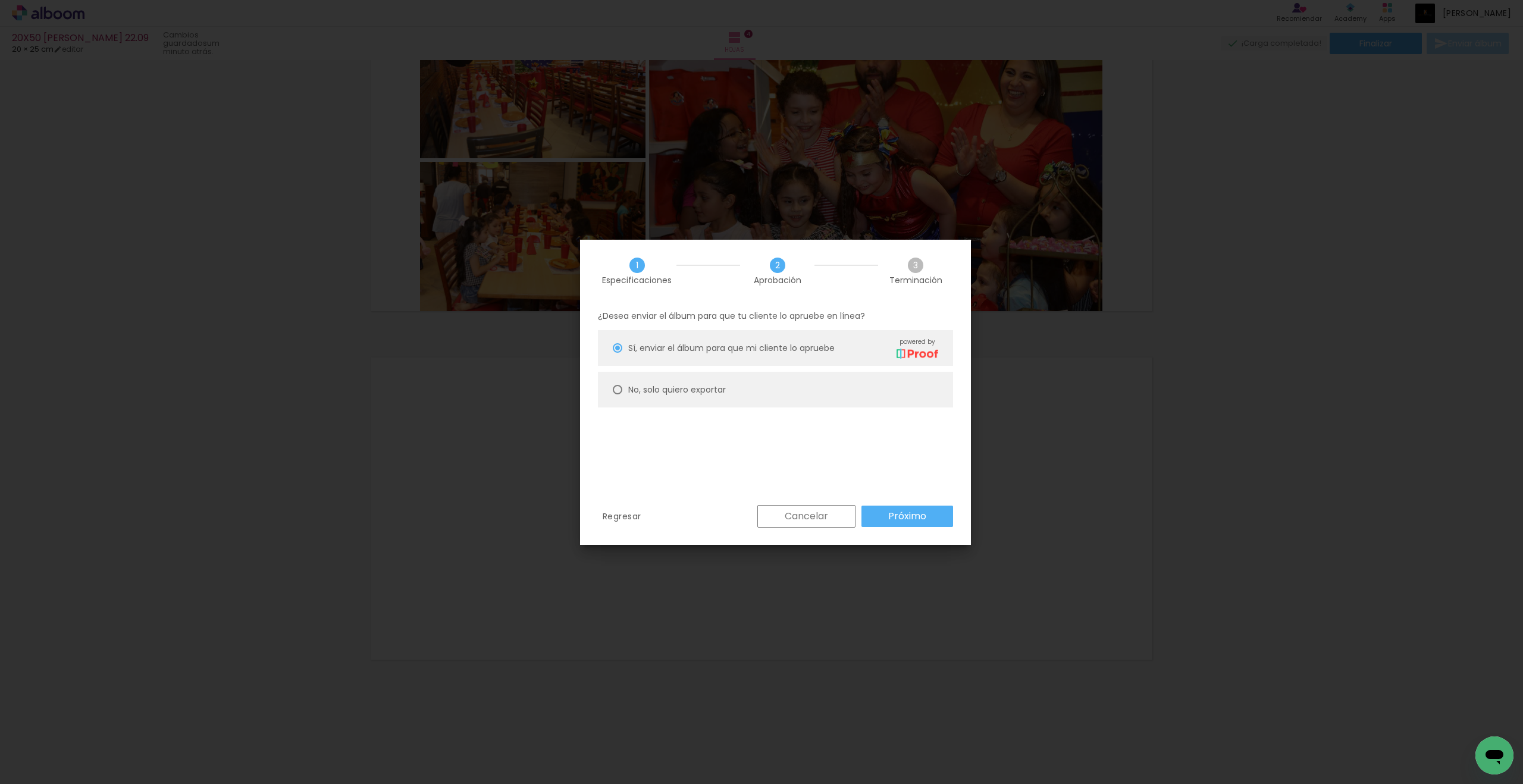
click at [0, 0] on slot "No, solo quiero exportar" at bounding box center [0, 0] width 0 height 0
type paper-radio-button "on"
click at [911, 523] on paper-button "Próximo" at bounding box center [907, 516] width 92 height 21
type input "Alta, 300 DPI"
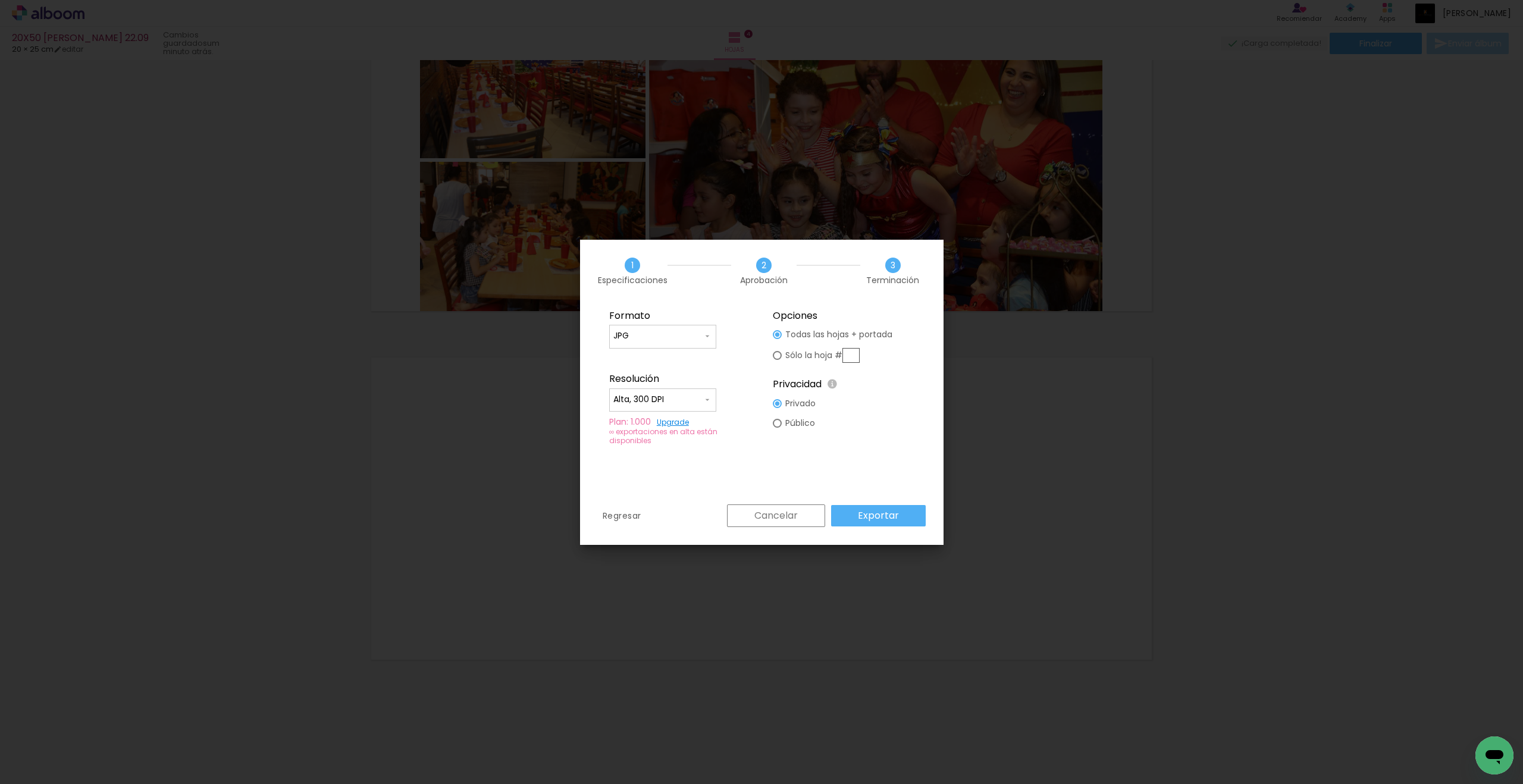
drag, startPoint x: 883, startPoint y: 417, endPoint x: 890, endPoint y: 510, distance: 93.3
click at [0, 0] on slot "Exportar" at bounding box center [0, 0] width 0 height 0
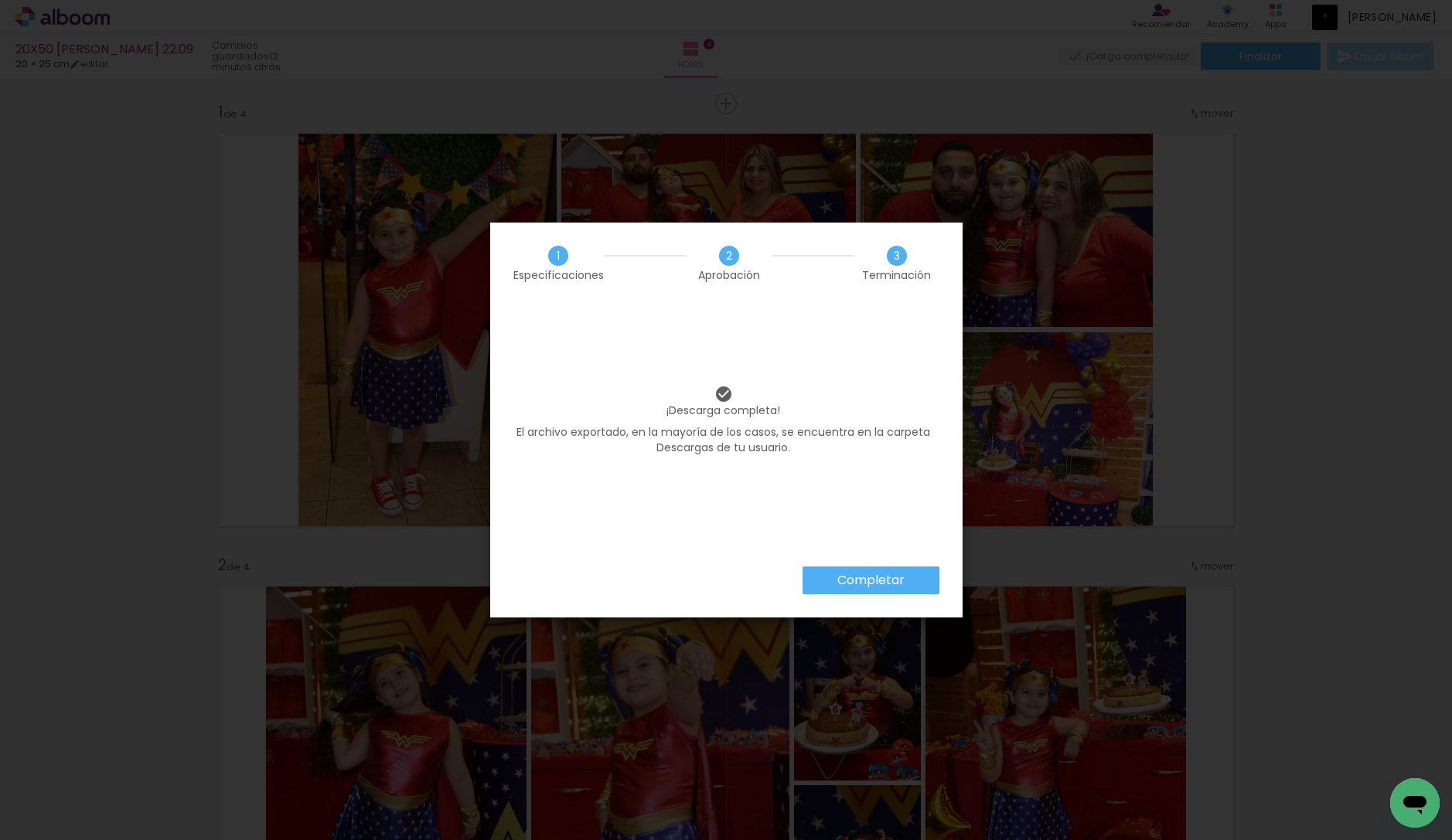
click at [941, 580] on div "Completar" at bounding box center [726, 592] width 472 height 51
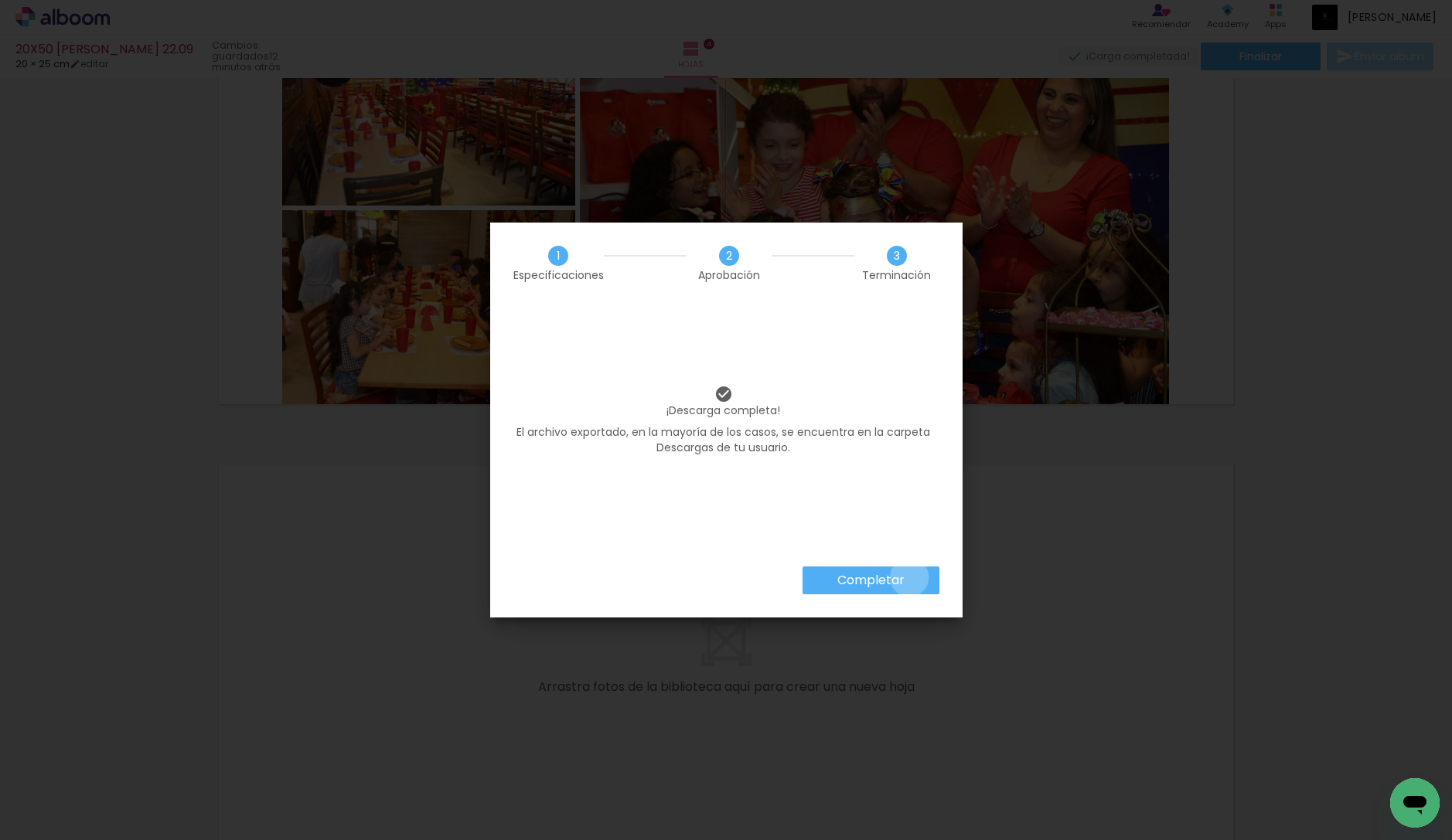
click at [909, 577] on paper-button "Completar" at bounding box center [871, 580] width 137 height 28
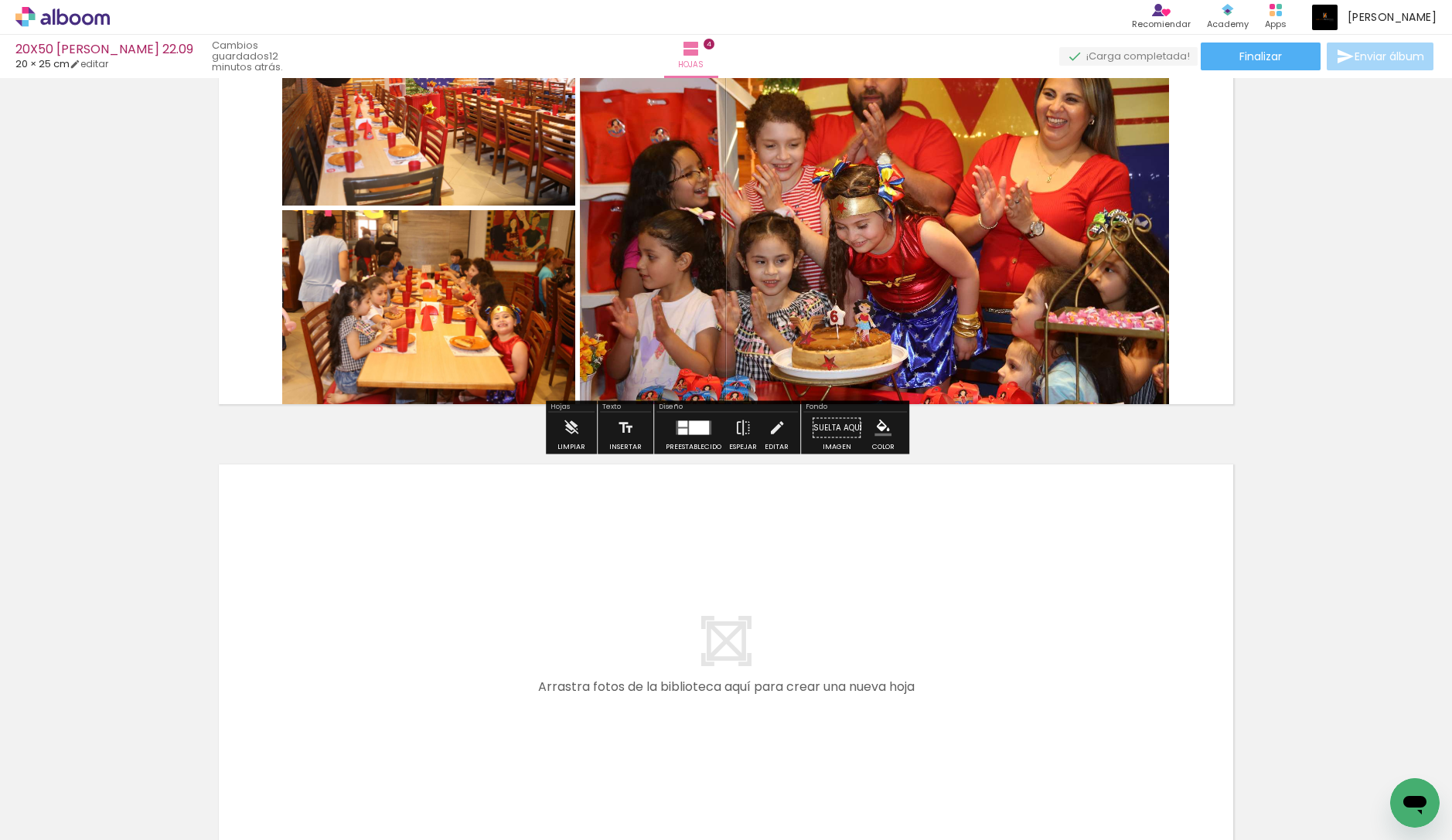
click at [64, 21] on icon at bounding box center [62, 17] width 94 height 20
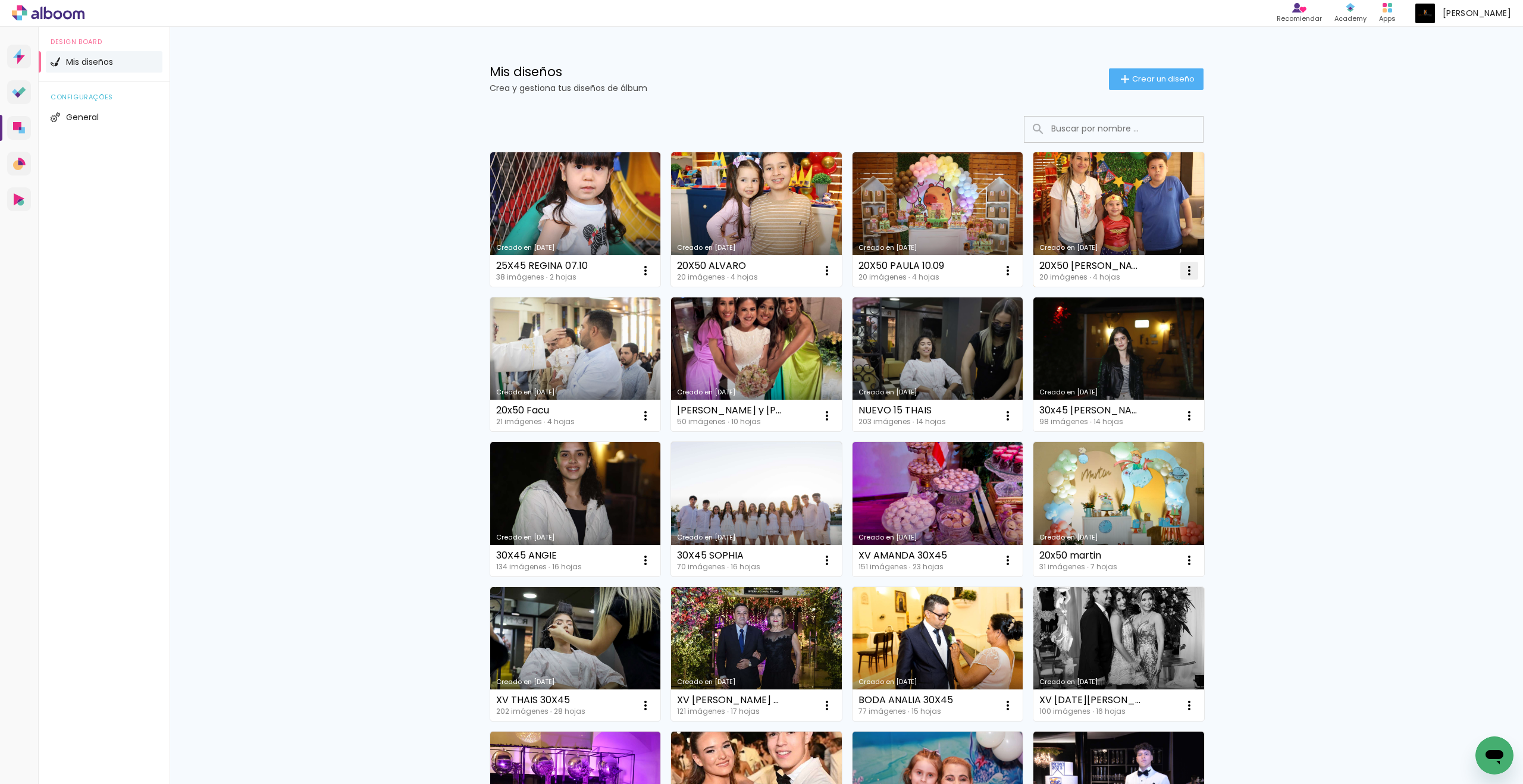
click at [1191, 272] on iron-icon at bounding box center [1189, 270] width 14 height 14
click at [1159, 340] on paper-item "Excluir" at bounding box center [1142, 349] width 118 height 24
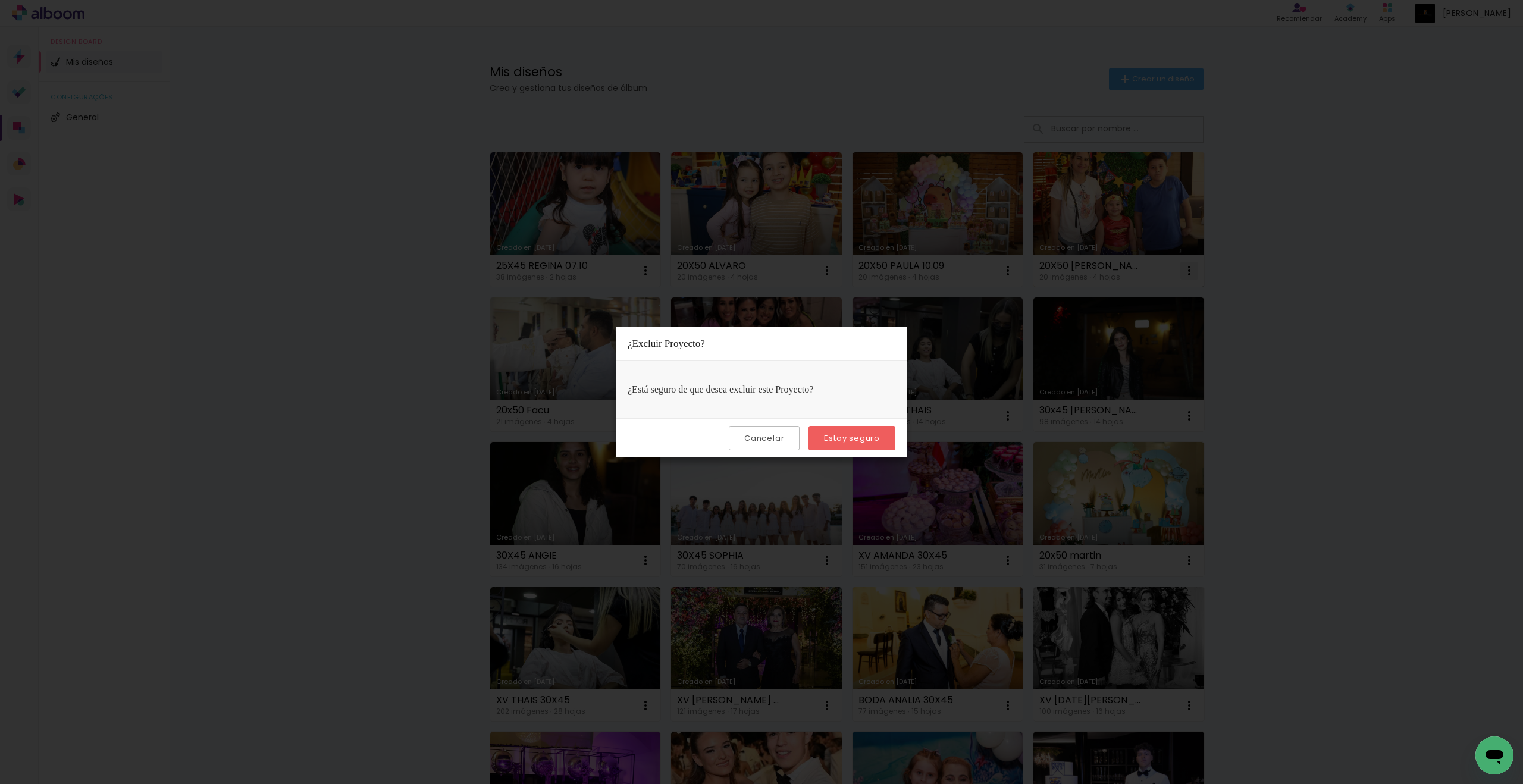
click at [872, 428] on paper-button "Estoy seguro" at bounding box center [852, 438] width 87 height 25
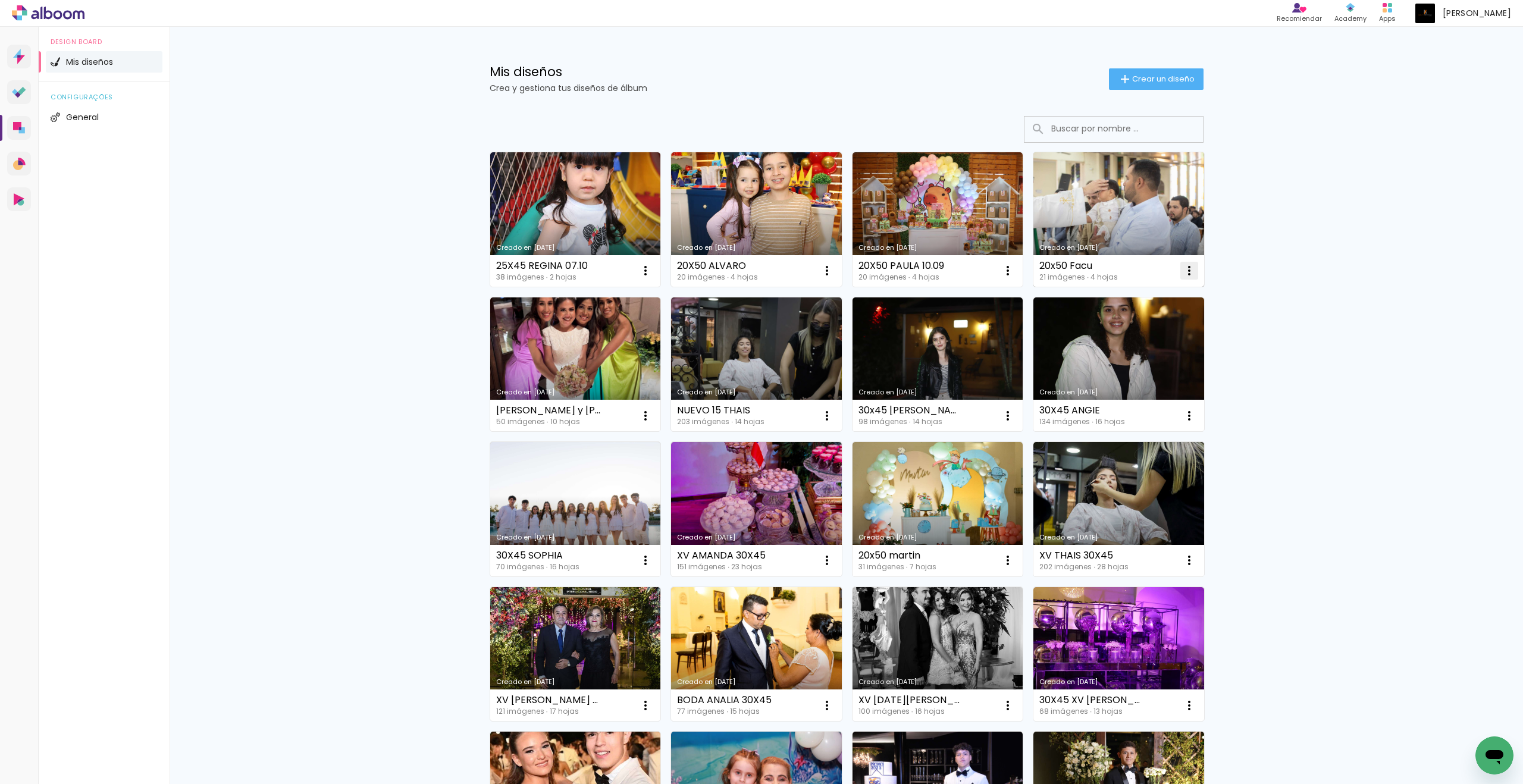
click at [954, 239] on link "Creado en [DATE]" at bounding box center [938, 219] width 170 height 134
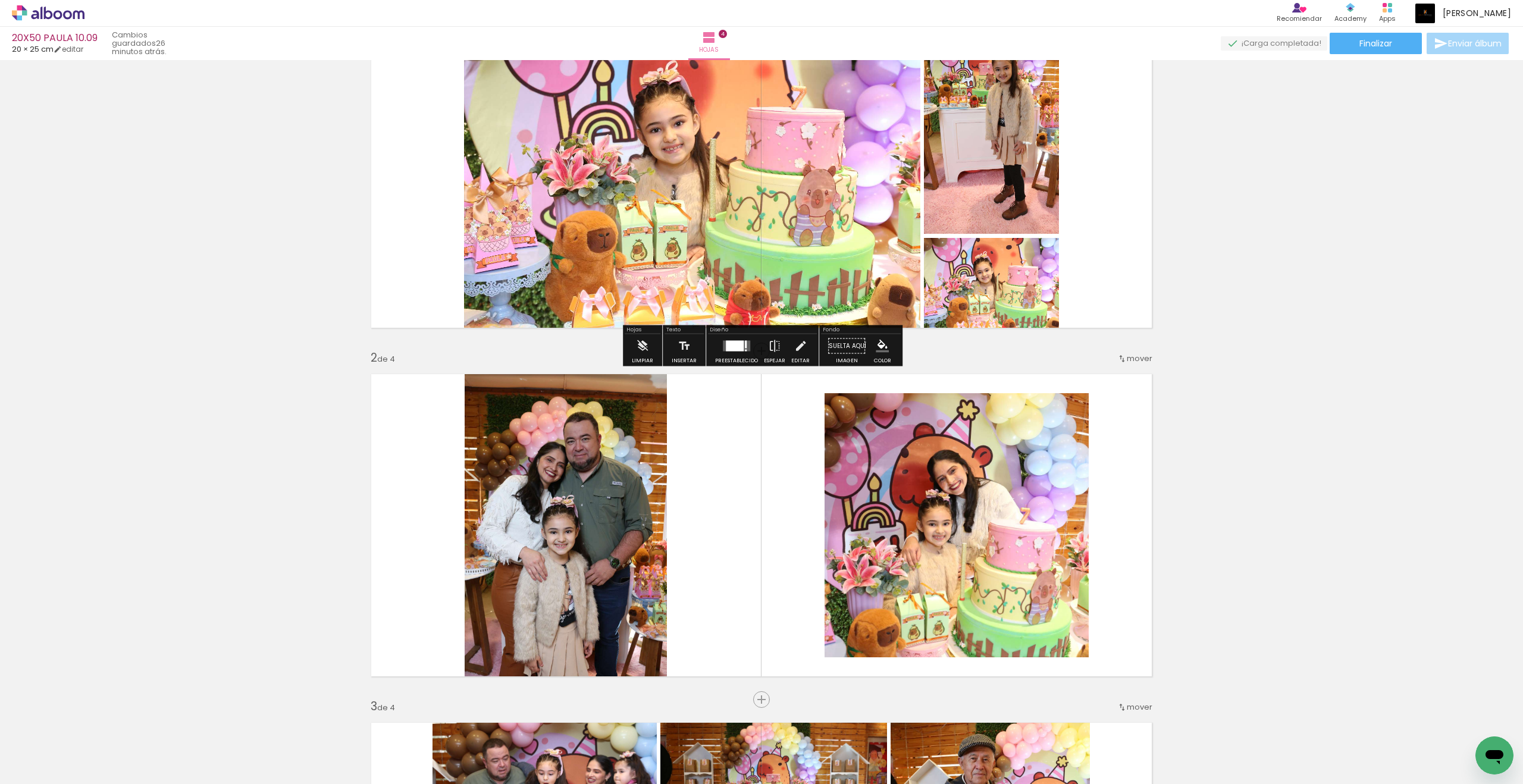
scroll to position [87, 0]
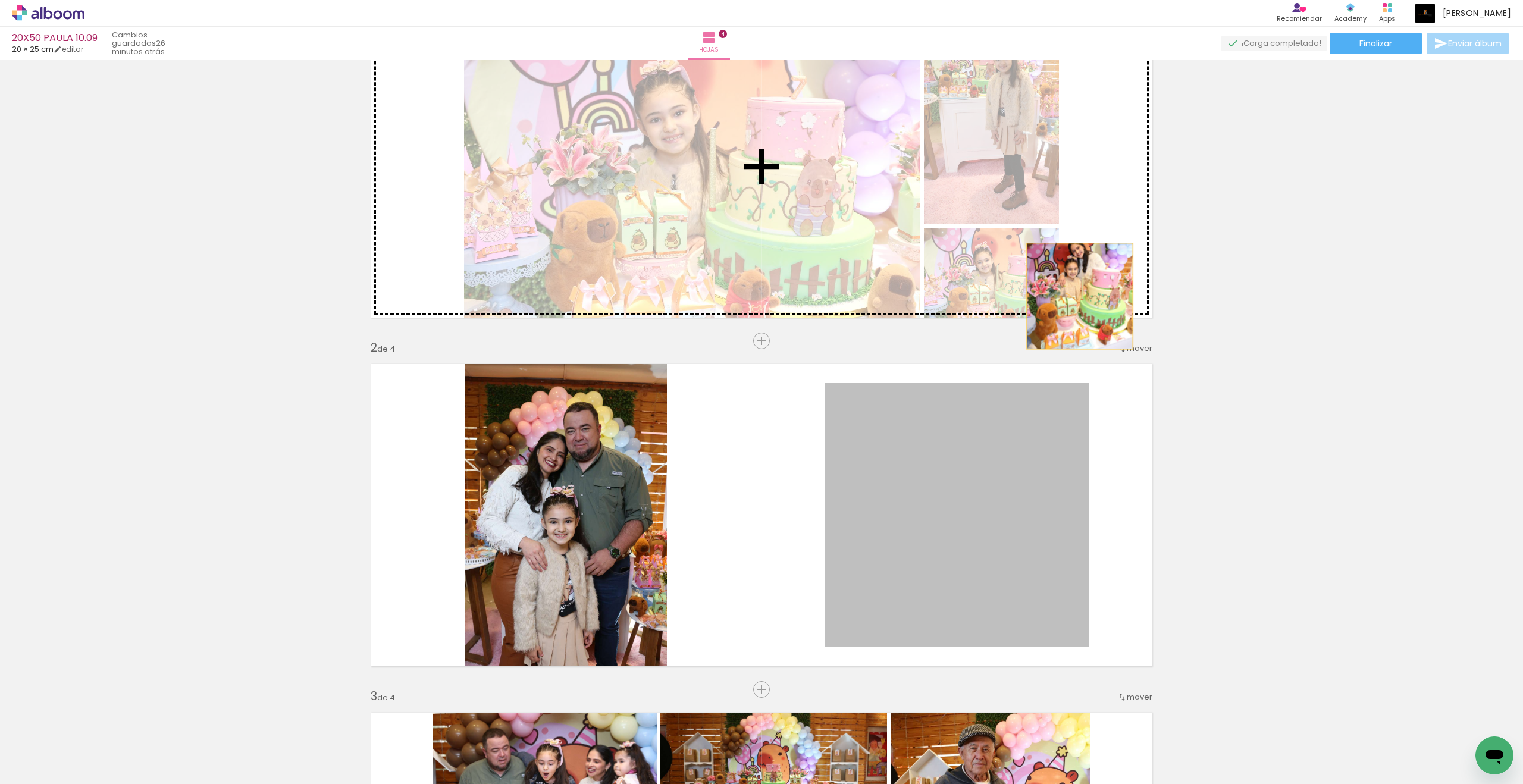
drag, startPoint x: 1191, startPoint y: 272, endPoint x: 1082, endPoint y: 293, distance: 111.0
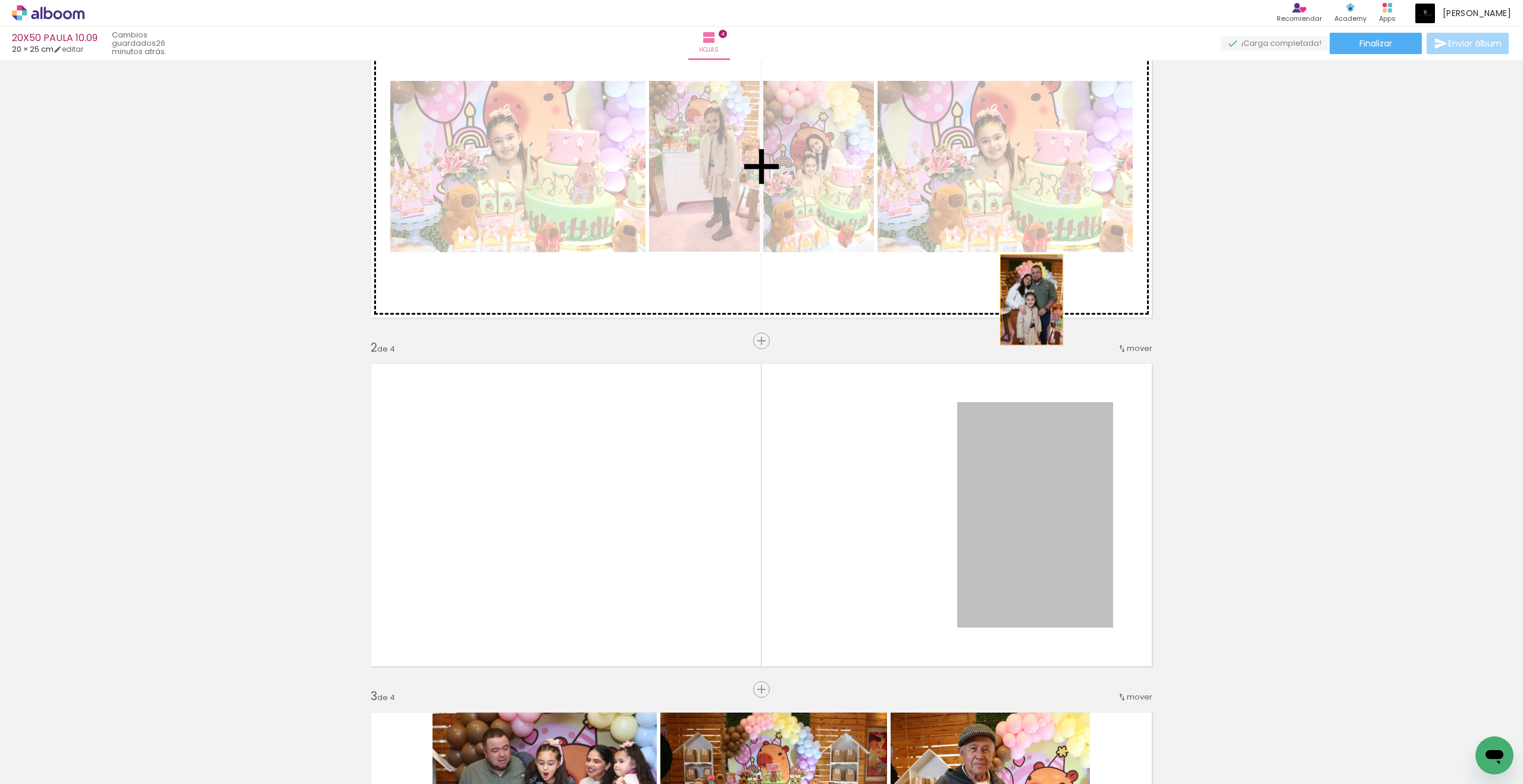
drag, startPoint x: 1082, startPoint y: 293, endPoint x: 1032, endPoint y: 291, distance: 50.0
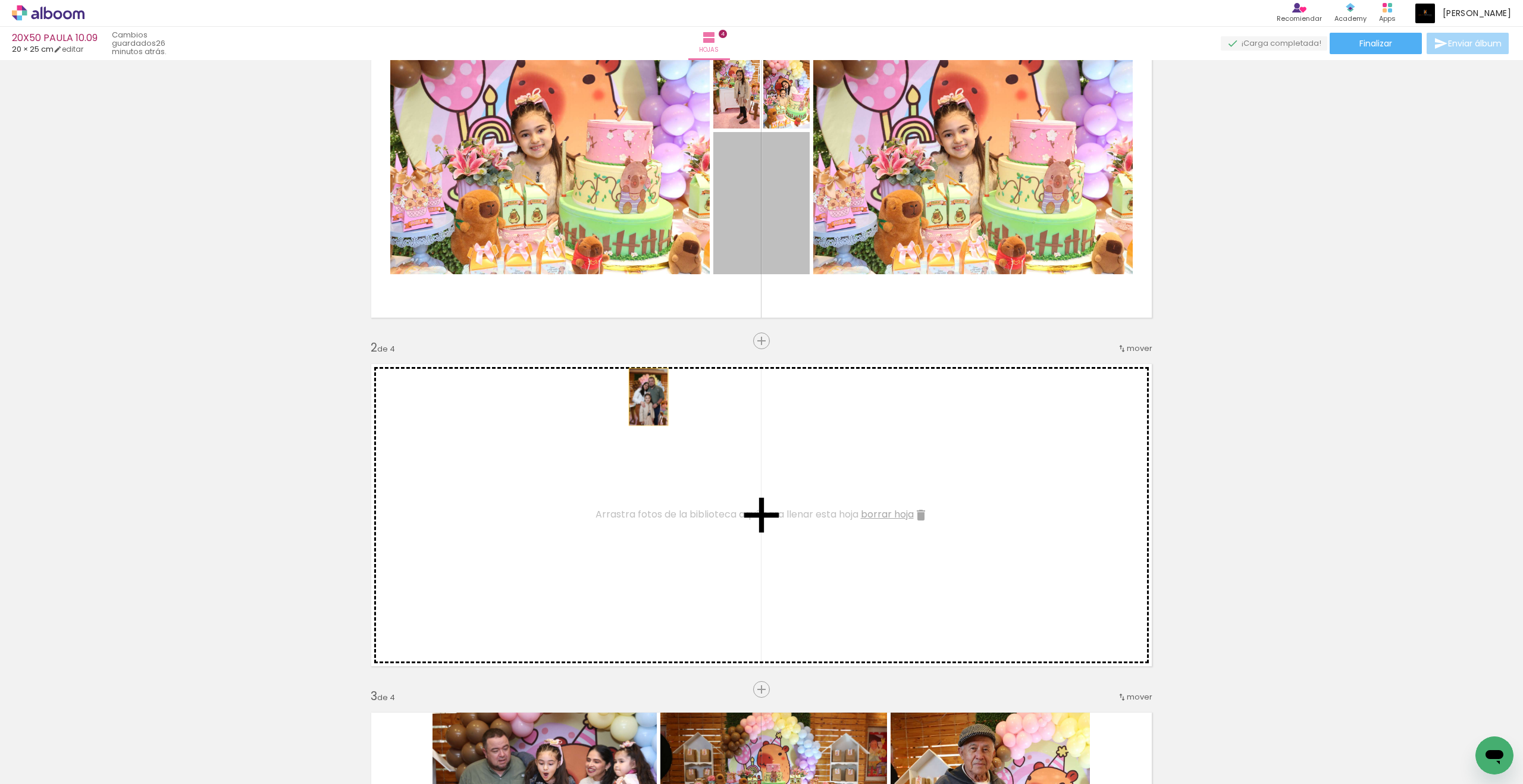
drag, startPoint x: 1032, startPoint y: 291, endPoint x: 614, endPoint y: 427, distance: 439.6
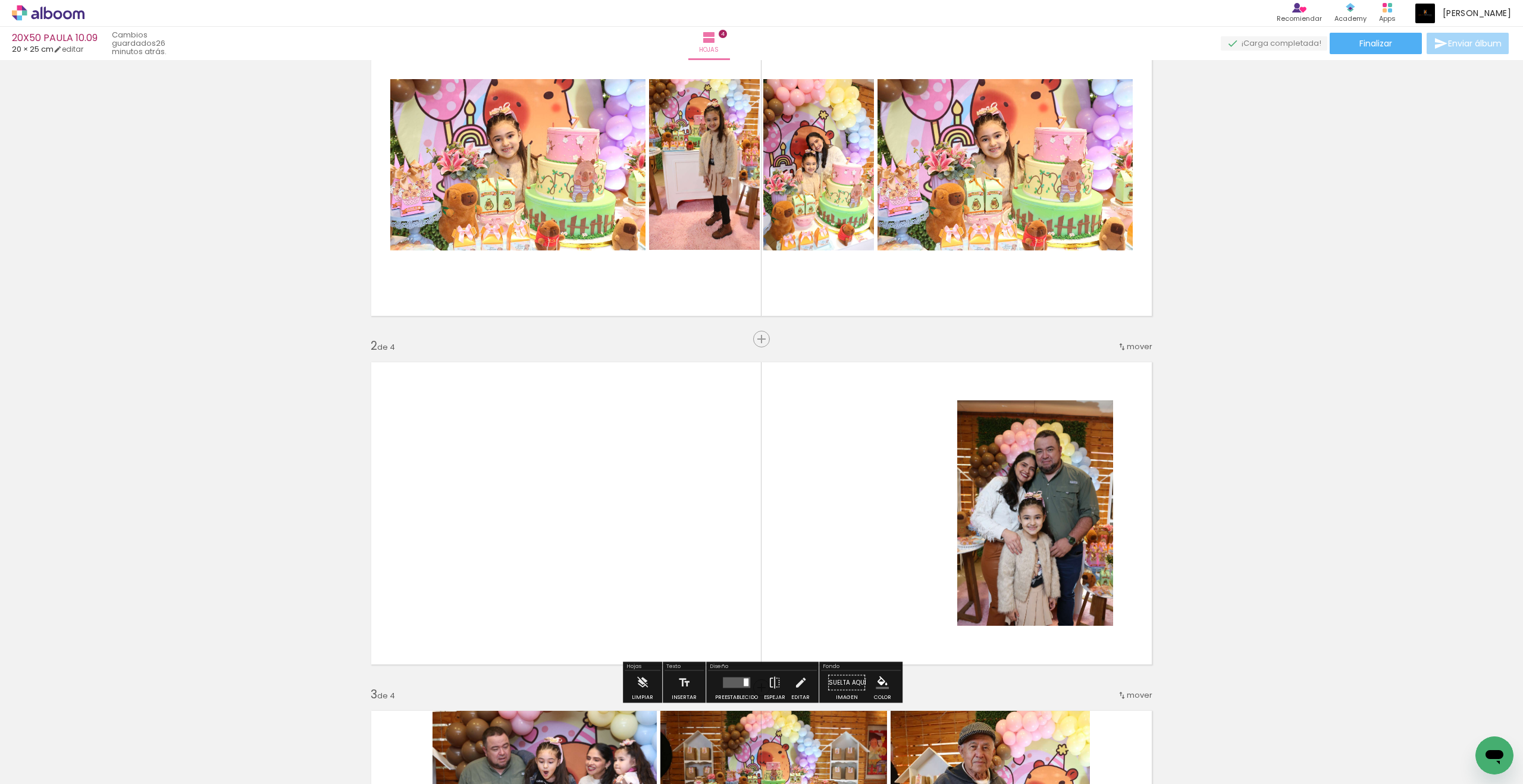
scroll to position [67, 0]
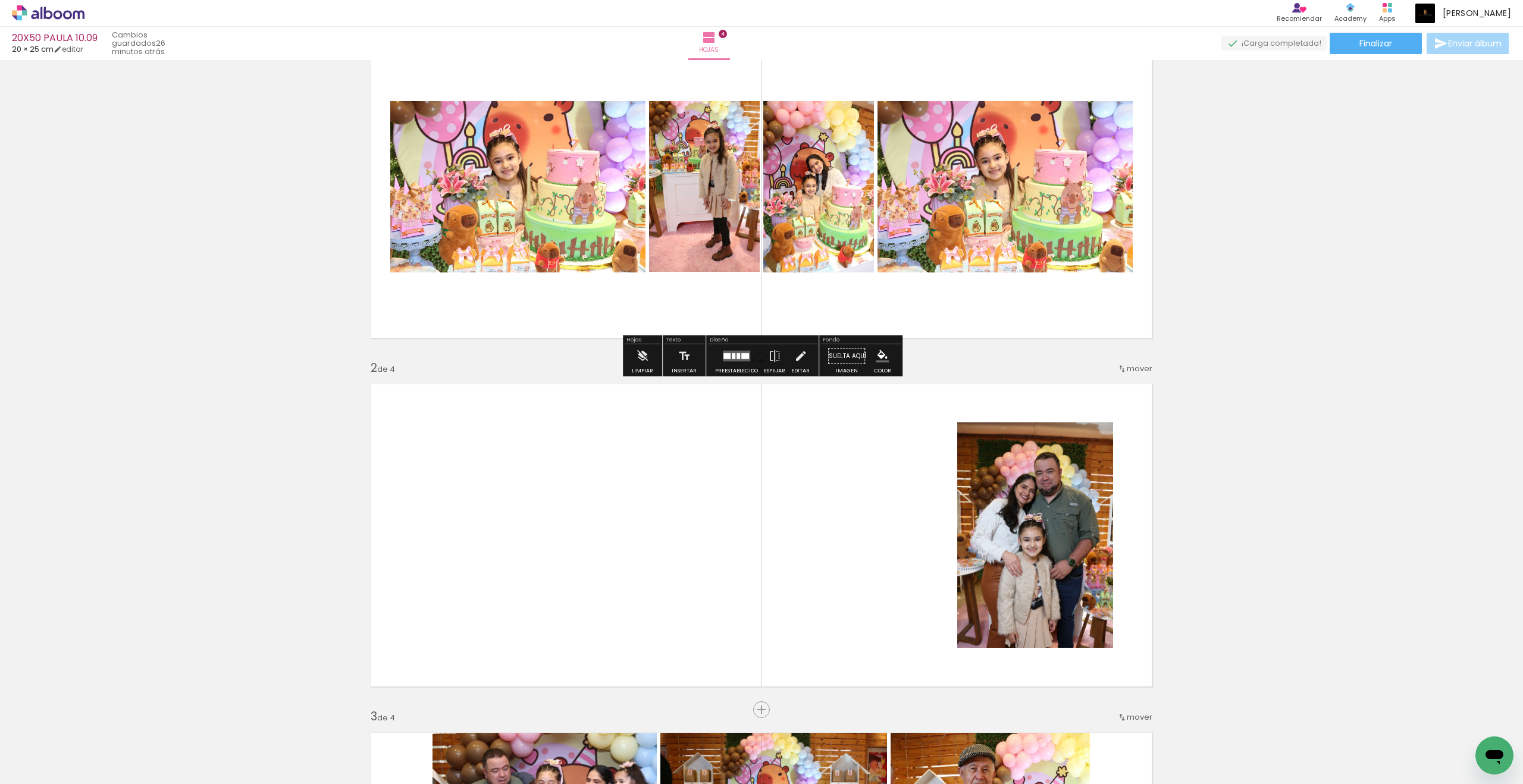
click at [875, 213] on quentale-layouter at bounding box center [761, 186] width 797 height 319
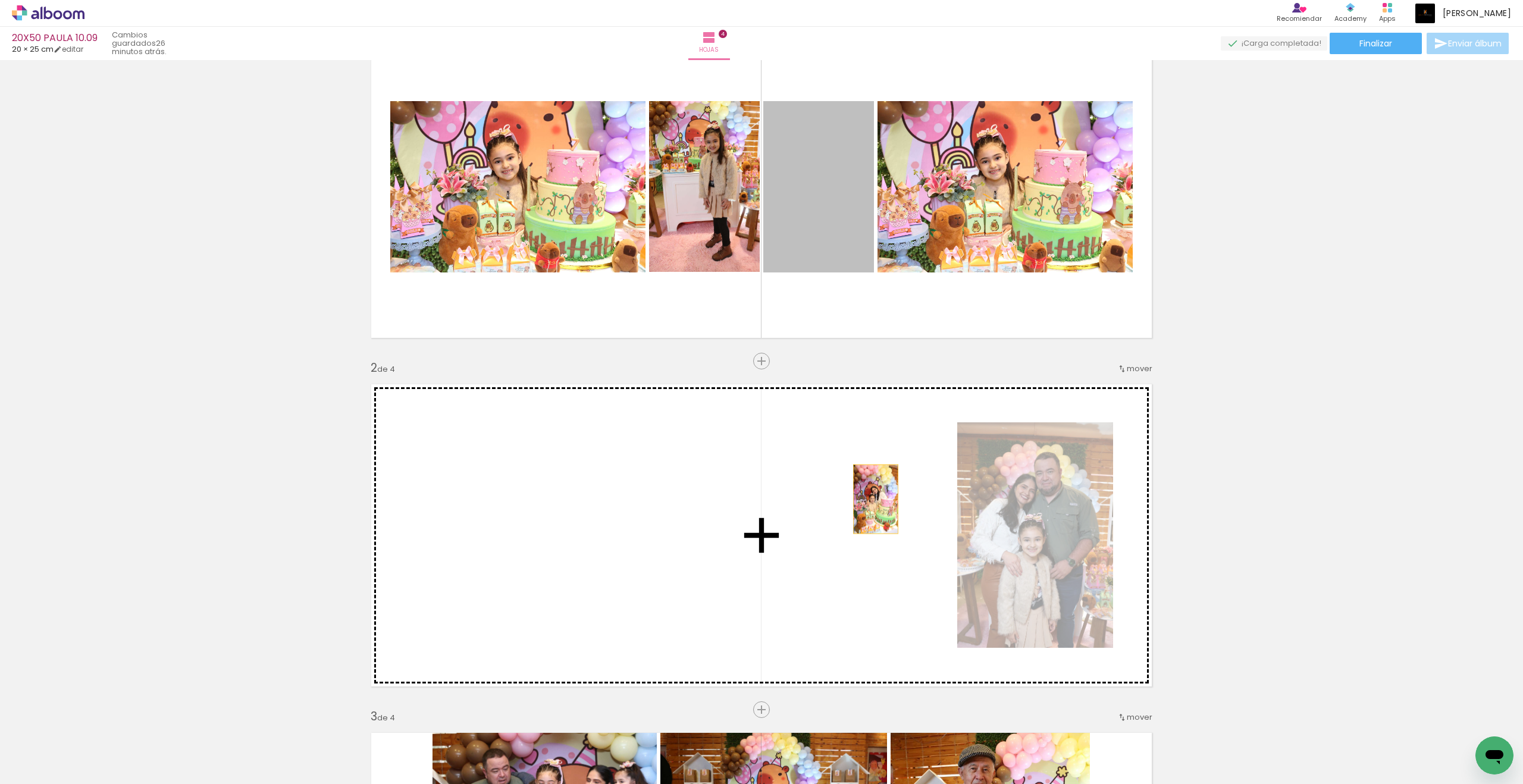
drag, startPoint x: 614, startPoint y: 427, endPoint x: 876, endPoint y: 499, distance: 271.7
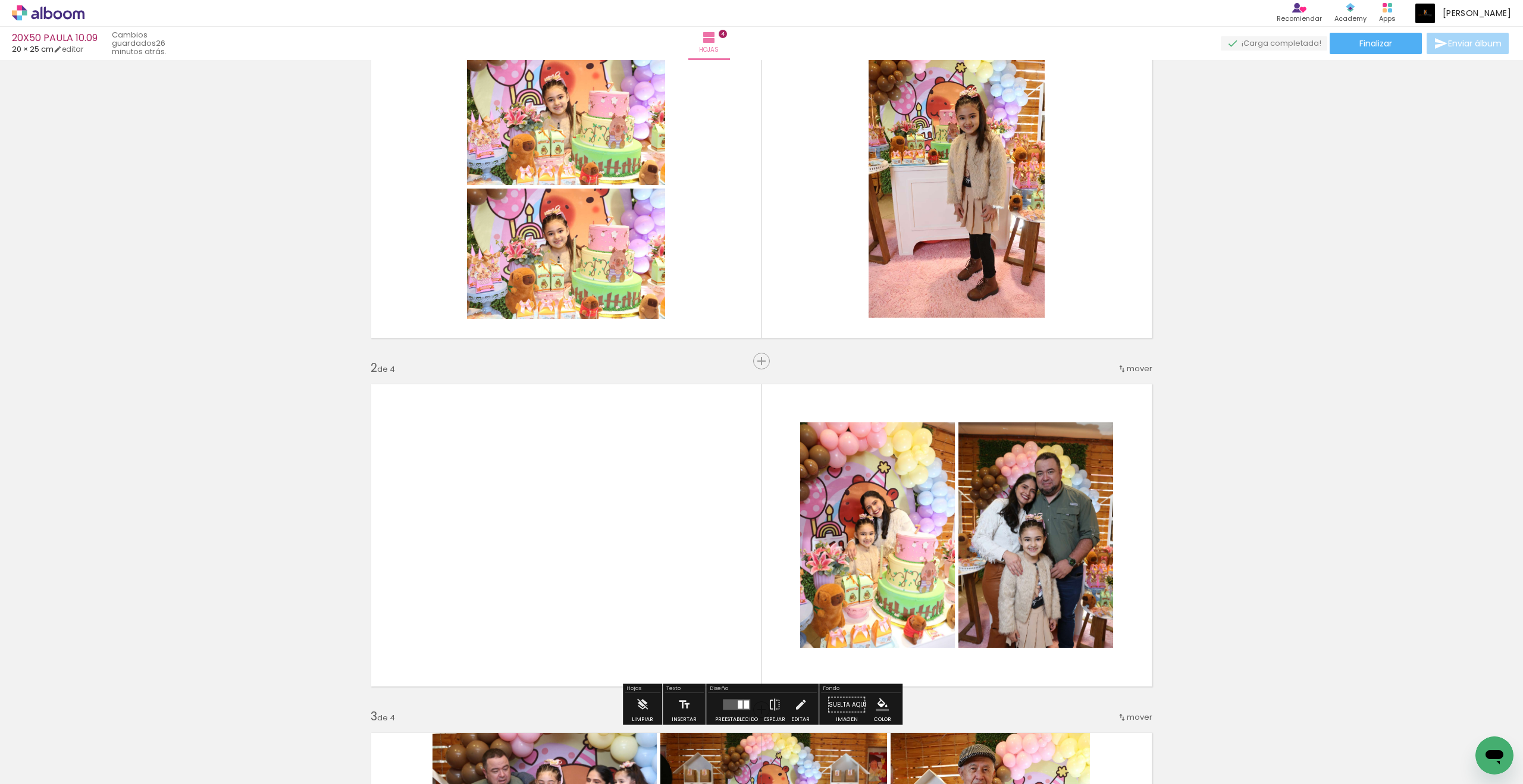
click at [755, 310] on quentale-layouter at bounding box center [761, 186] width 797 height 319
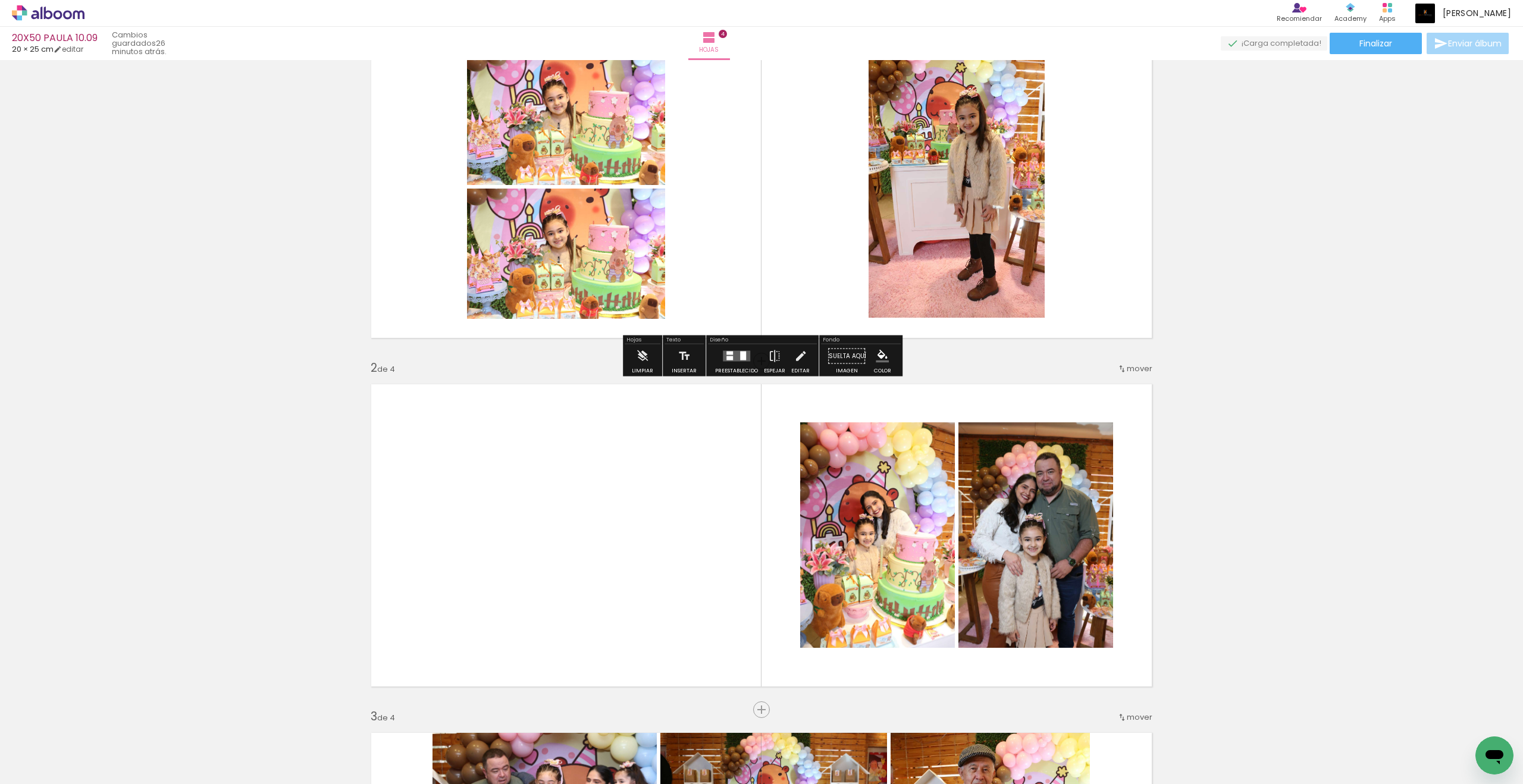
click at [740, 359] on div at bounding box center [742, 356] width 6 height 9
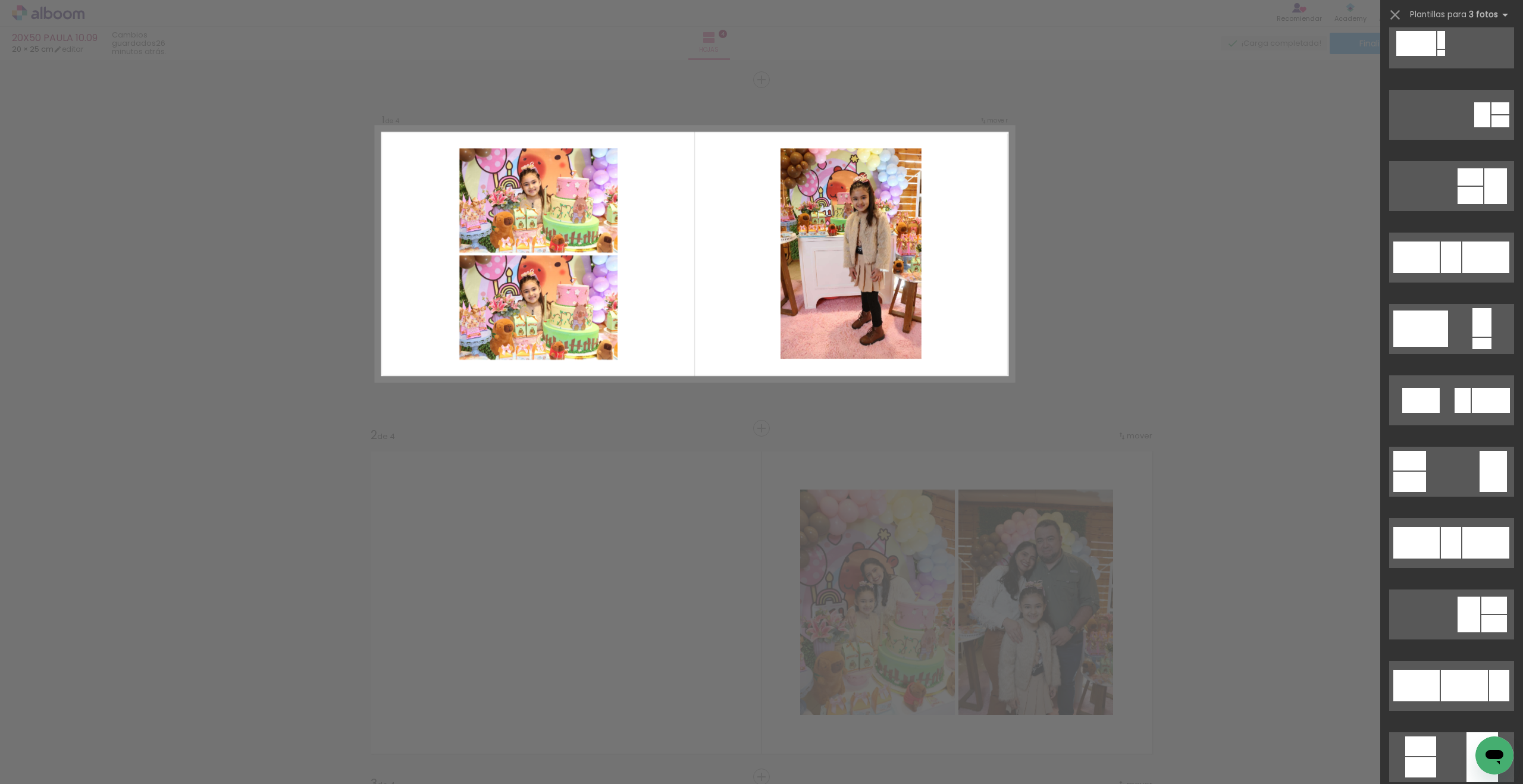
scroll to position [758, 0]
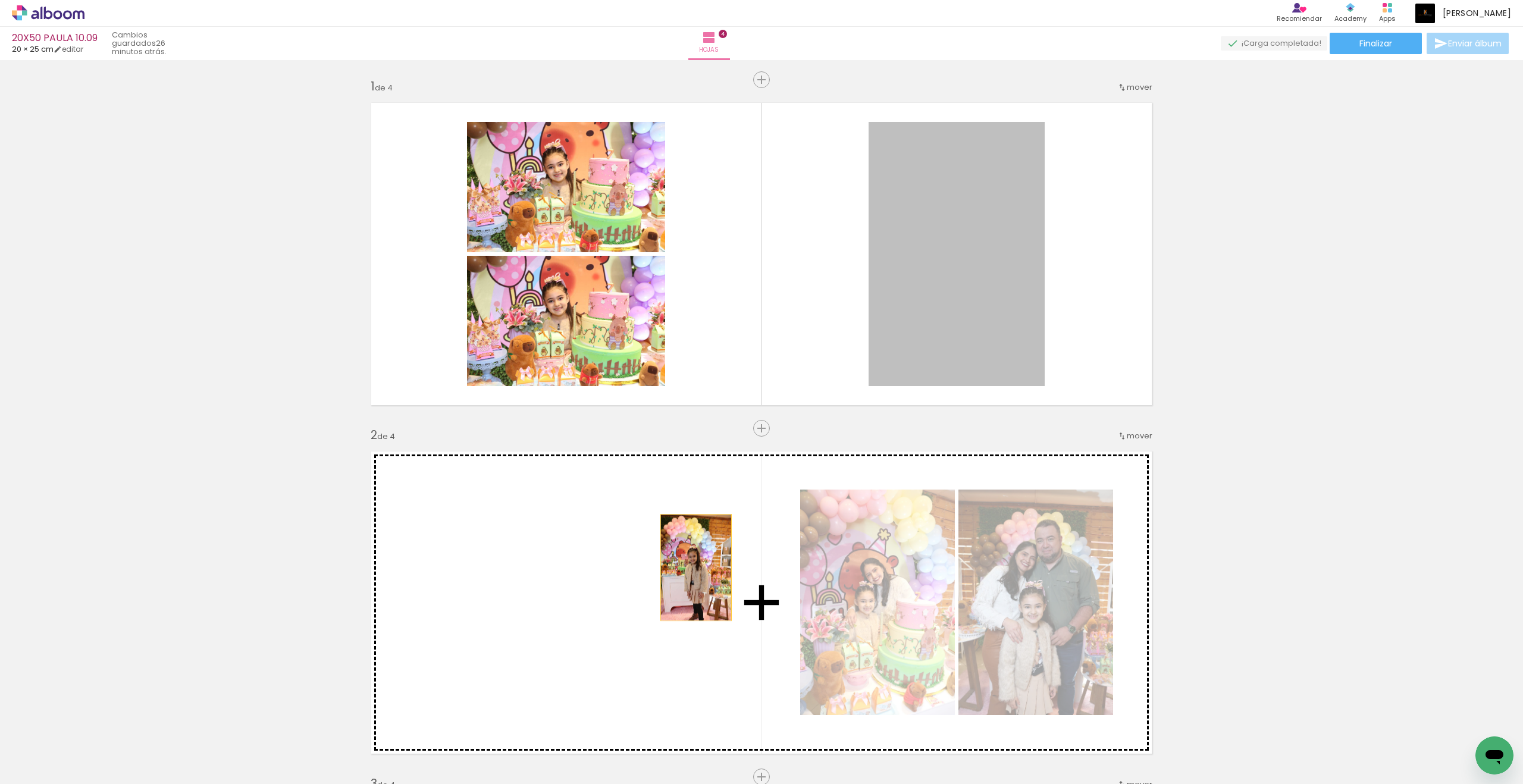
drag, startPoint x: 876, startPoint y: 499, endPoint x: 696, endPoint y: 567, distance: 192.4
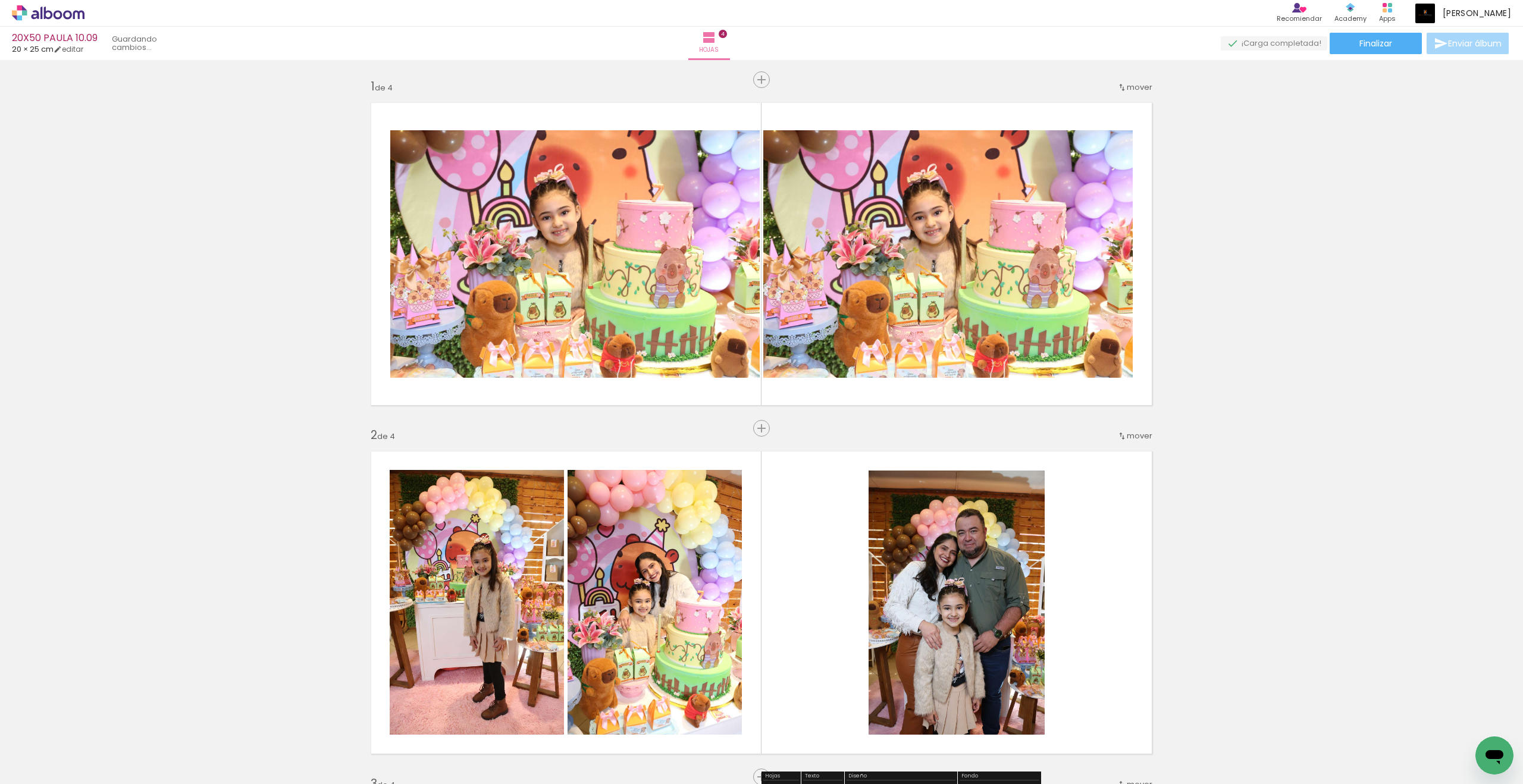
scroll to position [1, 0]
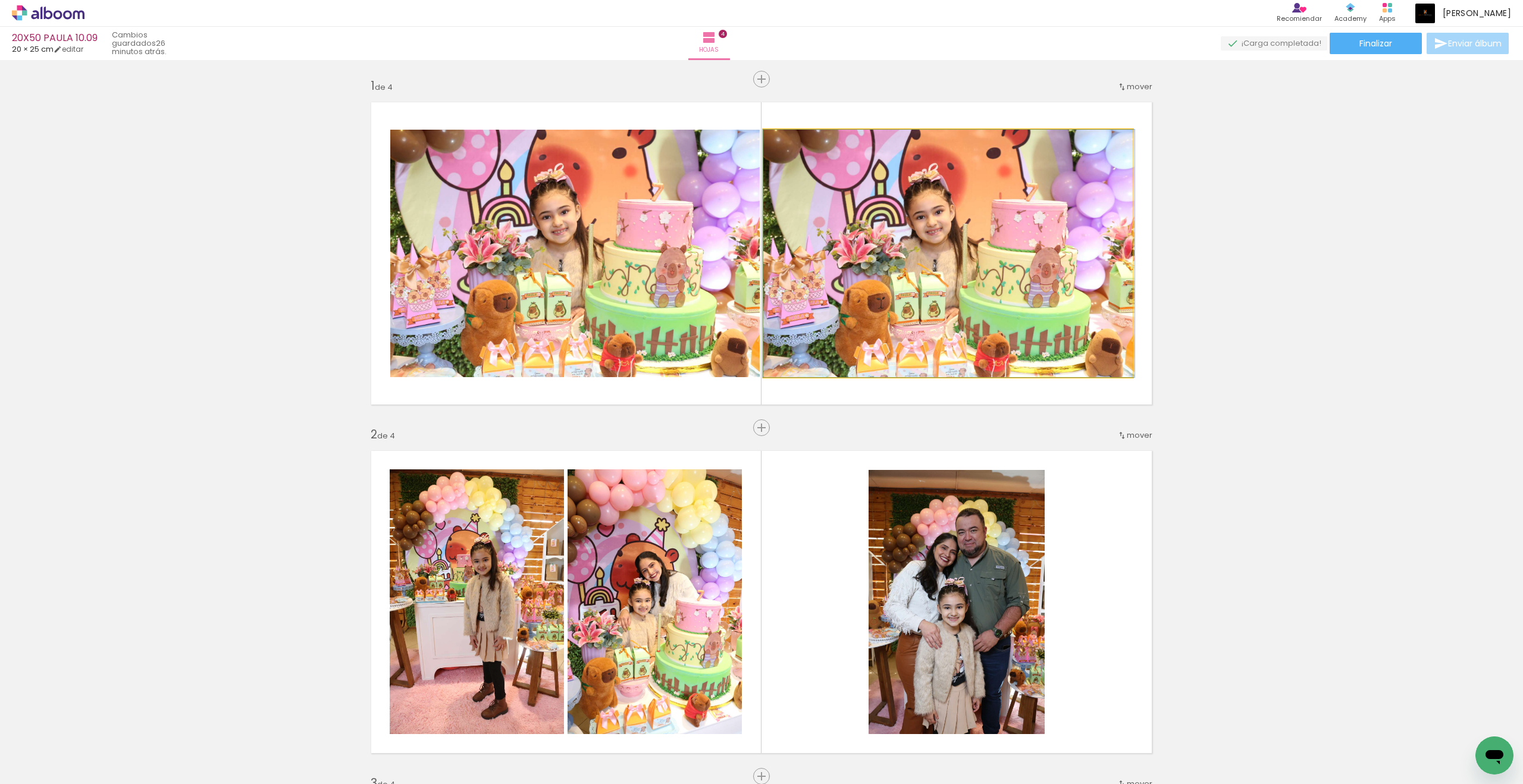
drag, startPoint x: 696, startPoint y: 567, endPoint x: 1058, endPoint y: 297, distance: 451.6
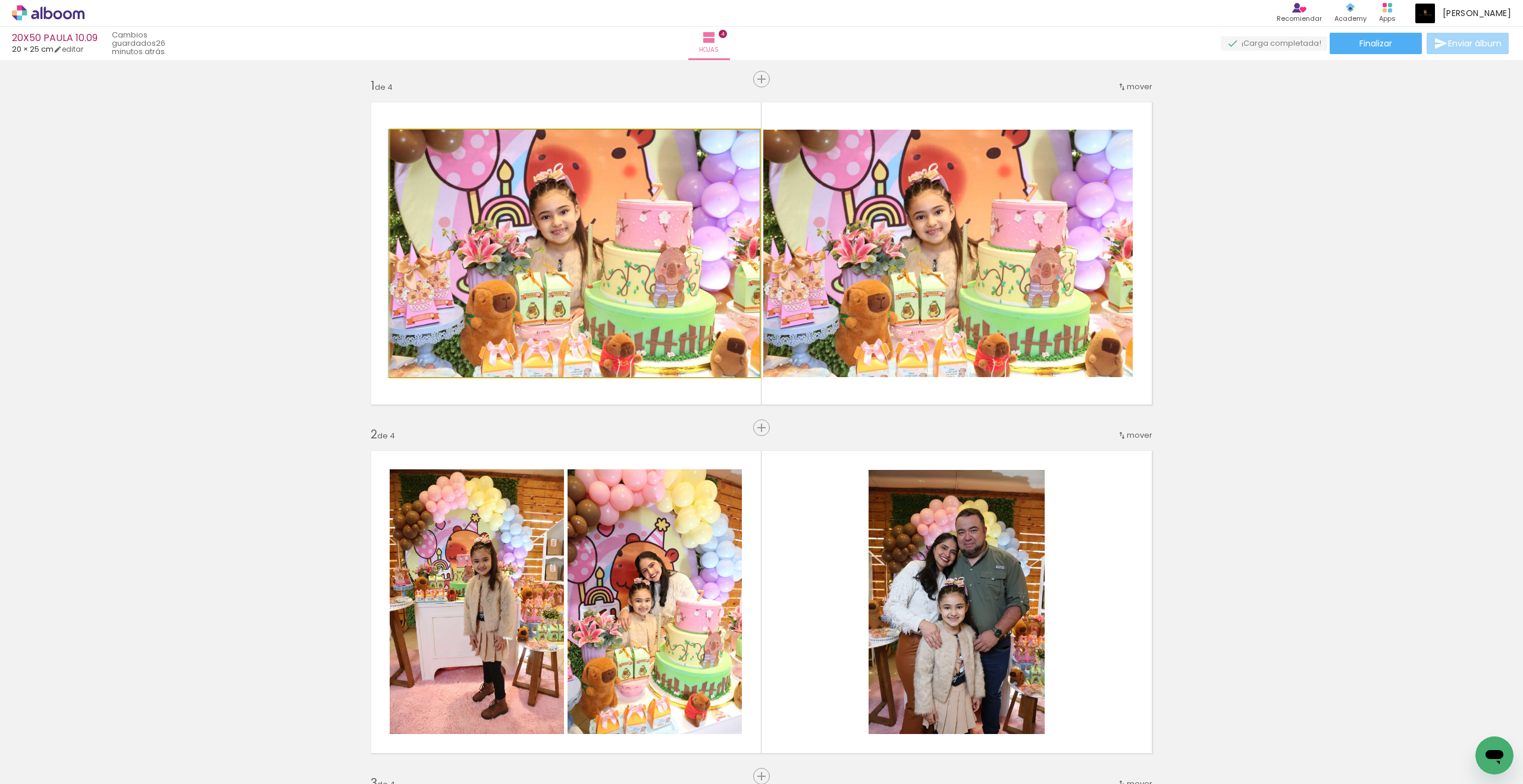
drag, startPoint x: 1058, startPoint y: 297, endPoint x: 629, endPoint y: 290, distance: 429.1
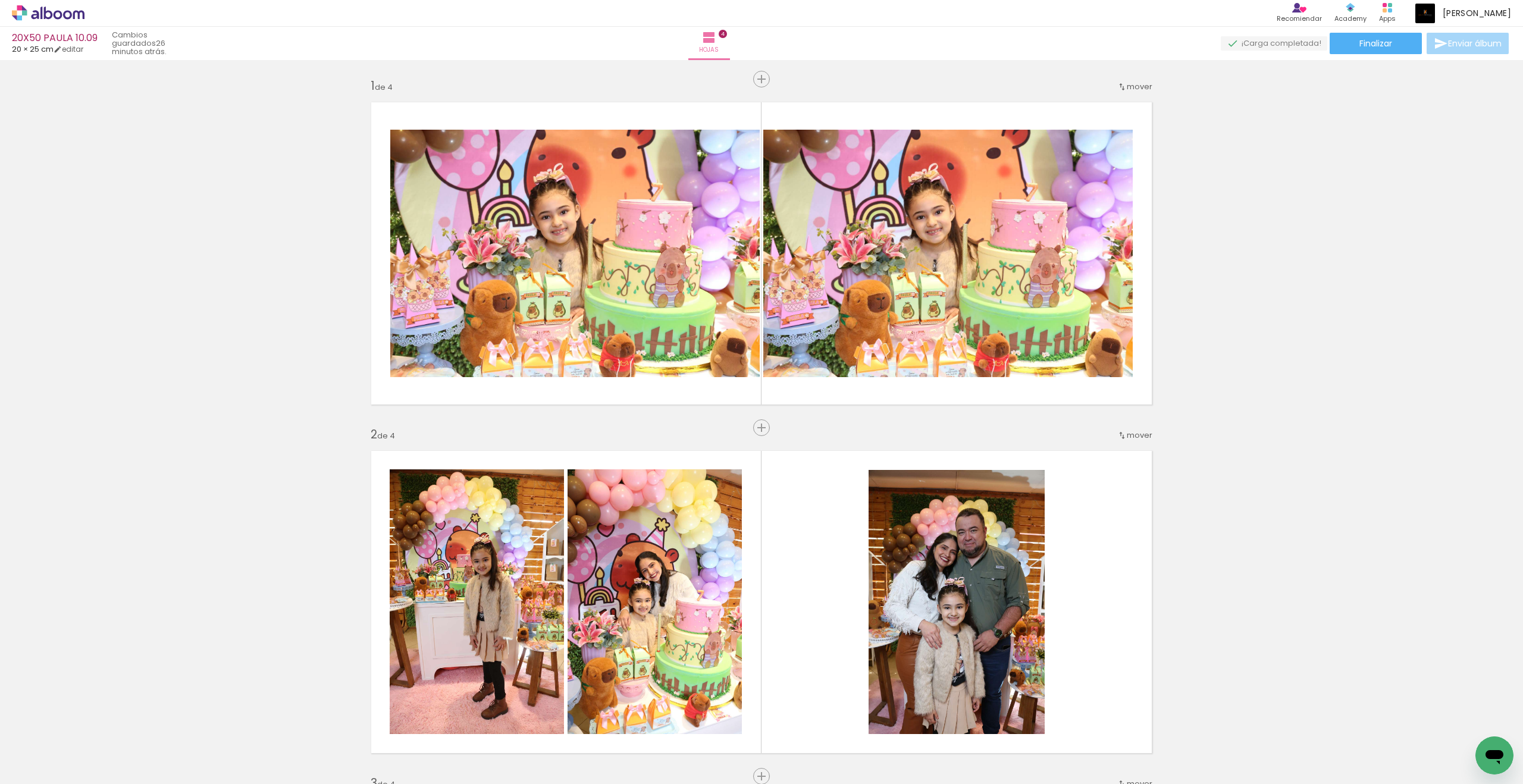
click at [333, 741] on div at bounding box center [306, 743] width 54 height 35
click at [384, 749] on div at bounding box center [373, 743] width 54 height 35
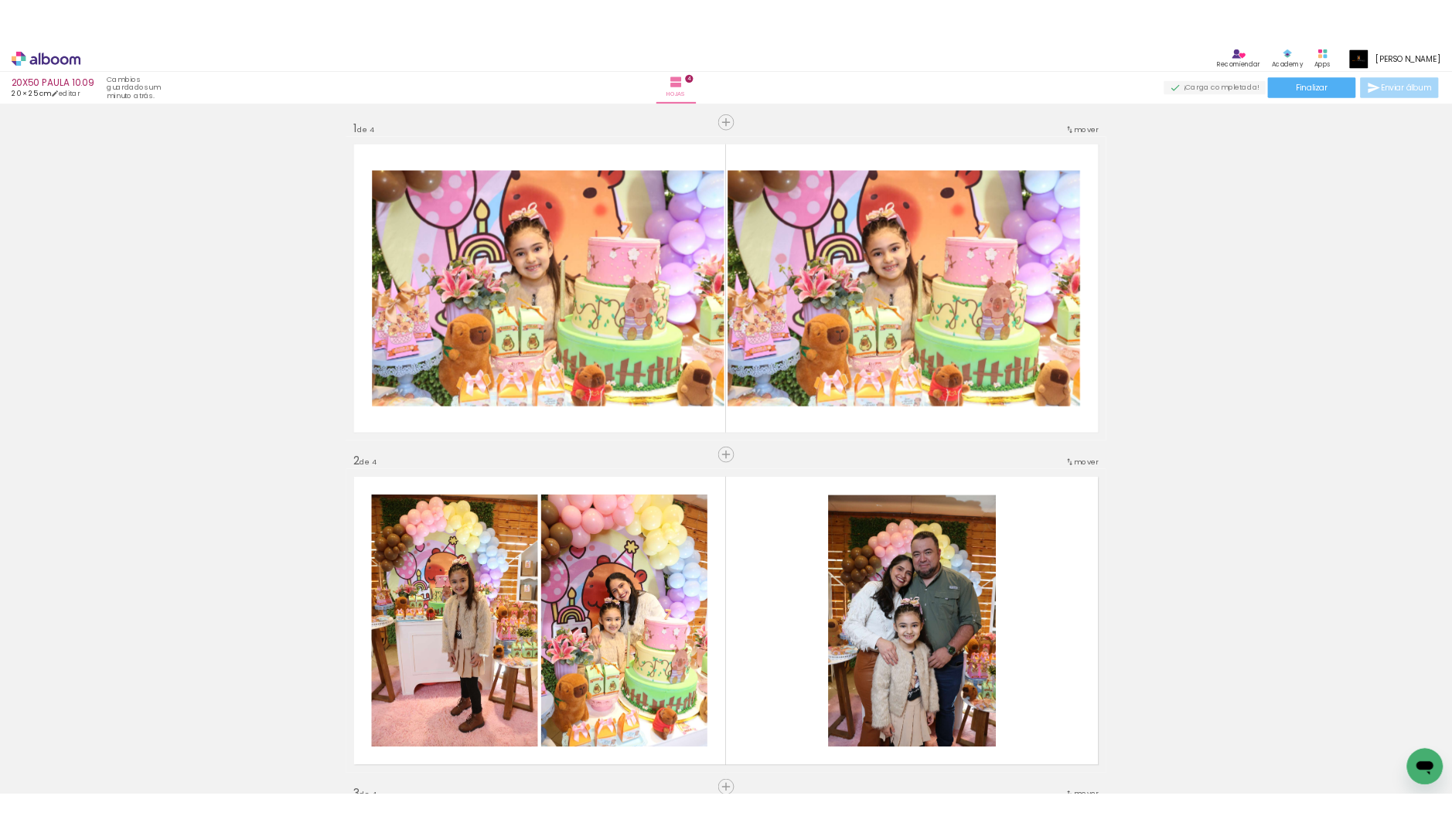
scroll to position [13, 0]
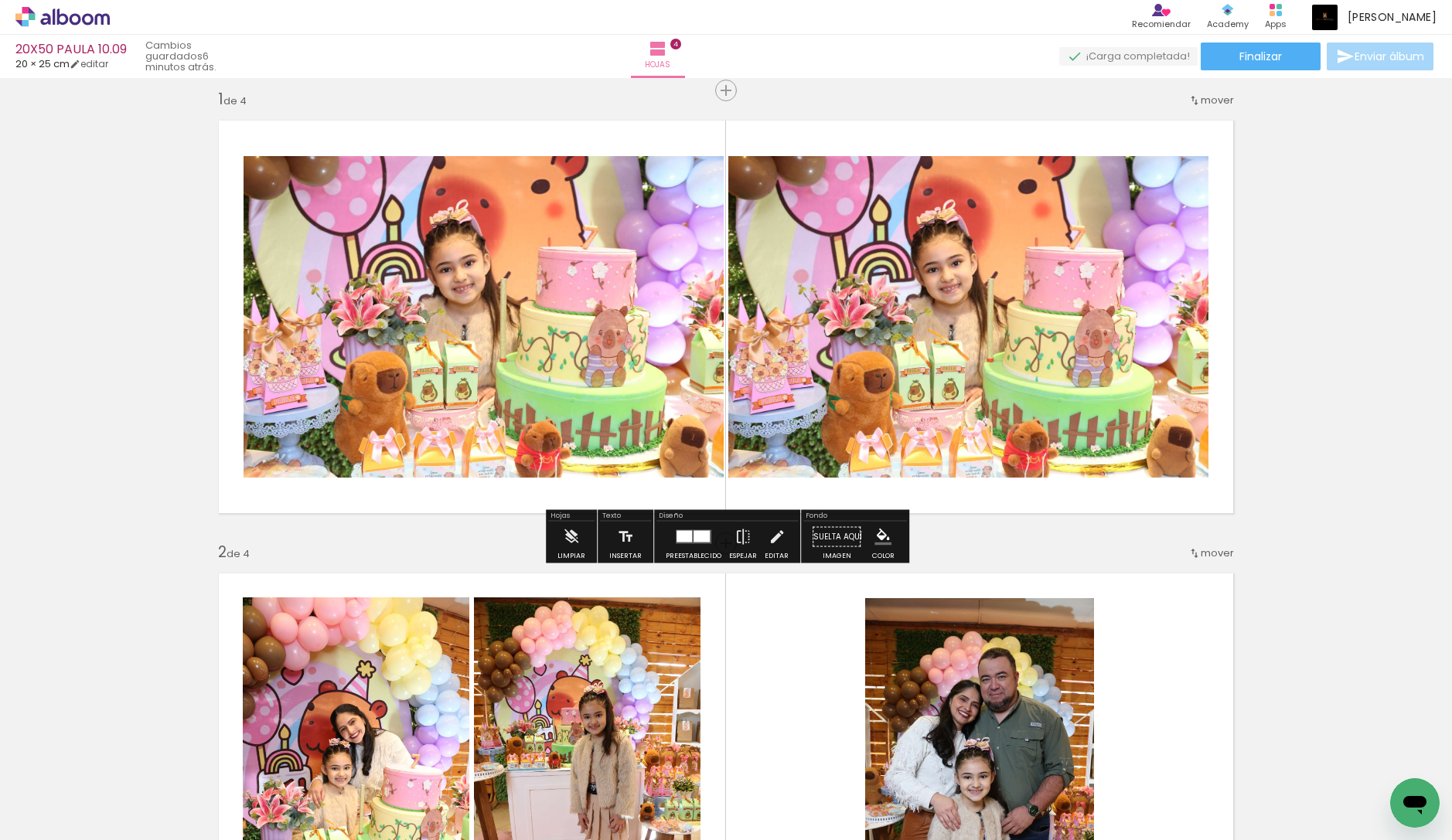
click at [84, 19] on icon at bounding box center [88, 19] width 12 height 12
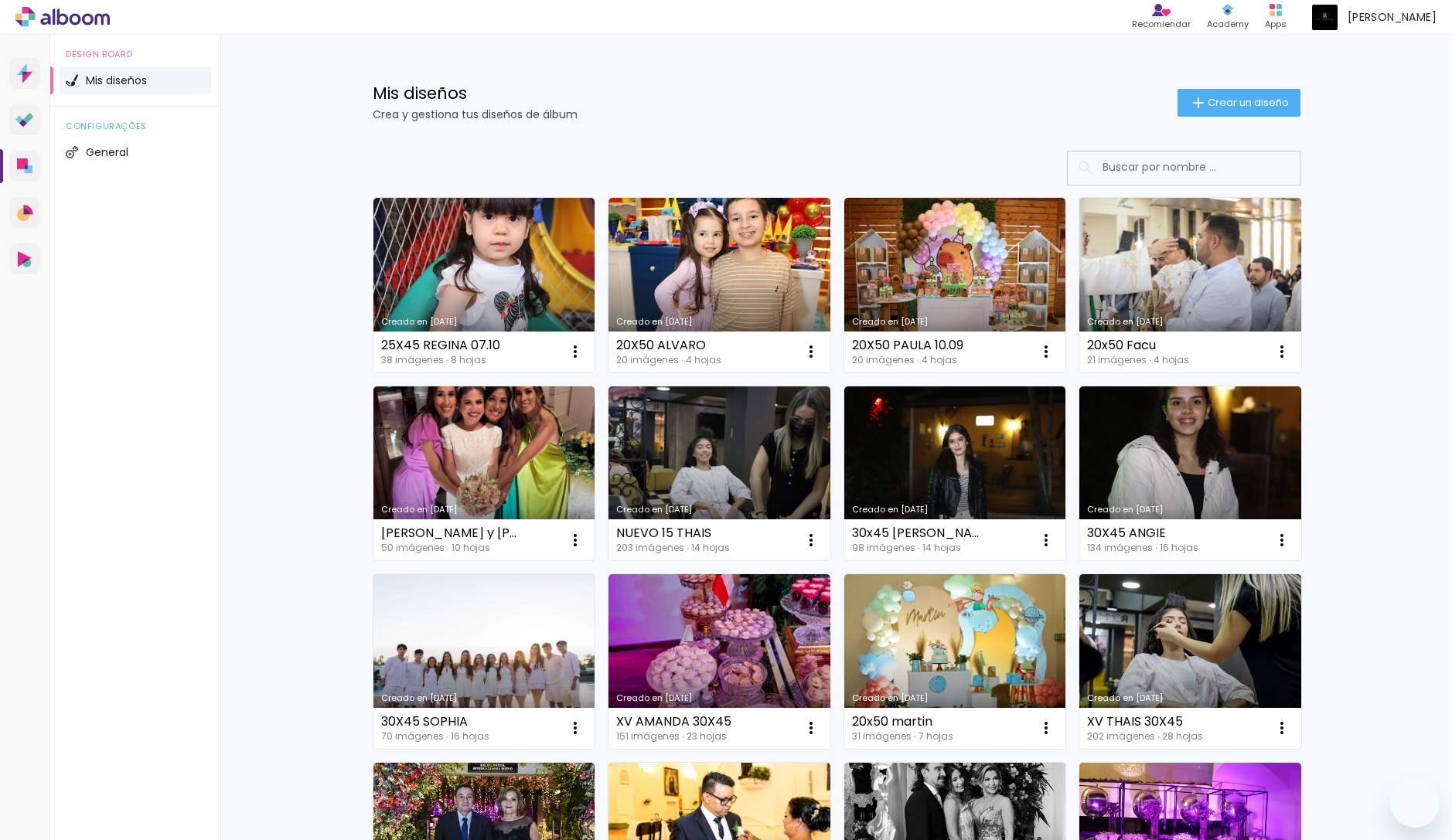
click at [693, 271] on link "Creado en [DATE]" at bounding box center [719, 285] width 221 height 174
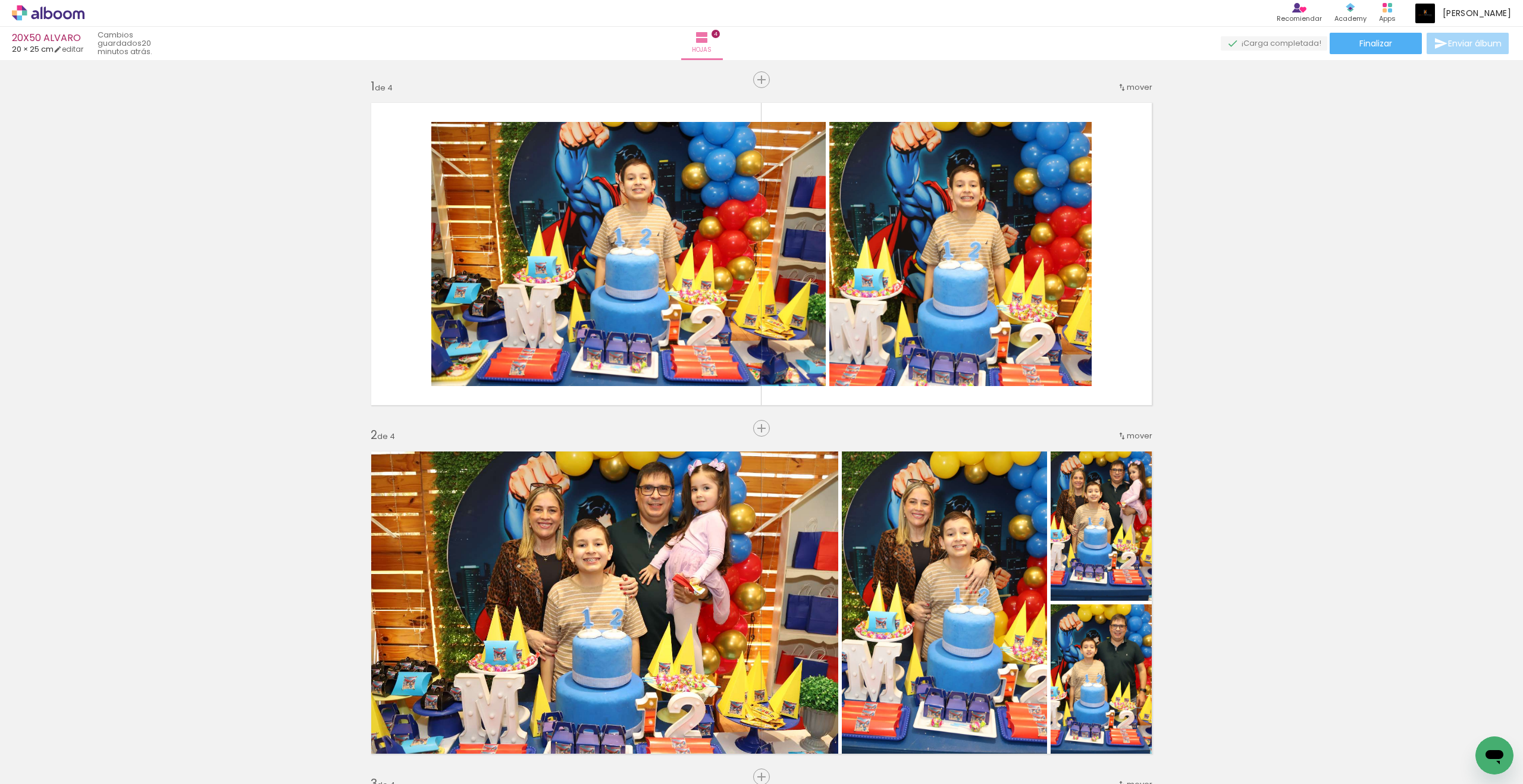
click at [1097, 346] on quentale-layouter at bounding box center [761, 254] width 797 height 319
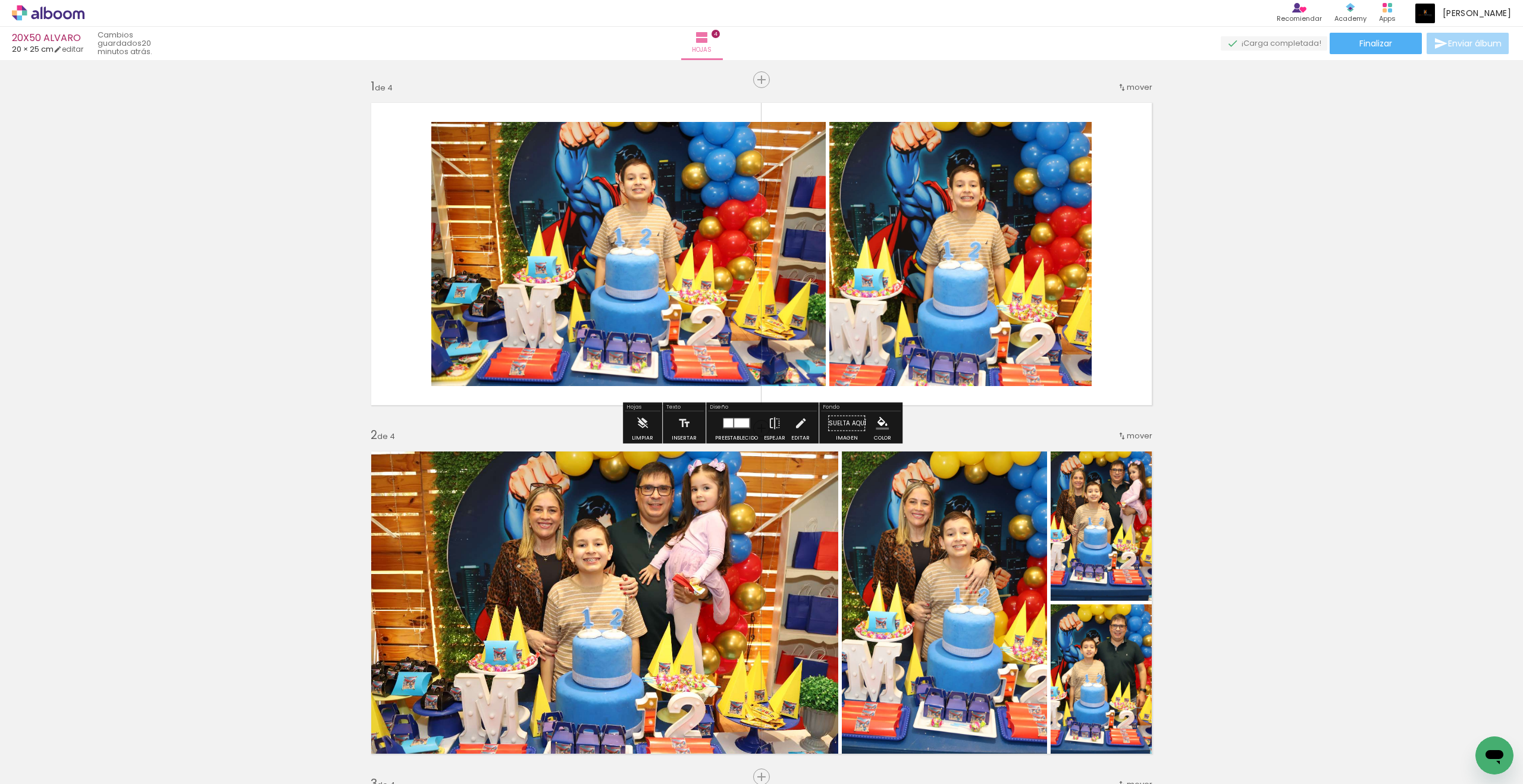
click at [1096, 328] on quentale-layouter at bounding box center [761, 254] width 797 height 319
click at [741, 427] on div at bounding box center [741, 423] width 15 height 9
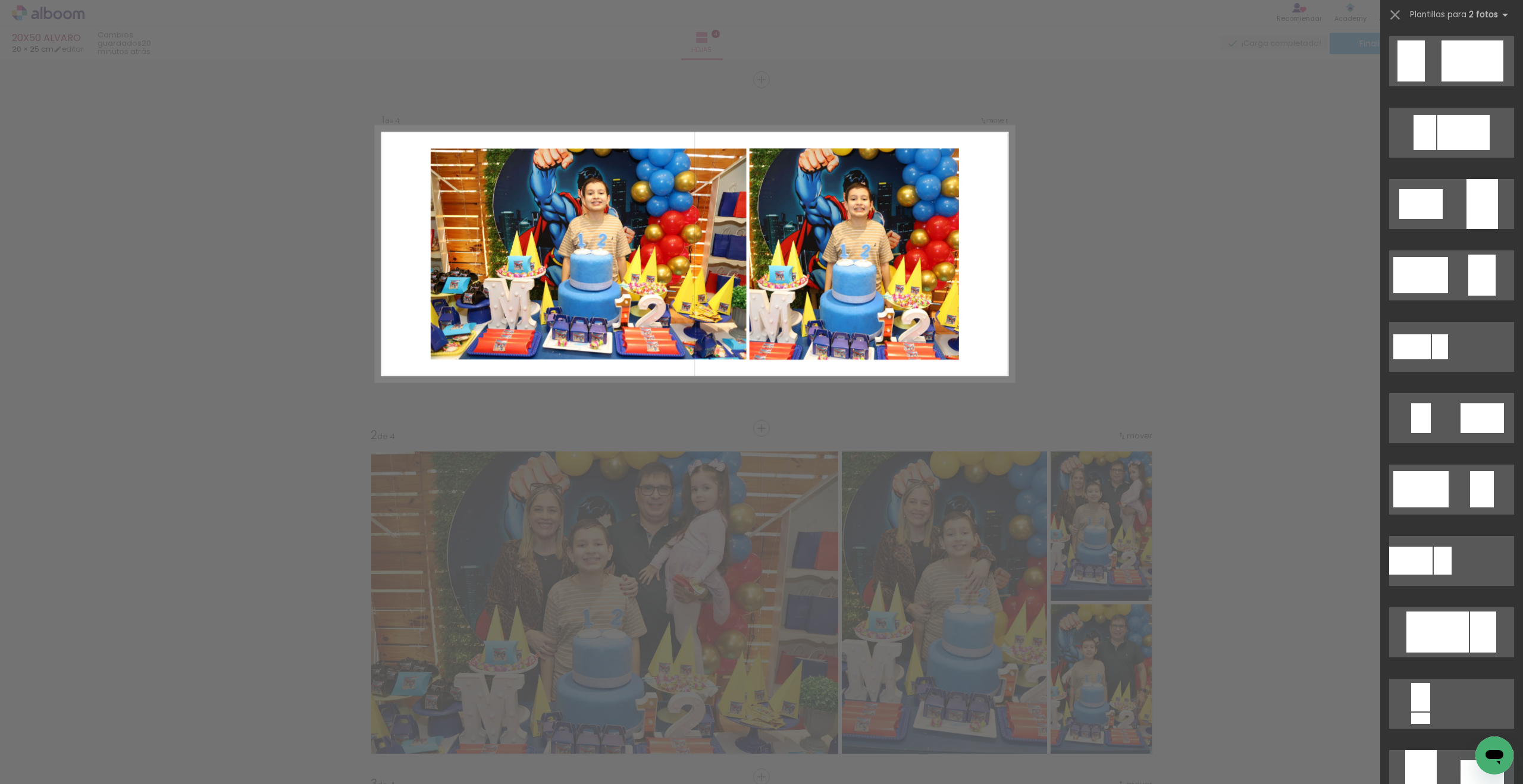
click at [1117, 132] on div at bounding box center [1464, 132] width 52 height 35
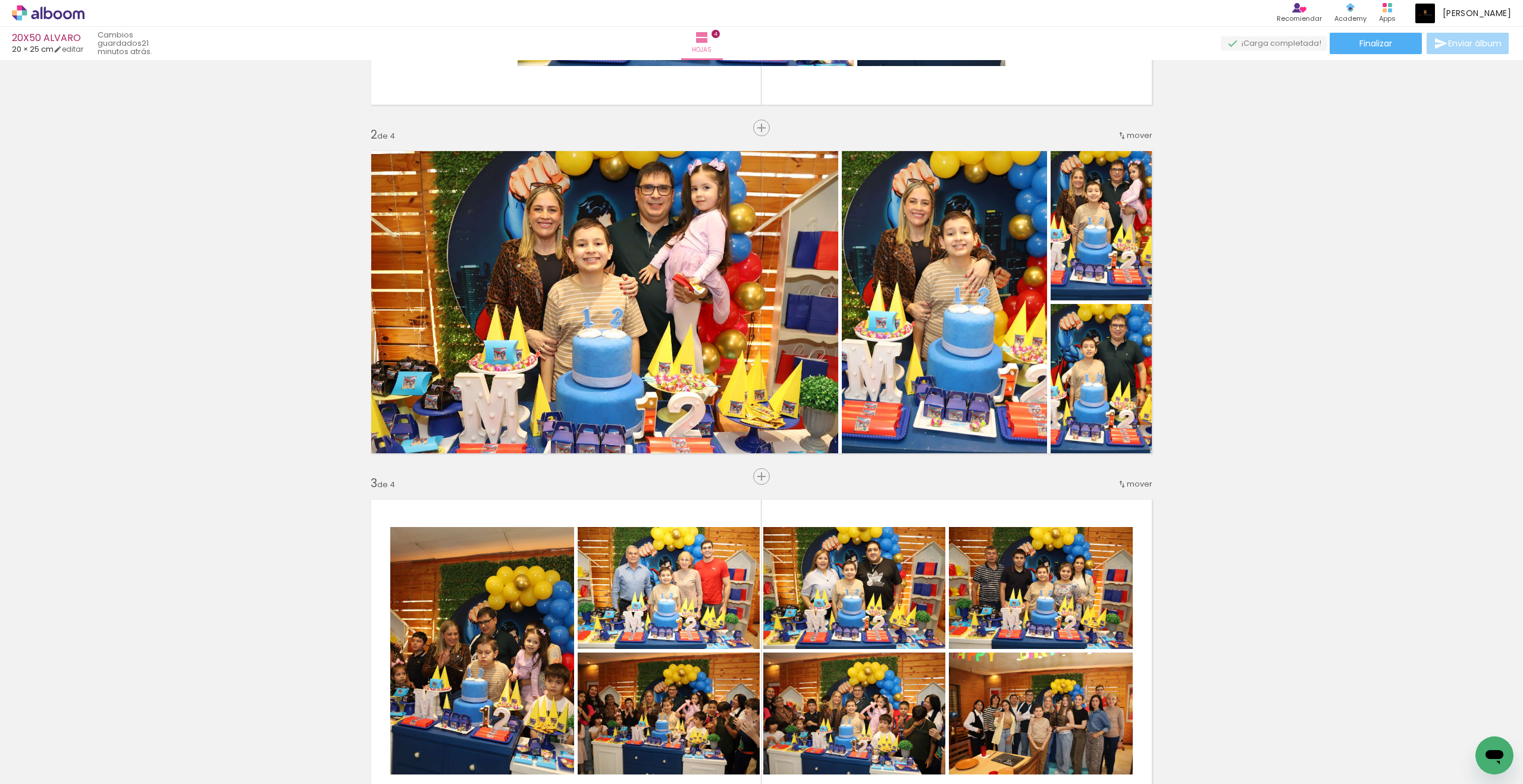
scroll to position [267, 0]
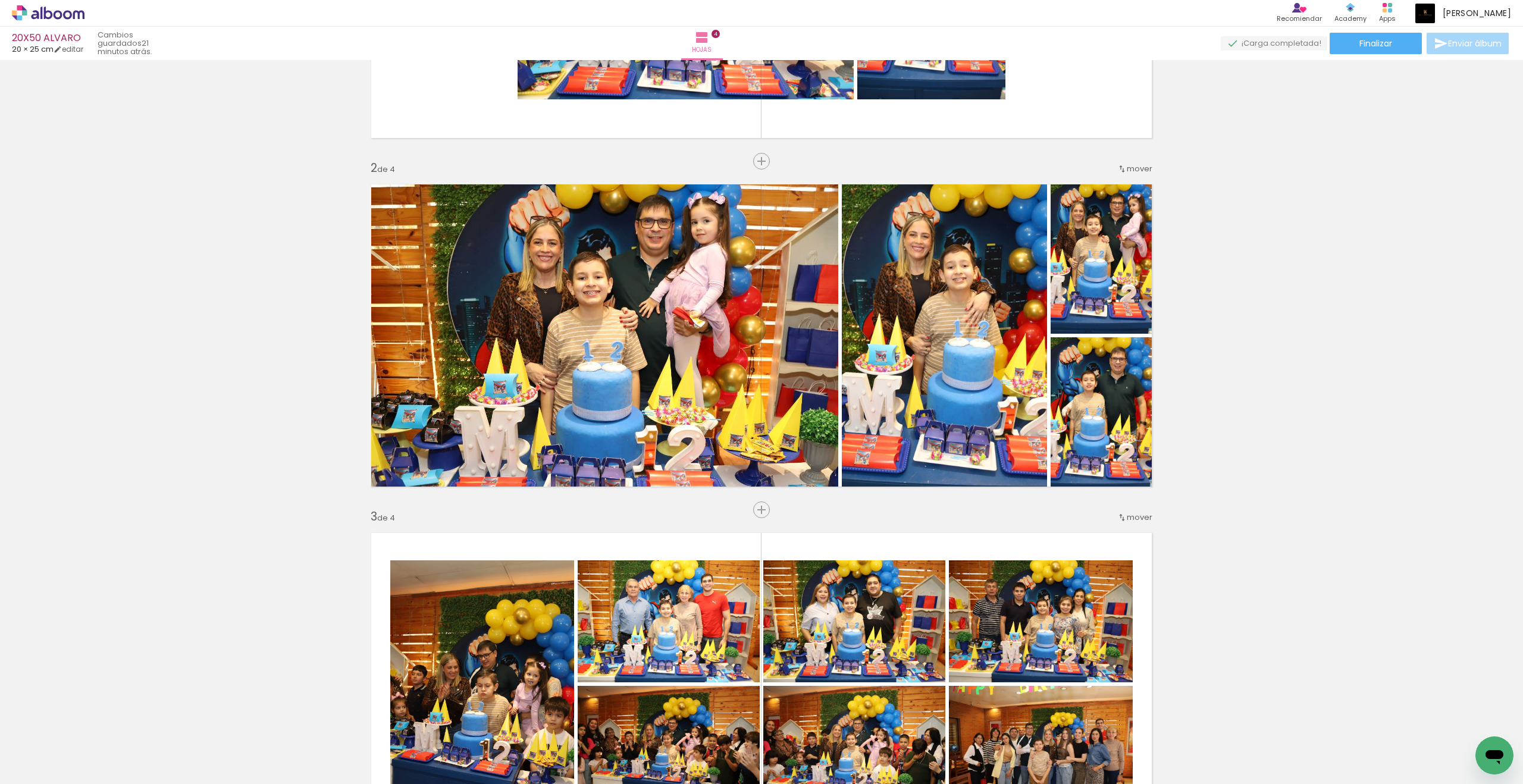
click at [787, 499] on div "Insertar hoja 1 de 4 Insertar hoja 2 de 4 Insertar hoja 3 de 4 Insertar hoja 4 …" at bounding box center [761, 668] width 1523 height 1743
click at [789, 467] on quentale-photo at bounding box center [600, 336] width 475 height 319
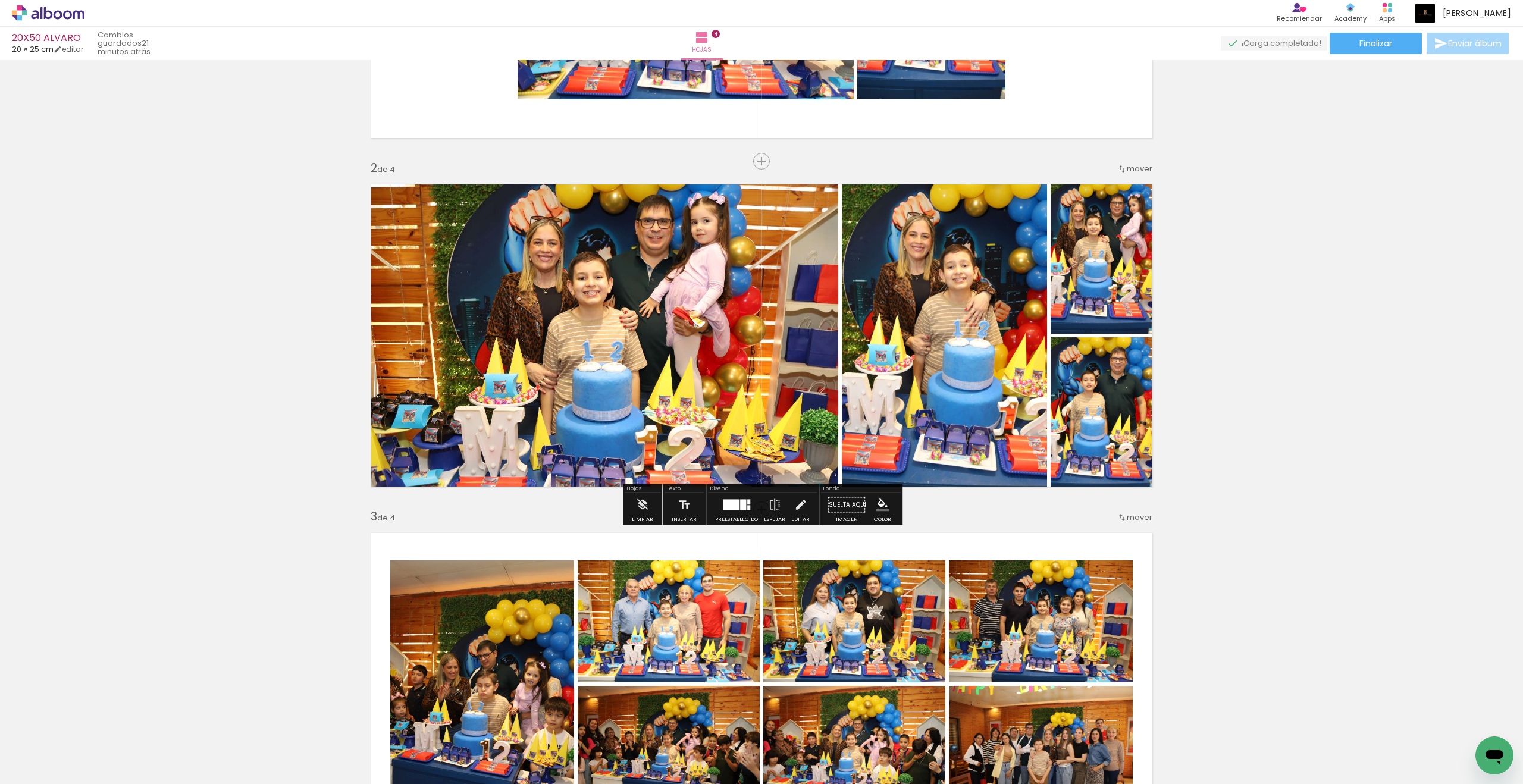
click at [730, 505] on div at bounding box center [731, 505] width 16 height 11
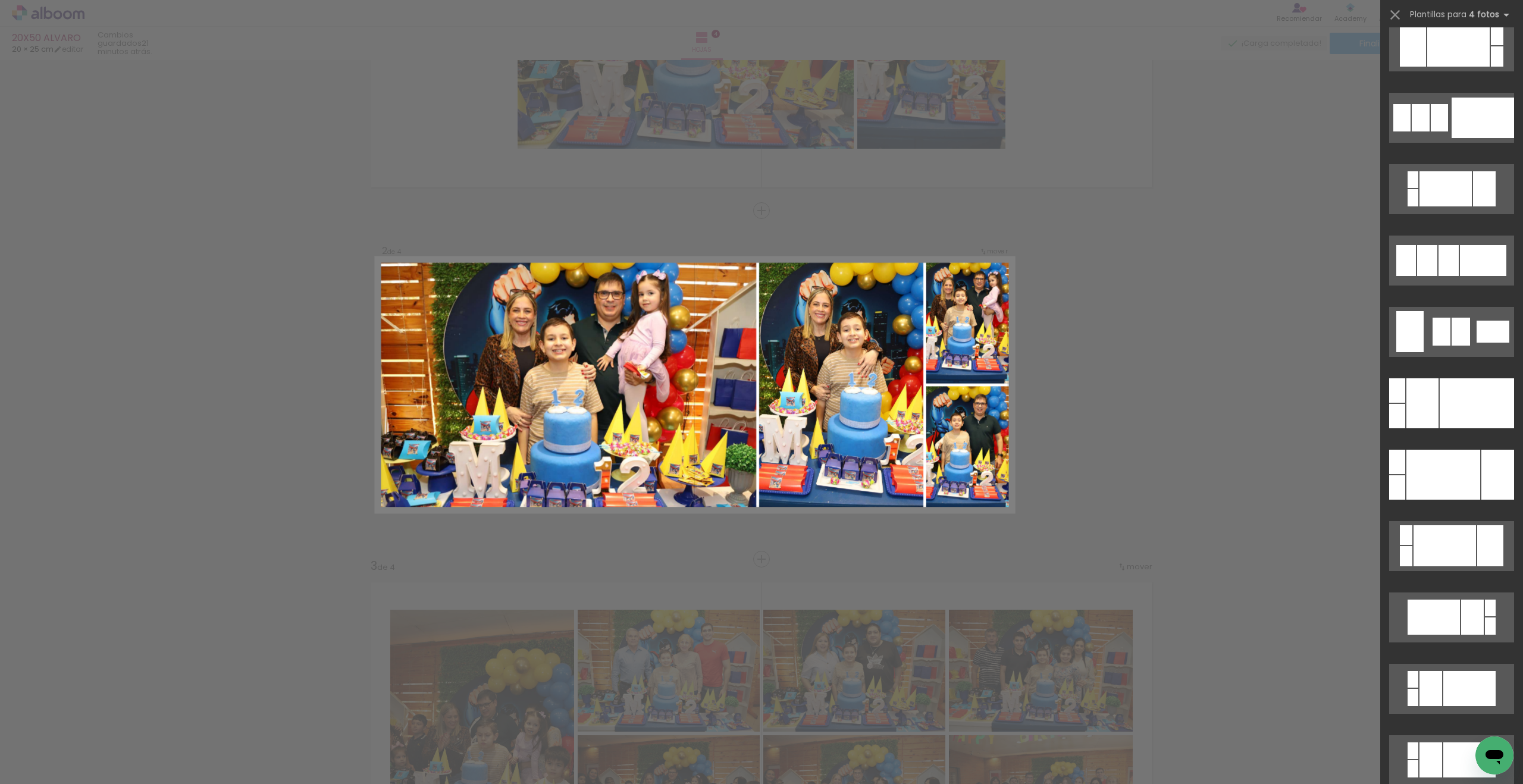
scroll to position [0, 0]
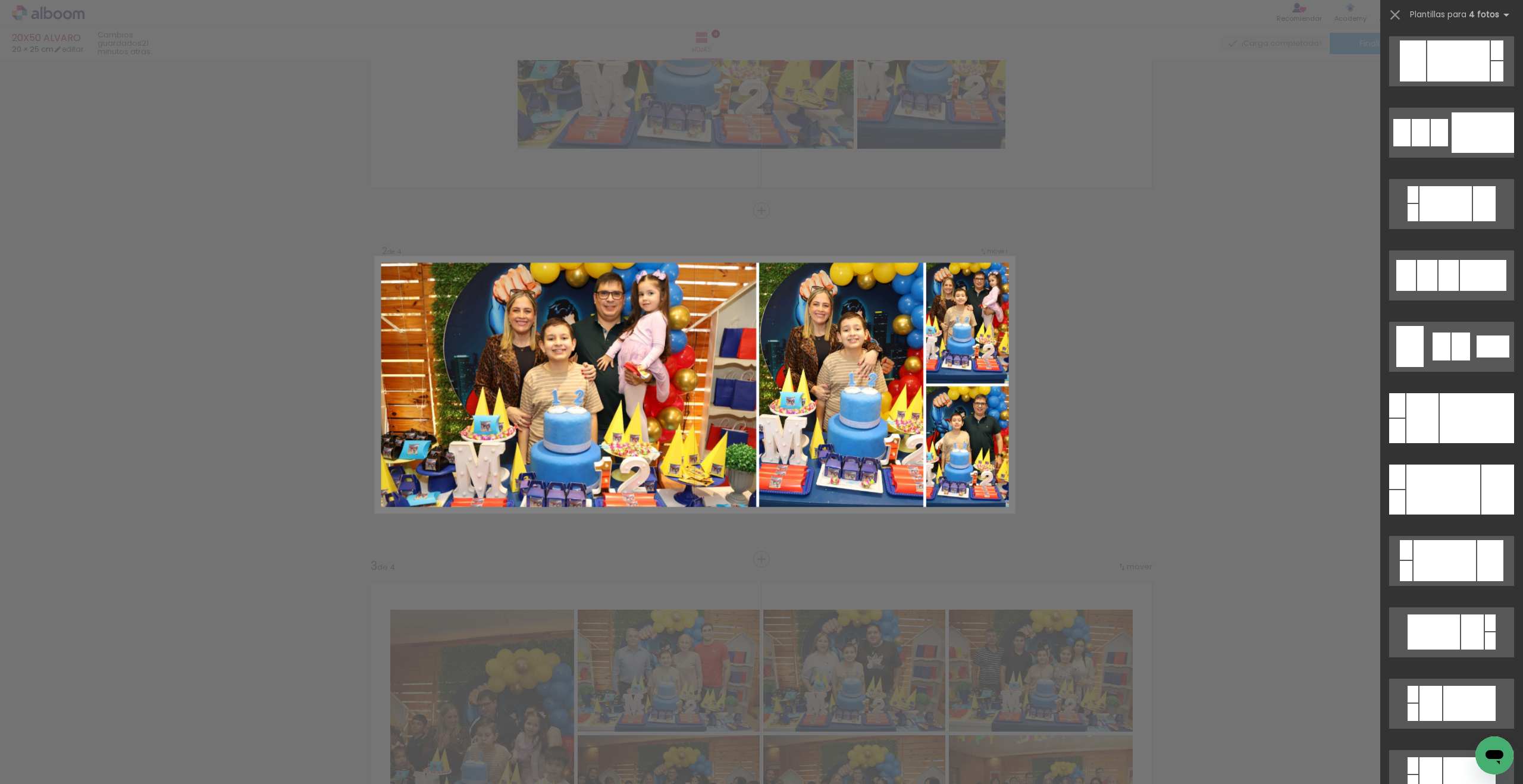
click at [1117, 420] on div at bounding box center [1477, 417] width 74 height 50
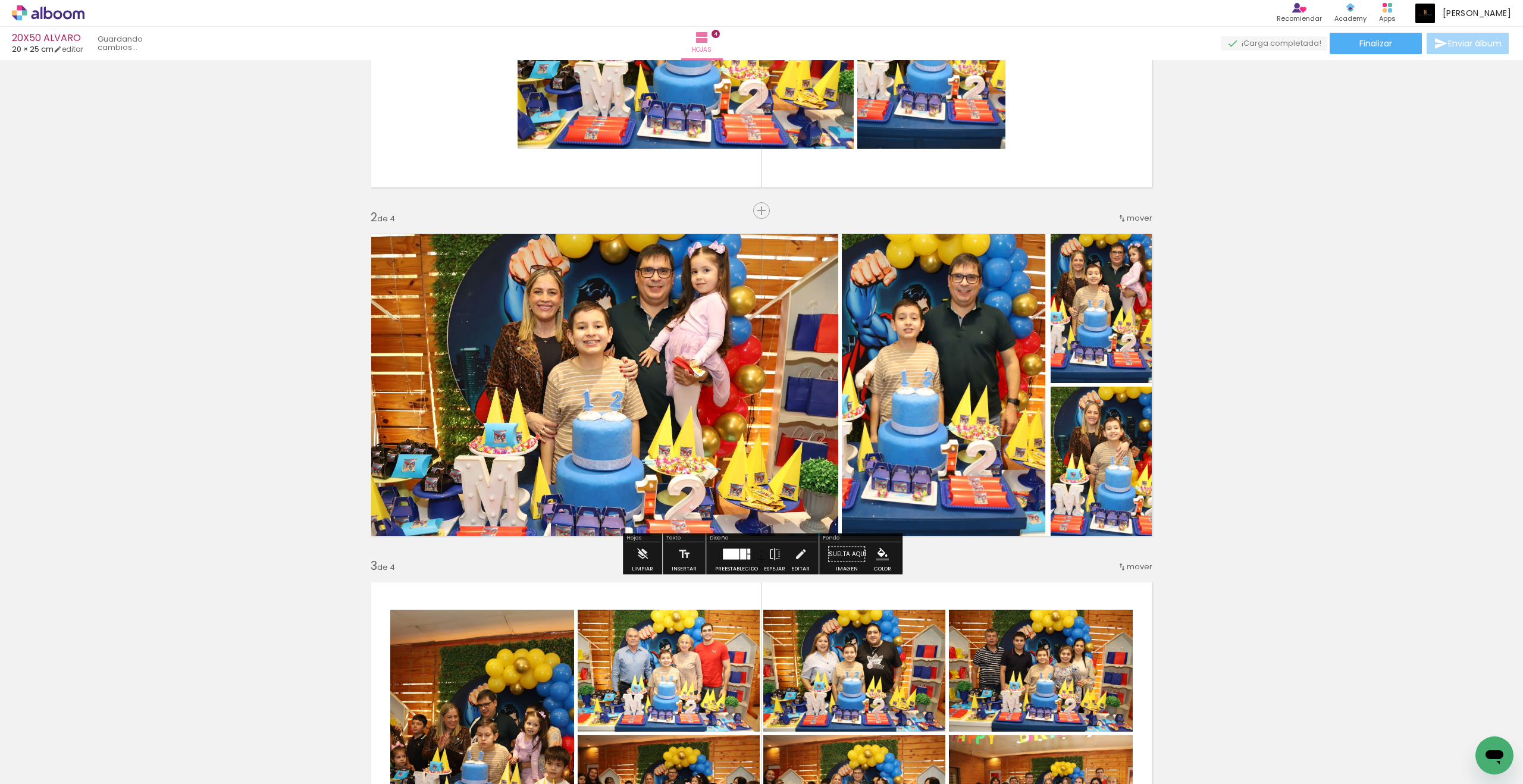
click at [1117, 420] on quentale-workspace at bounding box center [761, 392] width 1523 height 784
click at [1117, 420] on div "Insertar hoja 1 de 4 Insertar hoja 2 de 4 Insertar hoja 3 de 4 Insertar hoja 4 …" at bounding box center [761, 718] width 1523 height 1743
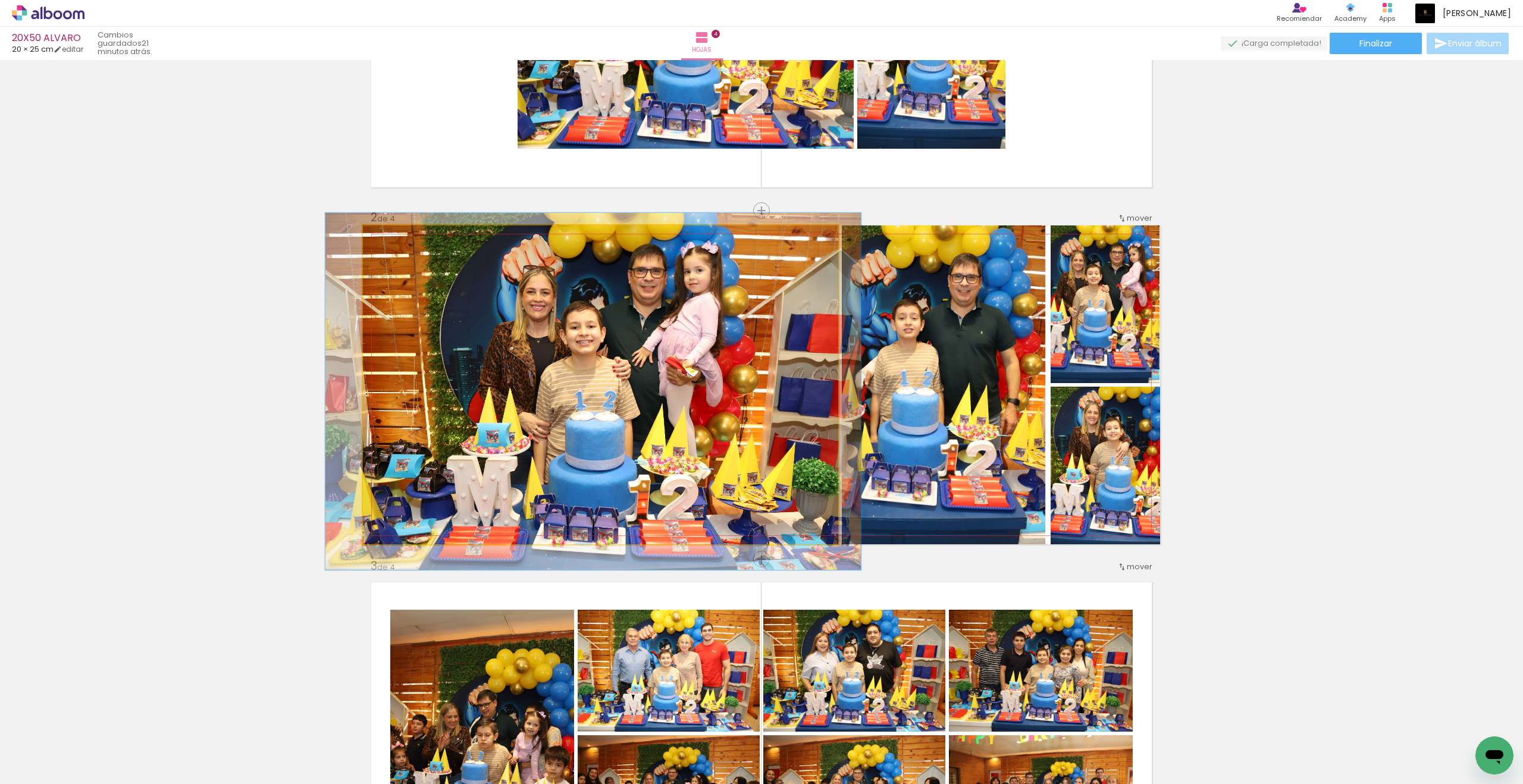
drag, startPoint x: 1186, startPoint y: 346, endPoint x: 711, endPoint y: 350, distance: 475.0
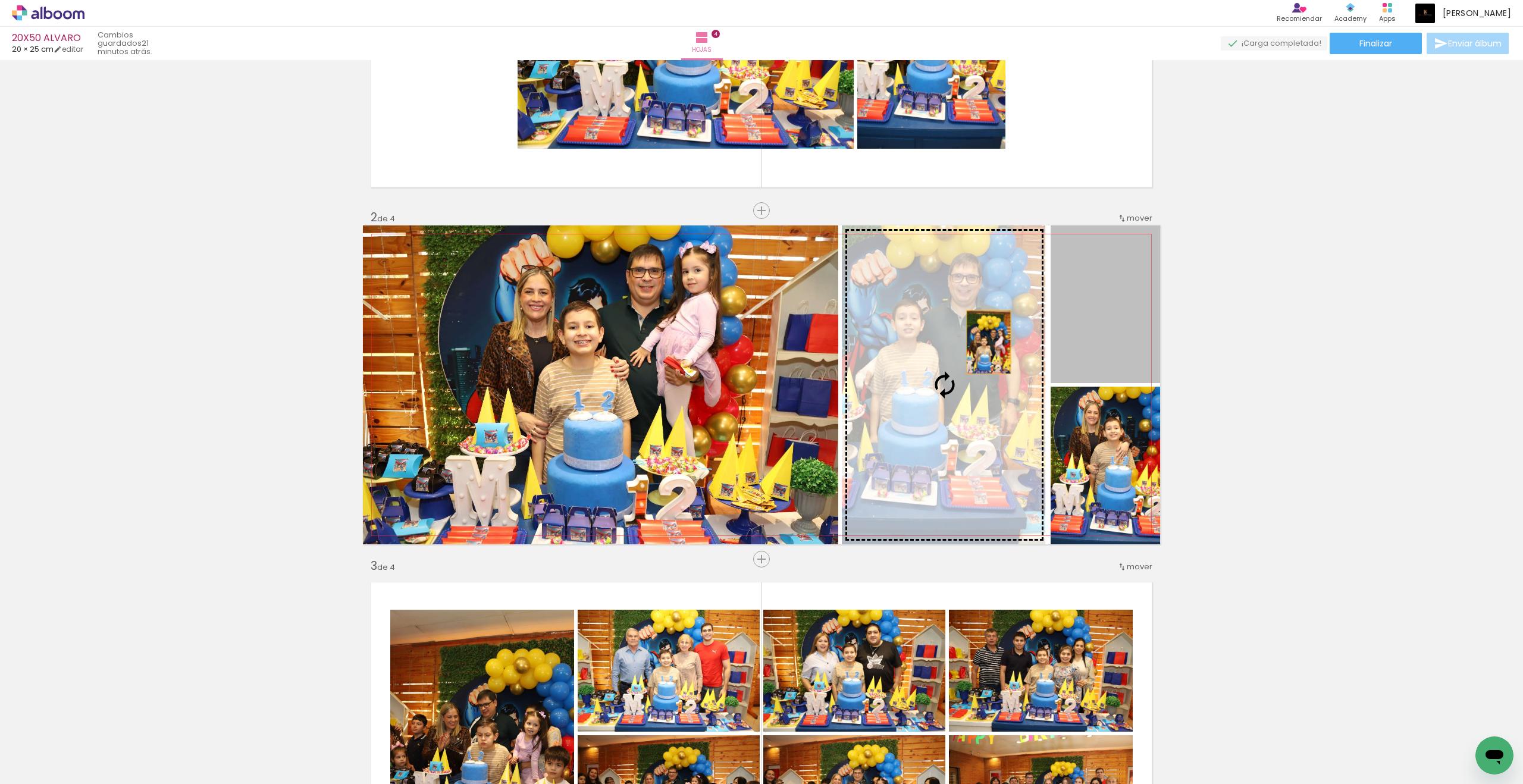
drag, startPoint x: 711, startPoint y: 350, endPoint x: 989, endPoint y: 342, distance: 278.1
click at [0, 0] on slot at bounding box center [0, 0] width 0 height 0
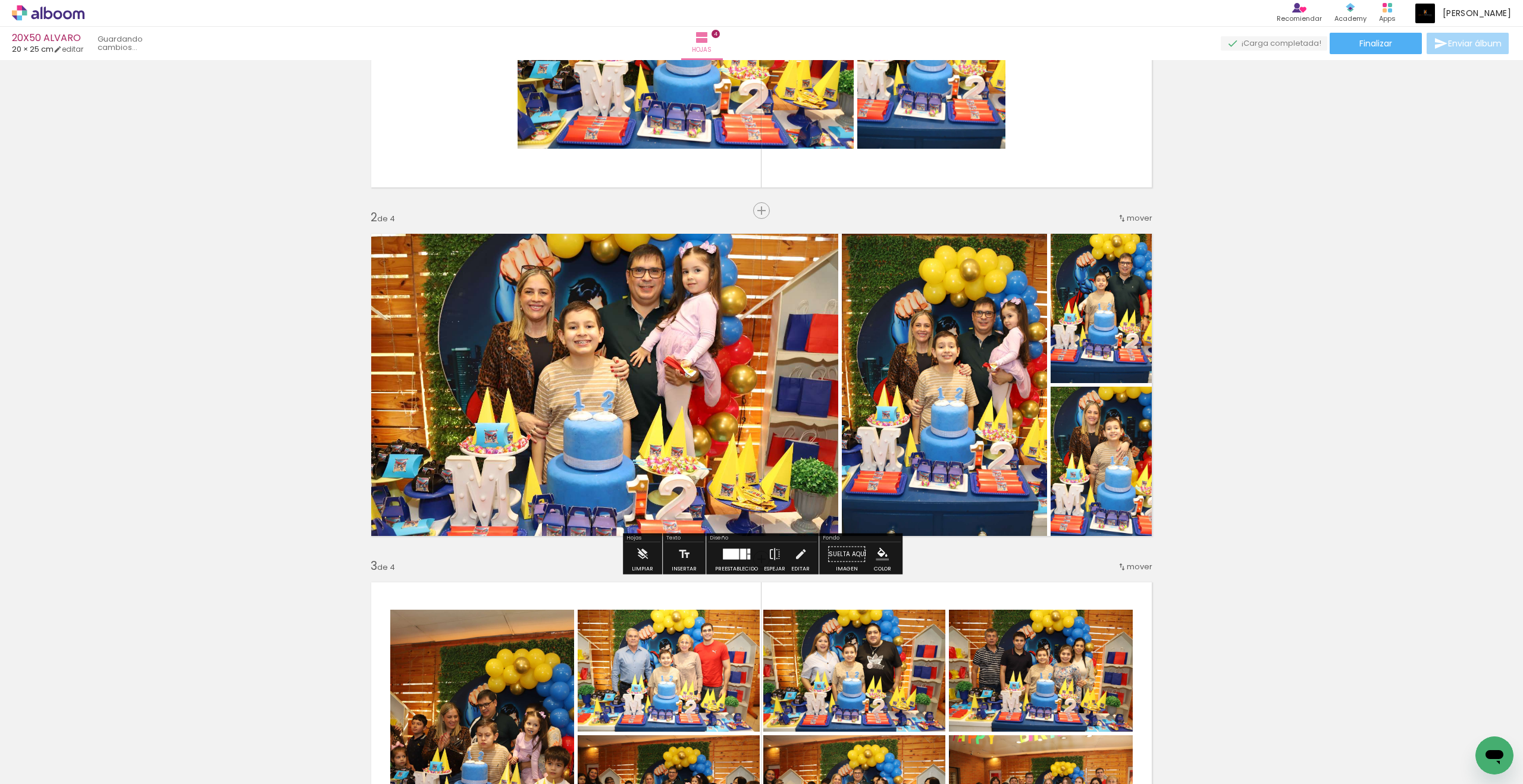
scroll to position [220, 0]
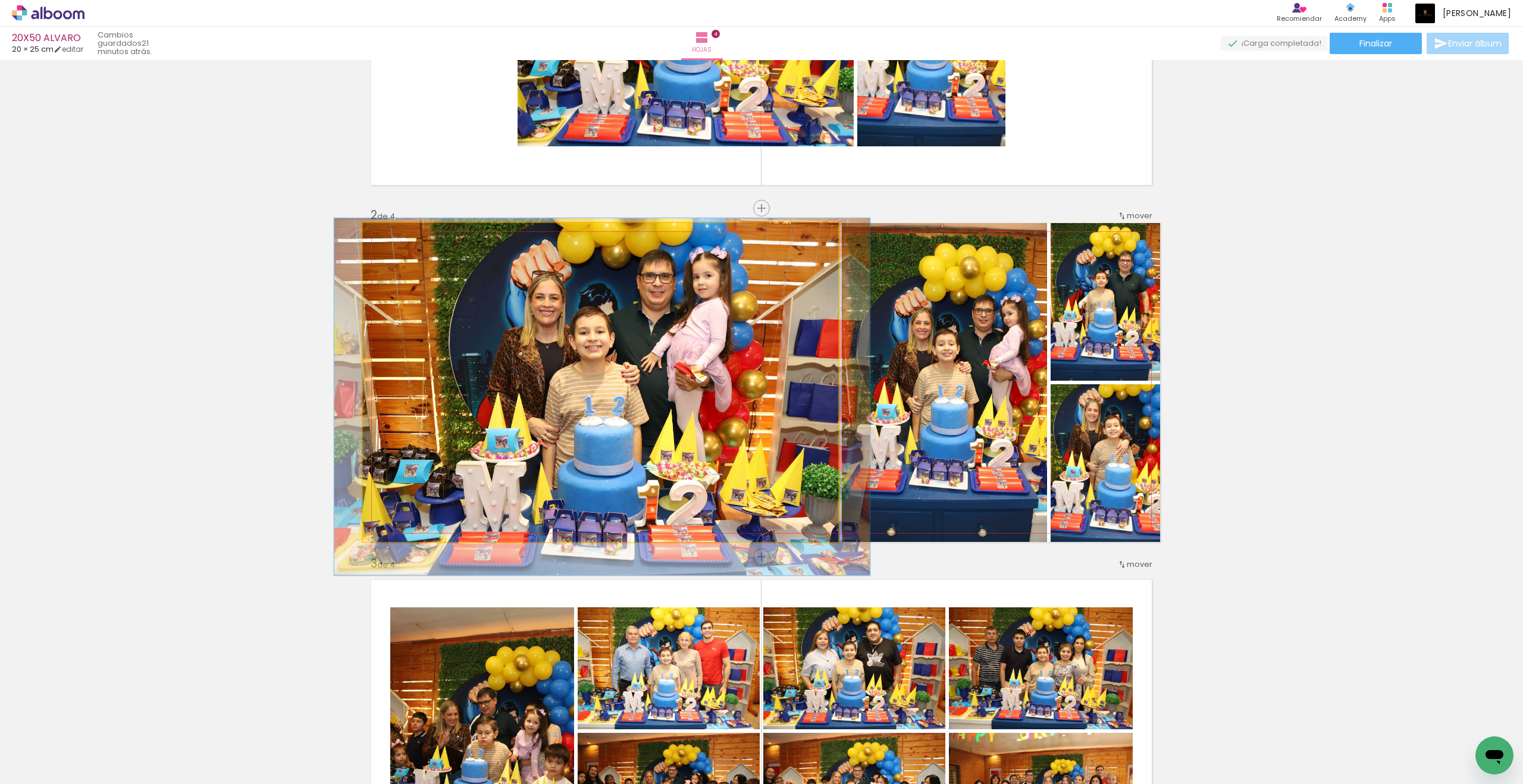
drag, startPoint x: 989, startPoint y: 342, endPoint x: 701, endPoint y: 336, distance: 288.1
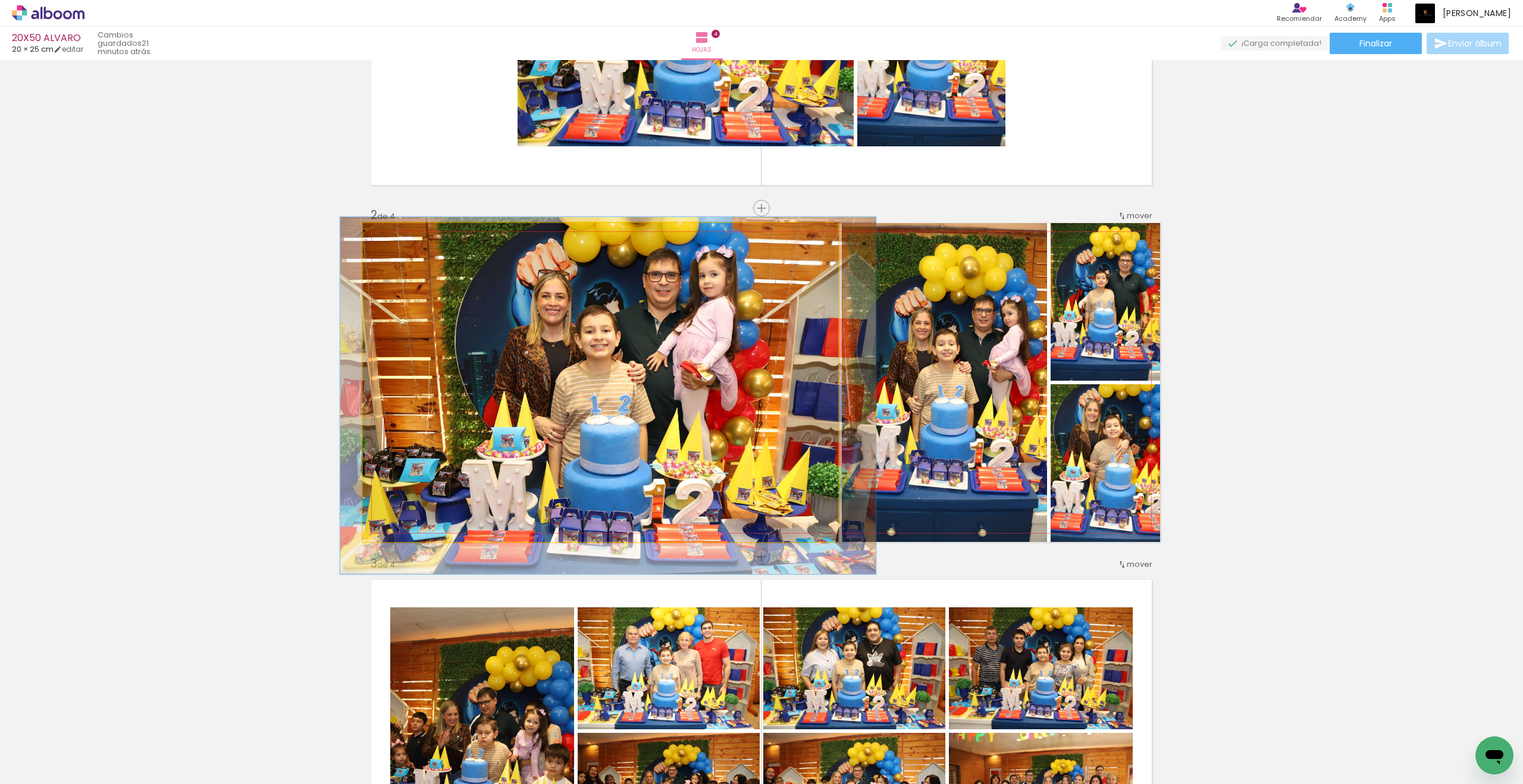
drag, startPoint x: 701, startPoint y: 336, endPoint x: 625, endPoint y: 303, distance: 82.9
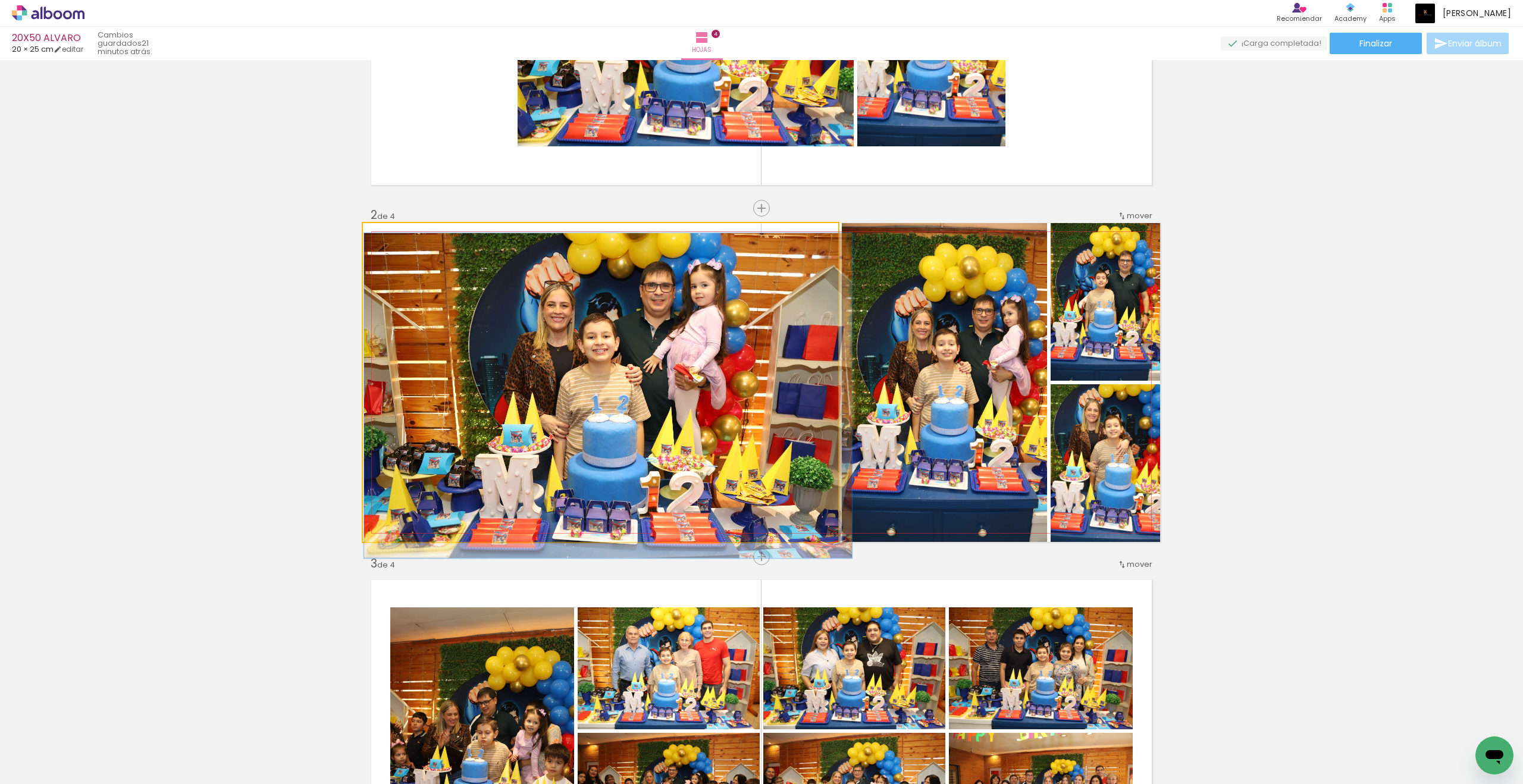
drag, startPoint x: 625, startPoint y: 303, endPoint x: 396, endPoint y: 240, distance: 237.5
type paper-slider "102"
click at [396, 240] on div at bounding box center [392, 235] width 19 height 19
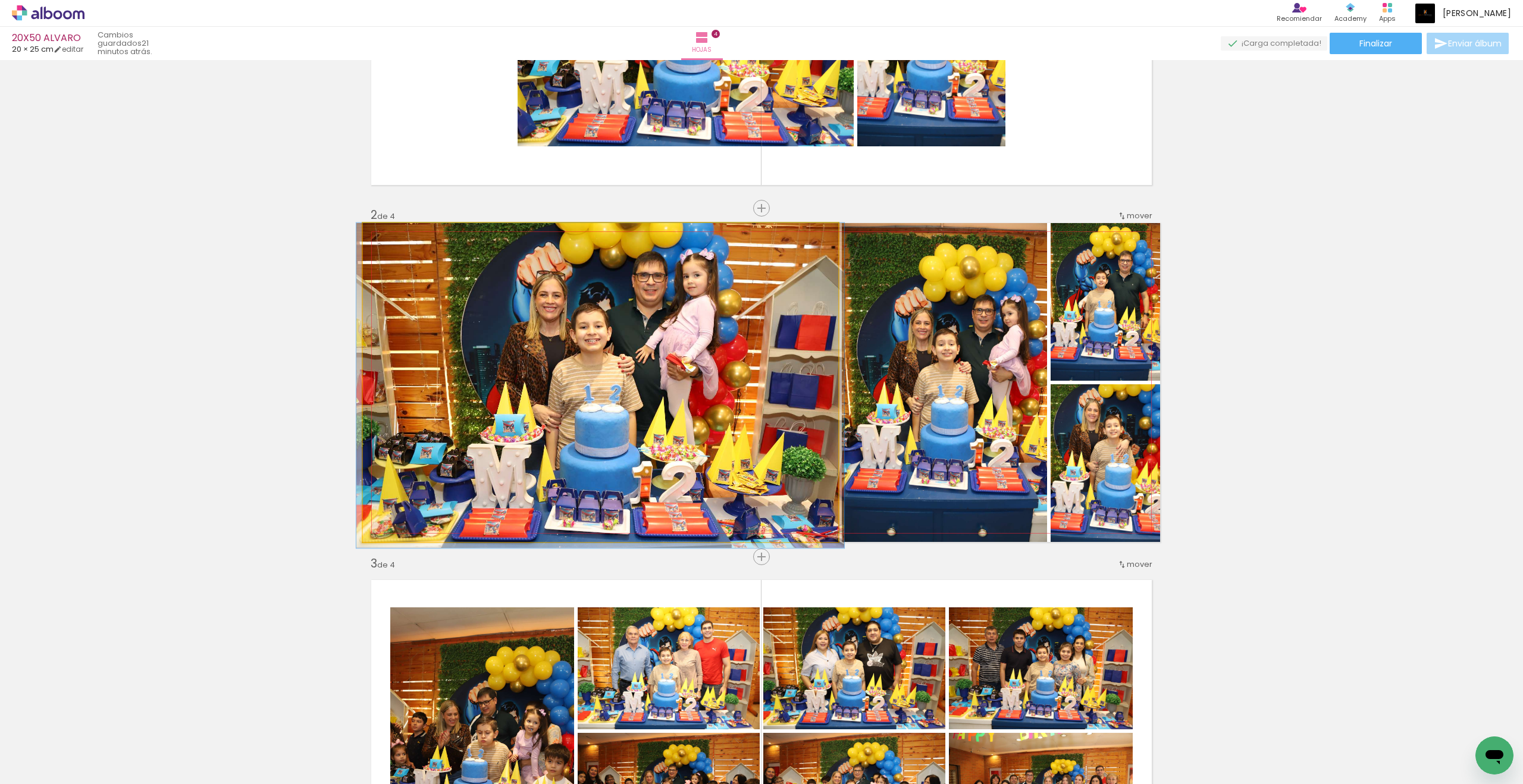
drag, startPoint x: 396, startPoint y: 240, endPoint x: 631, endPoint y: 344, distance: 257.0
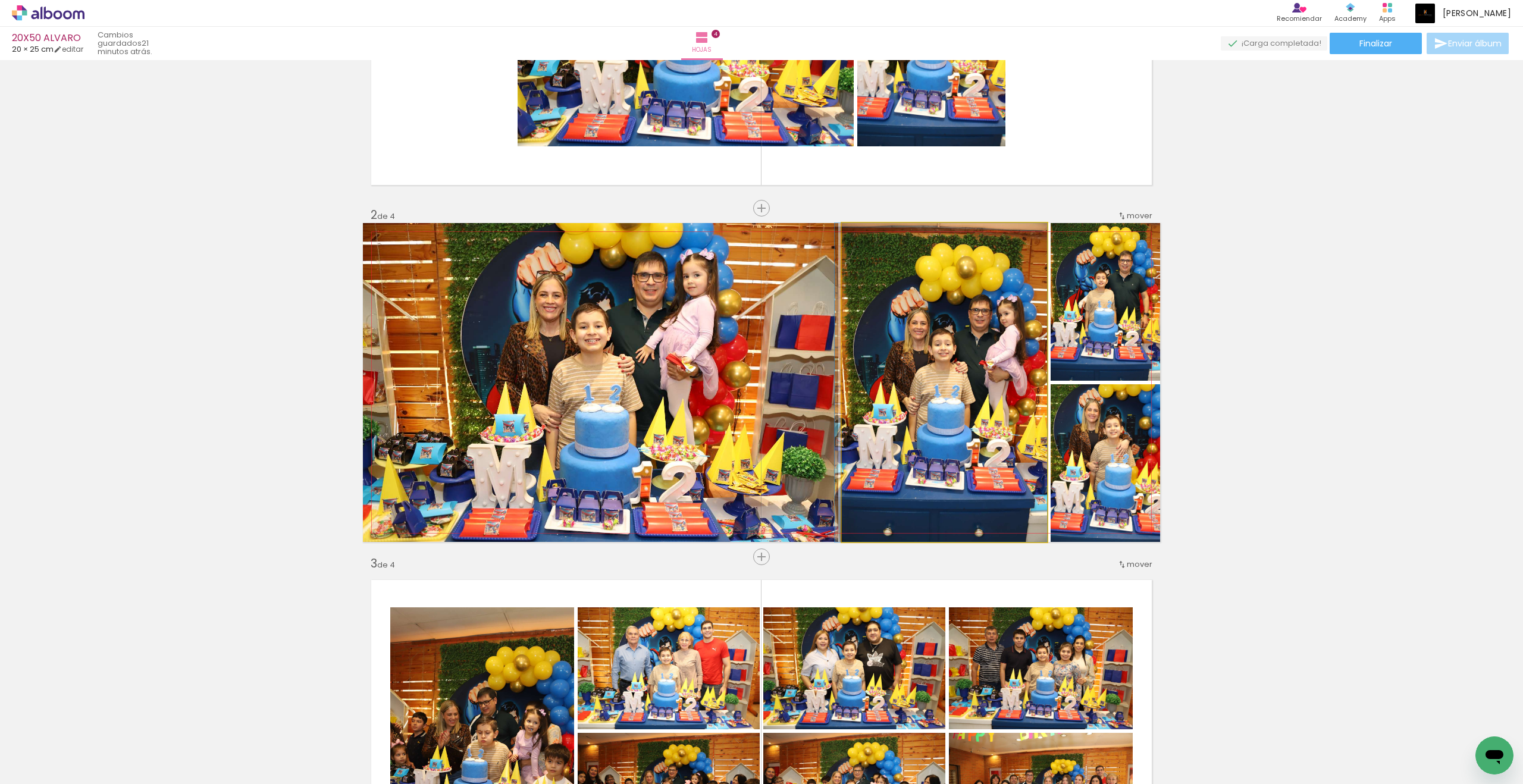
drag, startPoint x: 631, startPoint y: 344, endPoint x: 945, endPoint y: 314, distance: 315.4
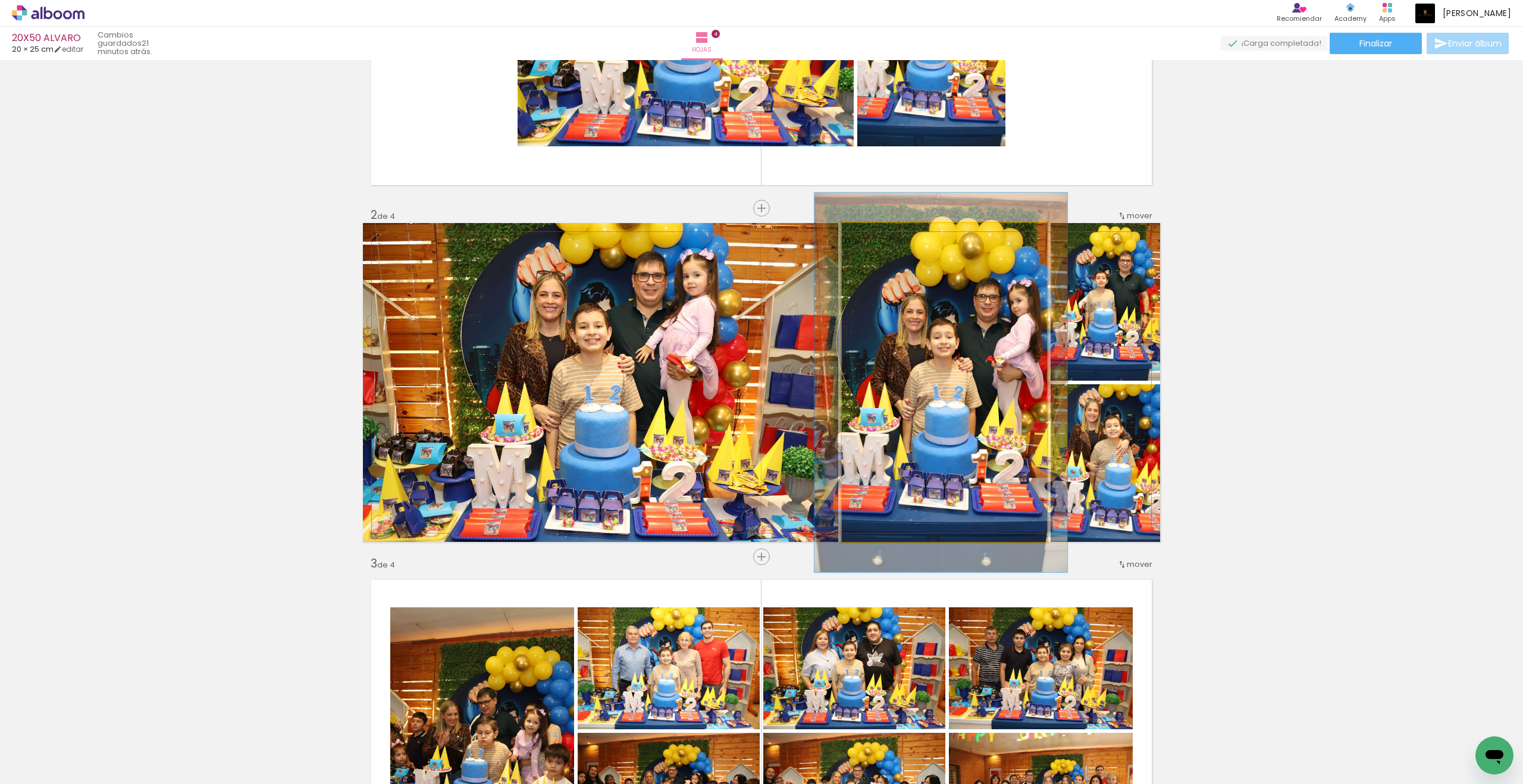
drag, startPoint x: 945, startPoint y: 314, endPoint x: 882, endPoint y: 239, distance: 97.9
click at [882, 239] on div at bounding box center [893, 235] width 46 height 19
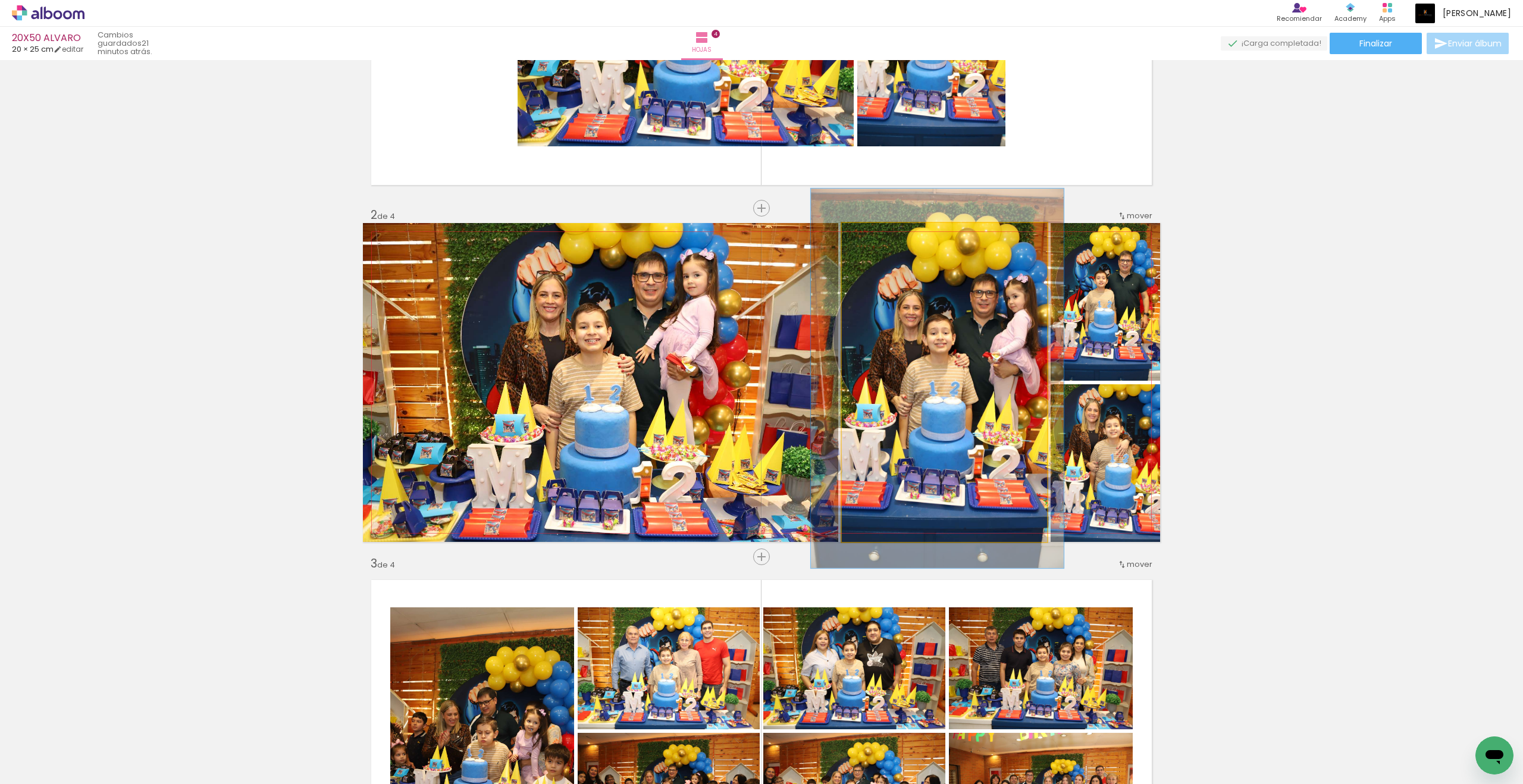
drag, startPoint x: 882, startPoint y: 239, endPoint x: 914, endPoint y: 292, distance: 61.9
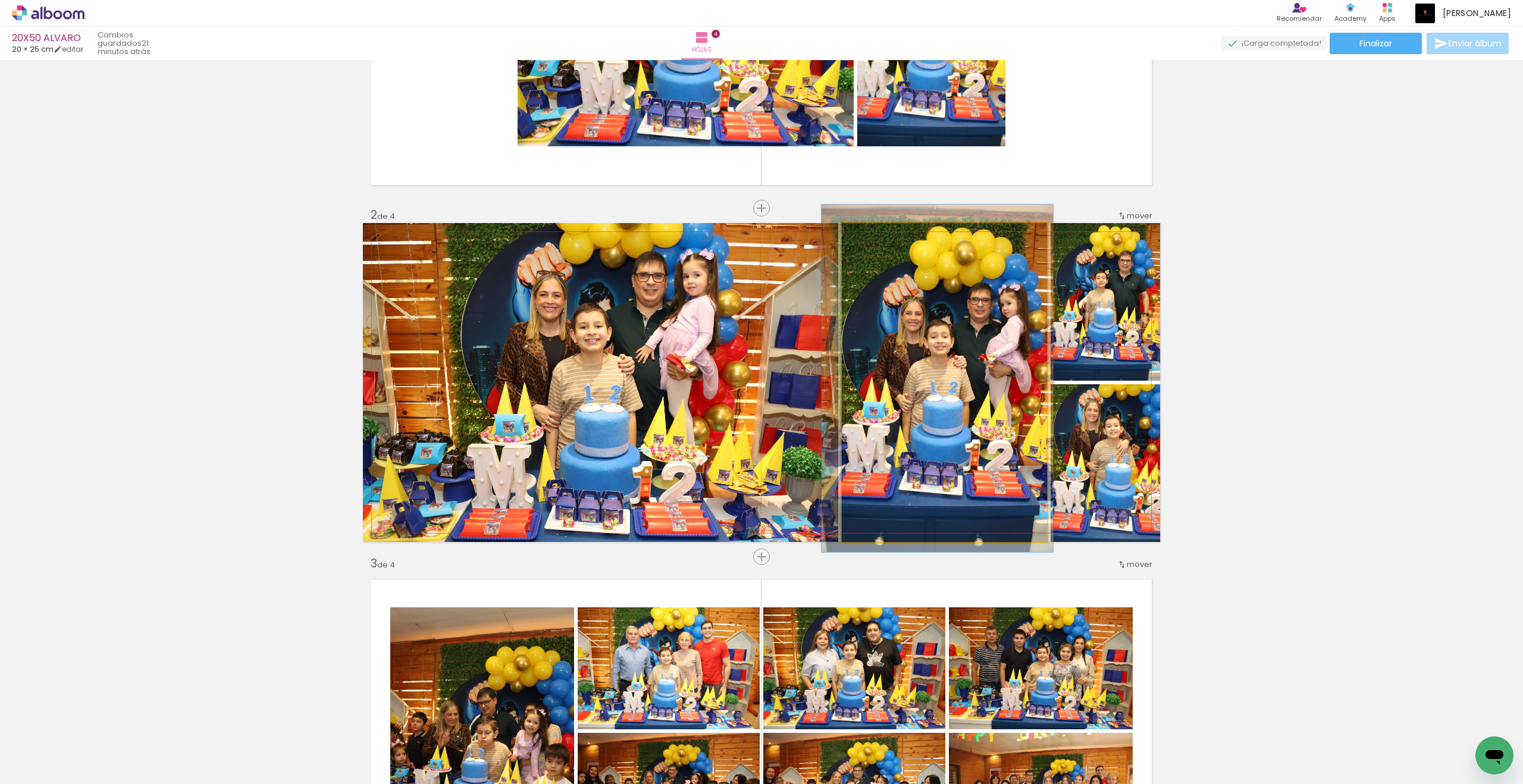
drag, startPoint x: 914, startPoint y: 292, endPoint x: 876, endPoint y: 237, distance: 66.9
type paper-slider "109"
click at [876, 237] on div at bounding box center [874, 236] width 11 height 11
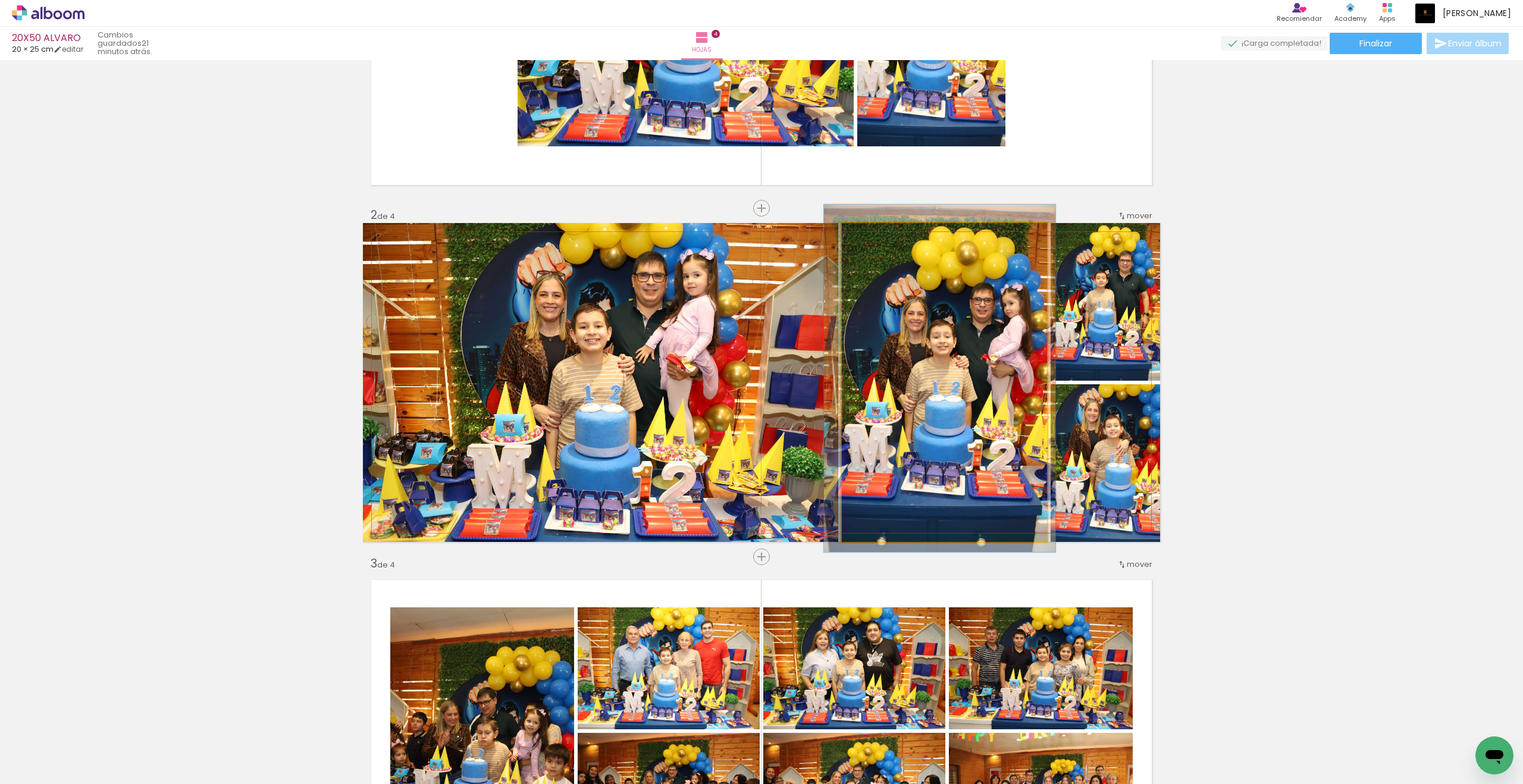
drag, startPoint x: 876, startPoint y: 237, endPoint x: 919, endPoint y: 272, distance: 55.4
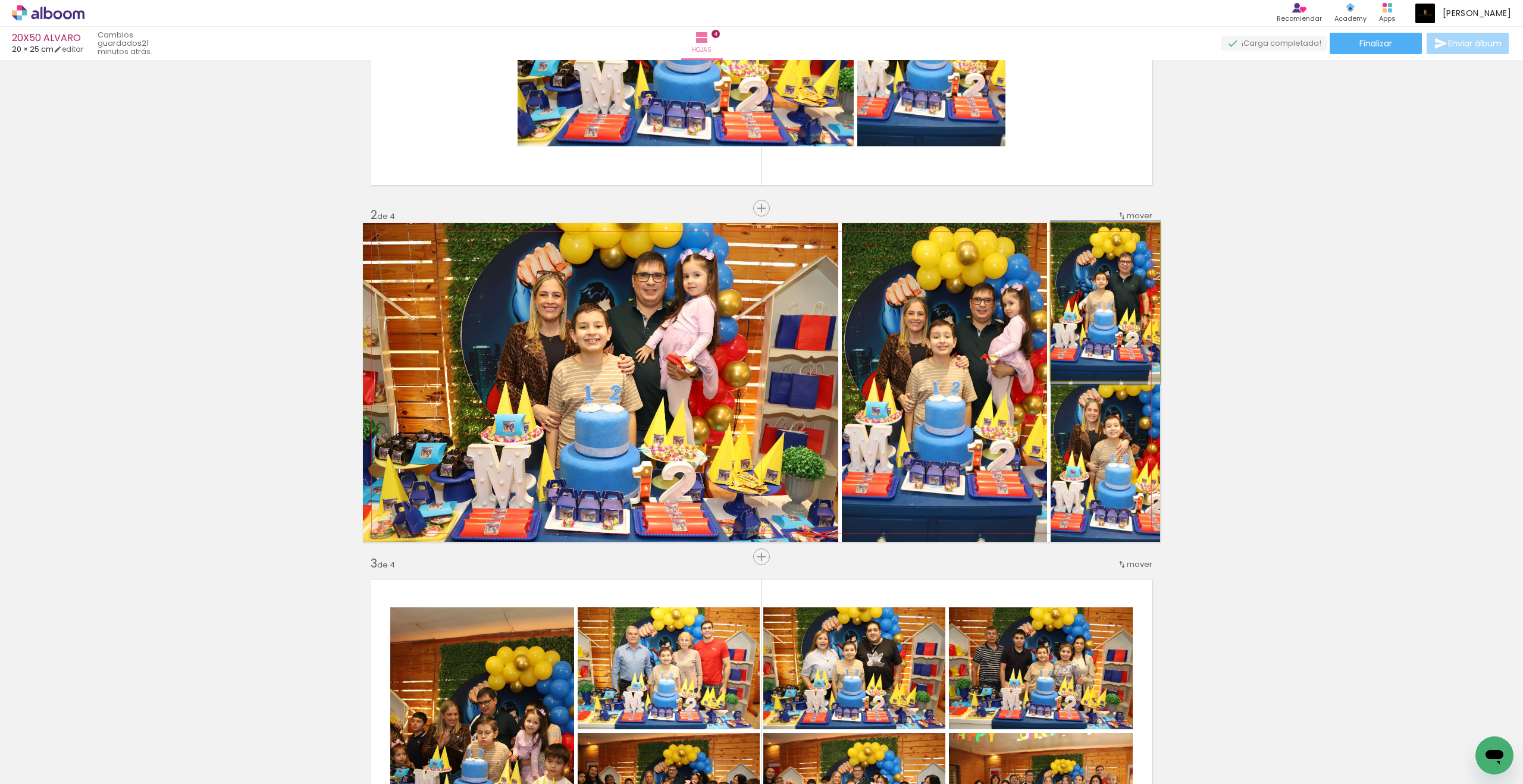
drag, startPoint x: 919, startPoint y: 272, endPoint x: 1087, endPoint y: 290, distance: 169.0
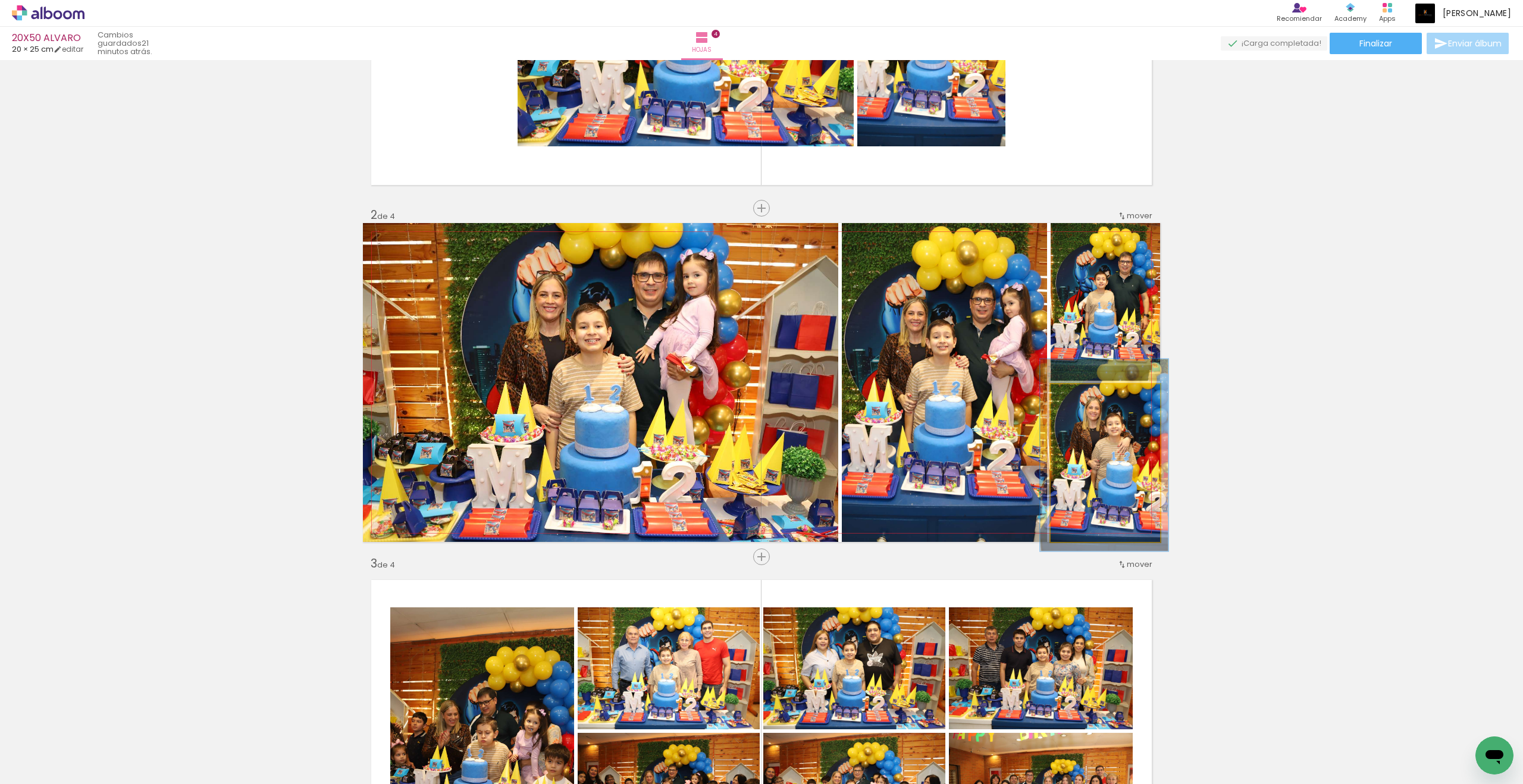
drag, startPoint x: 1087, startPoint y: 290, endPoint x: 1103, endPoint y: 459, distance: 169.8
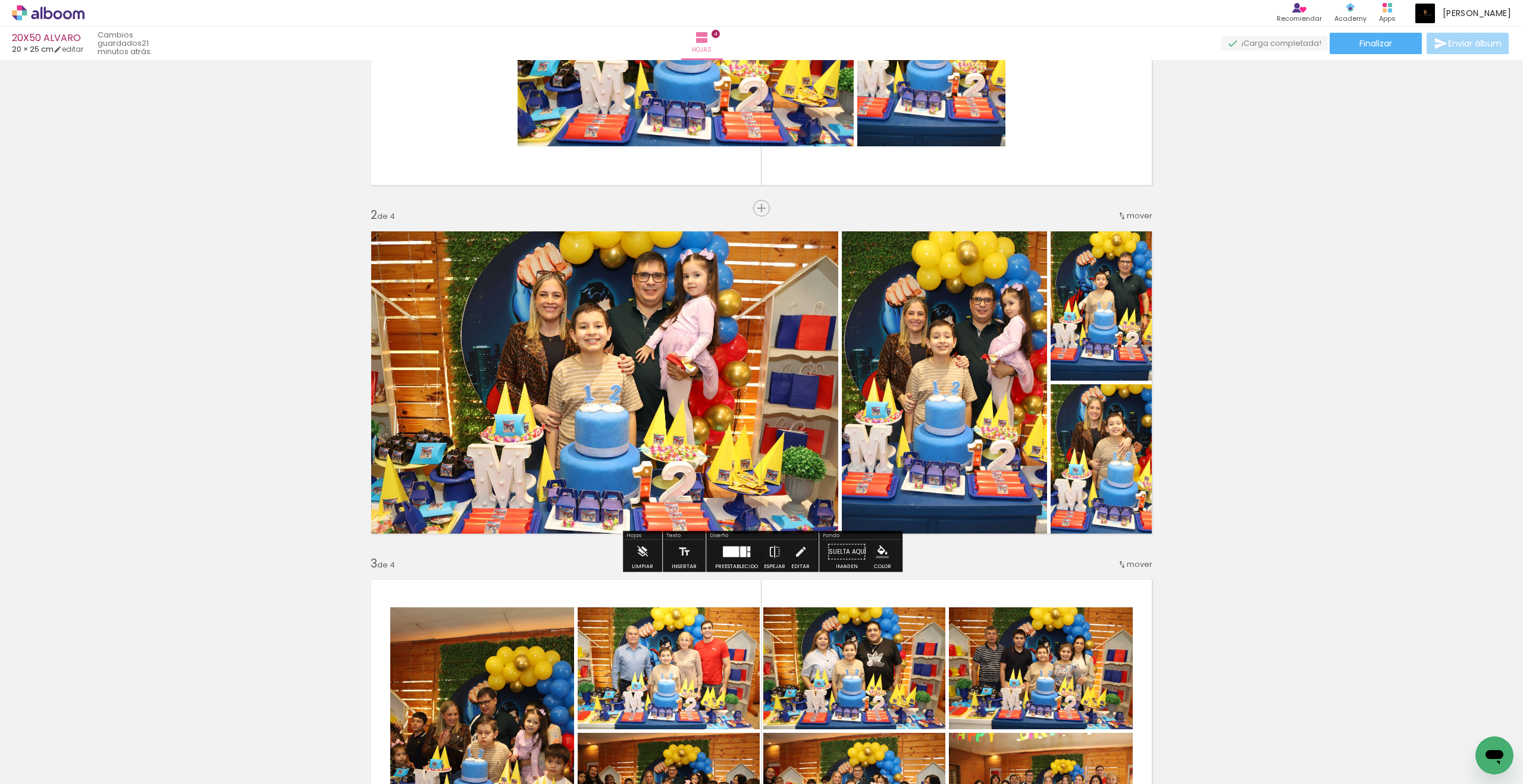
click at [1117, 468] on div "Insertar hoja 1 de 4 Insertar hoja 2 de 4 Insertar hoja 3 de 4 Insertar hoja 4 …" at bounding box center [761, 716] width 1523 height 1743
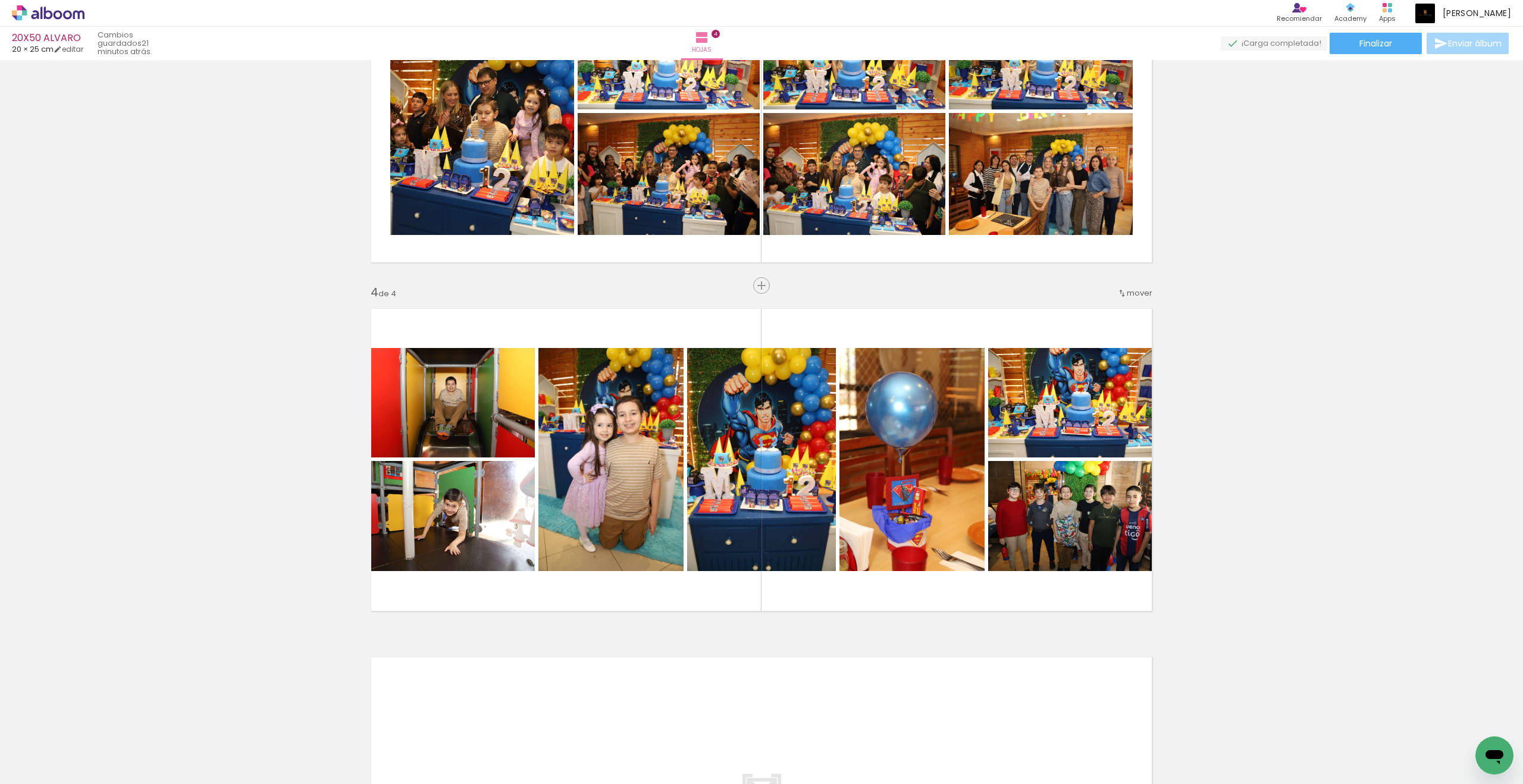
scroll to position [739, 0]
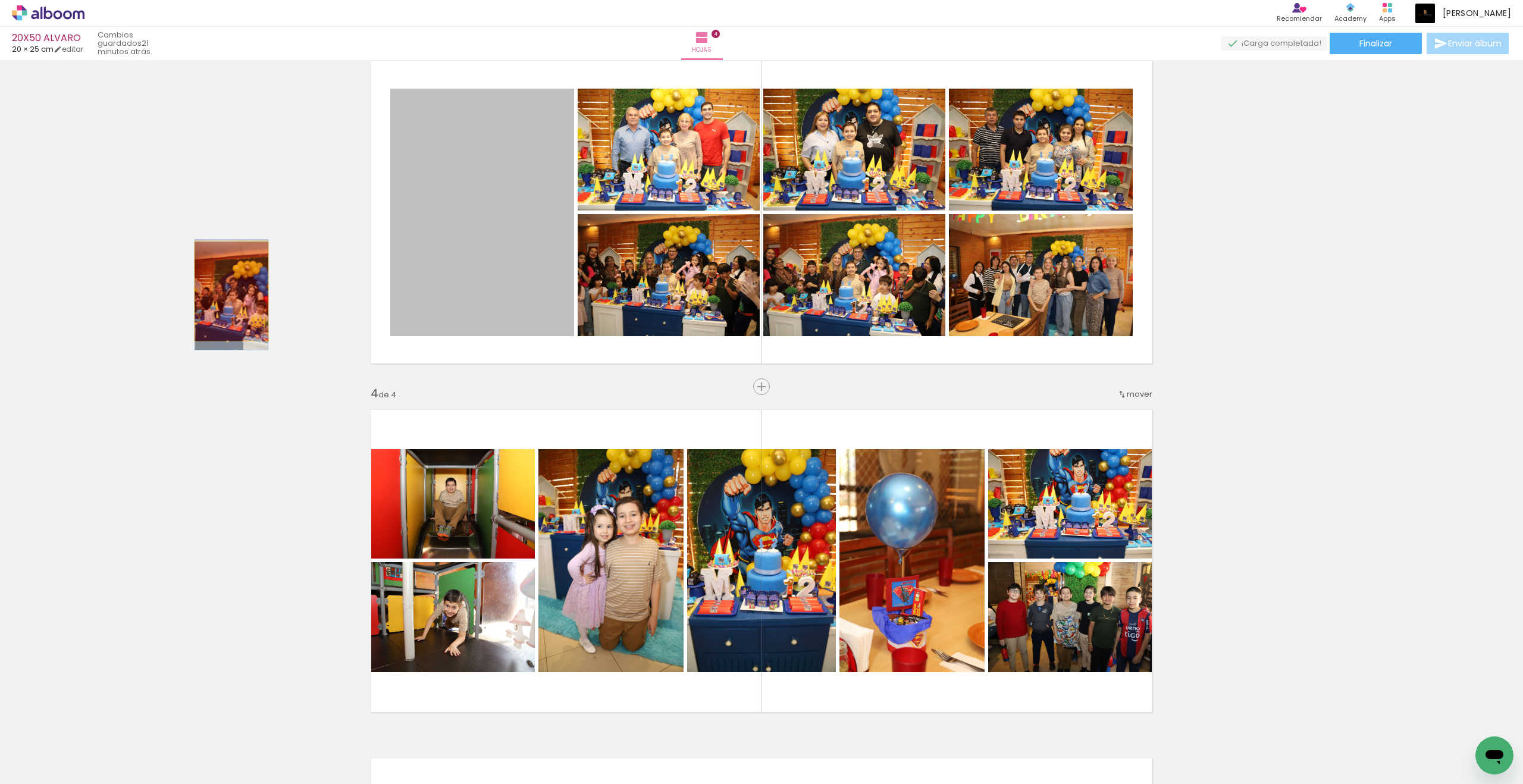
drag, startPoint x: 1103, startPoint y: 459, endPoint x: 231, endPoint y: 292, distance: 887.8
click at [231, 292] on div "Insertar hoja 1 de 4 Insertar hoja 2 de 4 Insertar hoja 3 de 4 Insertar hoja 4 …" at bounding box center [761, 197] width 1523 height 1743
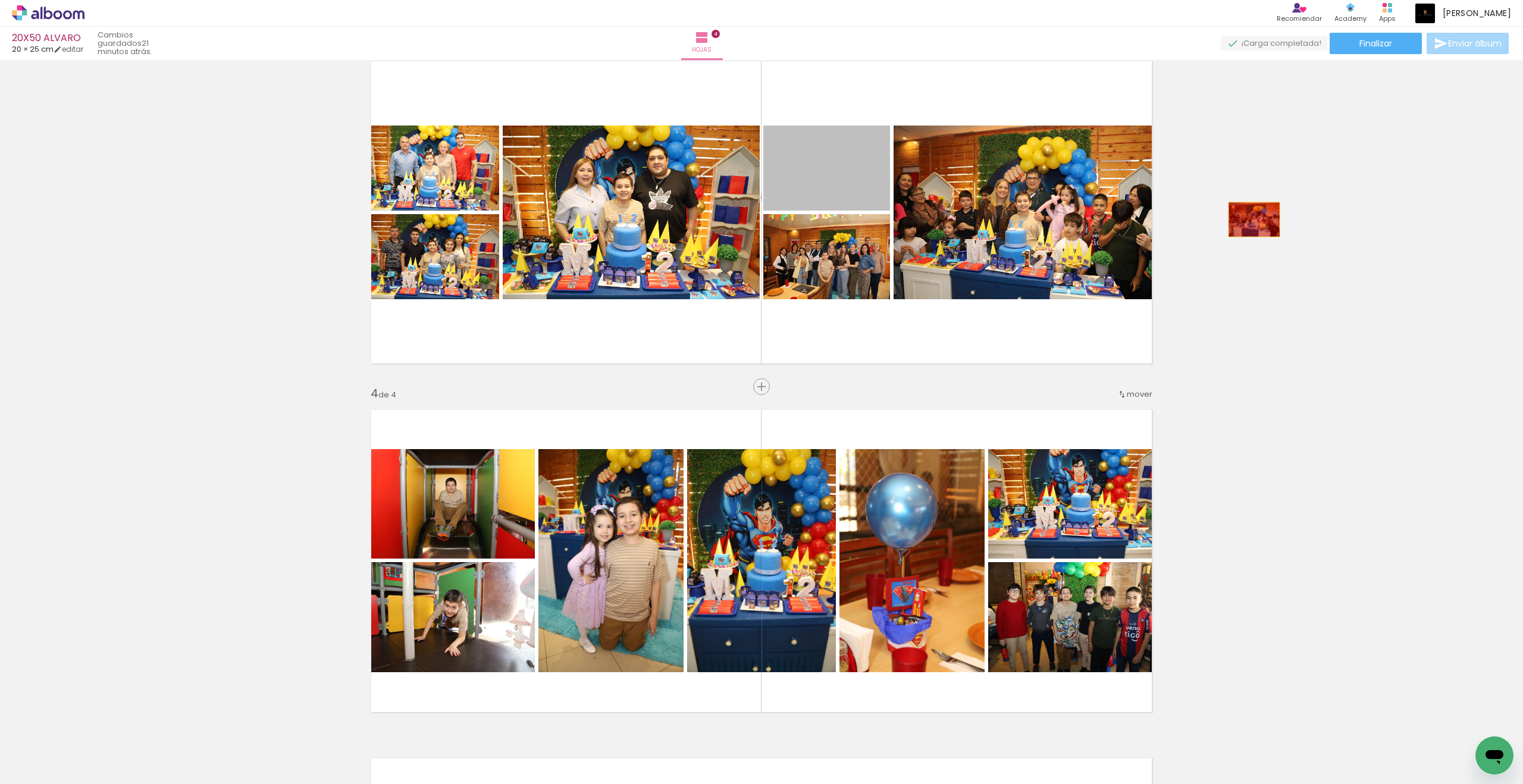
drag, startPoint x: 231, startPoint y: 292, endPoint x: 1269, endPoint y: 221, distance: 1040.4
click at [1117, 221] on div "Insertar hoja 1 de 4 Insertar hoja 2 de 4 Insertar hoja 3 de 4 Insertar hoja 4 …" at bounding box center [761, 197] width 1523 height 1743
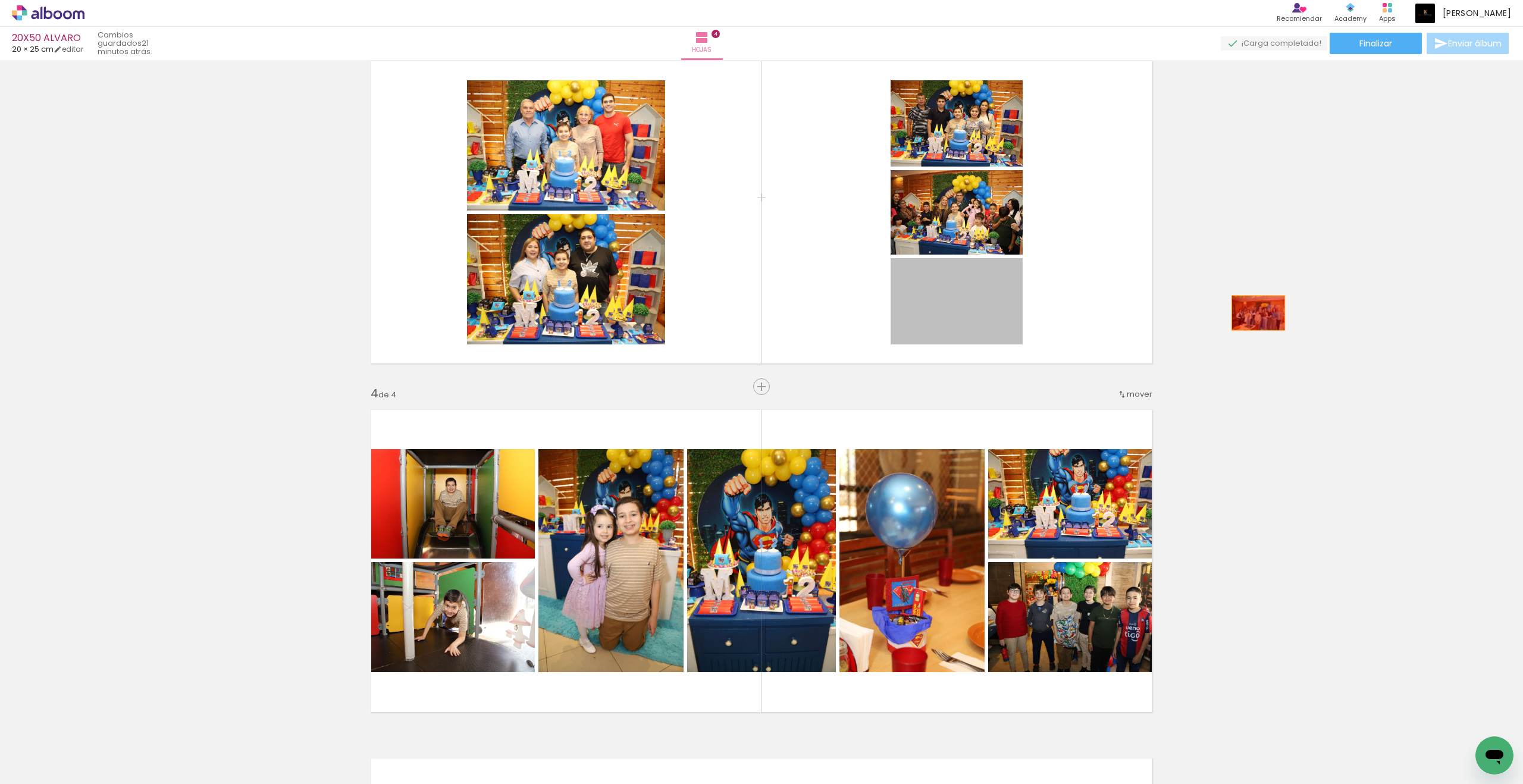
drag, startPoint x: 1269, startPoint y: 221, endPoint x: 1258, endPoint y: 313, distance: 92.7
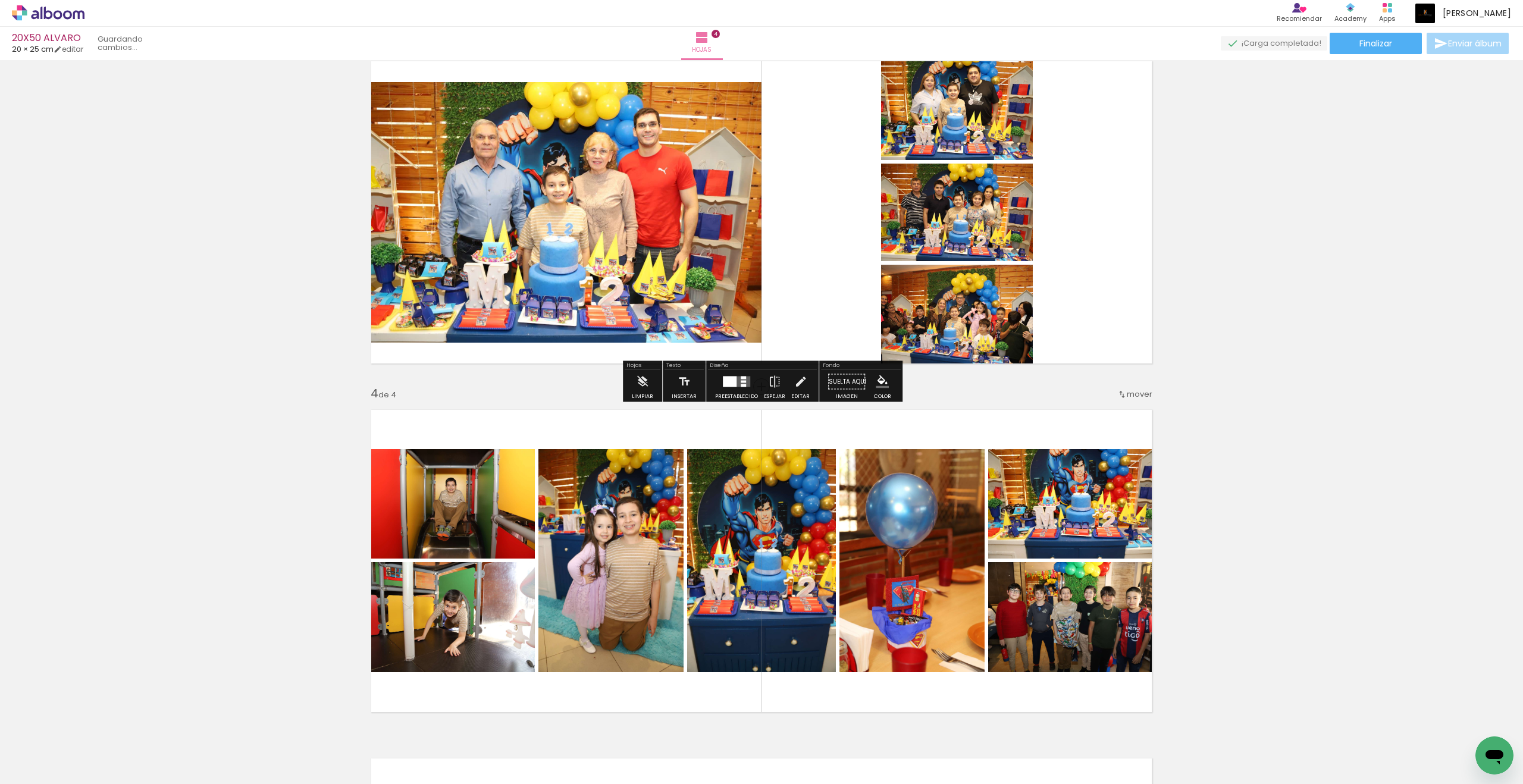
scroll to position [742, 0]
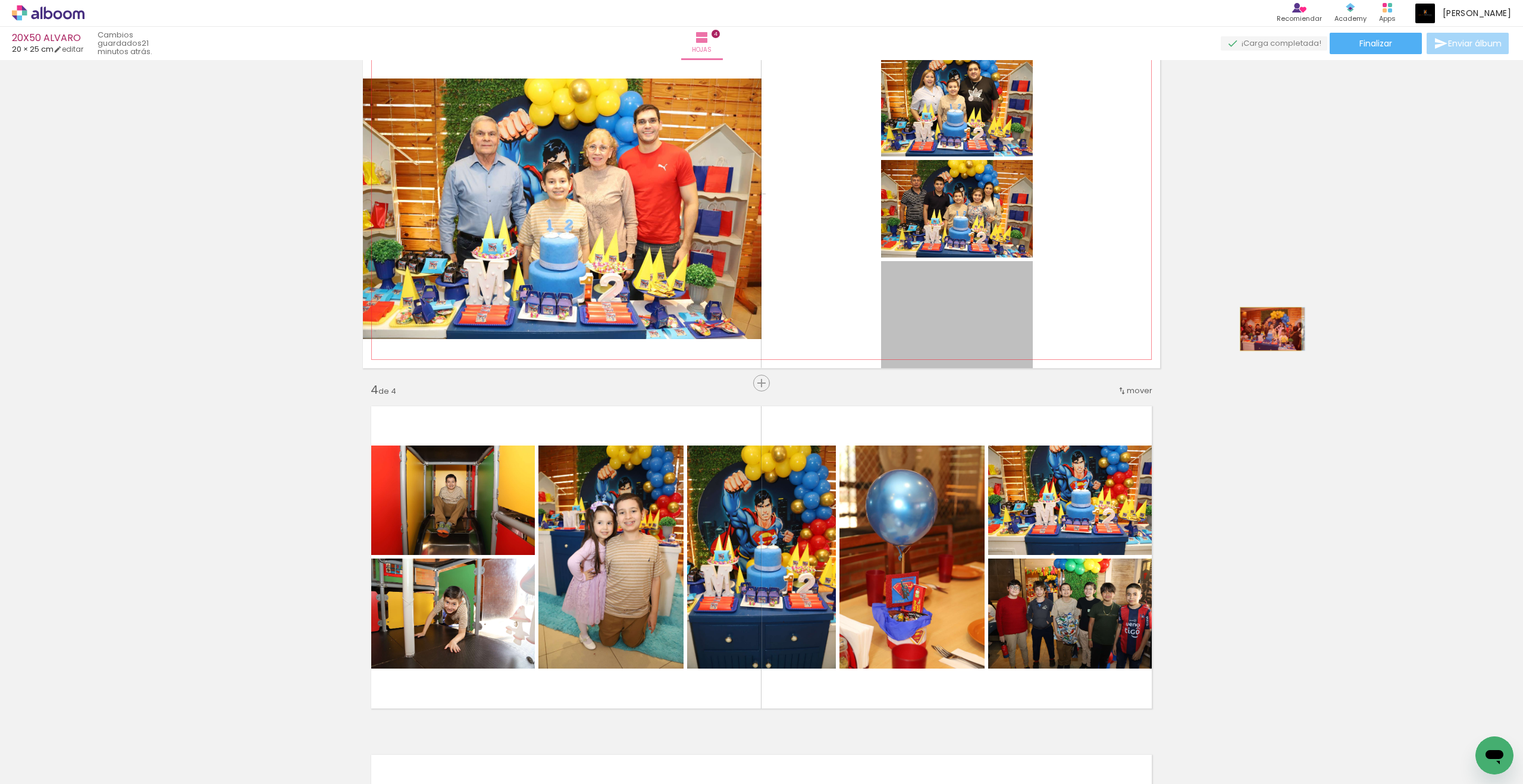
drag, startPoint x: 1258, startPoint y: 313, endPoint x: 1271, endPoint y: 329, distance: 20.6
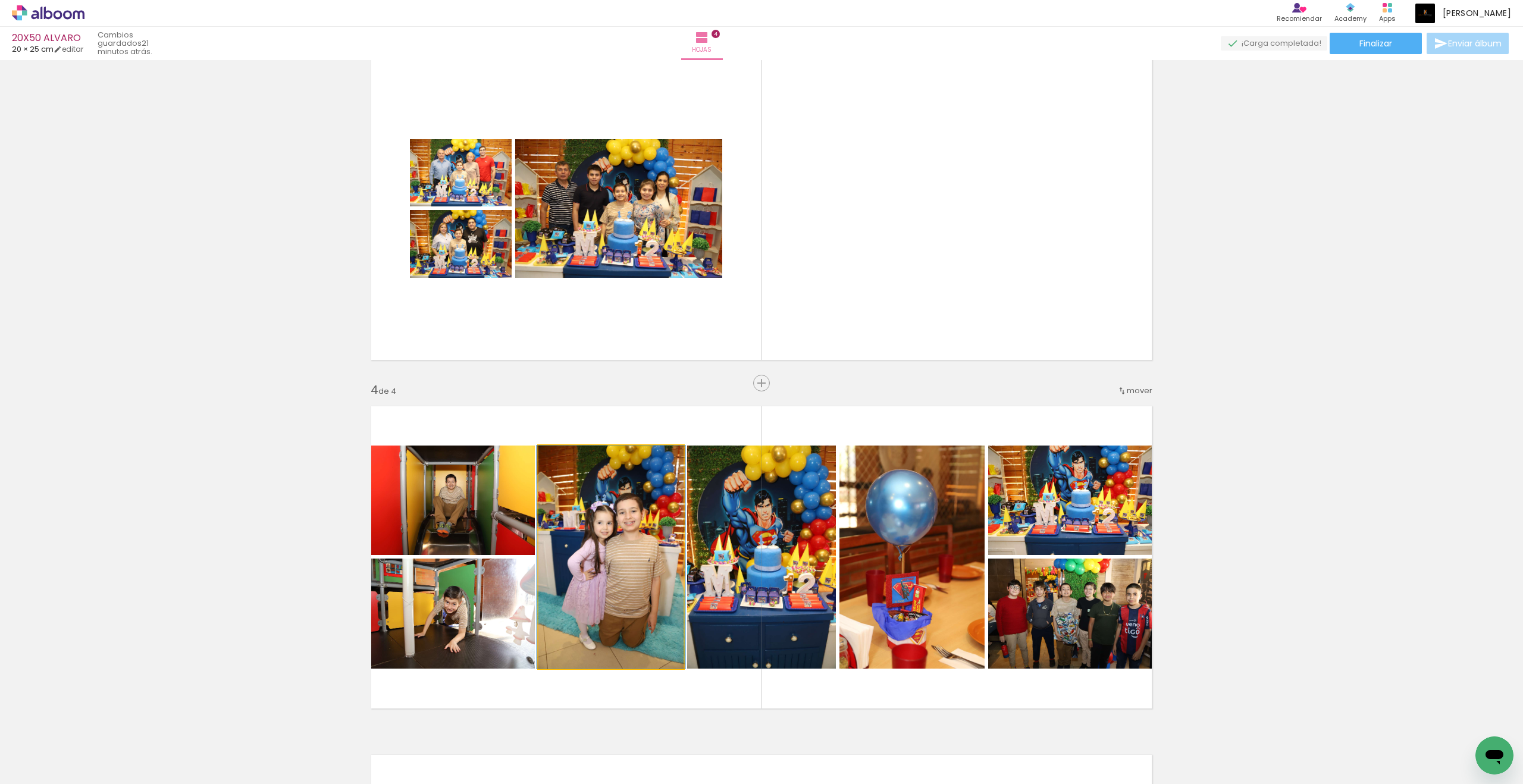
click at [637, 503] on quentale-photo at bounding box center [611, 557] width 145 height 223
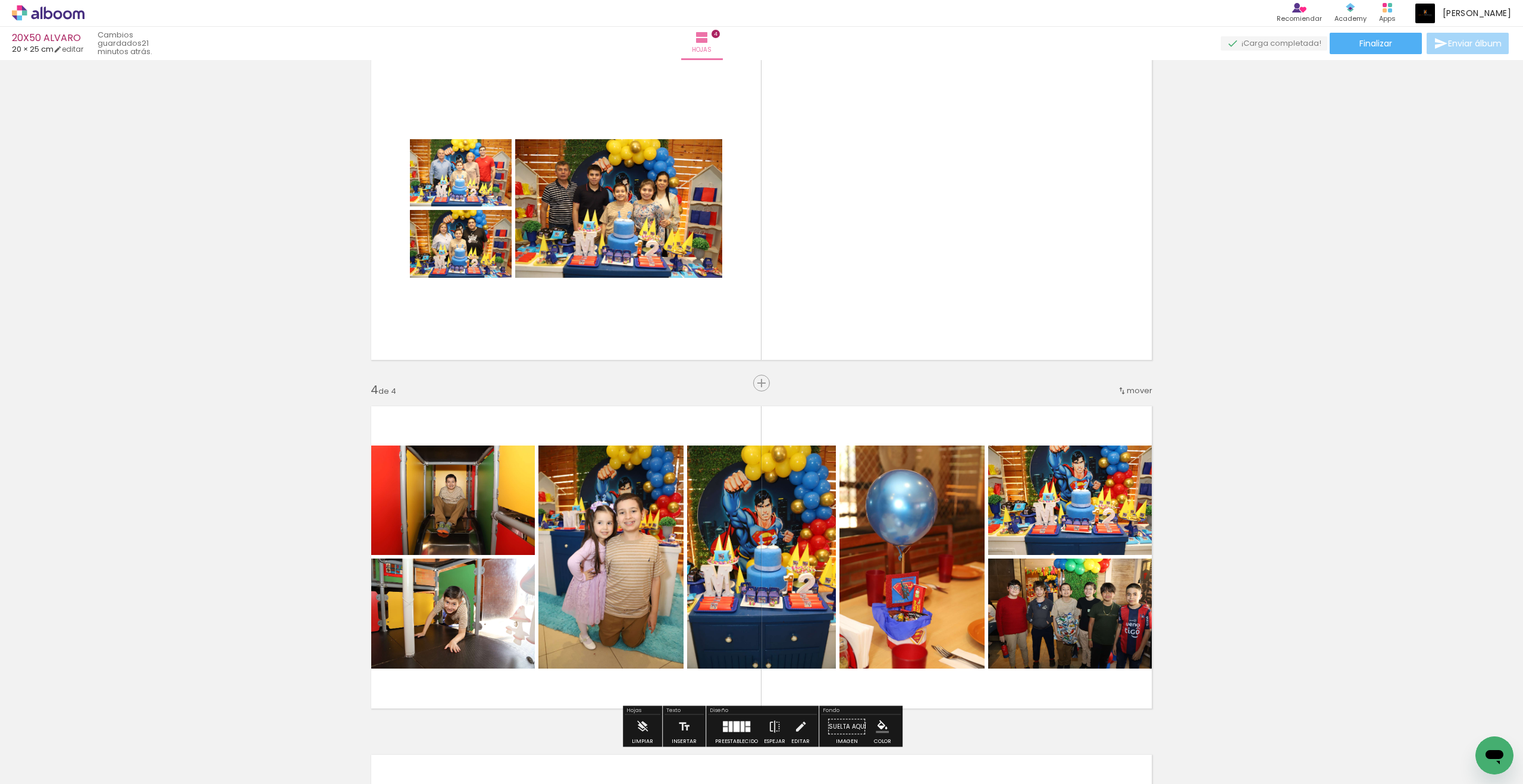
scroll to position [744, 0]
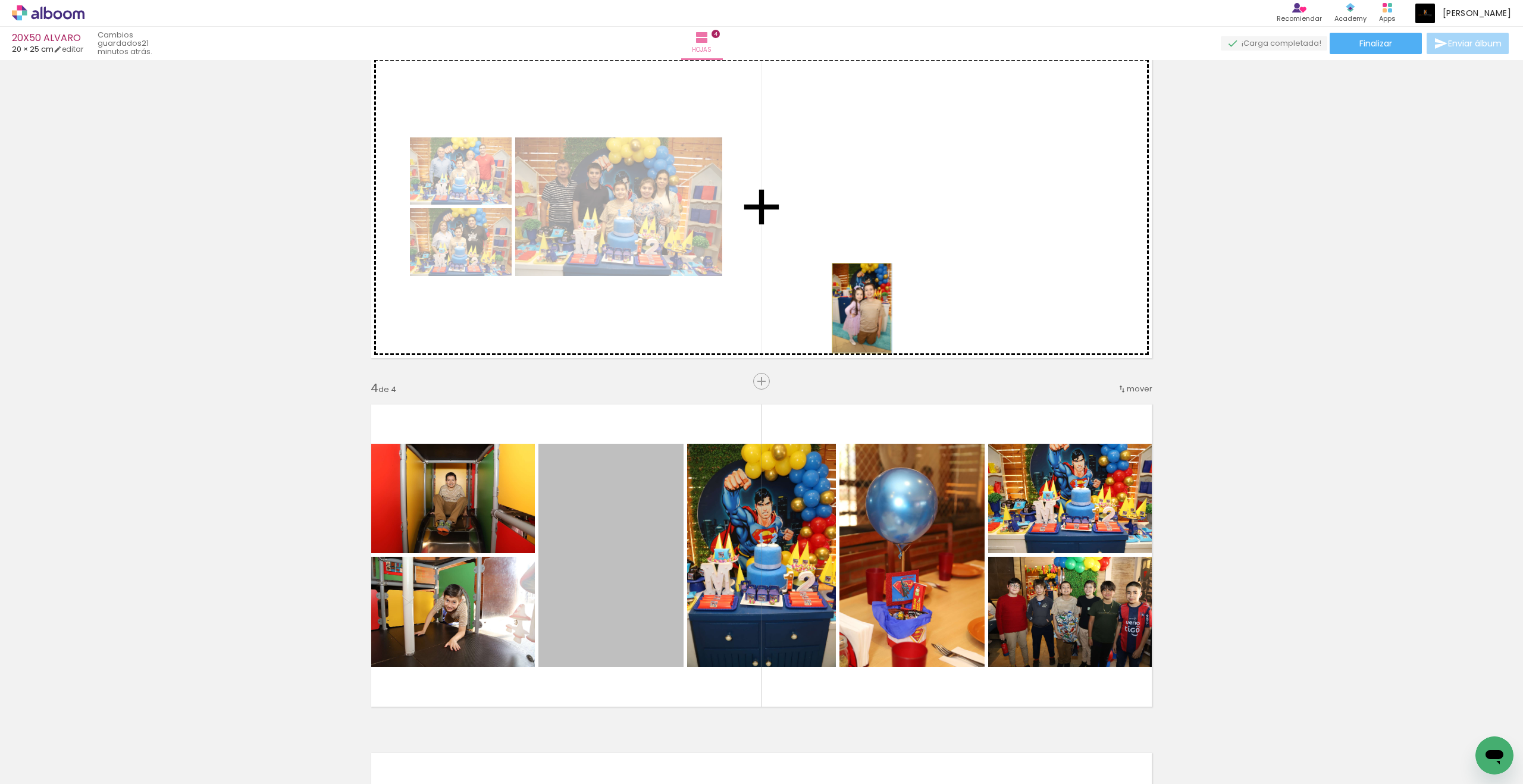
drag, startPoint x: 1271, startPoint y: 329, endPoint x: 861, endPoint y: 308, distance: 410.5
click at [861, 308] on div "Insertar hoja 1 de 4 Insertar hoja 2 de 4 Insertar hoja 3 de 4 Insertar hoja 4 …" at bounding box center [761, 192] width 1523 height 1743
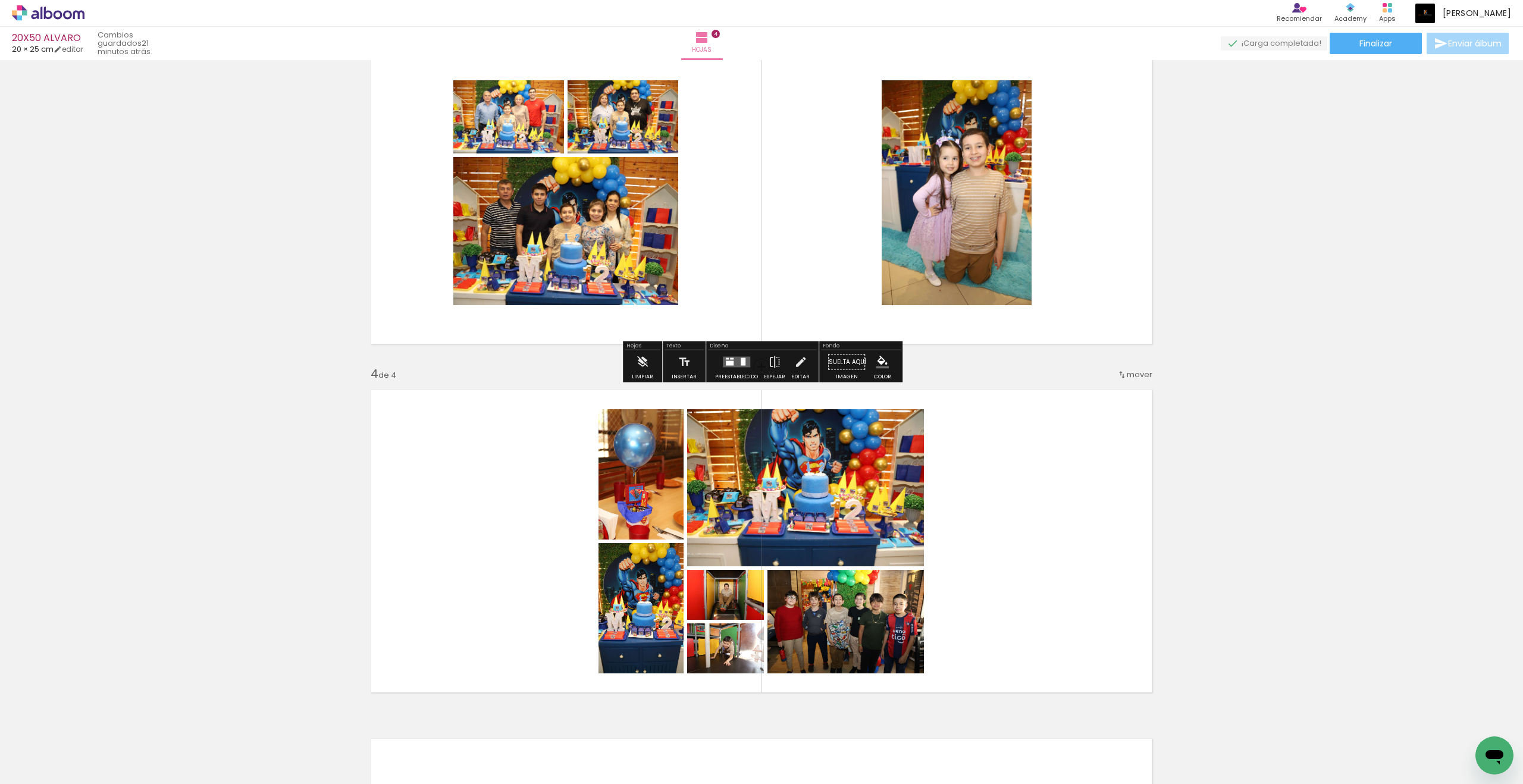
scroll to position [756, 0]
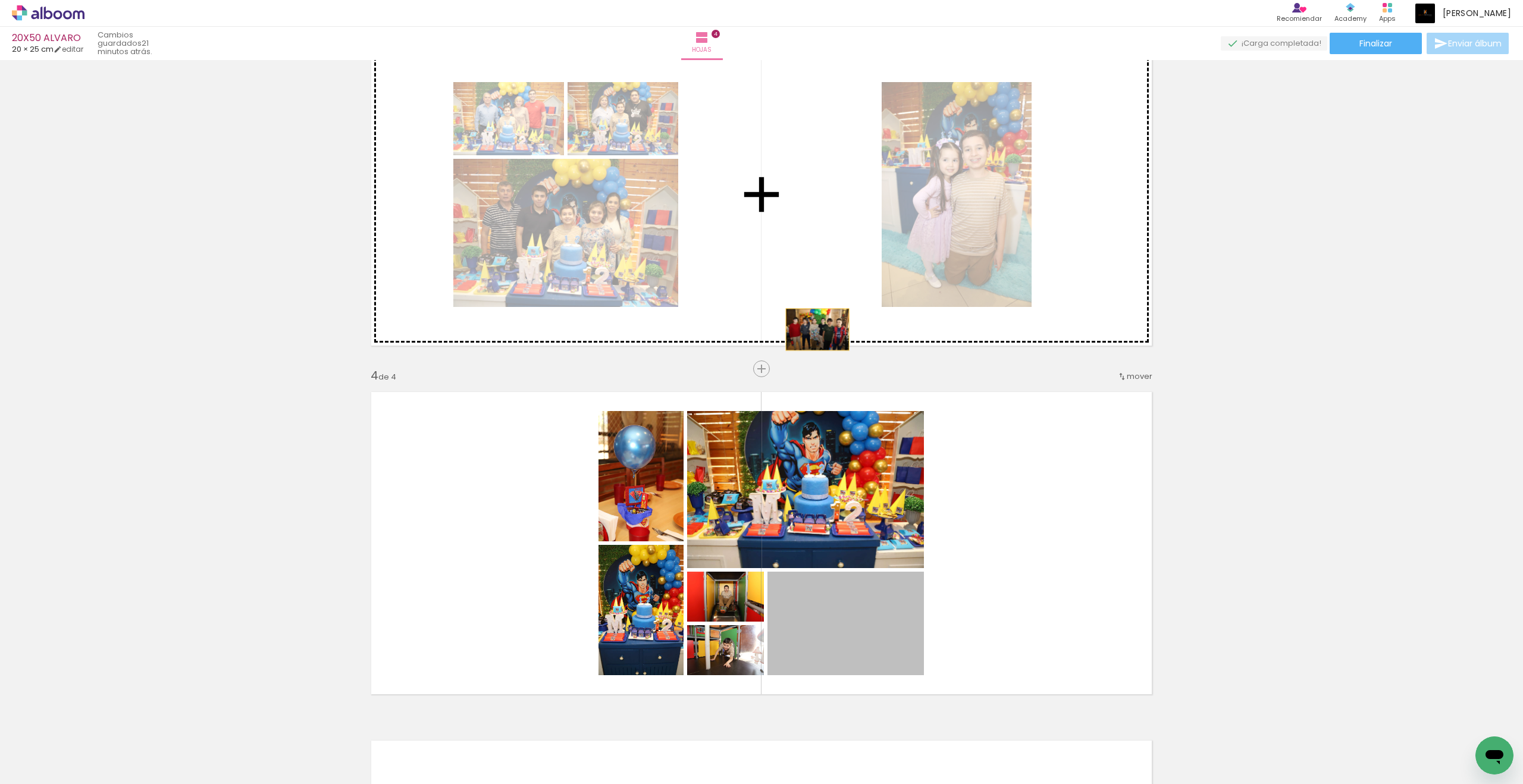
drag, startPoint x: 861, startPoint y: 308, endPoint x: 817, endPoint y: 330, distance: 49.2
click at [817, 330] on div "Insertar hoja 1 de 4 Insertar hoja 2 de 4 Insertar hoja 3 de 4 Insertar hoja 4 …" at bounding box center [761, 179] width 1523 height 1743
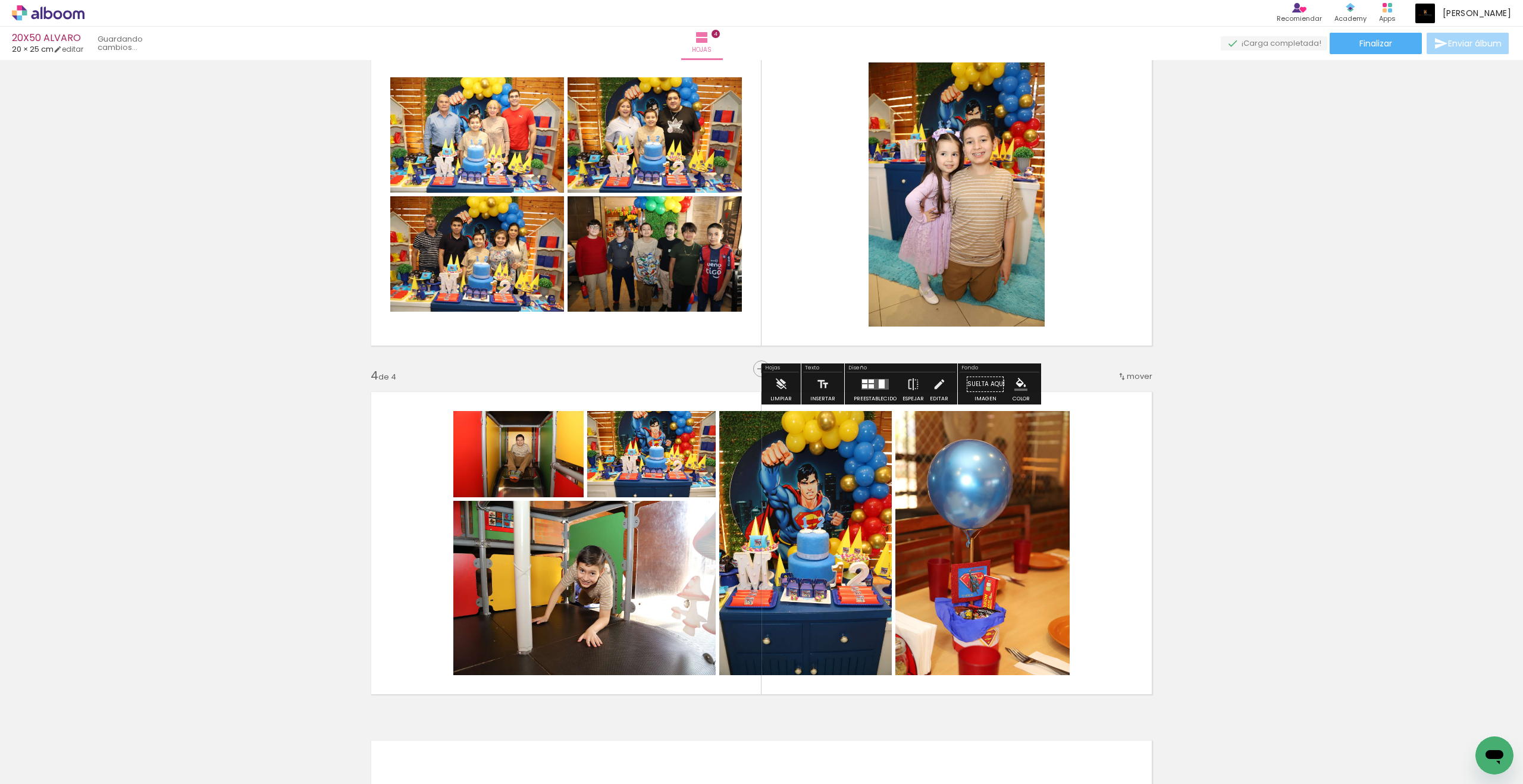
scroll to position [758, 0]
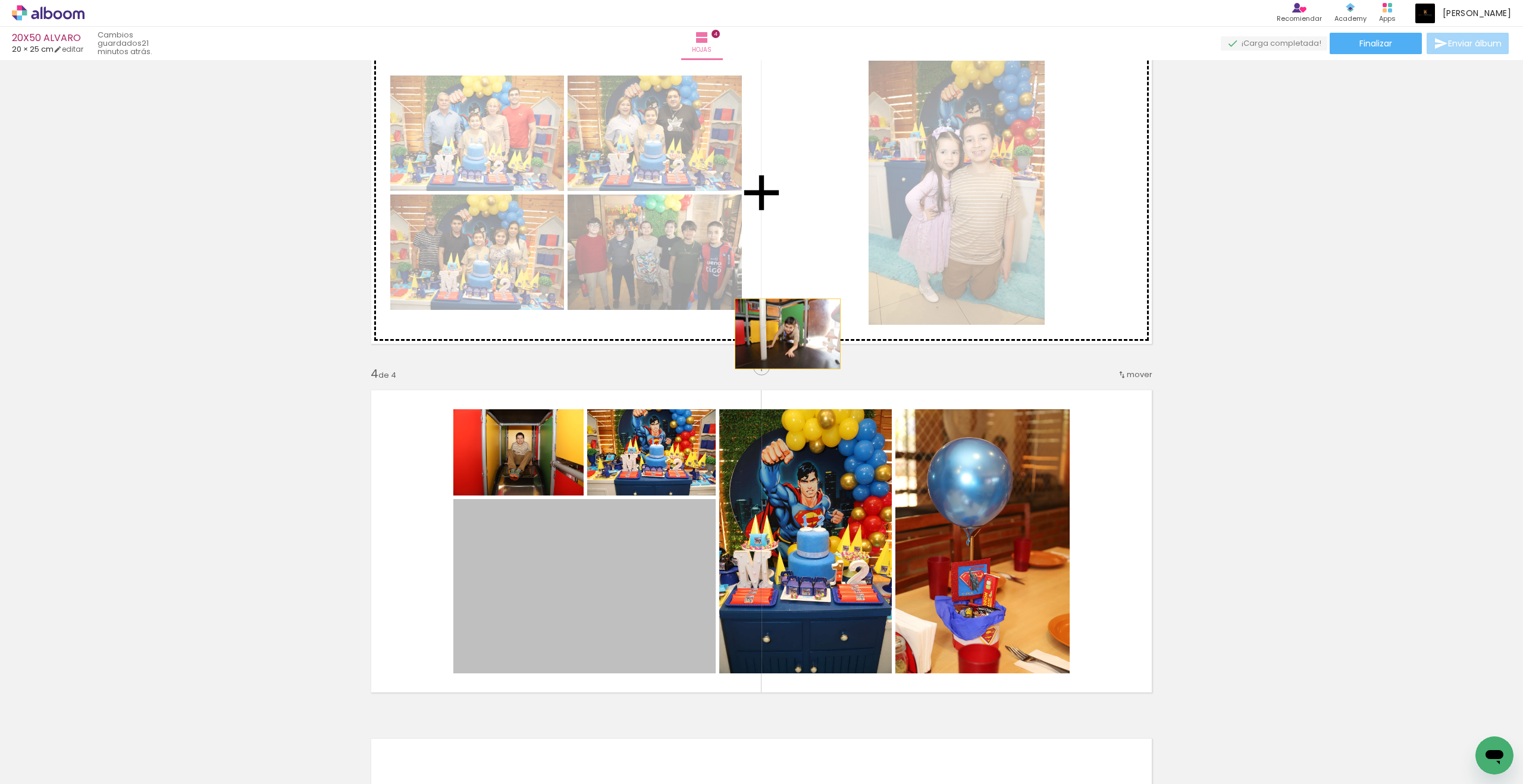
drag, startPoint x: 817, startPoint y: 330, endPoint x: 788, endPoint y: 334, distance: 29.3
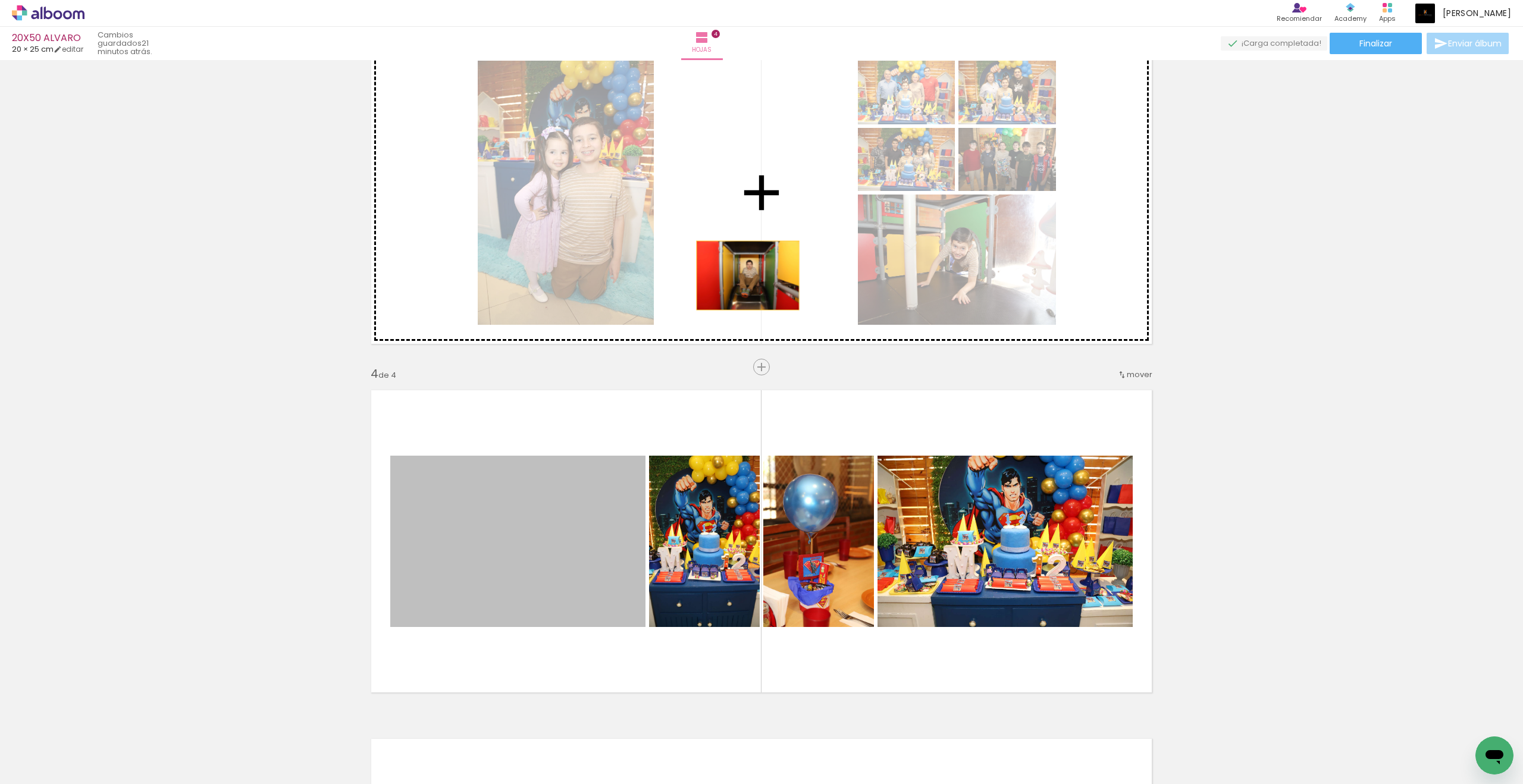
drag, startPoint x: 788, startPoint y: 334, endPoint x: 755, endPoint y: 268, distance: 73.8
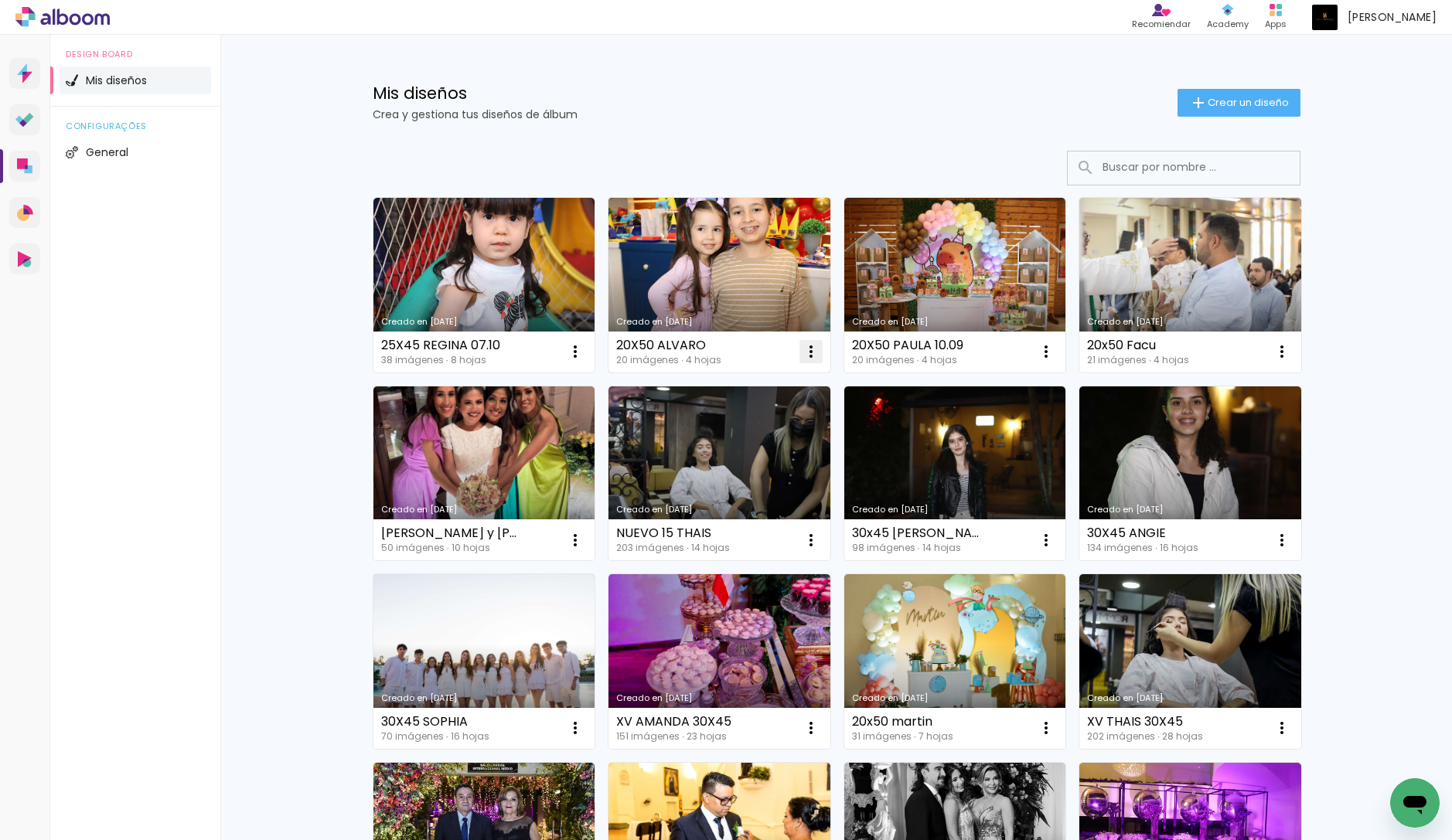
click at [814, 350] on iron-icon at bounding box center [811, 351] width 18 height 18
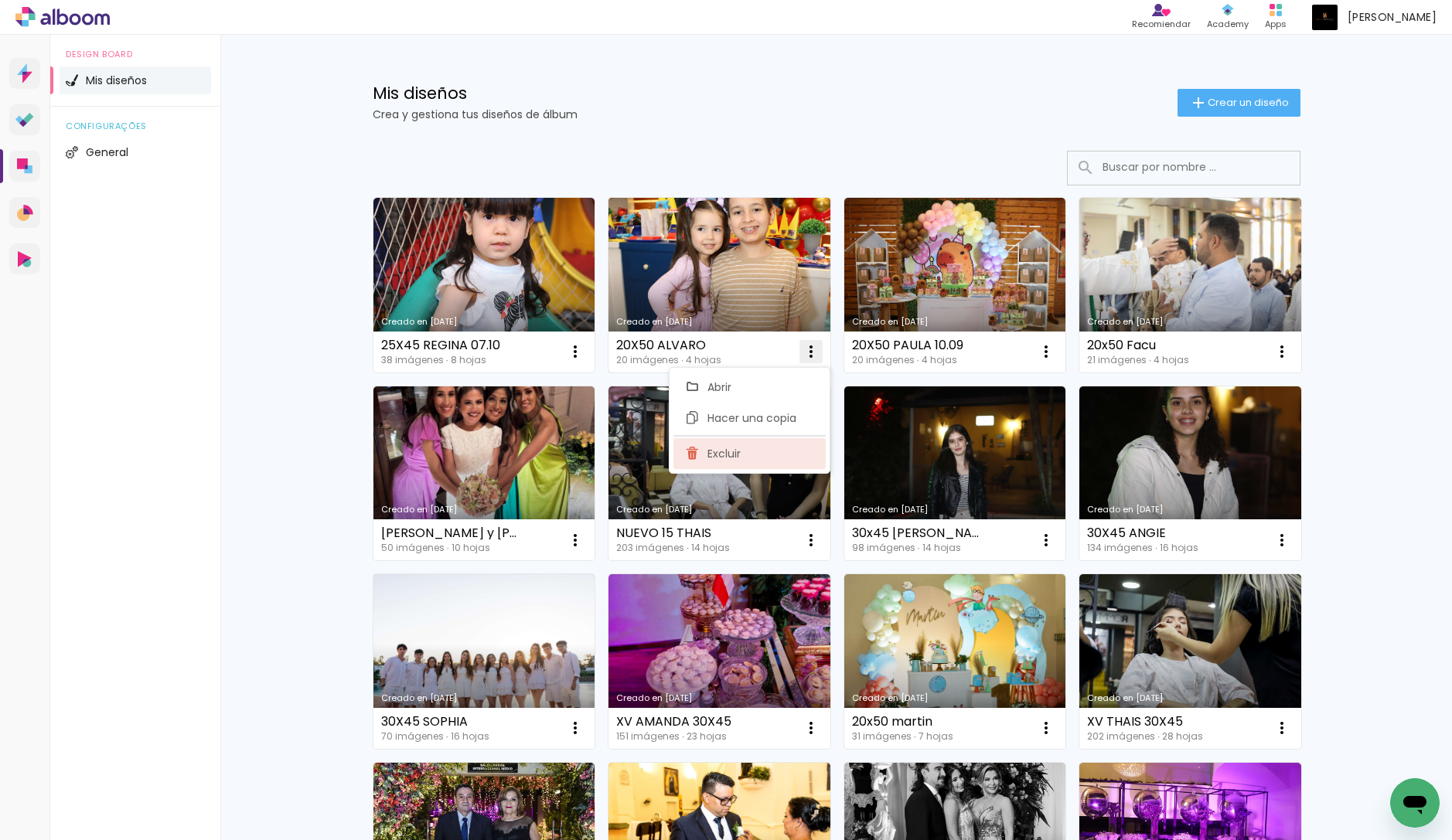
click at [776, 443] on paper-item "Excluir" at bounding box center [750, 454] width 153 height 31
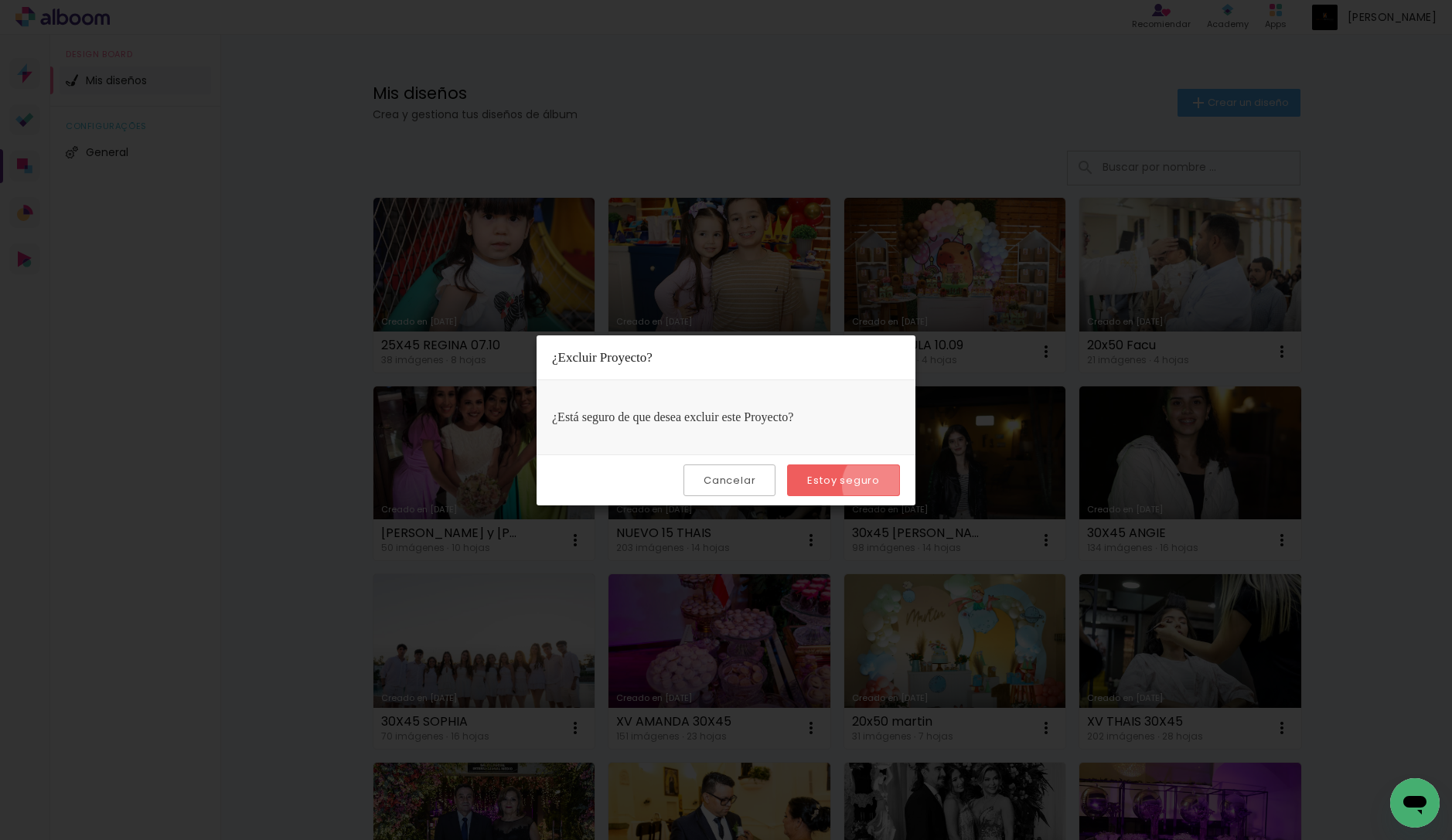
click at [880, 485] on paper-button "Estoy seguro" at bounding box center [843, 480] width 113 height 32
